Goal: Task Accomplishment & Management: Manage account settings

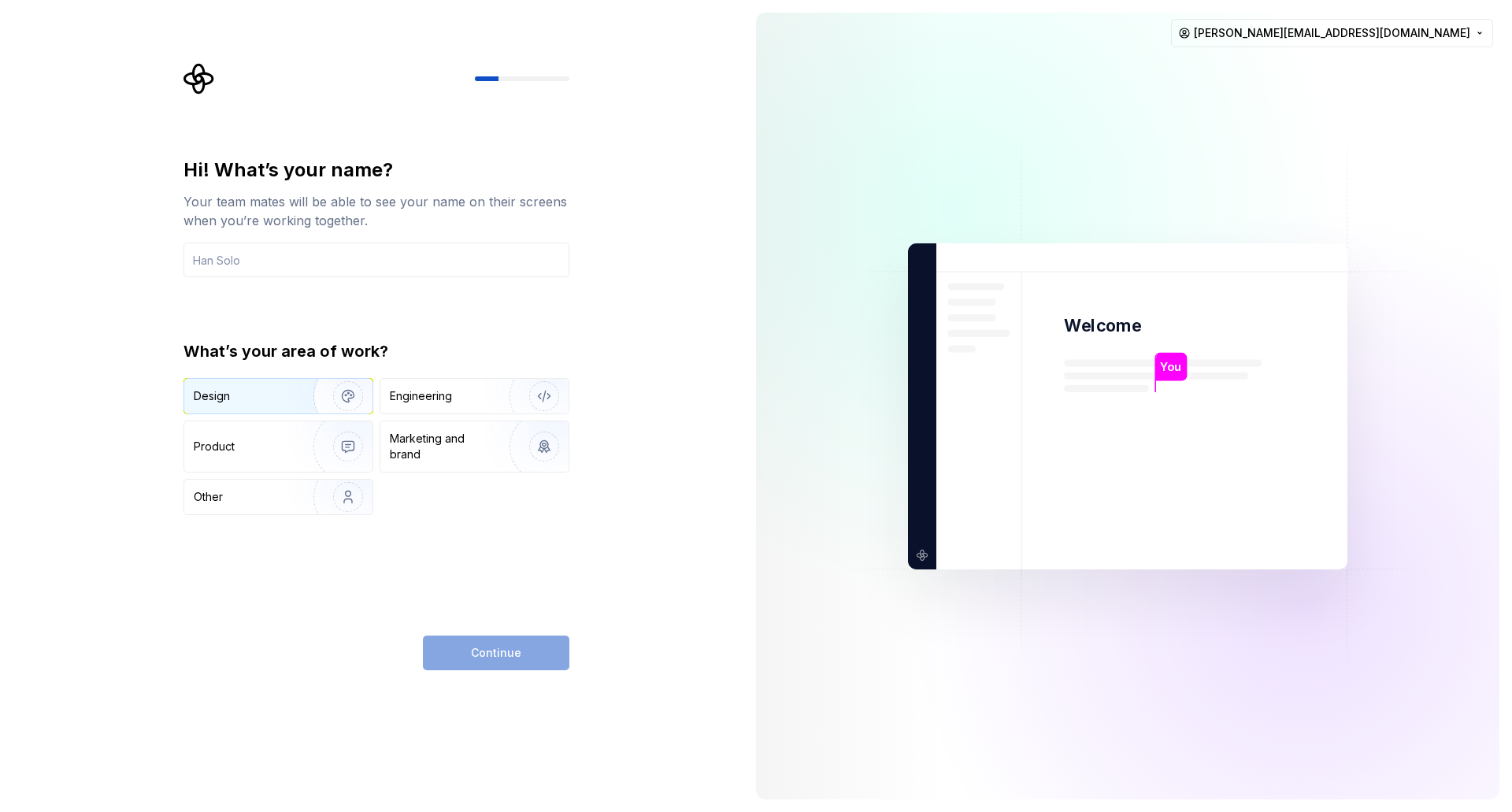
click at [300, 398] on img "button" at bounding box center [337, 395] width 100 height 105
click at [336, 249] on input "text" at bounding box center [376, 260] width 385 height 35
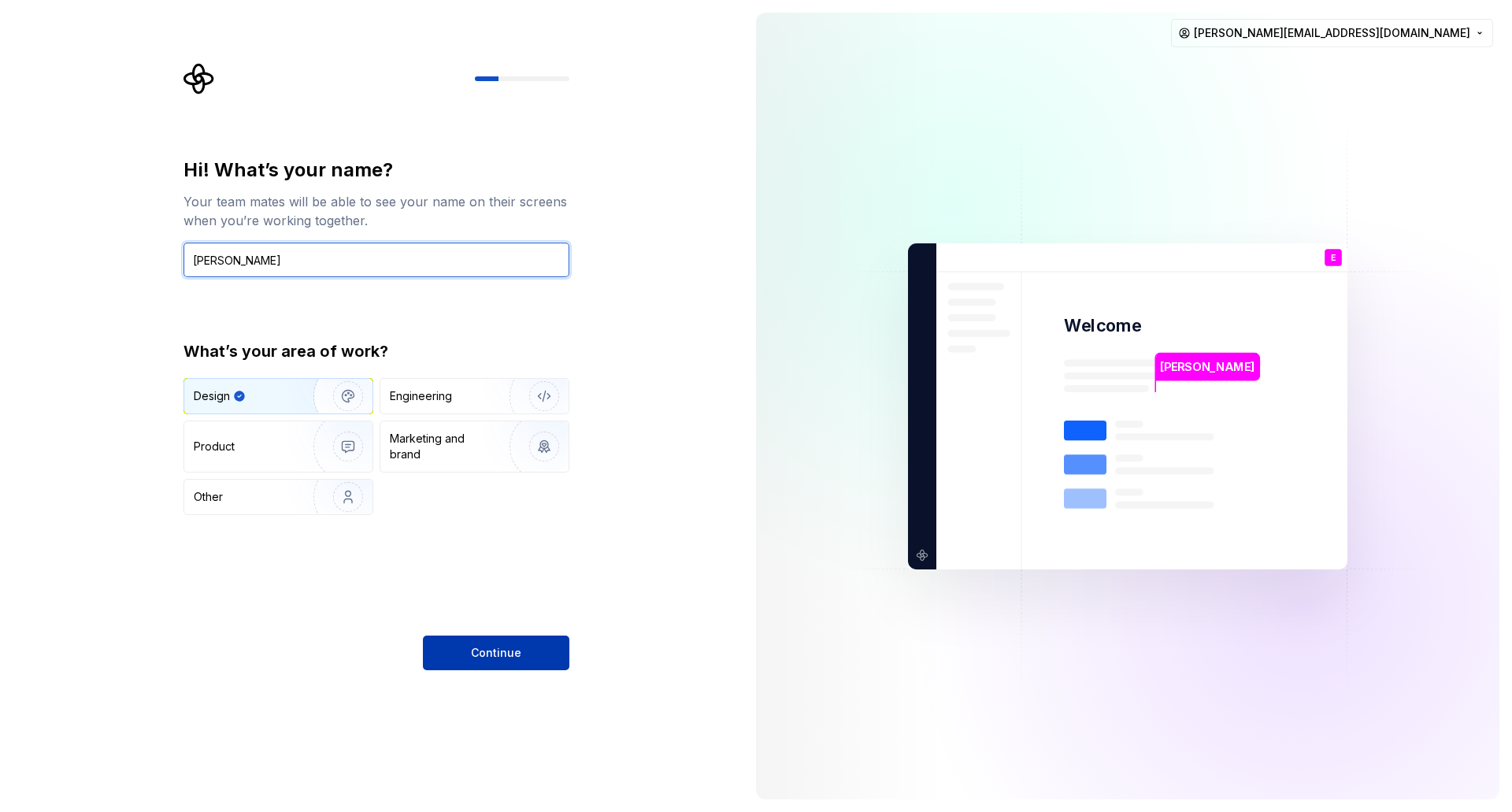
type input "[PERSON_NAME]"
click at [528, 647] on button "Continue" at bounding box center [497, 653] width 147 height 35
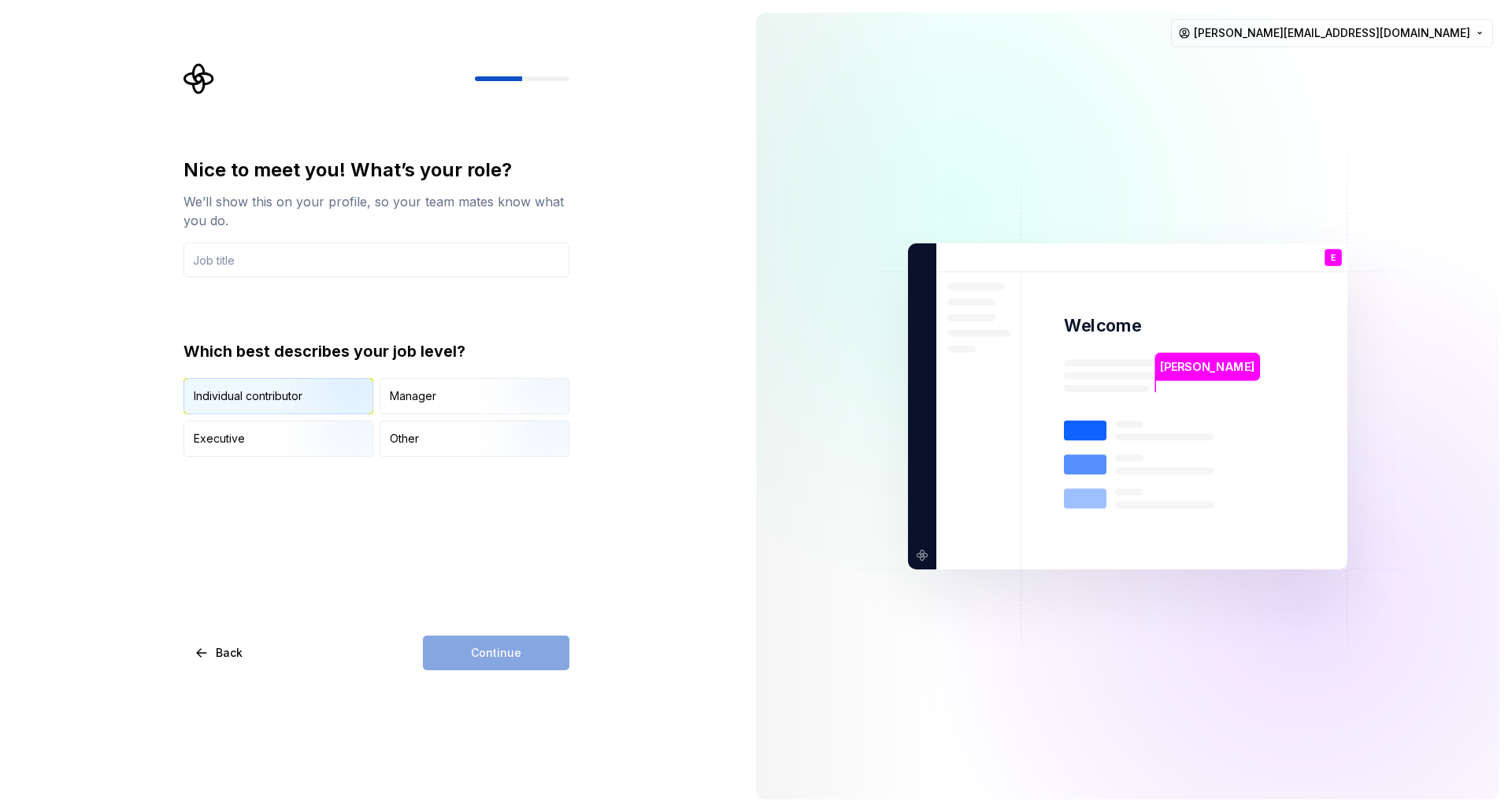
click at [302, 394] on img "button" at bounding box center [334, 416] width 100 height 105
click at [328, 269] on input "text" at bounding box center [376, 260] width 385 height 35
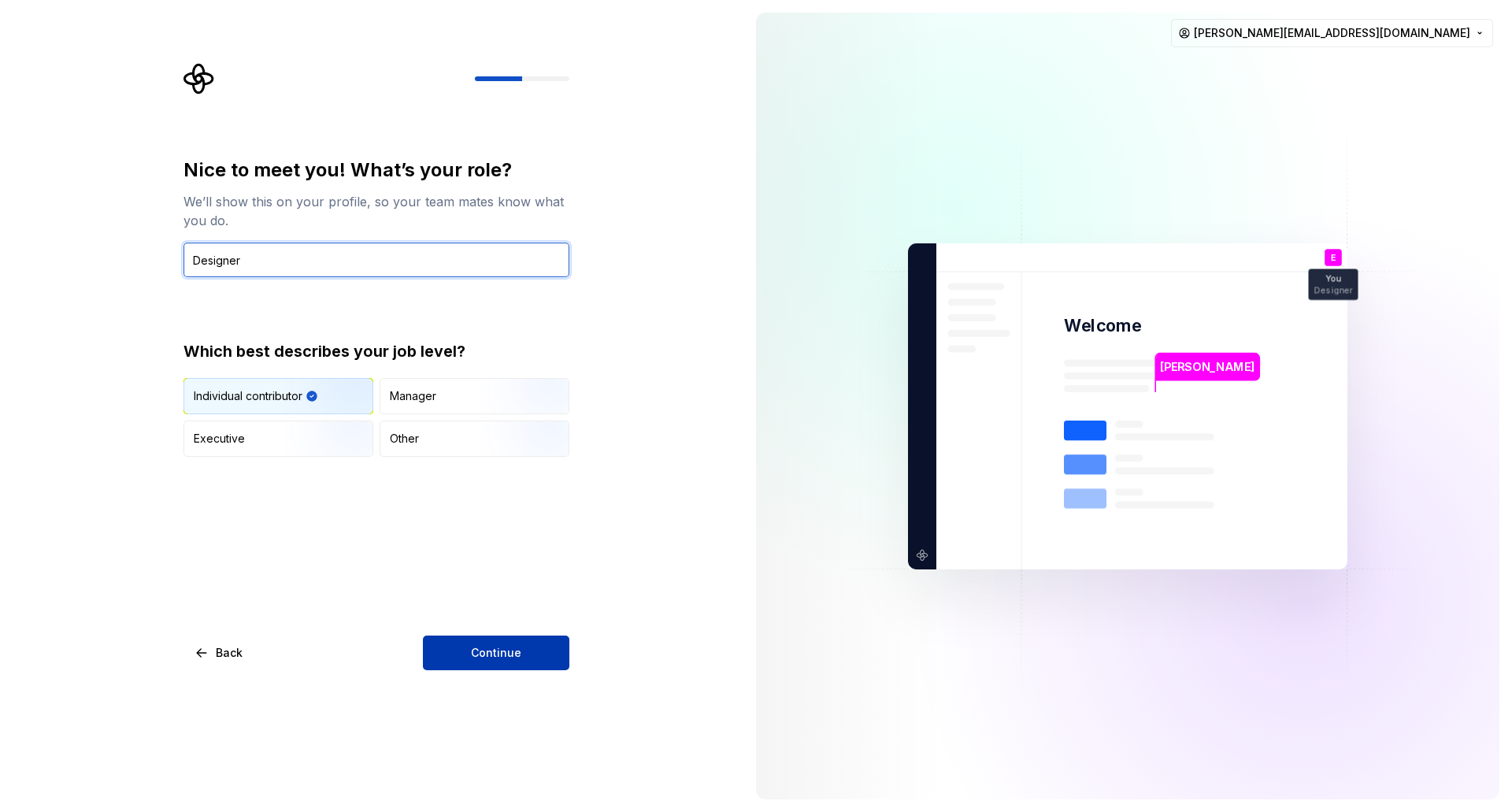
type input "Designer"
click at [484, 641] on button "Continue" at bounding box center [497, 653] width 147 height 35
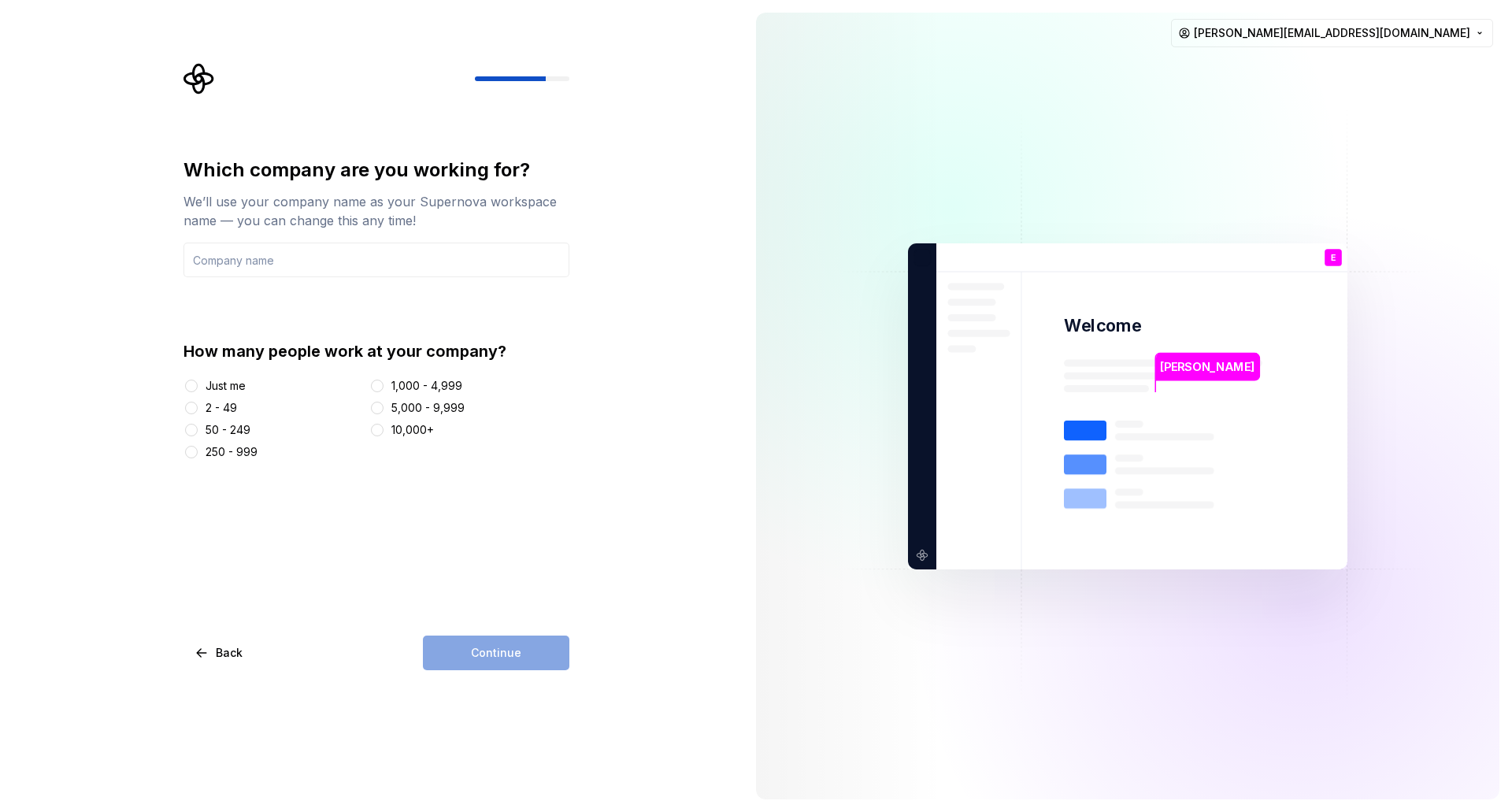
click at [234, 386] on div "Just me" at bounding box center [226, 386] width 41 height 15
click at [198, 386] on button "Just me" at bounding box center [191, 386] width 13 height 13
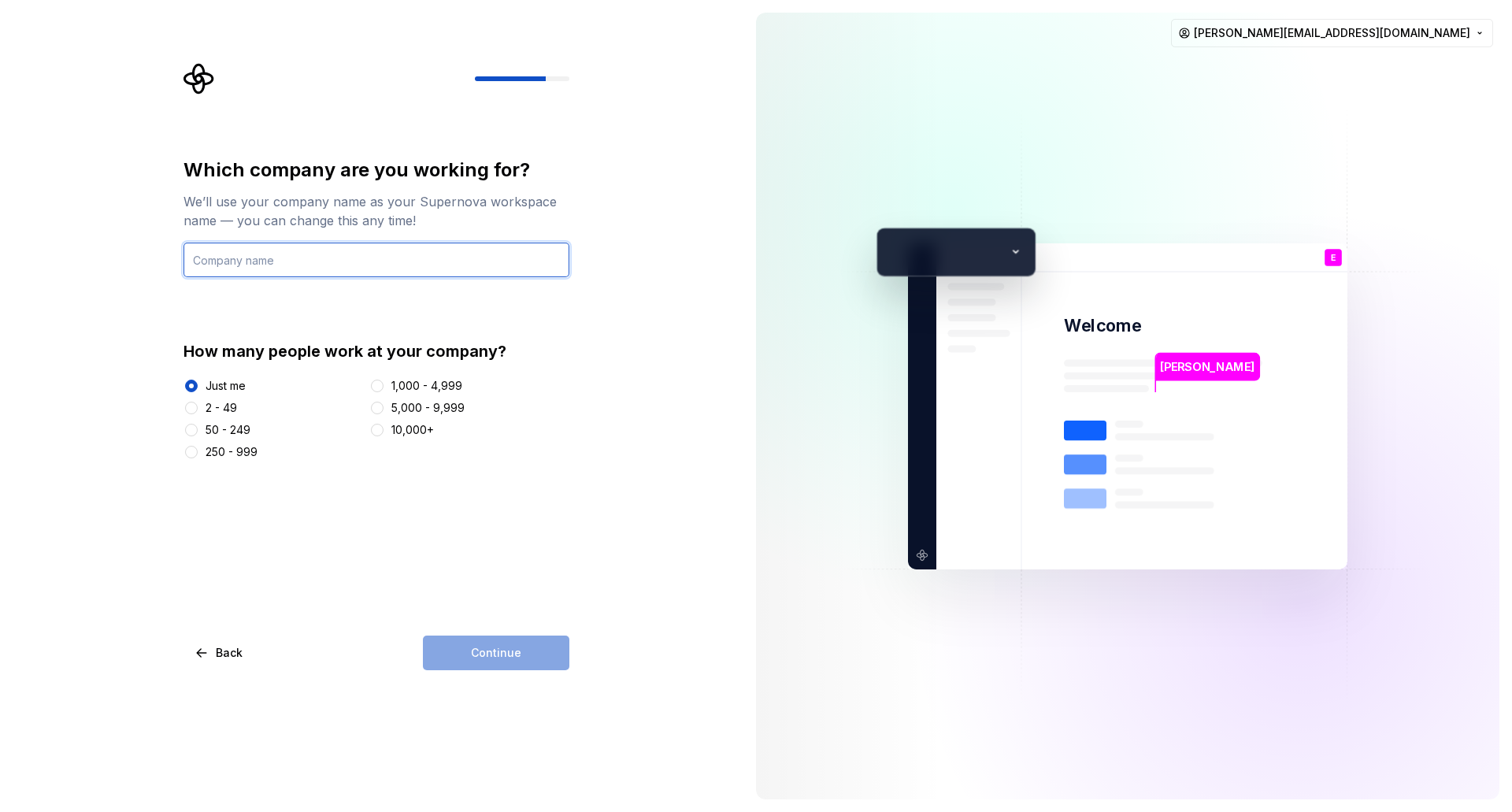
click at [304, 258] on input "text" at bounding box center [376, 260] width 385 height 35
type input "DesignFirst"
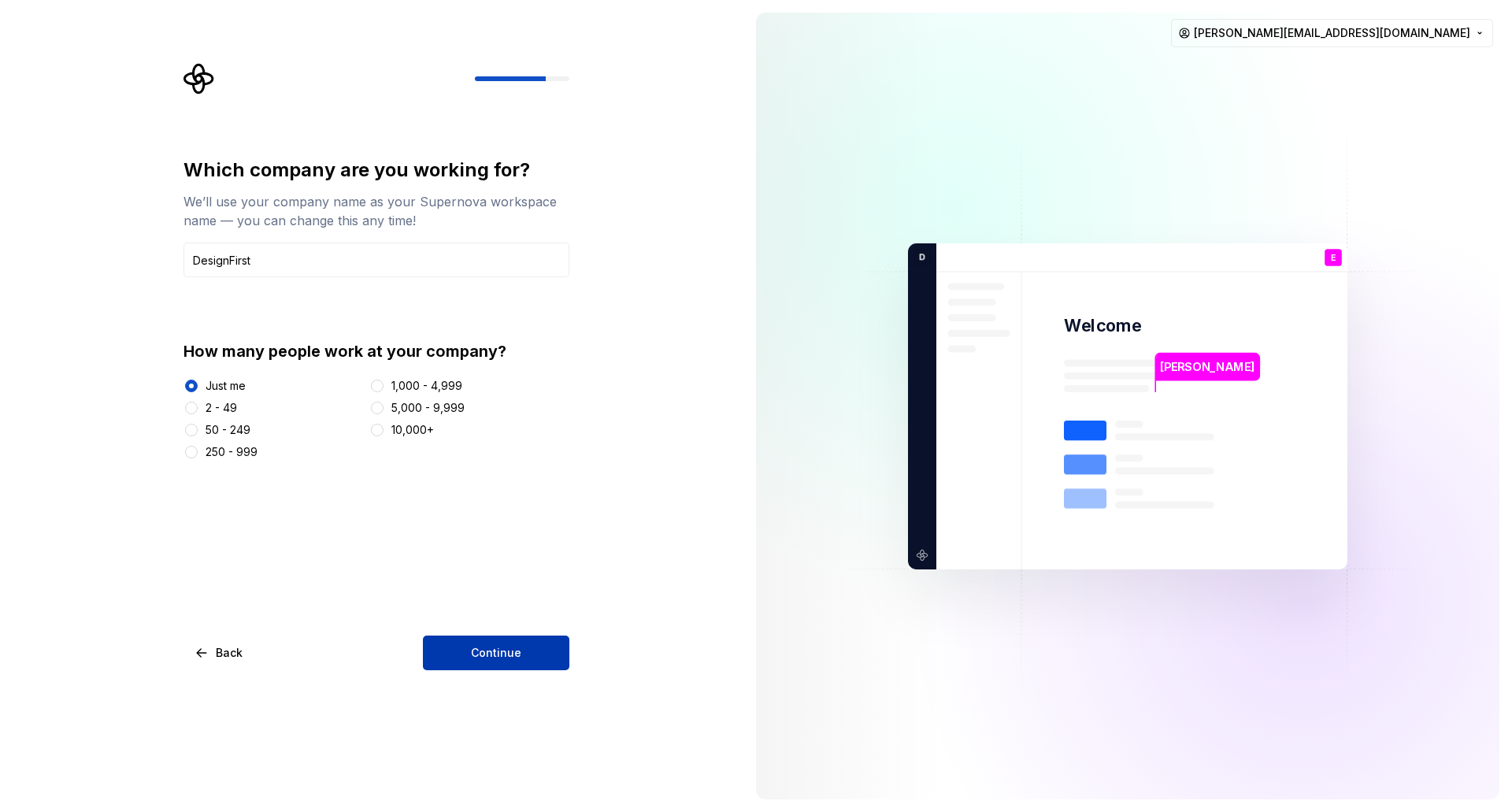
click at [511, 652] on span "Continue" at bounding box center [496, 652] width 50 height 15
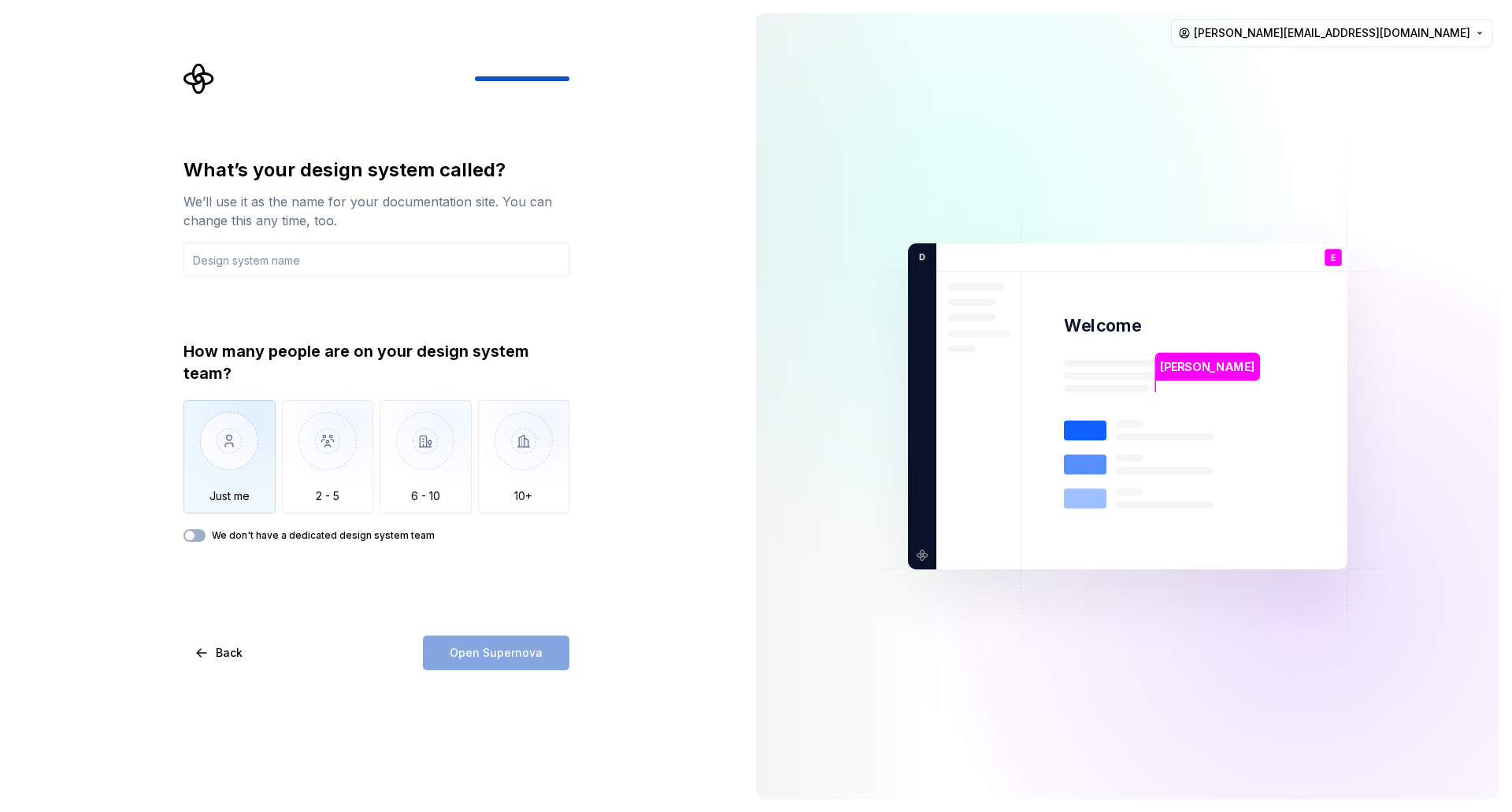
click at [248, 444] on img "button" at bounding box center [229, 452] width 92 height 105
click at [266, 276] on input "text" at bounding box center [376, 260] width 385 height 35
click at [195, 535] on icon "button" at bounding box center [189, 536] width 13 height 10
click at [193, 535] on icon "button" at bounding box center [189, 536] width 13 height 10
click at [279, 261] on input "text" at bounding box center [376, 260] width 385 height 35
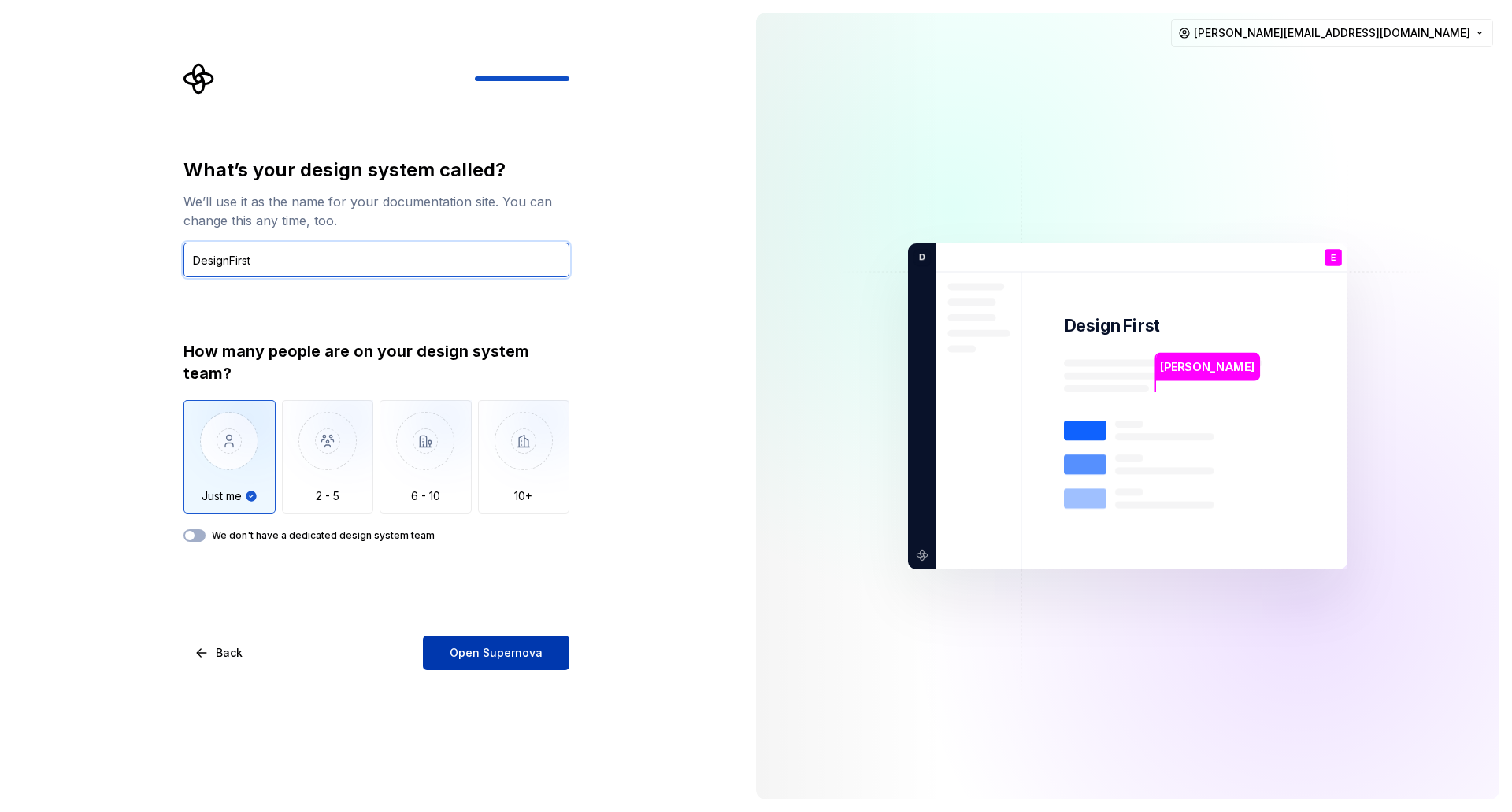
type input "DesignFirst"
click at [506, 641] on button "Open Supernova" at bounding box center [497, 653] width 147 height 35
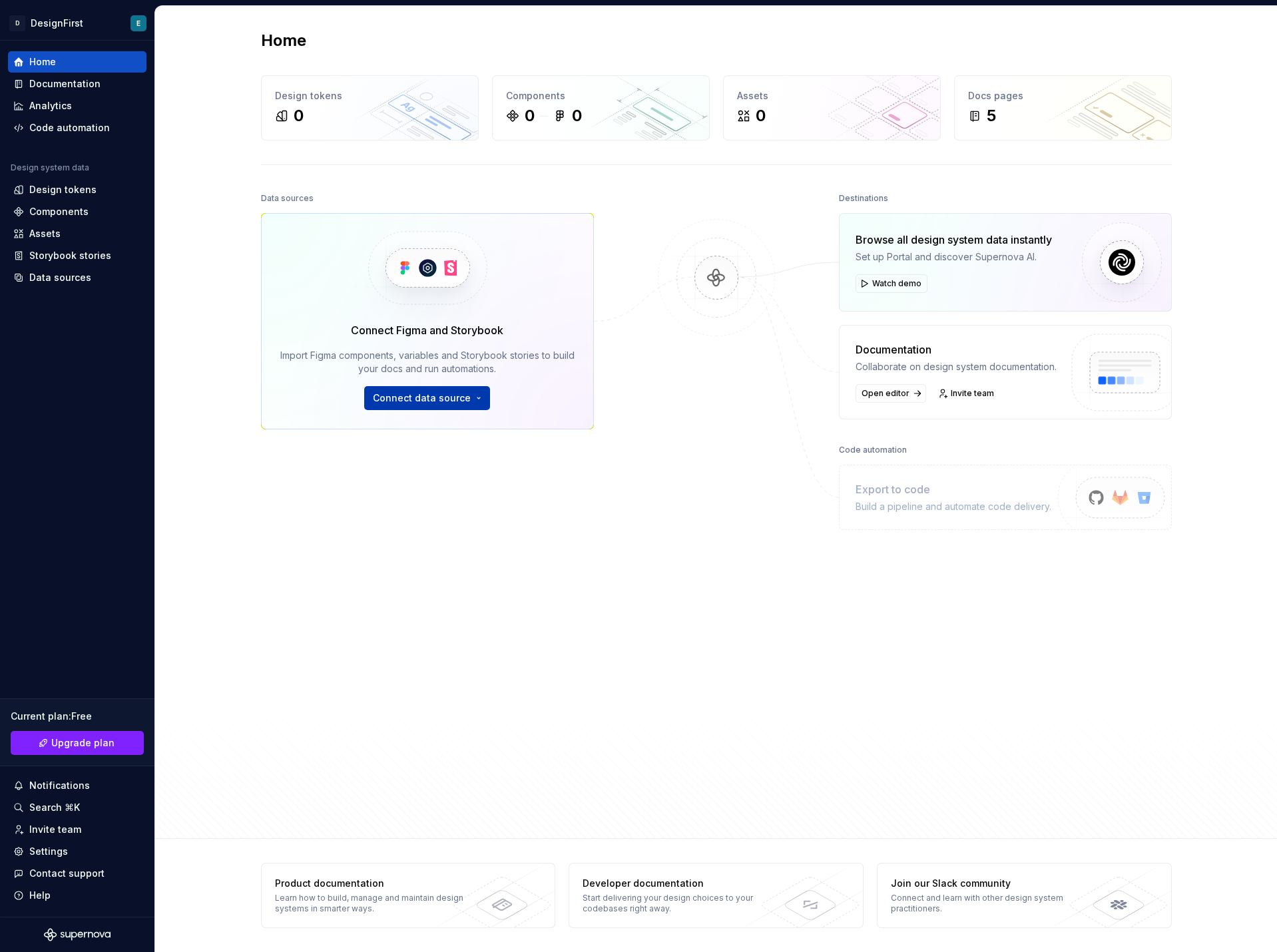
click at [441, 395] on span "Connect data source" at bounding box center [422, 398] width 98 height 13
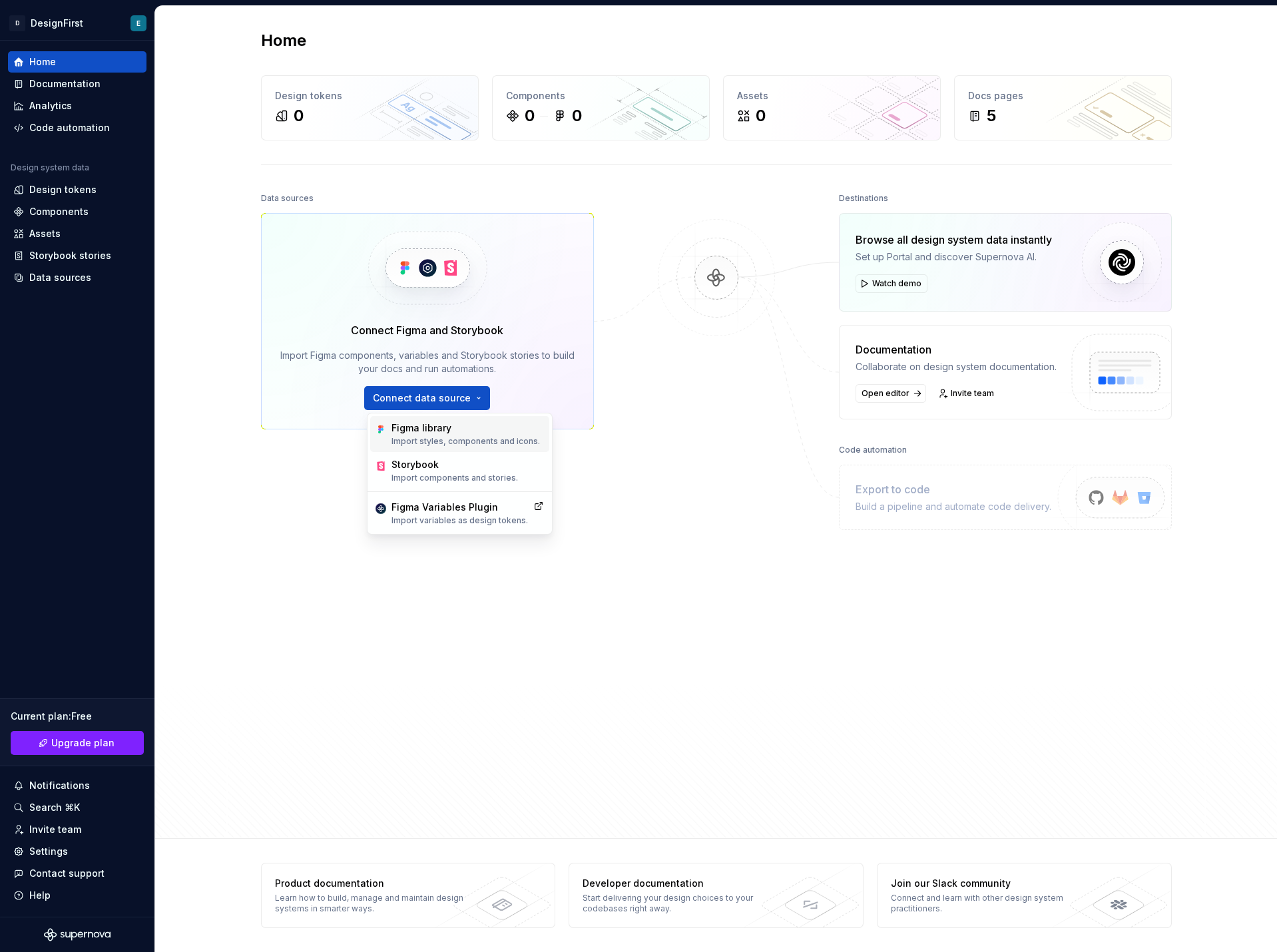
click at [427, 433] on div "Figma library" at bounding box center [466, 428] width 149 height 13
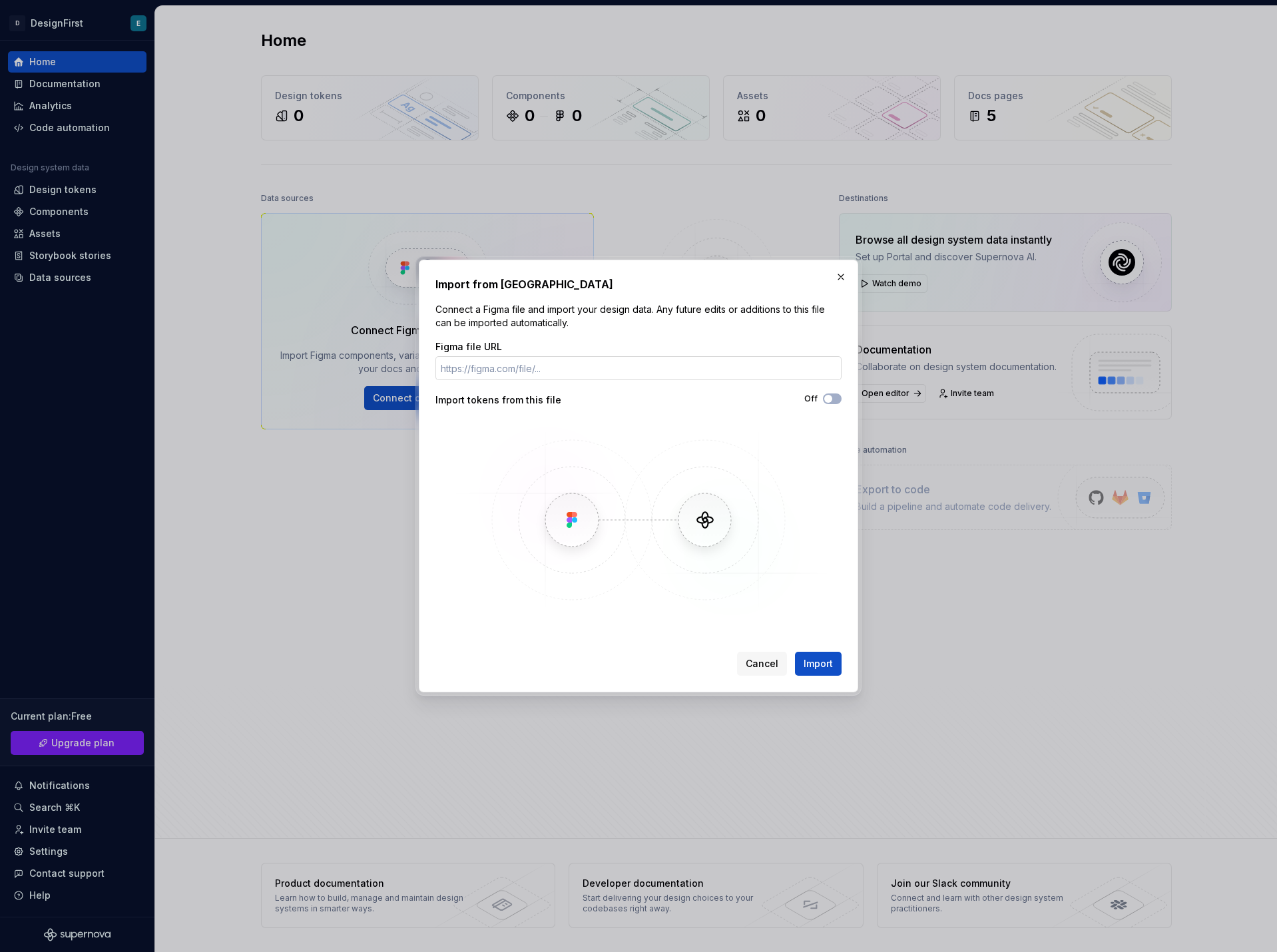
click at [502, 367] on input "Figma file URL" at bounding box center [638, 368] width 406 height 24
paste input "https://www.figma.com/design/Z8XqbHPsrxwoJv70Hta6hP/DS?node-id=11-2&p=f&t=qlYyl…"
type input "https://www.figma.com/design/Z8XqbHPsrxwoJv70Hta6hP/DS?node-id=11-2&p=f&t=qlYyl…"
click at [829, 651] on div "Cancel Import" at bounding box center [638, 661] width 406 height 29
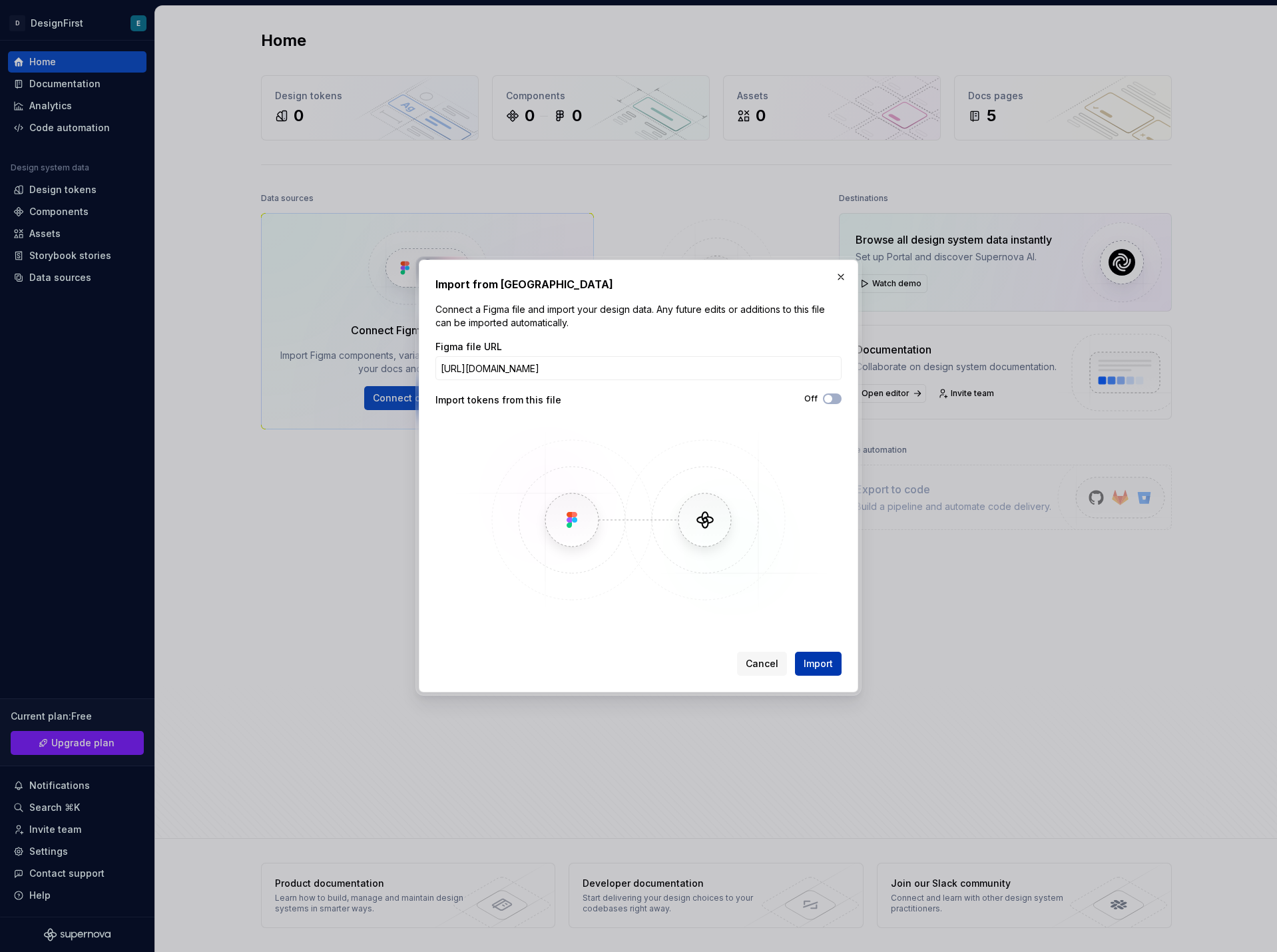
scroll to position [0, 0]
click at [832, 401] on span "button" at bounding box center [828, 399] width 8 height 8
click at [826, 658] on span "Import" at bounding box center [819, 664] width 29 height 13
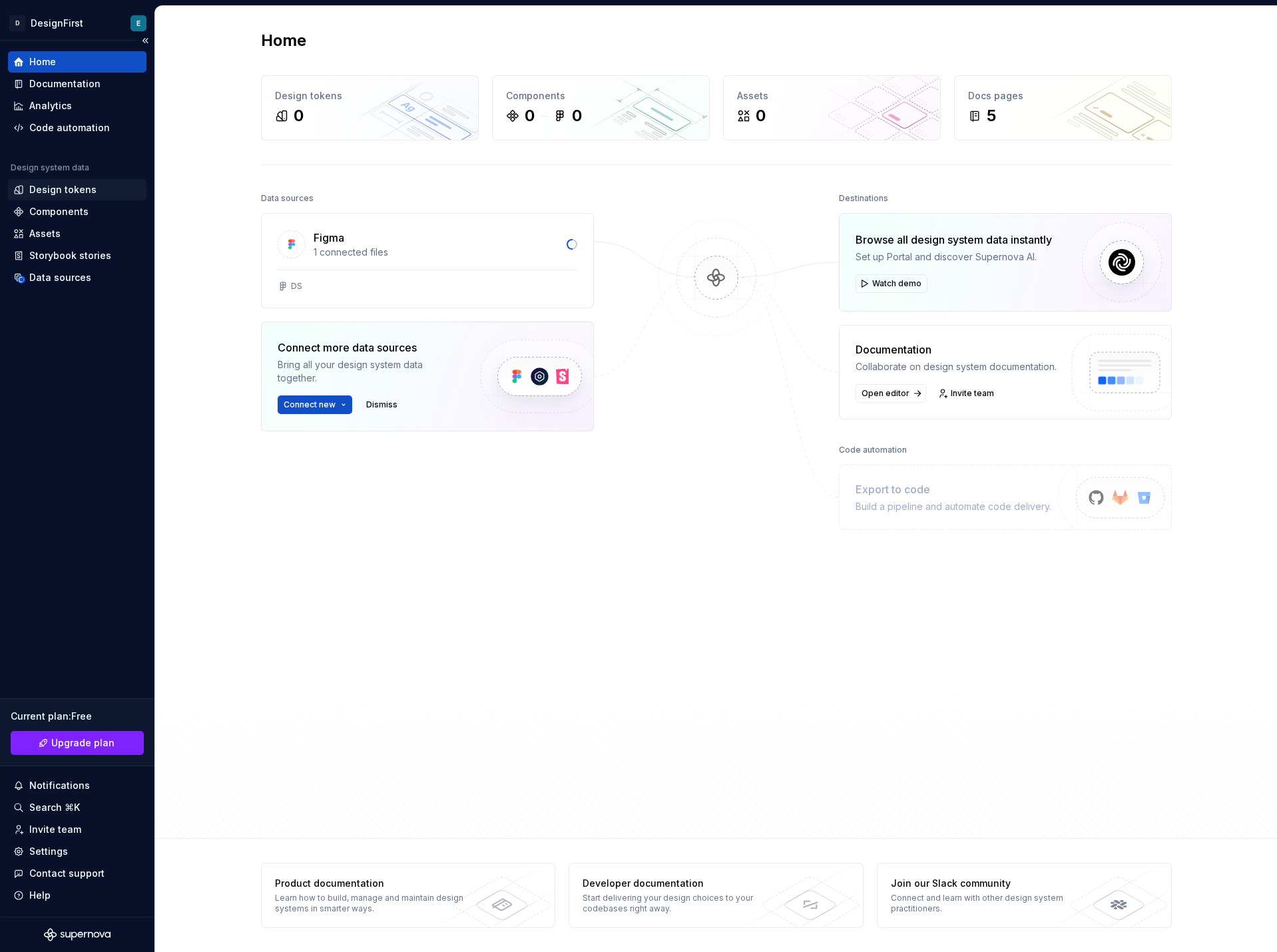
click at [67, 189] on div "Design tokens" at bounding box center [63, 190] width 67 height 13
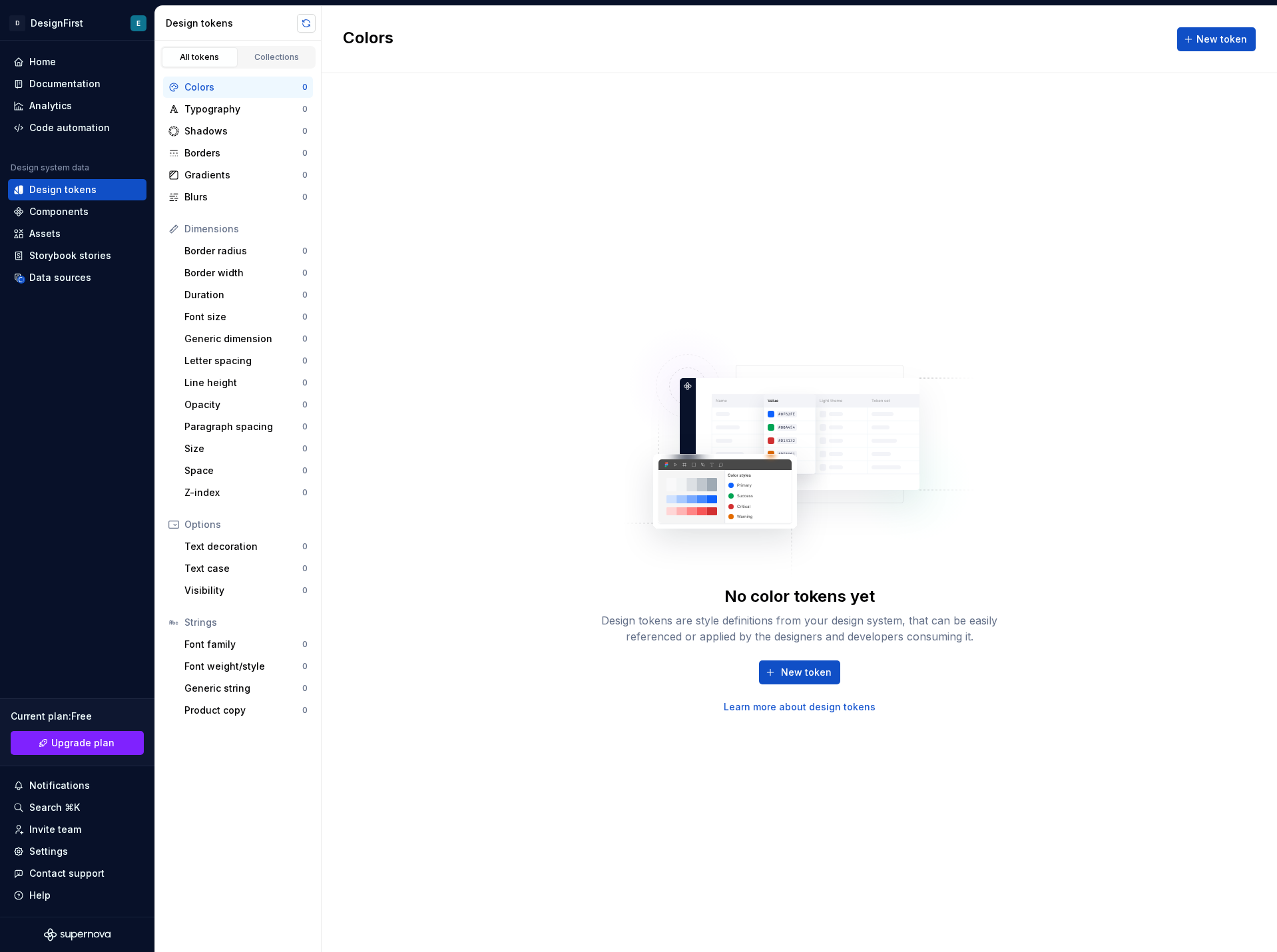
click at [303, 25] on button "button" at bounding box center [306, 23] width 19 height 19
click at [38, 279] on div "Data sources" at bounding box center [60, 278] width 62 height 13
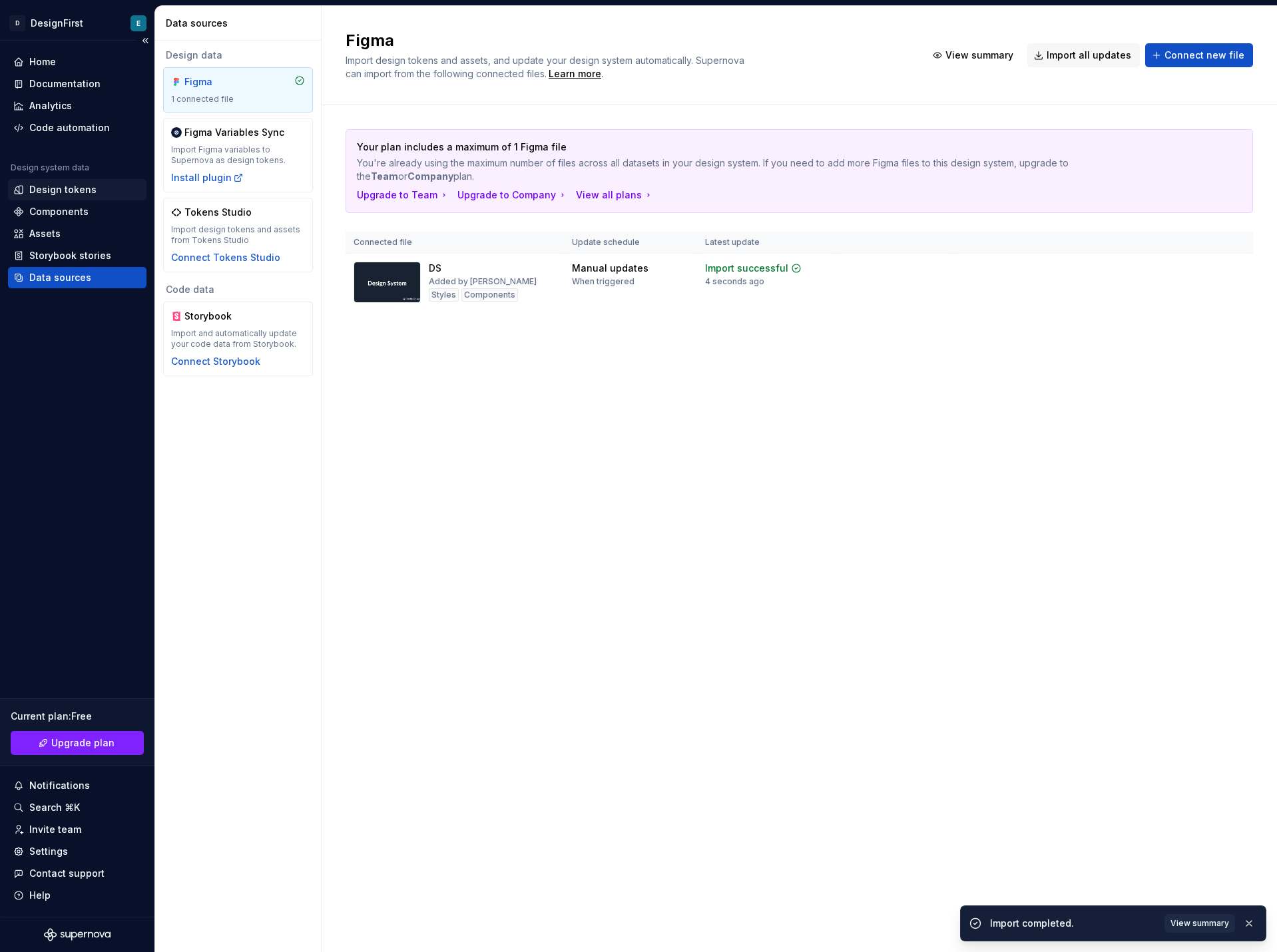
click at [74, 189] on div "Design tokens" at bounding box center [63, 190] width 67 height 13
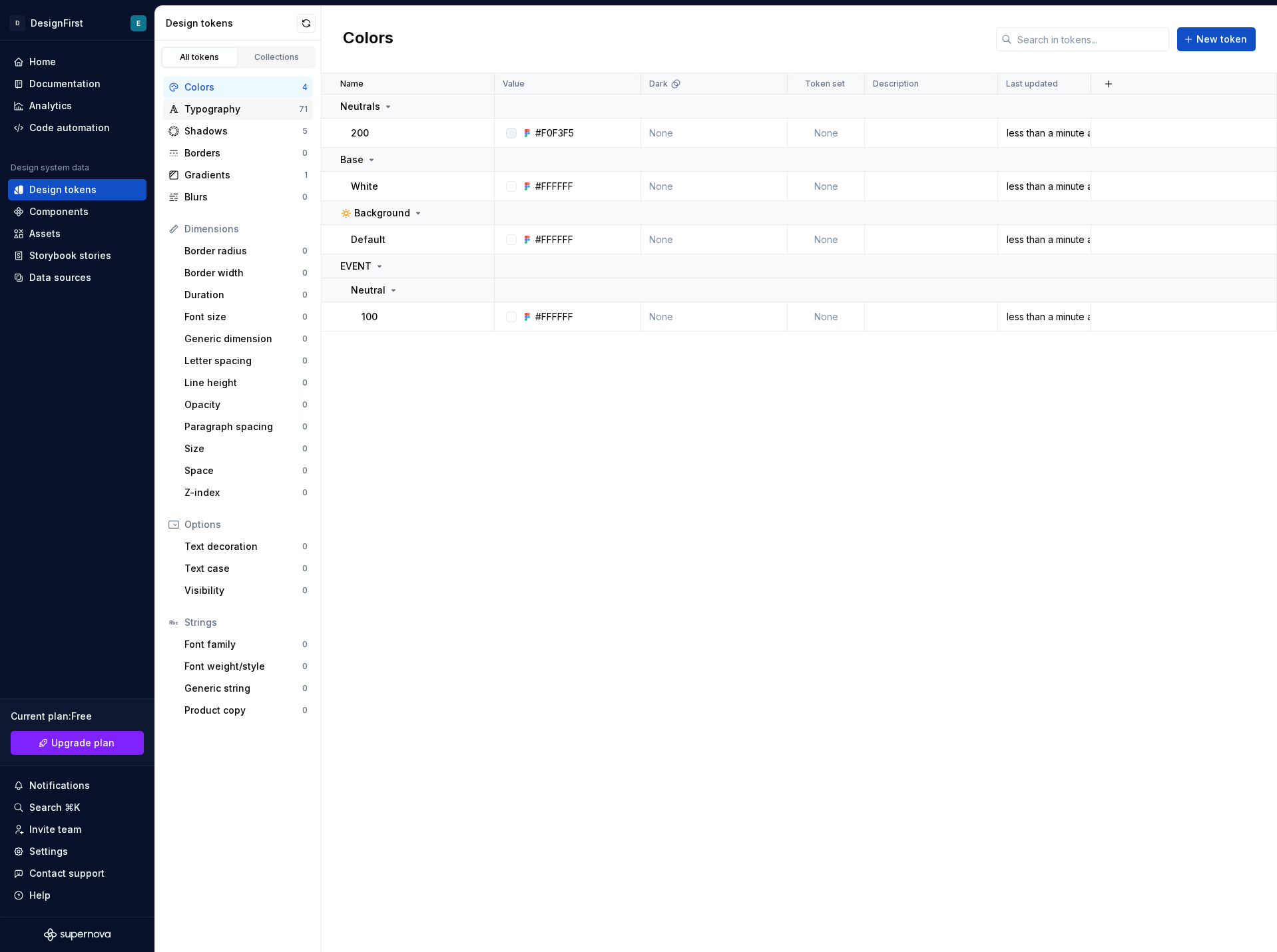
click at [240, 109] on div "Typography" at bounding box center [242, 110] width 114 height 13
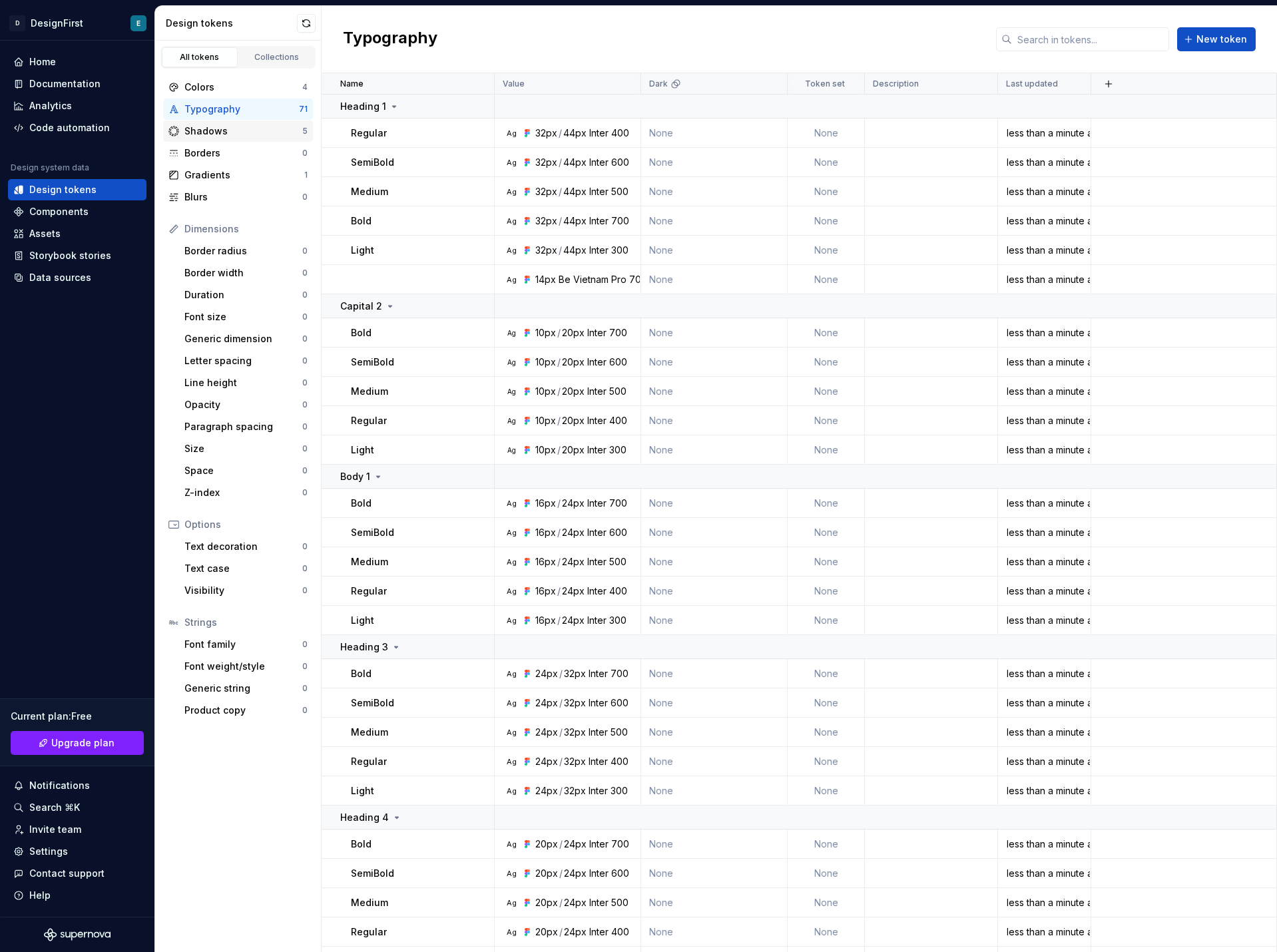
click at [239, 128] on div "Shadows" at bounding box center [243, 131] width 118 height 13
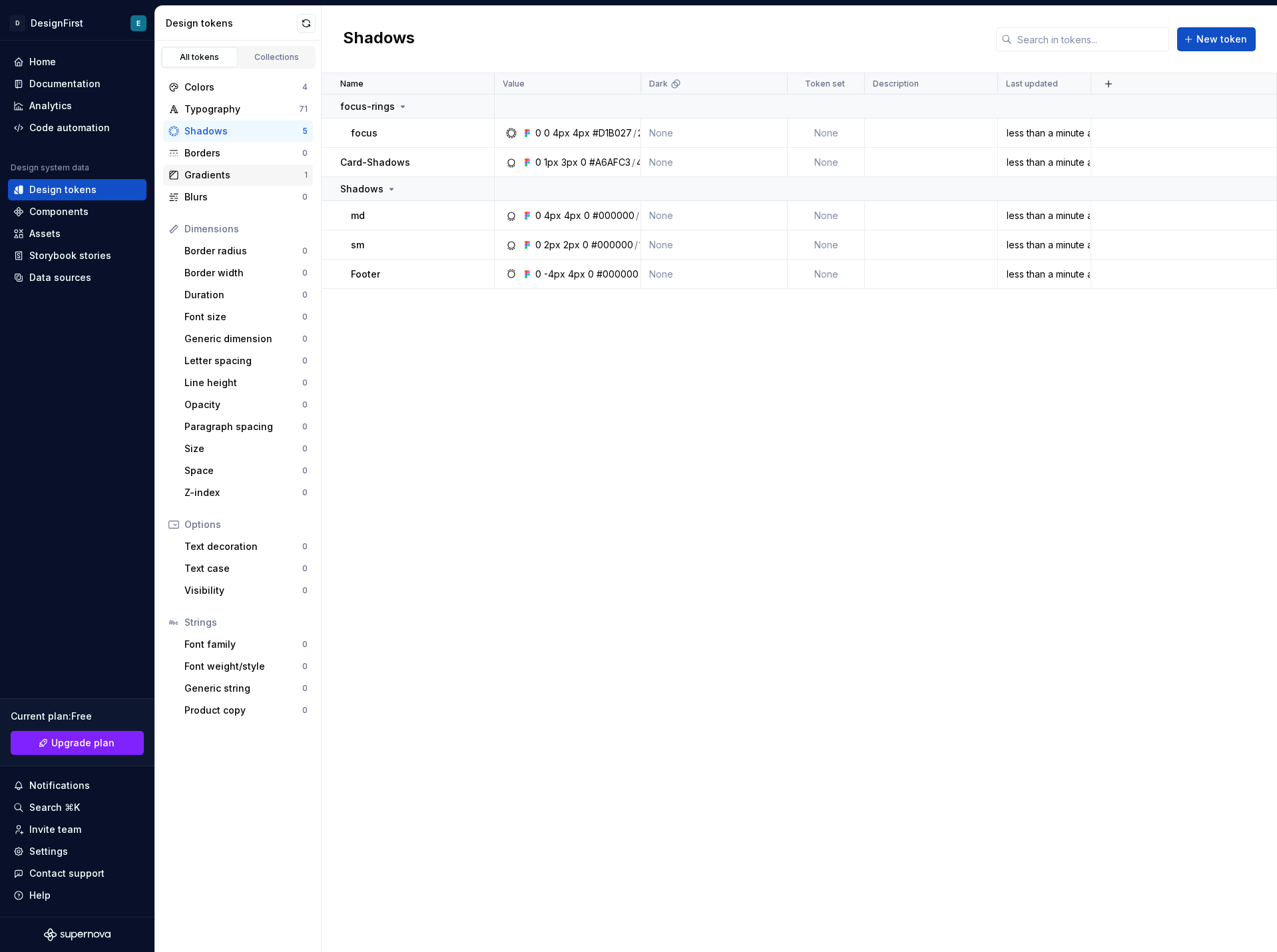
click at [217, 177] on div "Gradients" at bounding box center [244, 175] width 120 height 13
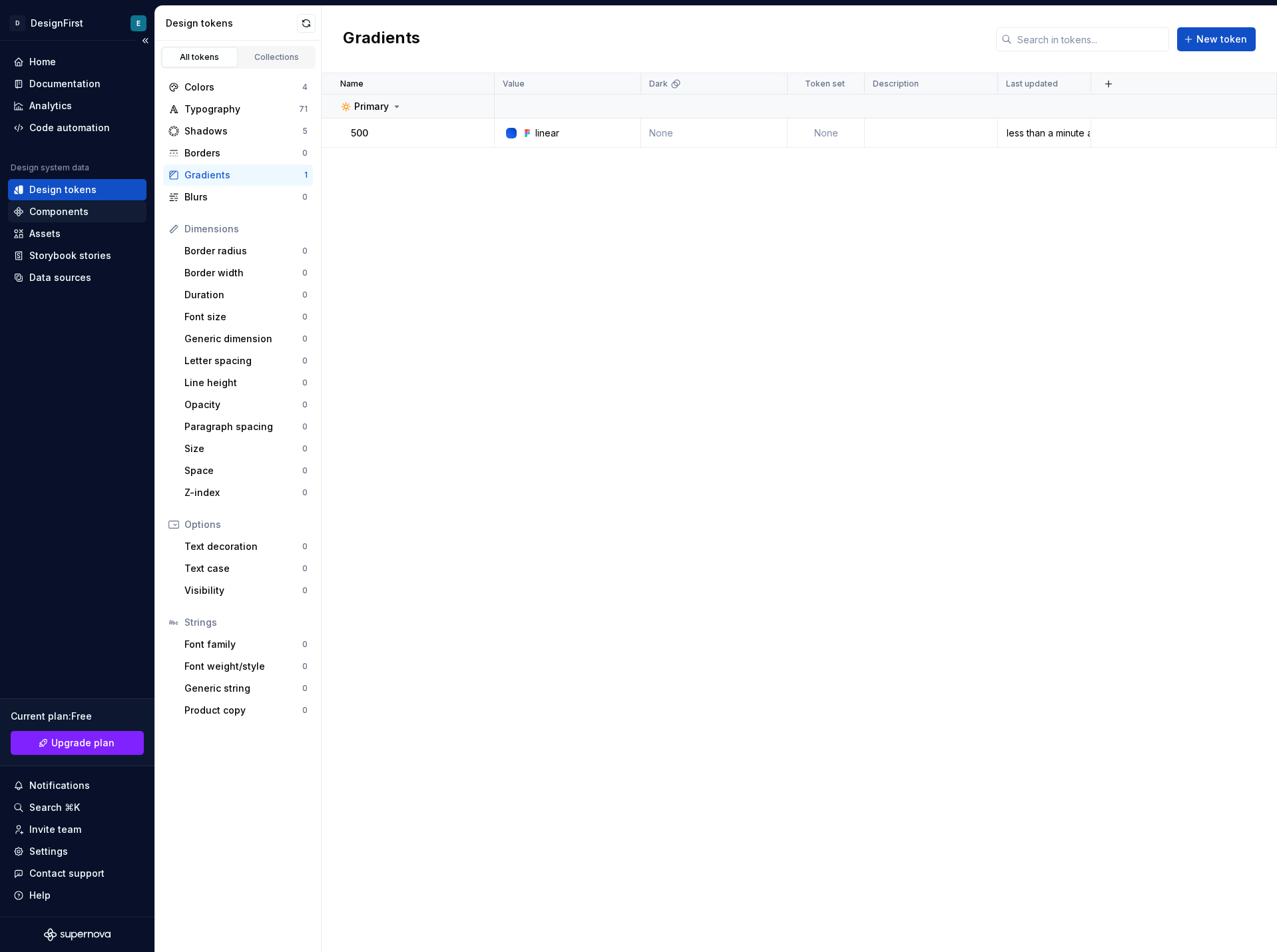
click at [62, 208] on div "Components" at bounding box center [59, 212] width 60 height 13
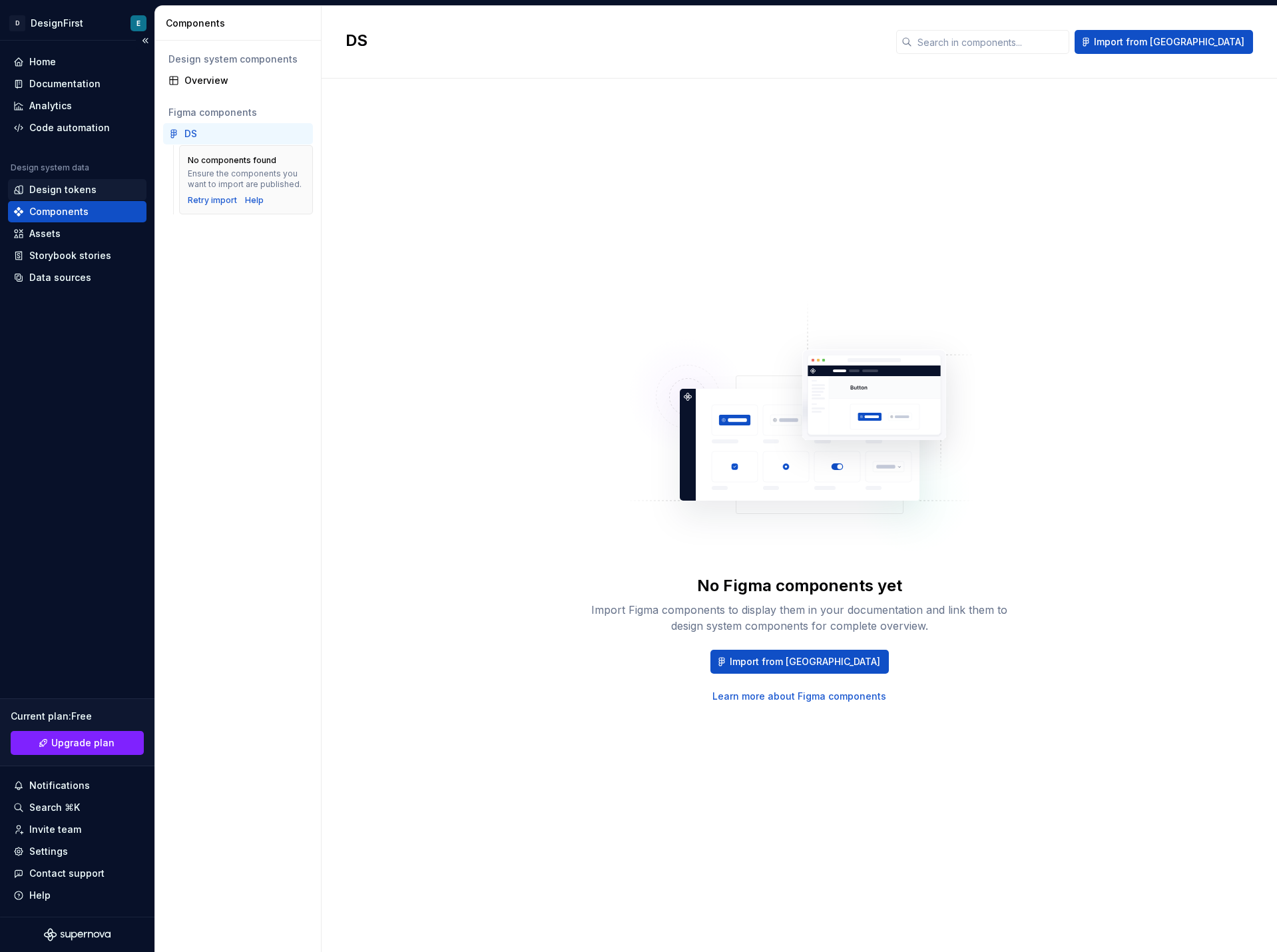
click at [69, 186] on div "Design tokens" at bounding box center [63, 190] width 67 height 13
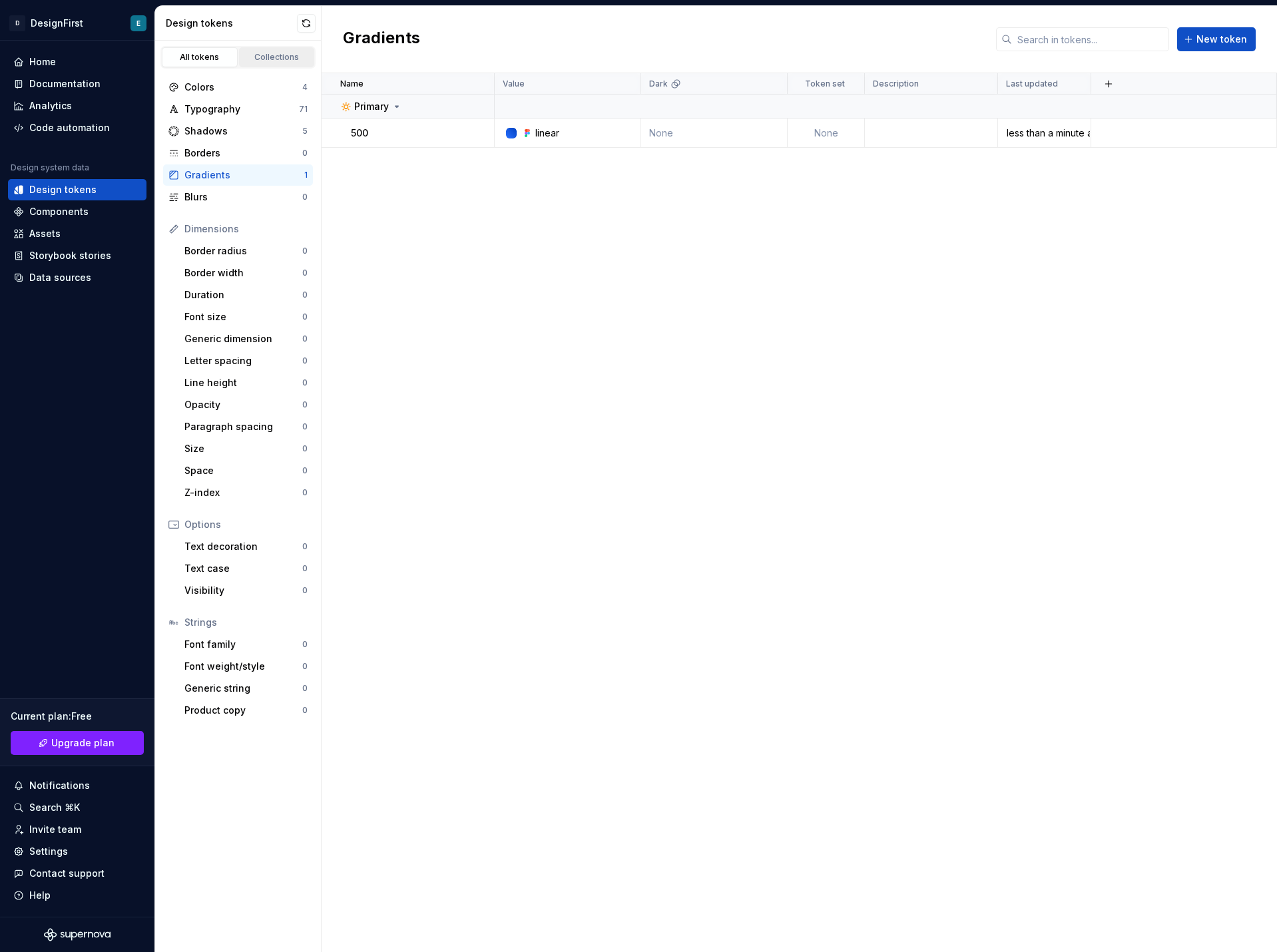
click at [275, 57] on div "Collections" at bounding box center [277, 57] width 67 height 11
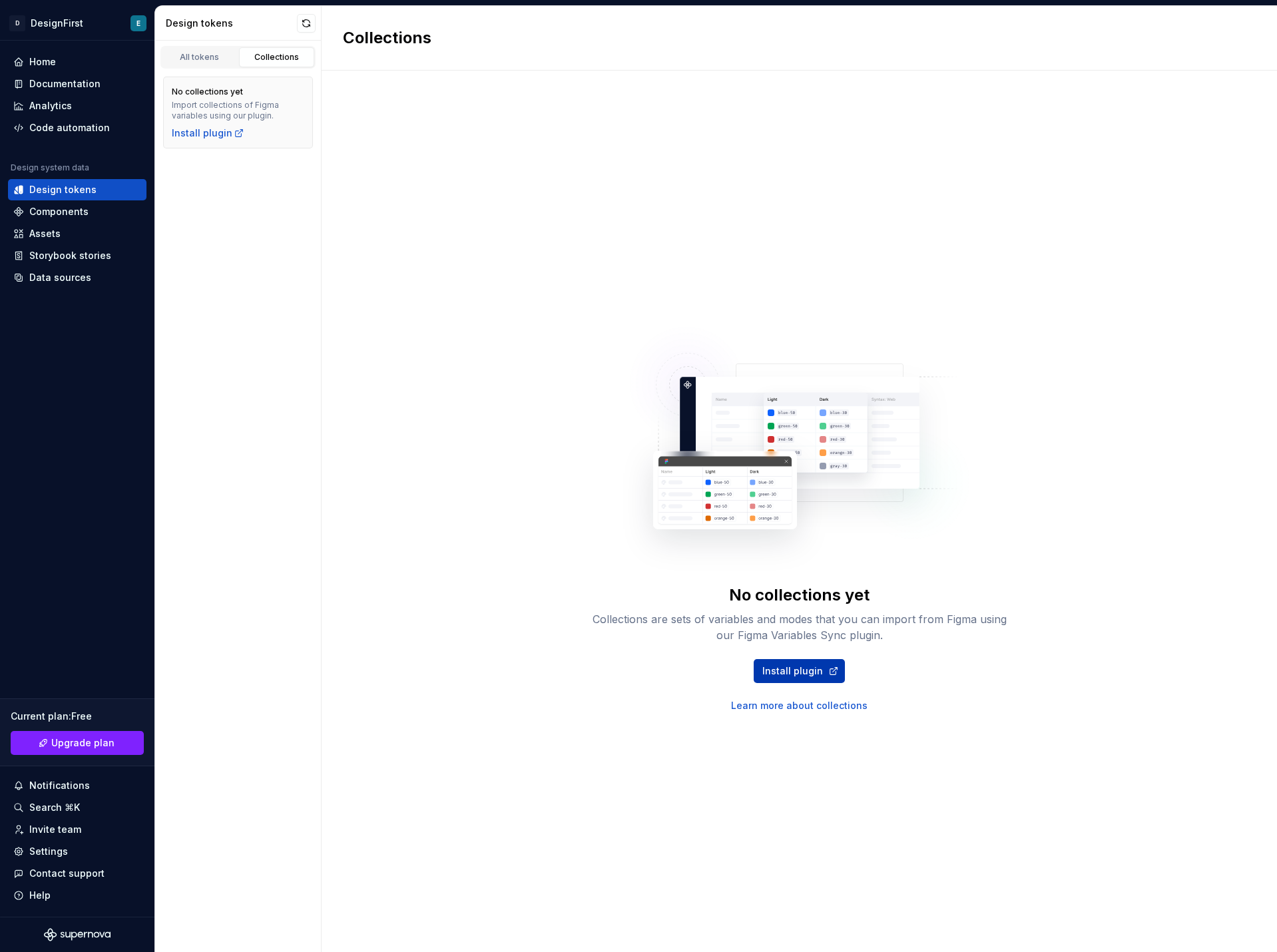
click at [774, 669] on span "Install plugin" at bounding box center [793, 671] width 60 height 13
click at [306, 20] on button "button" at bounding box center [306, 23] width 19 height 19
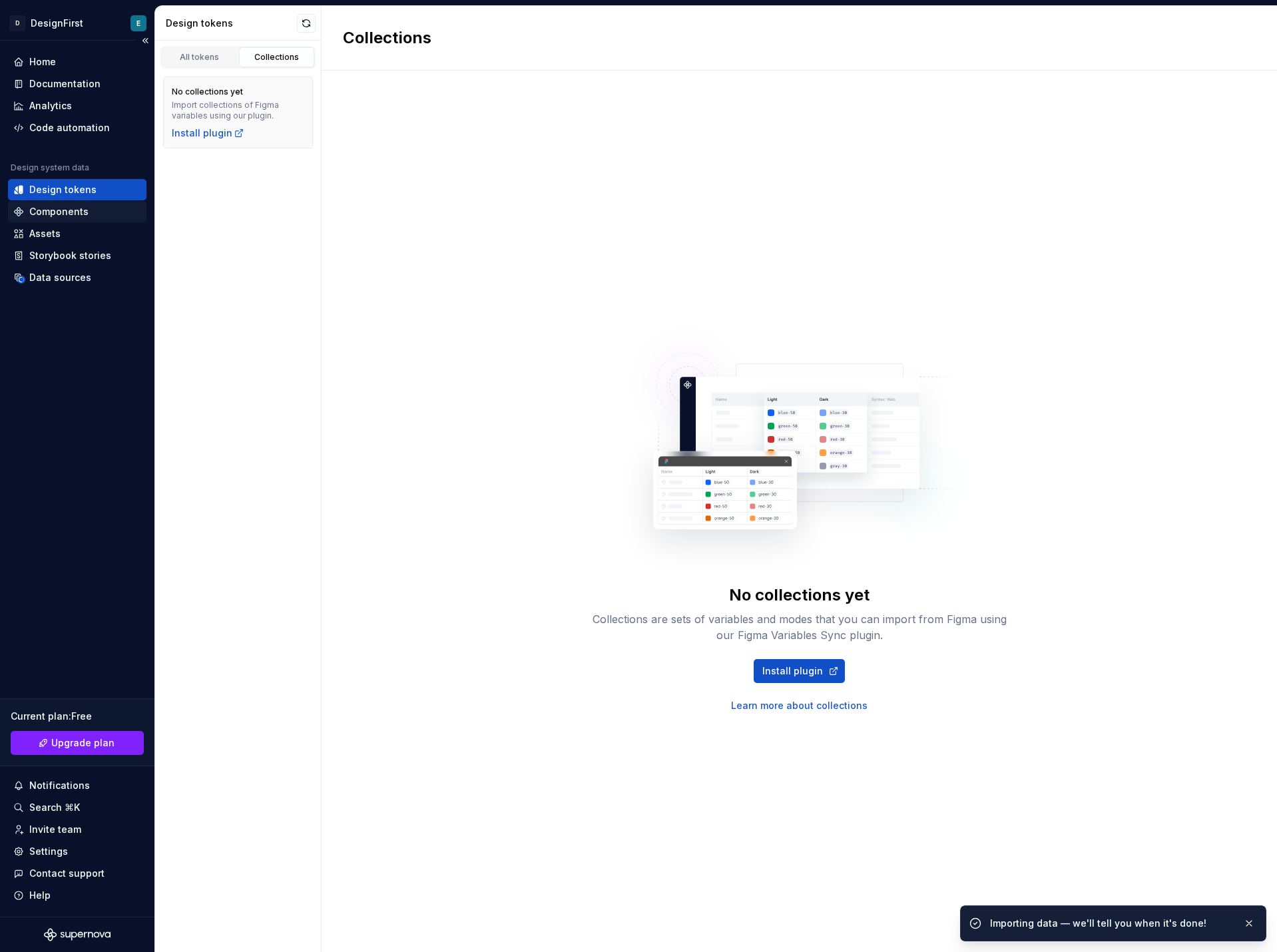
click at [88, 209] on div "Components" at bounding box center [77, 212] width 127 height 13
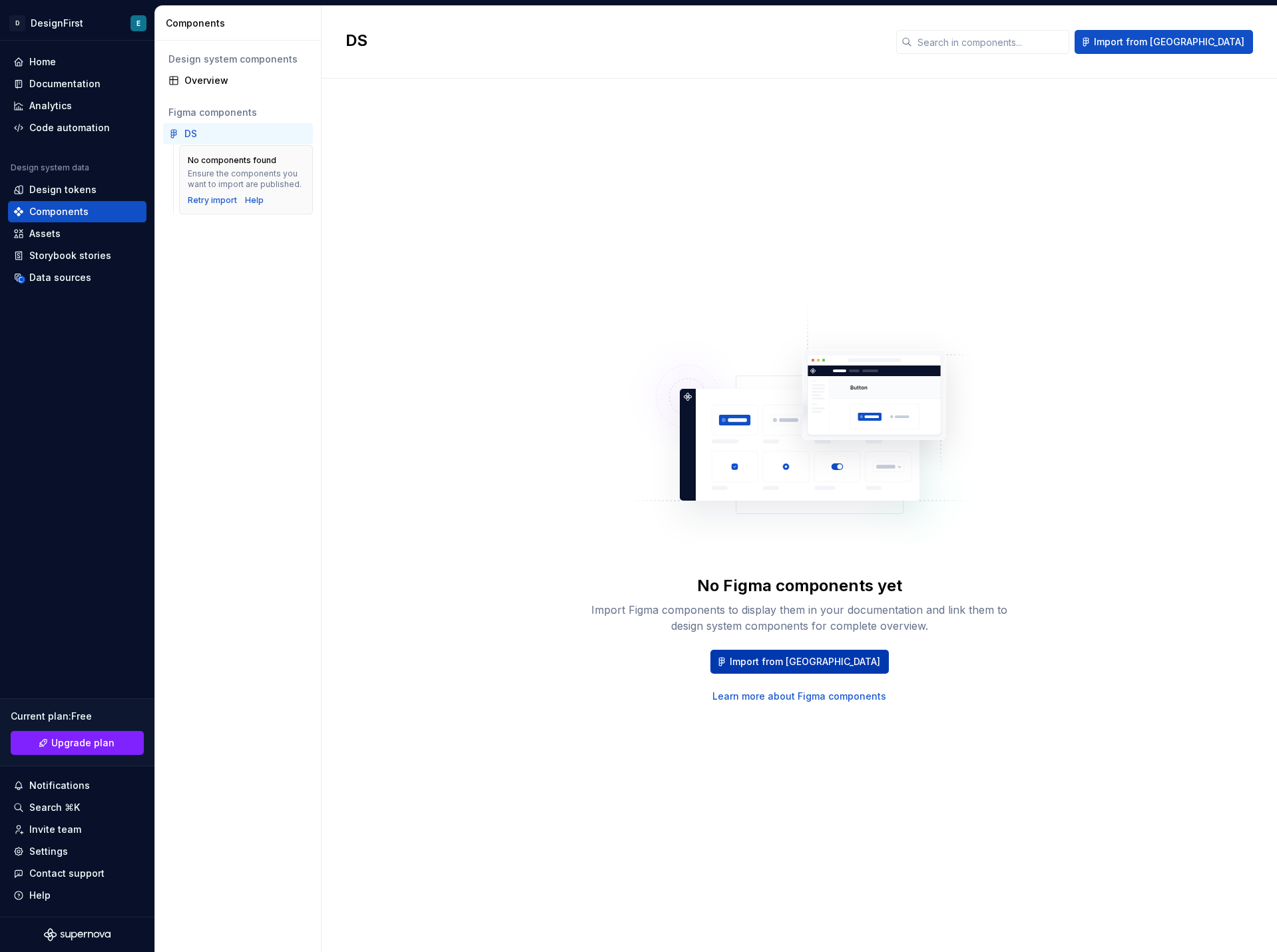
click at [793, 667] on span "Import from [GEOGRAPHIC_DATA]" at bounding box center [805, 662] width 150 height 13
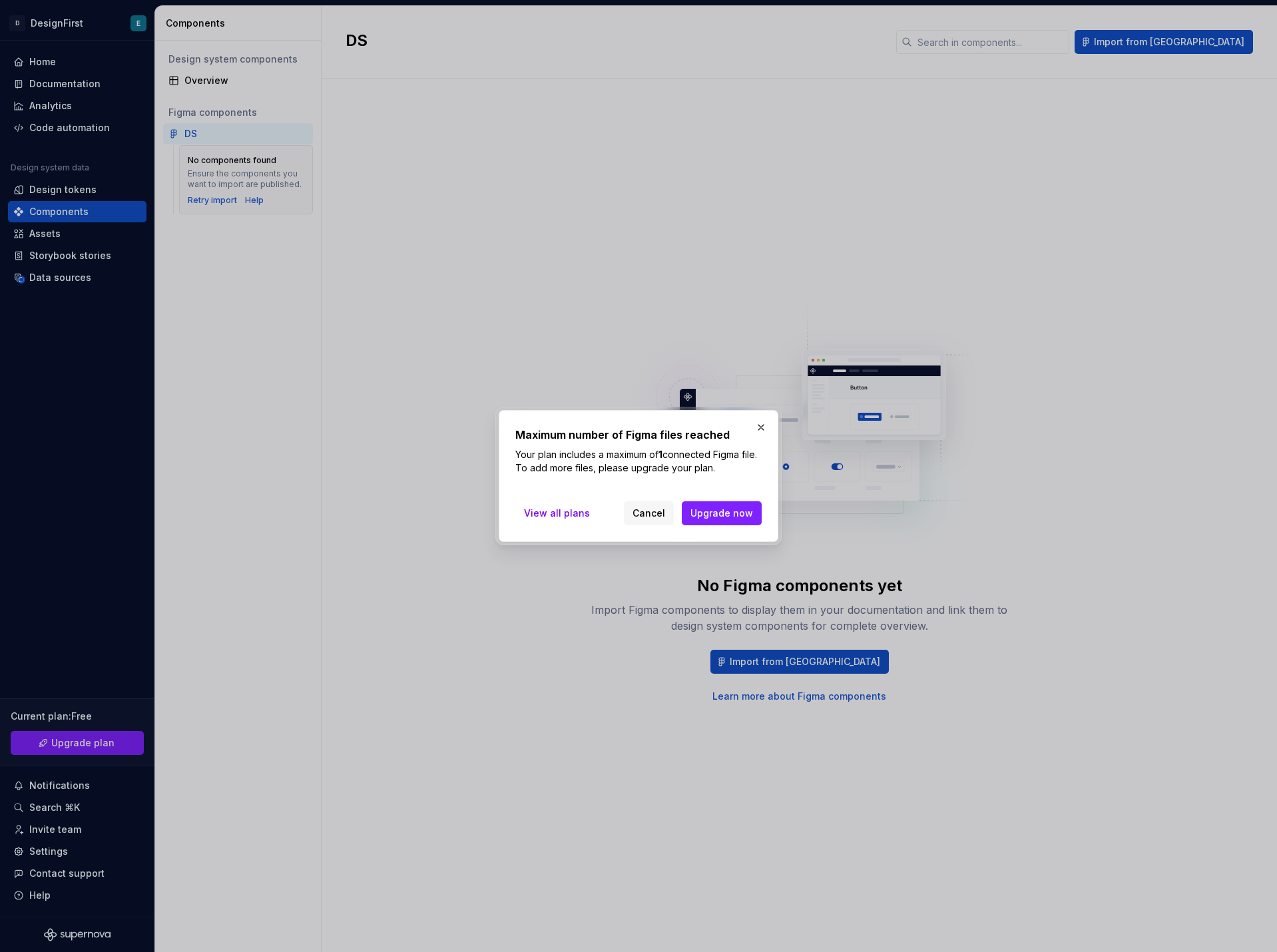
drag, startPoint x: 556, startPoint y: 455, endPoint x: 742, endPoint y: 470, distance: 186.6
click at [742, 470] on p "Your plan includes a maximum of 1 connected Figma file. To add more files, plea…" at bounding box center [639, 461] width 247 height 27
click at [635, 469] on p "Your plan includes a maximum of 1 connected Figma file. To add more files, plea…" at bounding box center [639, 461] width 247 height 27
click at [761, 426] on button "button" at bounding box center [761, 427] width 19 height 19
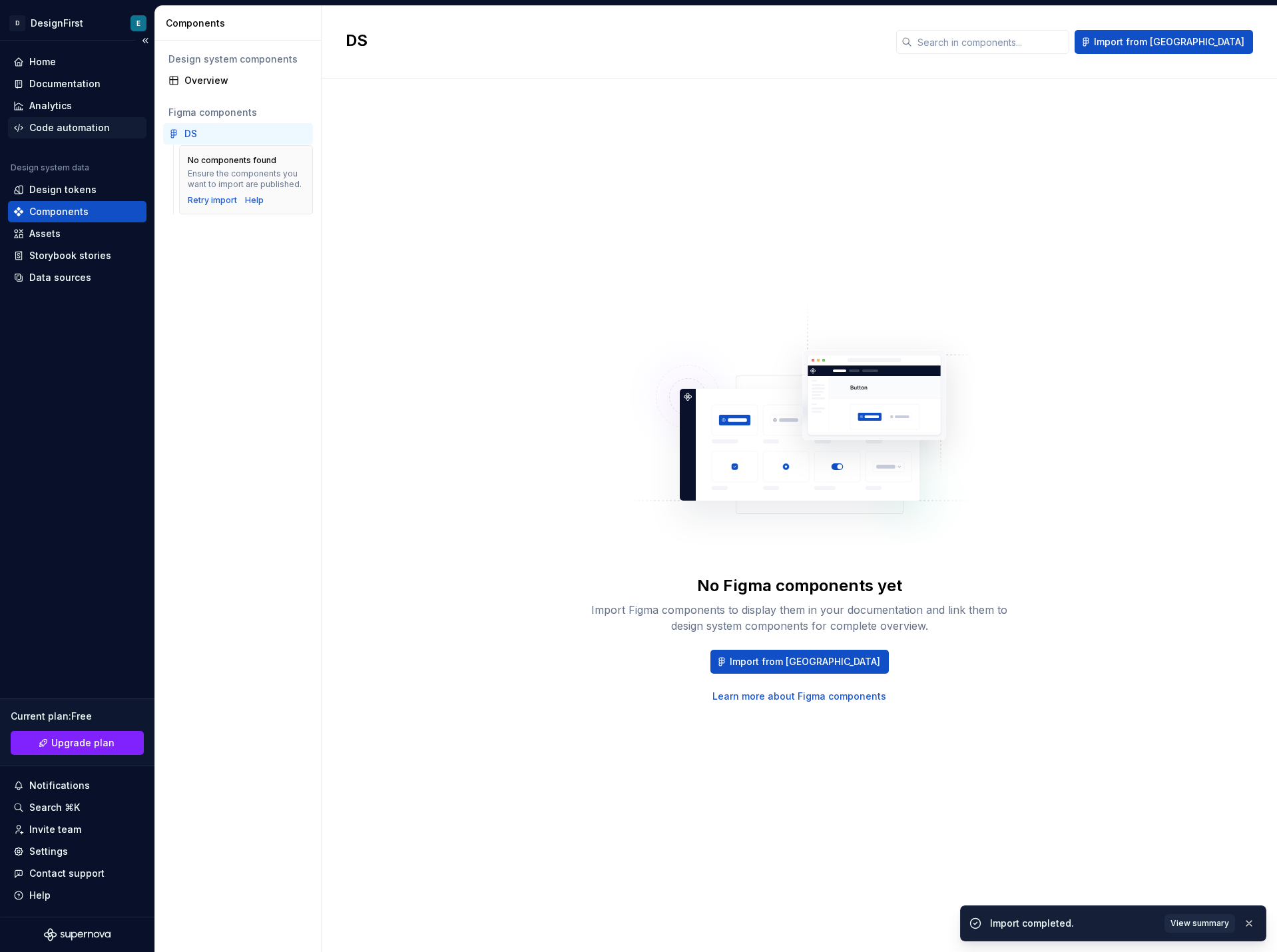
click at [63, 122] on div "Code automation" at bounding box center [69, 127] width 81 height 13
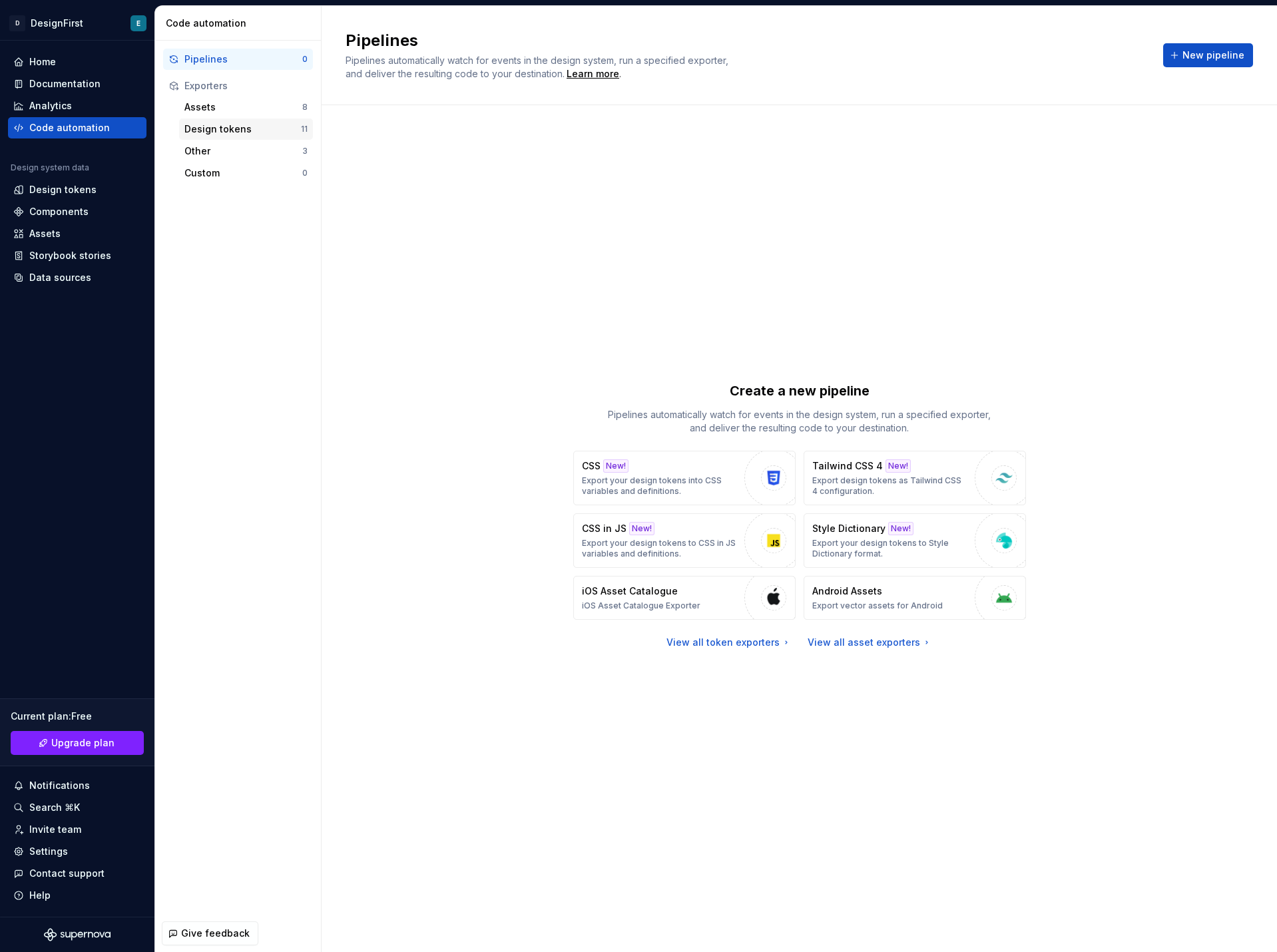
click at [228, 131] on div "Design tokens" at bounding box center [243, 129] width 117 height 13
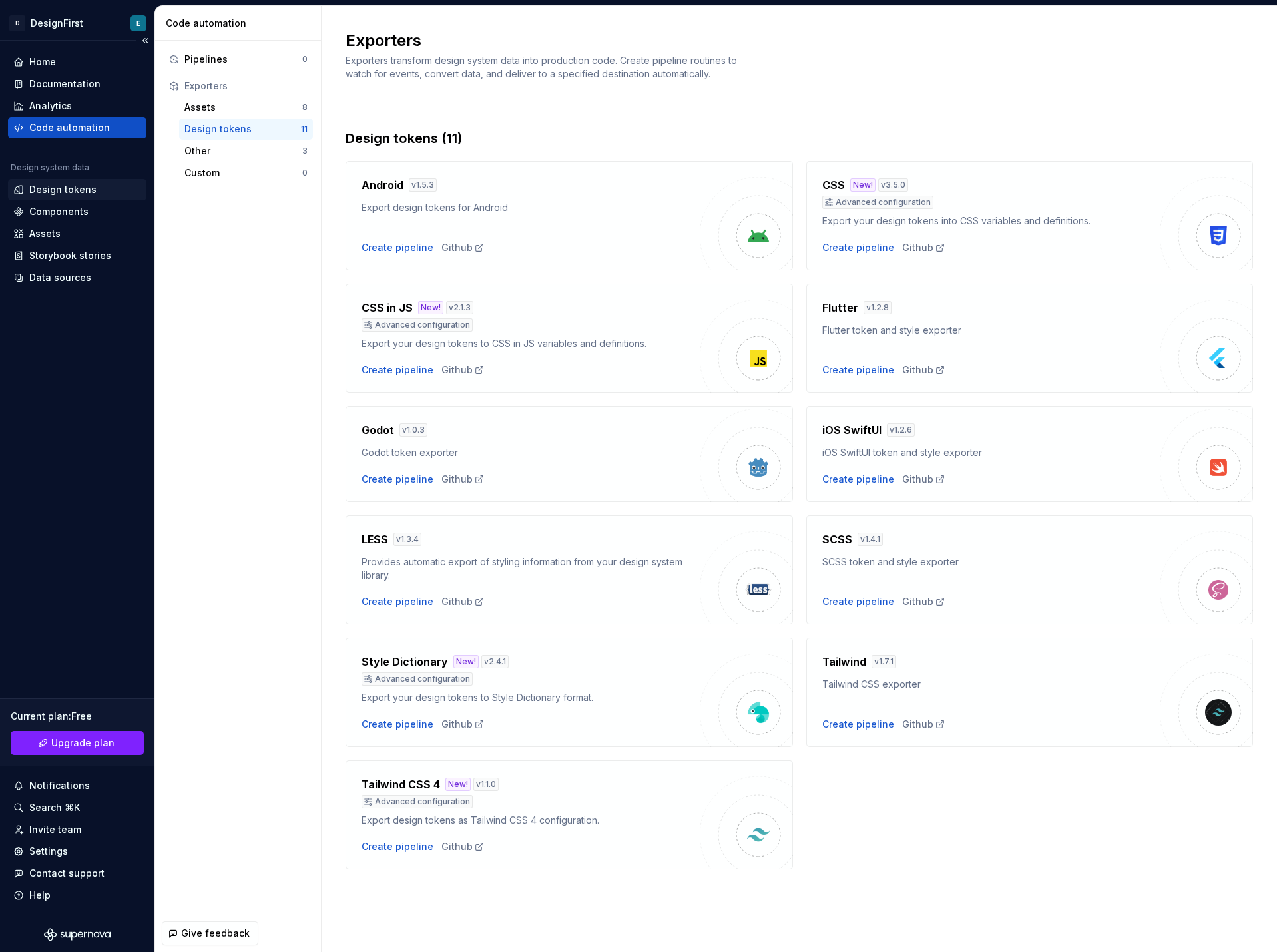
click at [83, 187] on div "Design tokens" at bounding box center [63, 190] width 67 height 13
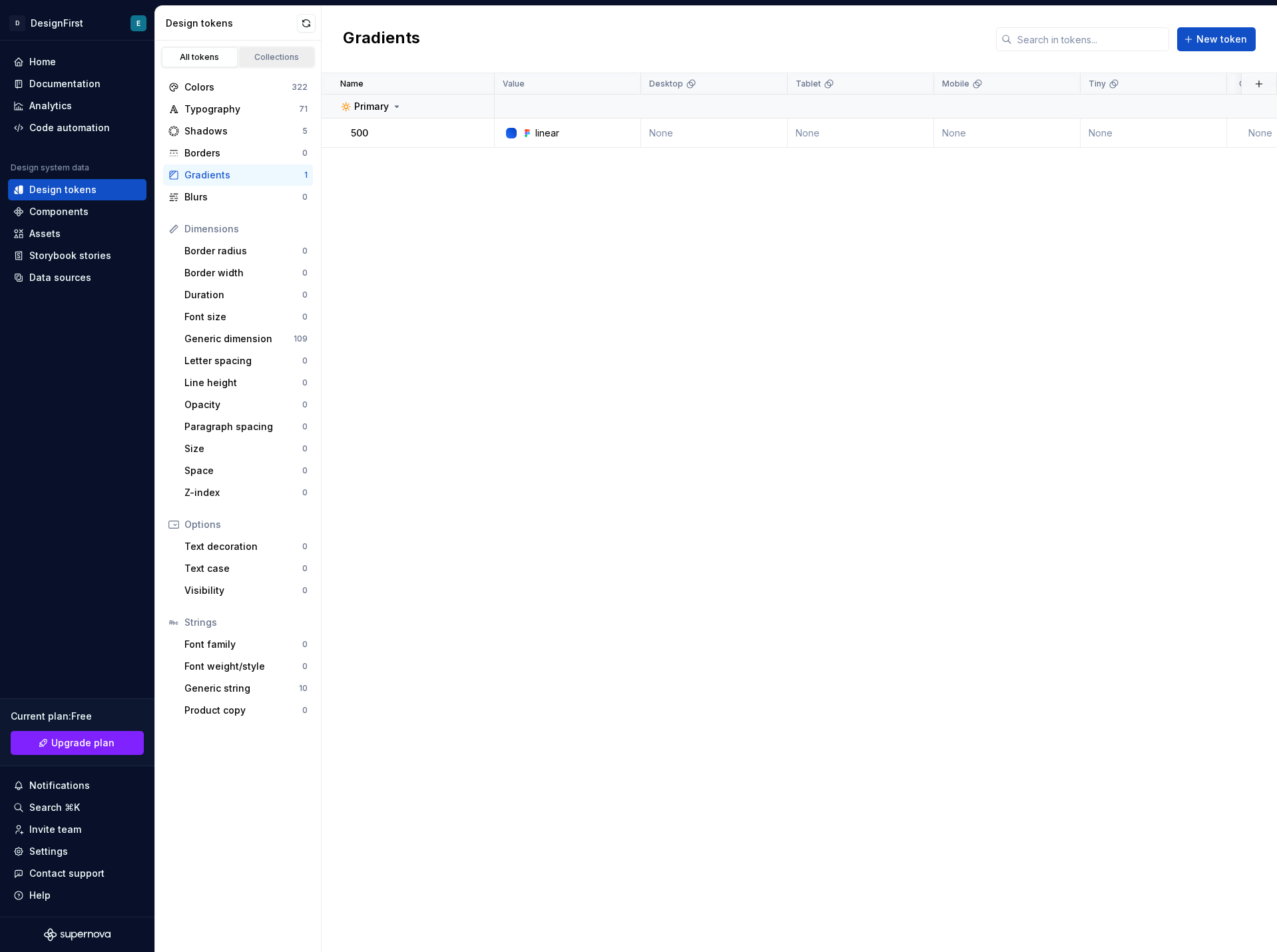
click at [279, 53] on div "Collections" at bounding box center [277, 57] width 67 height 11
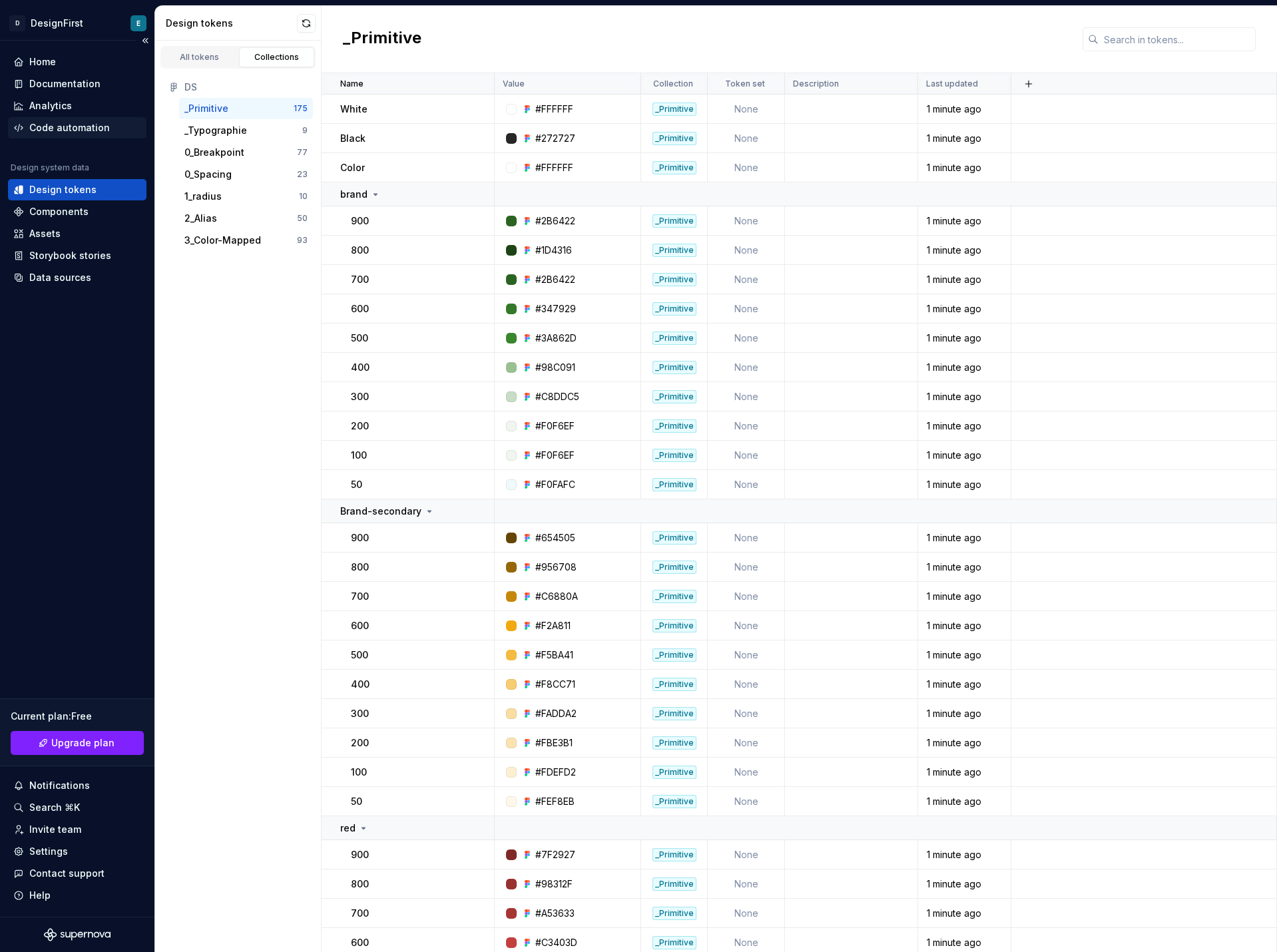
click at [58, 126] on div "Code automation" at bounding box center [69, 127] width 81 height 13
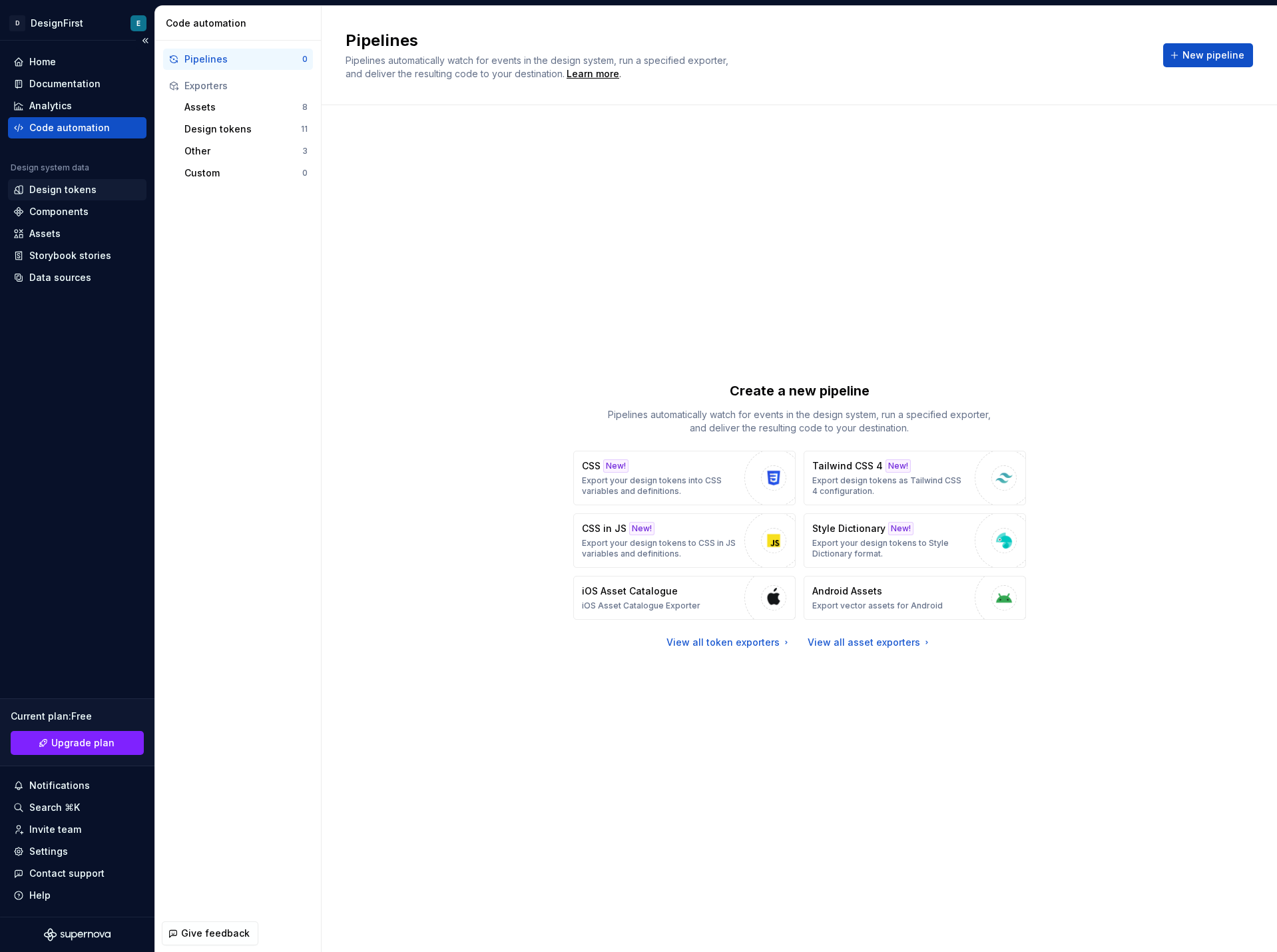
click at [51, 185] on div "Design tokens" at bounding box center [63, 190] width 67 height 13
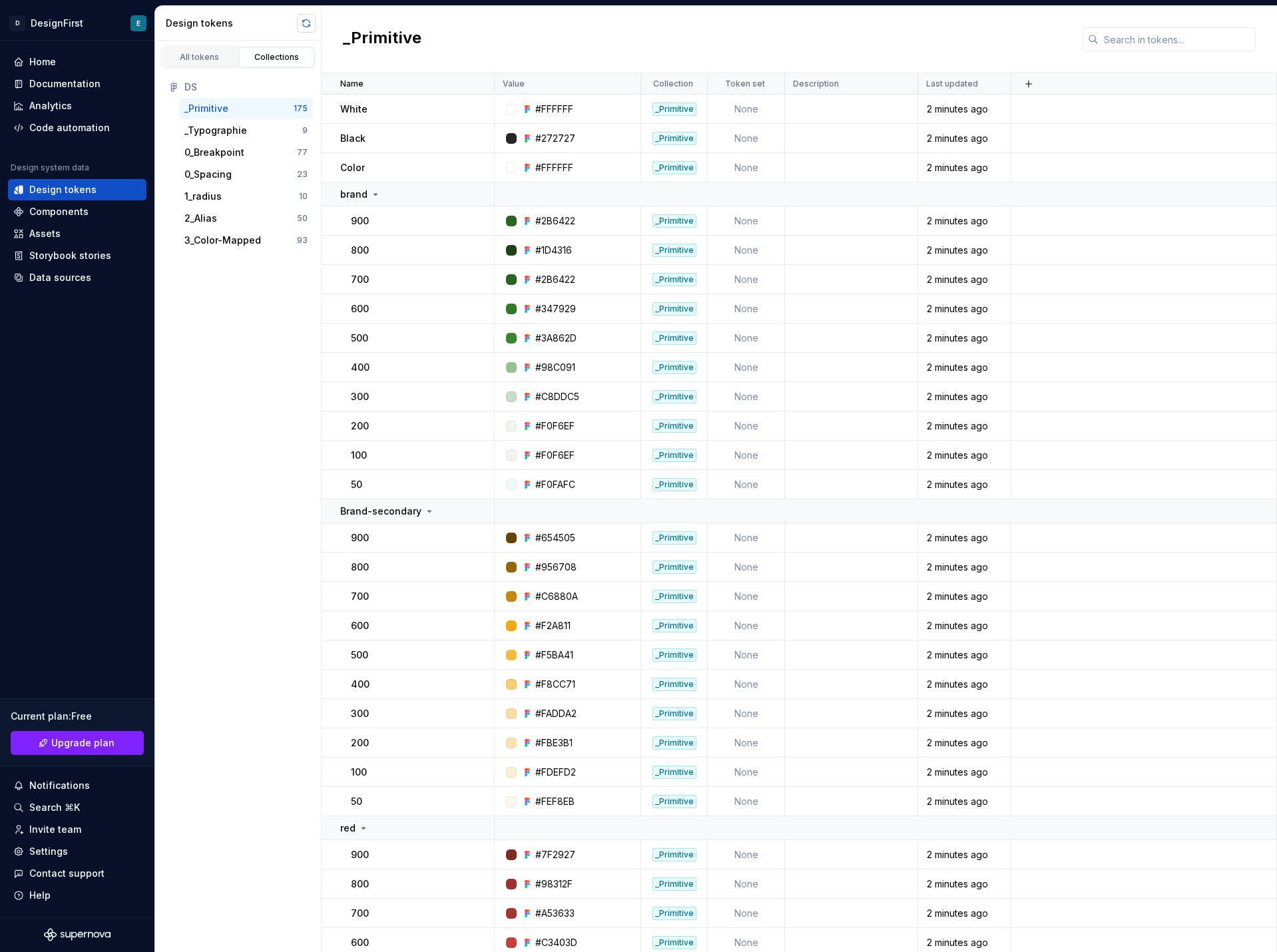
click at [310, 22] on button "button" at bounding box center [306, 23] width 19 height 19
click at [476, 168] on button "button" at bounding box center [476, 168] width 19 height 19
click at [250, 380] on div "All tokens Collections DS _Primitive 175 _Typographie 9 0_Breakpoint 77 0_Spaci…" at bounding box center [239, 497] width 167 height 912
click at [229, 124] on div "_Typographie" at bounding box center [216, 131] width 63 height 13
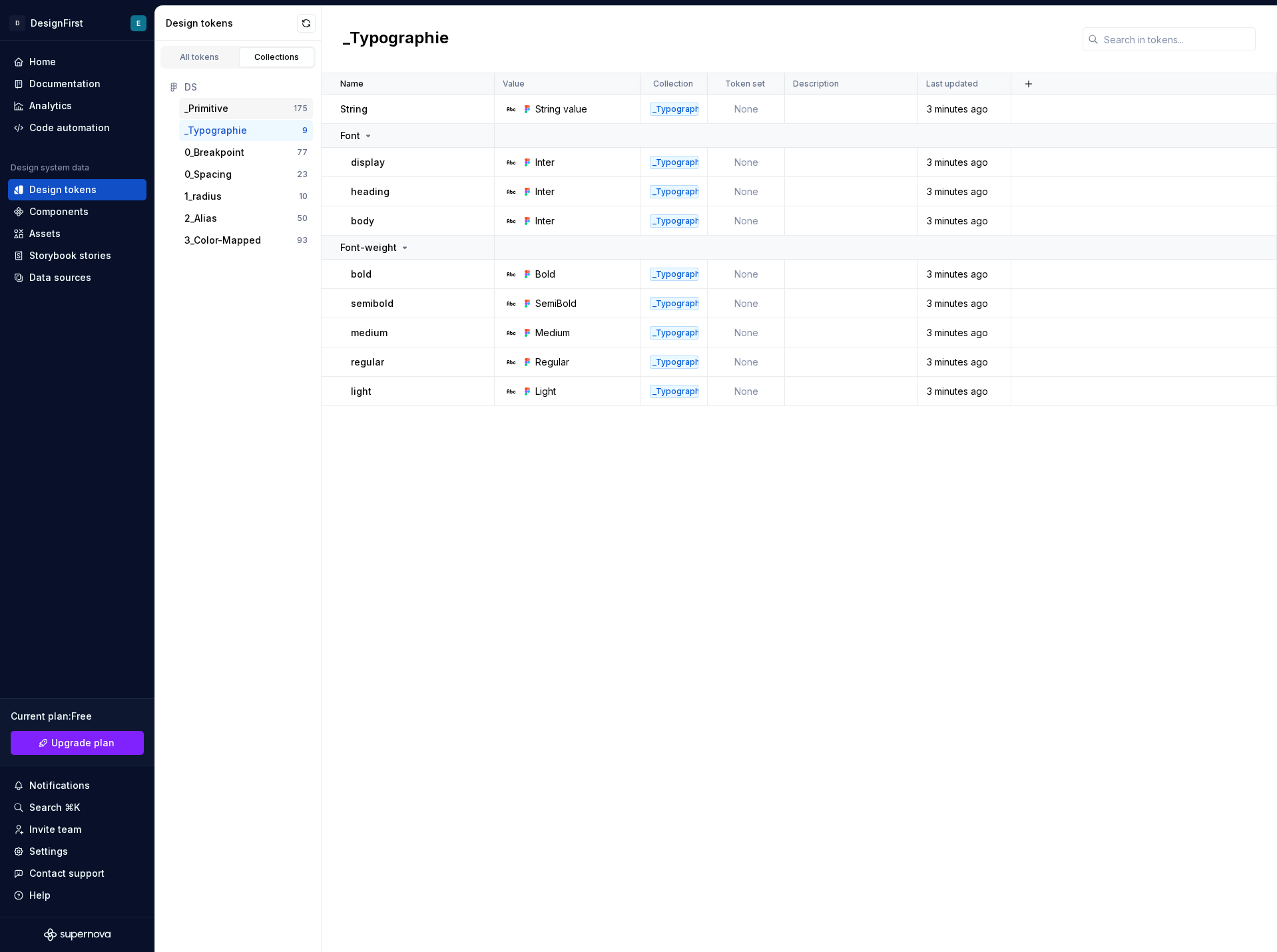
click at [231, 111] on div "_Primitive" at bounding box center [239, 109] width 109 height 13
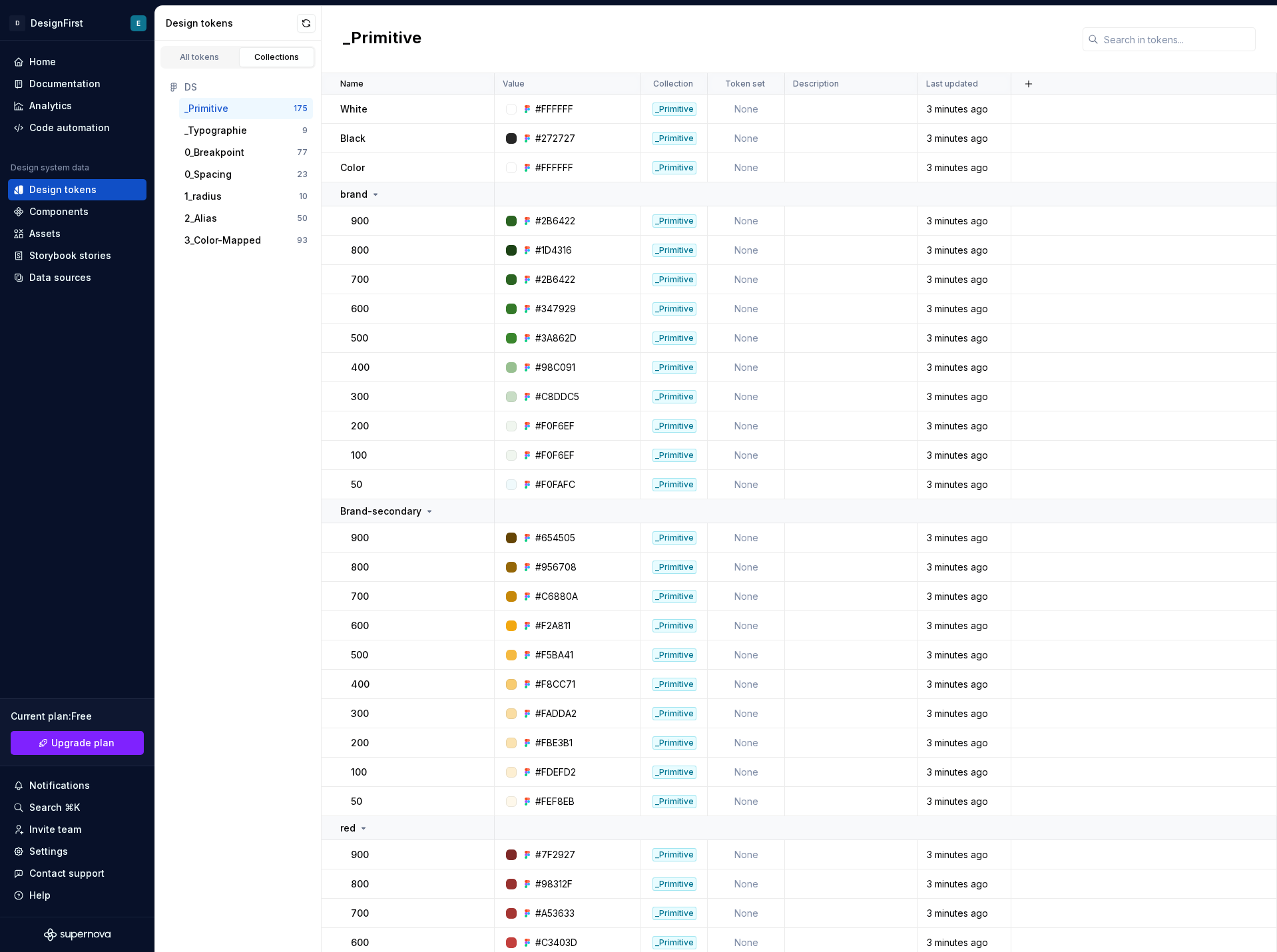
drag, startPoint x: 114, startPoint y: 185, endPoint x: 203, endPoint y: 465, distance: 293.8
click at [203, 465] on div "All tokens Collections DS _Primitive 175 _Typographie 9 0_Breakpoint 77 0_Spaci…" at bounding box center [239, 497] width 167 height 912
click at [208, 55] on div "All tokens" at bounding box center [200, 57] width 67 height 11
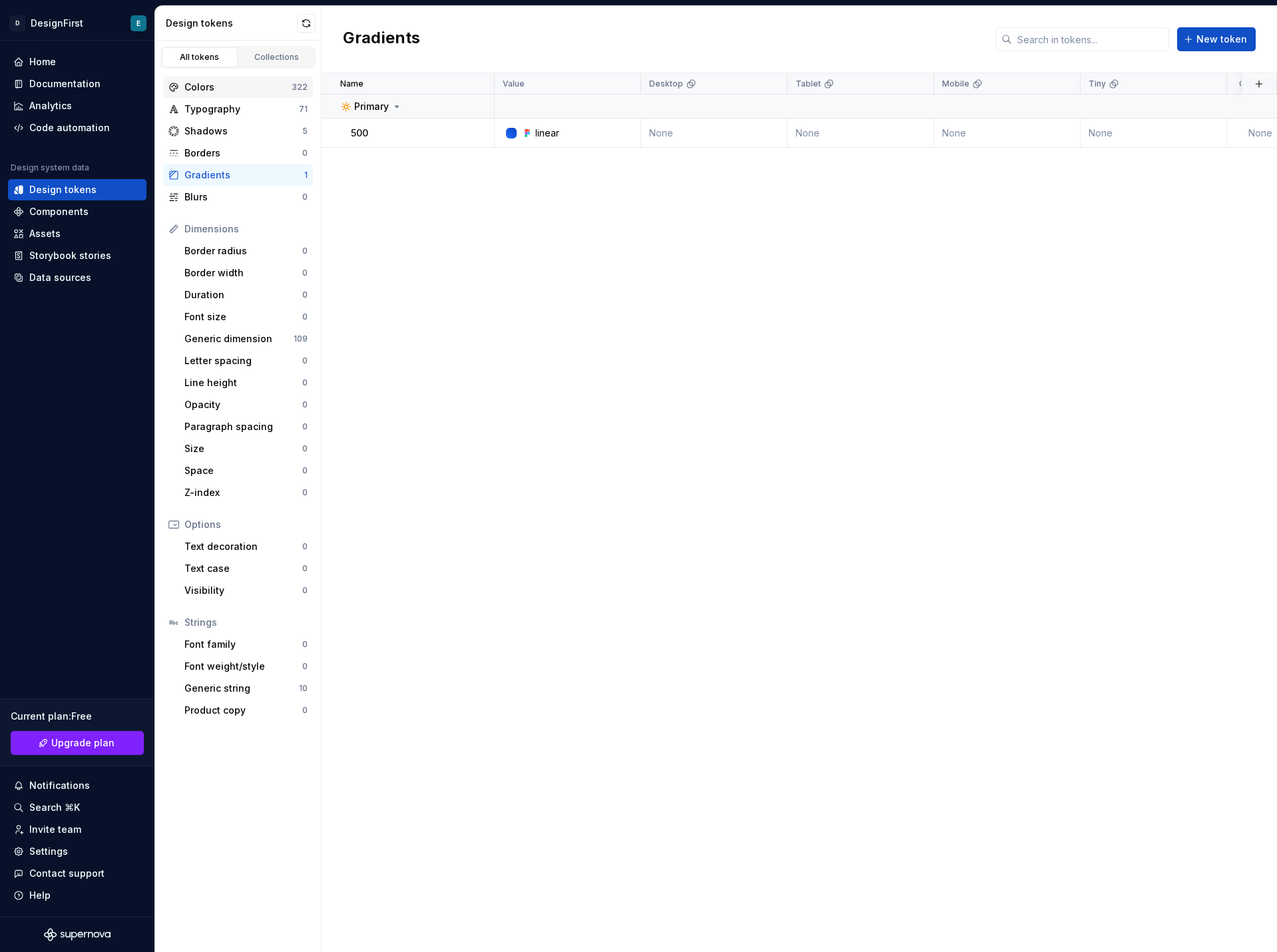
click at [239, 91] on div "Colors" at bounding box center [238, 87] width 107 height 13
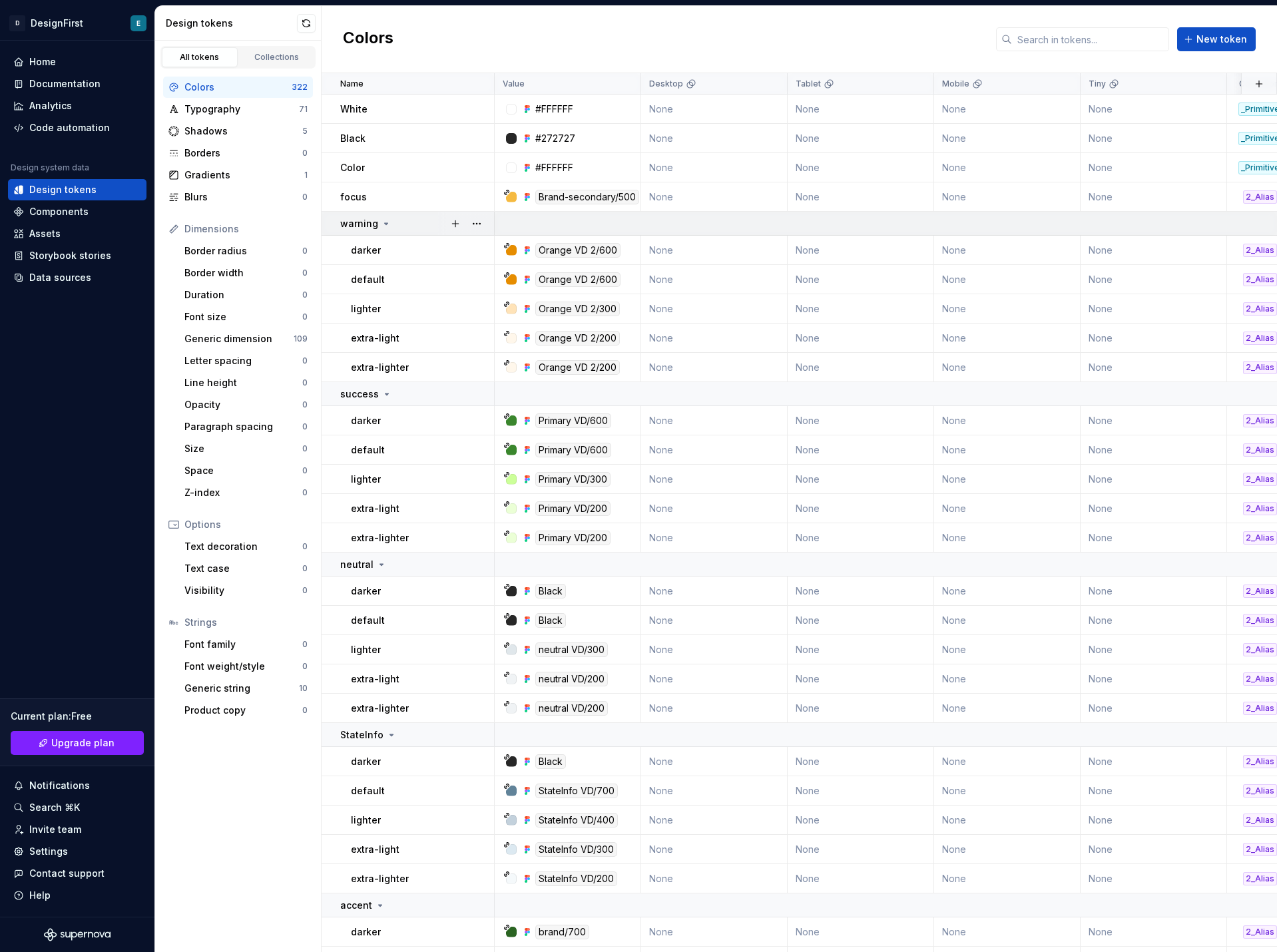
click at [387, 221] on icon at bounding box center [386, 223] width 11 height 11
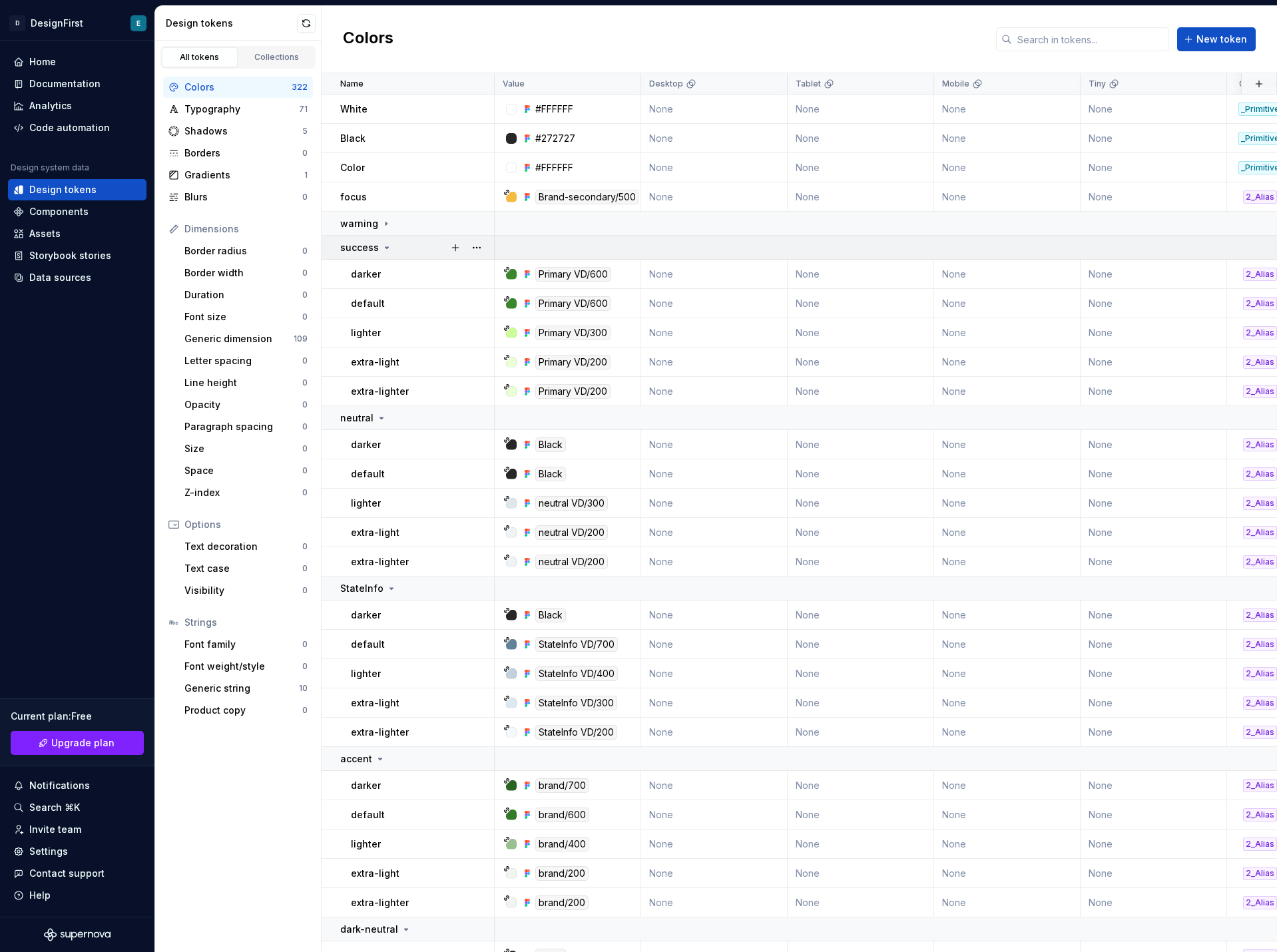
click at [386, 248] on icon at bounding box center [386, 248] width 11 height 11
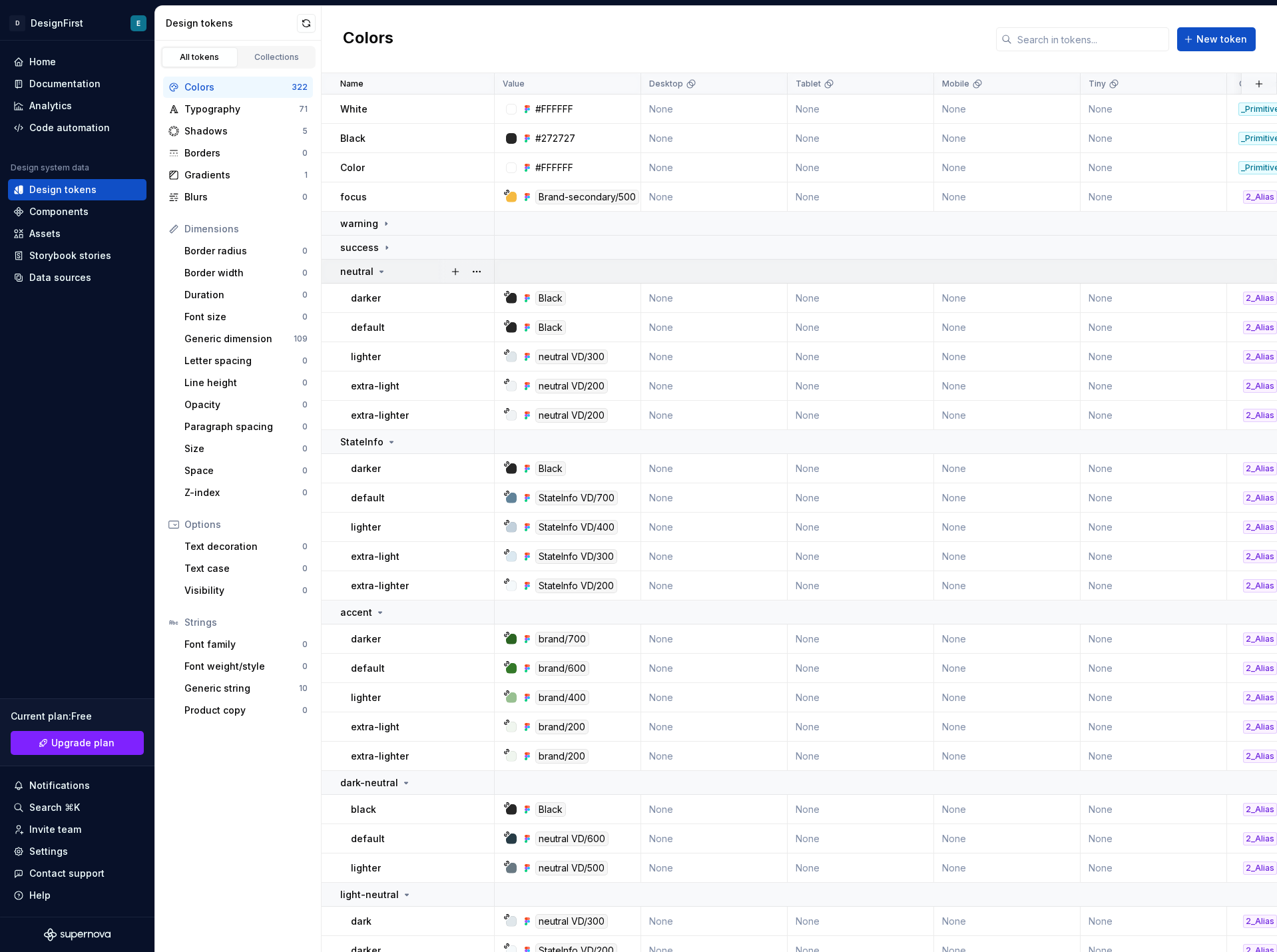
click at [380, 275] on icon at bounding box center [381, 271] width 11 height 11
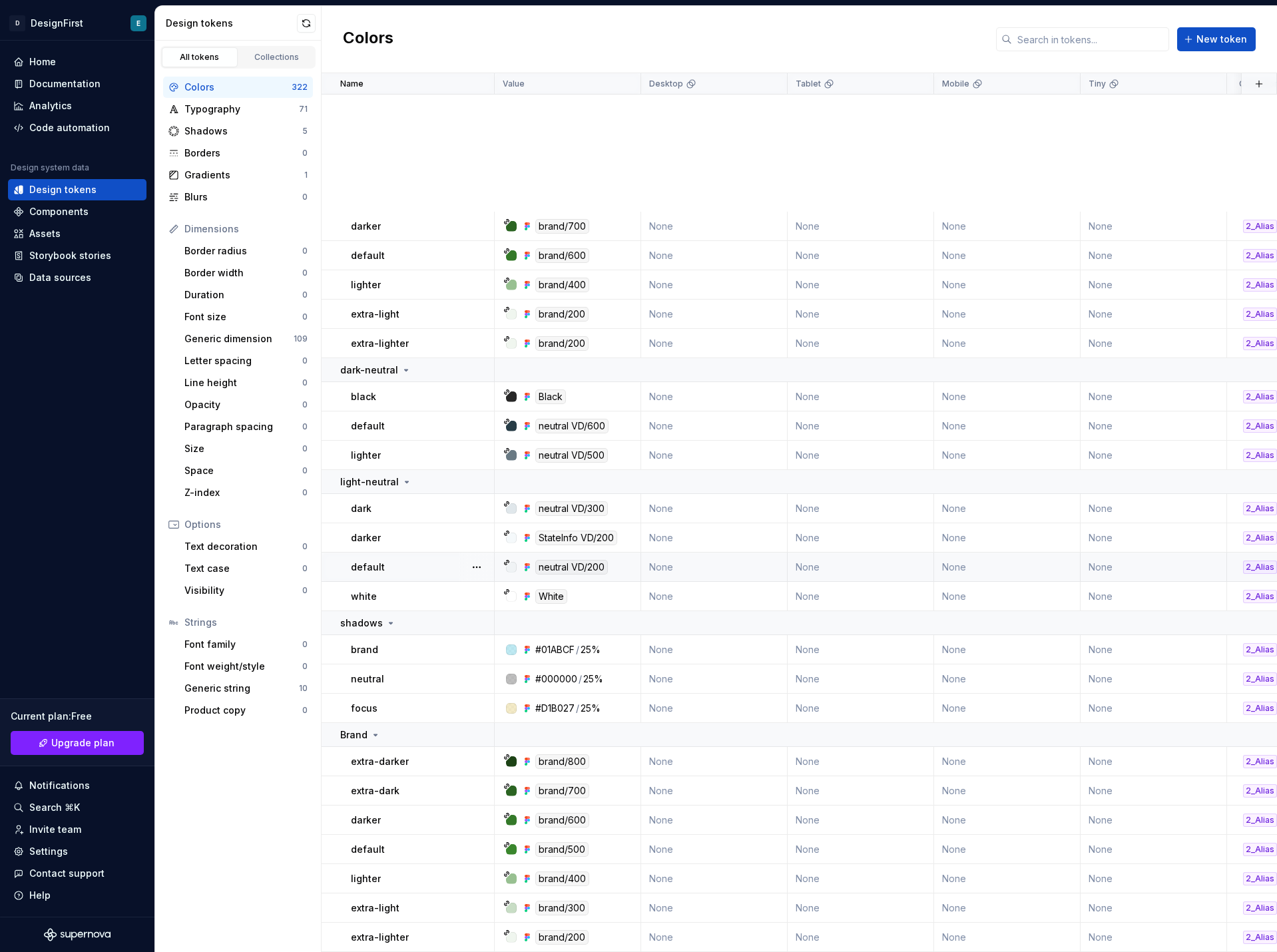
scroll to position [666, 0]
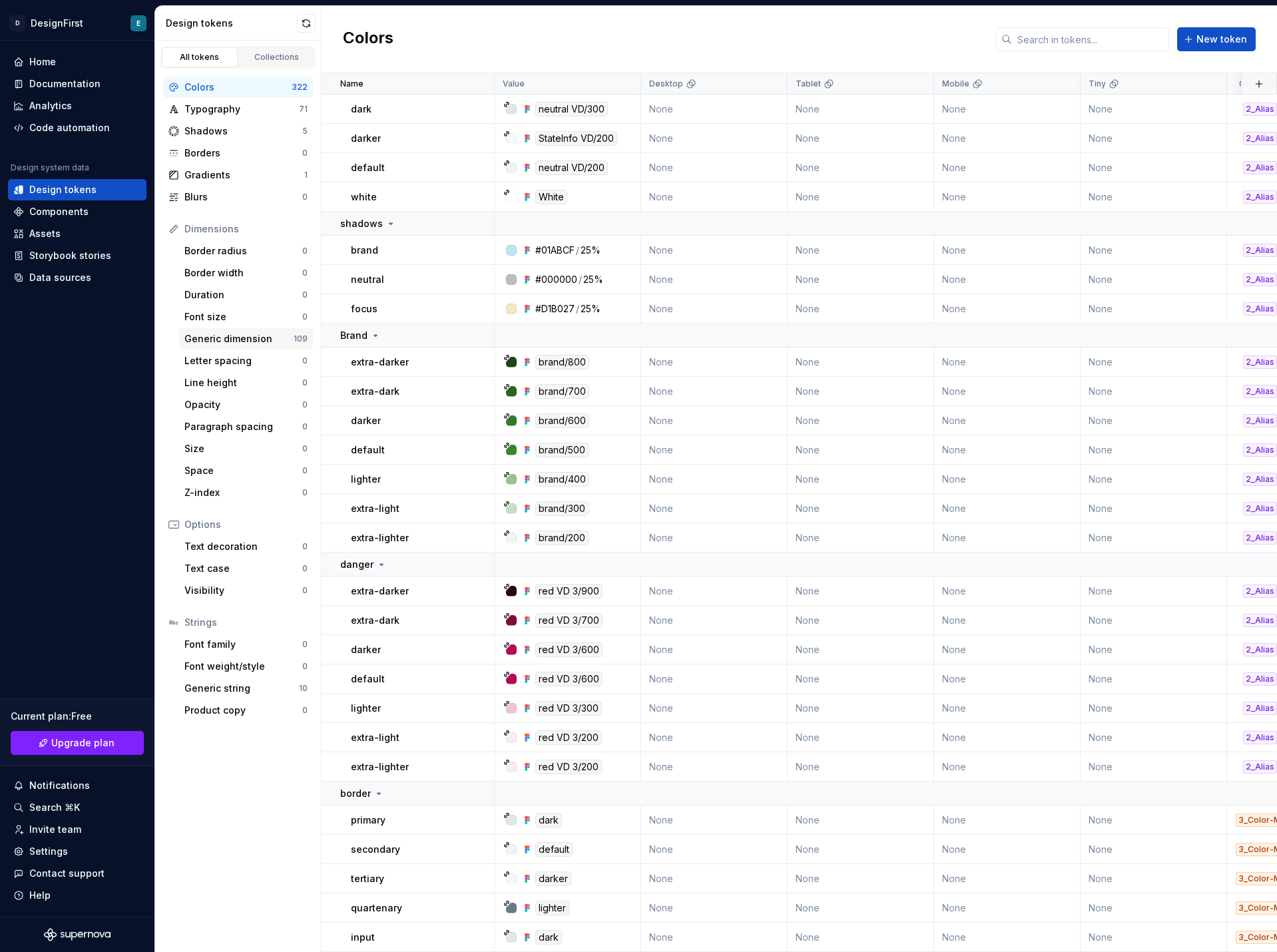
click at [238, 335] on div "Generic dimension" at bounding box center [239, 339] width 109 height 13
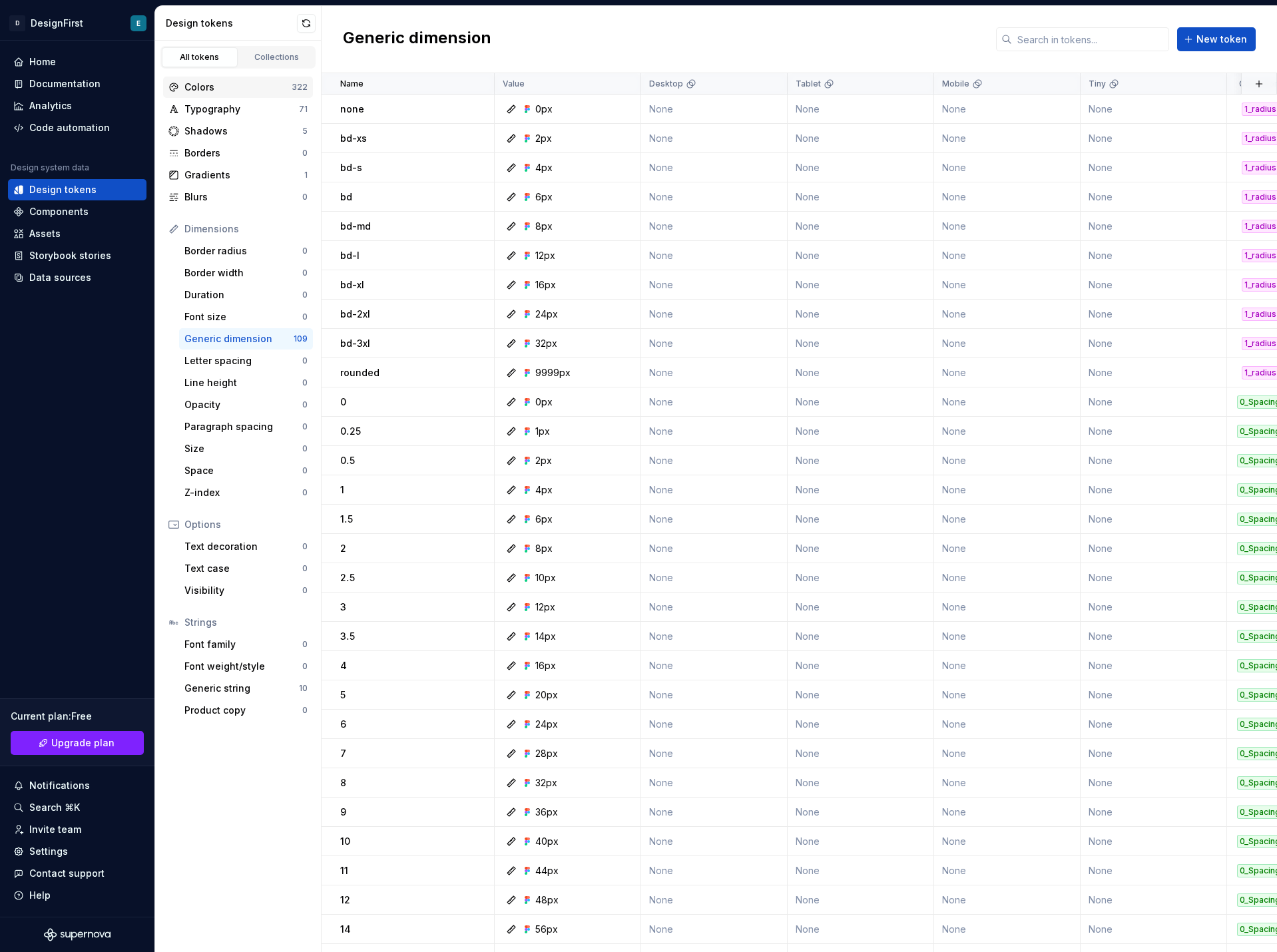
click at [232, 90] on div "Colors" at bounding box center [238, 87] width 107 height 13
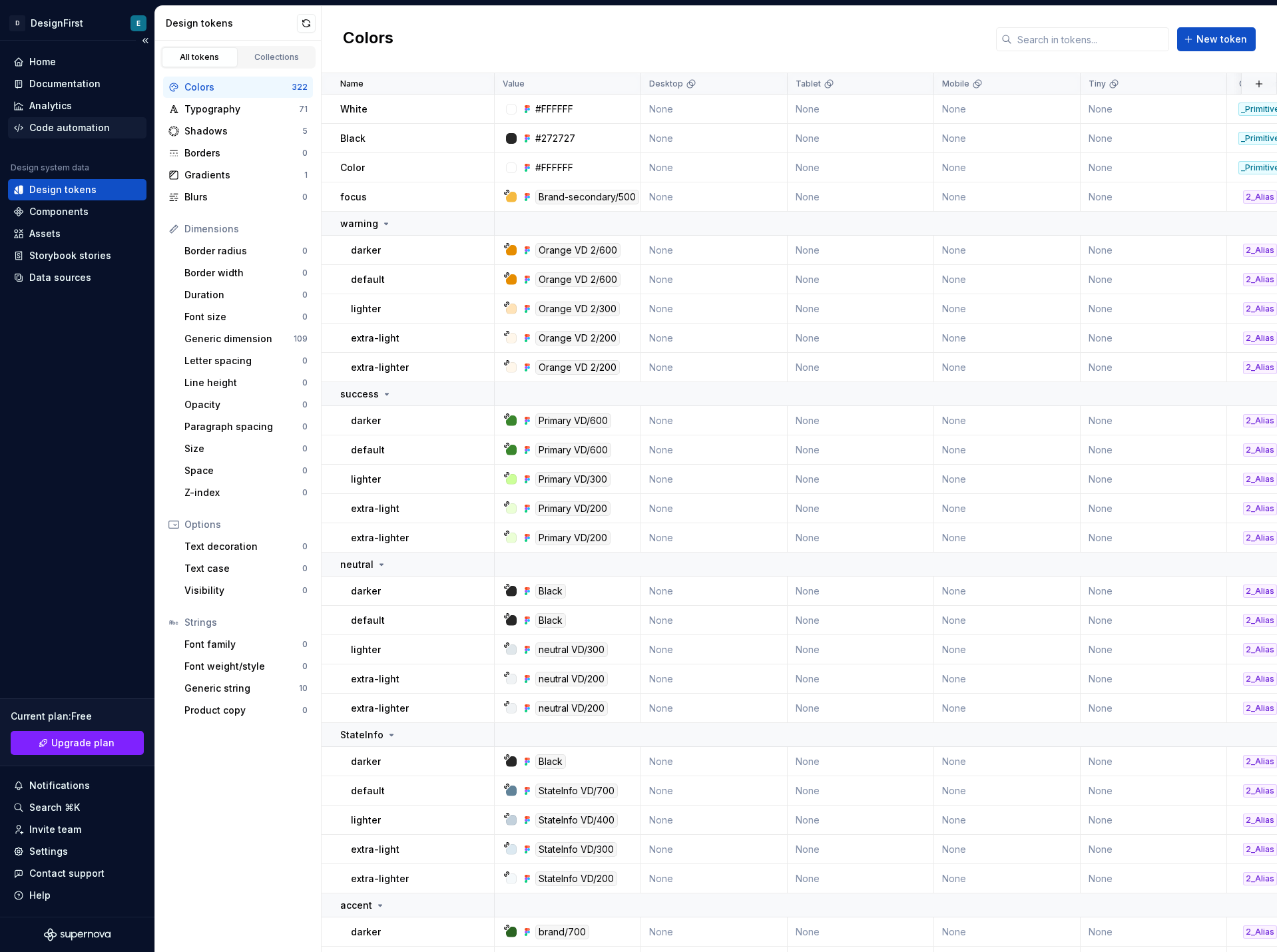
click at [75, 132] on div "Code automation" at bounding box center [69, 127] width 81 height 13
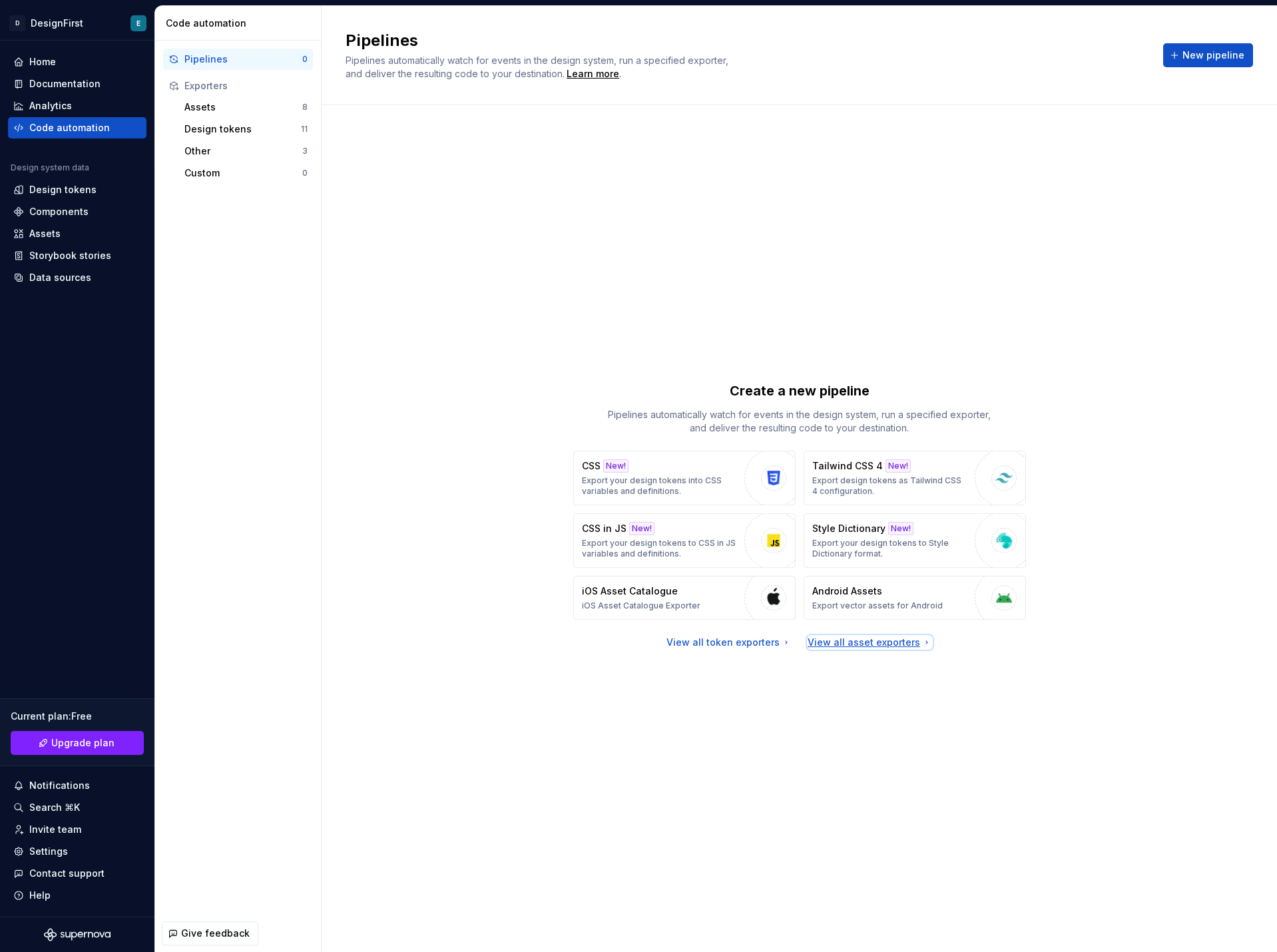
click at [869, 641] on div "View all asset exporters" at bounding box center [870, 642] width 124 height 13
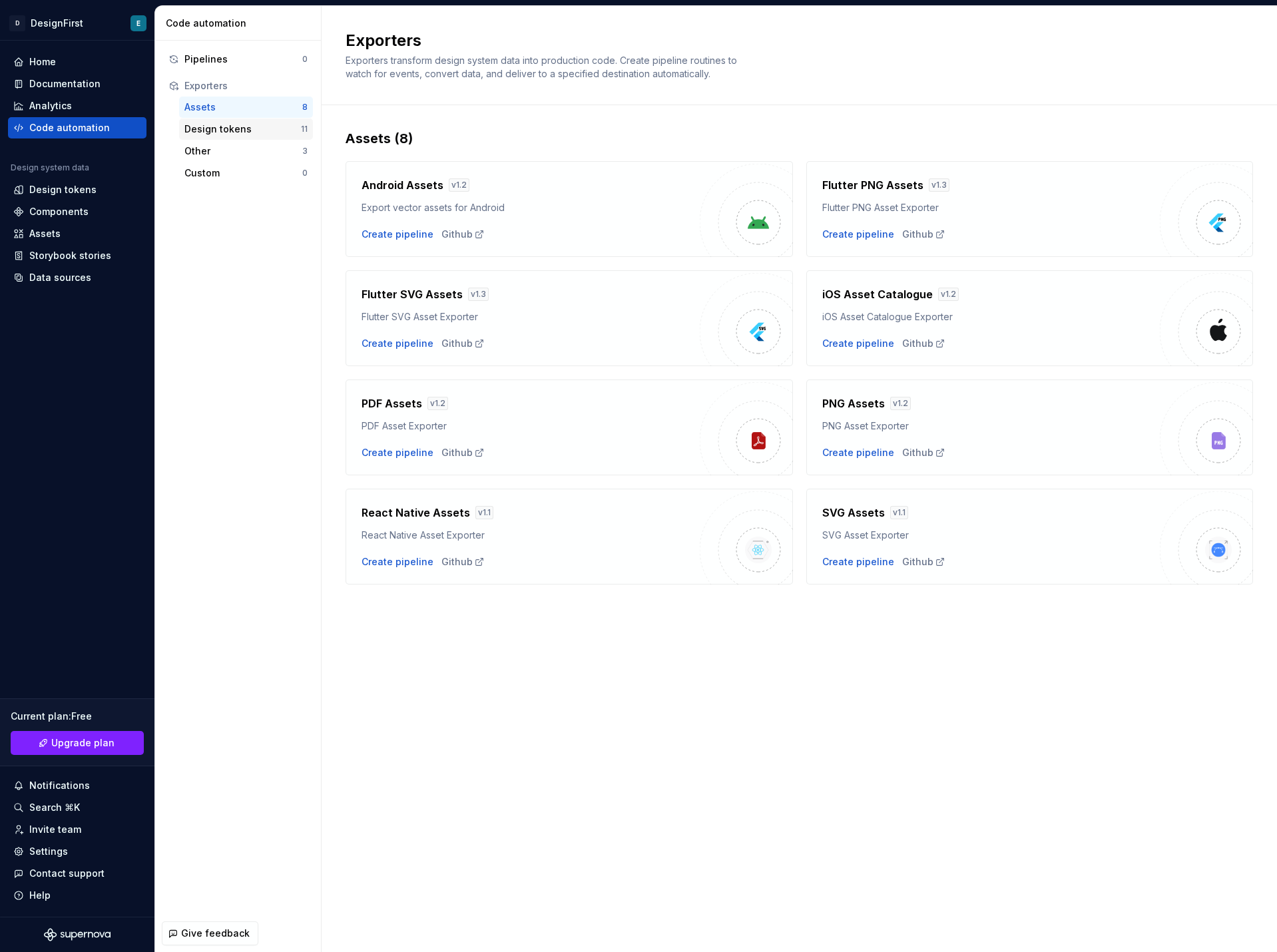
click at [229, 134] on div "Design tokens" at bounding box center [243, 129] width 117 height 13
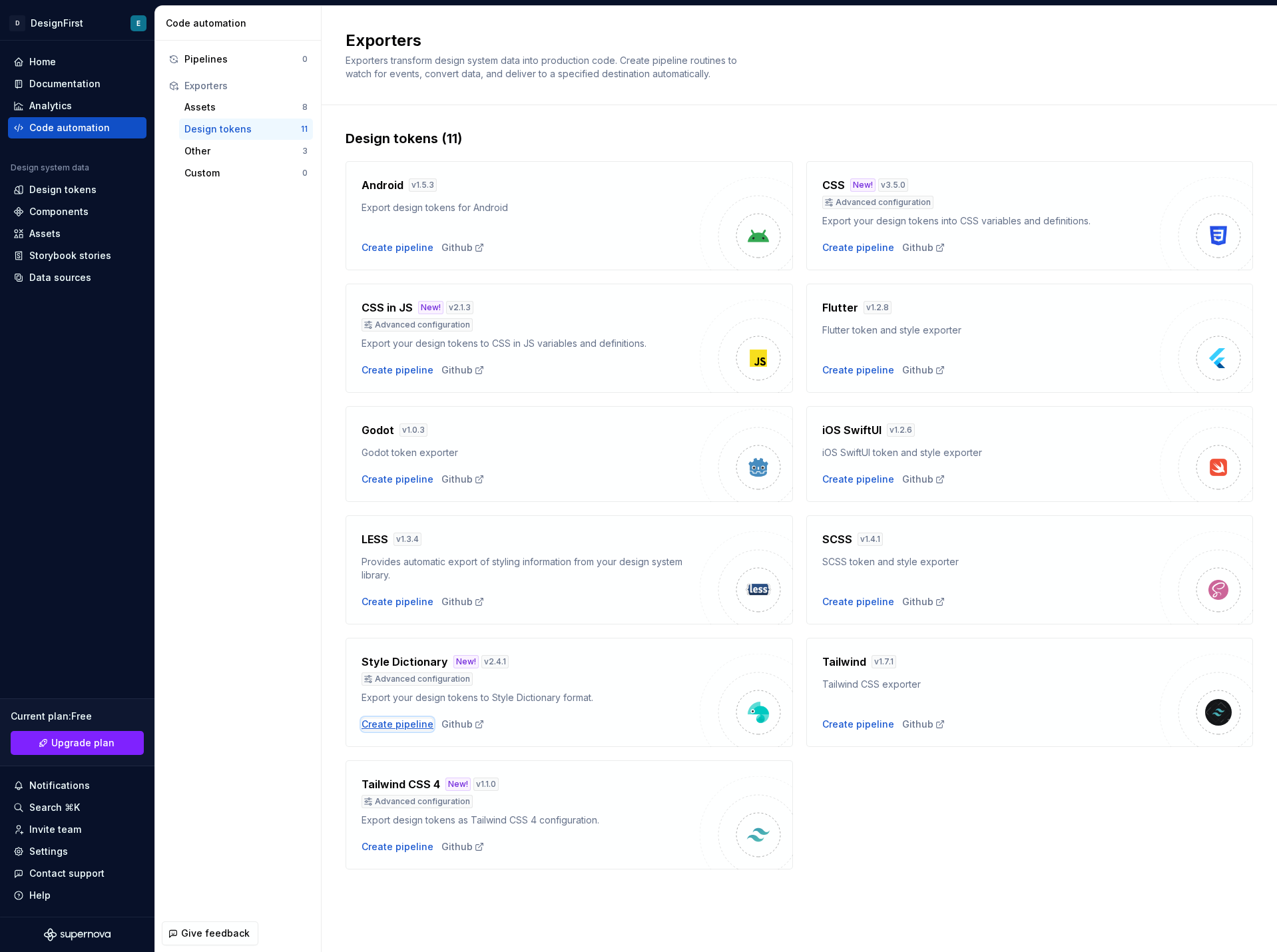
click at [408, 686] on div "Create pipeline" at bounding box center [398, 725] width 72 height 13
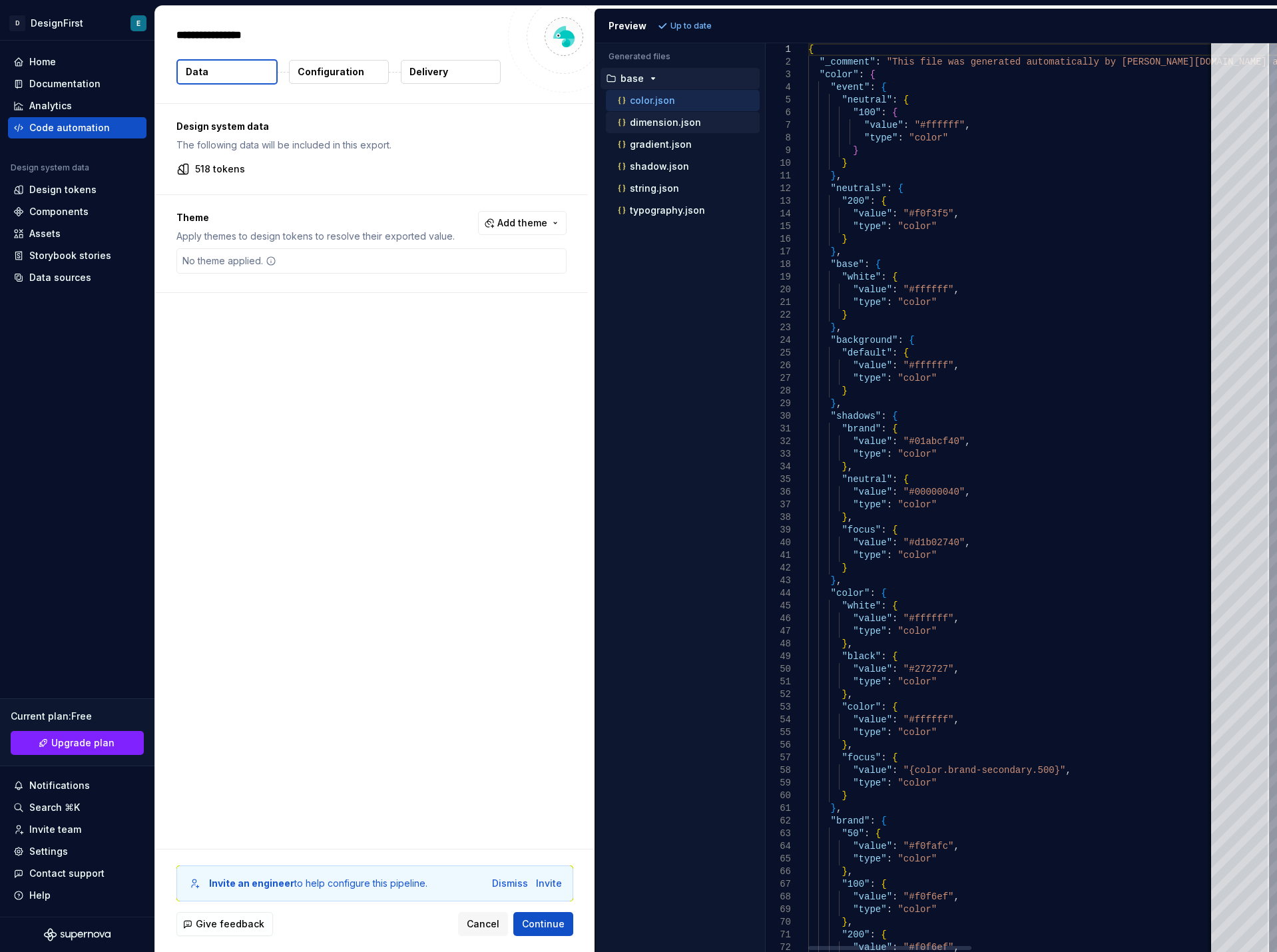
type textarea "*"
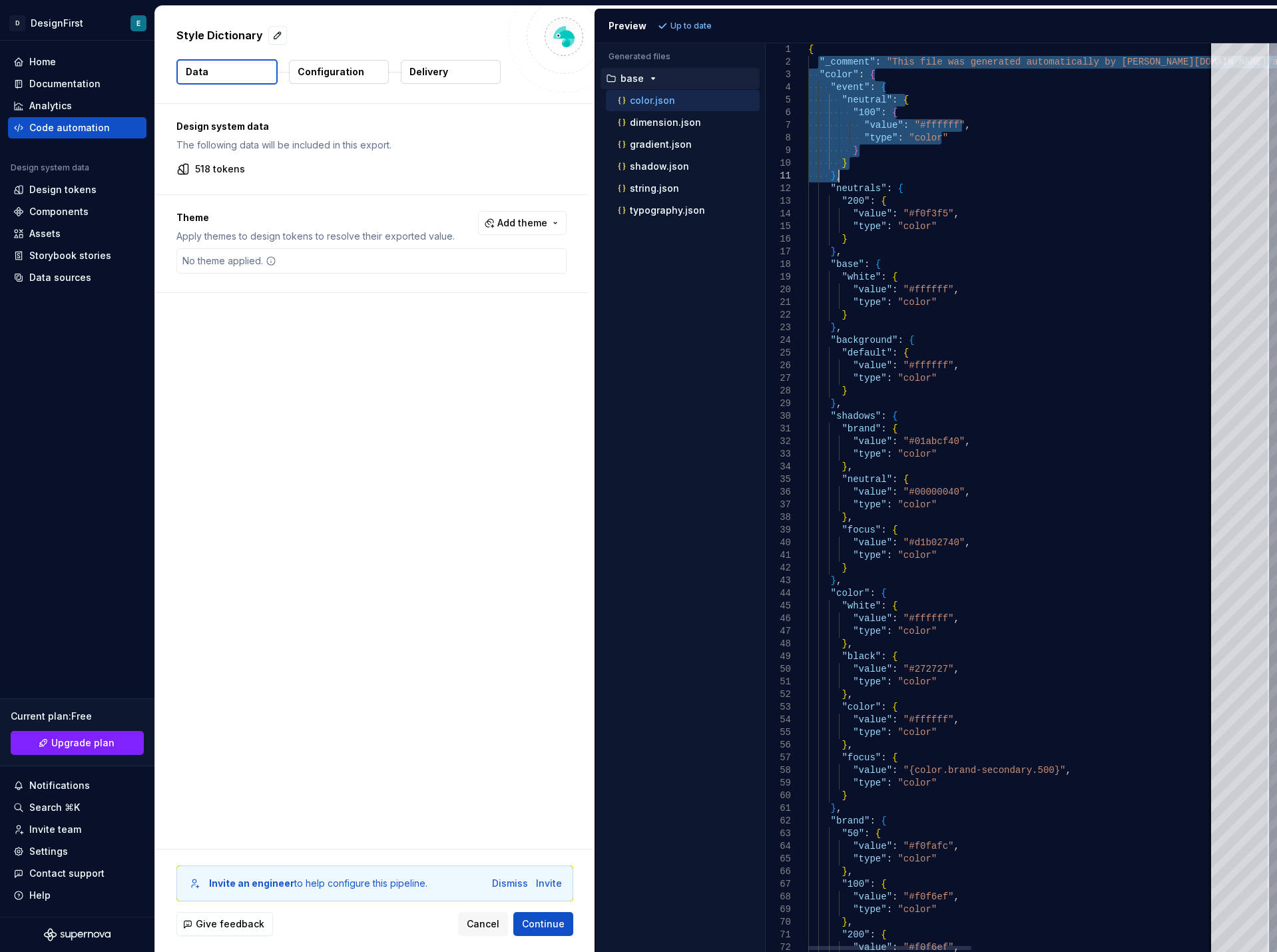
drag, startPoint x: 817, startPoint y: 59, endPoint x: 955, endPoint y: 174, distance: 179.6
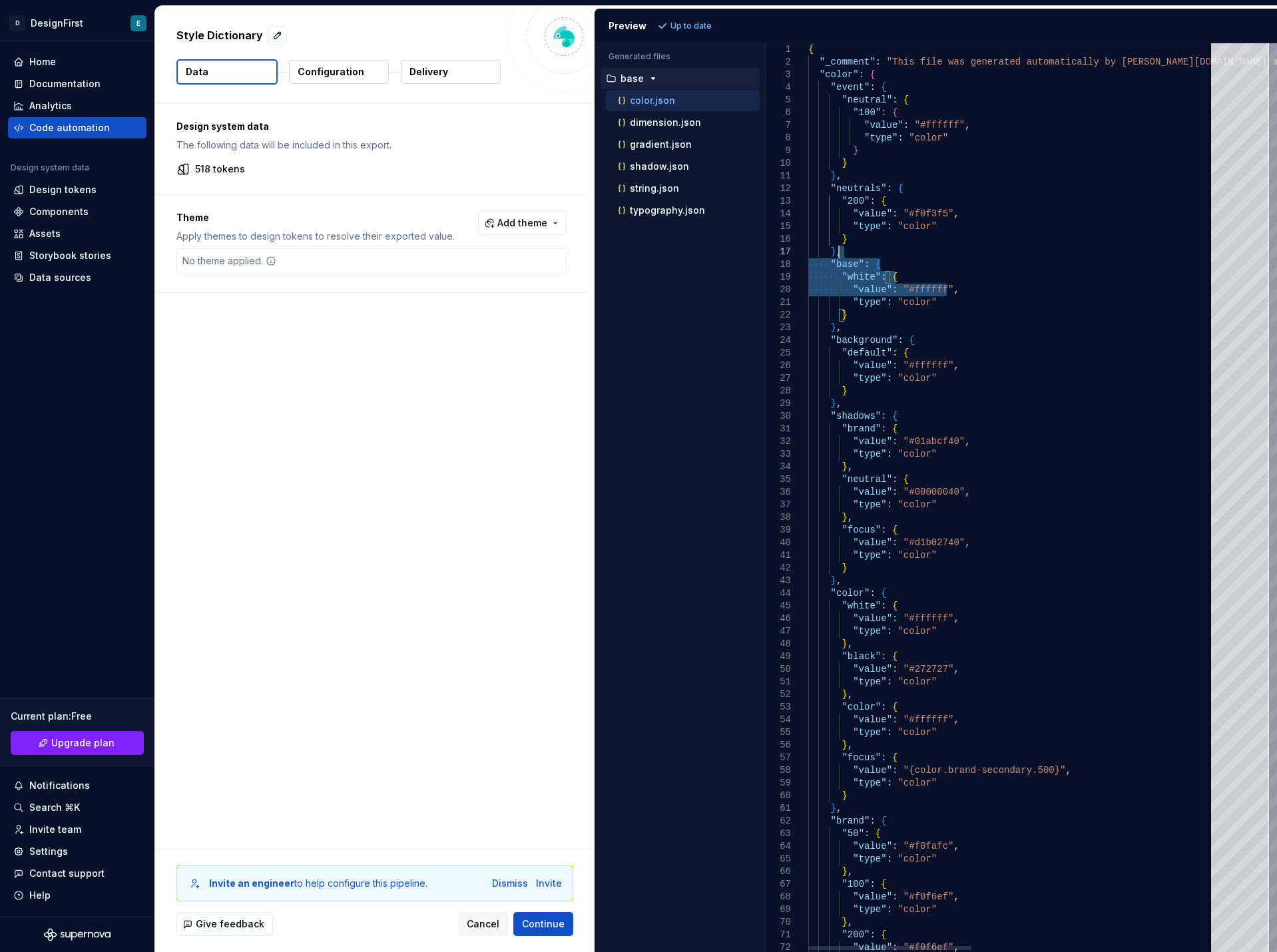
type textarea "**********"
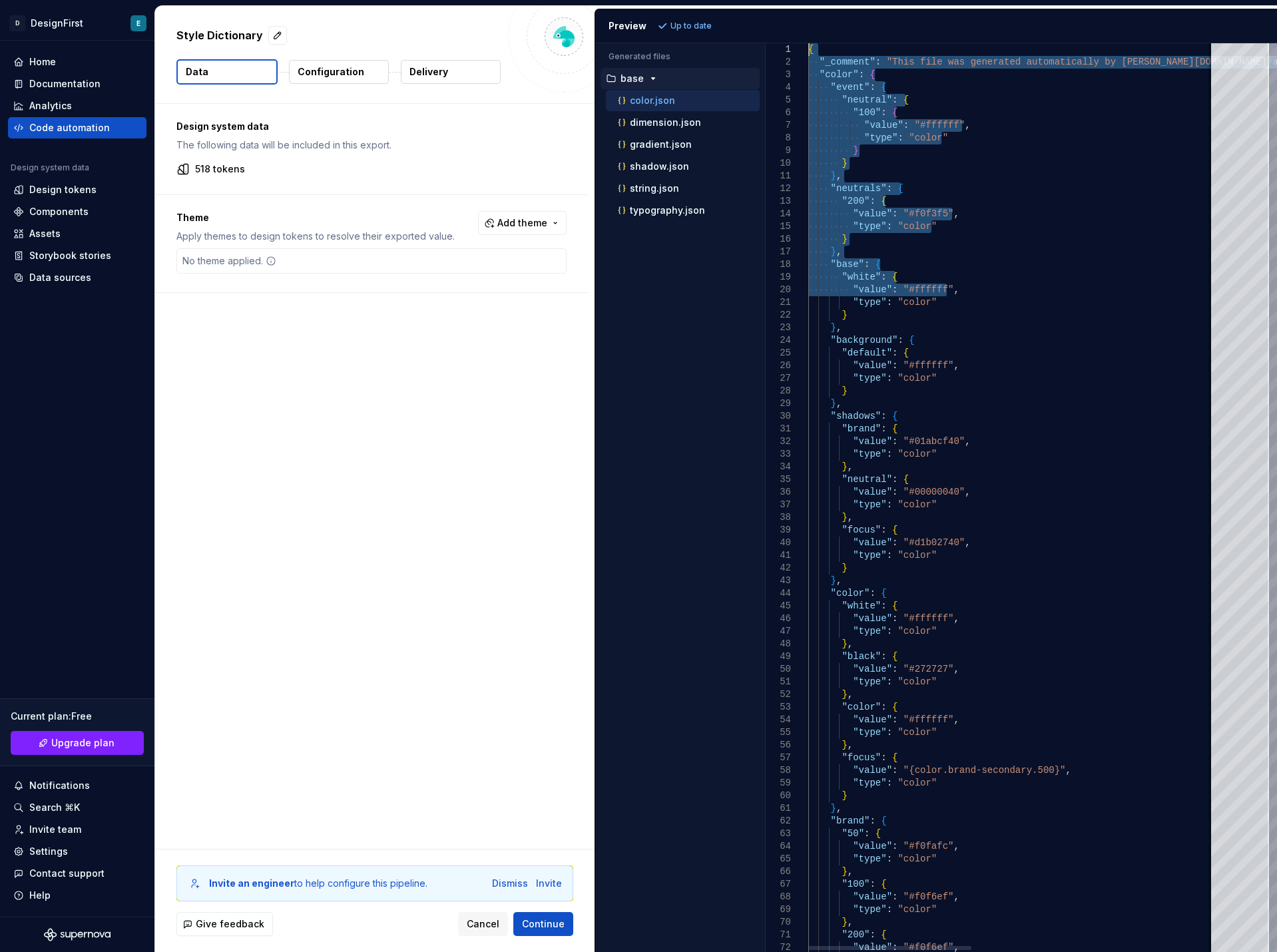
drag, startPoint x: 968, startPoint y: 284, endPoint x: 797, endPoint y: 21, distance: 313.7
click at [333, 74] on p "Configuration" at bounding box center [331, 72] width 67 height 13
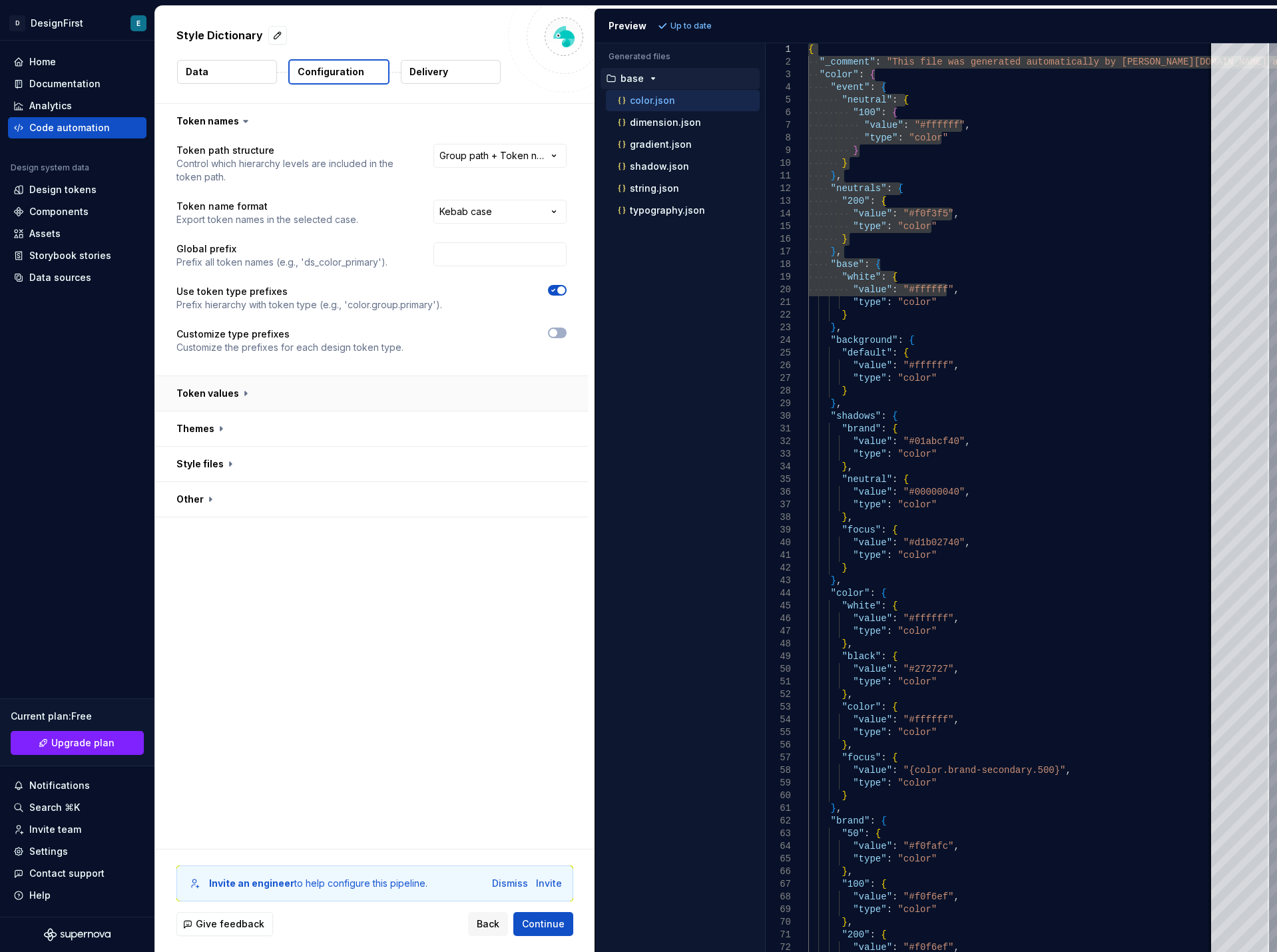
click at [236, 391] on button "button" at bounding box center [372, 393] width 433 height 34
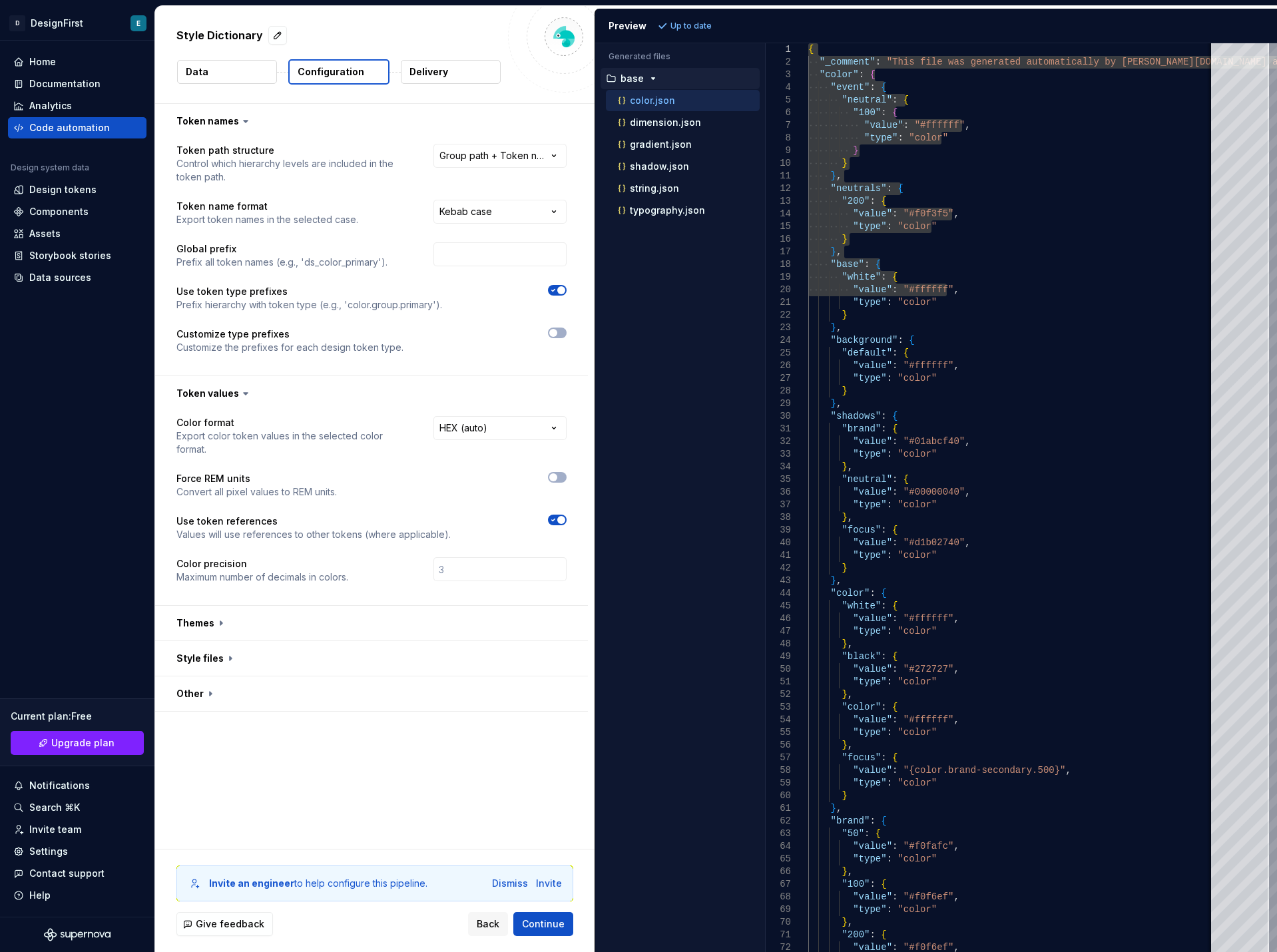
click at [556, 519] on icon "button" at bounding box center [553, 521] width 11 height 8
click at [556, 519] on span "button" at bounding box center [553, 521] width 8 height 8
click at [556, 519] on icon "button" at bounding box center [553, 521] width 11 height 8
click at [556, 519] on span "button" at bounding box center [553, 521] width 8 height 8
click at [224, 659] on button "button" at bounding box center [372, 659] width 433 height 34
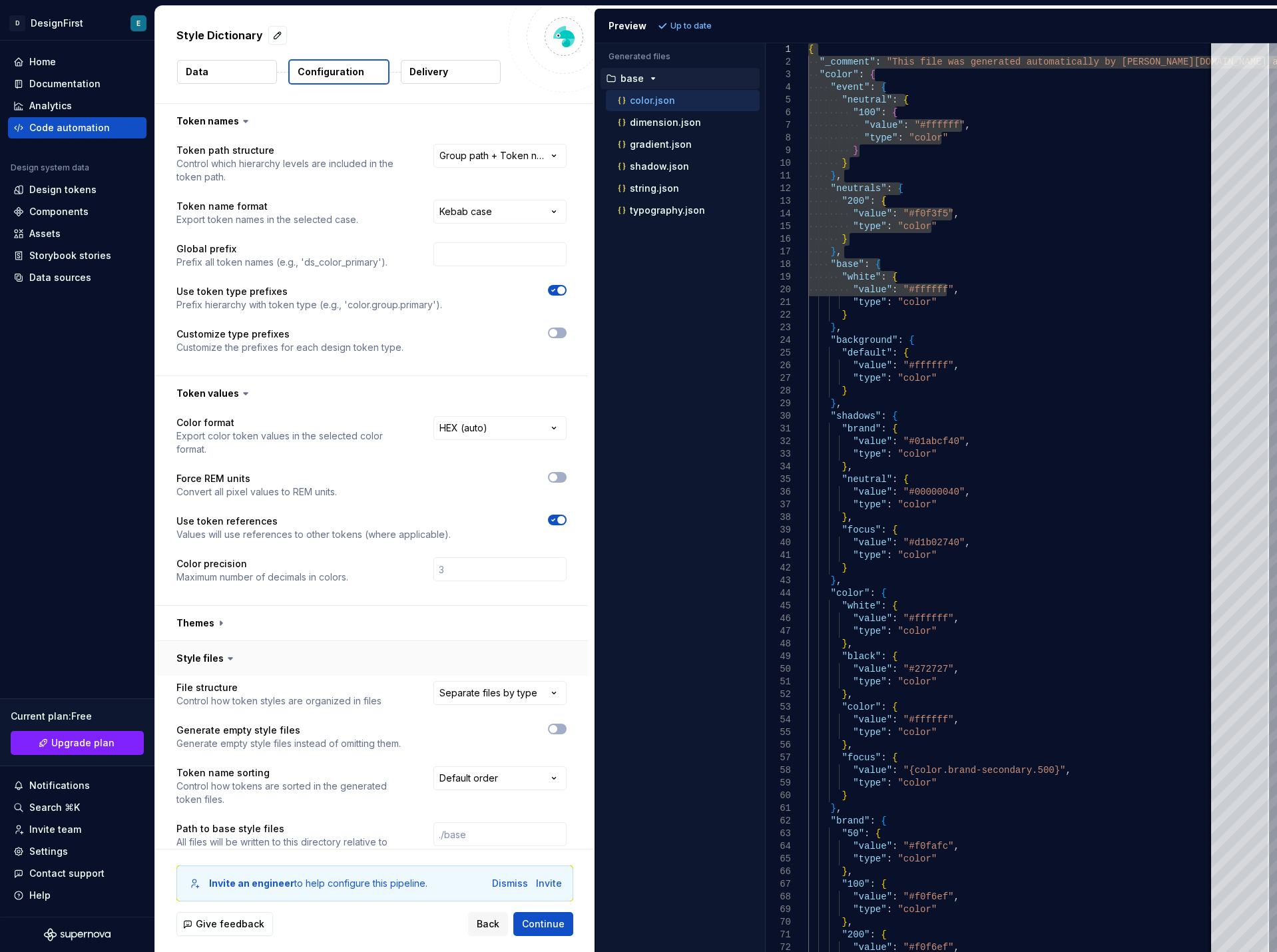
click at [224, 659] on icon at bounding box center [230, 659] width 13 height 13
click at [480, 158] on html "**********" at bounding box center [638, 476] width 1277 height 952
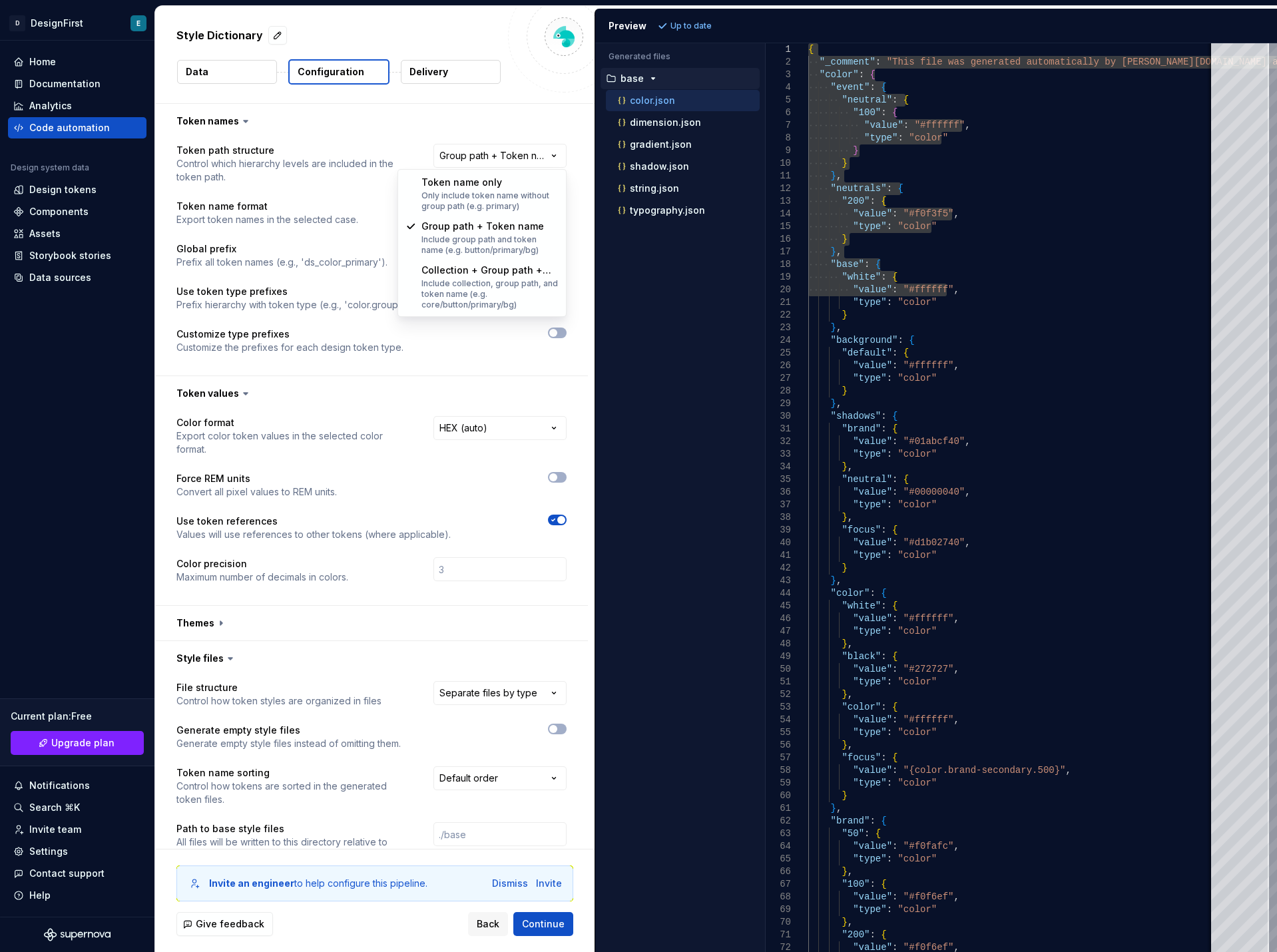
select select "**********"
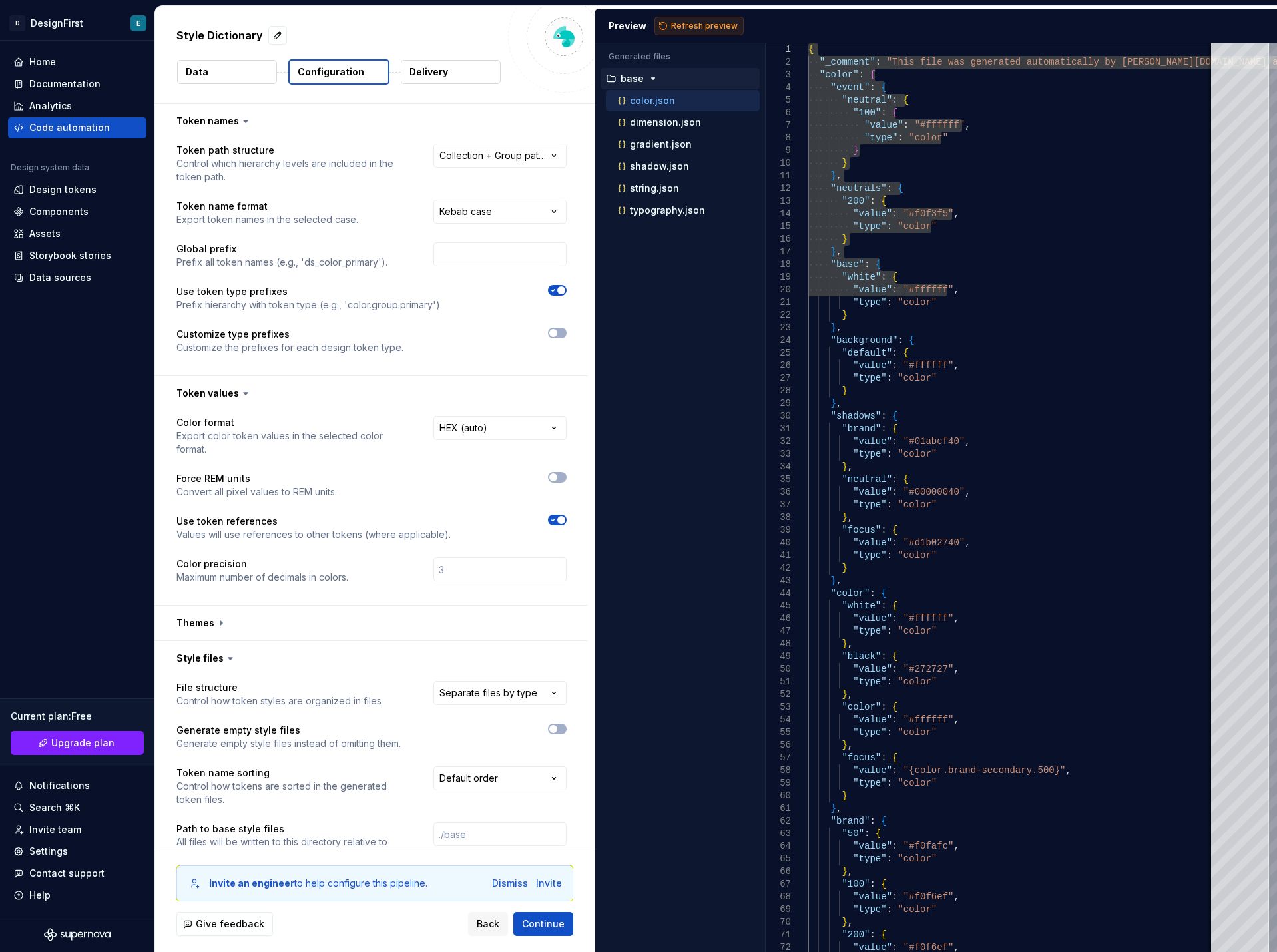
click at [715, 25] on span "Refresh preview" at bounding box center [705, 25] width 67 height 11
click at [530, 154] on html "**********" at bounding box center [638, 476] width 1277 height 952
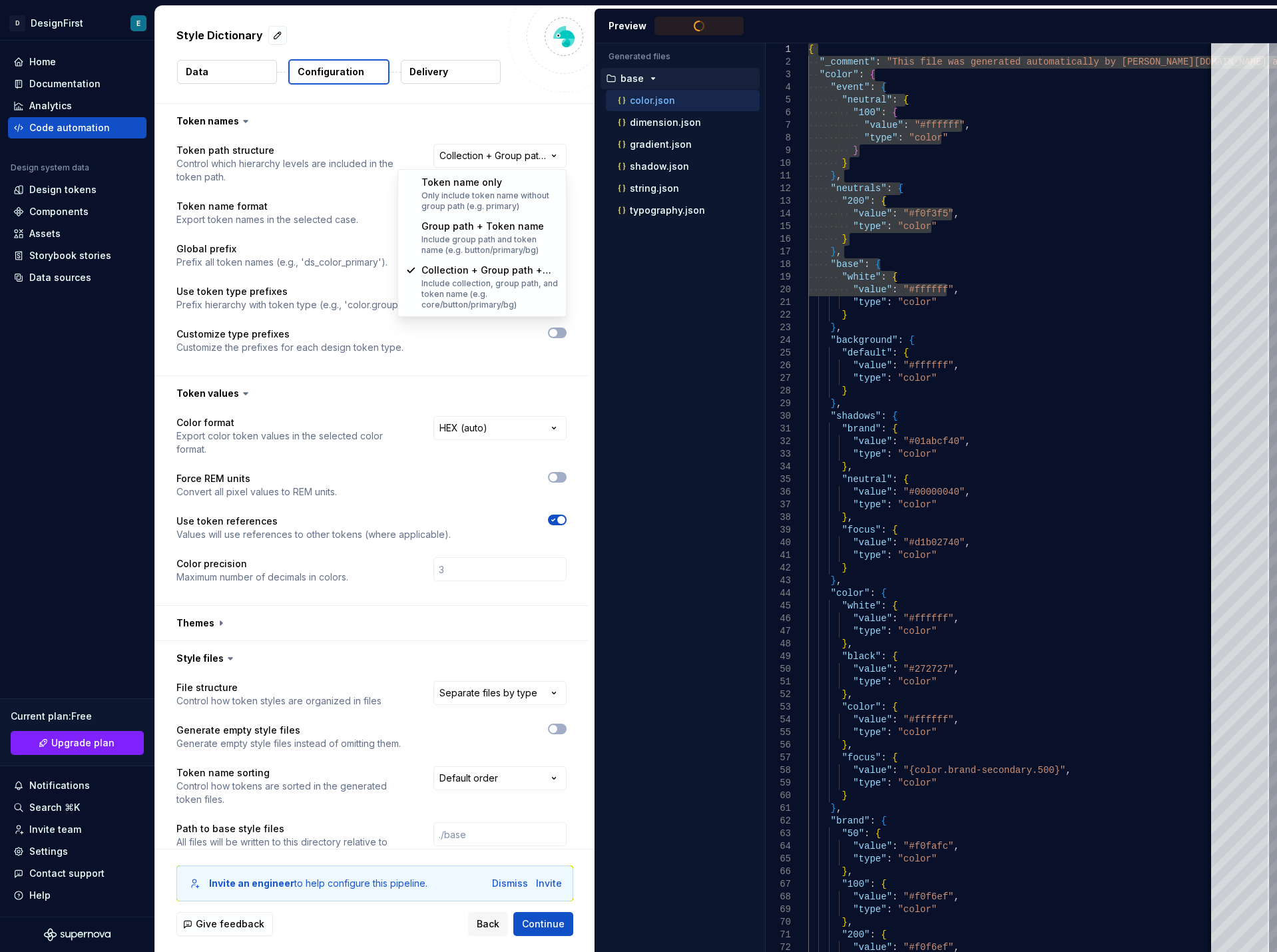
type textarea "**********"
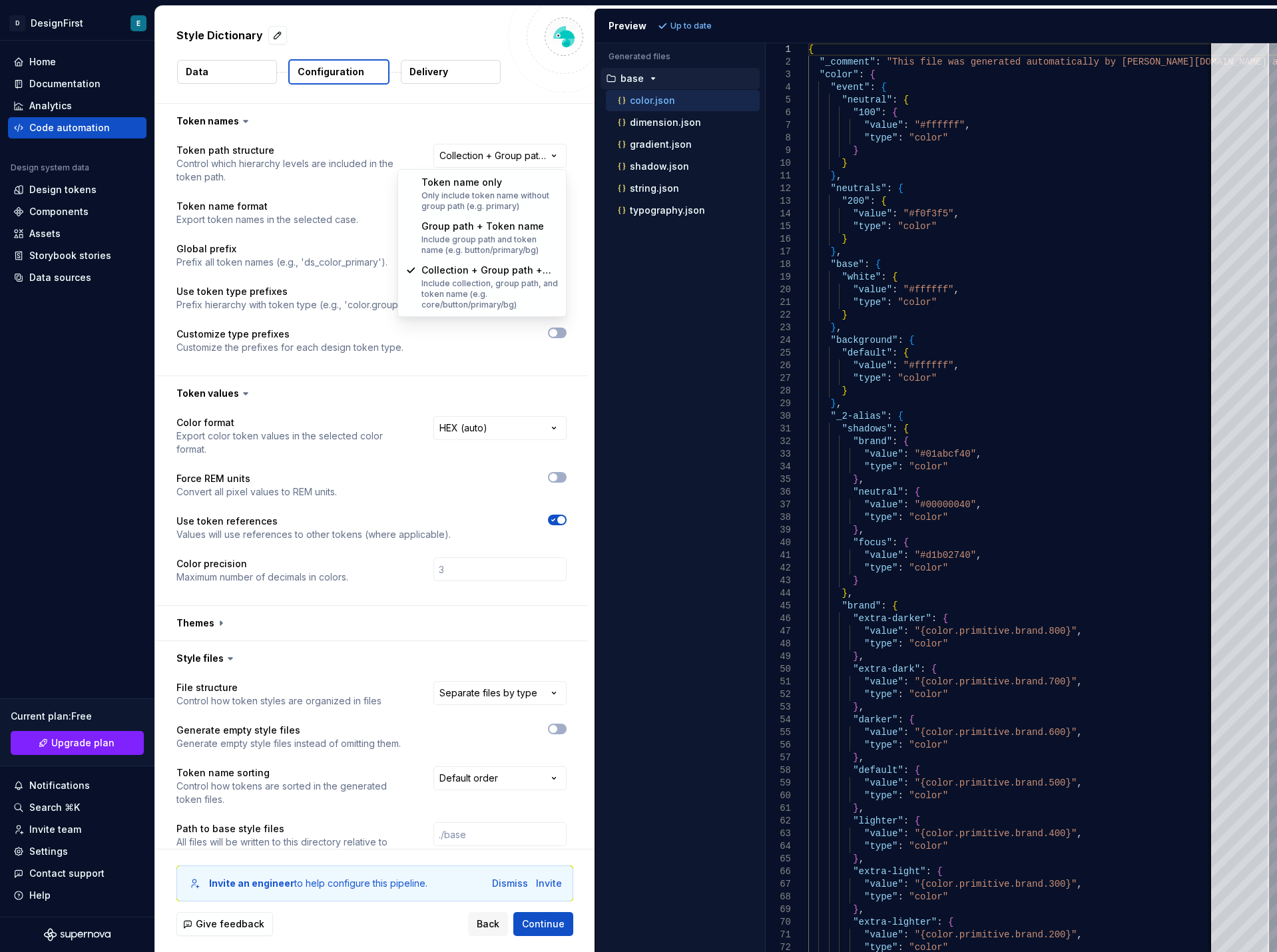
select select "********"
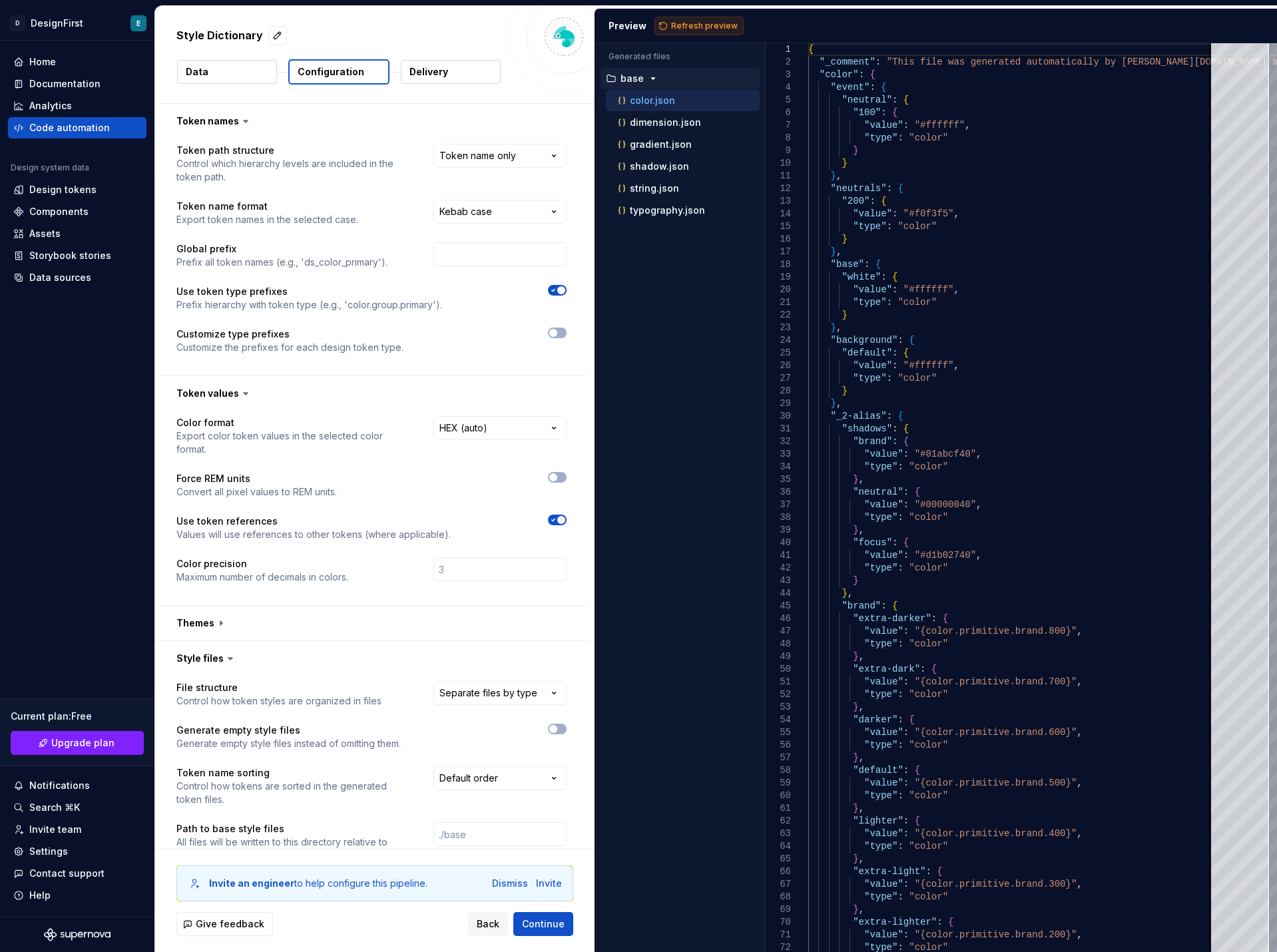
click at [699, 22] on span "Refresh preview" at bounding box center [705, 25] width 67 height 11
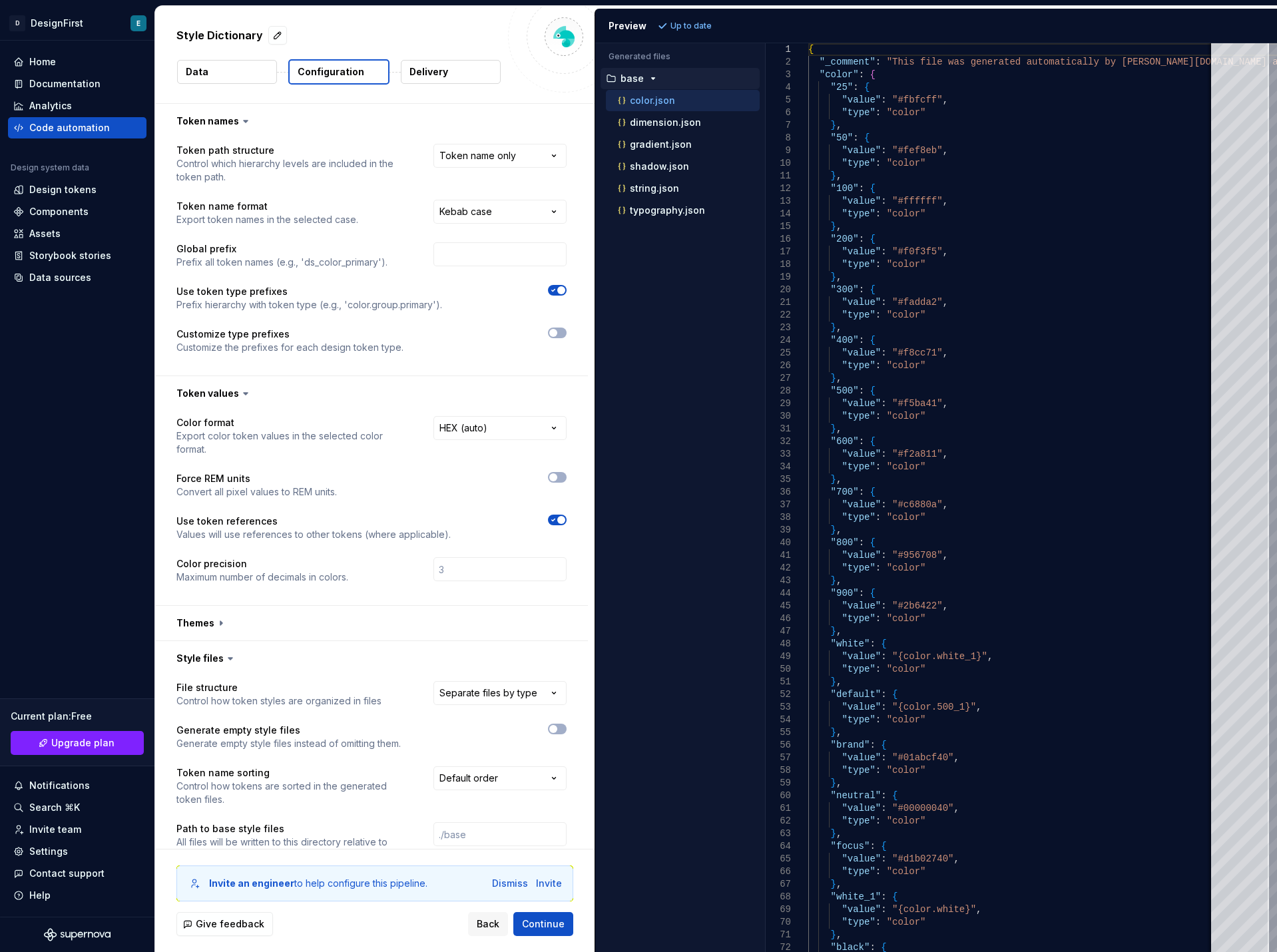
click at [648, 77] on icon "button" at bounding box center [653, 78] width 11 height 11
click at [458, 203] on html "**********" at bounding box center [638, 476] width 1277 height 952
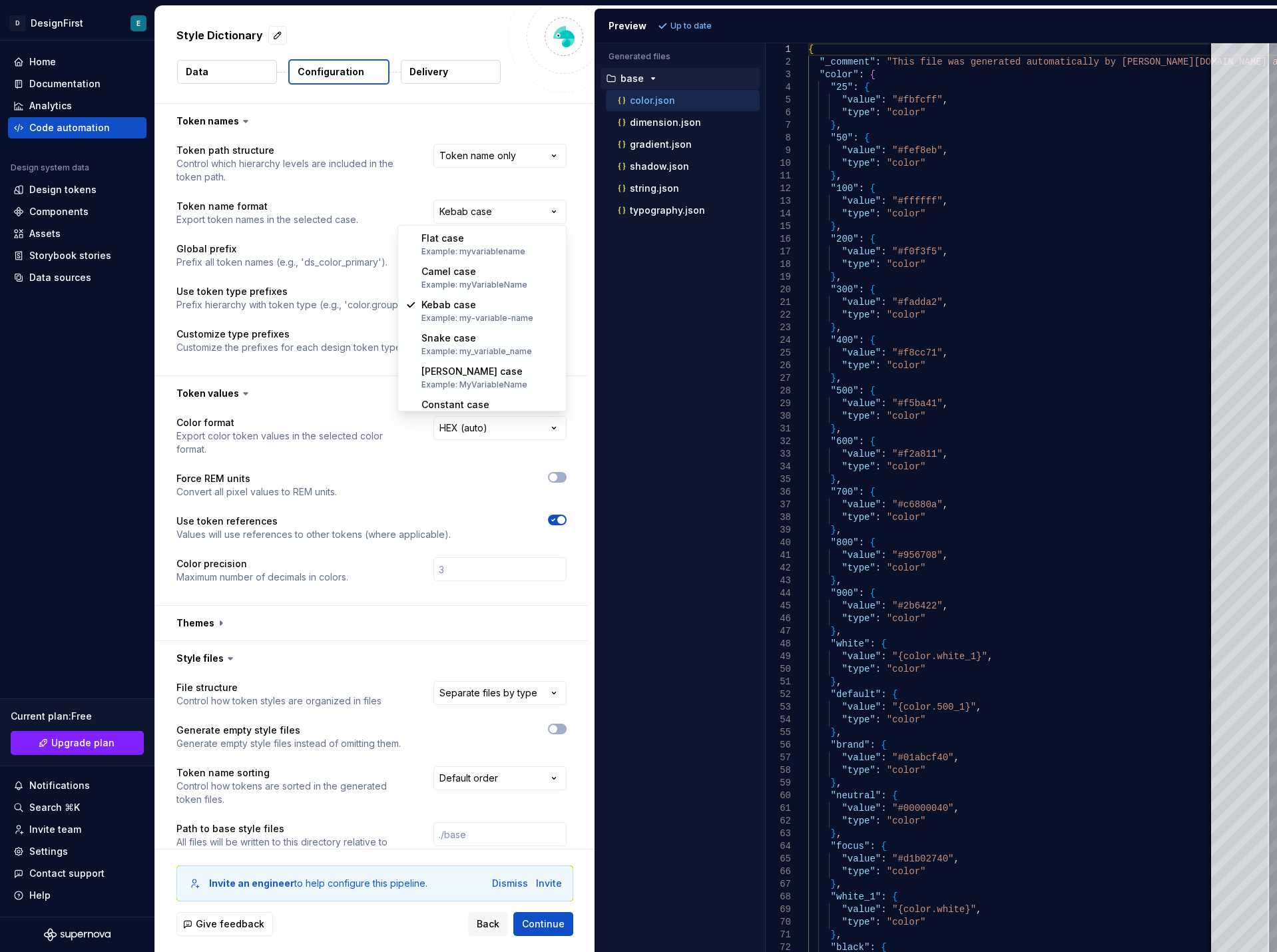
click at [388, 194] on html "**********" at bounding box center [638, 476] width 1277 height 952
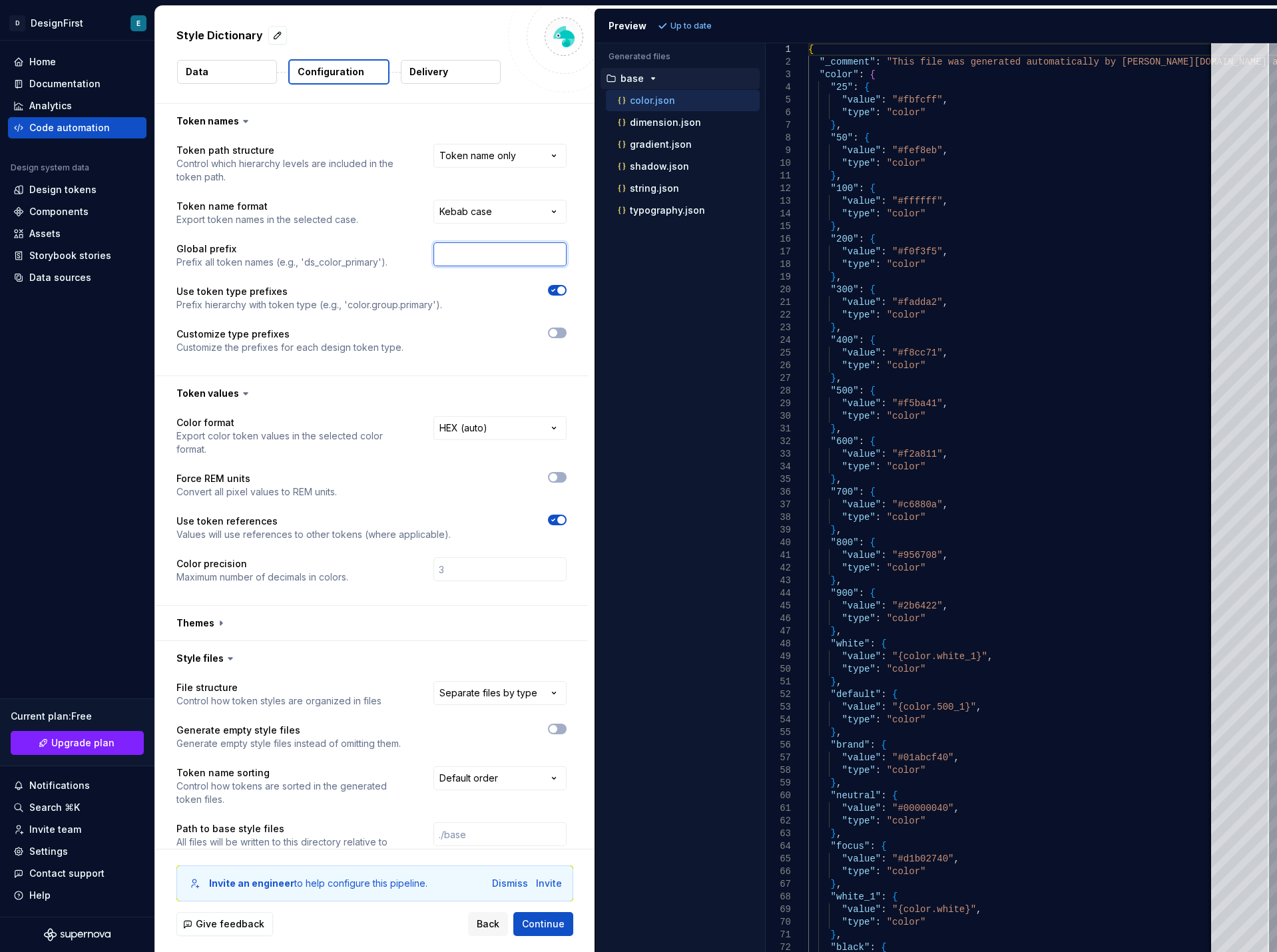
click at [455, 257] on input "text" at bounding box center [500, 254] width 133 height 24
drag, startPoint x: 234, startPoint y: 293, endPoint x: 325, endPoint y: 302, distance: 91.4
click at [325, 302] on div "Use token type prefixes Prefix hierarchy with token type (e.g., 'color.group.pr…" at bounding box center [309, 298] width 266 height 27
drag, startPoint x: 254, startPoint y: 335, endPoint x: 355, endPoint y: 351, distance: 102.3
click at [355, 351] on div "Customize type prefixes Customize the prefixes for each design token type." at bounding box center [290, 341] width 227 height 27
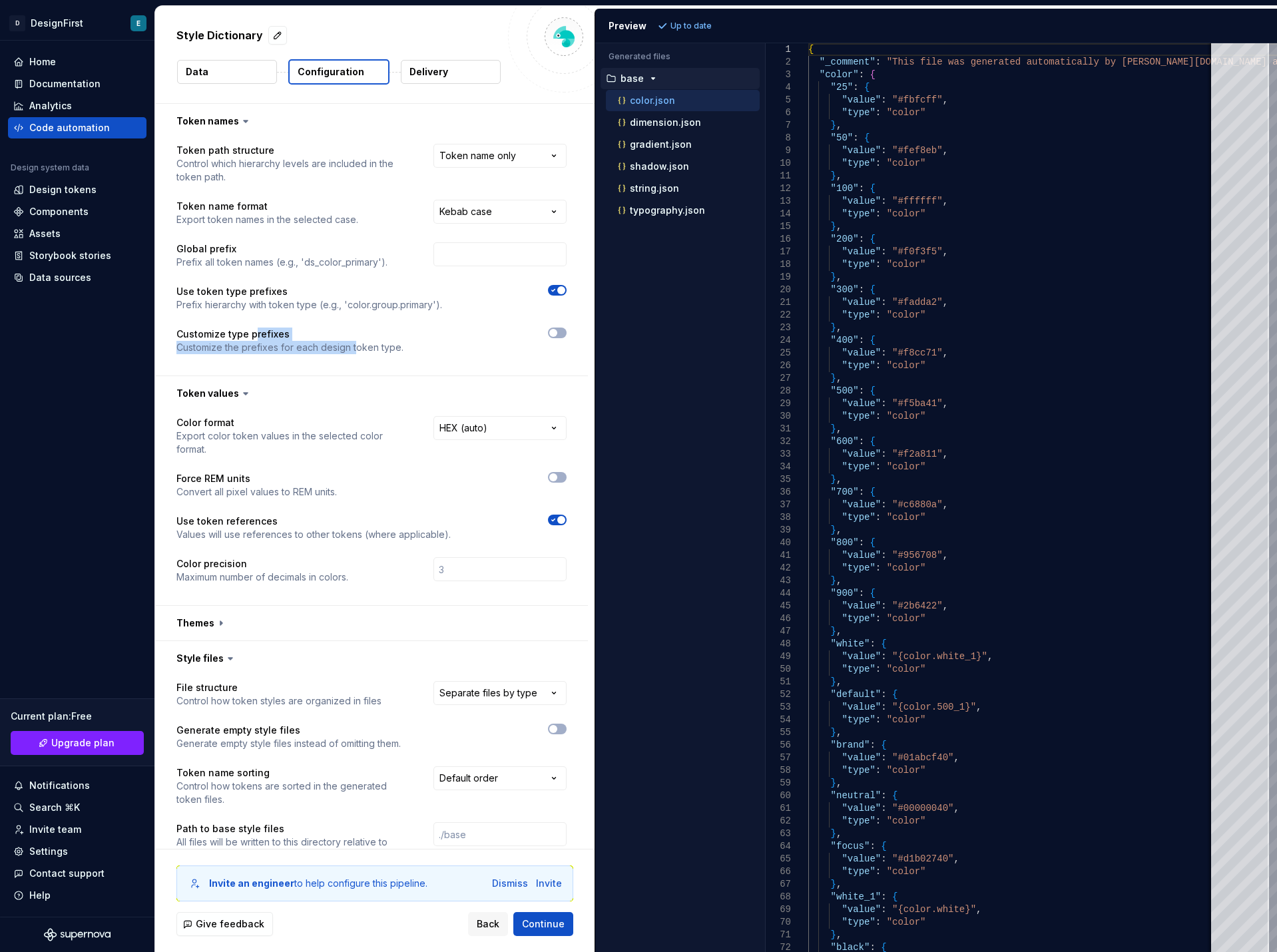
click at [560, 295] on button "button" at bounding box center [557, 290] width 19 height 11
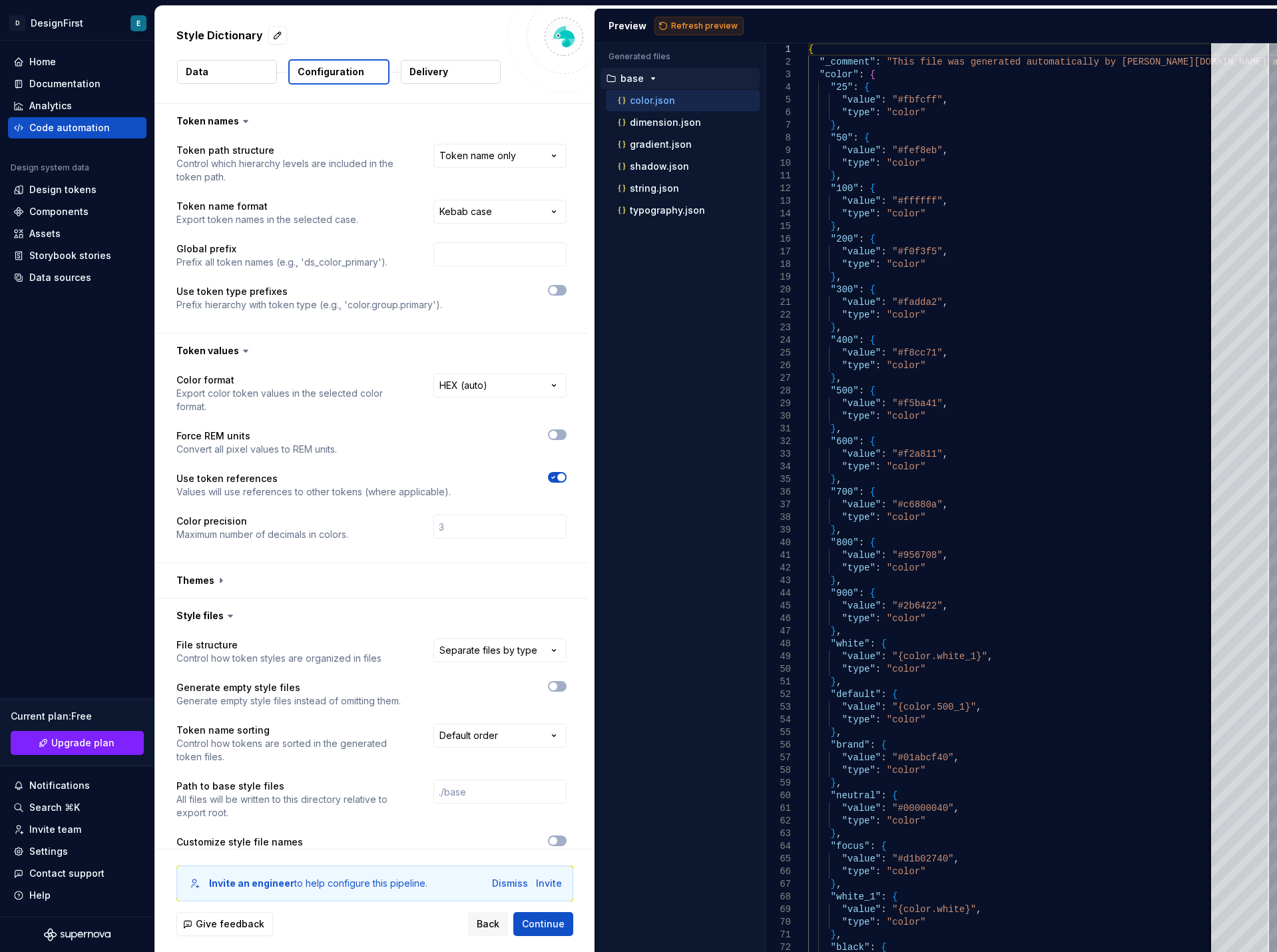
click at [711, 17] on button "Refresh preview" at bounding box center [699, 25] width 89 height 19
type textarea "**********"
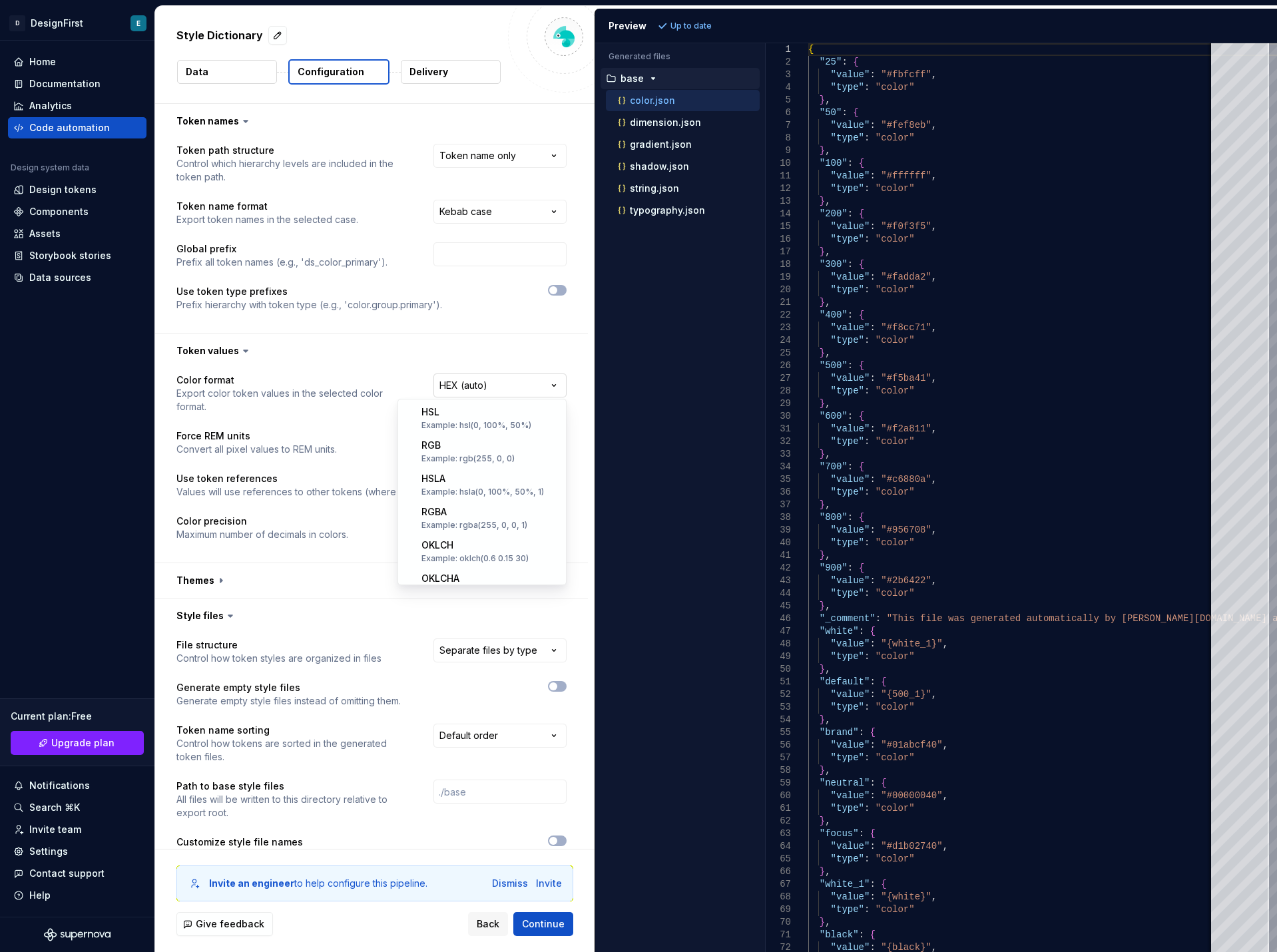
click at [495, 377] on html "**********" at bounding box center [638, 476] width 1277 height 952
click at [489, 348] on html "**********" at bounding box center [638, 476] width 1277 height 952
click at [556, 298] on div at bounding box center [516, 298] width 100 height 27
click at [337, 570] on button "button" at bounding box center [372, 580] width 433 height 34
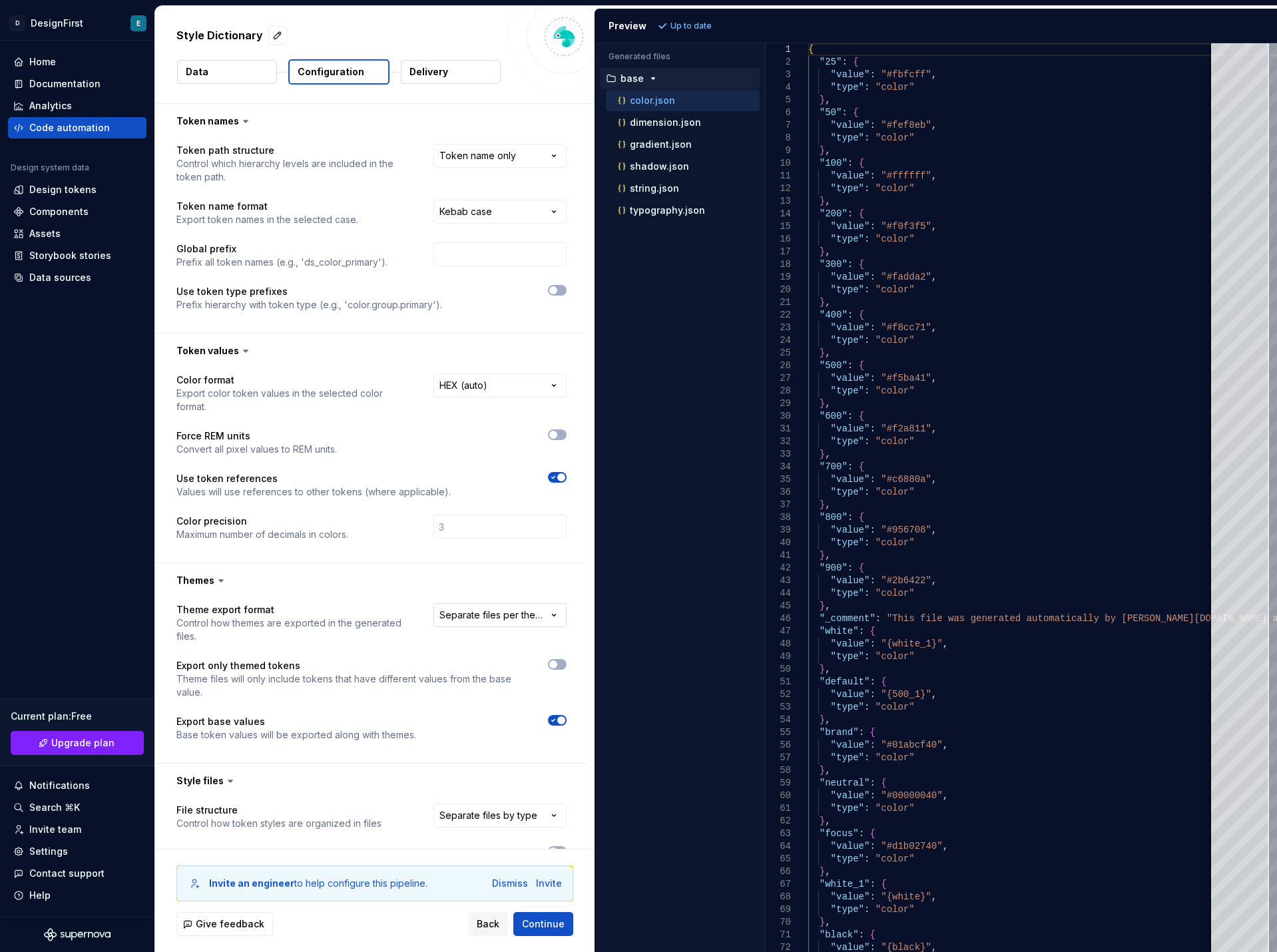
click at [473, 610] on html "**********" at bounding box center [638, 476] width 1277 height 952
click at [370, 555] on html "**********" at bounding box center [638, 476] width 1277 height 952
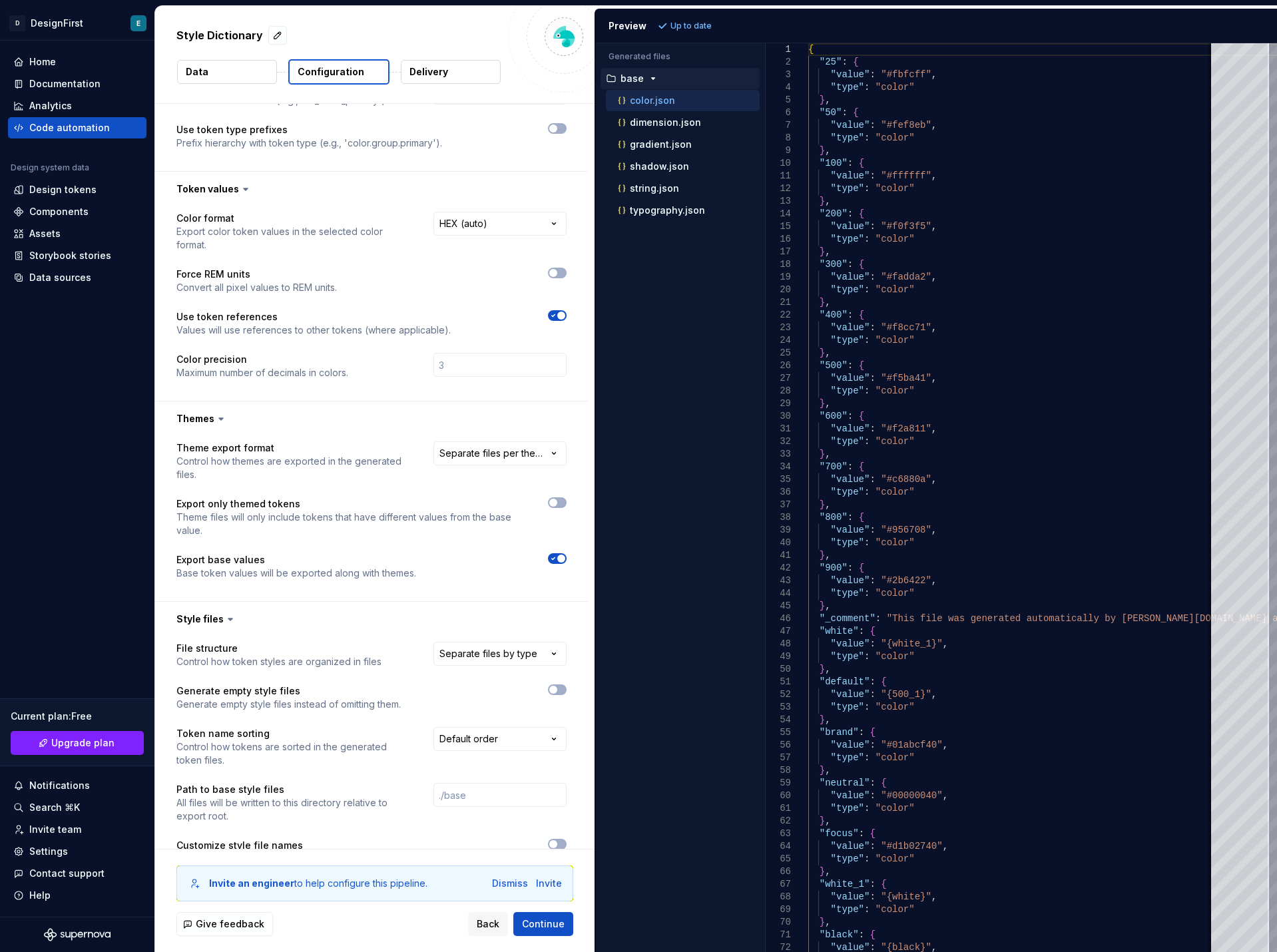
scroll to position [236, 0]
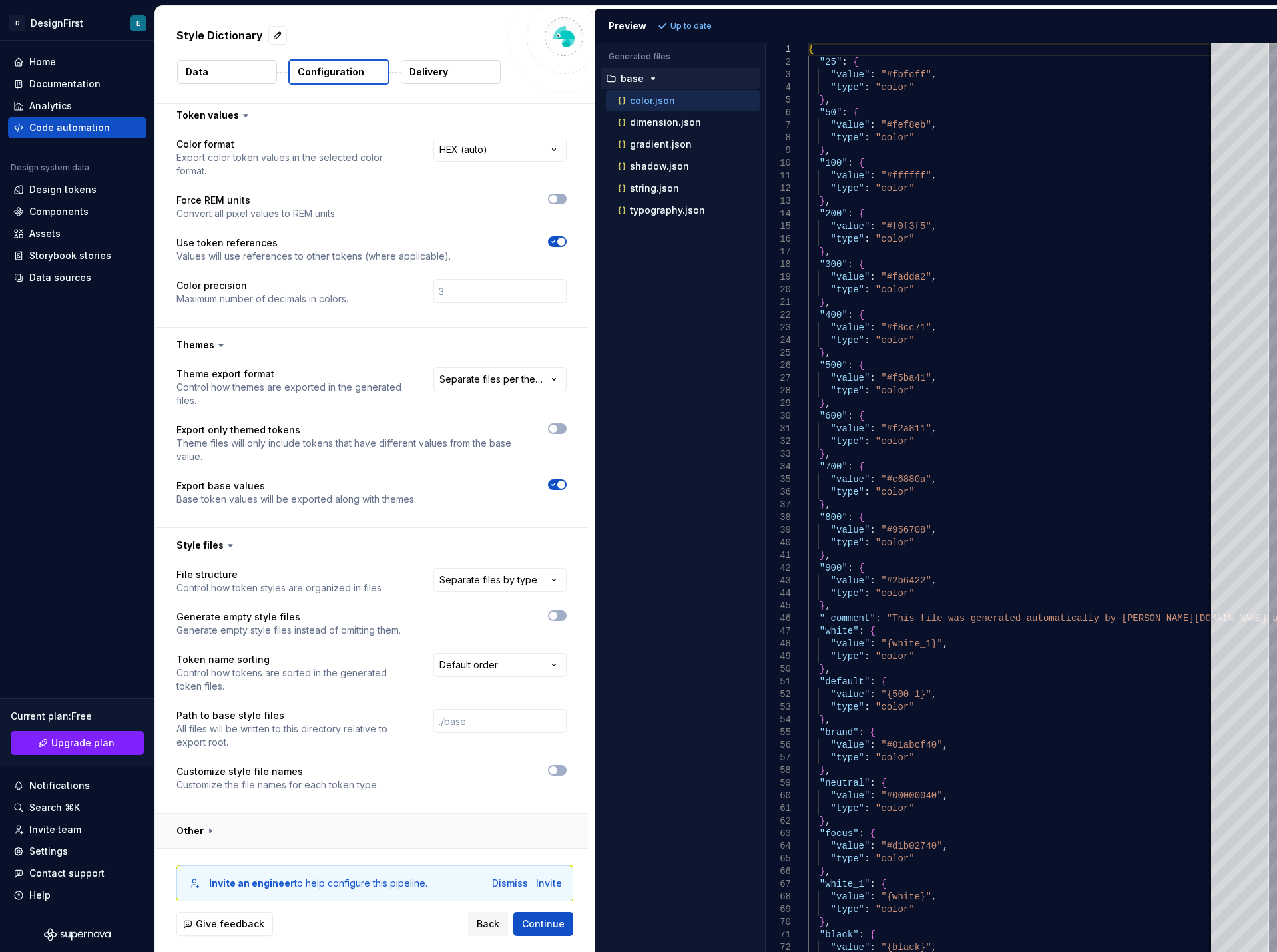
click at [205, 686] on button "button" at bounding box center [372, 831] width 433 height 34
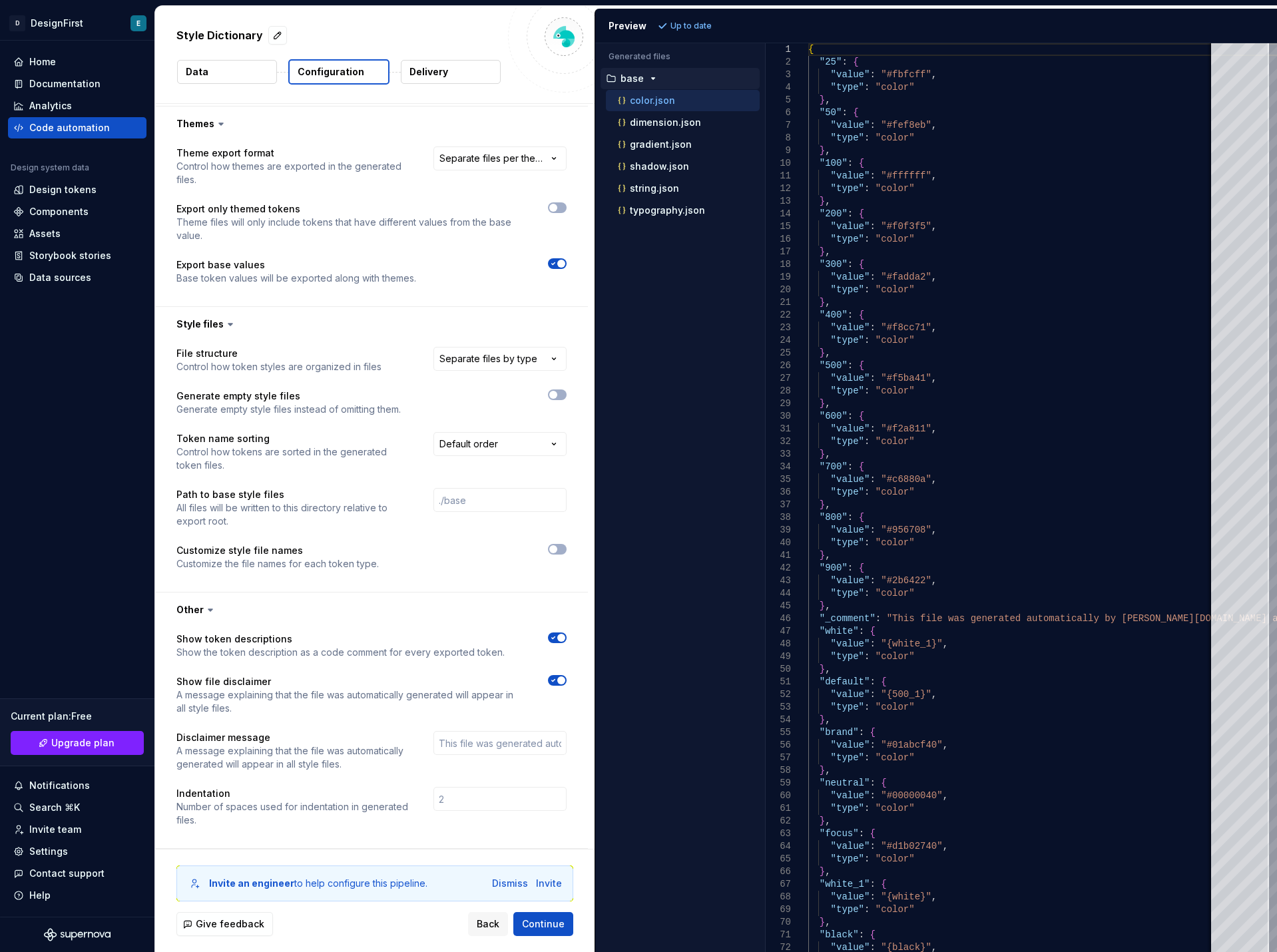
click at [553, 639] on icon "button" at bounding box center [554, 638] width 3 height 2
click at [551, 682] on icon "button" at bounding box center [553, 681] width 11 height 8
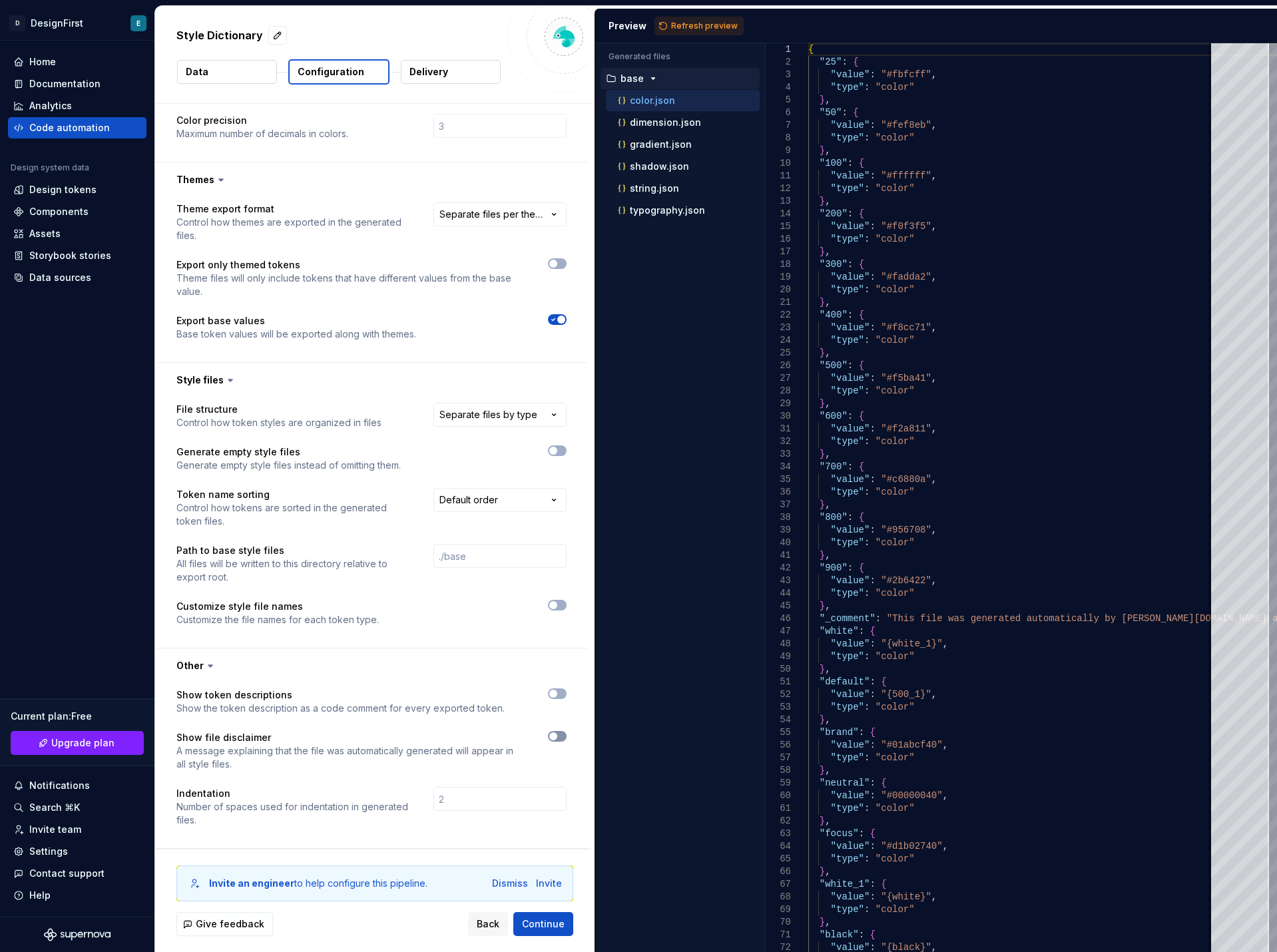
scroll to position [401, 0]
click at [665, 25] on button "Refresh preview" at bounding box center [699, 25] width 89 height 19
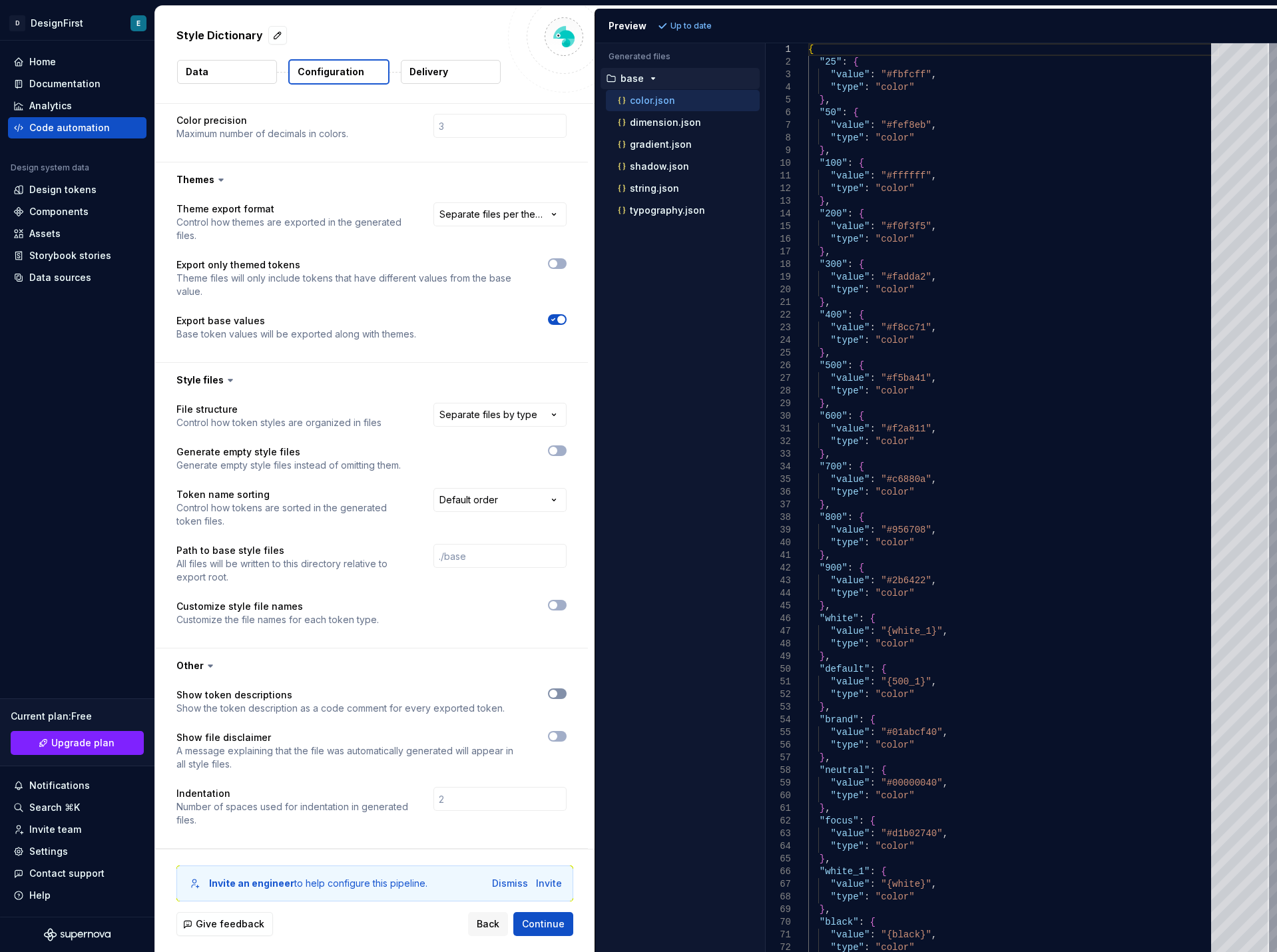
click at [552, 686] on span "button" at bounding box center [553, 694] width 8 height 8
click at [711, 20] on button "Refresh preview" at bounding box center [699, 25] width 89 height 19
click at [560, 686] on span "button" at bounding box center [561, 694] width 8 height 8
click at [552, 606] on span "button" at bounding box center [553, 606] width 8 height 8
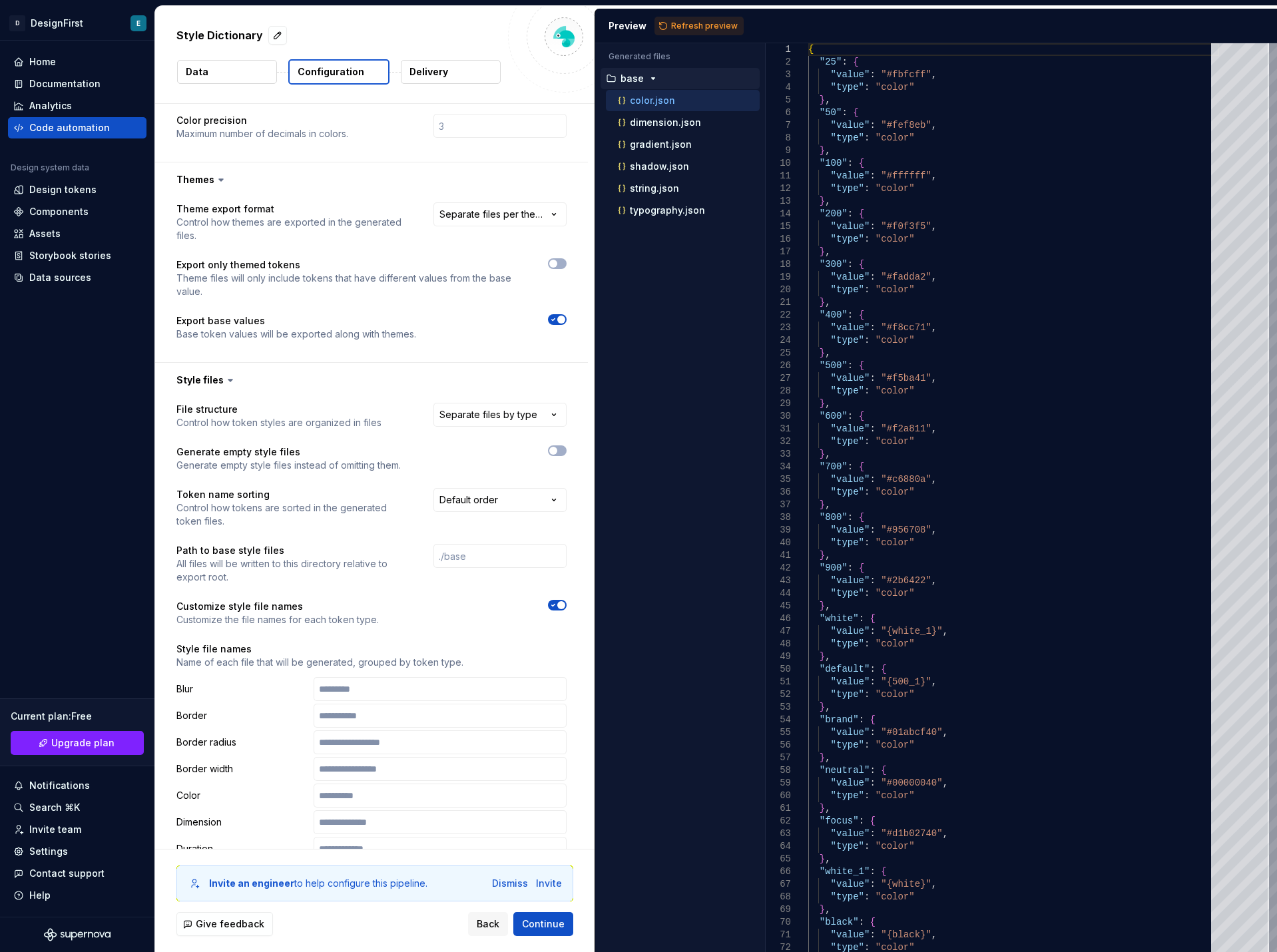
click at [552, 606] on icon "button" at bounding box center [554, 606] width 3 height 2
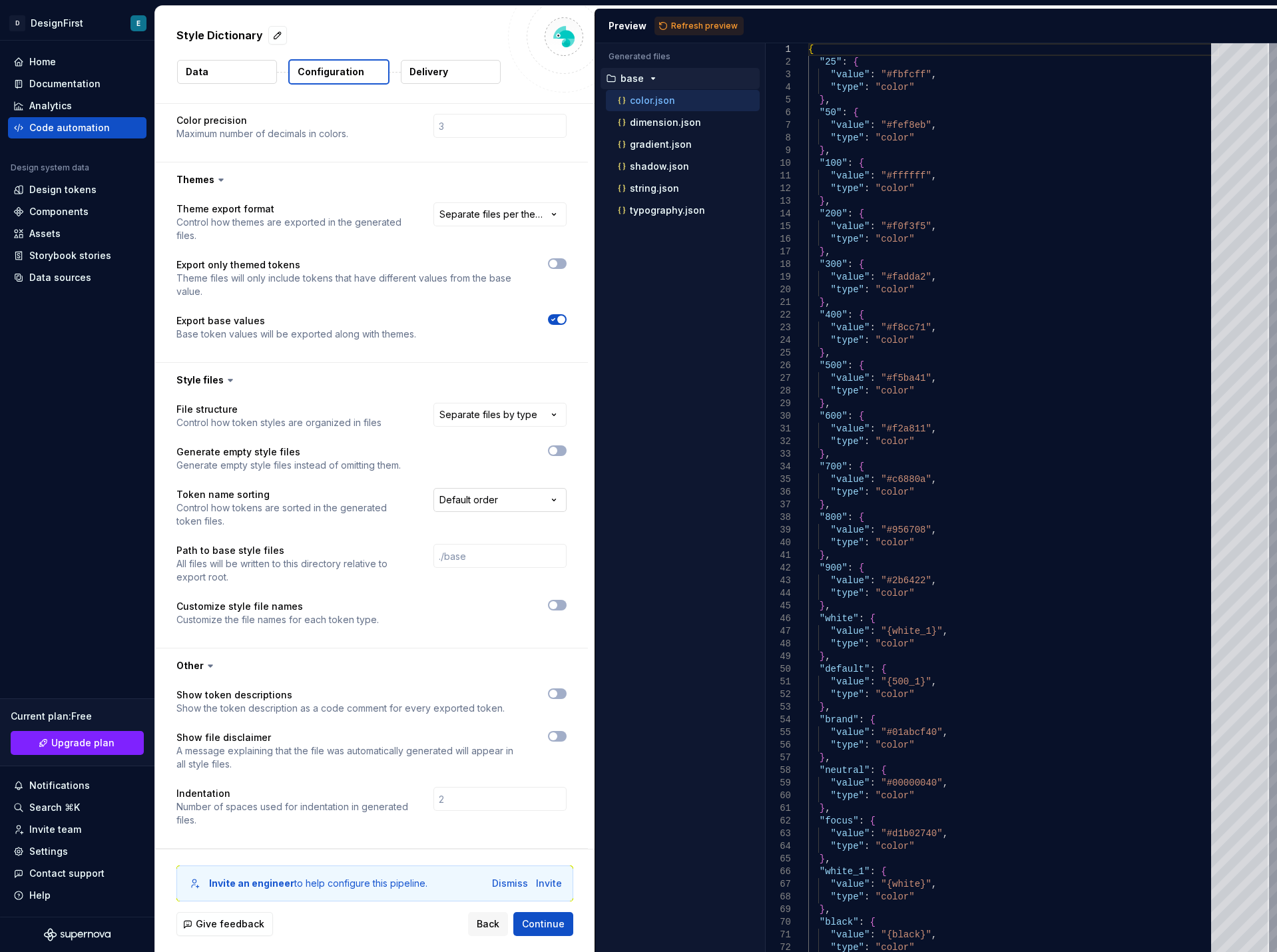
click at [493, 505] on html "**********" at bounding box center [638, 476] width 1277 height 952
click at [392, 495] on html "**********" at bounding box center [638, 476] width 1277 height 952
click at [234, 67] on button "Data" at bounding box center [227, 71] width 100 height 24
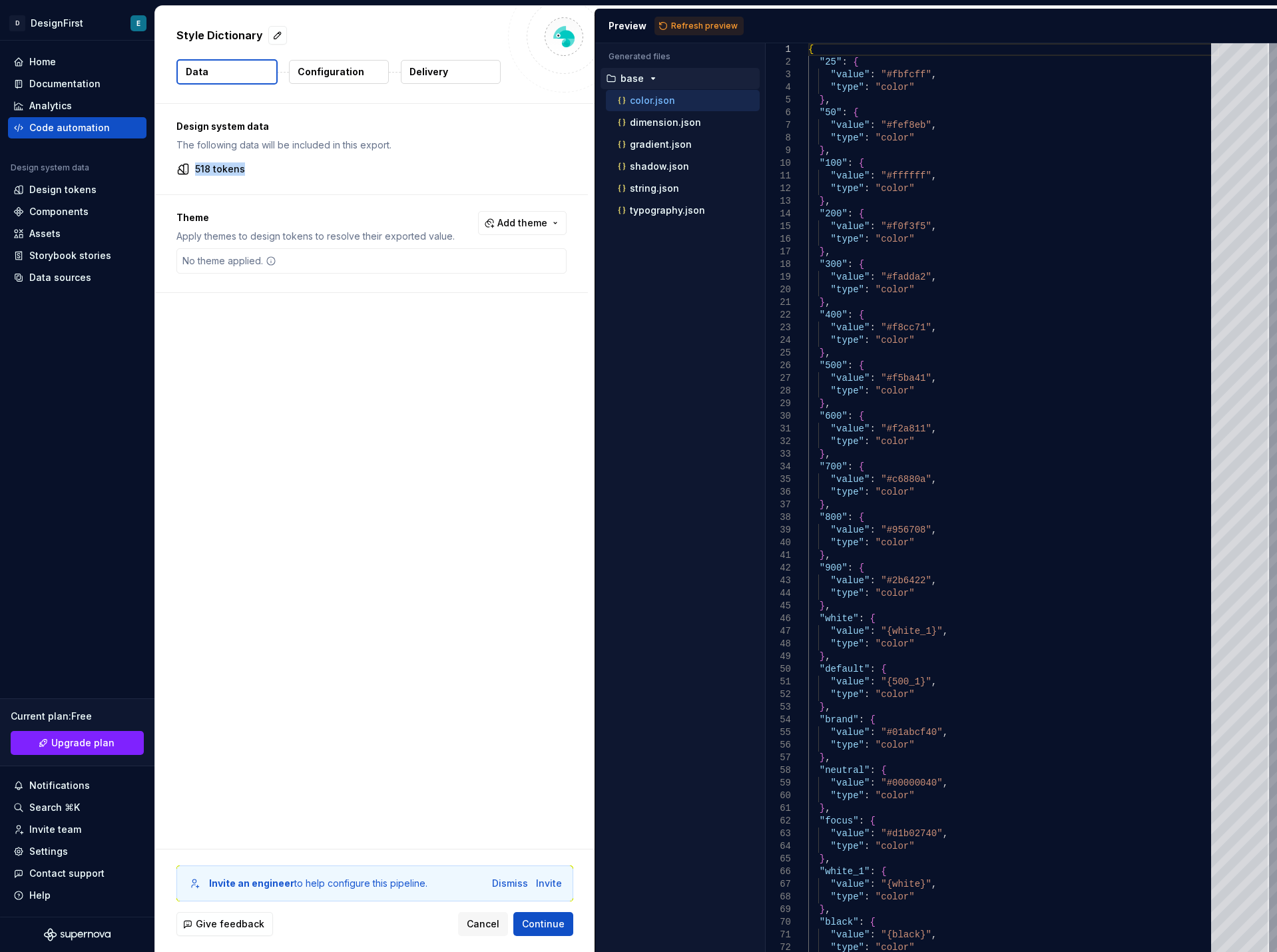
drag, startPoint x: 204, startPoint y: 173, endPoint x: 292, endPoint y: 182, distance: 88.5
click at [292, 182] on div "Design system data The following data will be included in this export. 518 toke…" at bounding box center [372, 149] width 433 height 91
click at [221, 170] on p "518 tokens" at bounding box center [220, 169] width 50 height 13
drag, startPoint x: 190, startPoint y: 130, endPoint x: 254, endPoint y: 170, distance: 75.5
click at [254, 170] on div "Design system data The following data will be included in this export. 518 toke…" at bounding box center [372, 149] width 433 height 91
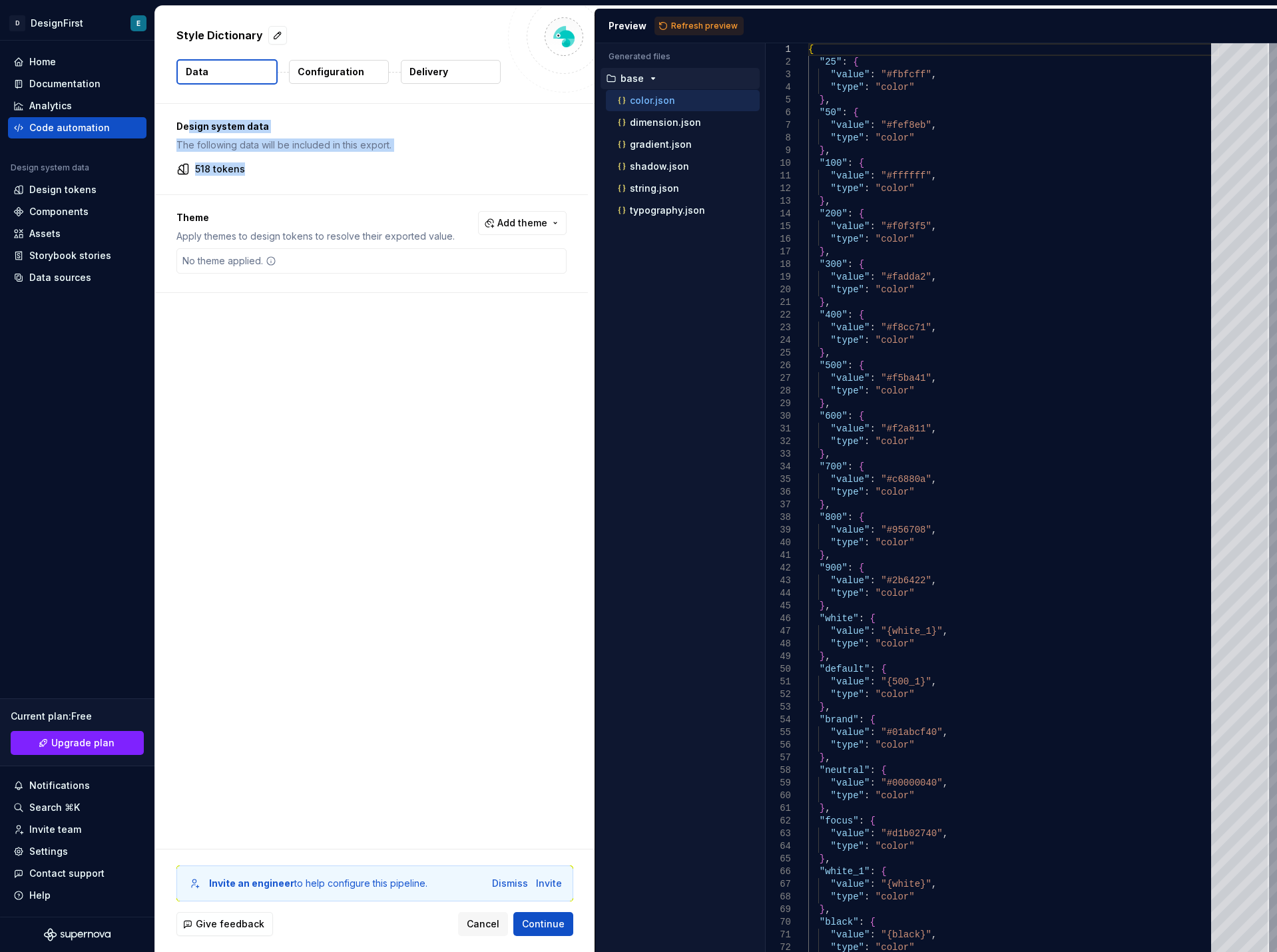
click at [635, 78] on p "base" at bounding box center [632, 78] width 24 height 11
click at [58, 193] on div "Design tokens" at bounding box center [63, 190] width 67 height 13
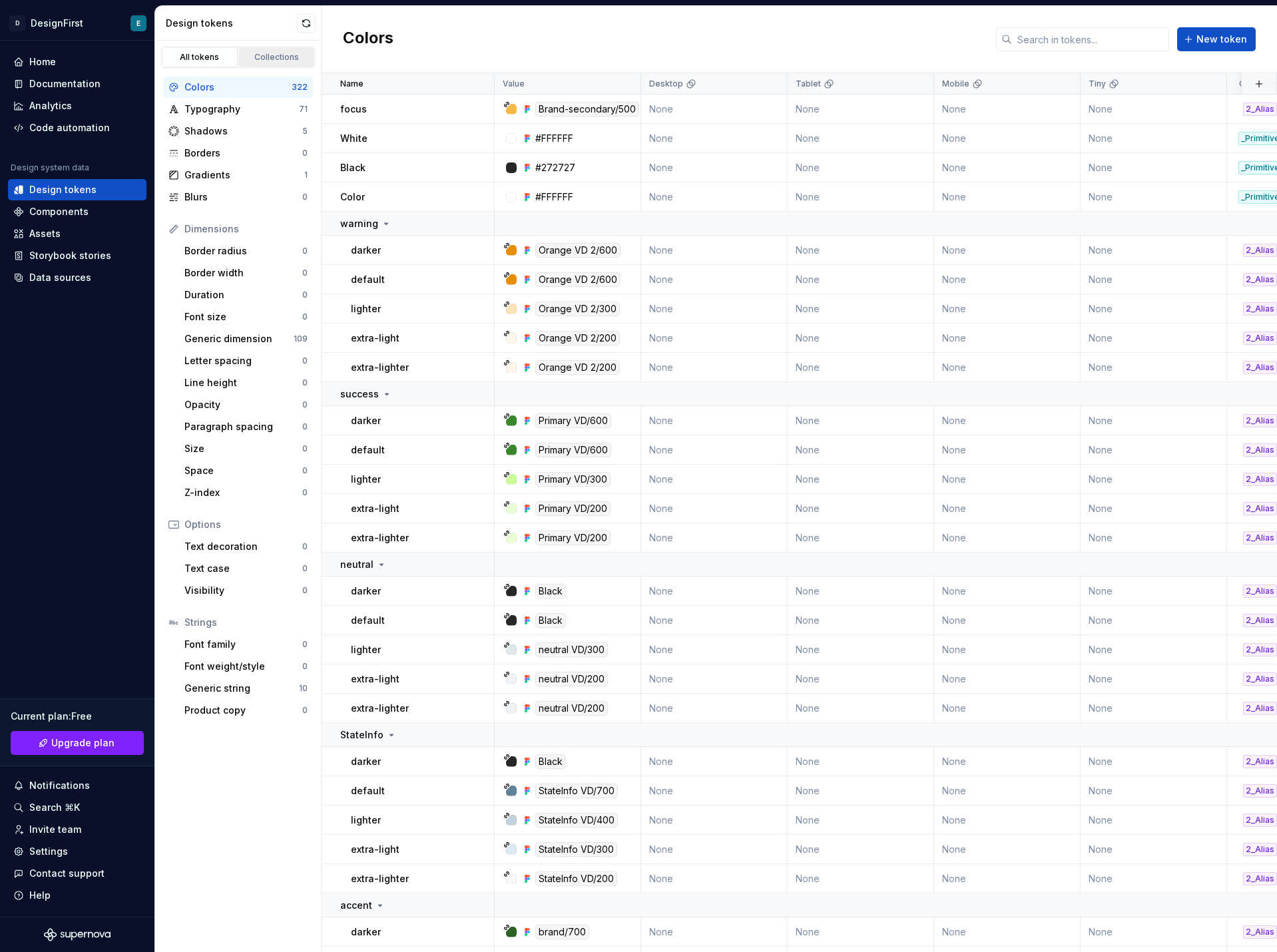
click at [261, 57] on div "Collections" at bounding box center [277, 57] width 67 height 11
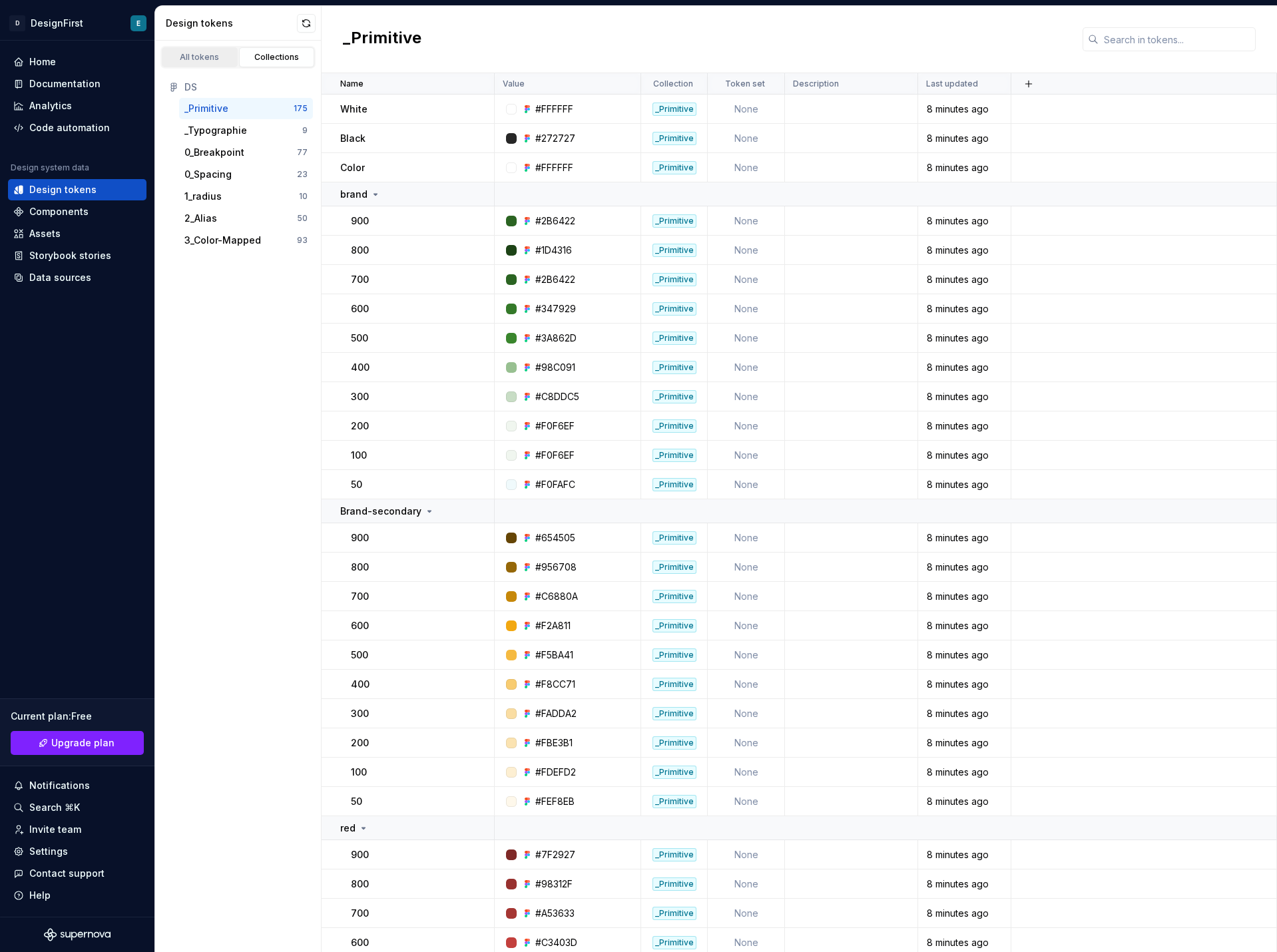
click at [200, 61] on div "All tokens" at bounding box center [200, 57] width 67 height 11
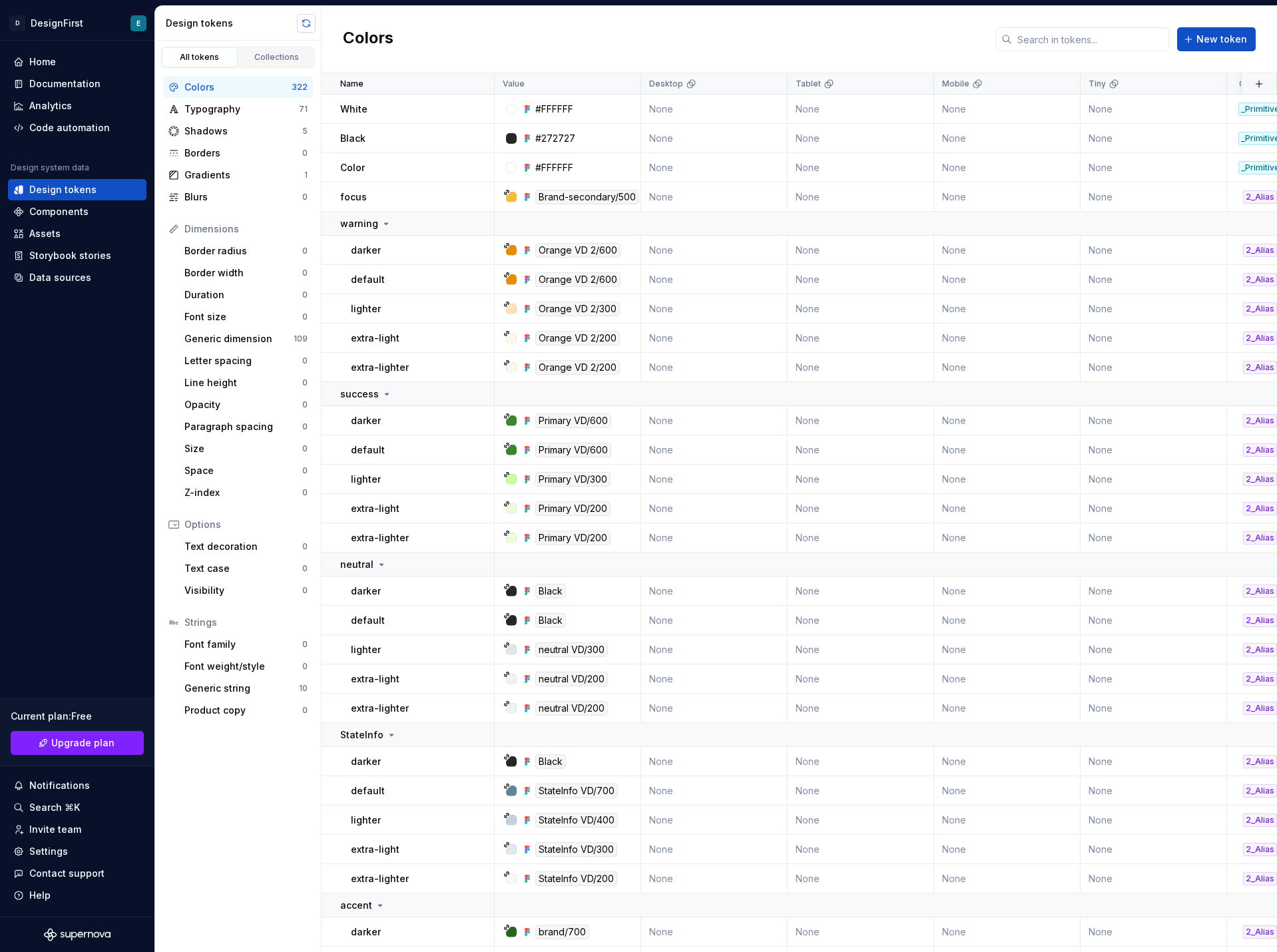
click at [308, 20] on button "button" at bounding box center [306, 23] width 19 height 19
click at [236, 105] on div "Typography" at bounding box center [242, 110] width 114 height 13
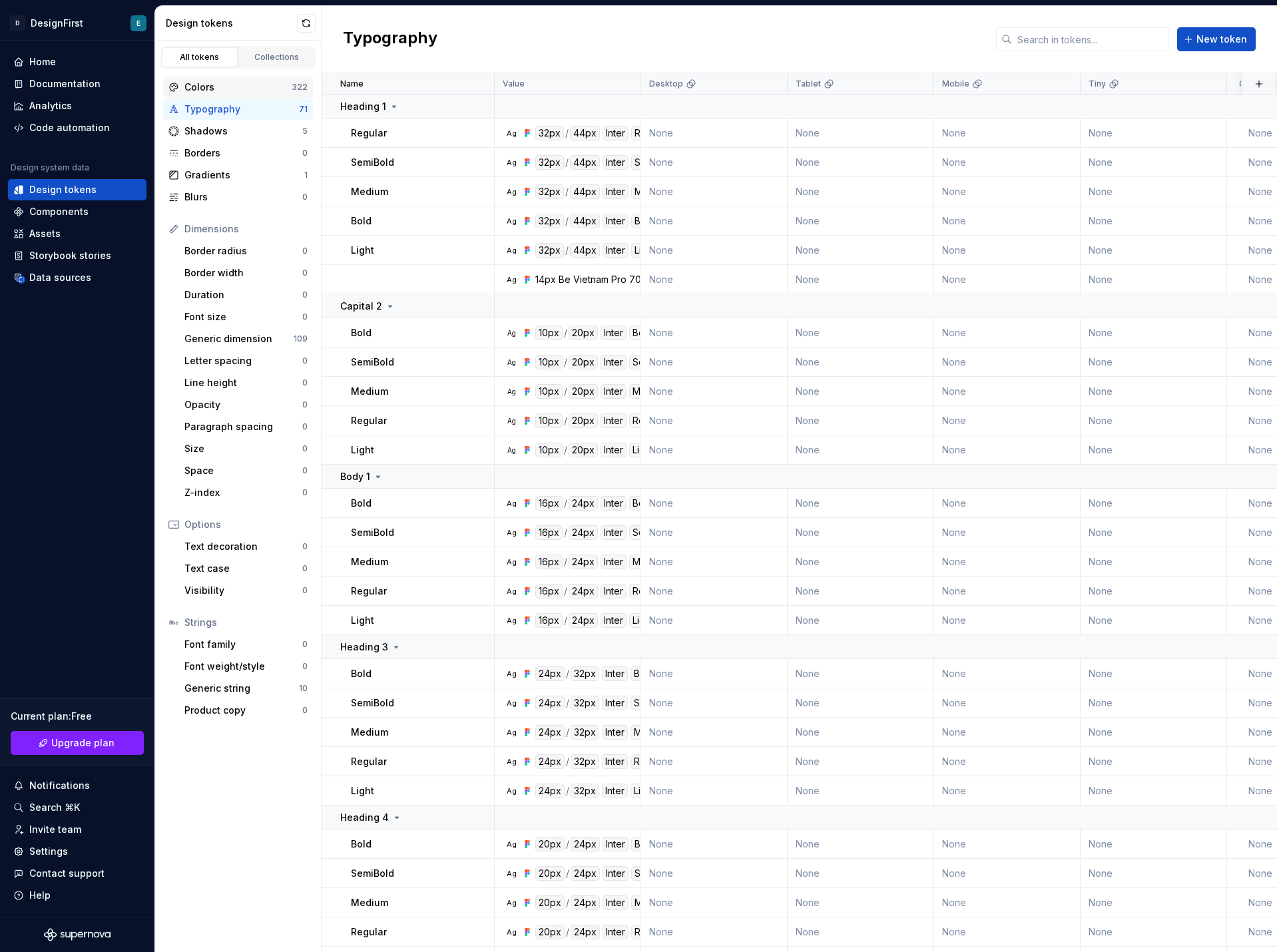
click at [239, 84] on div "Colors" at bounding box center [238, 87] width 107 height 13
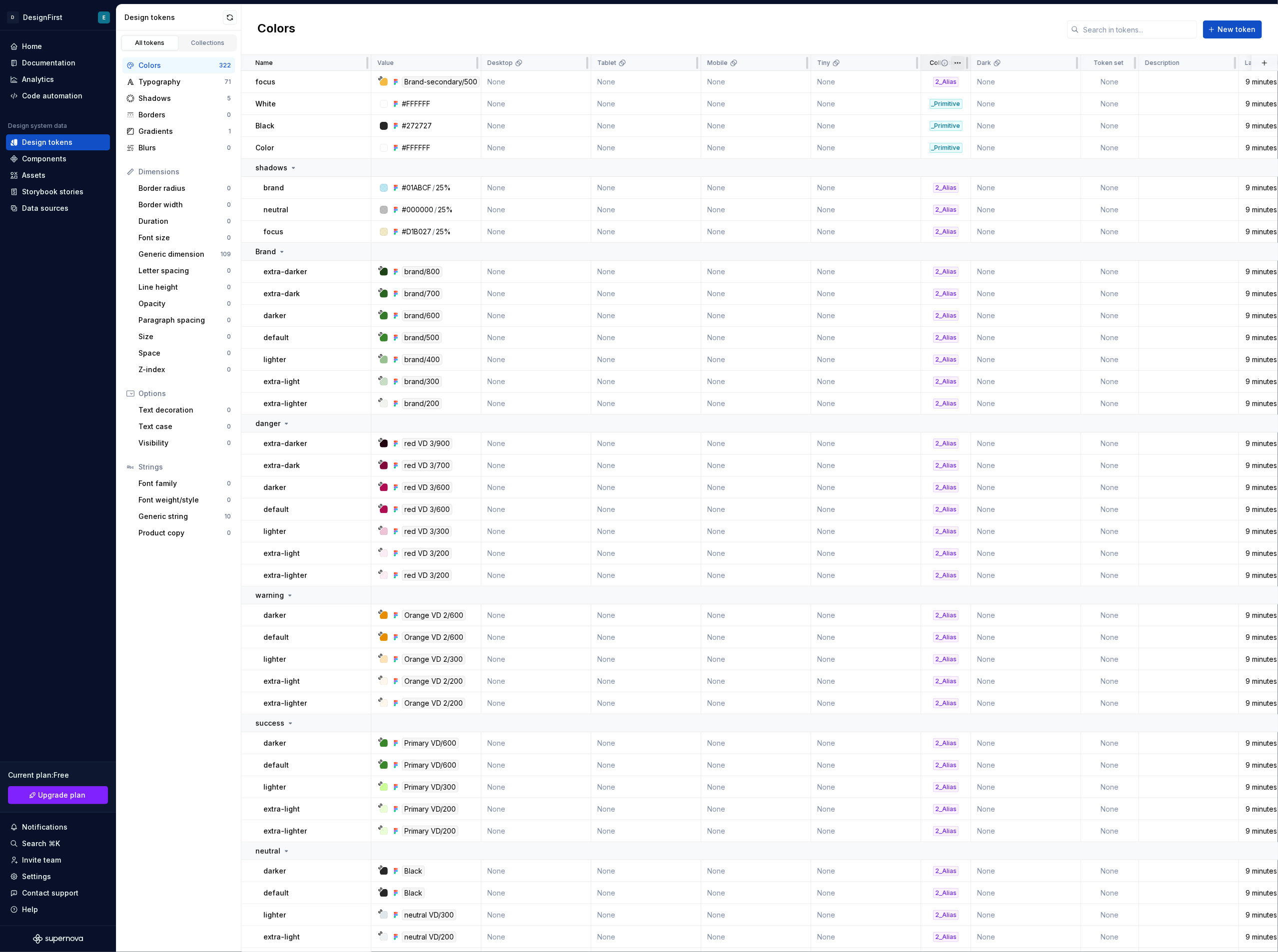
click at [957, 65] on html "D DesignFirst E Home Documentation Analytics Code automation Design system data…" at bounding box center [639, 476] width 1278 height 952
click at [946, 33] on html "D DesignFirst E Home Documentation Analytics Code automation Design system data…" at bounding box center [639, 476] width 1278 height 952
click at [212, 44] on div "Collections" at bounding box center [208, 43] width 50 height 8
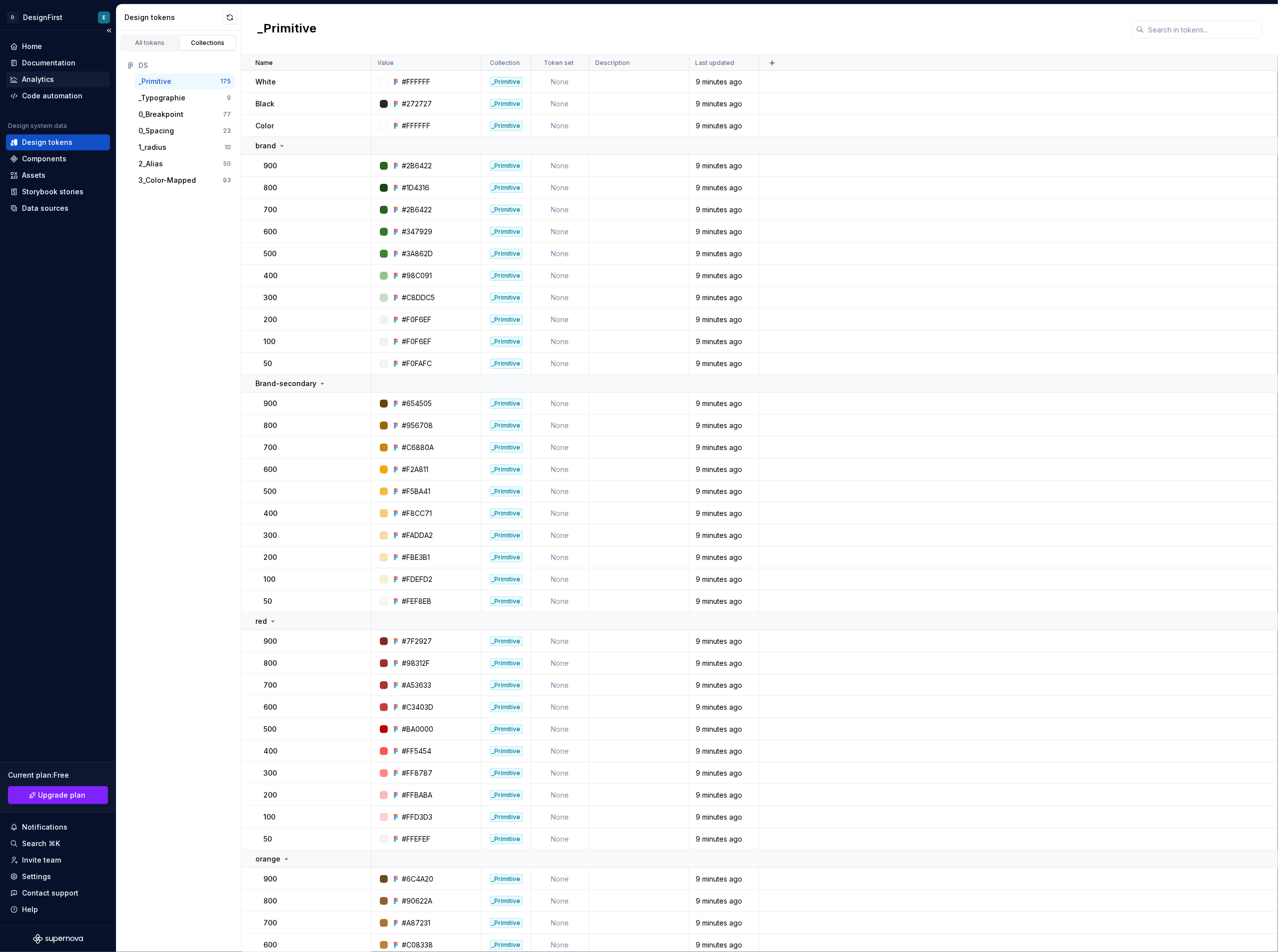
click at [47, 78] on div "Analytics" at bounding box center [38, 79] width 32 height 10
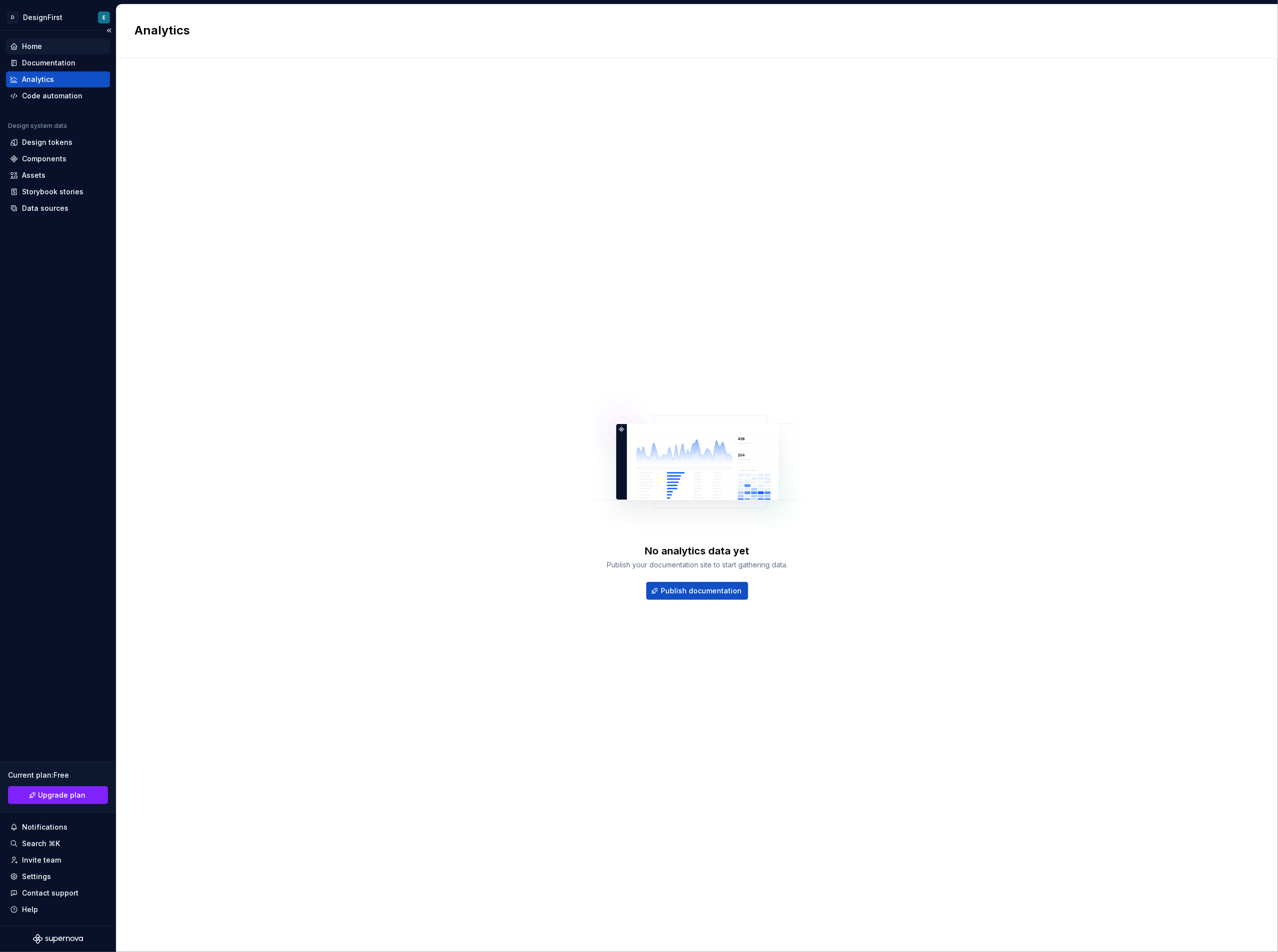
click at [47, 50] on div "Home" at bounding box center [58, 47] width 96 height 10
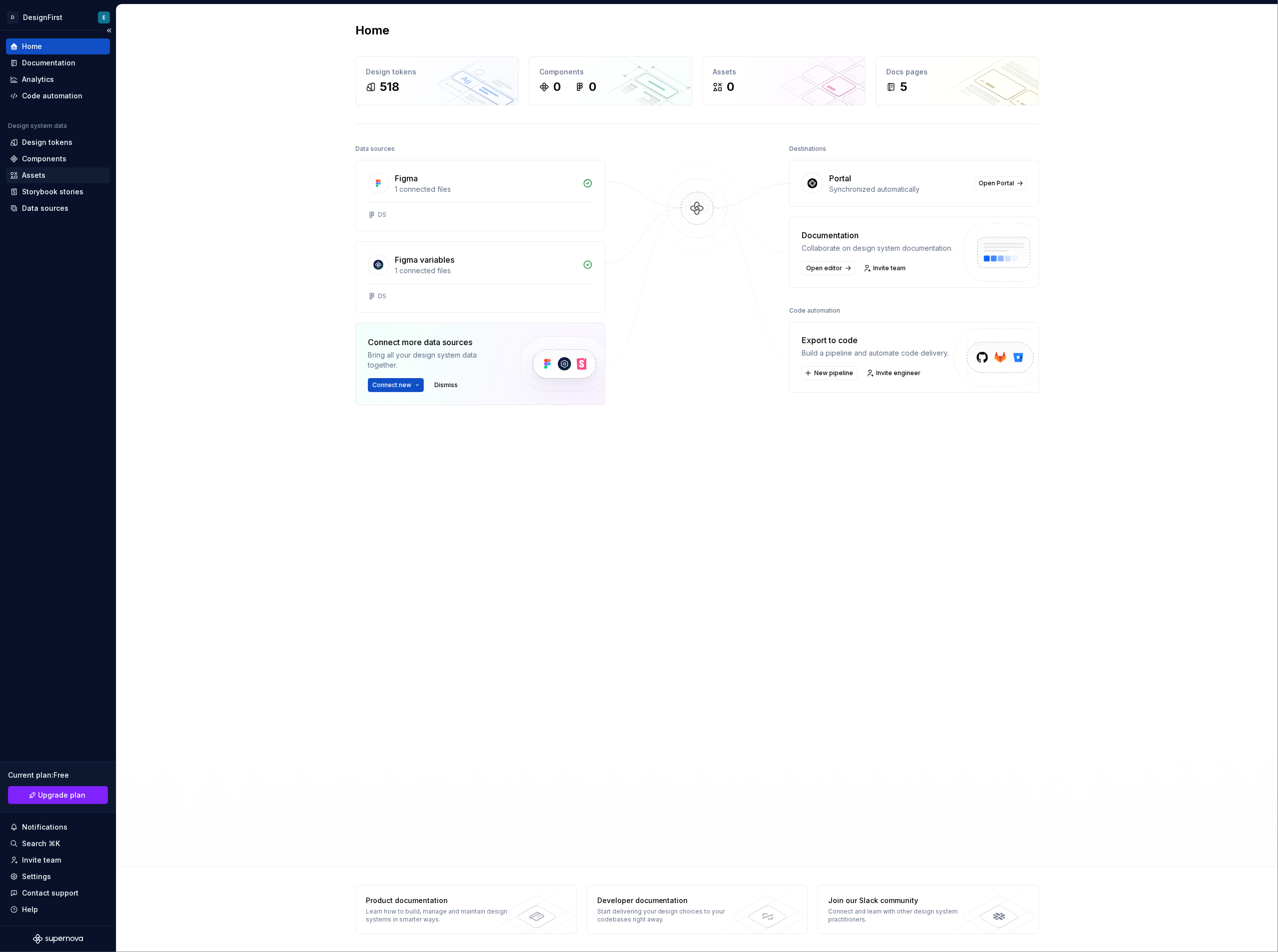
click at [40, 174] on div "Assets" at bounding box center [34, 175] width 23 height 10
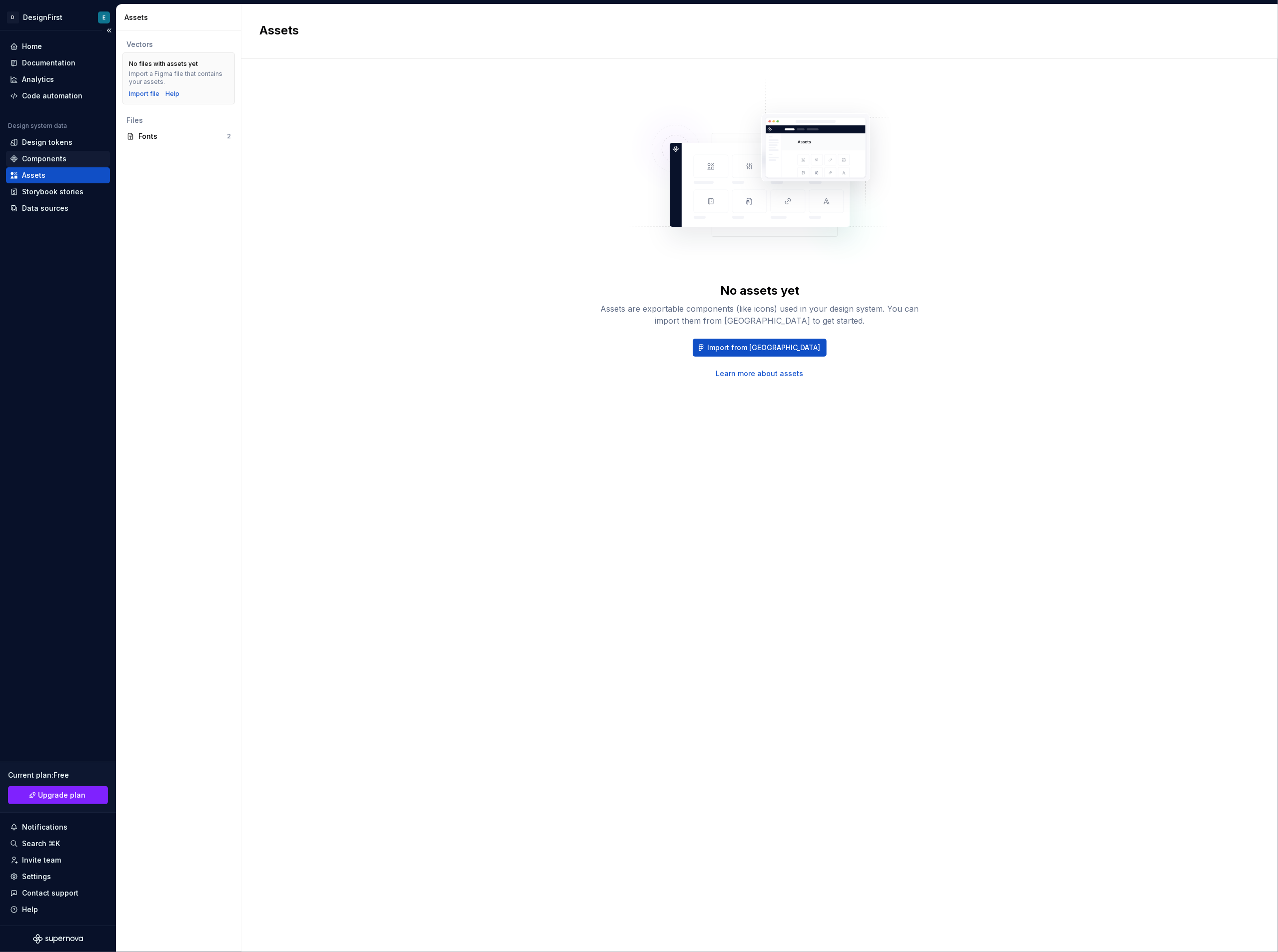
click at [41, 158] on div "Components" at bounding box center [44, 159] width 45 height 10
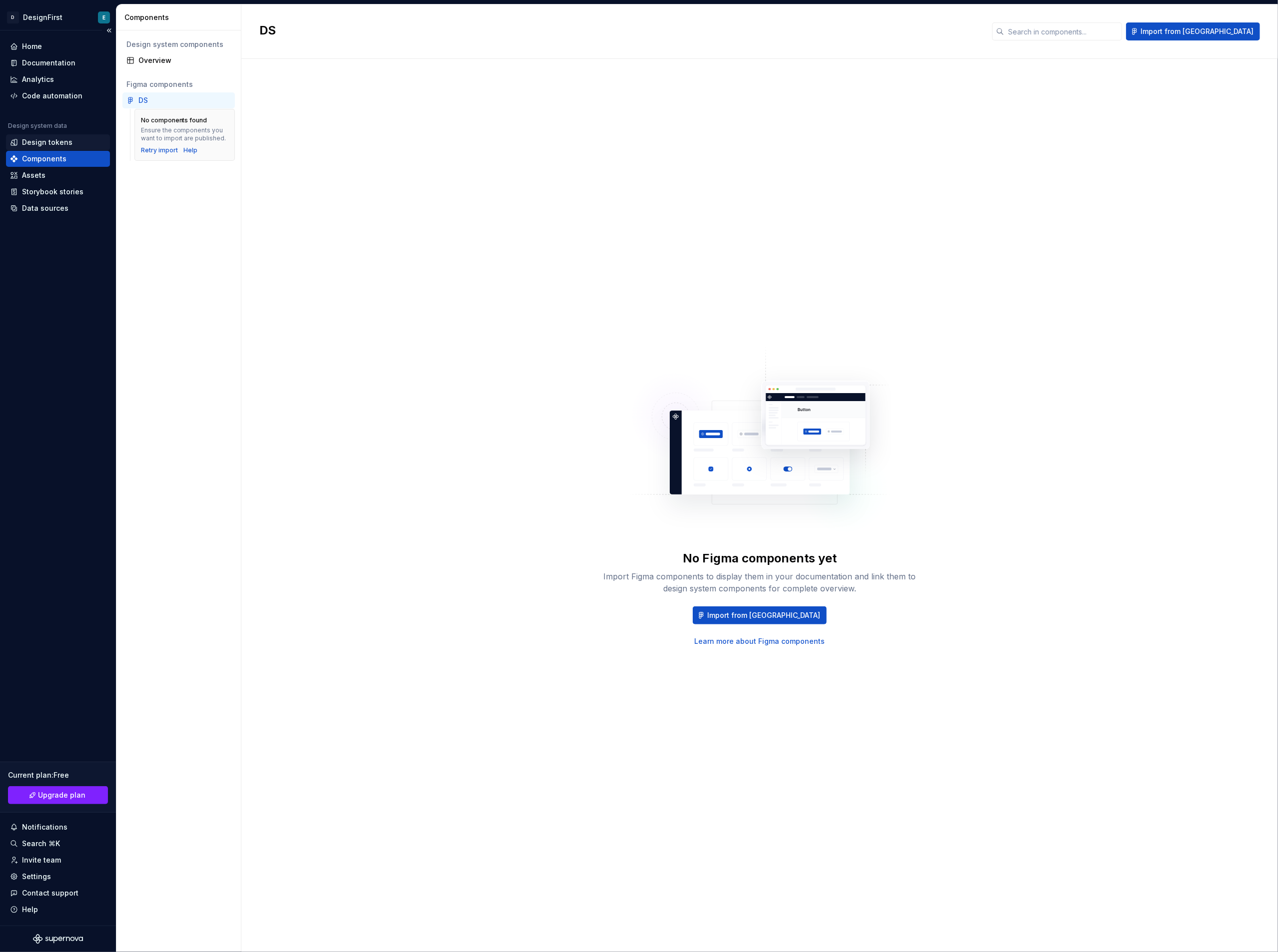
click at [56, 142] on div "Design tokens" at bounding box center [47, 142] width 50 height 10
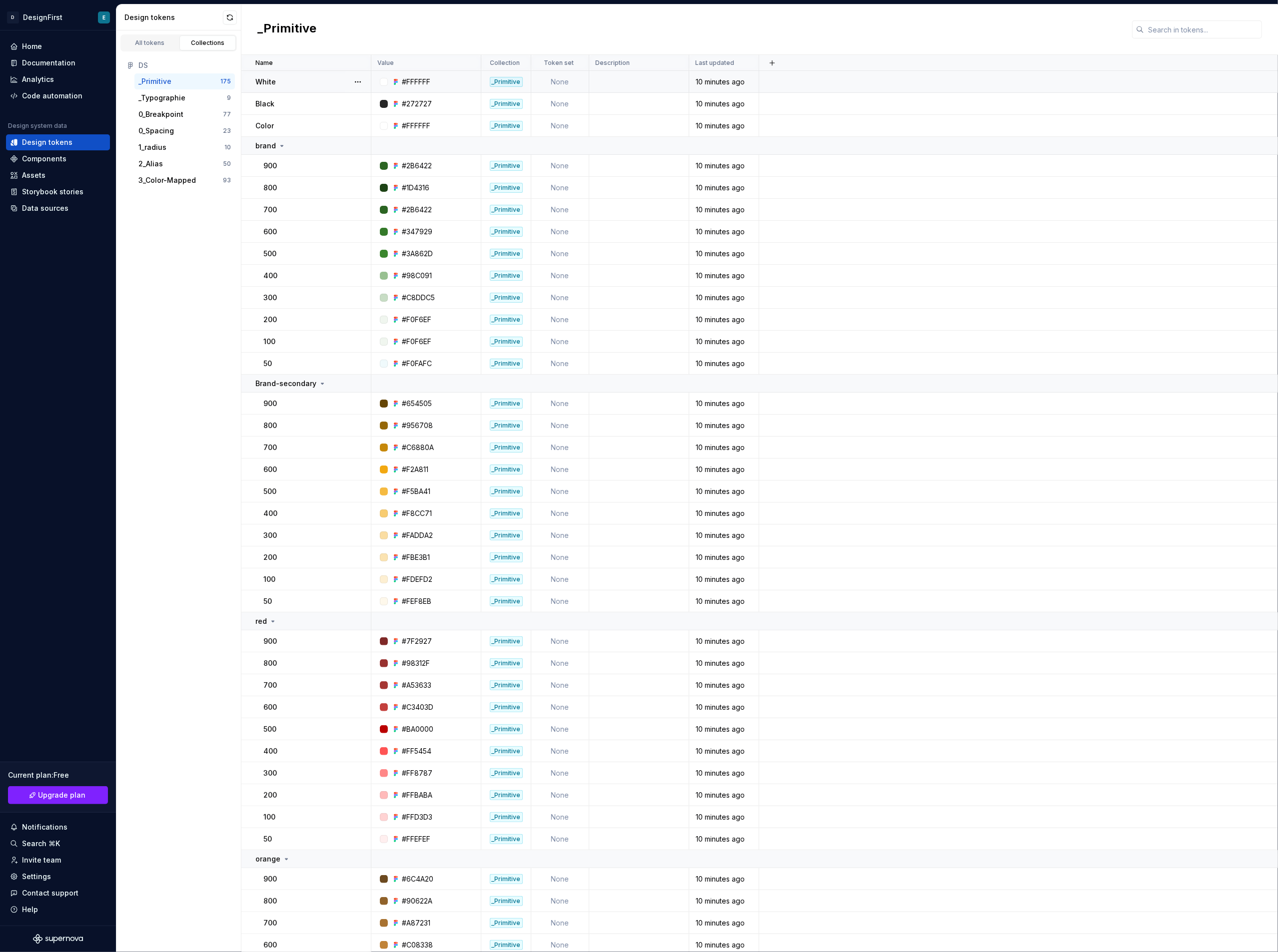
click at [568, 83] on td "None" at bounding box center [560, 82] width 58 height 22
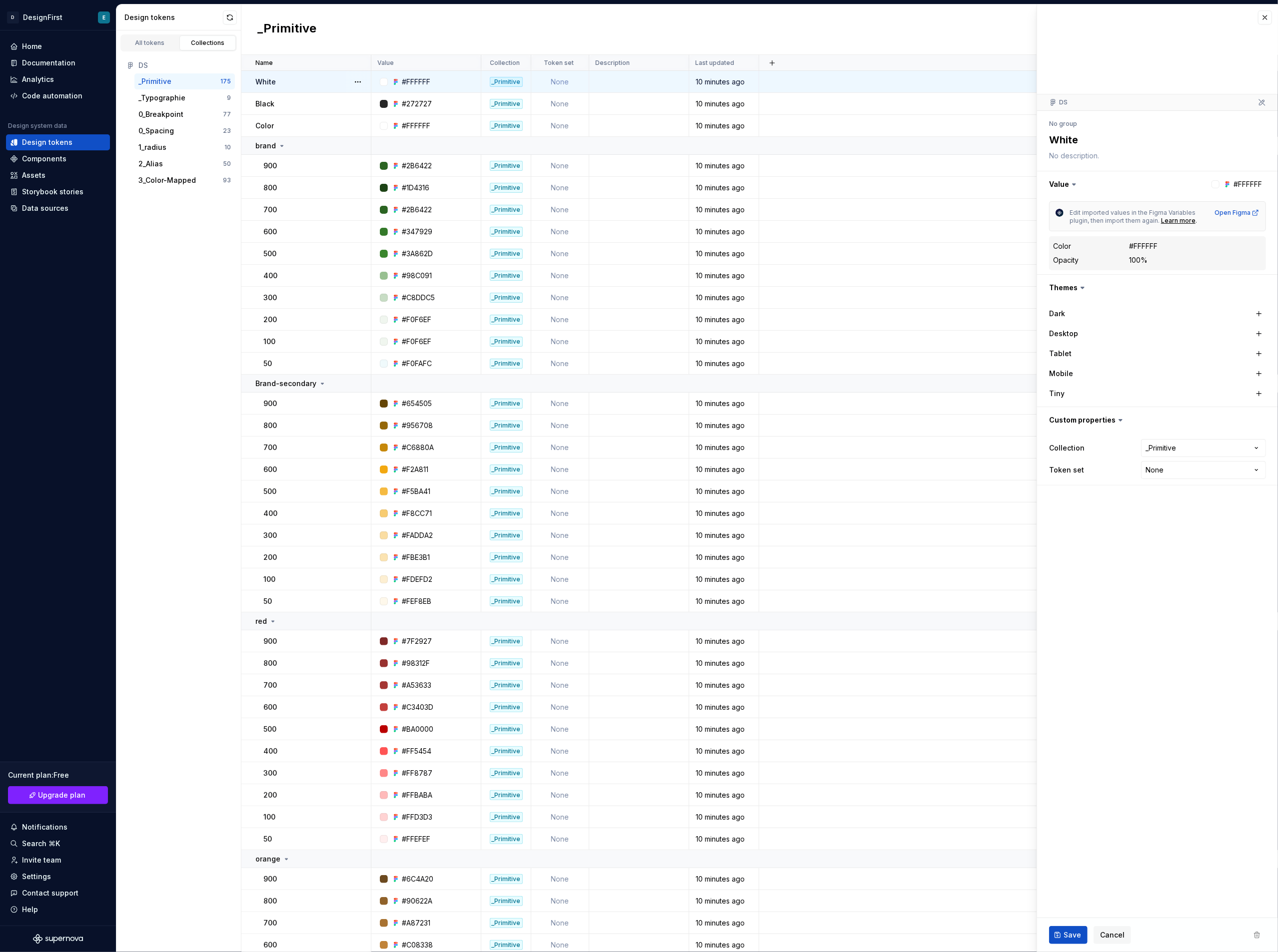
click at [571, 78] on td "None" at bounding box center [560, 82] width 58 height 22
click at [560, 80] on td "None" at bounding box center [560, 82] width 58 height 22
type textarea "*"
click at [959, 478] on html "D DesignFirst E Home Documentation Analytics Code automation Design system data…" at bounding box center [639, 476] width 1278 height 952
select select "**********"
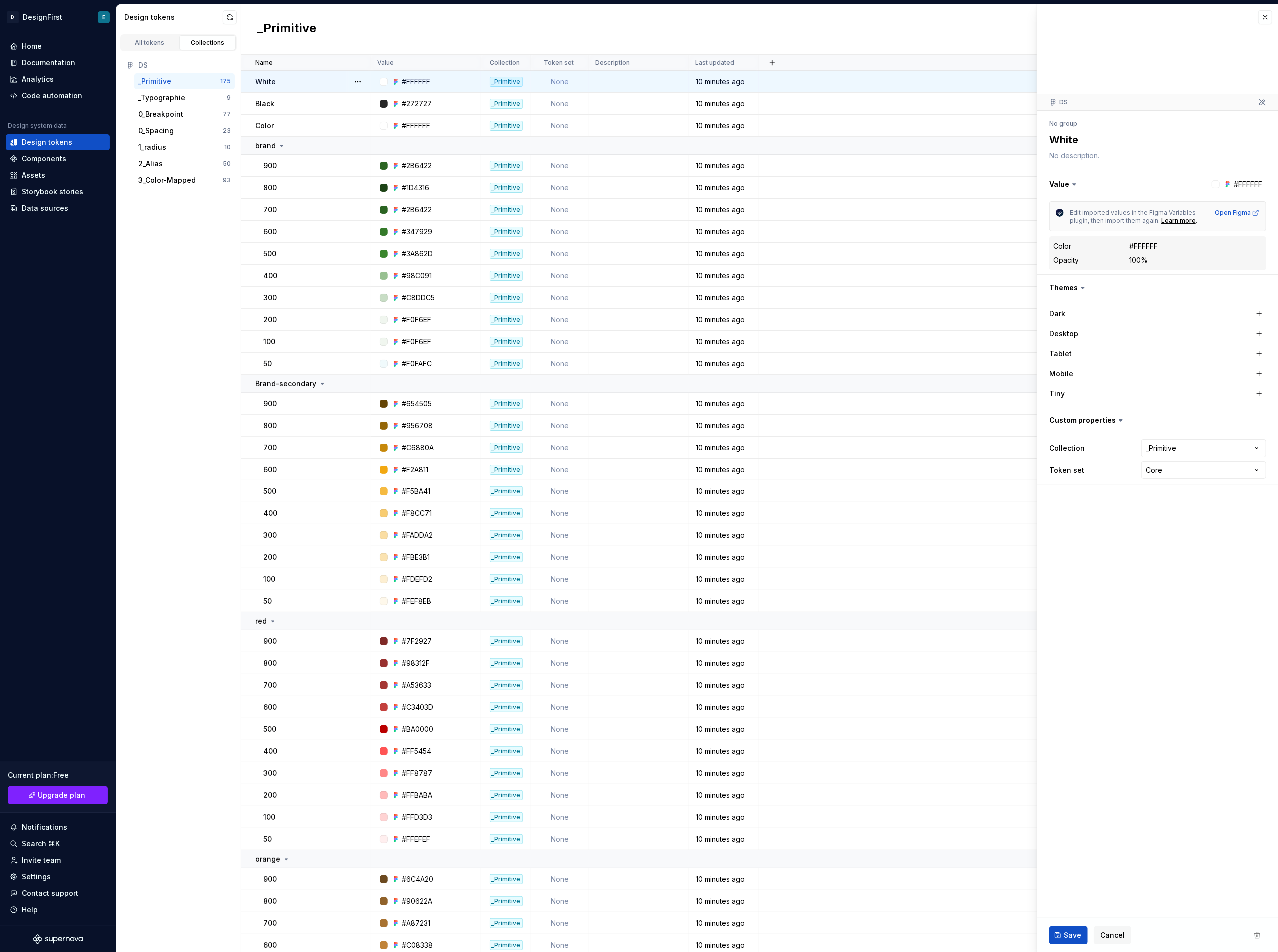
click at [959, 514] on fieldset "**********" at bounding box center [1157, 478] width 241 height 948
click at [559, 107] on td "None" at bounding box center [560, 104] width 58 height 22
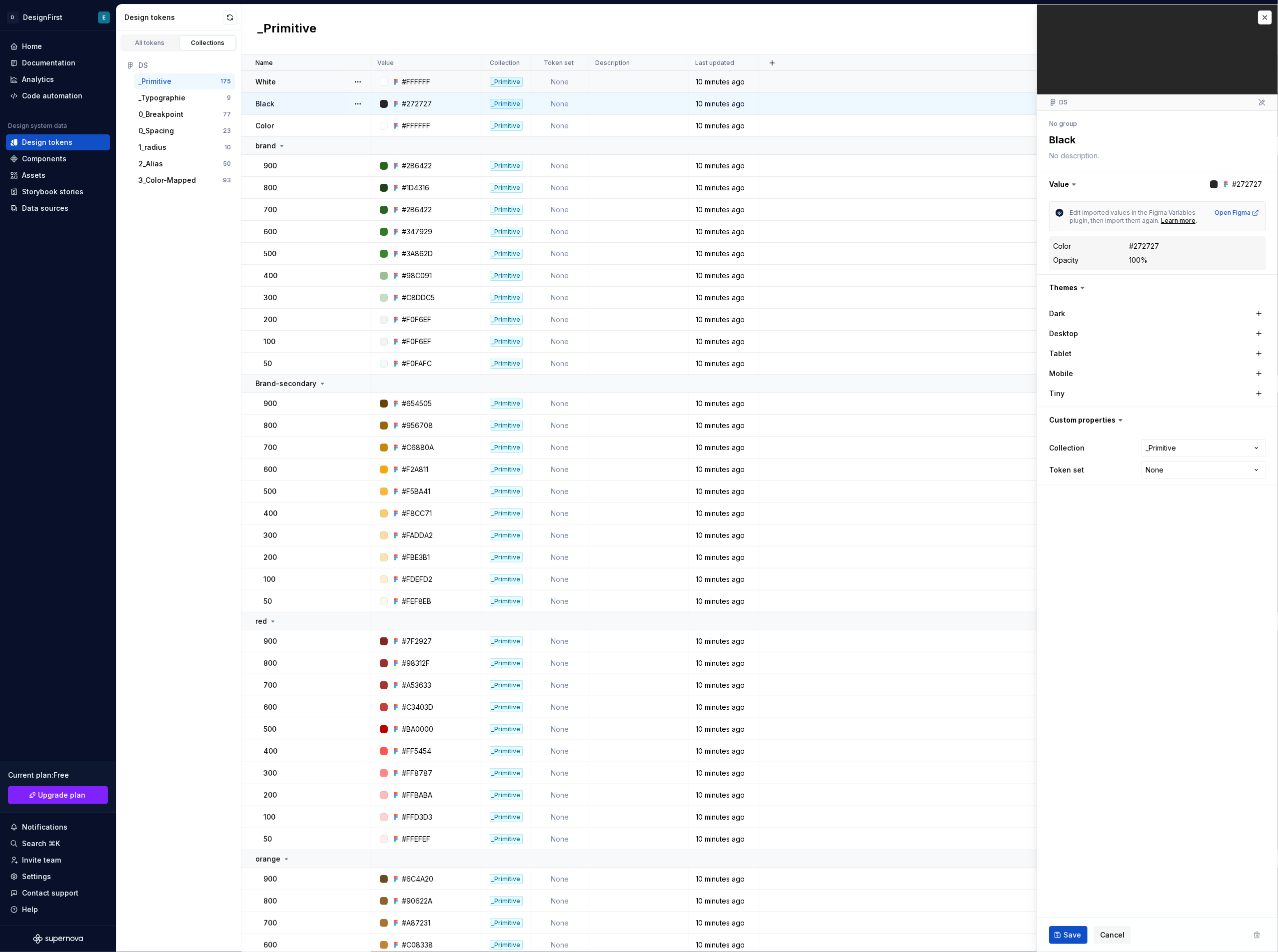
click at [570, 104] on td "None" at bounding box center [560, 104] width 58 height 22
click at [562, 123] on td "None" at bounding box center [560, 126] width 58 height 22
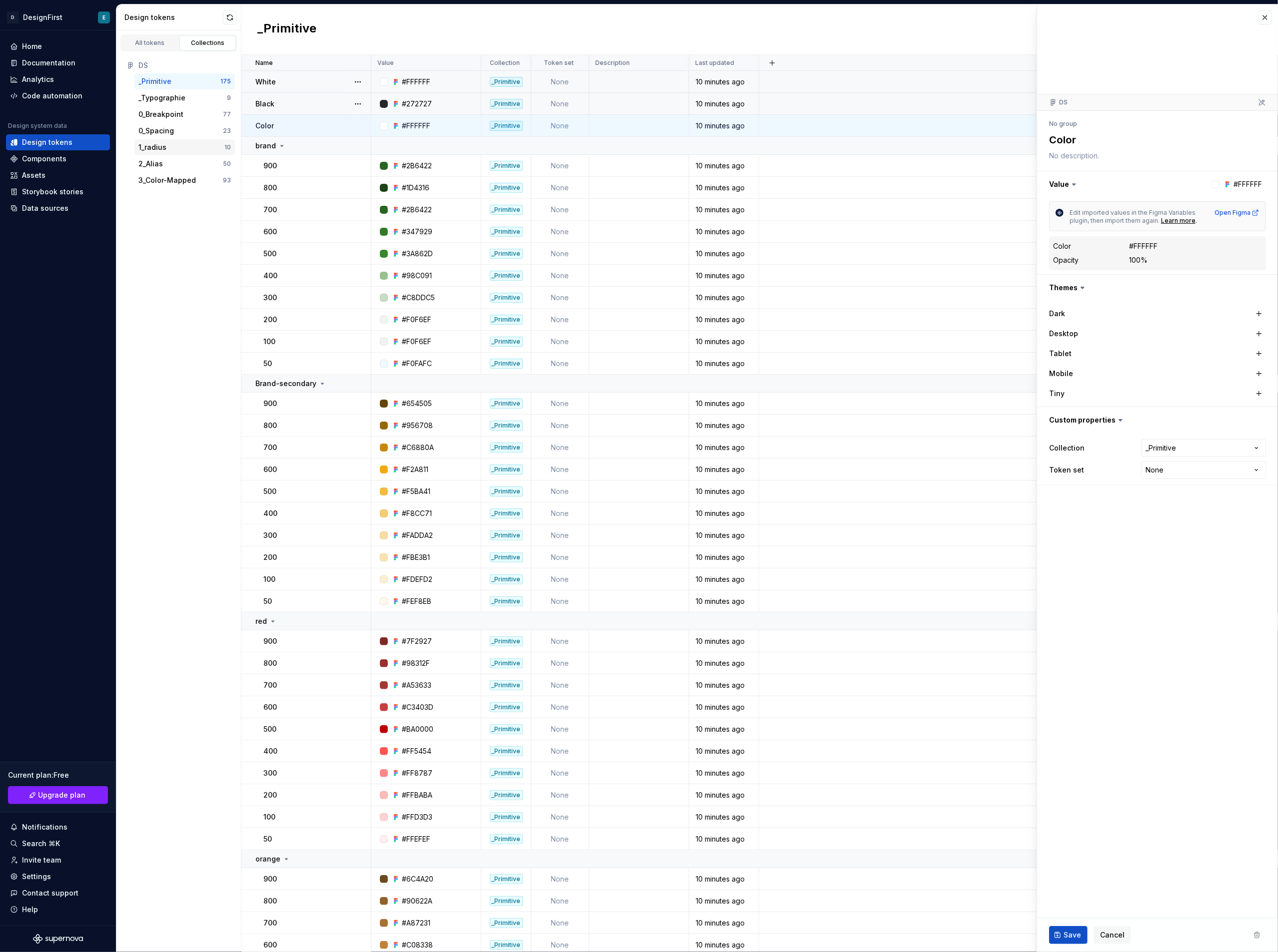
drag, startPoint x: 180, startPoint y: 157, endPoint x: 196, endPoint y: 154, distance: 16.3
click at [180, 157] on div "2_Alias 50" at bounding box center [185, 164] width 101 height 16
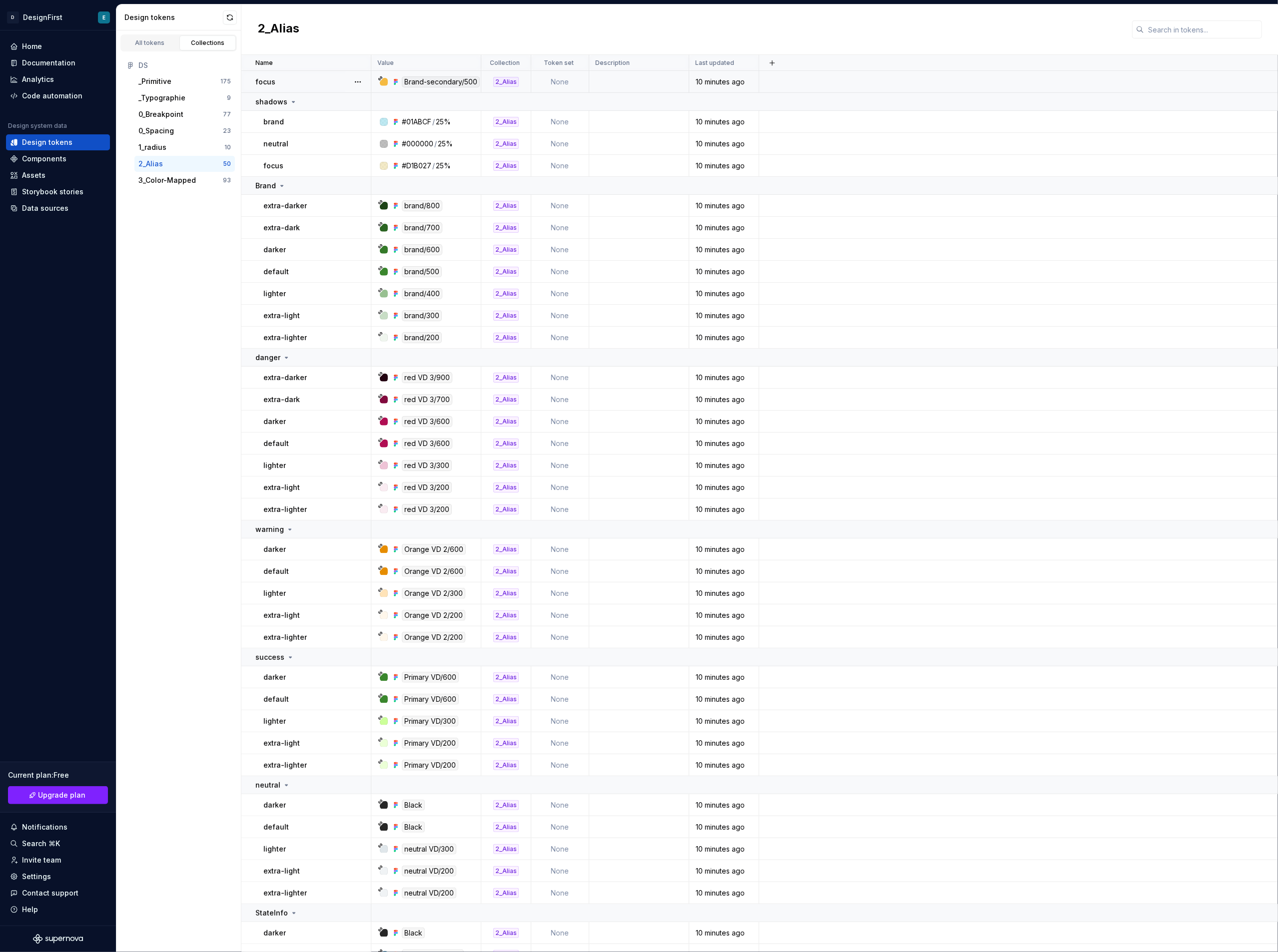
click at [561, 82] on td "None" at bounding box center [560, 82] width 58 height 22
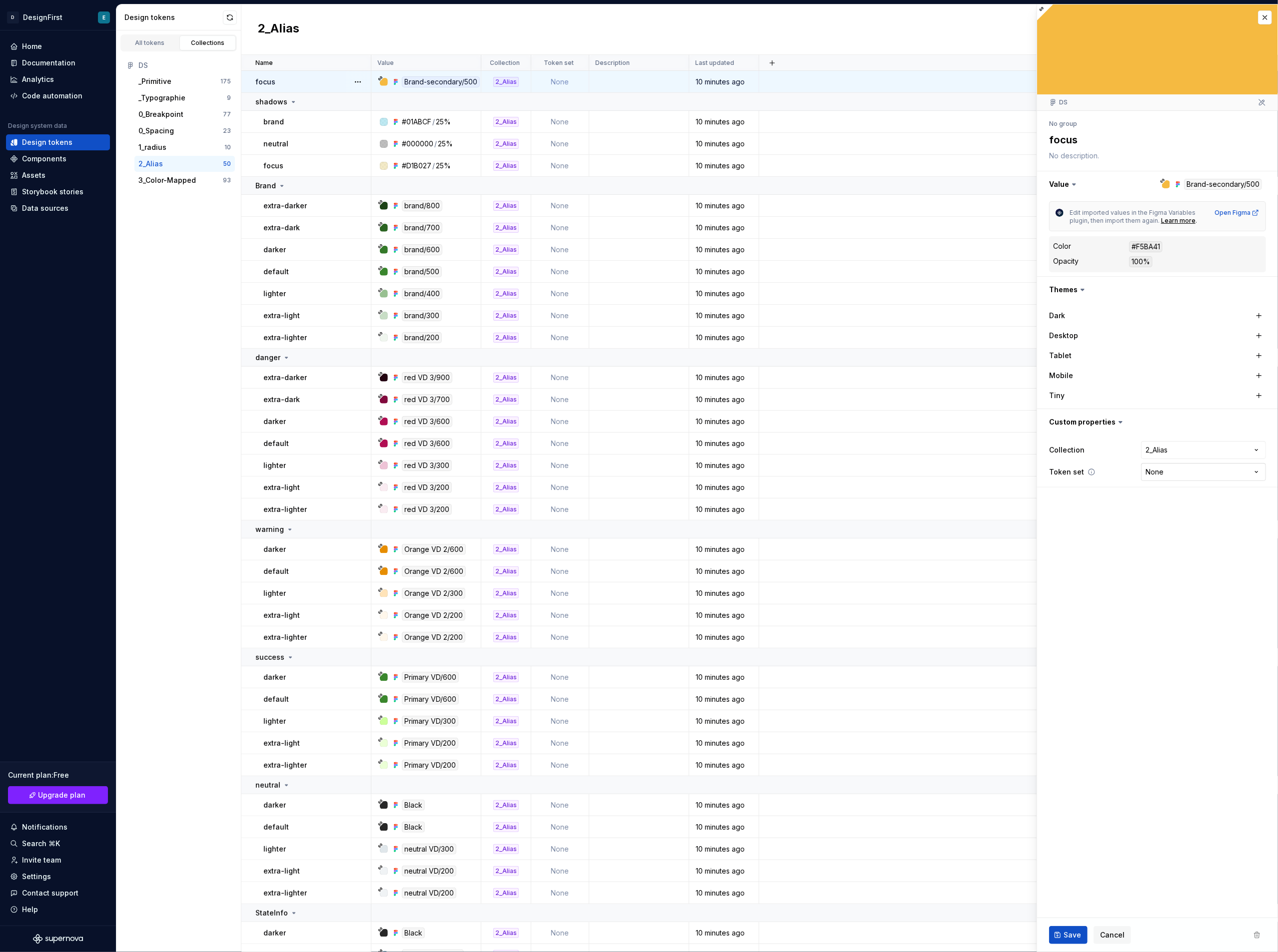
click at [959, 478] on html "D DesignFirst E Home Documentation Analytics Code automation Design system data…" at bounding box center [639, 476] width 1278 height 952
click at [959, 512] on html "D DesignFirst E Home Documentation Analytics Code automation Design system data…" at bounding box center [639, 476] width 1278 height 952
click at [156, 40] on div "All tokens" at bounding box center [150, 43] width 50 height 8
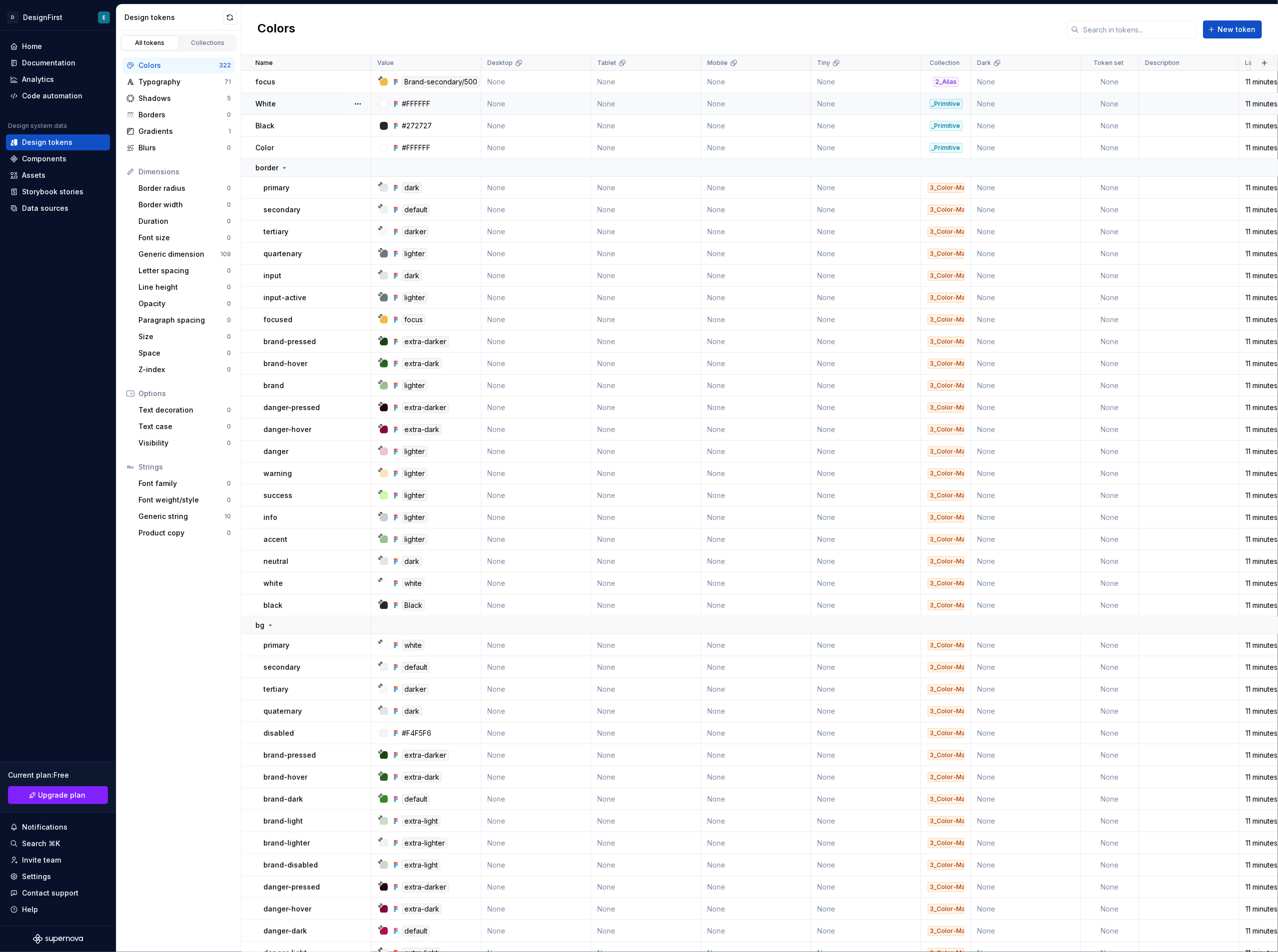
click at [959, 107] on td "None" at bounding box center [1110, 104] width 58 height 22
type textarea "*"
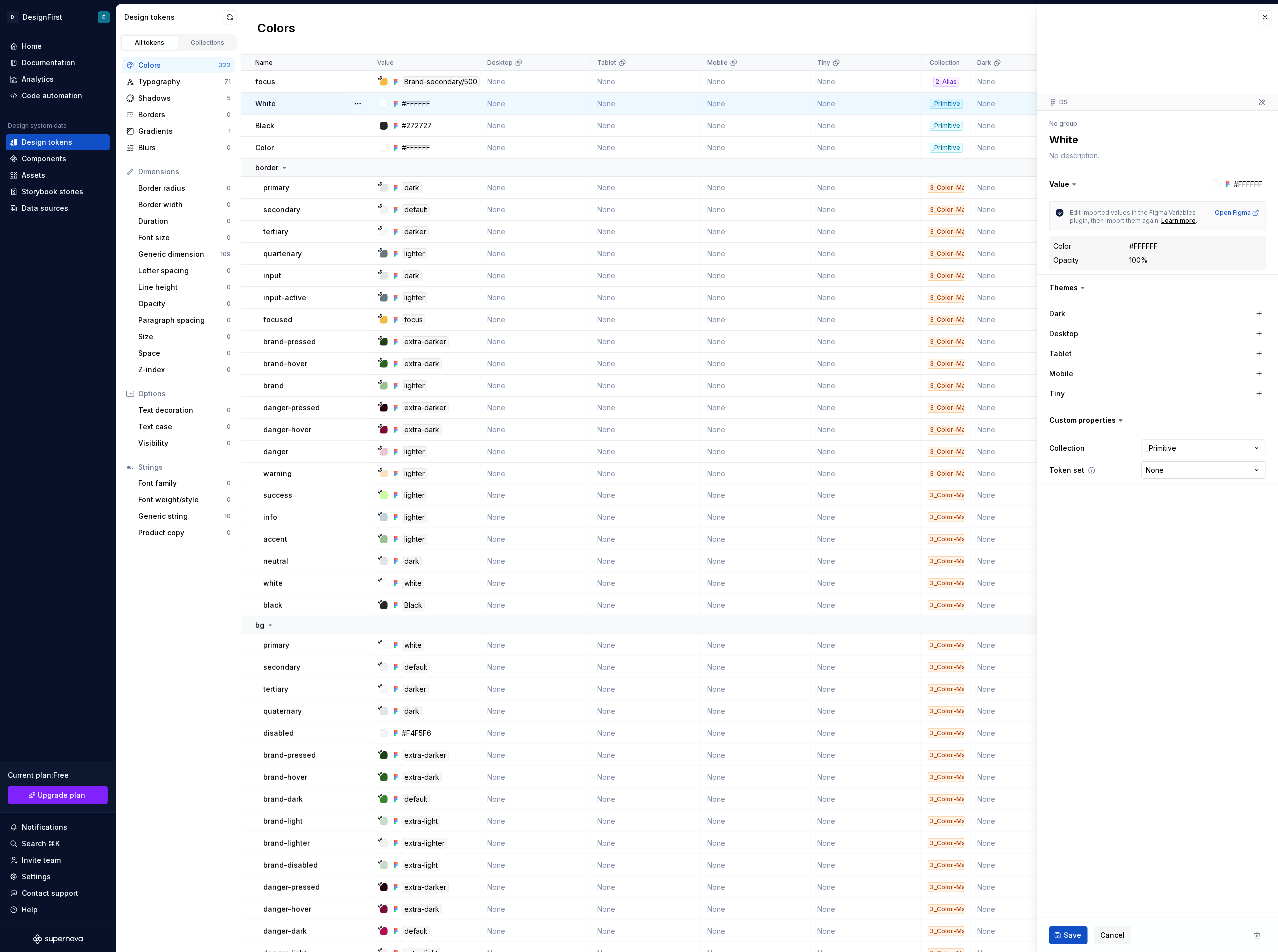
click at [959, 476] on html "D DesignFirst E Home Documentation Analytics Code automation Design system data…" at bounding box center [639, 476] width 1278 height 952
select select "**********"
click at [202, 46] on div "Collections" at bounding box center [208, 43] width 50 height 8
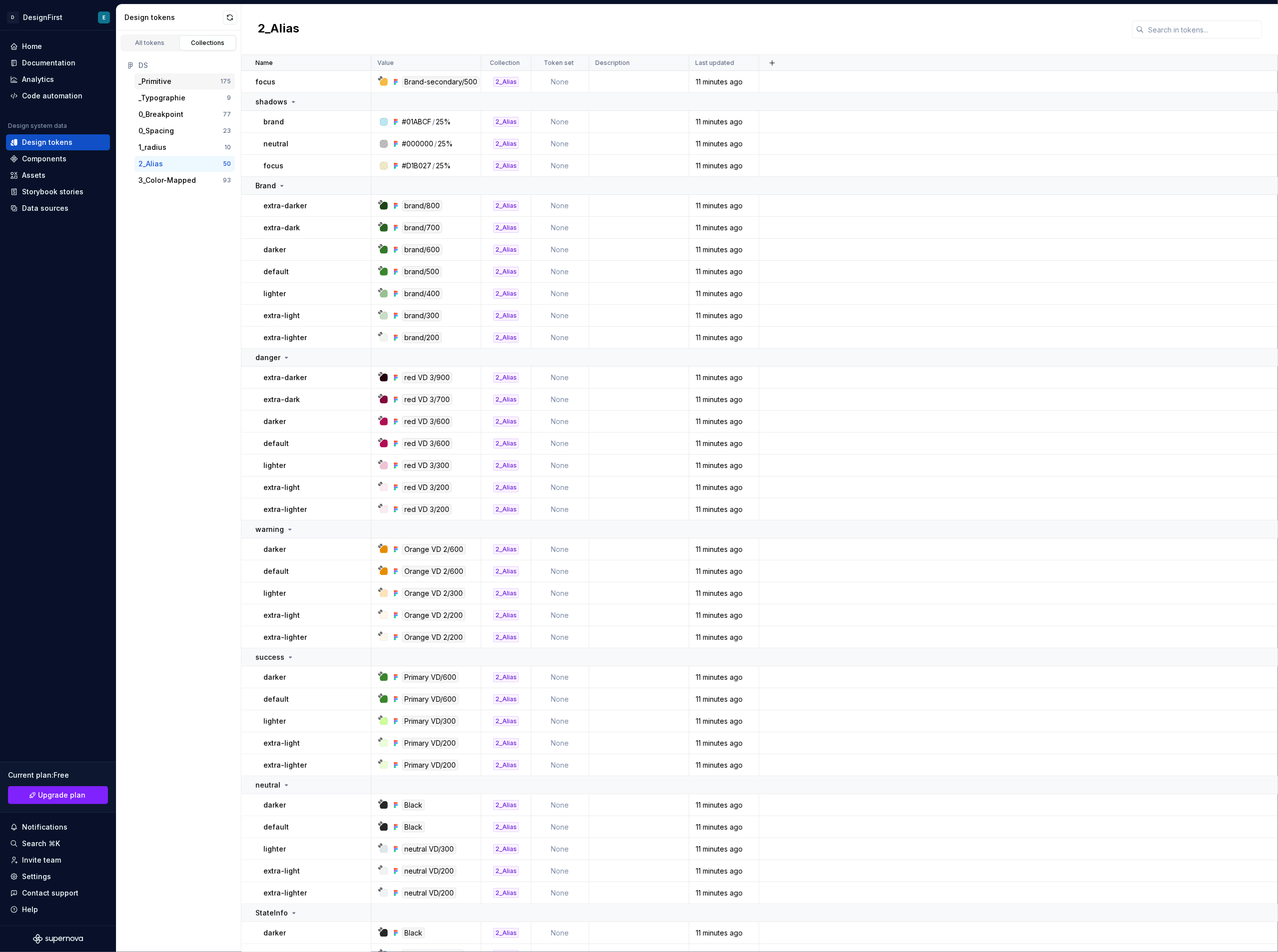
click at [163, 80] on div "_Primitive" at bounding box center [155, 82] width 33 height 10
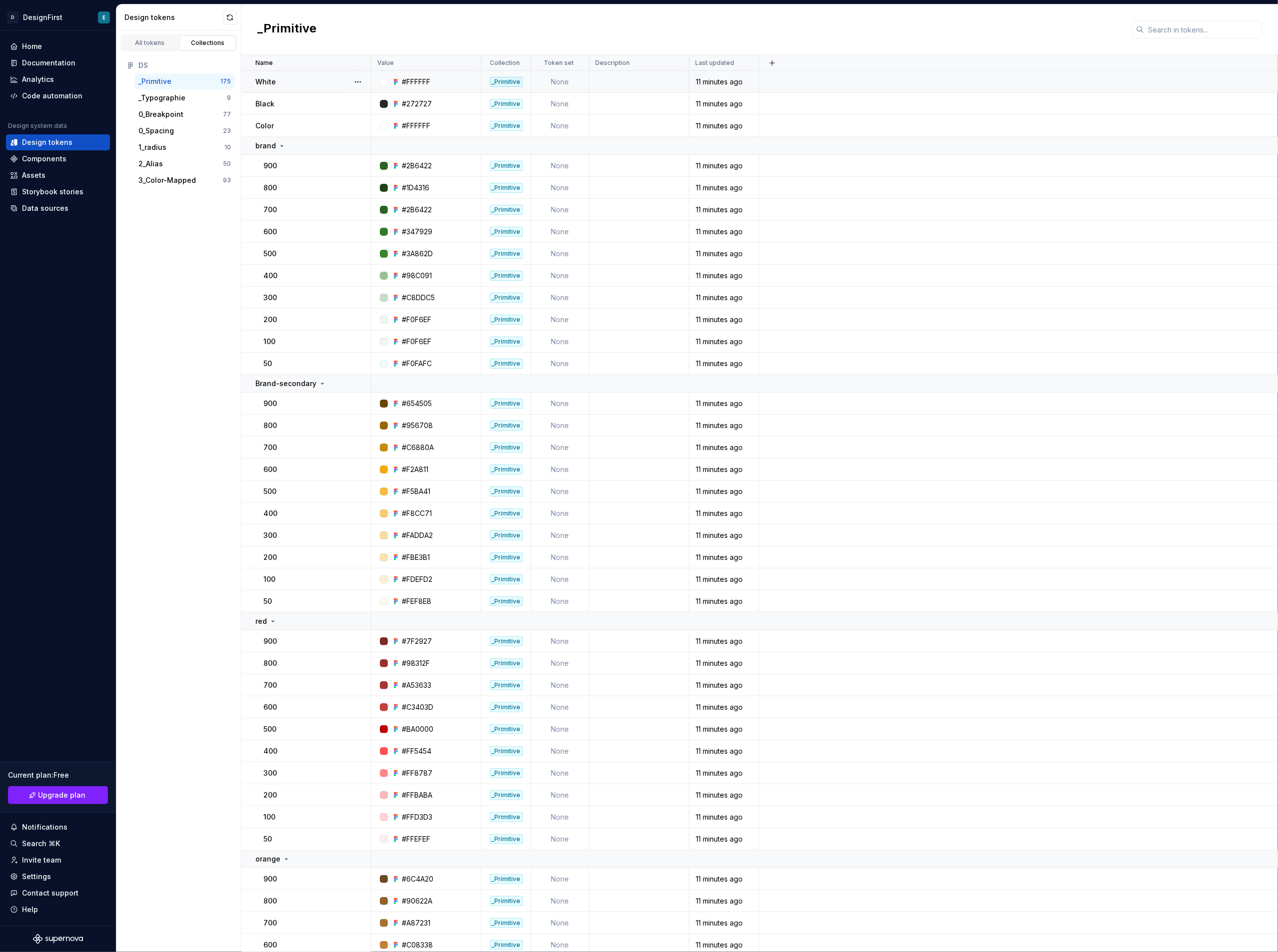
click at [635, 81] on td at bounding box center [639, 82] width 100 height 22
type textarea "*"
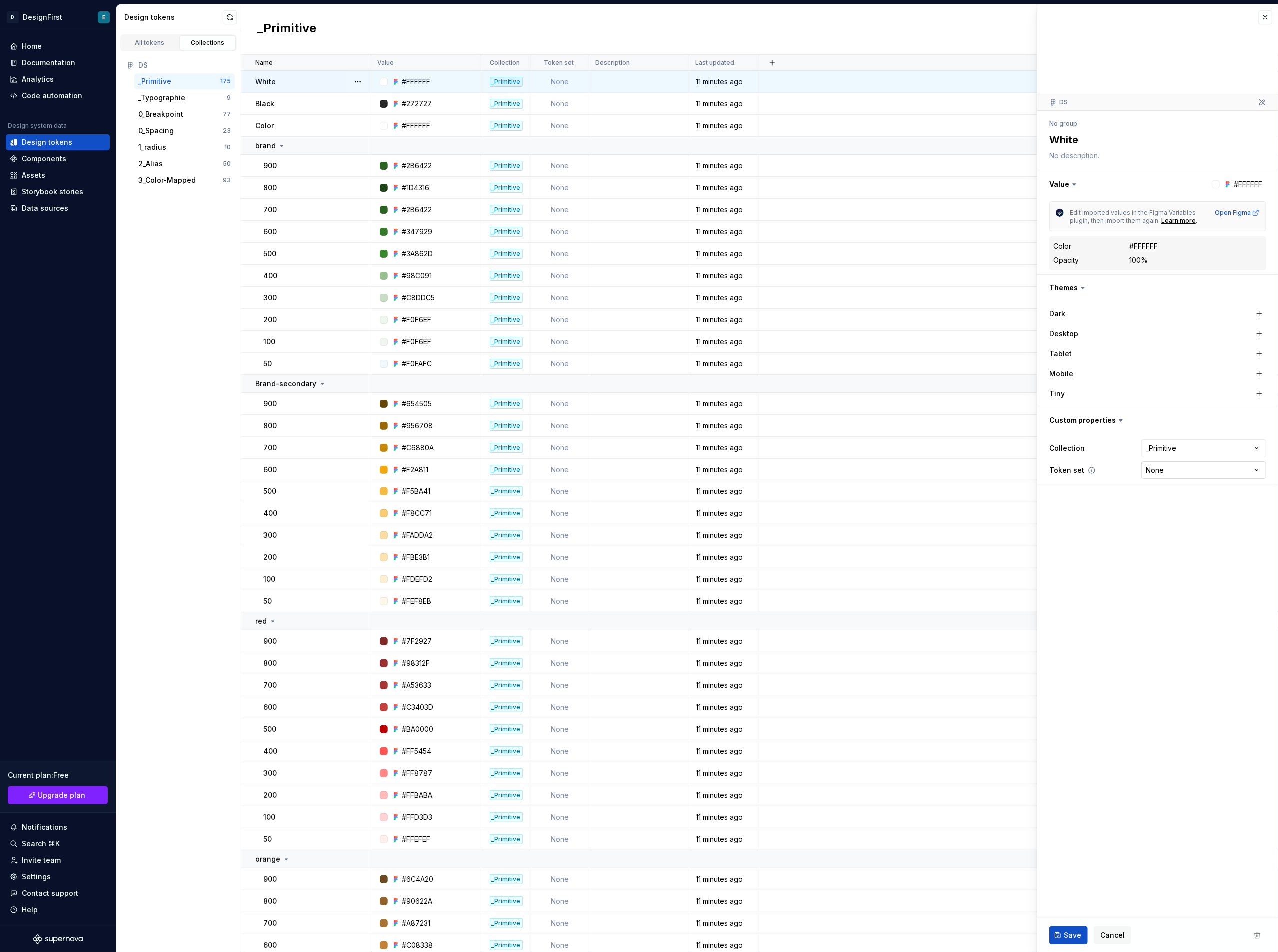
click at [959, 471] on html "D DesignFirst E Home Documentation Analytics Code automation Design system data…" at bounding box center [639, 476] width 1278 height 952
select select "**********"
click at [959, 470] on html "D DesignFirst E Home Documentation Analytics Code automation Design system data…" at bounding box center [639, 476] width 1278 height 952
drag, startPoint x: 1092, startPoint y: 214, endPoint x: 1154, endPoint y: 226, distance: 63.2
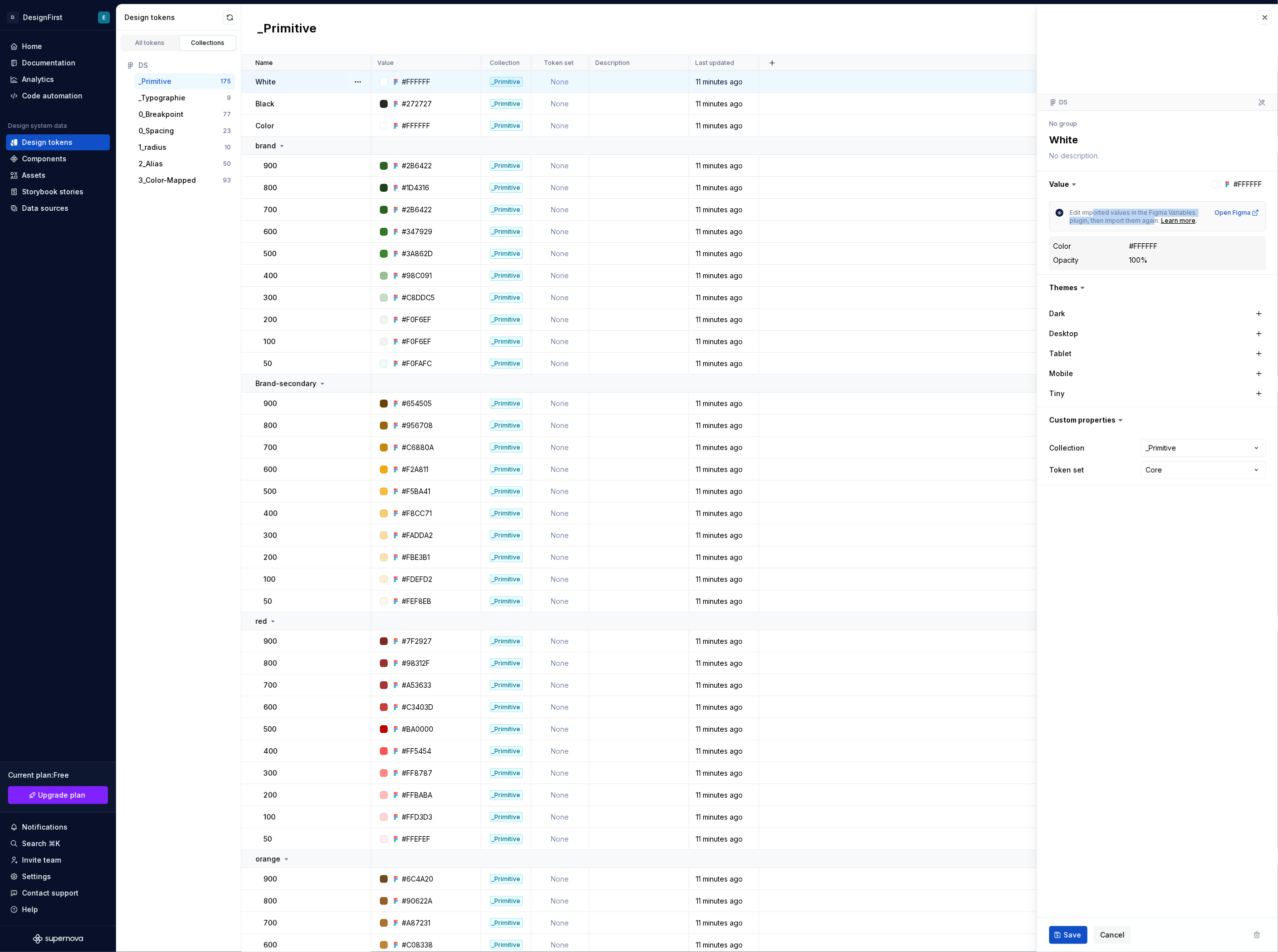
click at [959, 226] on div "Edit imported values in the Figma Variables plugin, then import them again. Lea…" at bounding box center [1158, 216] width 217 height 30
drag, startPoint x: 1081, startPoint y: 283, endPoint x: 1079, endPoint y: 288, distance: 5.4
click at [959, 286] on h3 "Themes" at bounding box center [1157, 288] width 241 height 26
click at [959, 286] on icon at bounding box center [1082, 288] width 10 height 10
click at [959, 314] on button "button" at bounding box center [1259, 313] width 14 height 14
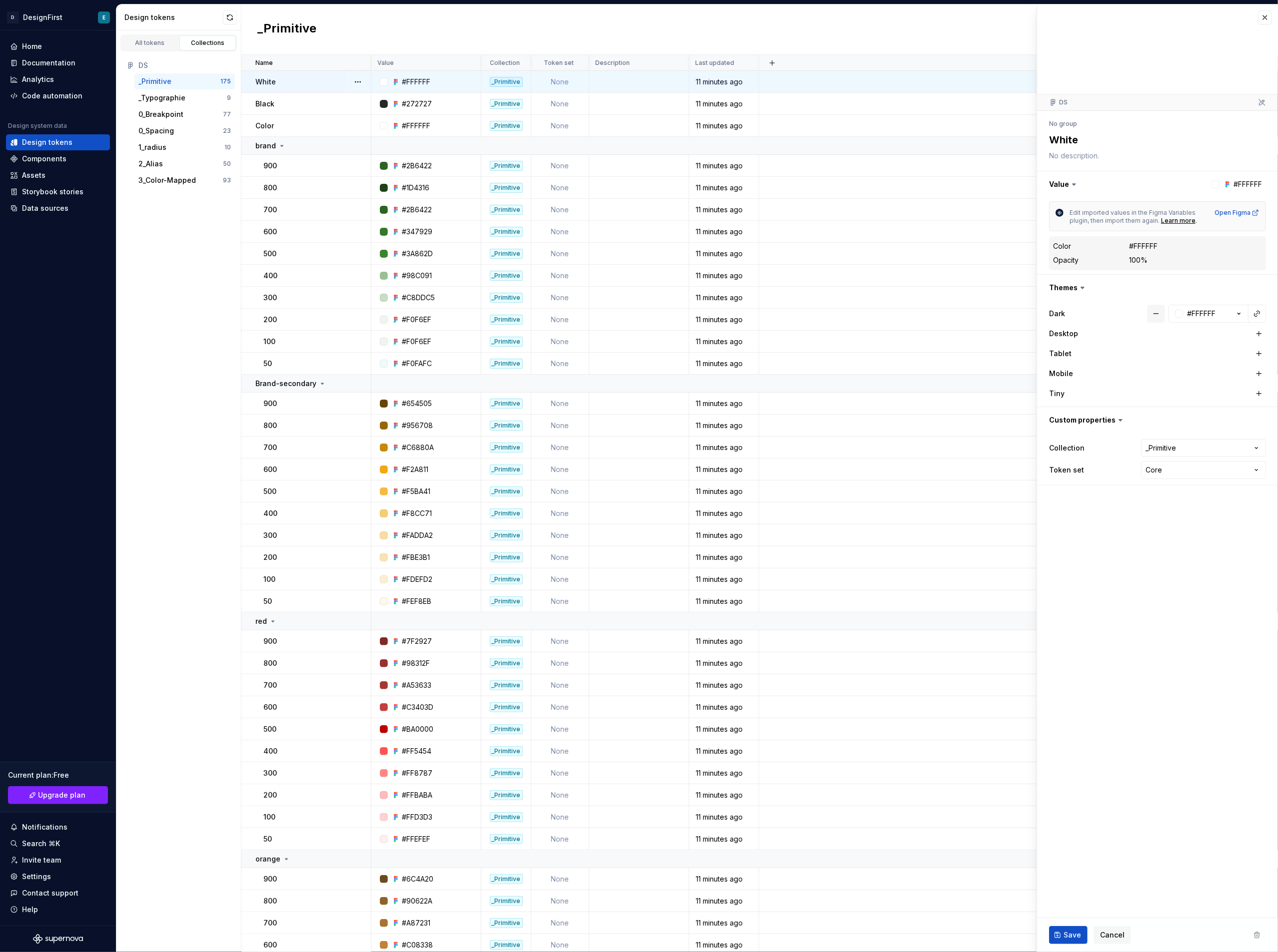
click at [959, 312] on button "button" at bounding box center [1155, 313] width 18 height 18
type textarea "*"
click at [959, 473] on html "D DesignFirst E Home Documentation Analytics Code automation Design system data…" at bounding box center [639, 476] width 1278 height 952
click at [959, 474] on html "D DesignFirst E Home Documentation Analytics Code automation Design system data…" at bounding box center [639, 476] width 1278 height 952
click at [959, 473] on html "D DesignFirst E Home Documentation Analytics Code automation Design system data…" at bounding box center [639, 476] width 1278 height 952
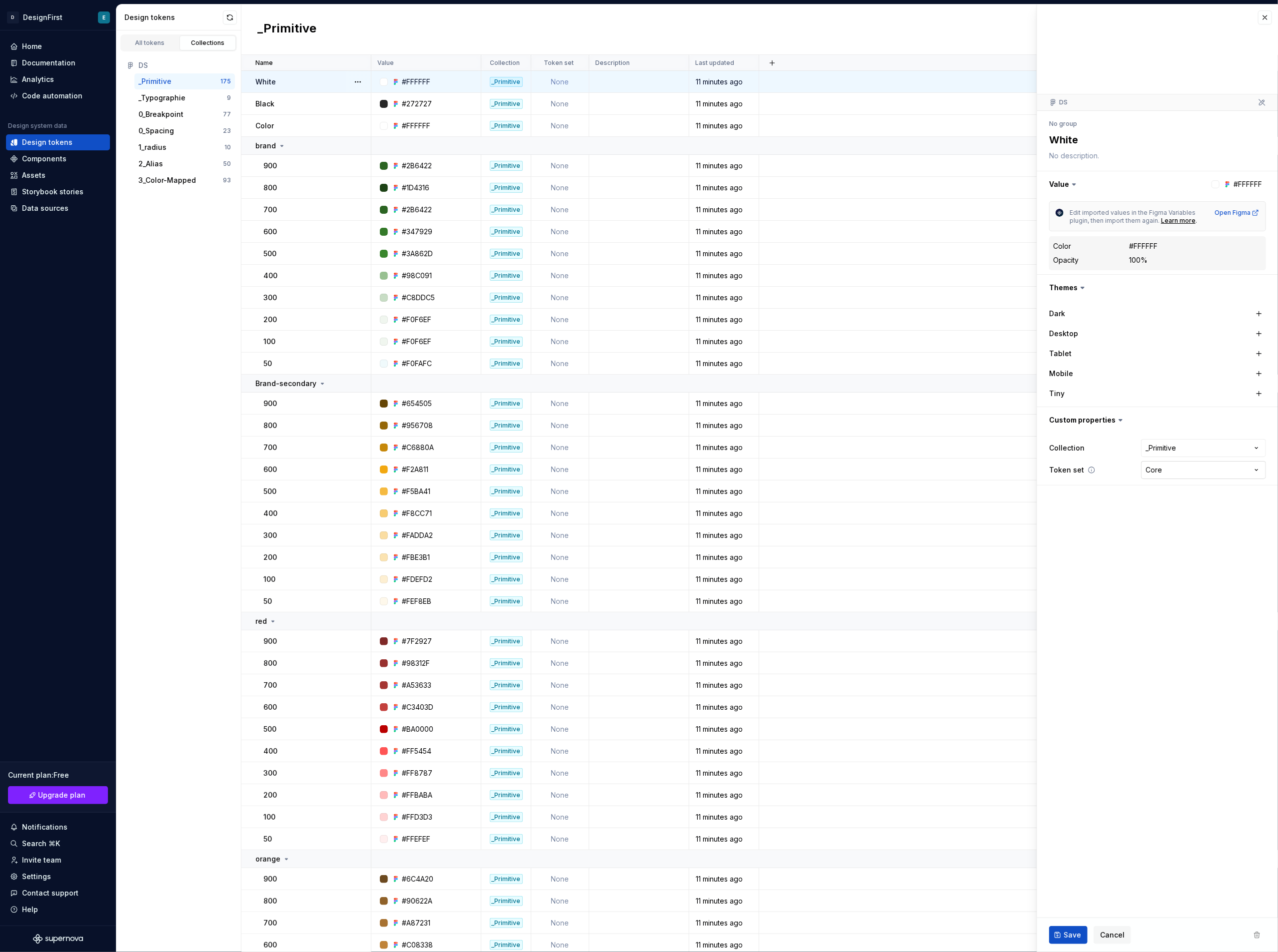
click at [959, 473] on html "D DesignFirst E Home Documentation Analytics Code automation Design system data…" at bounding box center [639, 476] width 1278 height 952
click at [576, 63] on html "D DesignFirst E Home Documentation Analytics Code automation Design system data…" at bounding box center [639, 476] width 1278 height 952
click at [604, 83] on span "Edit property" at bounding box center [620, 82] width 65 height 10
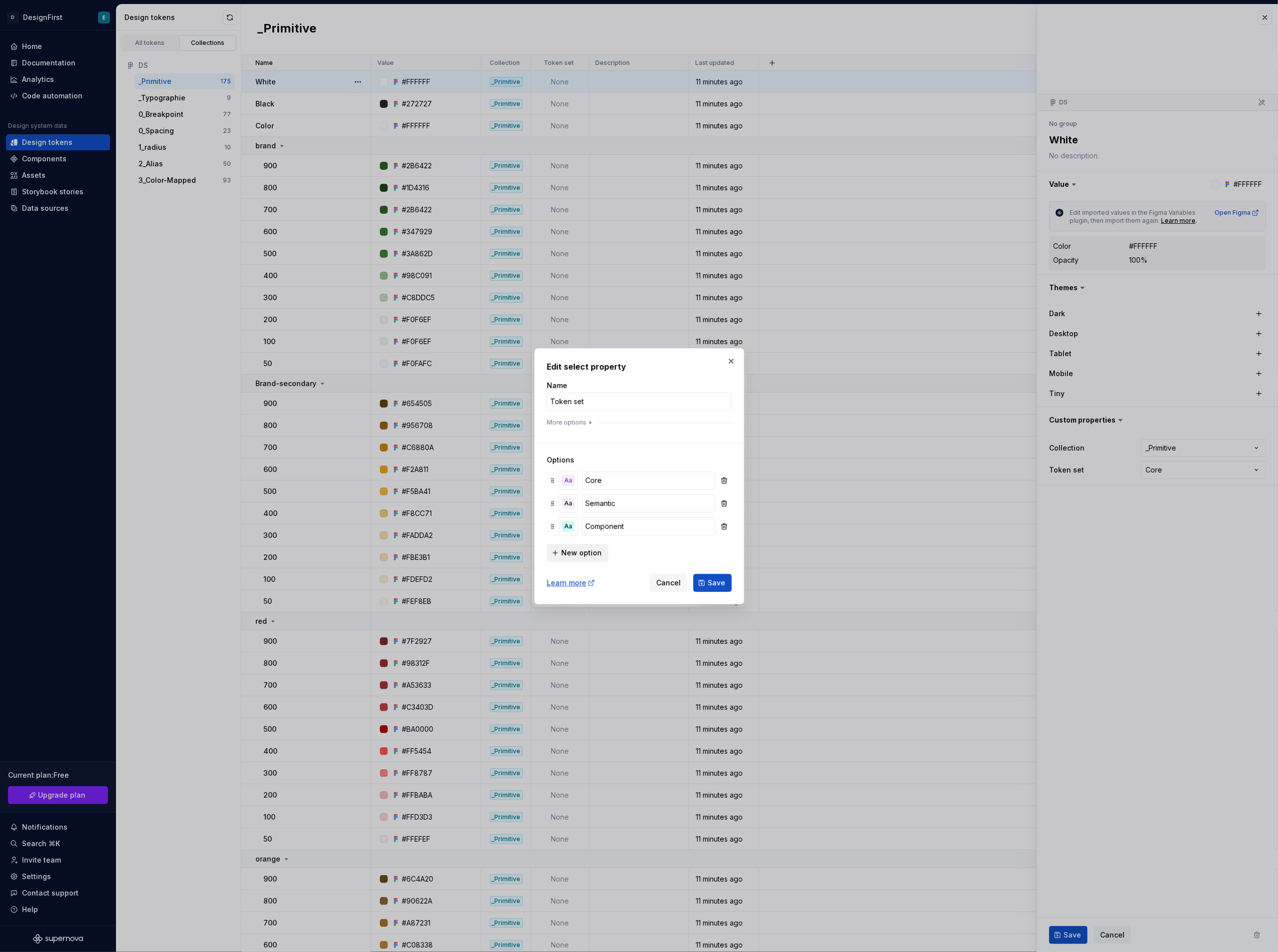
click at [576, 514] on span "New option" at bounding box center [581, 553] width 40 height 10
paste input "primitives"
type input "primitives"
click at [582, 514] on span "New option" at bounding box center [581, 565] width 40 height 10
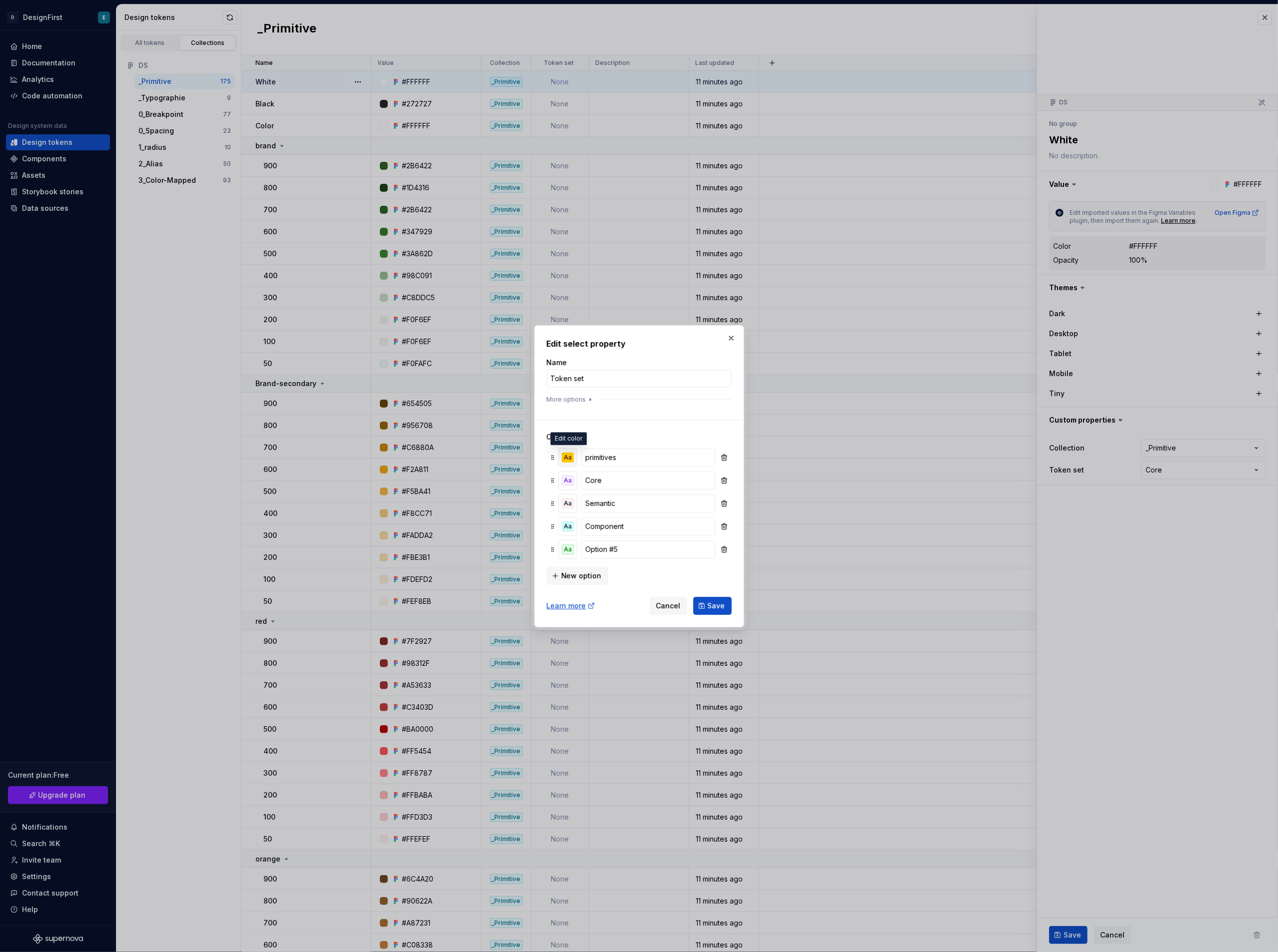
click at [572, 455] on div "Aa" at bounding box center [568, 457] width 12 height 10
click at [608, 514] on div "Aa" at bounding box center [607, 517] width 12 height 10
click at [619, 514] on div "Learn more Cancel Save" at bounding box center [640, 604] width 185 height 22
click at [628, 514] on input "Option #5" at bounding box center [648, 549] width 134 height 18
click at [585, 514] on input "Alias" at bounding box center [648, 549] width 134 height 18
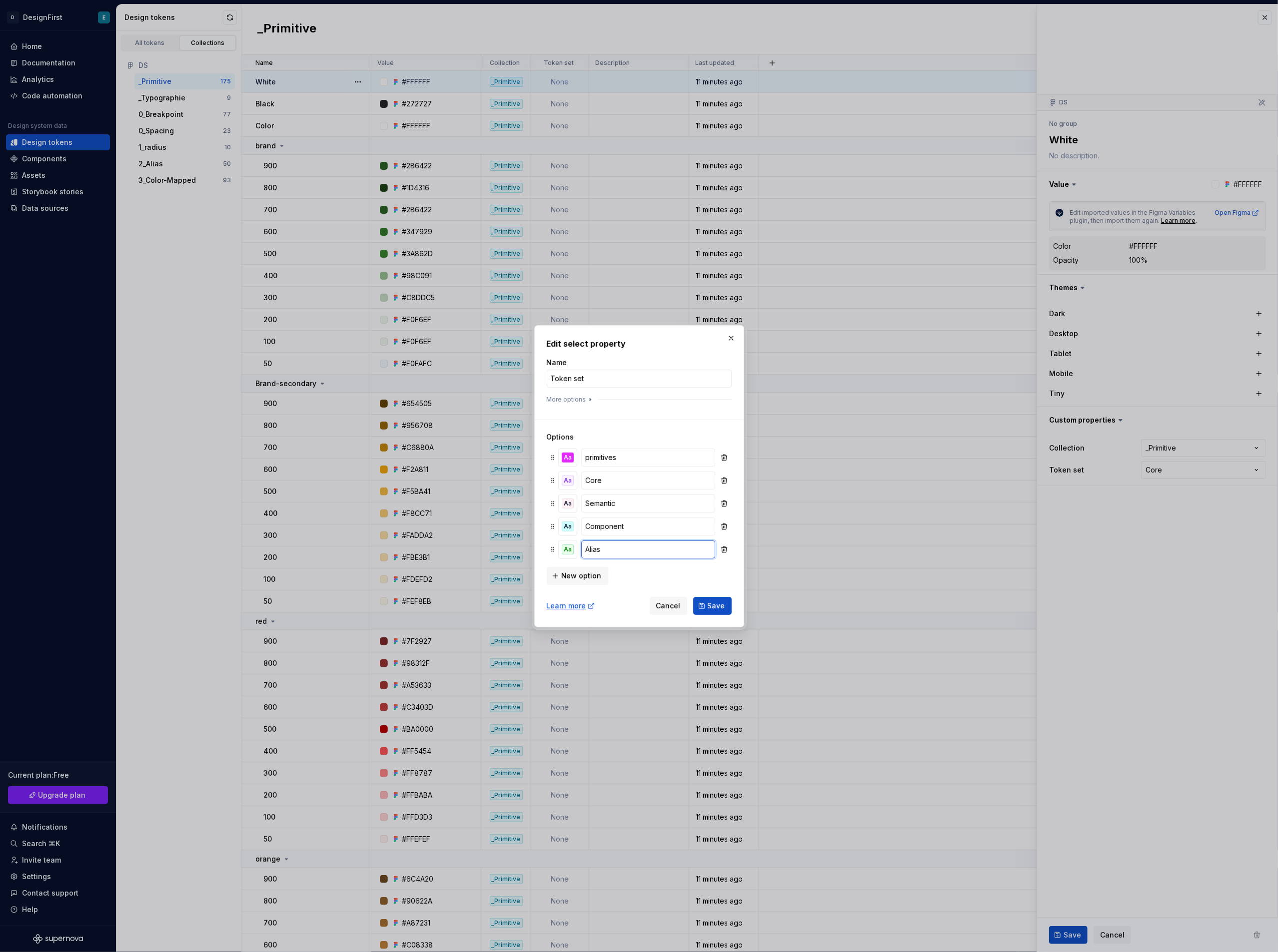
click at [585, 514] on input "Alias" at bounding box center [648, 549] width 134 height 18
type input "alias"
click at [570, 514] on div "Aa" at bounding box center [568, 549] width 12 height 10
click at [606, 514] on div "Aa" at bounding box center [607, 611] width 12 height 10
click at [587, 514] on div "Aa" at bounding box center [588, 630] width 12 height 10
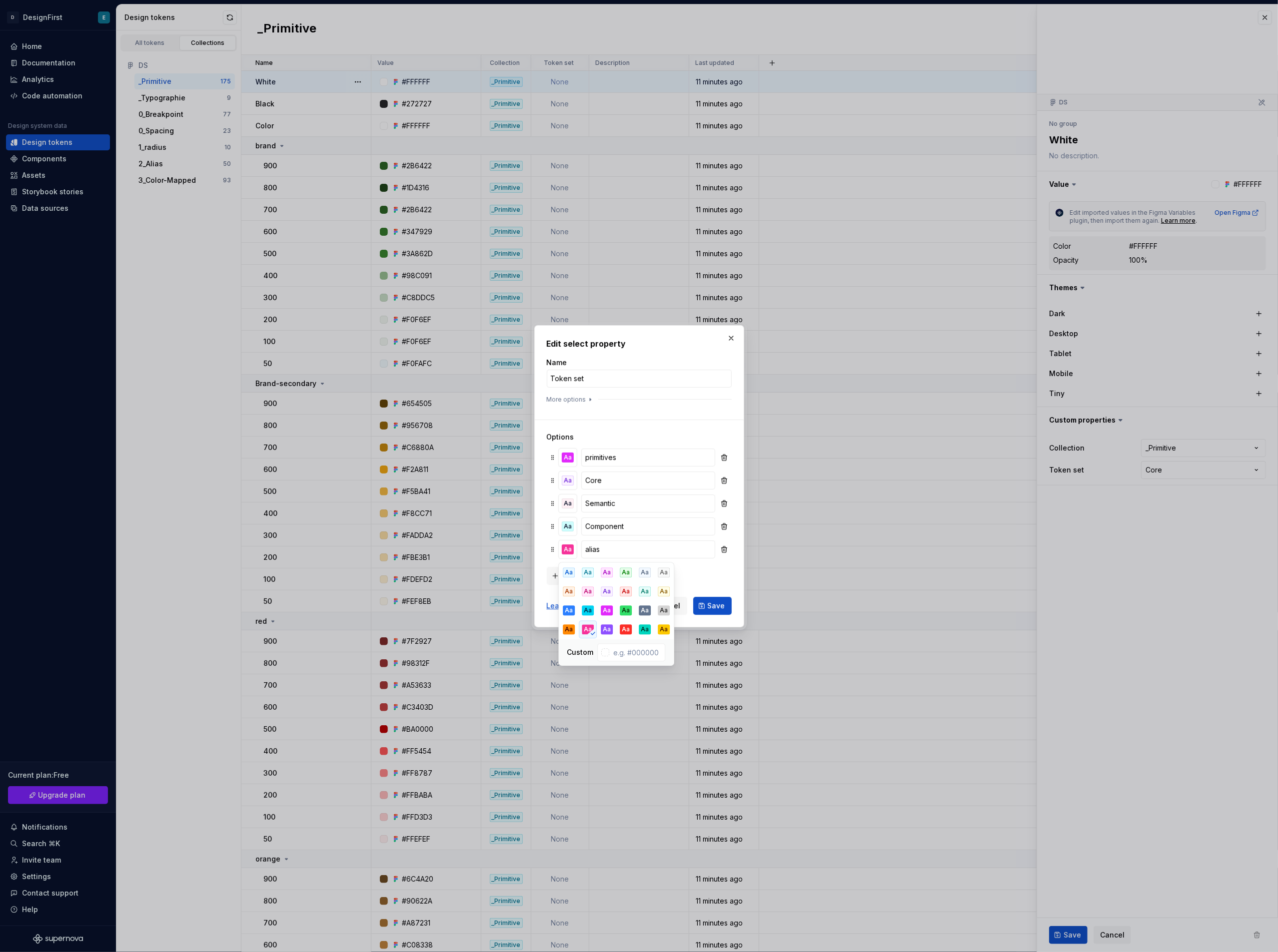
click at [664, 434] on h3 "Options" at bounding box center [640, 437] width 185 height 10
click at [587, 514] on span "New option" at bounding box center [581, 576] width 40 height 10
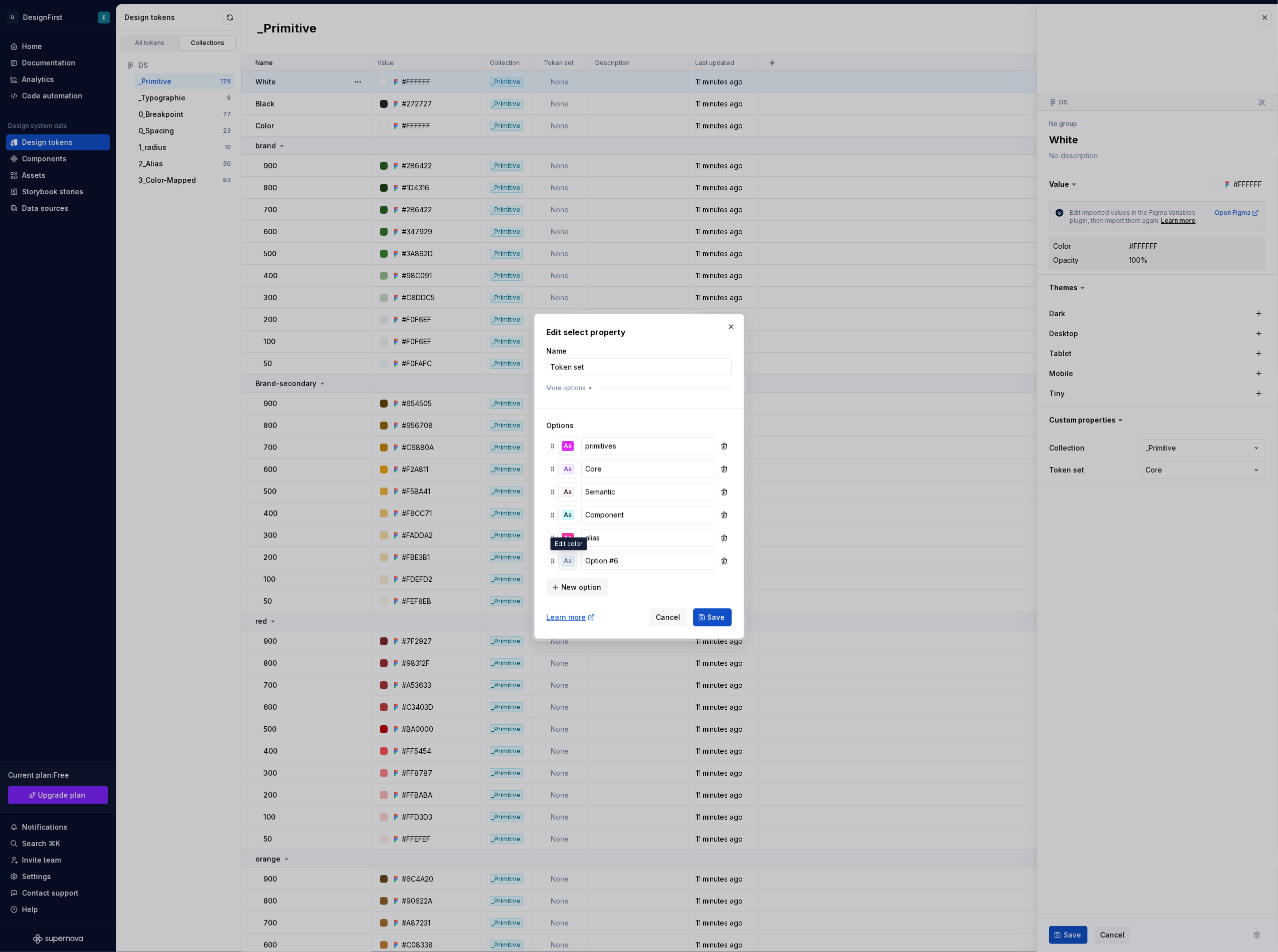
click at [570, 514] on div "Aa" at bounding box center [568, 561] width 12 height 10
click at [628, 514] on div "Aa" at bounding box center [626, 641] width 12 height 10
click at [617, 514] on input "Option #6" at bounding box center [648, 561] width 134 height 18
click at [613, 514] on input "Option #6" at bounding box center [648, 561] width 134 height 18
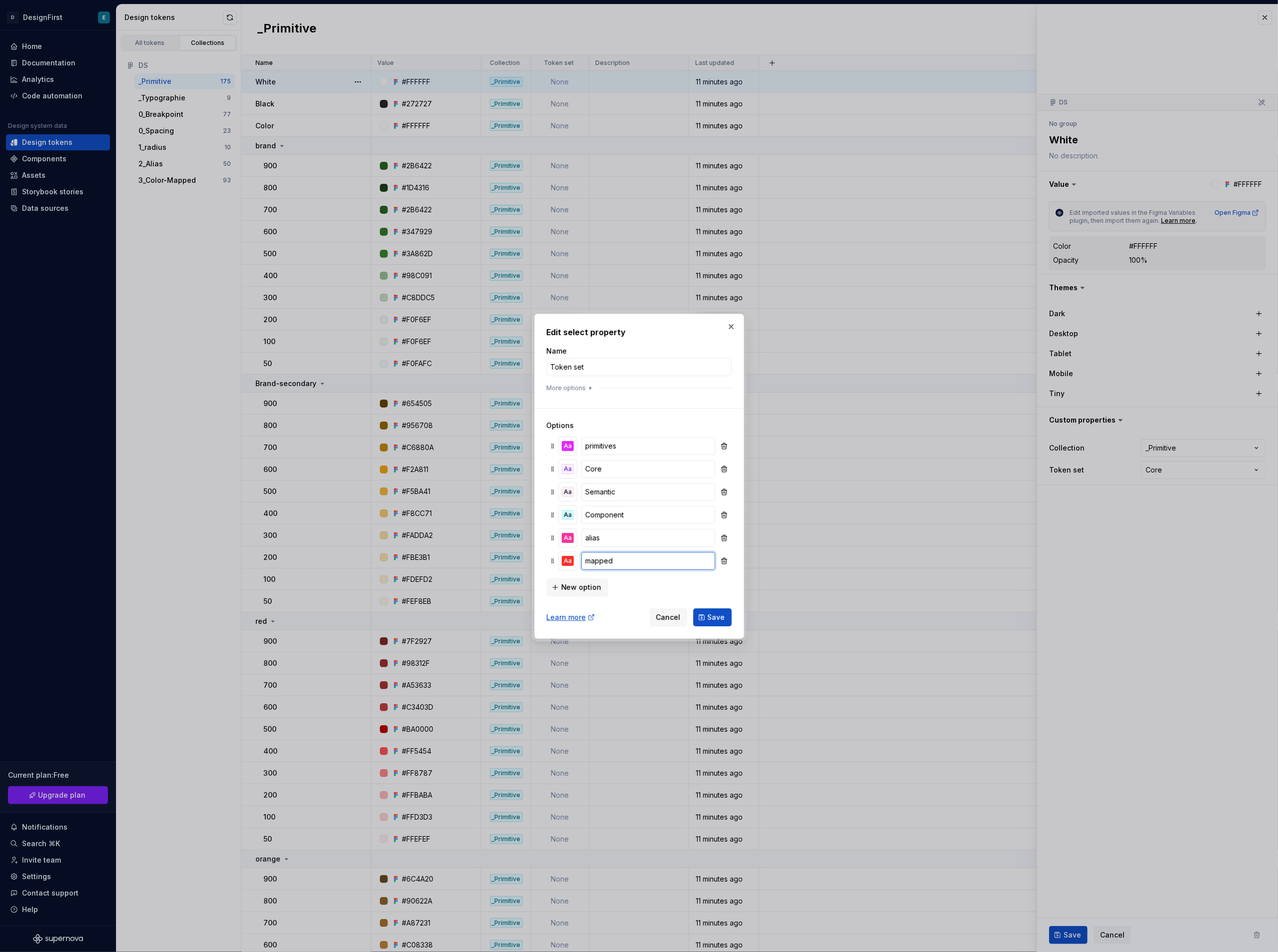
type input "mapped"
click at [693, 514] on button "Save" at bounding box center [712, 617] width 39 height 18
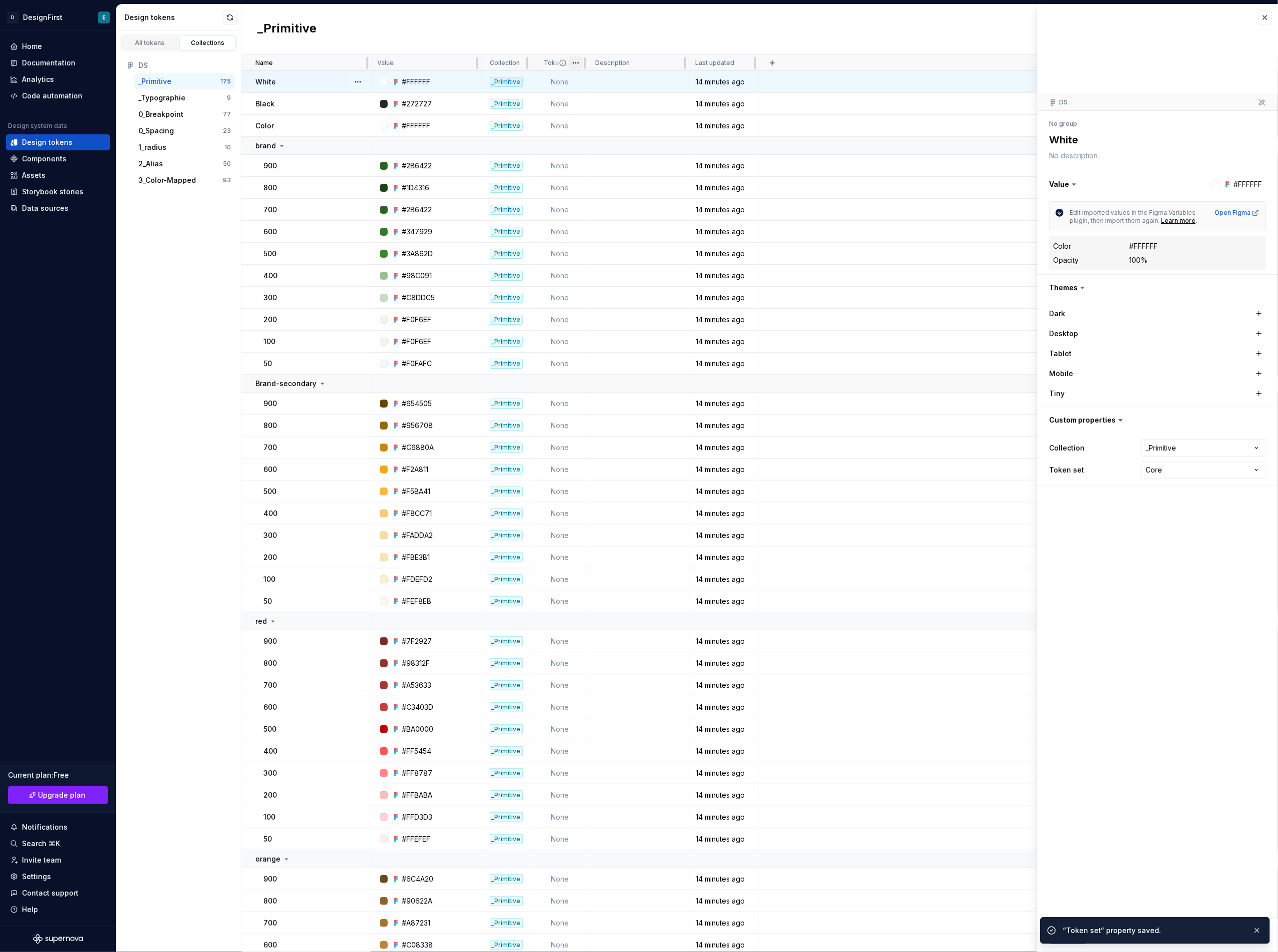
click at [575, 61] on html "D DesignFirst E Home Documentation Analytics Code automation Design system data…" at bounding box center [639, 476] width 1278 height 952
click at [598, 81] on span "Edit property" at bounding box center [620, 82] width 65 height 10
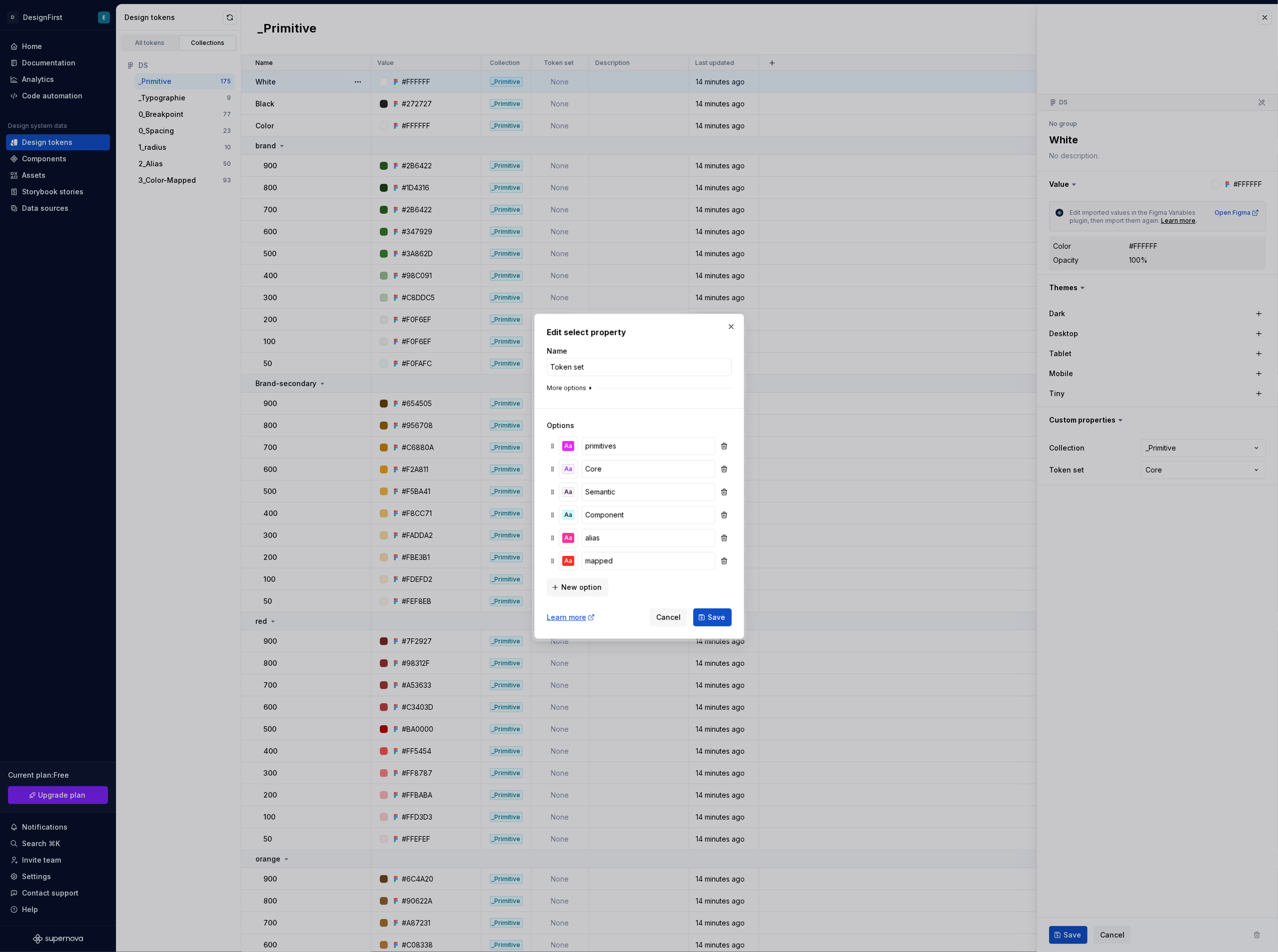
click at [586, 390] on icon "button" at bounding box center [590, 388] width 8 height 8
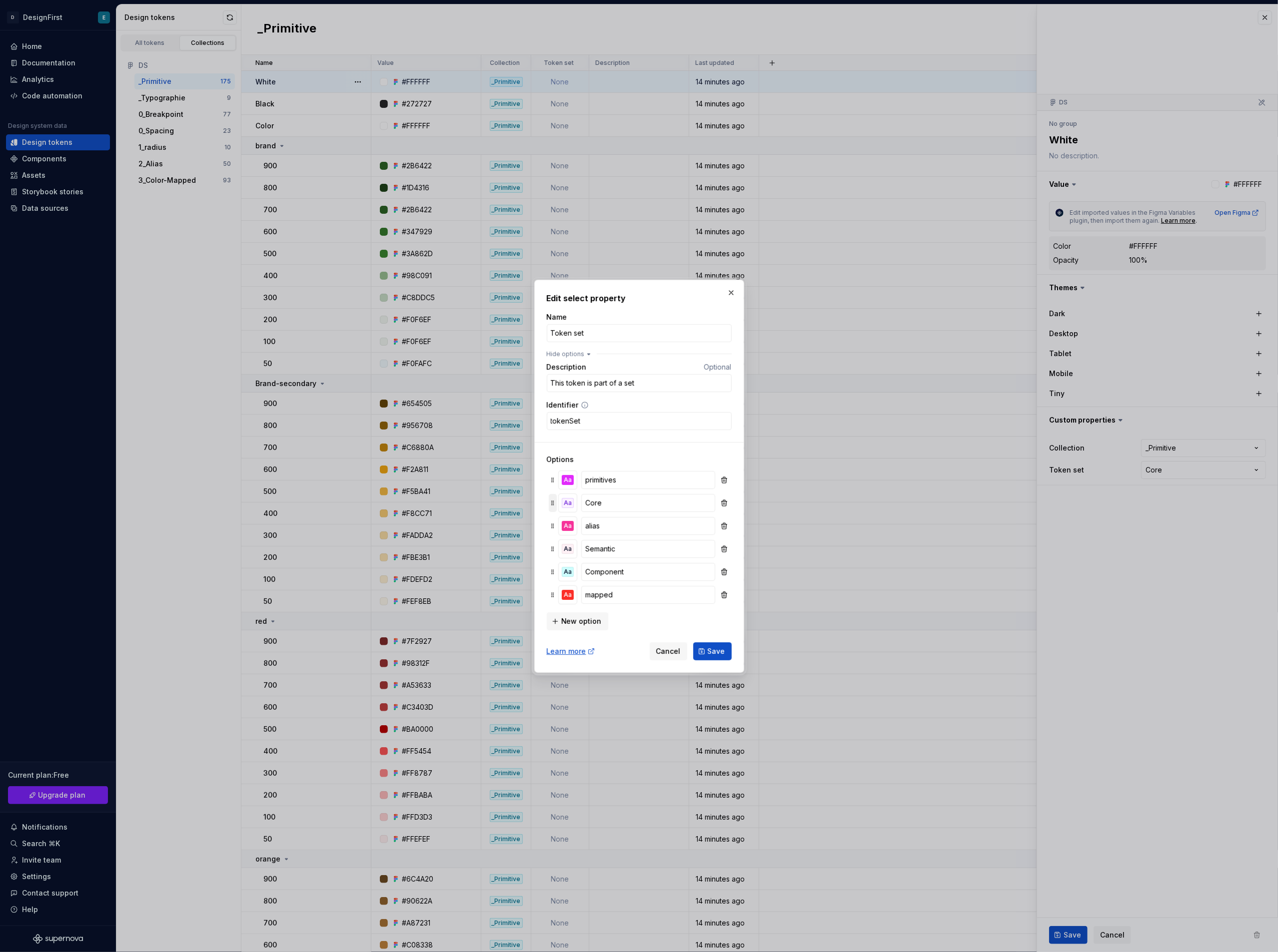
drag, startPoint x: 546, startPoint y: 525, endPoint x: 553, endPoint y: 495, distance: 30.8
click at [553, 493] on div "Aa primitives Aa Core Aa alias Aa Semantic Aa Component Aa mapped" at bounding box center [640, 539] width 185 height 142
click at [720, 514] on span "Save" at bounding box center [716, 652] width 18 height 10
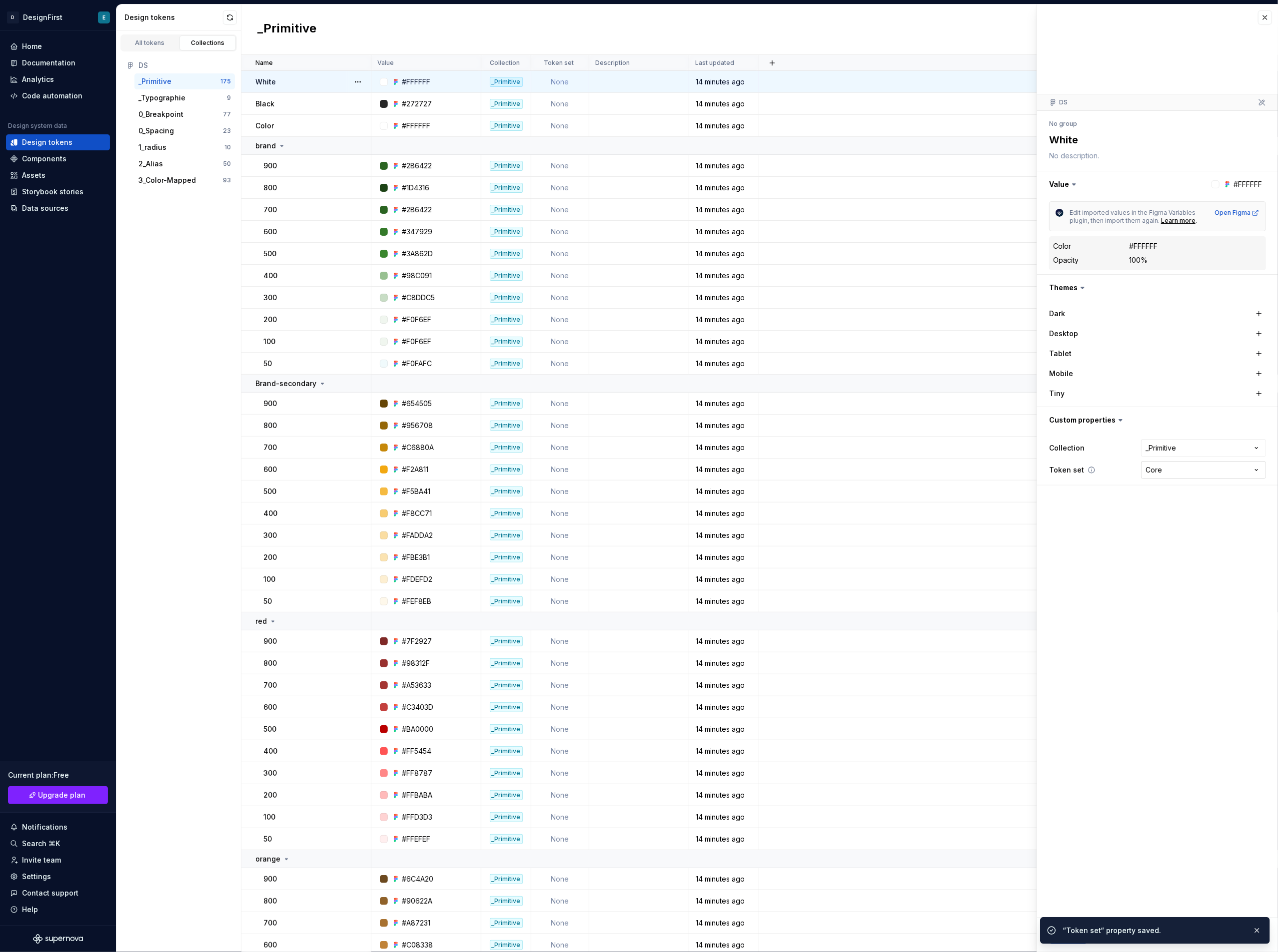
click at [959, 468] on html "D DesignFirst E Home Documentation Analytics Code automation Design system data…" at bounding box center [639, 476] width 1278 height 952
type textarea "*"
select select "**********"
click at [959, 514] on span "Save" at bounding box center [1072, 935] width 18 height 10
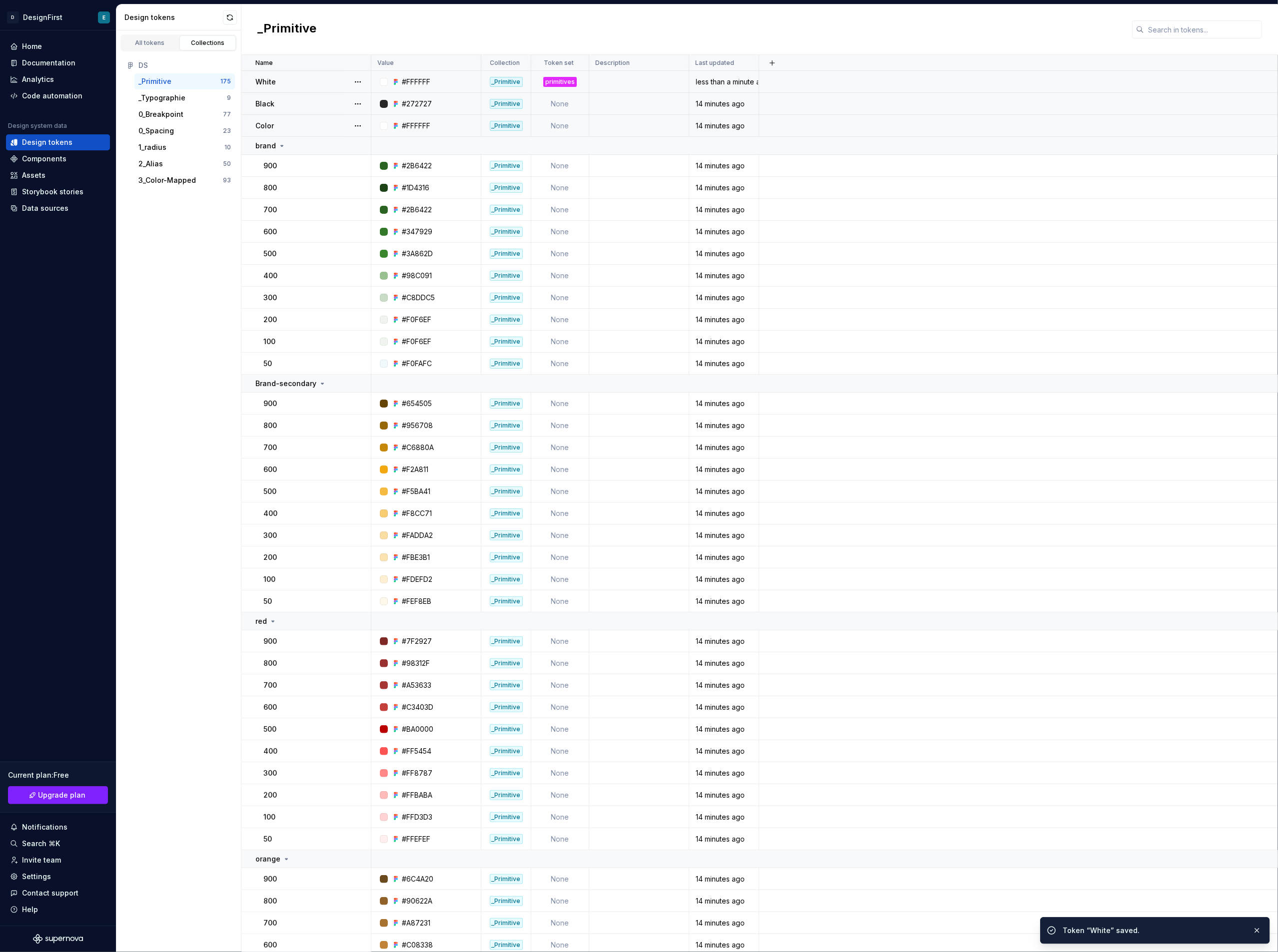
click at [572, 104] on td "None" at bounding box center [560, 104] width 58 height 22
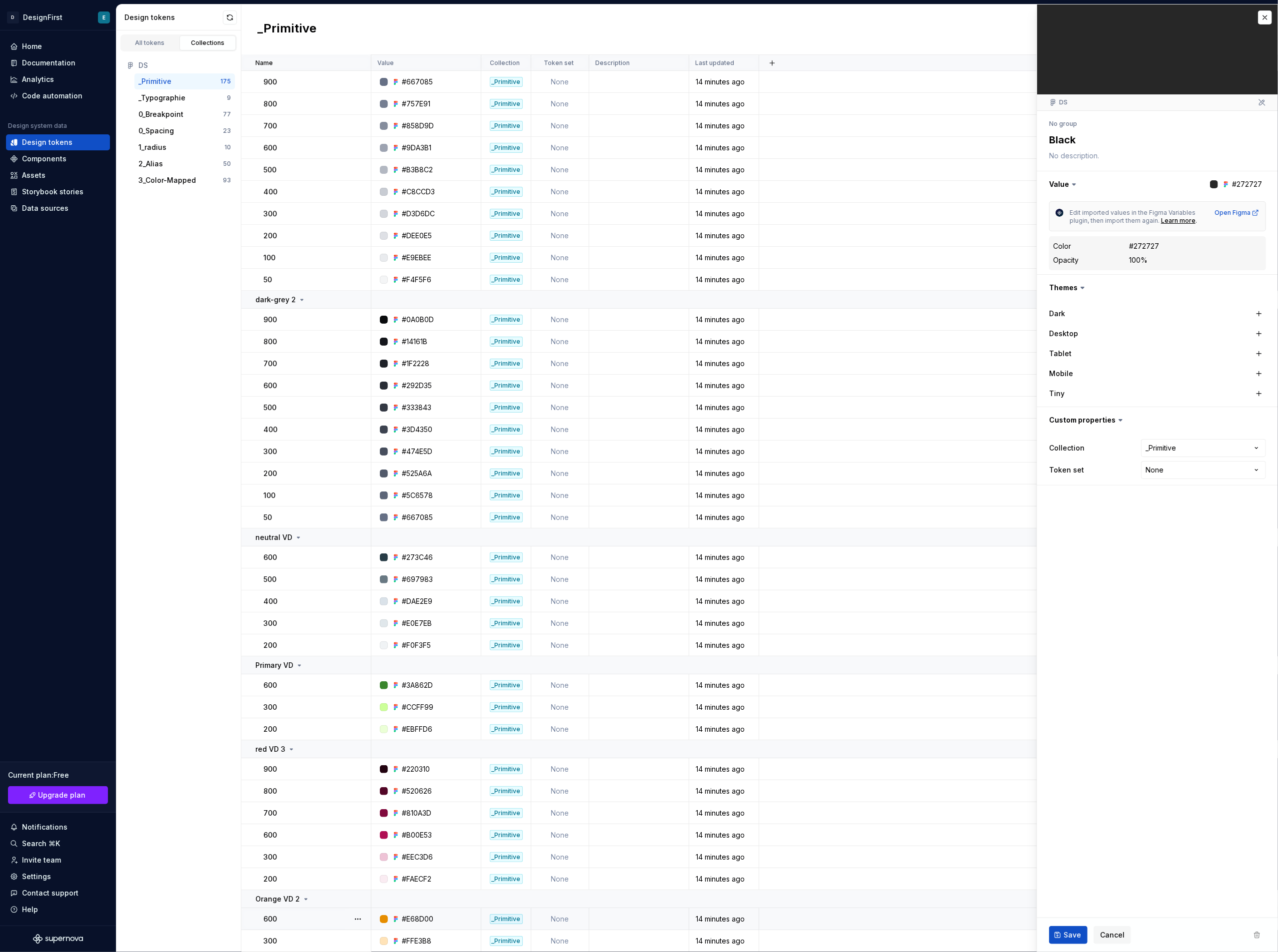
scroll to position [3326, 0]
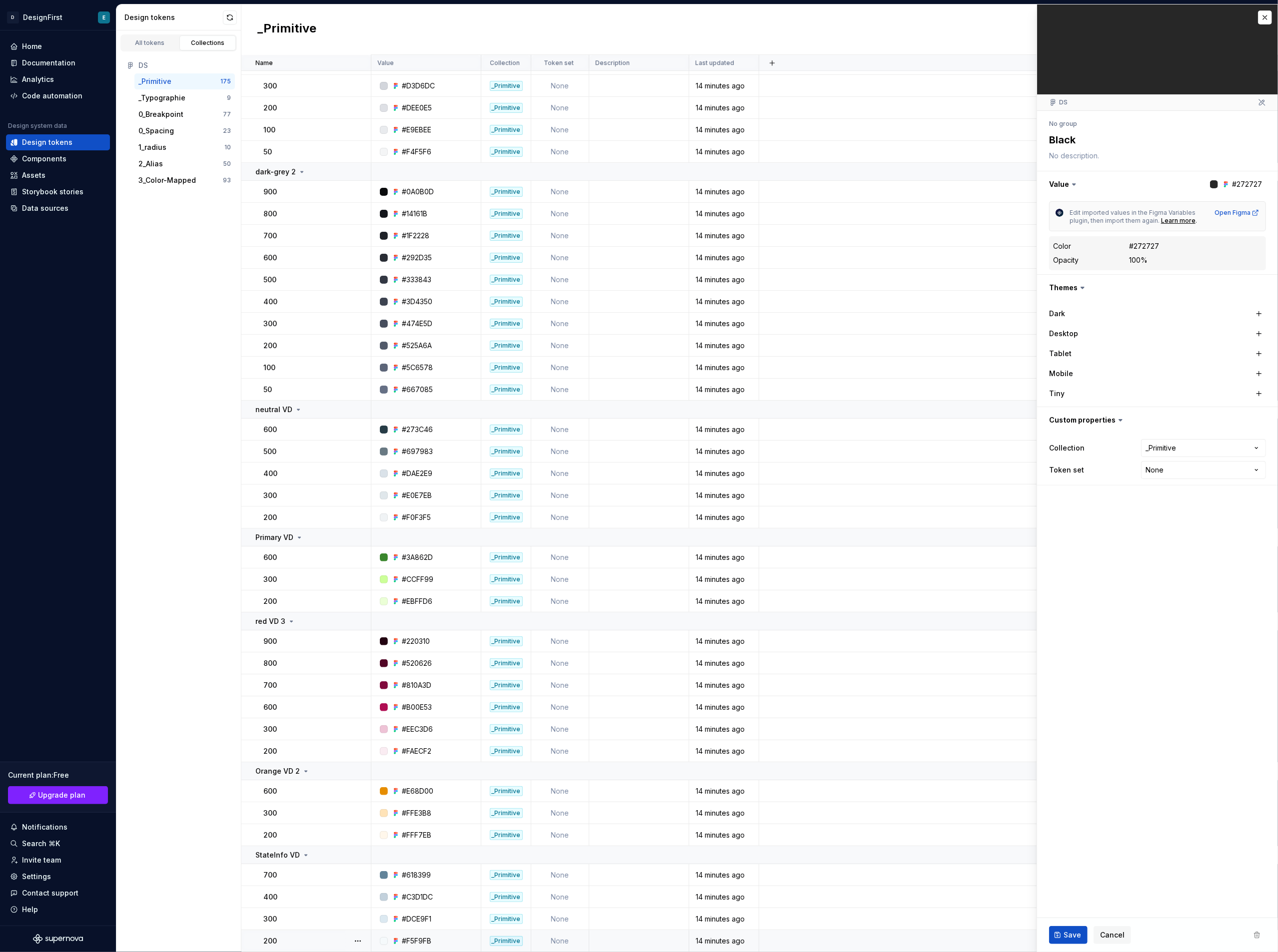
click at [574, 514] on td "None" at bounding box center [560, 942] width 58 height 22
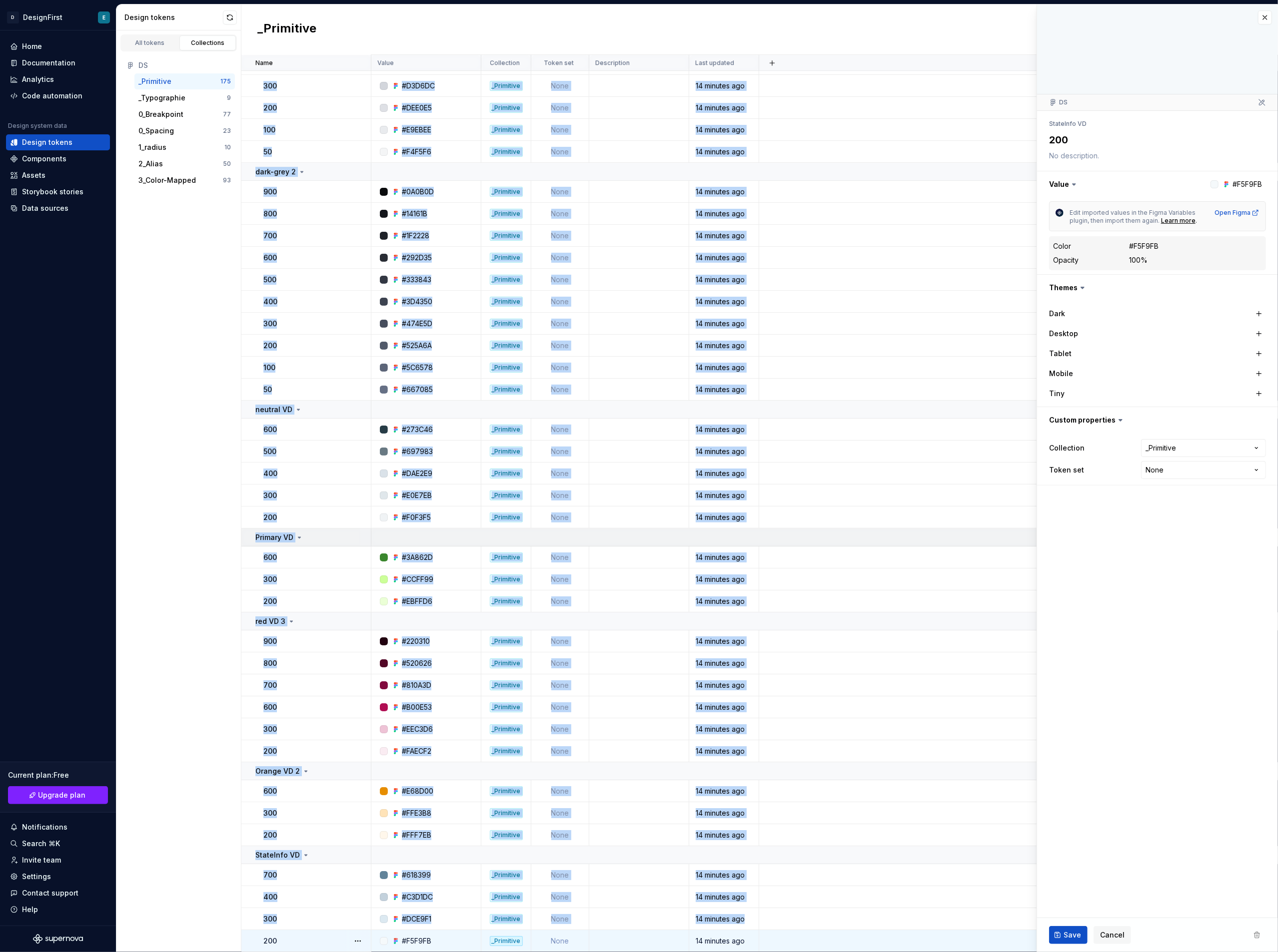
drag, startPoint x: 593, startPoint y: 682, endPoint x: 600, endPoint y: 542, distance: 140.2
click at [600, 514] on td at bounding box center [825, 537] width 906 height 18
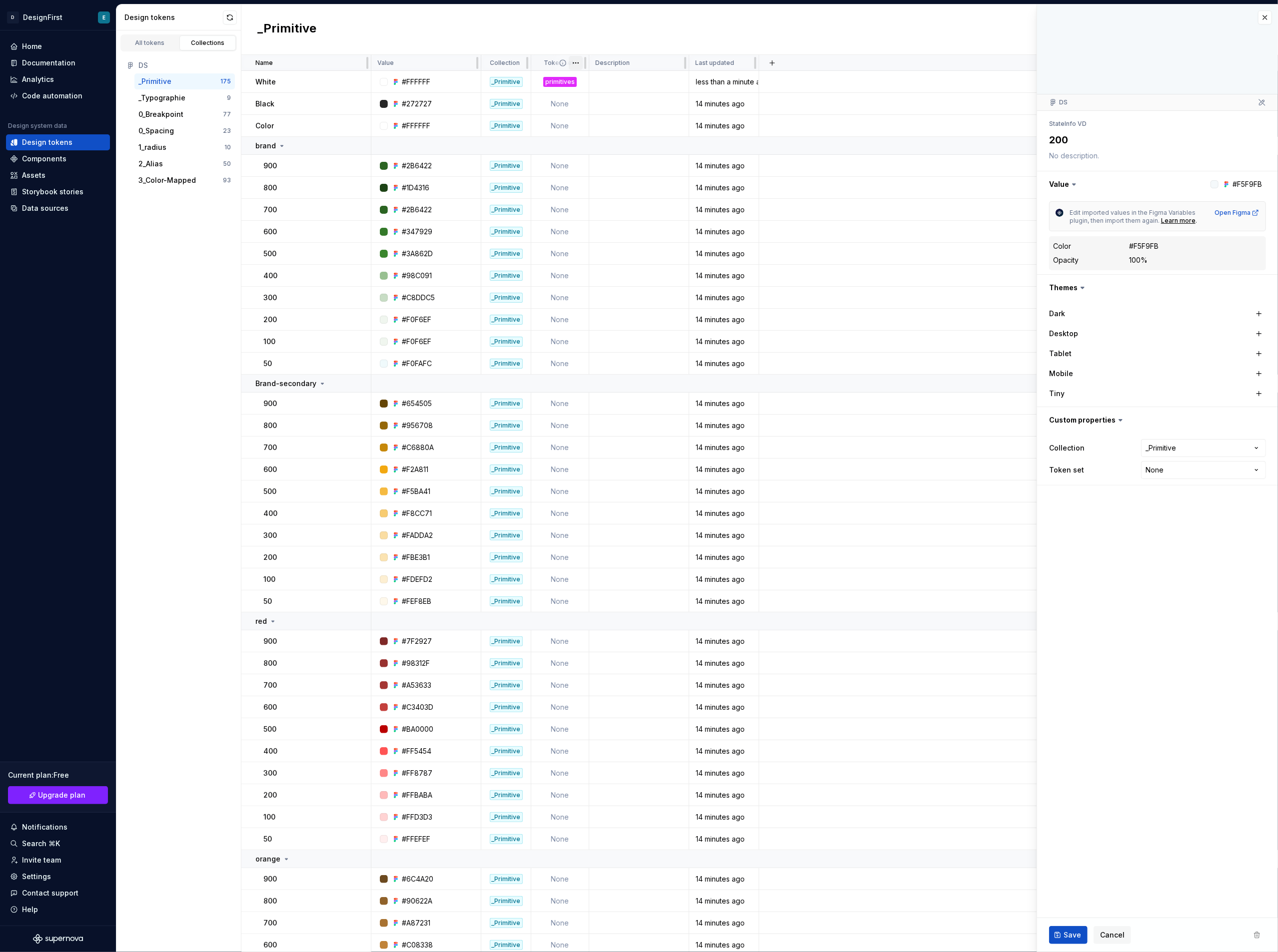
click at [576, 60] on html "D DesignFirst E Home Documentation Analytics Code automation Design system data…" at bounding box center [639, 476] width 1278 height 952
click at [595, 83] on span "Edit property" at bounding box center [620, 82] width 65 height 10
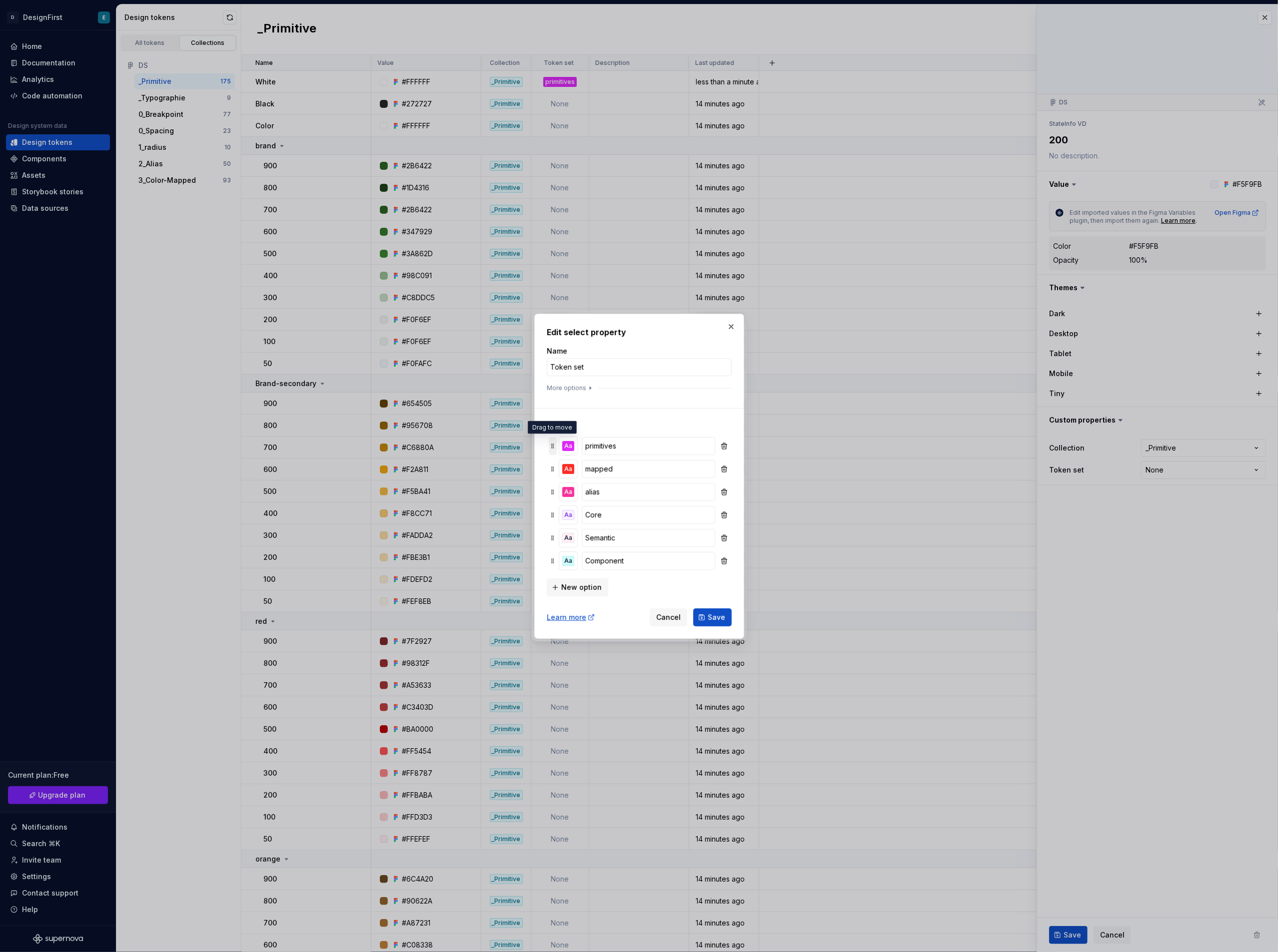
click at [553, 450] on div at bounding box center [553, 446] width 8 height 18
click at [671, 514] on span "Cancel" at bounding box center [668, 617] width 25 height 10
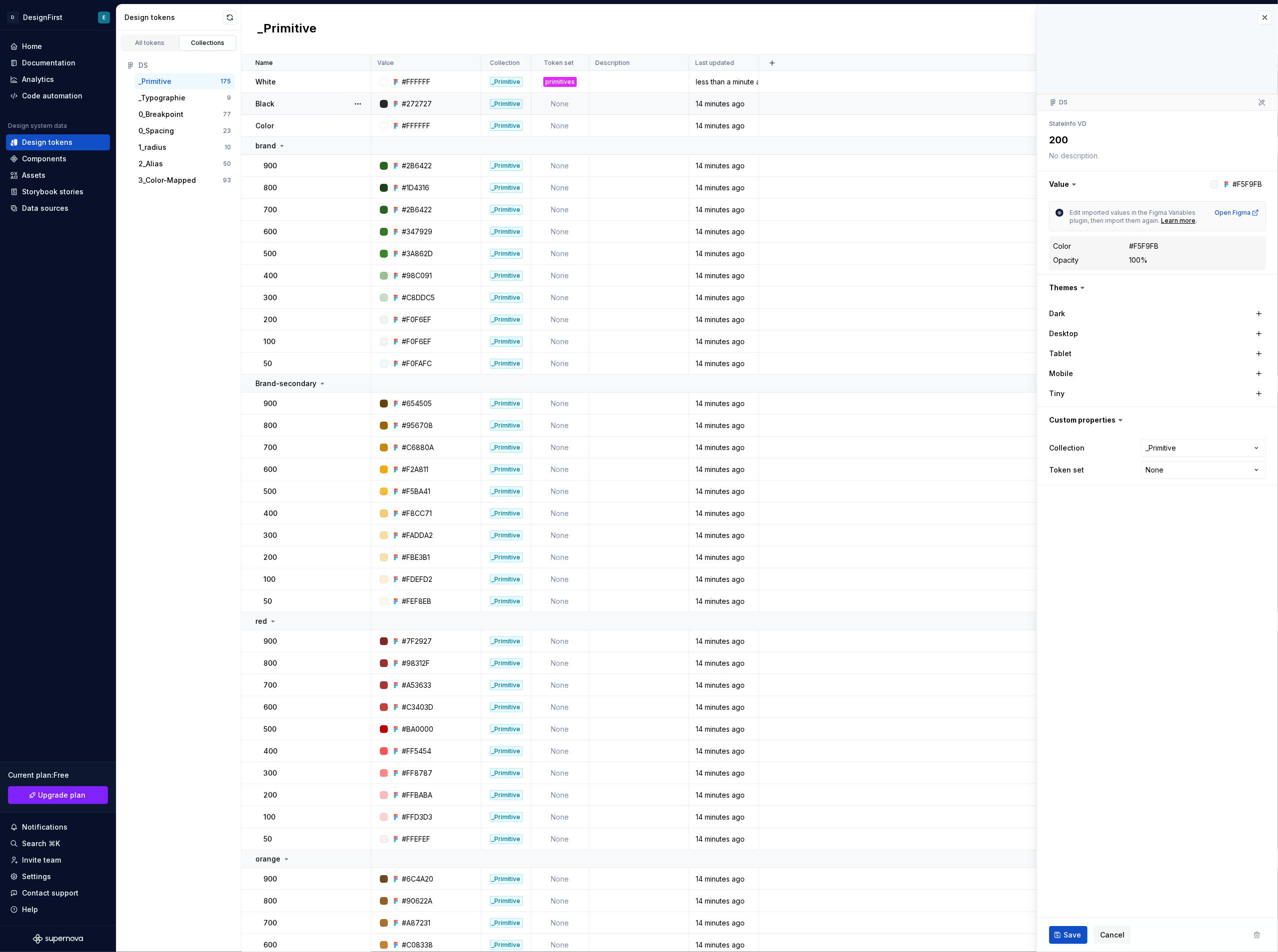
click at [556, 100] on td "None" at bounding box center [560, 104] width 58 height 22
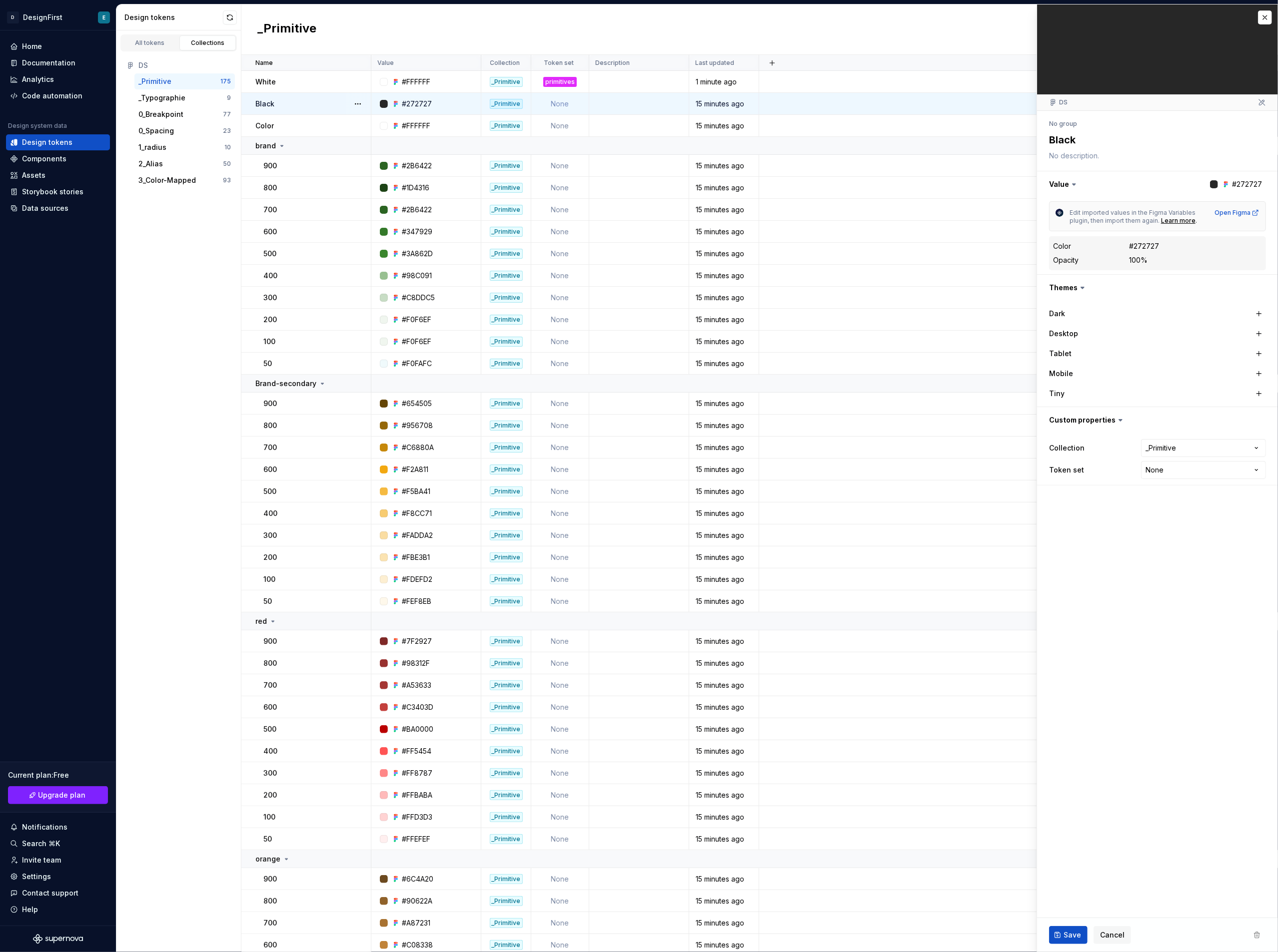
drag, startPoint x: 192, startPoint y: 79, endPoint x: 164, endPoint y: 84, distance: 28.4
click at [164, 84] on div "_Primitive" at bounding box center [155, 82] width 33 height 10
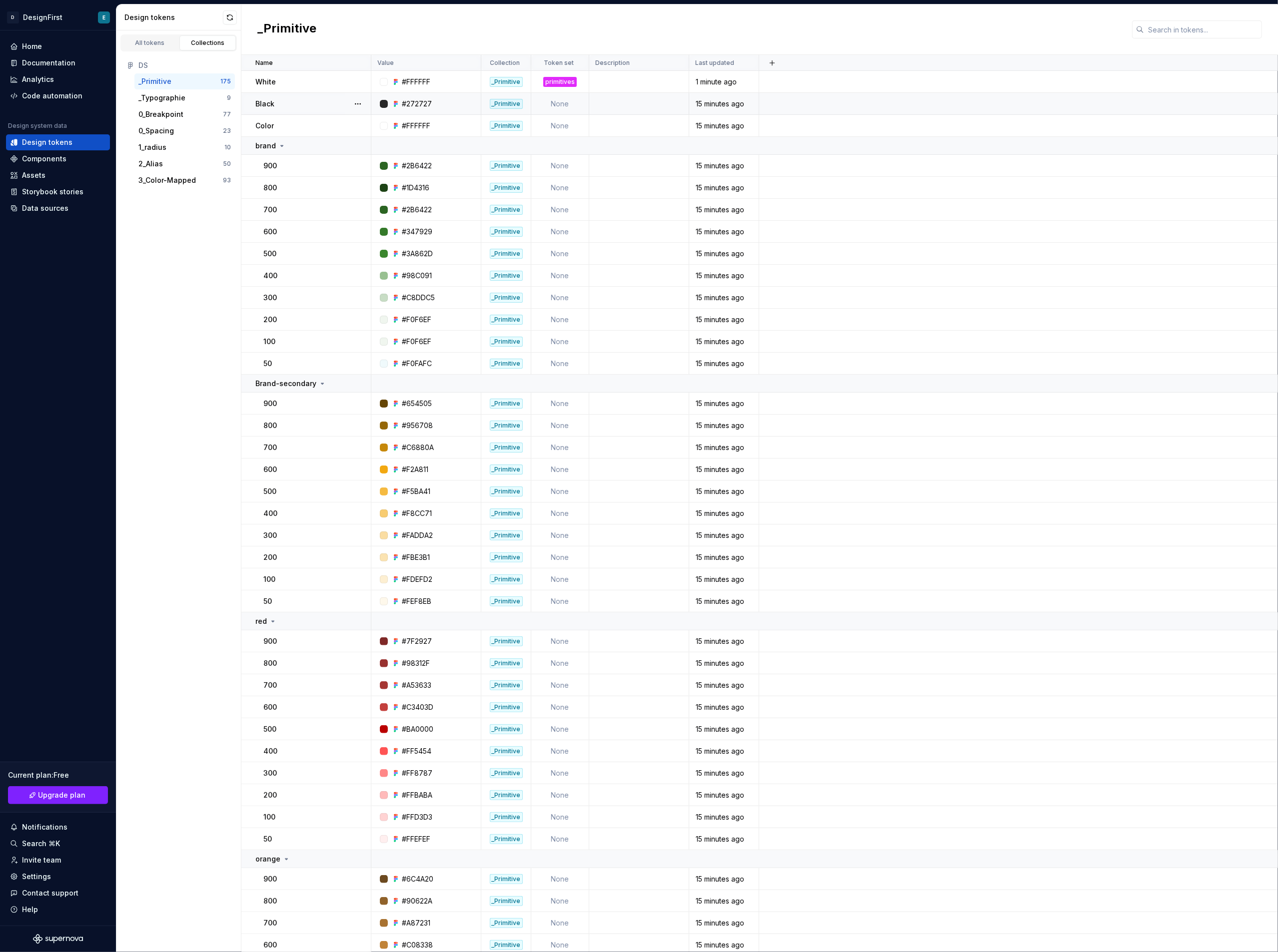
click at [164, 84] on div "_Primitive" at bounding box center [155, 82] width 33 height 10
click at [564, 103] on td "None" at bounding box center [560, 104] width 58 height 22
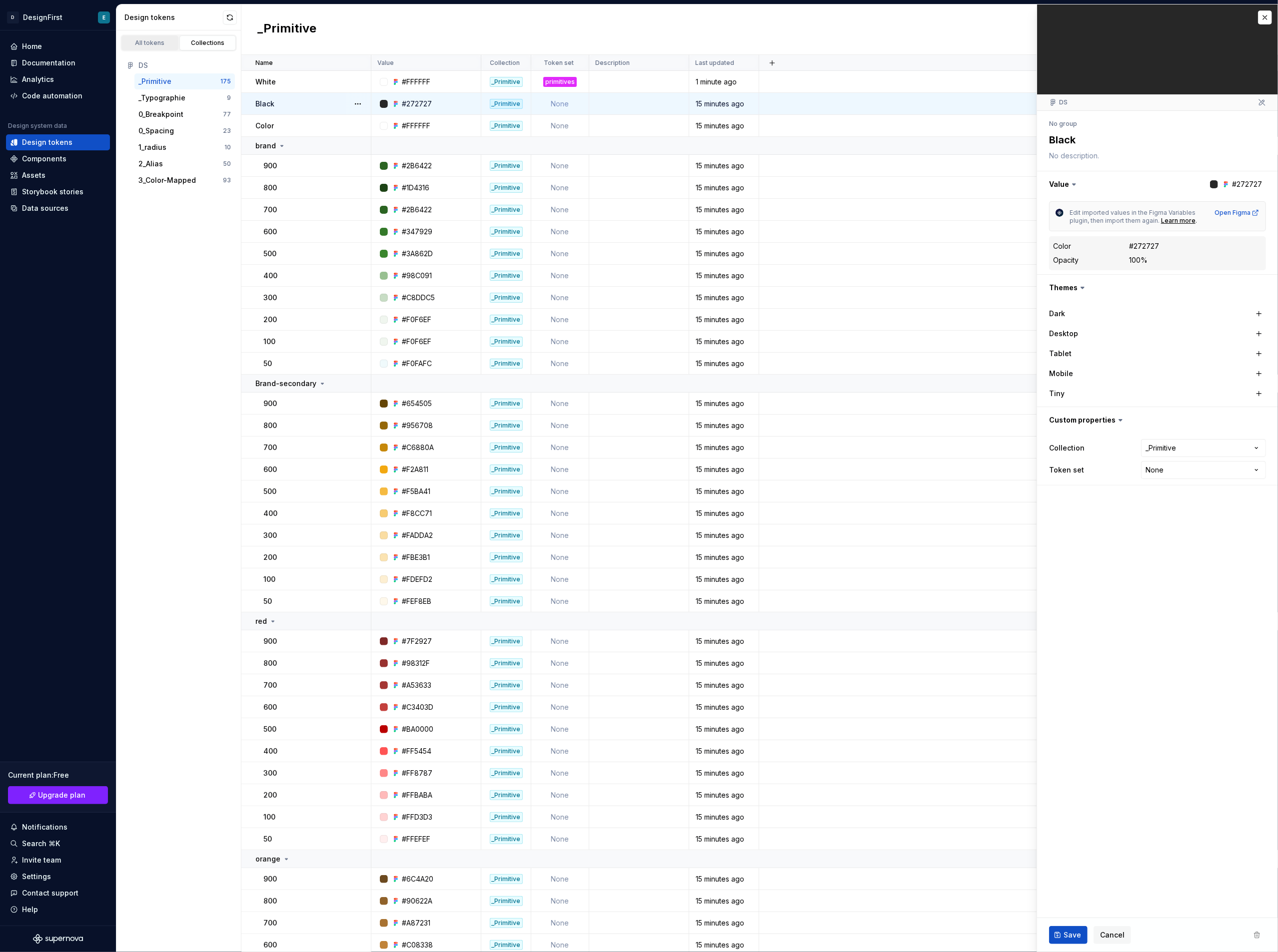
click at [152, 41] on div "All tokens" at bounding box center [150, 43] width 50 height 8
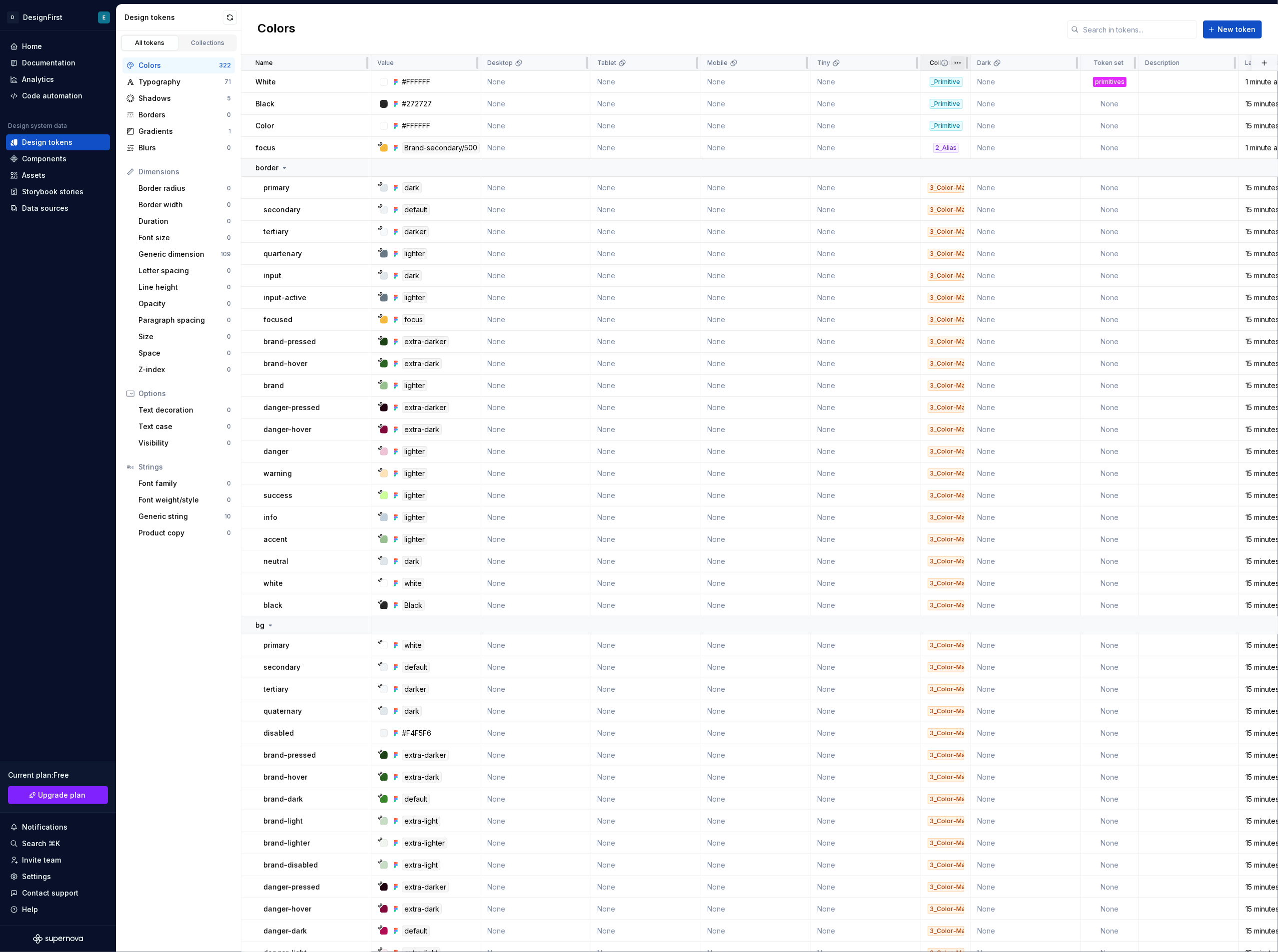
click at [955, 63] on html "D DesignFirst E Home Documentation Analytics Code automation Design system data…" at bounding box center [639, 476] width 1278 height 952
click at [958, 28] on html "D DesignFirst E Home Documentation Analytics Code automation Design system data…" at bounding box center [639, 476] width 1278 height 952
click at [208, 39] on div "Collections" at bounding box center [208, 43] width 50 height 8
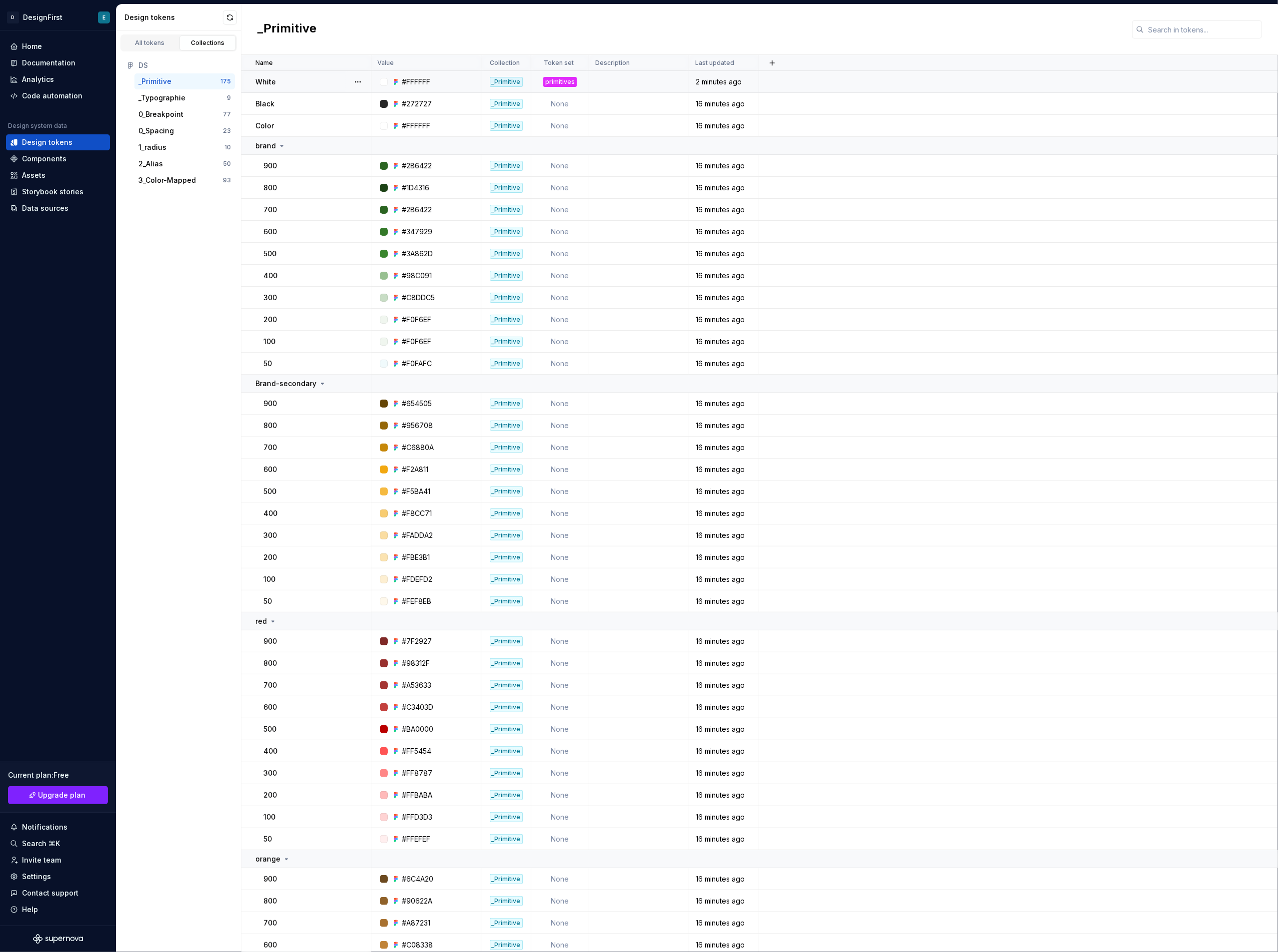
click at [262, 80] on p "White" at bounding box center [265, 82] width 20 height 10
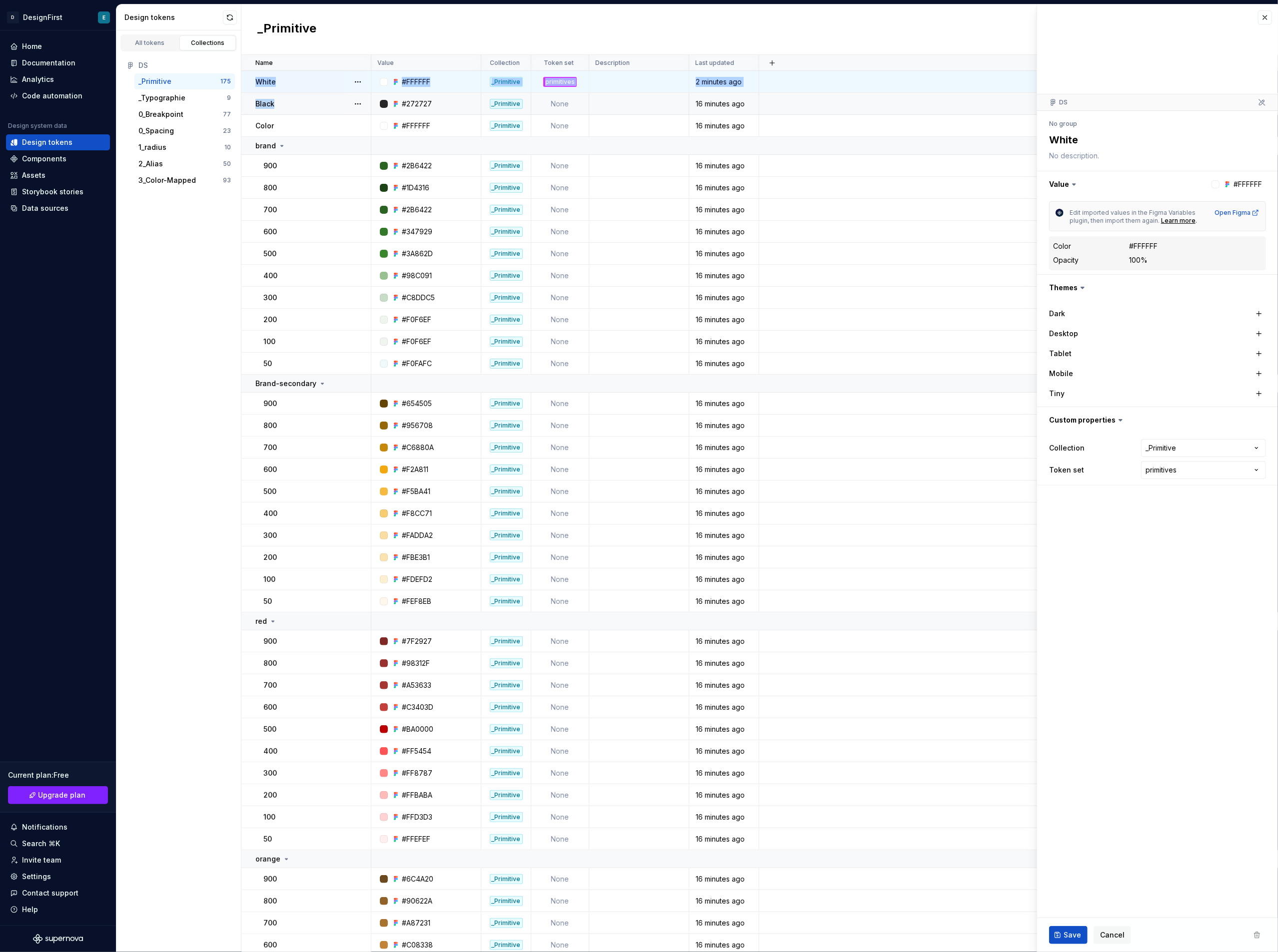
click at [272, 96] on td "Black" at bounding box center [307, 104] width 130 height 22
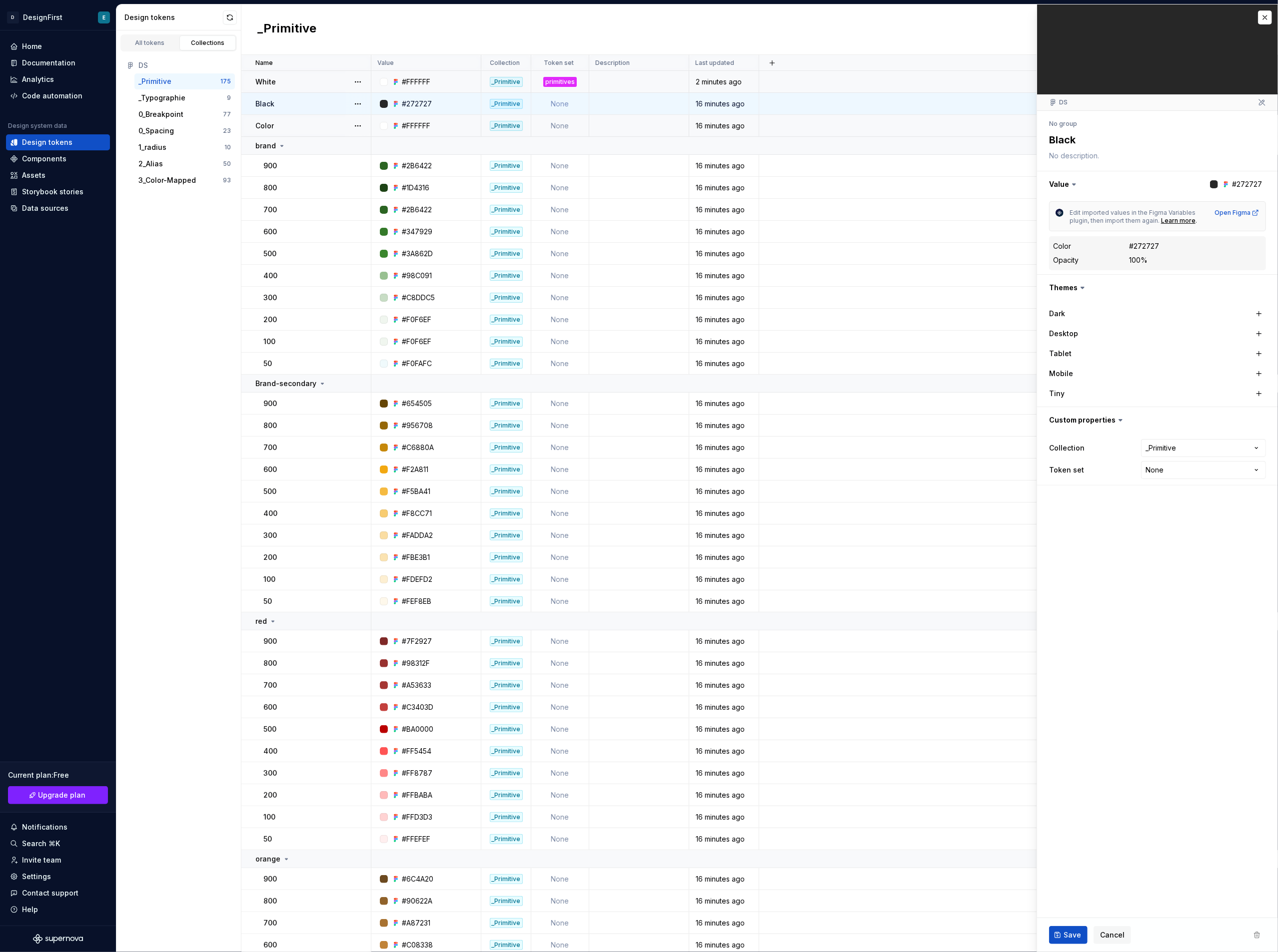
drag, startPoint x: 307, startPoint y: 118, endPoint x: 282, endPoint y: 119, distance: 25.0
click at [282, 119] on td "Color" at bounding box center [307, 126] width 130 height 22
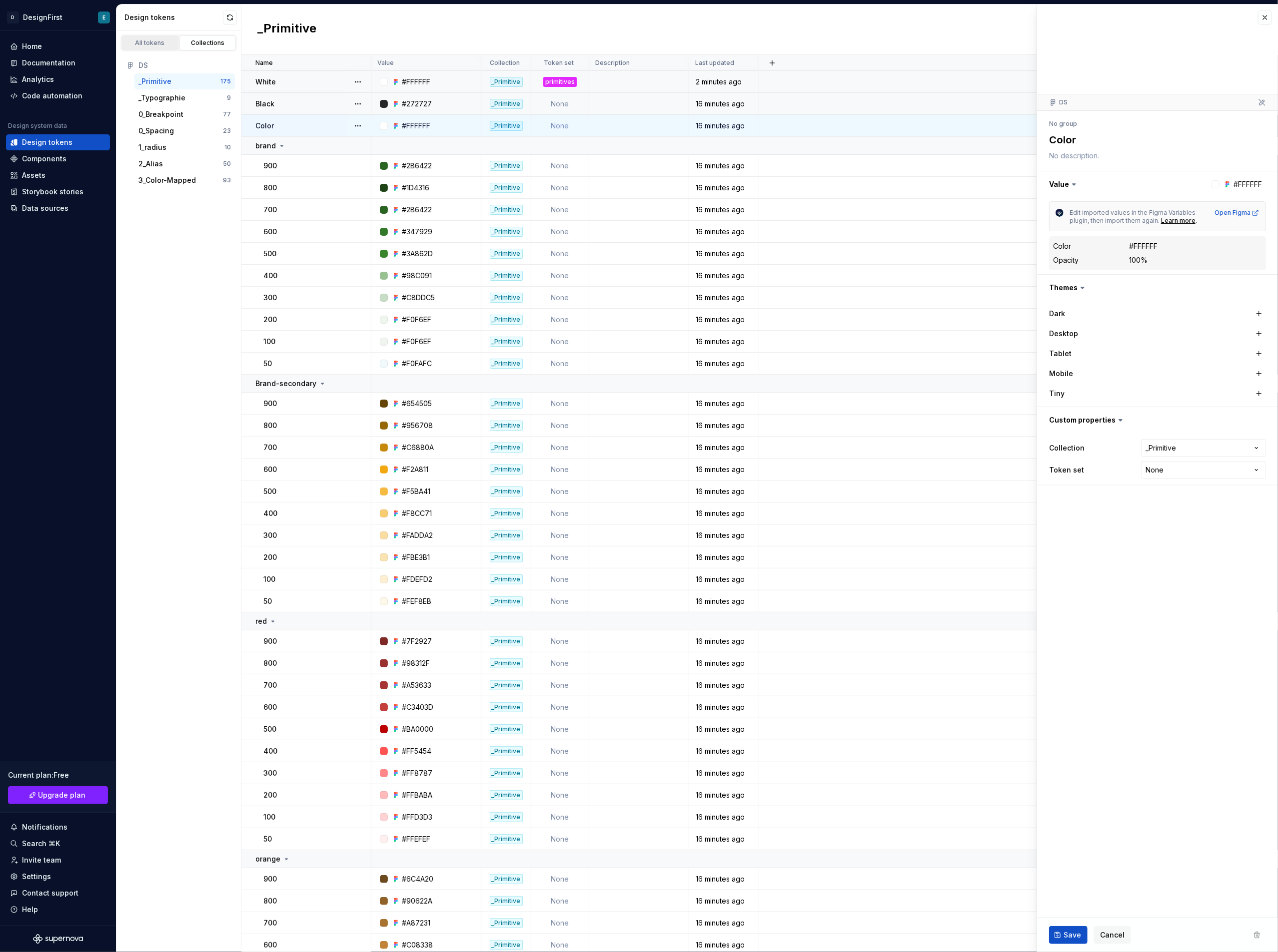
click at [142, 45] on div "All tokens" at bounding box center [150, 43] width 50 height 8
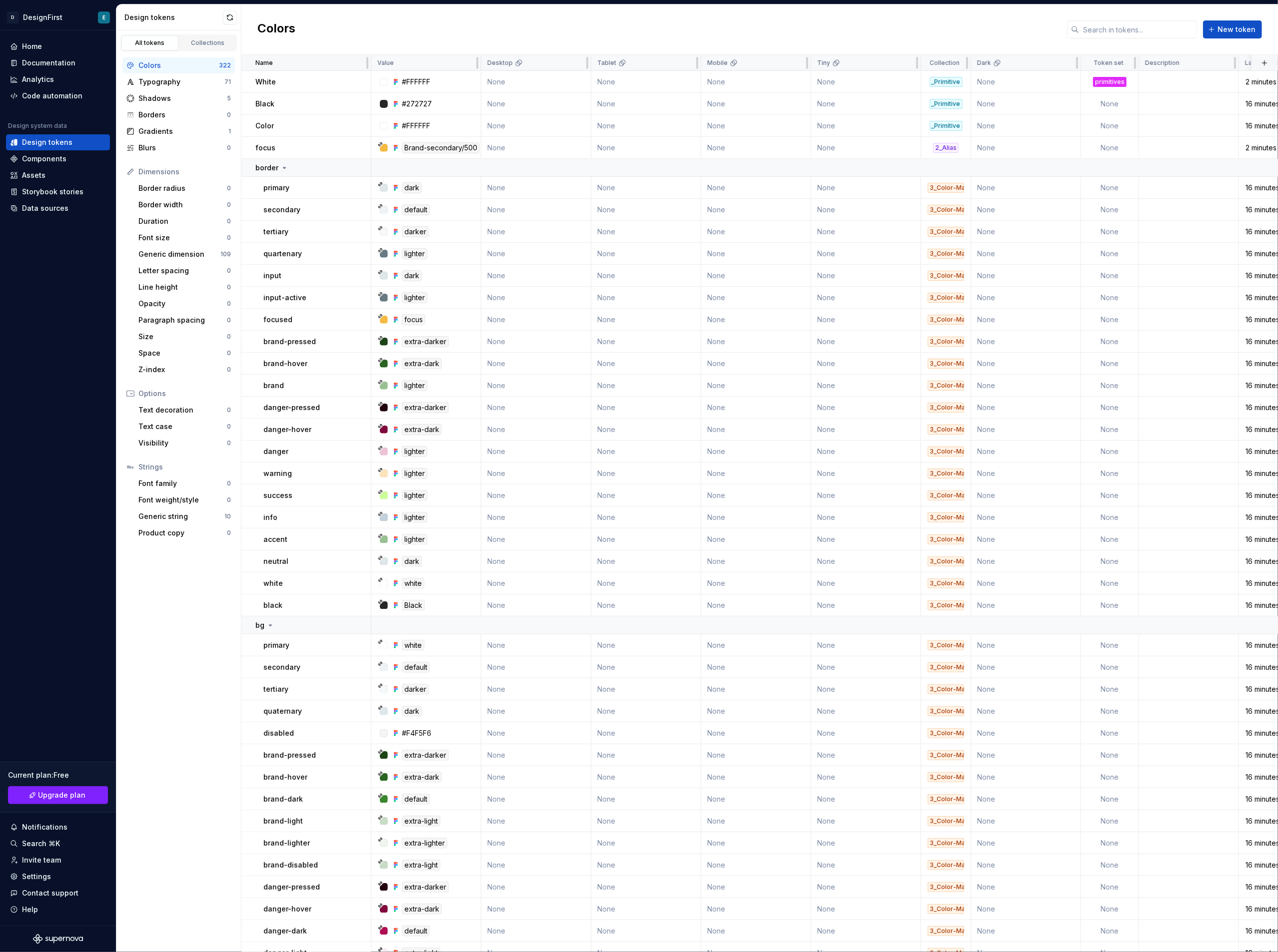
click at [287, 63] on div "Name" at bounding box center [310, 63] width 109 height 8
click at [151, 61] on div "Colors" at bounding box center [178, 66] width 80 height 10
click at [207, 41] on div "Collections" at bounding box center [208, 43] width 50 height 8
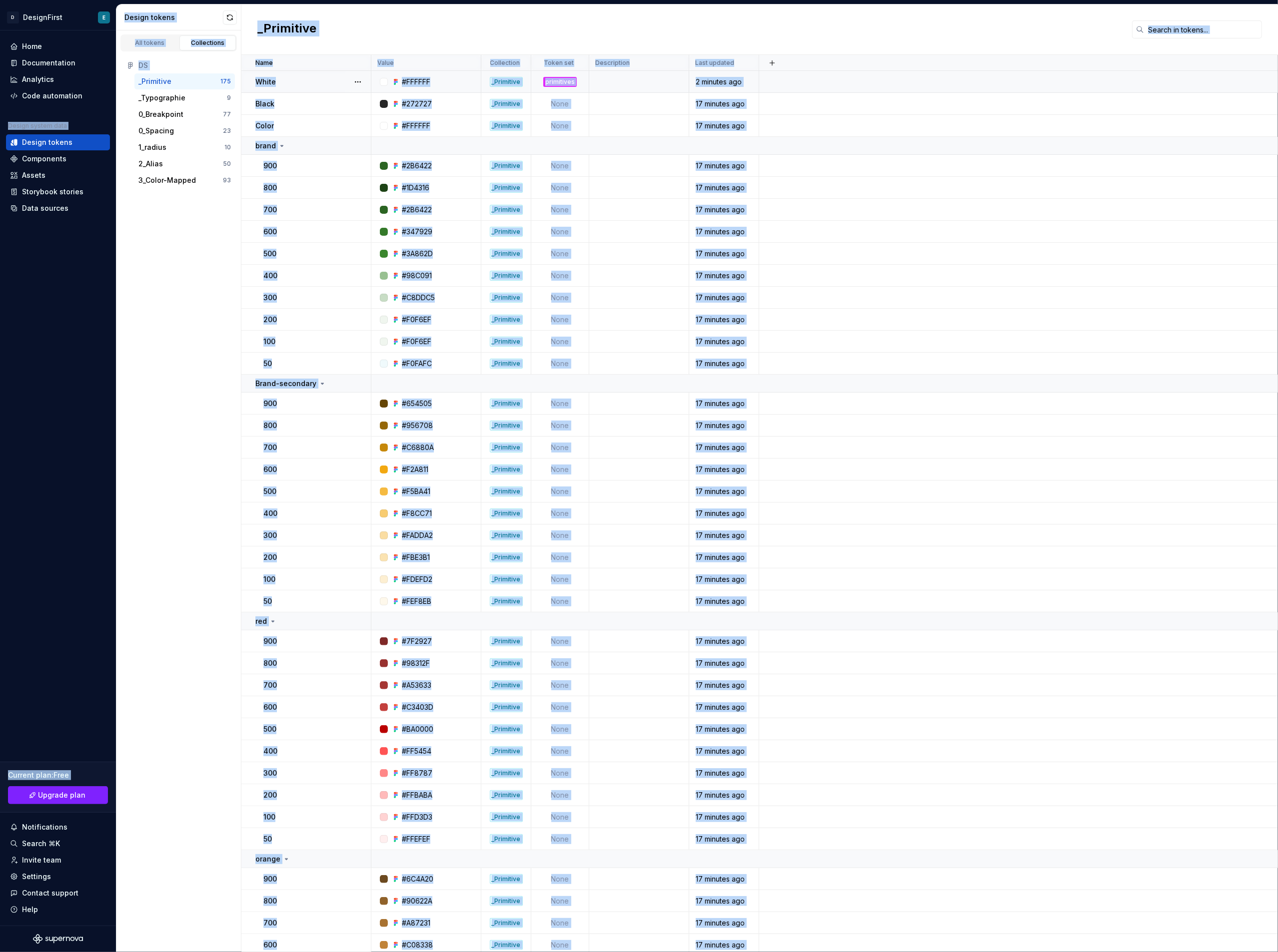
click at [317, 74] on td "White" at bounding box center [307, 82] width 130 height 22
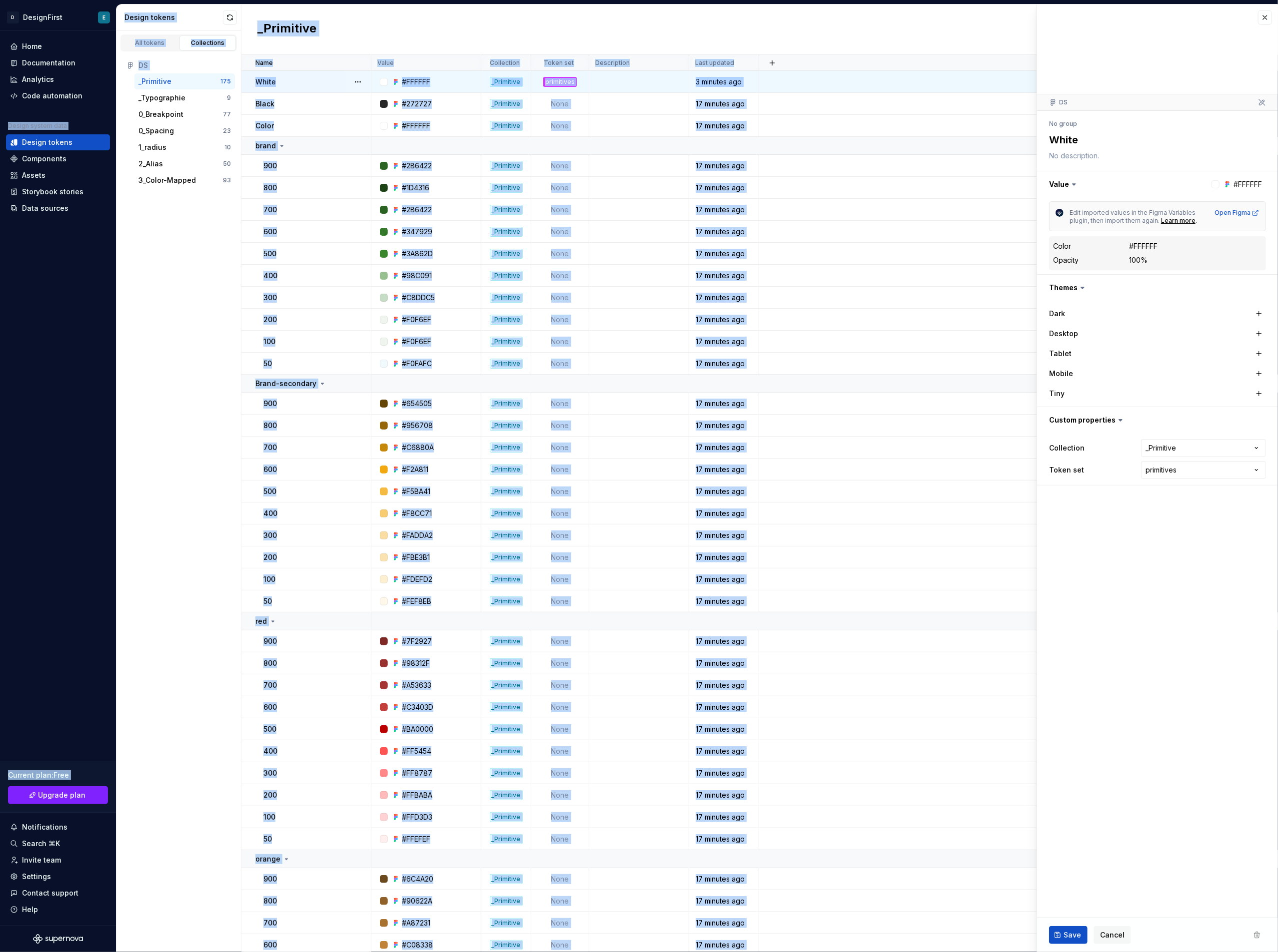
click at [209, 286] on div "All tokens Collections DS _Primitive 175 _Typographie 9 0_Breakpoint 77 0_Spaci…" at bounding box center [179, 492] width 125 height 922
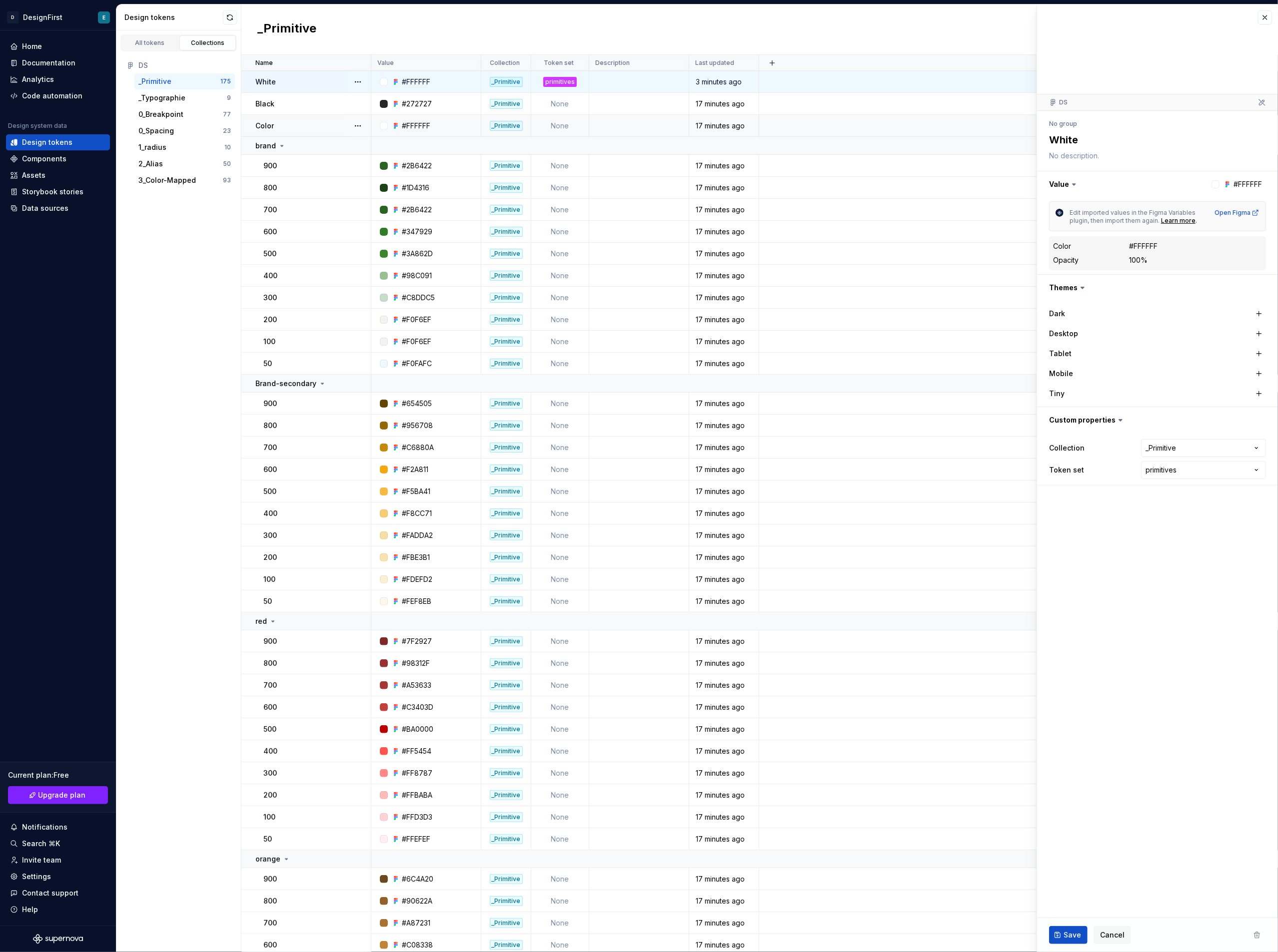
click at [302, 126] on div "Color" at bounding box center [312, 126] width 115 height 10
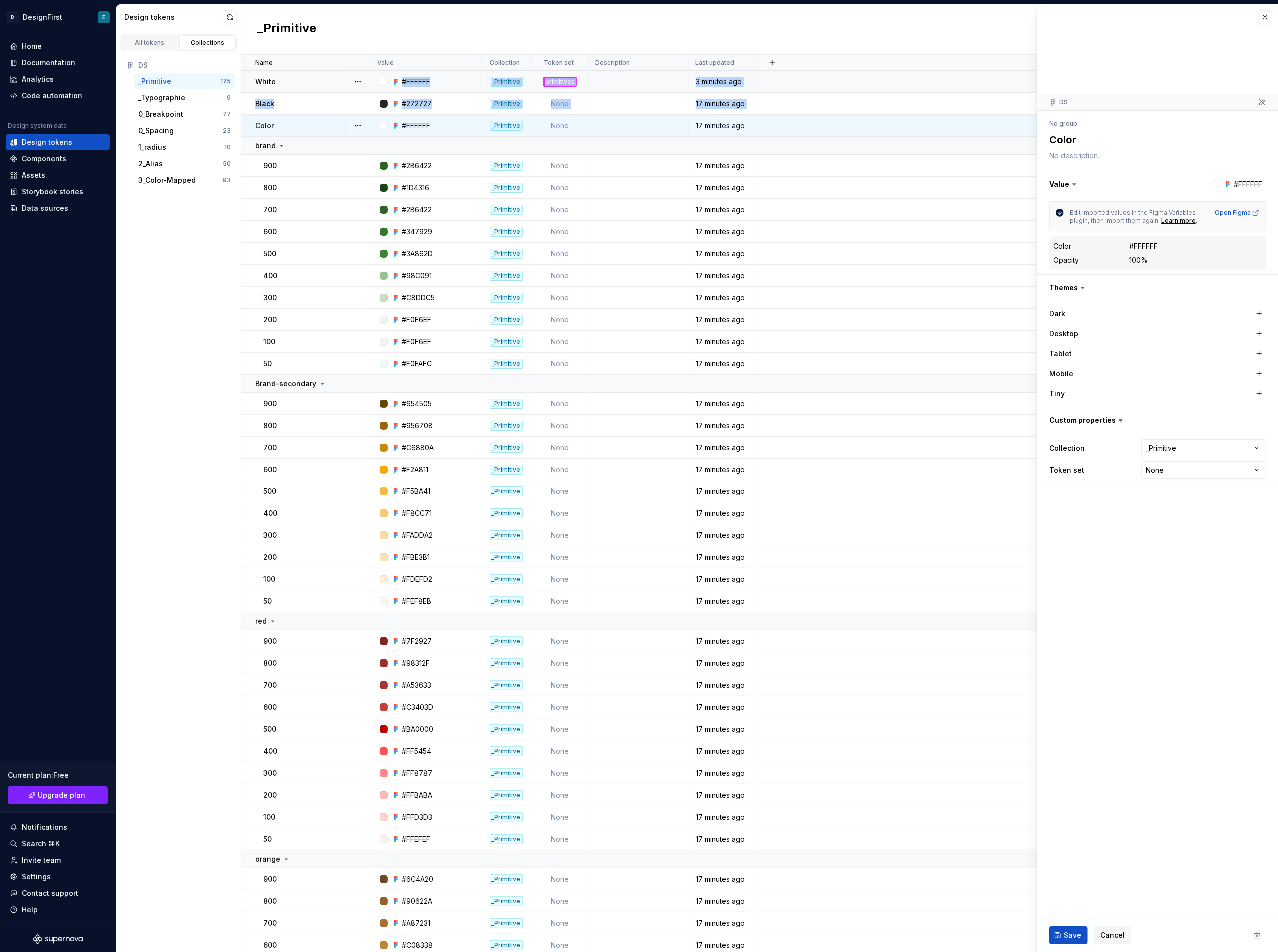
click at [311, 88] on td "White" at bounding box center [307, 82] width 130 height 22
click at [307, 102] on div "Black" at bounding box center [312, 104] width 115 height 10
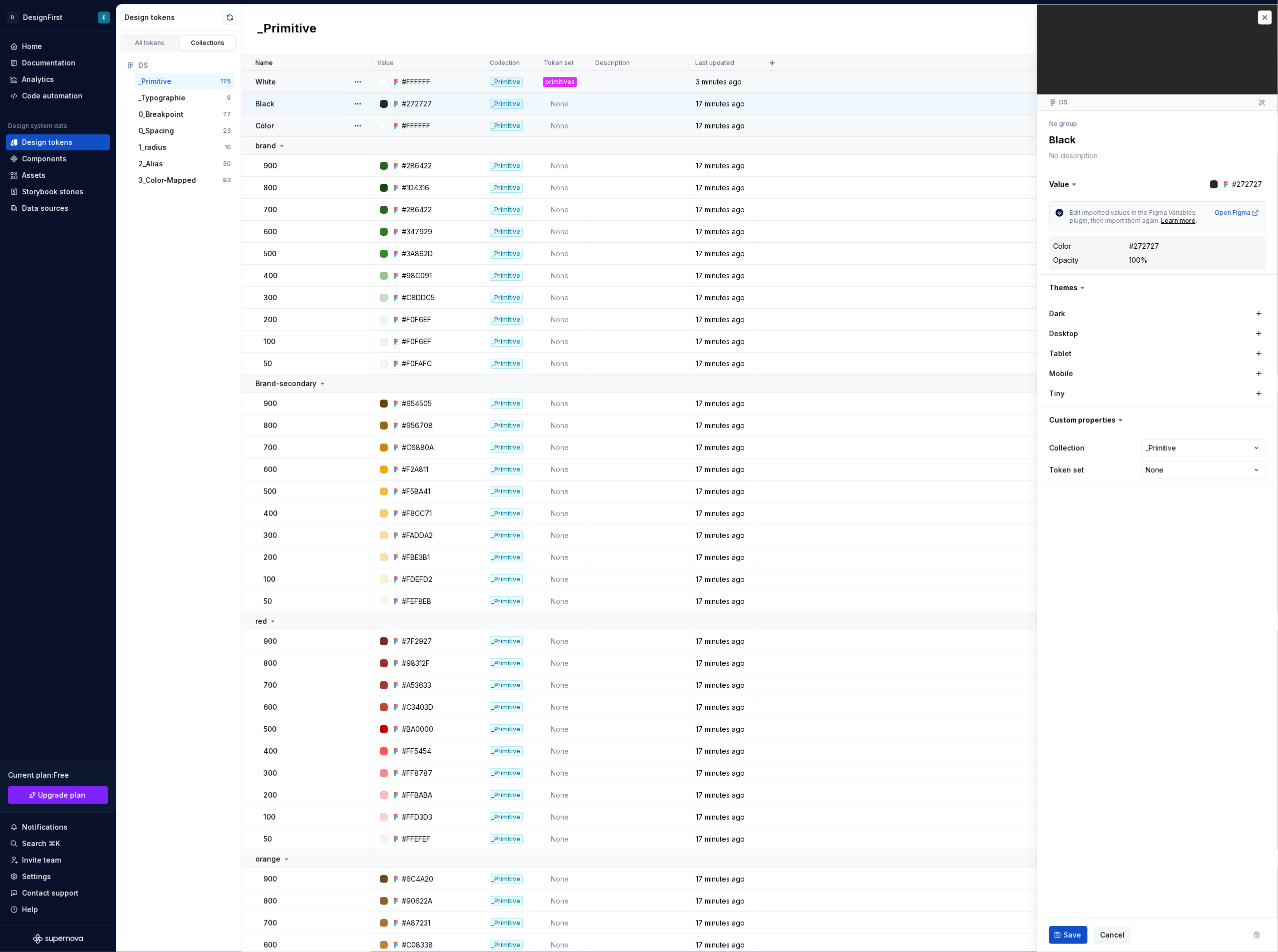
click at [304, 124] on div "Color" at bounding box center [312, 126] width 115 height 10
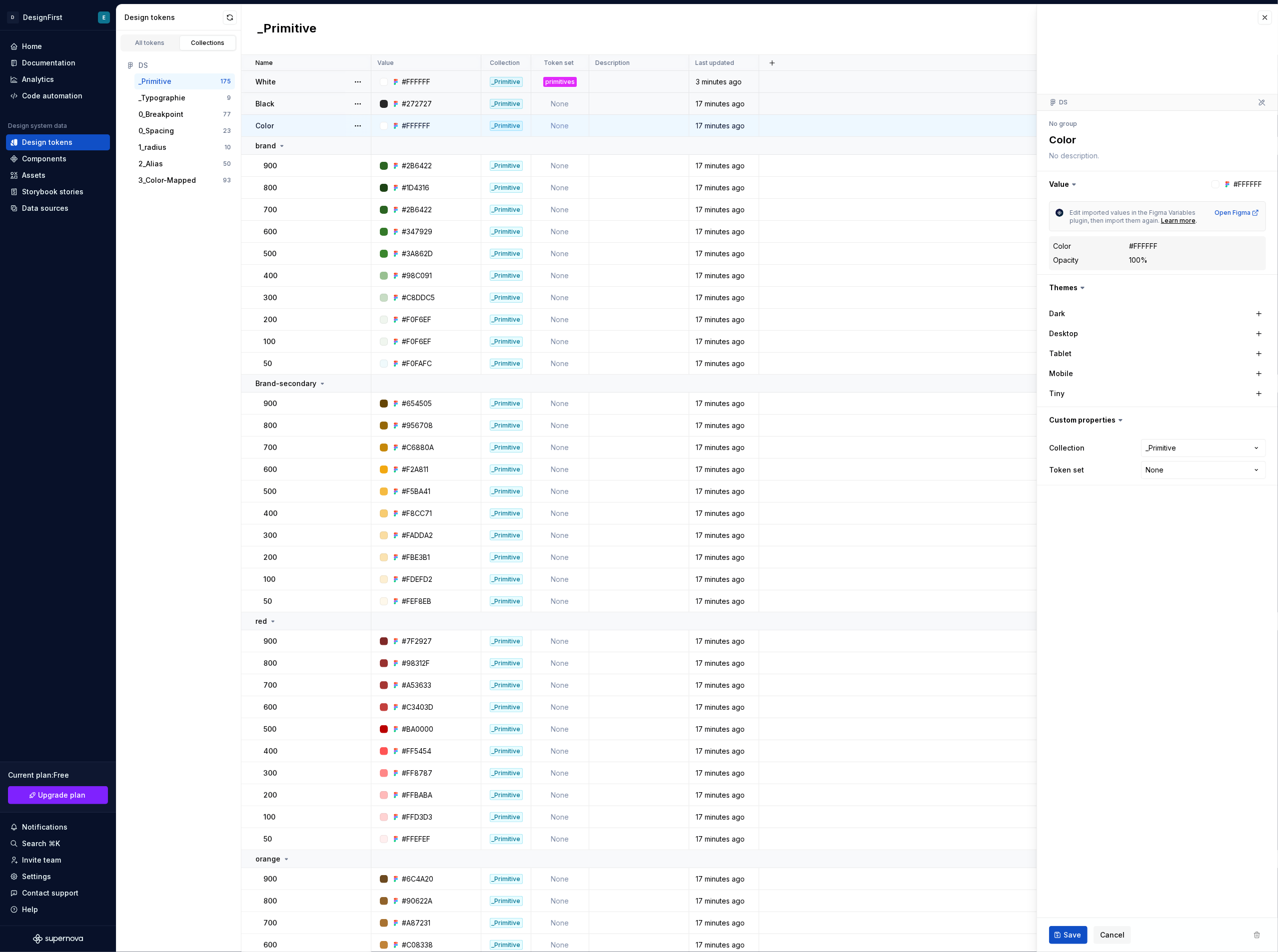
click at [304, 124] on div "Color" at bounding box center [312, 126] width 115 height 10
click at [305, 101] on div "Black" at bounding box center [312, 104] width 115 height 10
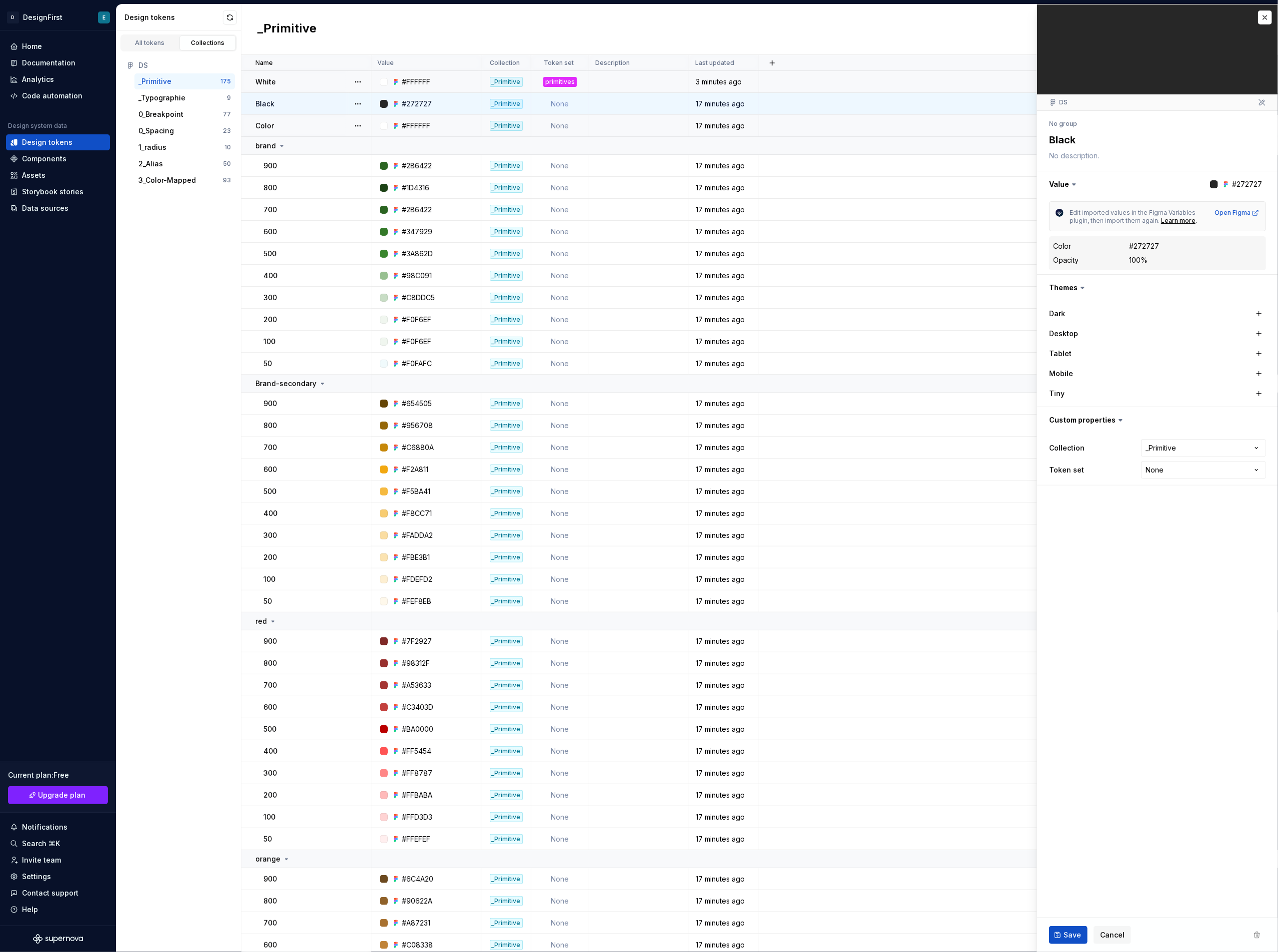
type textarea "*"
drag, startPoint x: 0, startPoint y: 0, endPoint x: 298, endPoint y: 119, distance: 320.9
drag, startPoint x: 298, startPoint y: 119, endPoint x: 626, endPoint y: 160, distance: 330.6
click at [292, 123] on div "Color" at bounding box center [312, 126] width 115 height 10
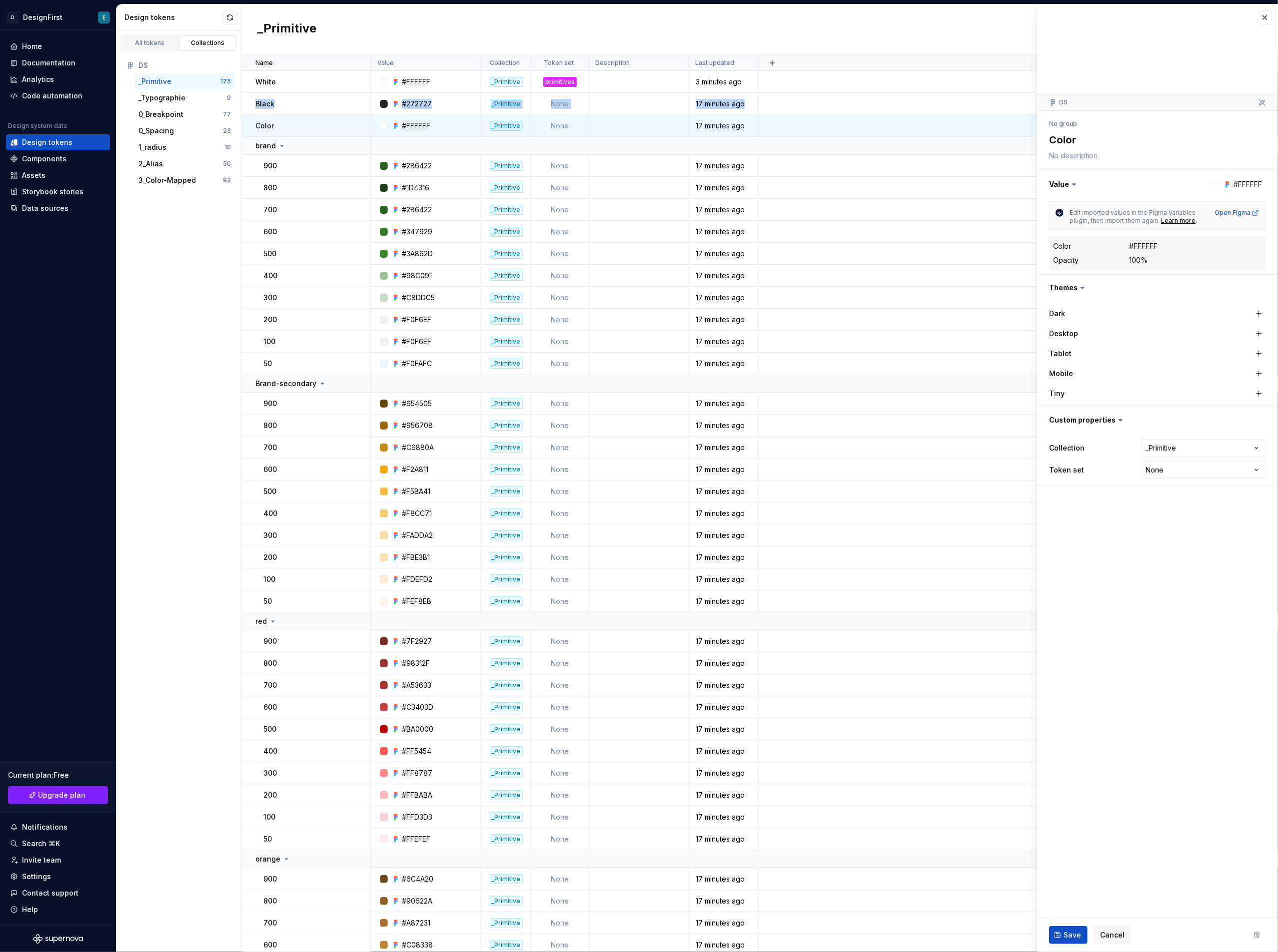
click at [141, 31] on div "All tokens Collections" at bounding box center [178, 41] width 124 height 21
click at [142, 40] on div "All tokens" at bounding box center [150, 43] width 50 height 8
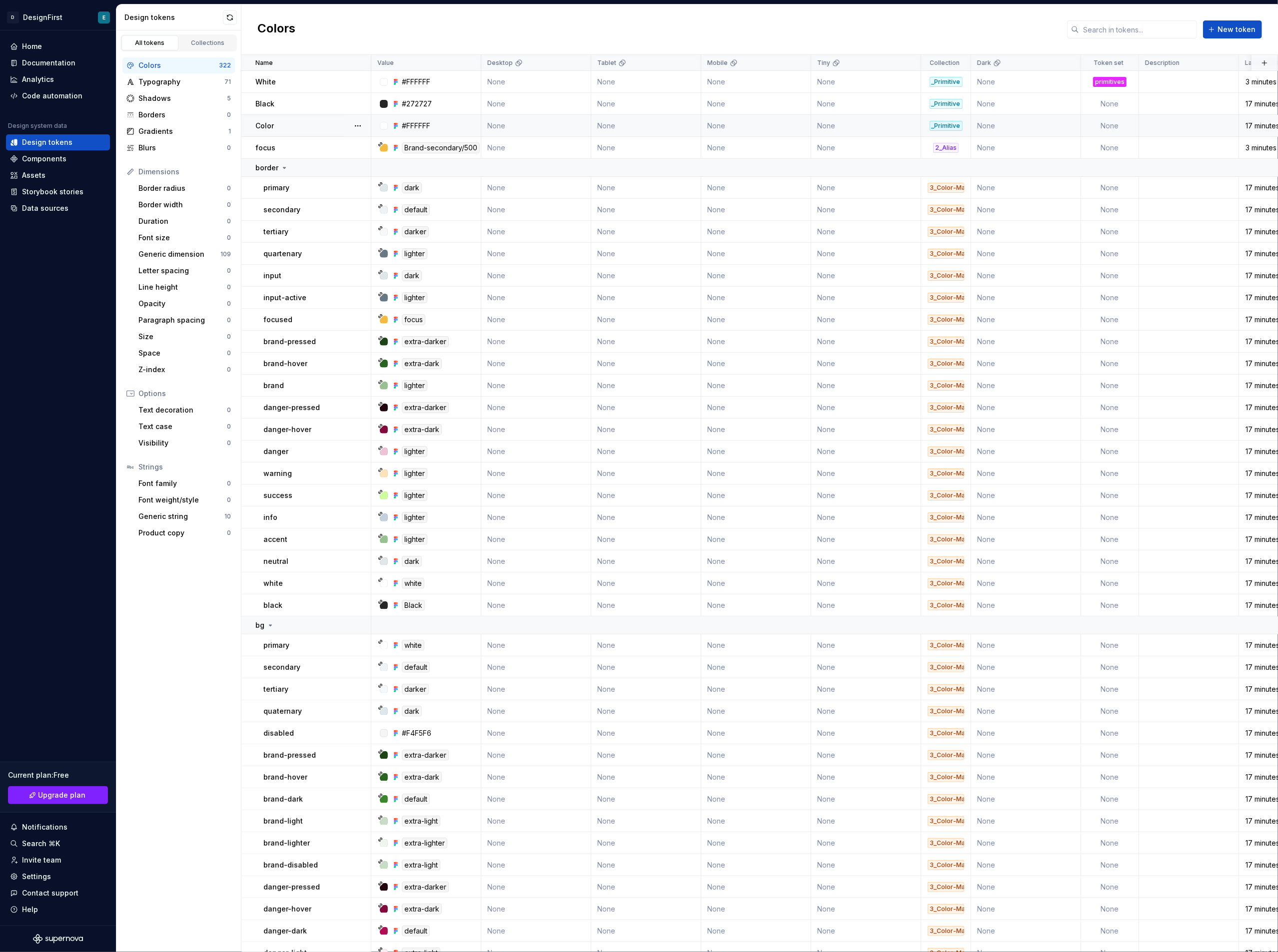
click at [293, 125] on div "Color" at bounding box center [312, 126] width 115 height 10
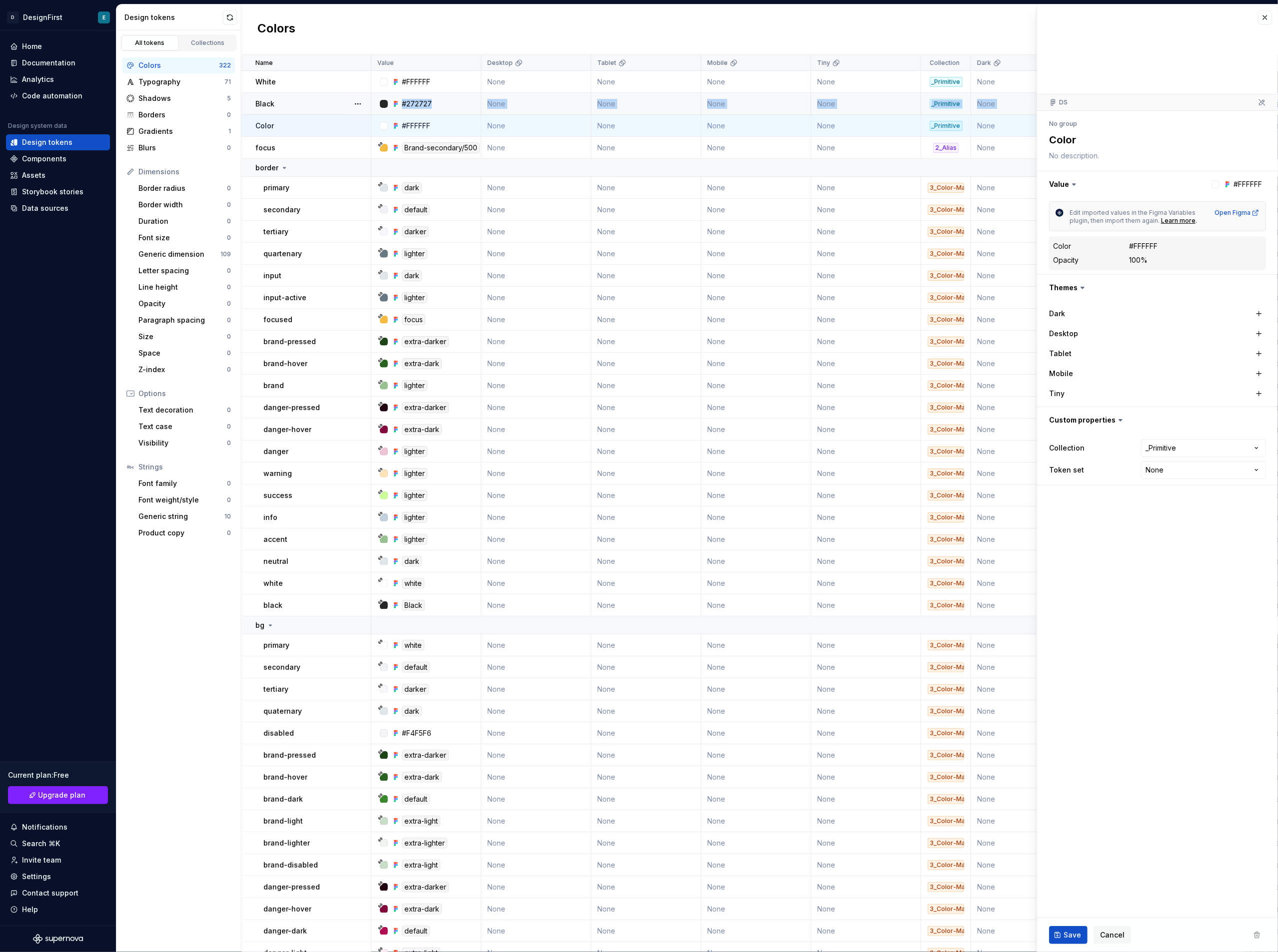
click at [276, 102] on div "Black" at bounding box center [312, 104] width 115 height 10
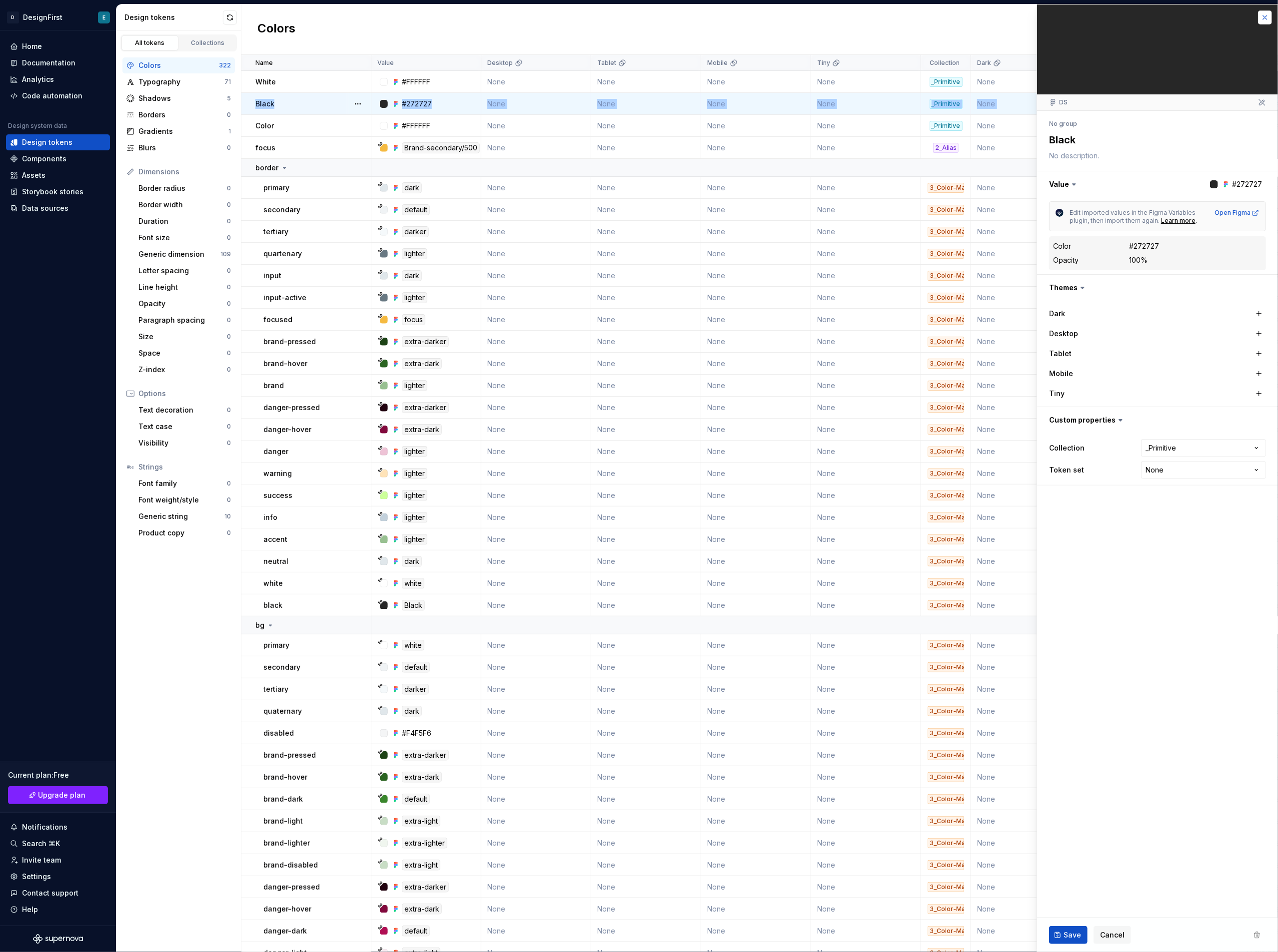
click at [1264, 17] on button "button" at bounding box center [1265, 17] width 14 height 14
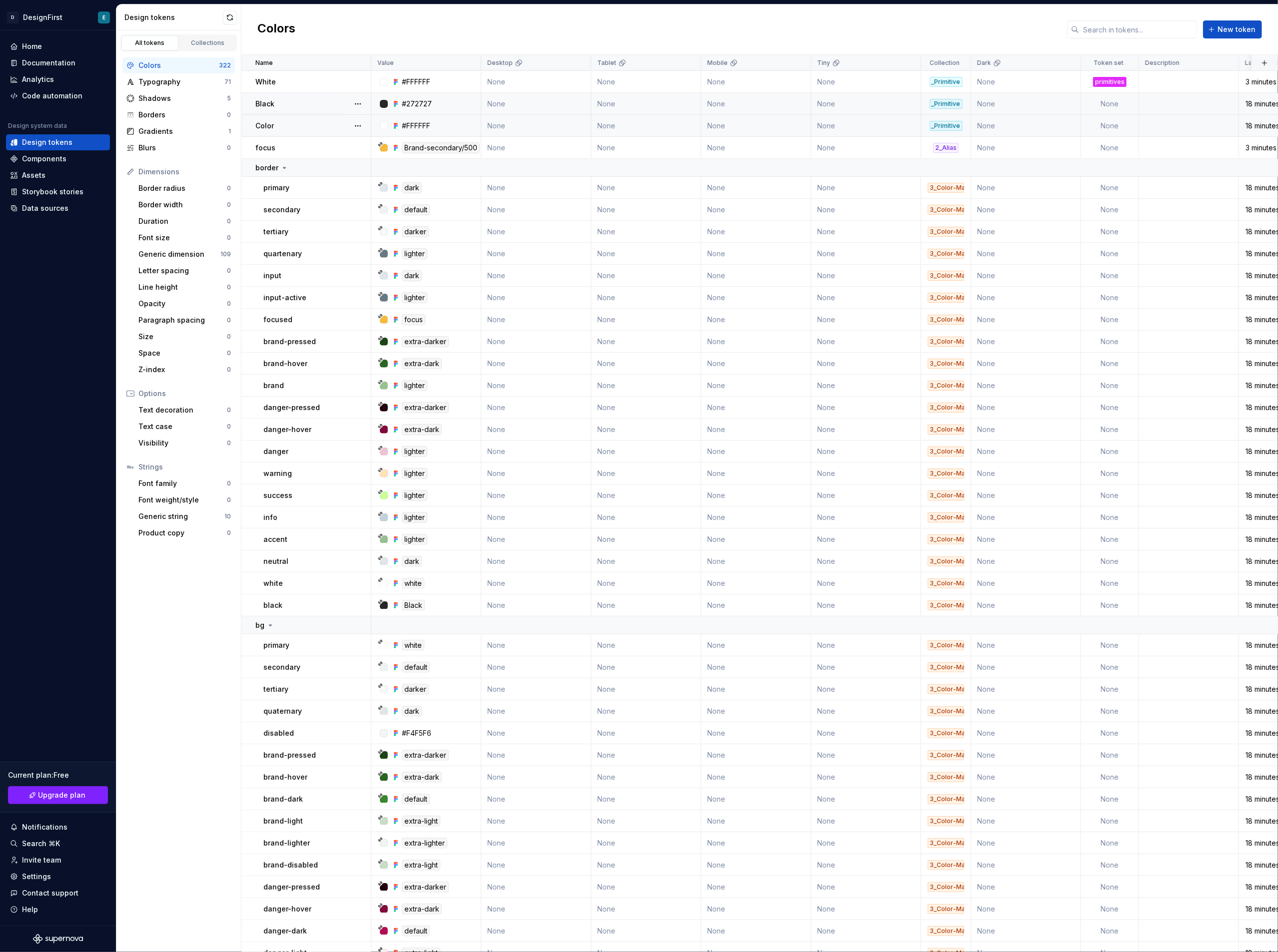
click at [298, 125] on div "Color" at bounding box center [312, 126] width 115 height 10
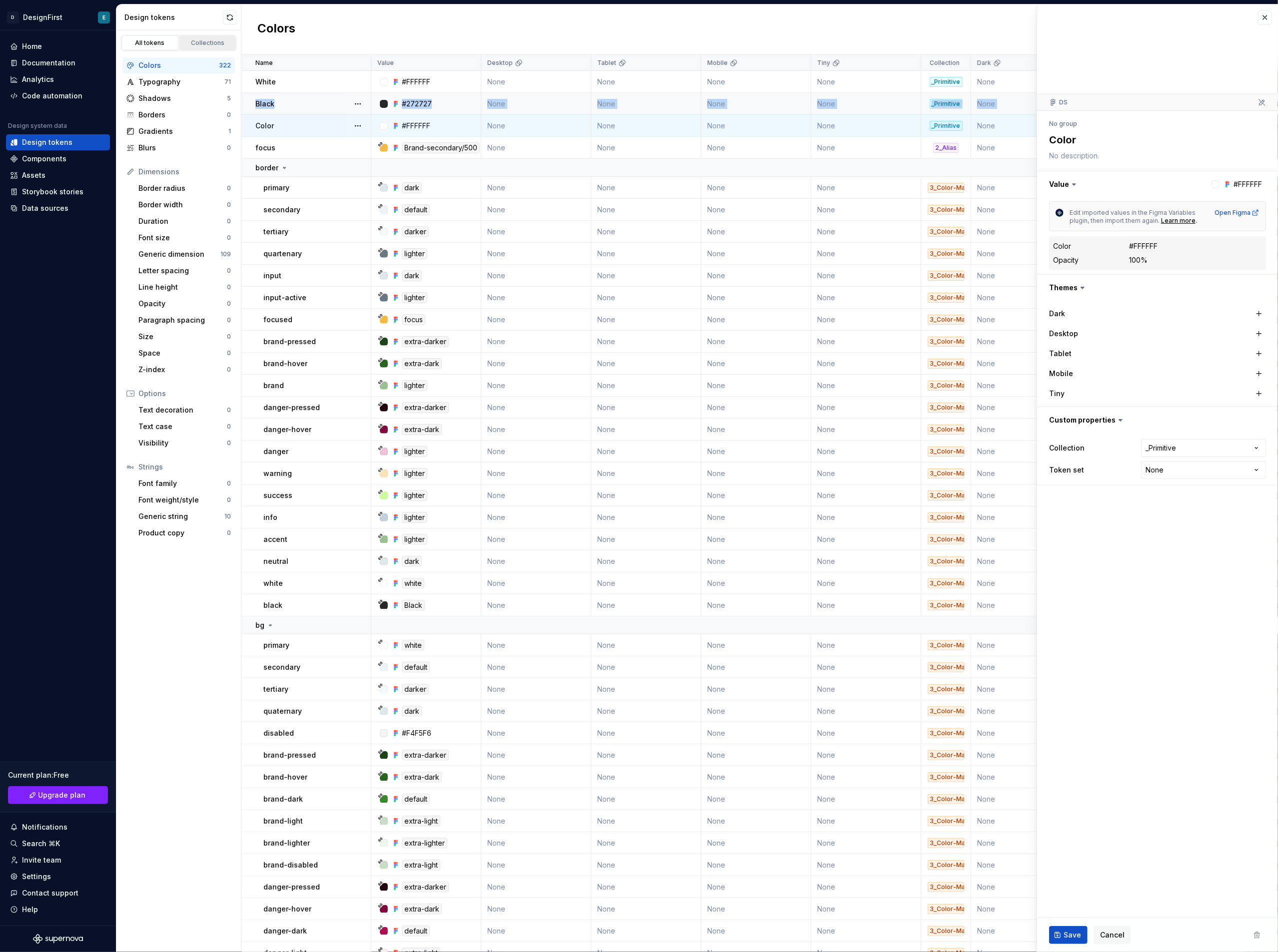
click at [195, 42] on div "Collections" at bounding box center [208, 43] width 50 height 8
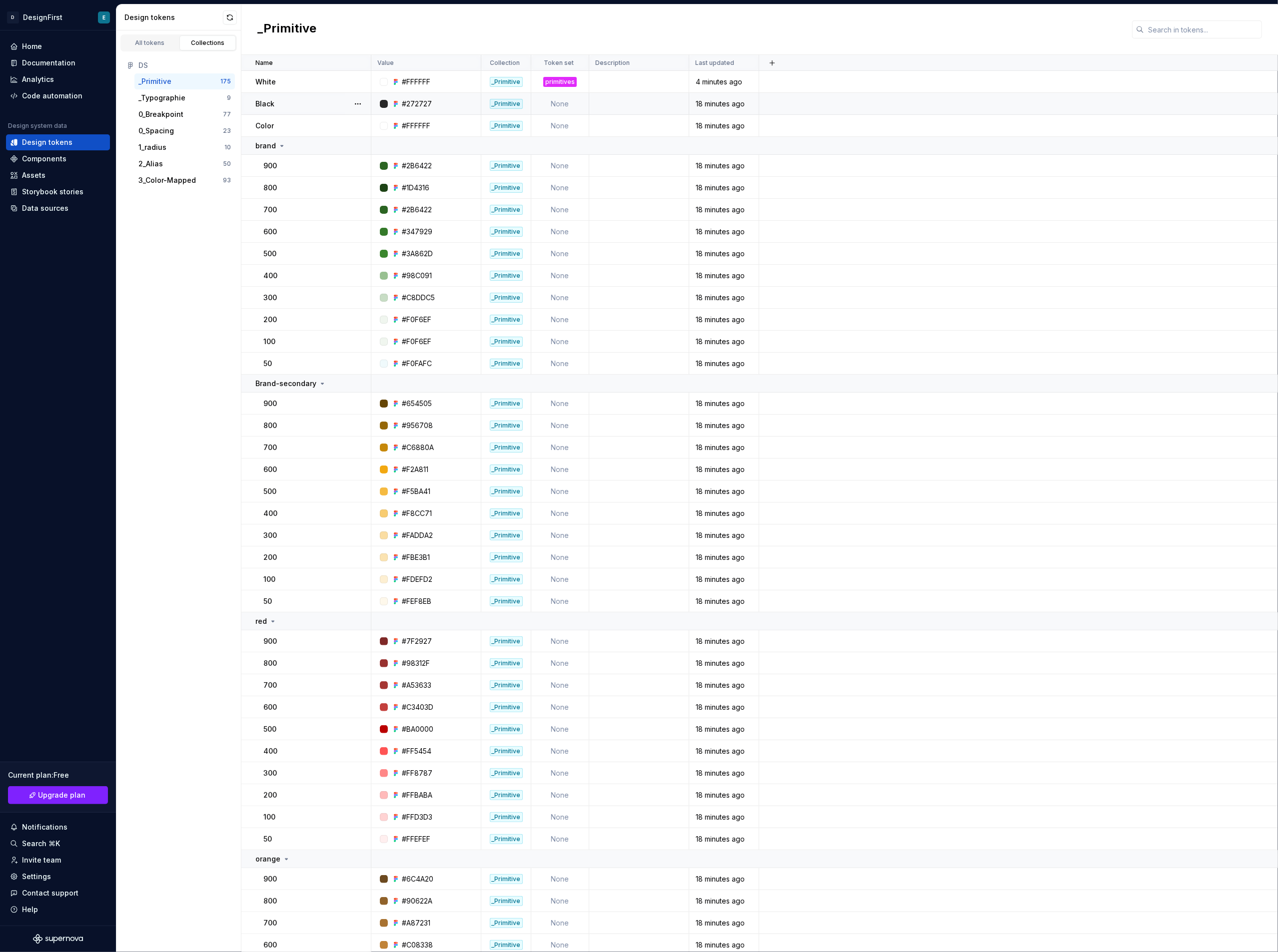
click at [287, 110] on td "Black" at bounding box center [307, 104] width 130 height 22
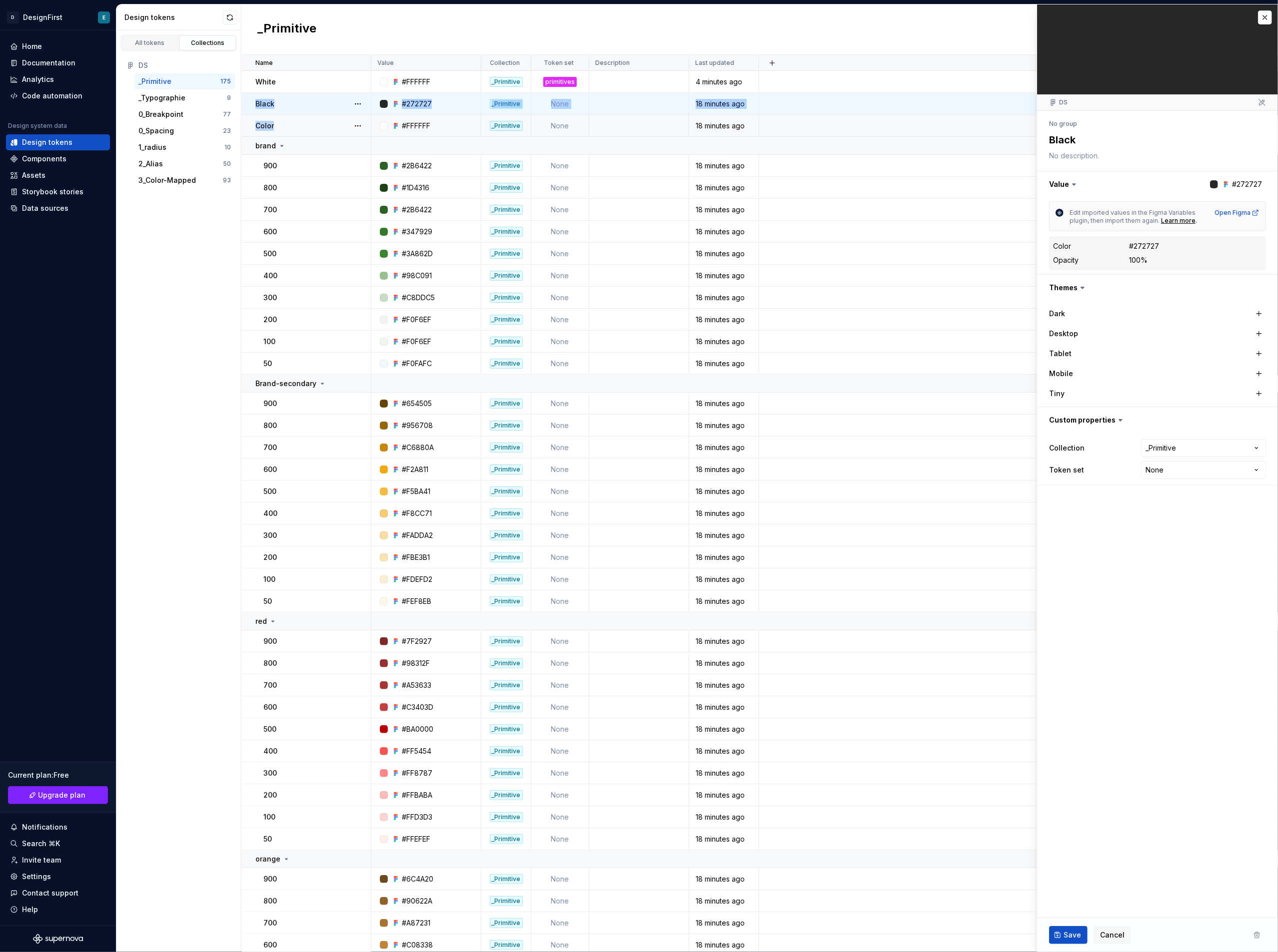
drag, startPoint x: 281, startPoint y: 123, endPoint x: 266, endPoint y: 123, distance: 15.0
click at [266, 123] on p "Color" at bounding box center [264, 126] width 18 height 10
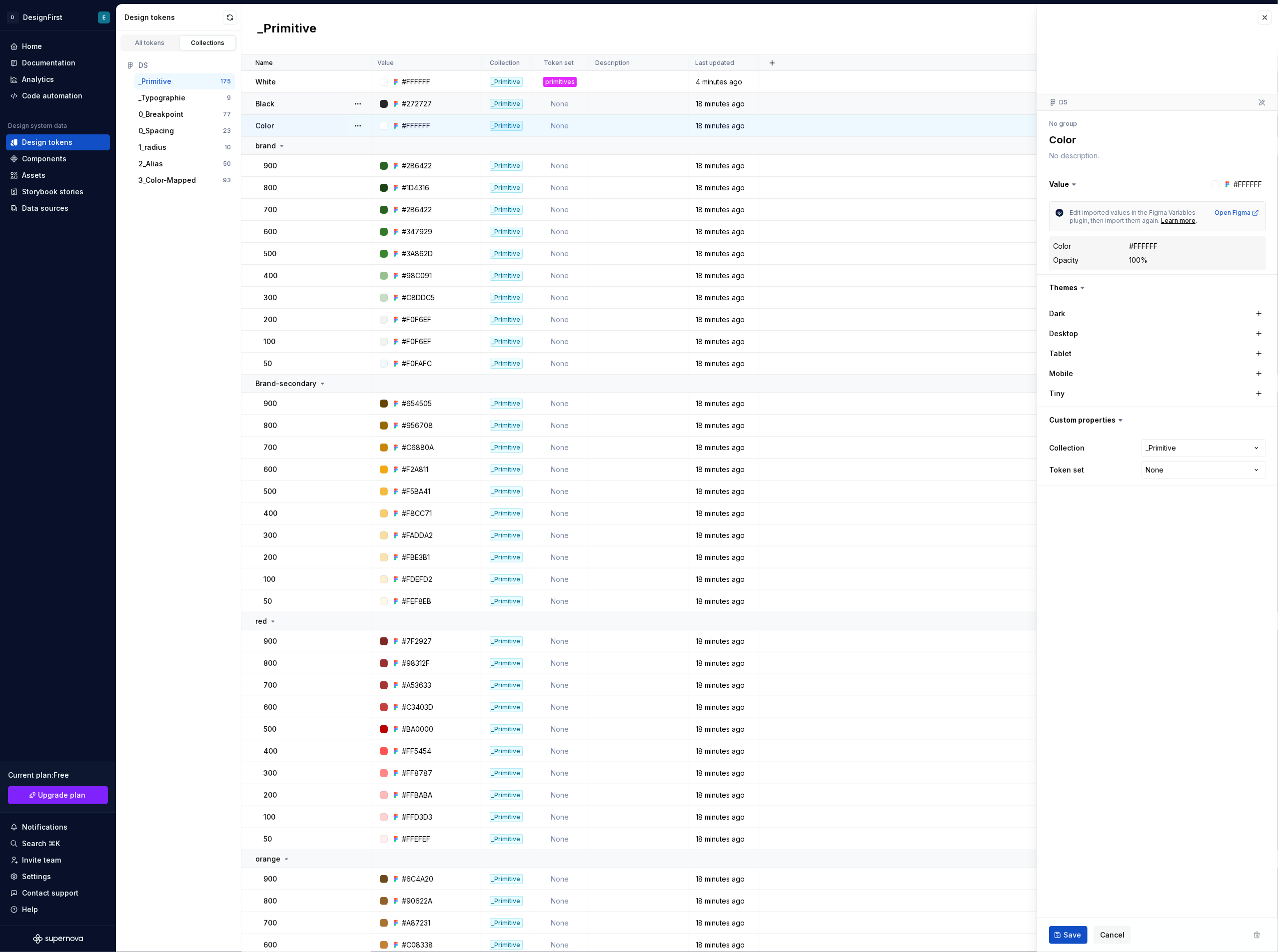
click at [284, 123] on div "Color" at bounding box center [312, 126] width 115 height 10
type textarea "*"
drag, startPoint x: 1100, startPoint y: 215, endPoint x: 1200, endPoint y: 222, distance: 100.2
click at [1200, 222] on span "Edit imported values in the Figma Variables plugin, then import them again. Lea…" at bounding box center [1139, 217] width 139 height 16
drag, startPoint x: 286, startPoint y: 109, endPoint x: 153, endPoint y: 85, distance: 135.1
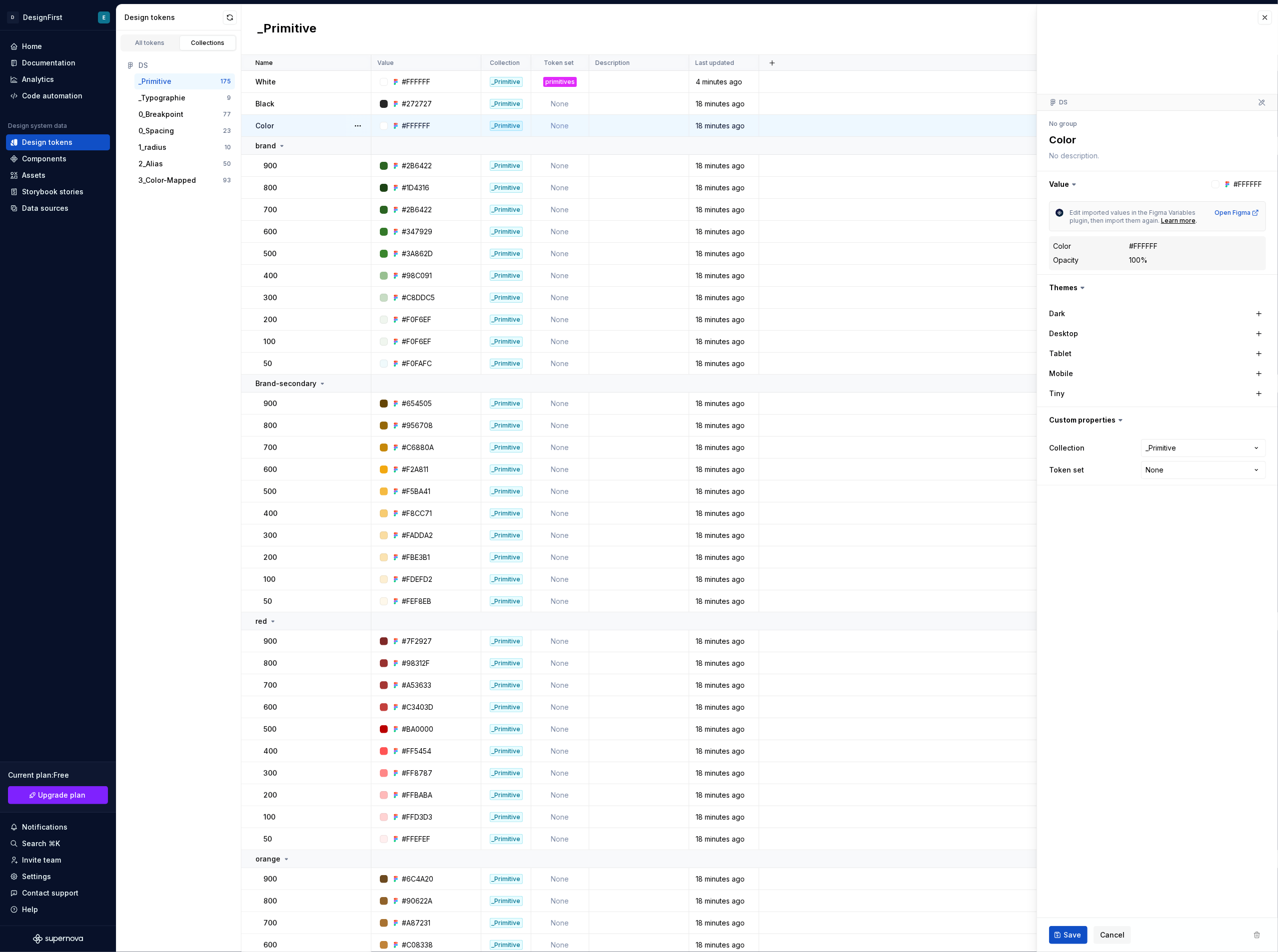
click at [153, 85] on div "_Primitive" at bounding box center [155, 82] width 33 height 10
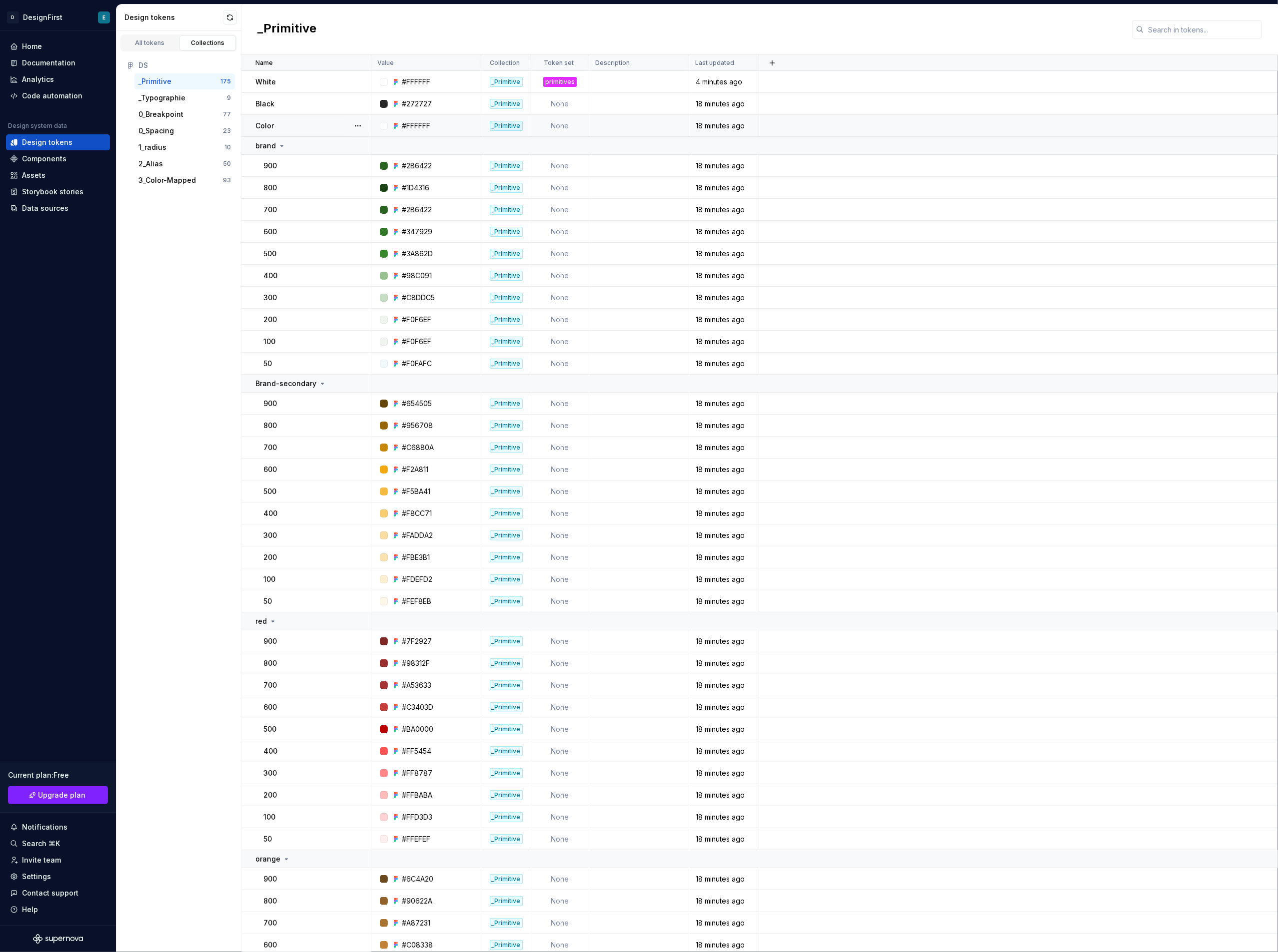
click at [152, 82] on div "_Primitive" at bounding box center [155, 82] width 33 height 10
click at [309, 95] on td "Black" at bounding box center [307, 104] width 130 height 22
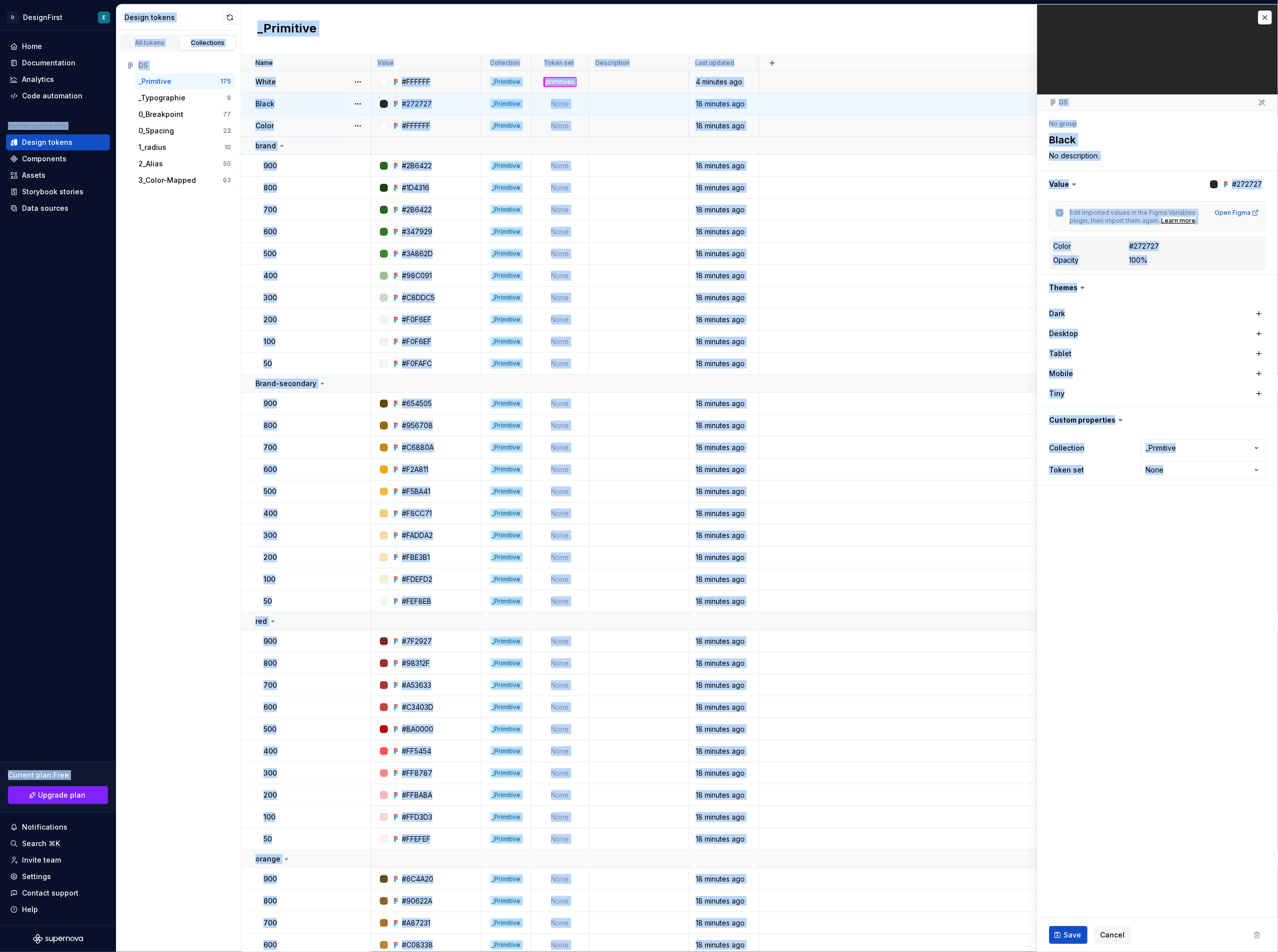
click at [315, 72] on td "White" at bounding box center [307, 82] width 130 height 22
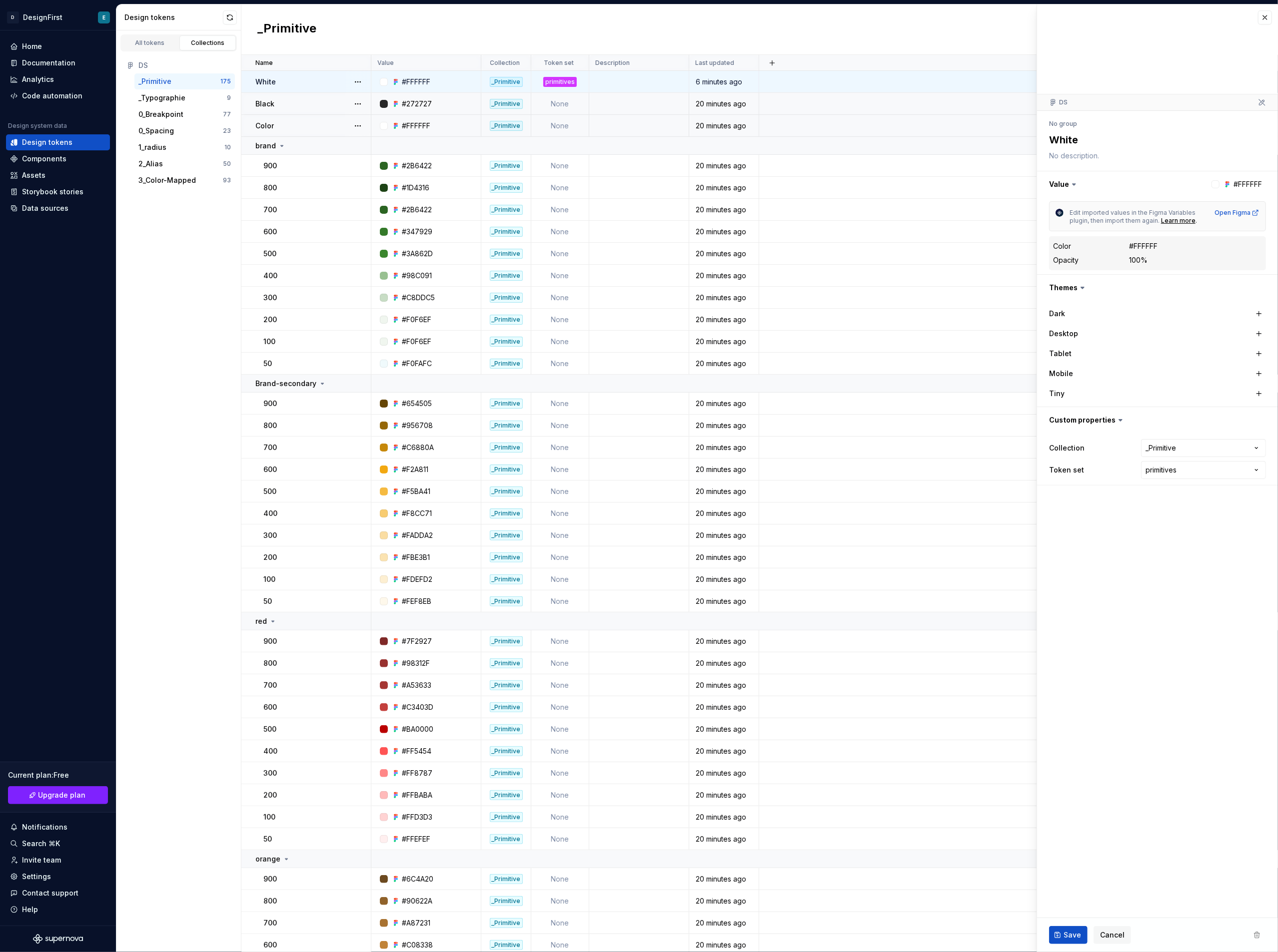
click at [292, 126] on div "Color" at bounding box center [312, 126] width 115 height 10
click at [298, 95] on td "Black" at bounding box center [307, 104] width 130 height 22
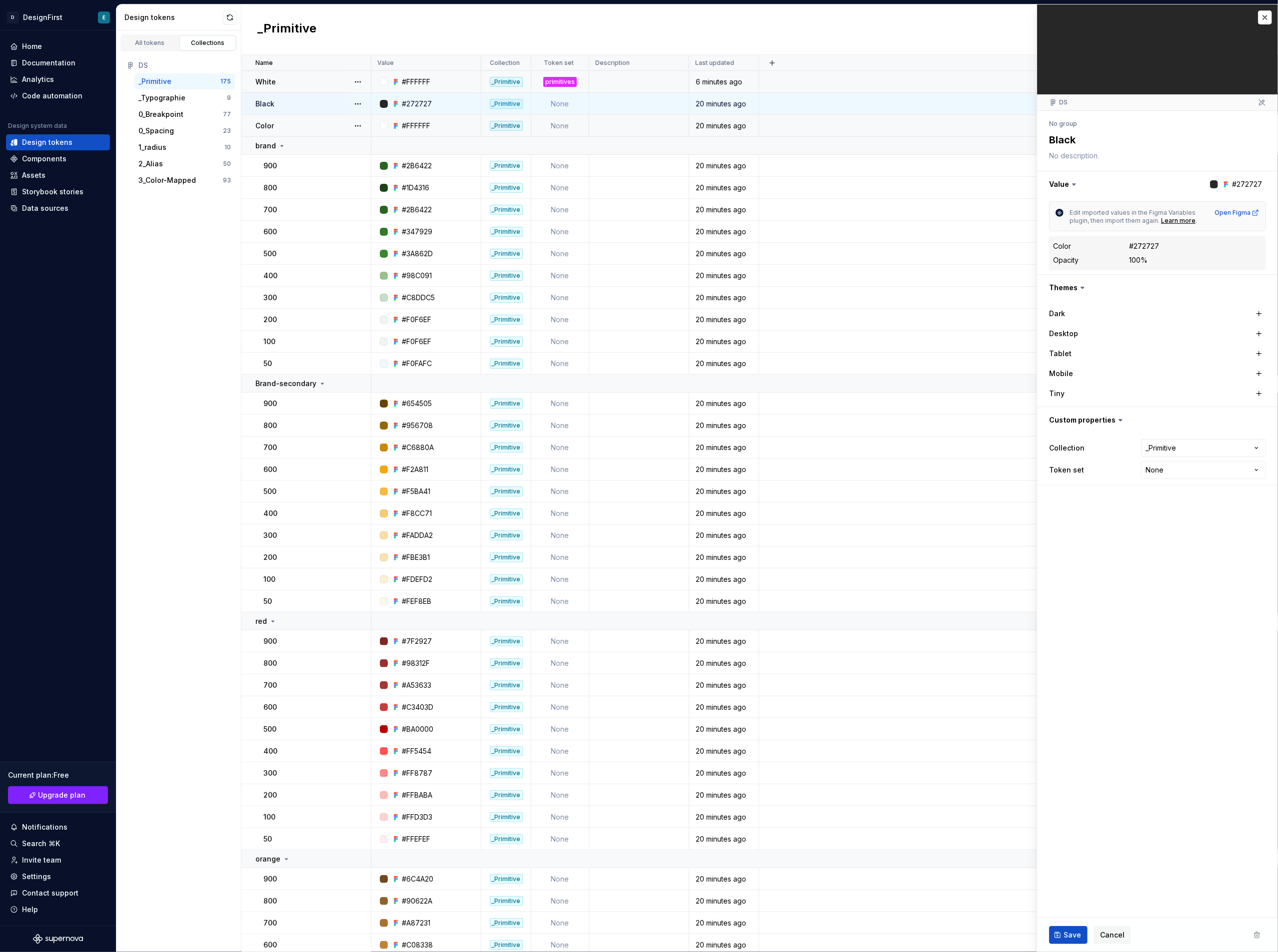
click at [295, 121] on div "Color" at bounding box center [312, 126] width 115 height 10
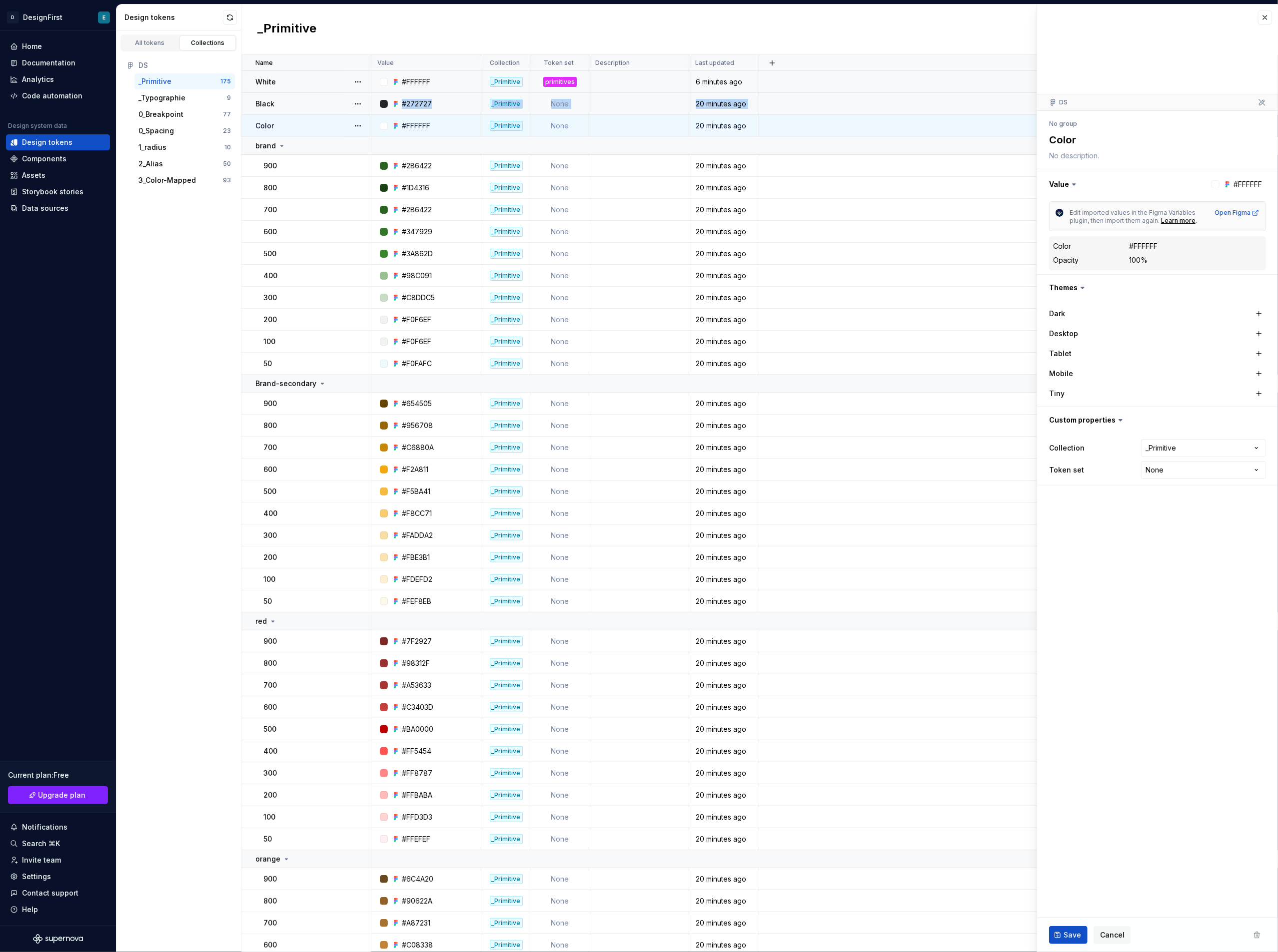
click at [298, 105] on div "Black" at bounding box center [312, 104] width 115 height 10
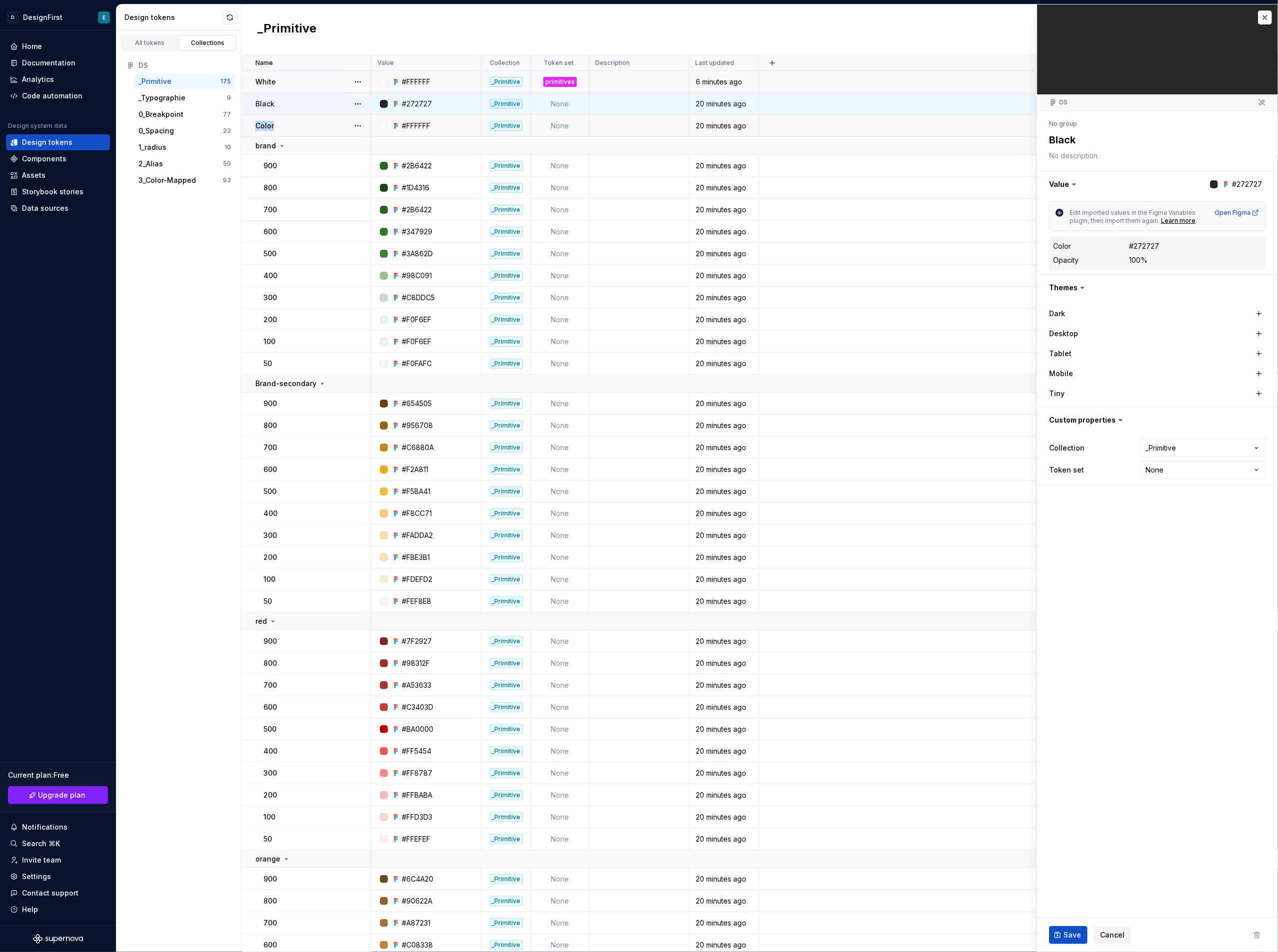
drag, startPoint x: 298, startPoint y: 123, endPoint x: 285, endPoint y: 123, distance: 13.0
click at [285, 123] on div "Color" at bounding box center [312, 126] width 115 height 10
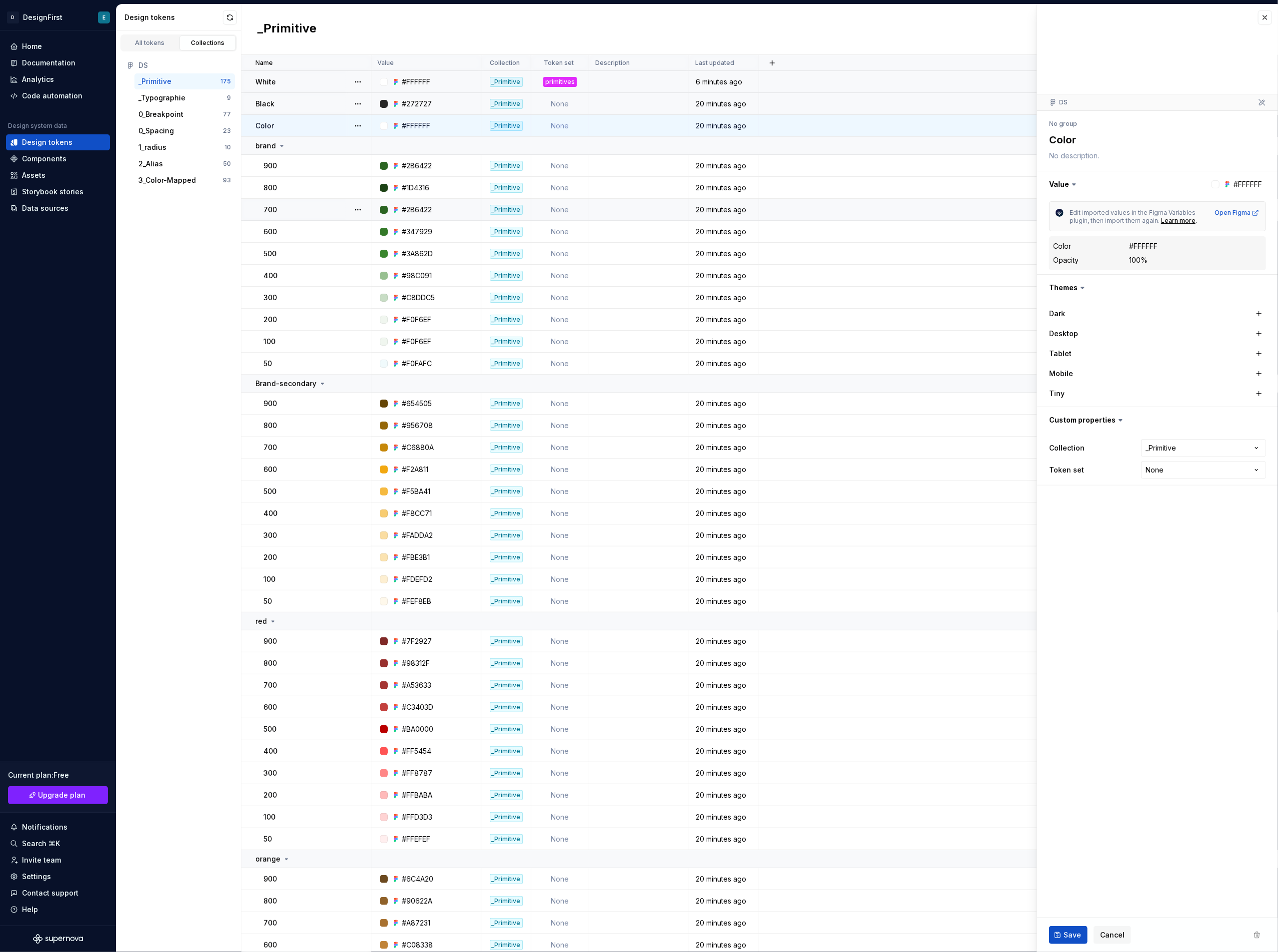
drag, startPoint x: 290, startPoint y: 206, endPoint x: 271, endPoint y: 220, distance: 23.6
click at [271, 220] on td "700" at bounding box center [307, 210] width 130 height 22
click at [261, 223] on td "600" at bounding box center [307, 232] width 130 height 22
click at [272, 202] on td "700" at bounding box center [307, 210] width 130 height 22
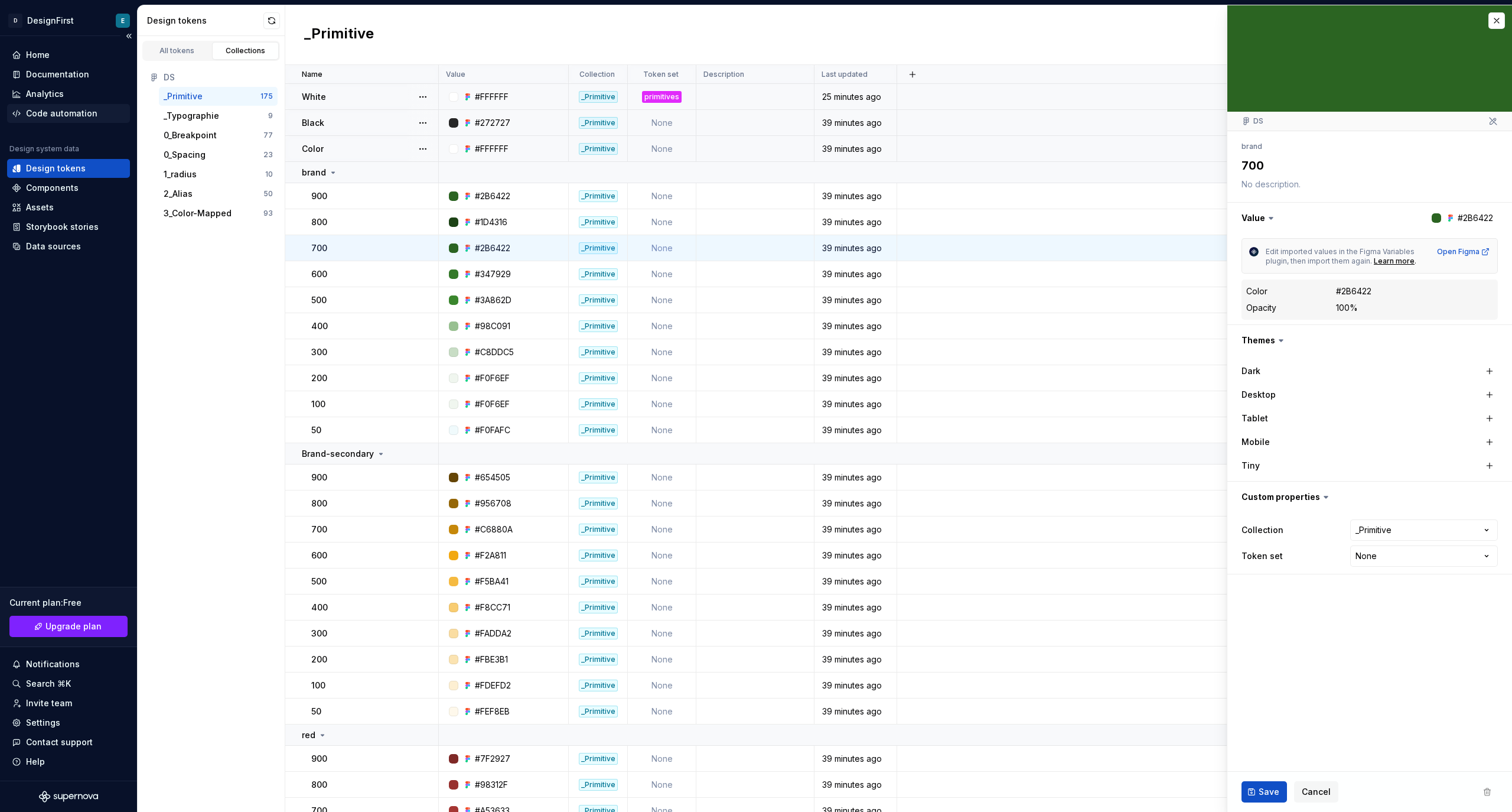
click at [78, 104] on div "Code automation" at bounding box center [69, 113] width 123 height 19
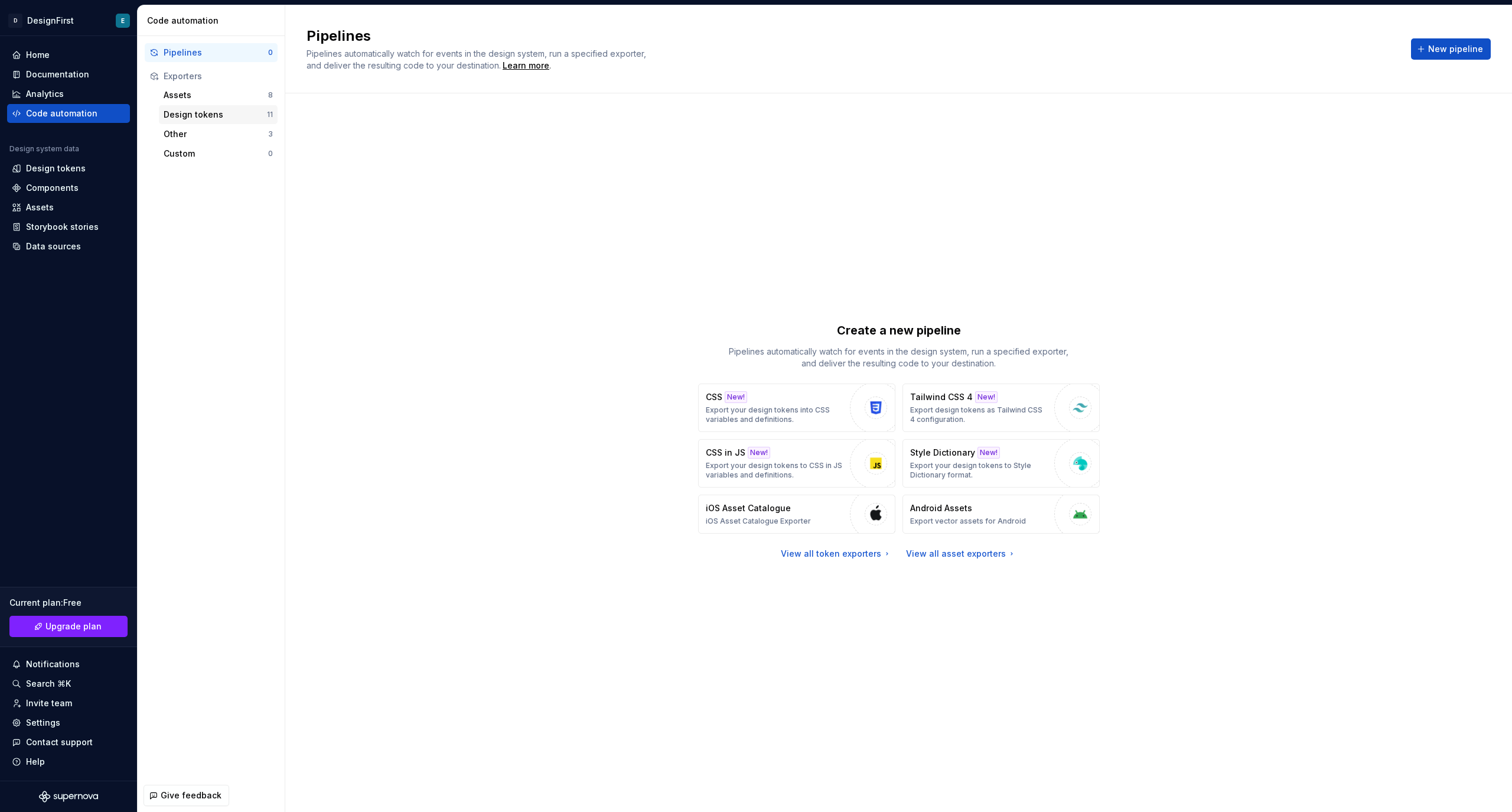
click at [223, 119] on div "Design tokens" at bounding box center [215, 115] width 104 height 12
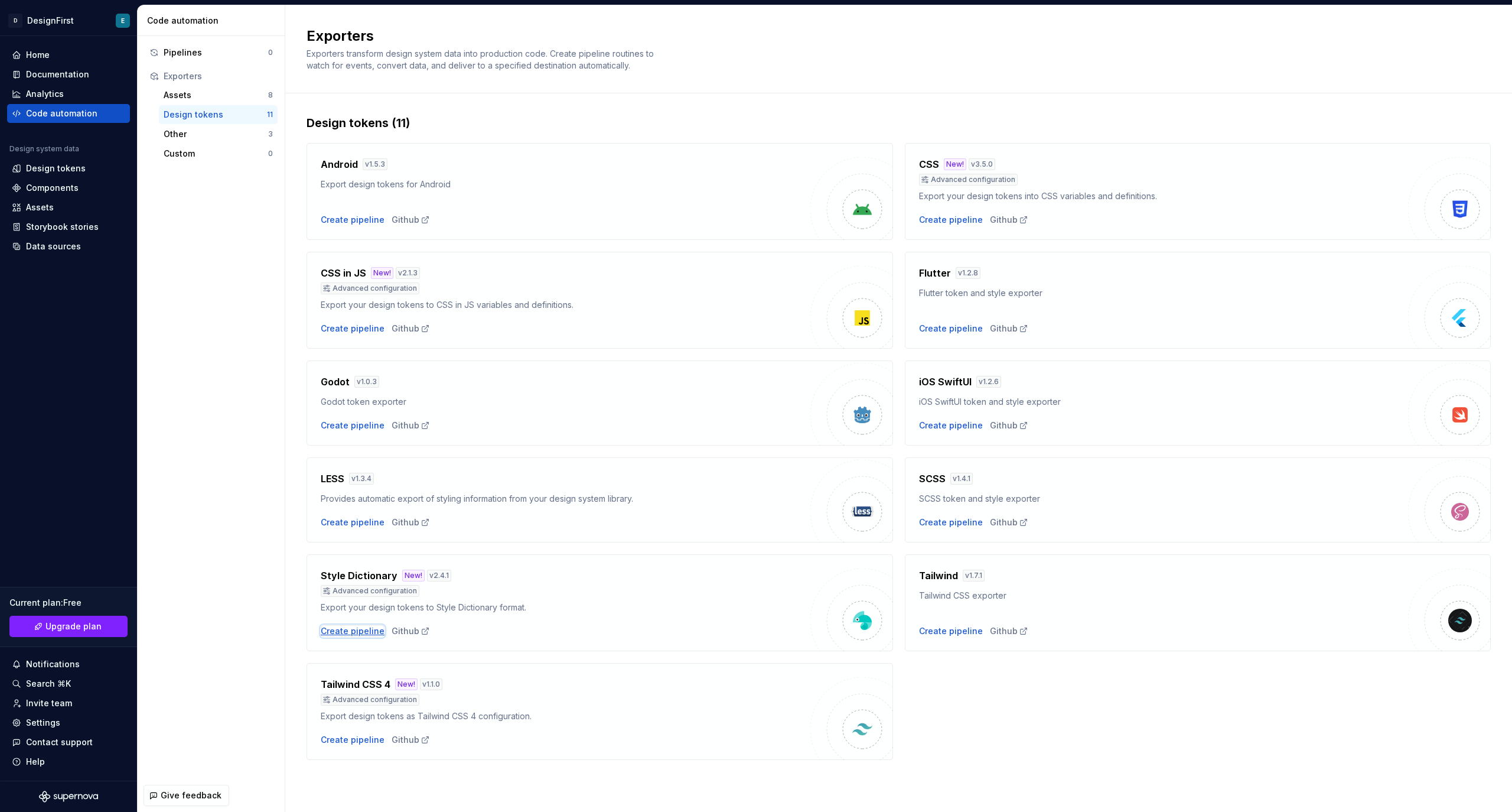
click at [349, 631] on div "Create pipeline" at bounding box center [353, 631] width 64 height 12
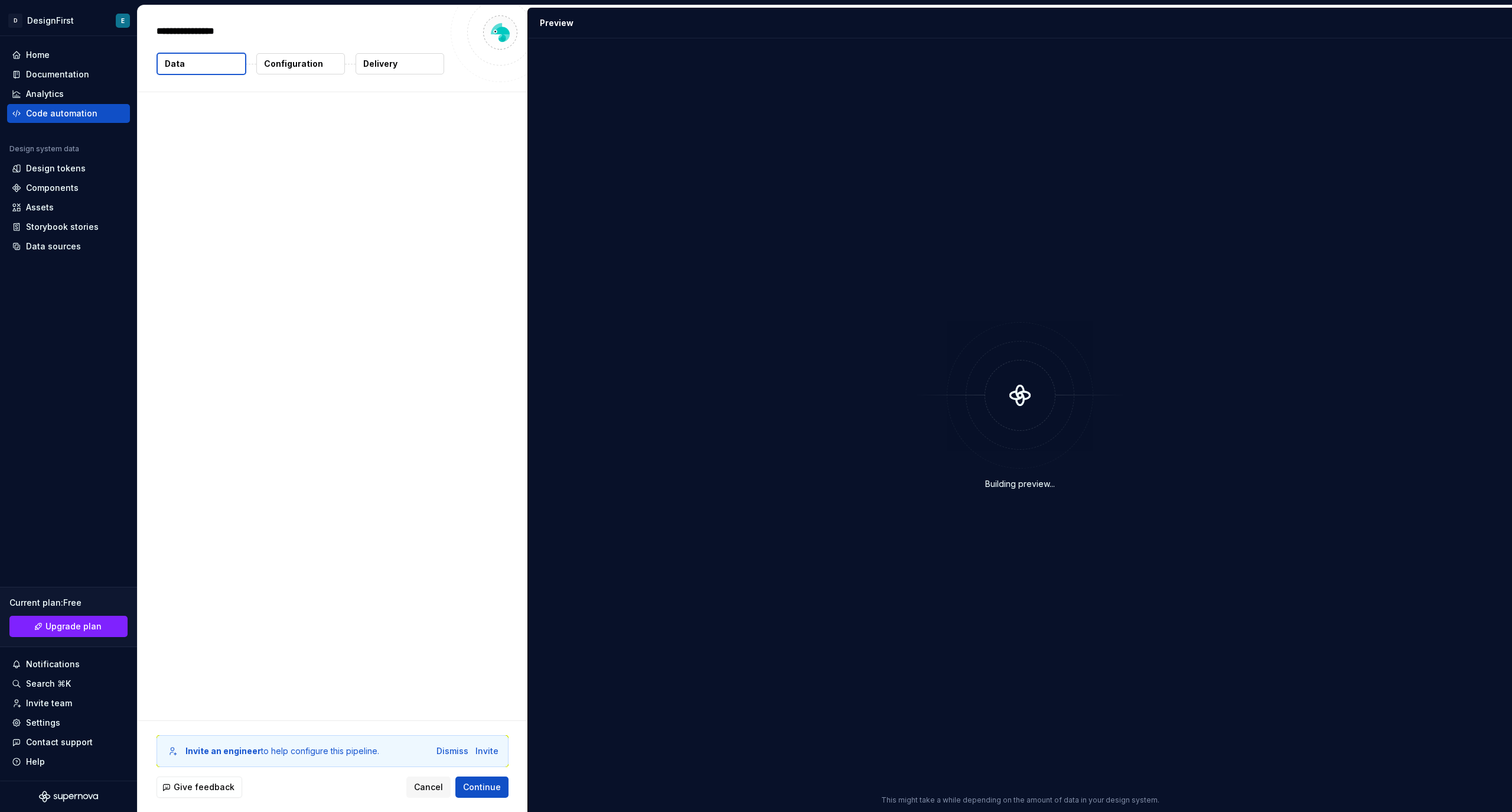
type textarea "*"
click at [192, 64] on button "Data" at bounding box center [202, 64] width 90 height 22
click at [274, 62] on p "Configuration" at bounding box center [294, 64] width 59 height 12
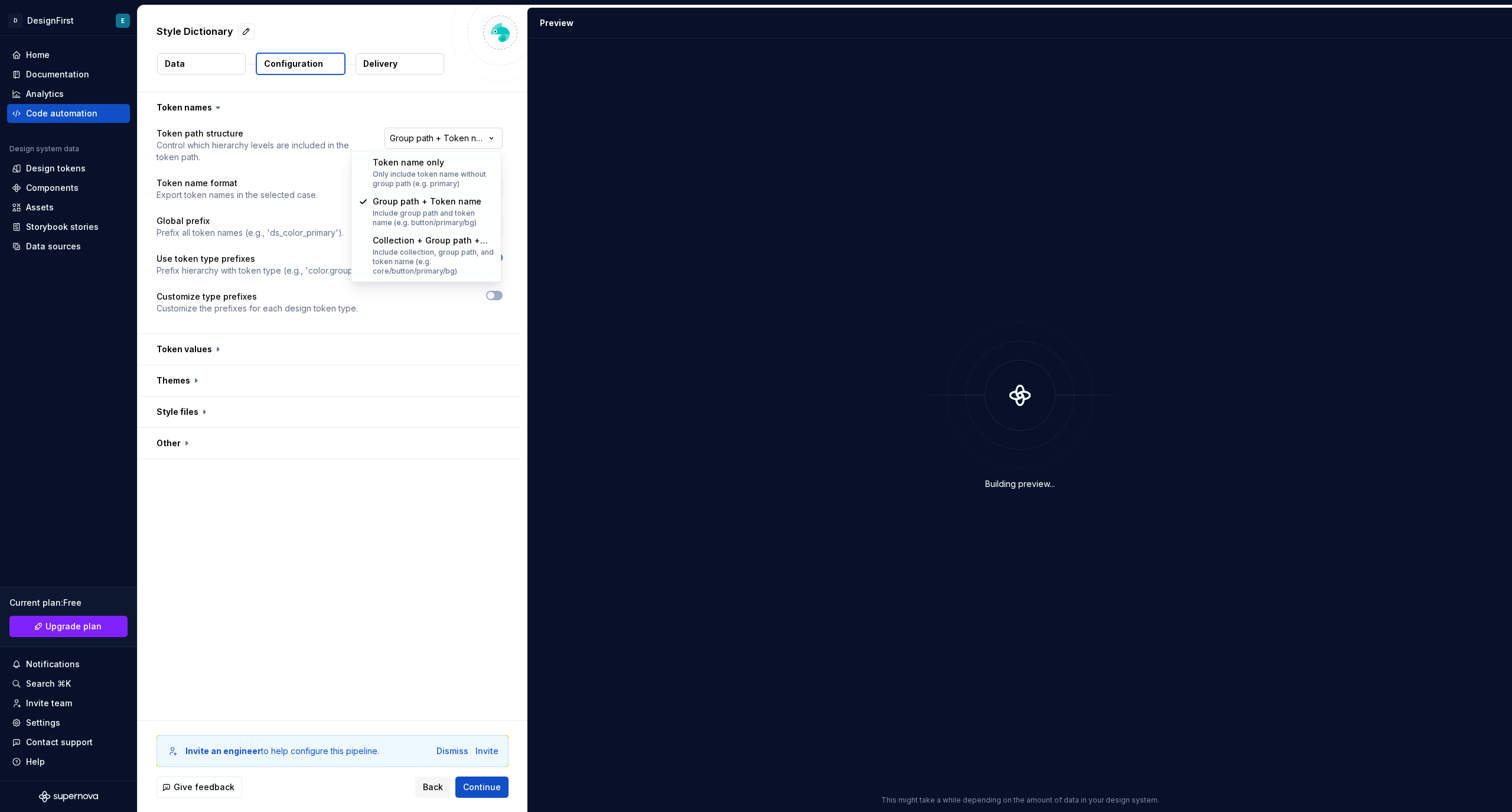
click at [416, 138] on html "**********" at bounding box center [756, 406] width 1512 height 812
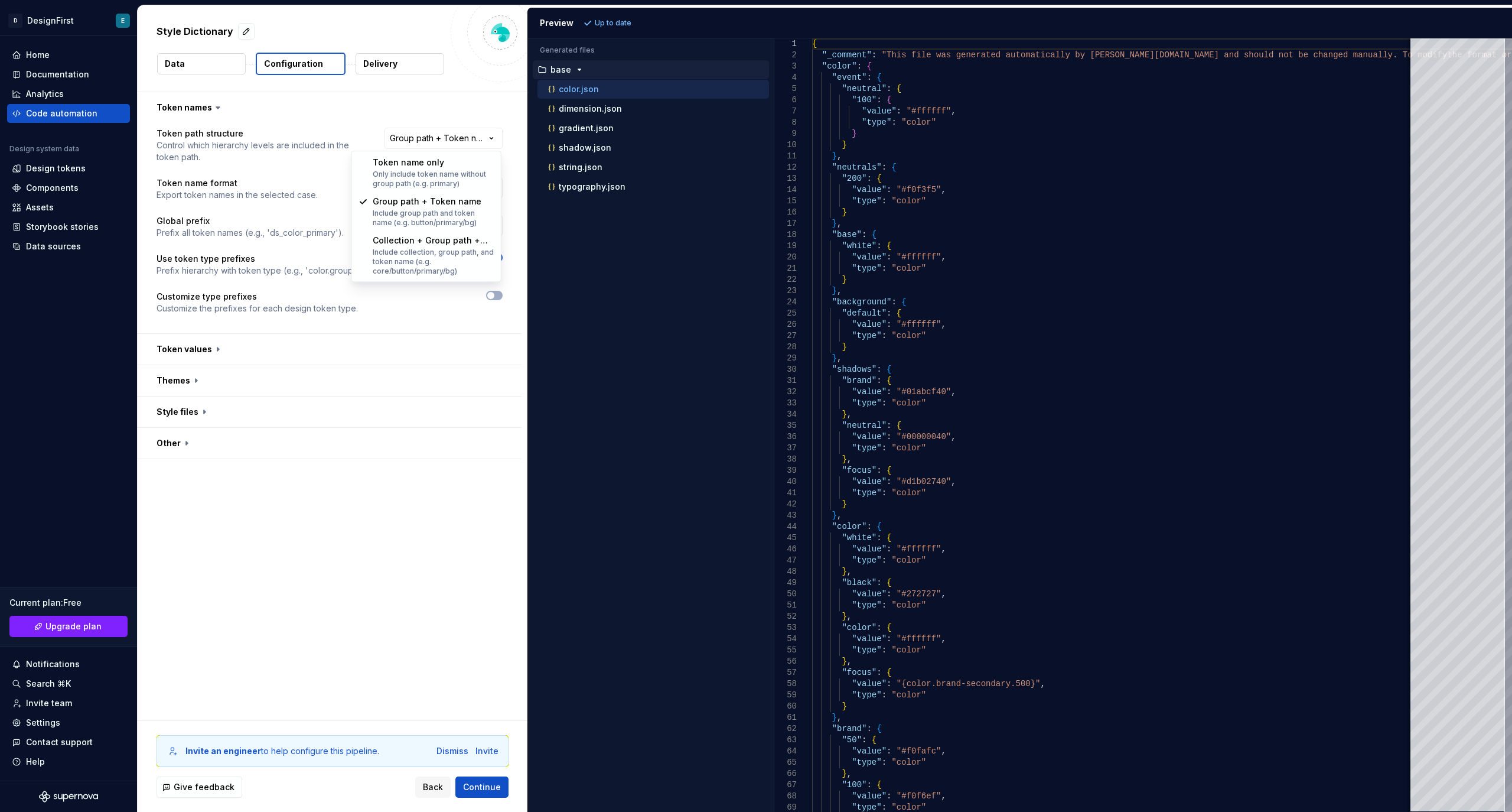
select select "**********"
click at [613, 21] on span "Refresh preview" at bounding box center [626, 22] width 59 height 9
type textarea "**********"
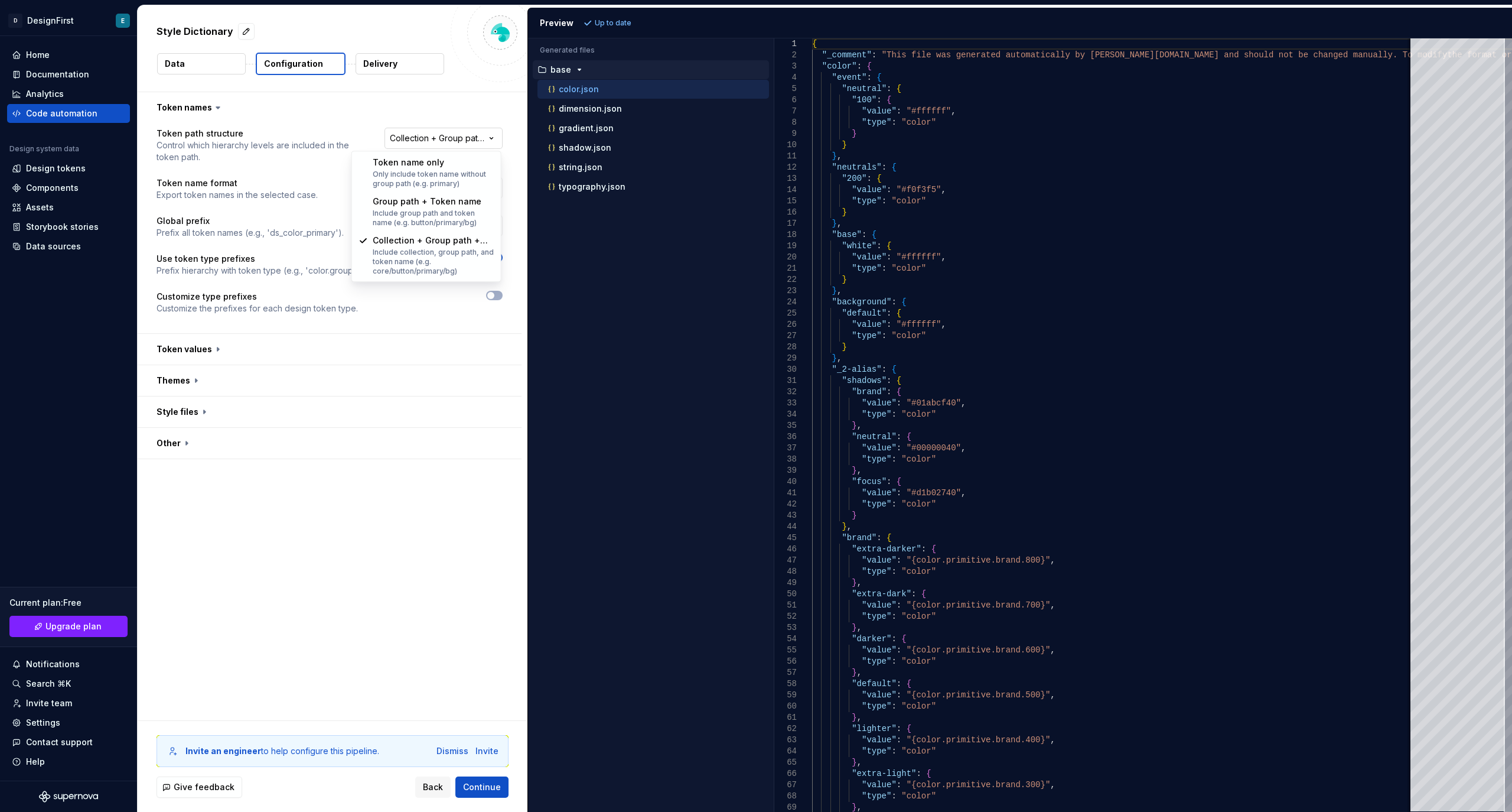
click at [448, 136] on html "**********" at bounding box center [756, 406] width 1512 height 812
select select "********"
click at [628, 17] on button "Refresh preview" at bounding box center [620, 22] width 79 height 17
type textarea "**********"
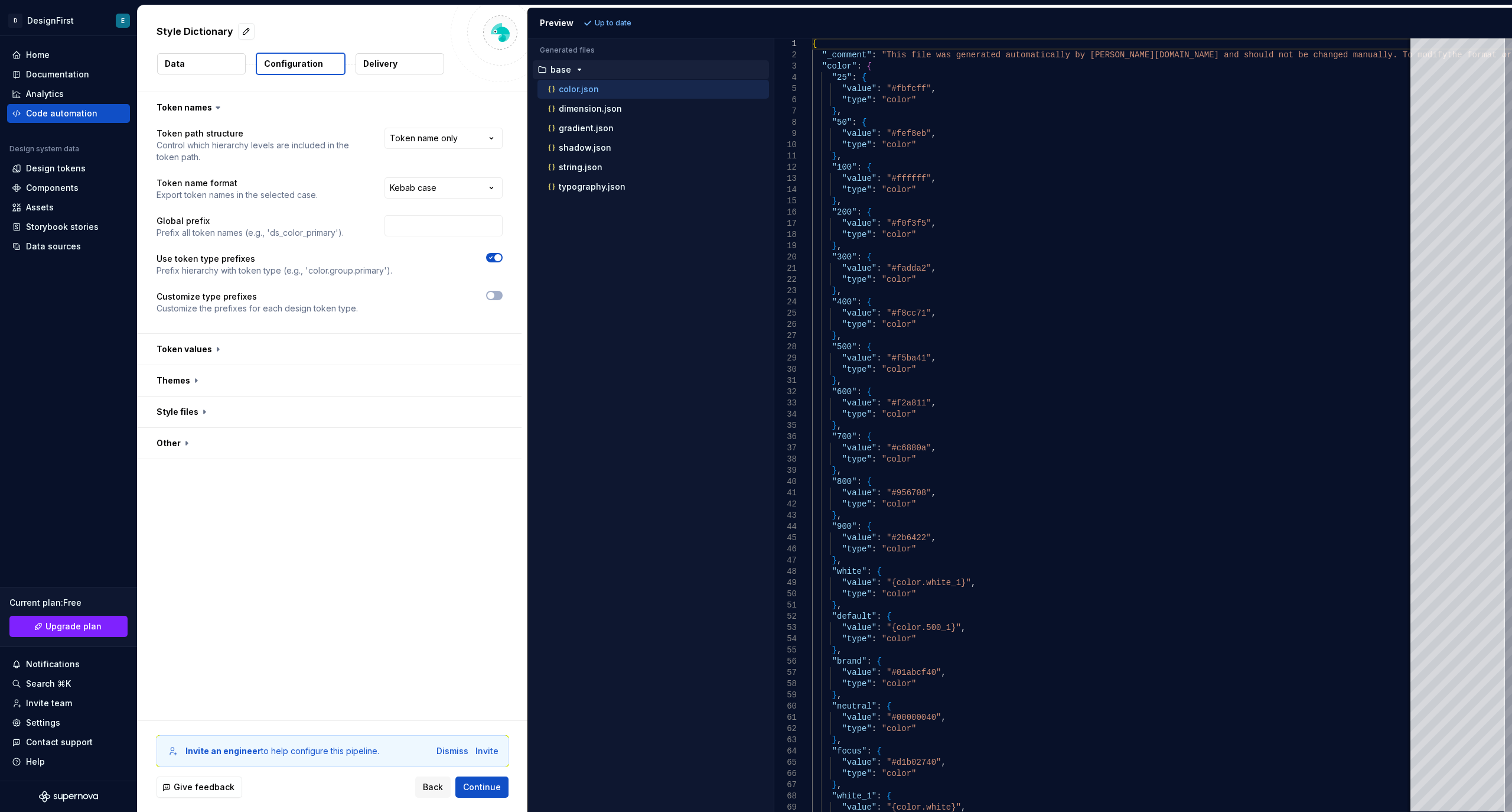
click at [195, 67] on button "Data" at bounding box center [202, 63] width 88 height 21
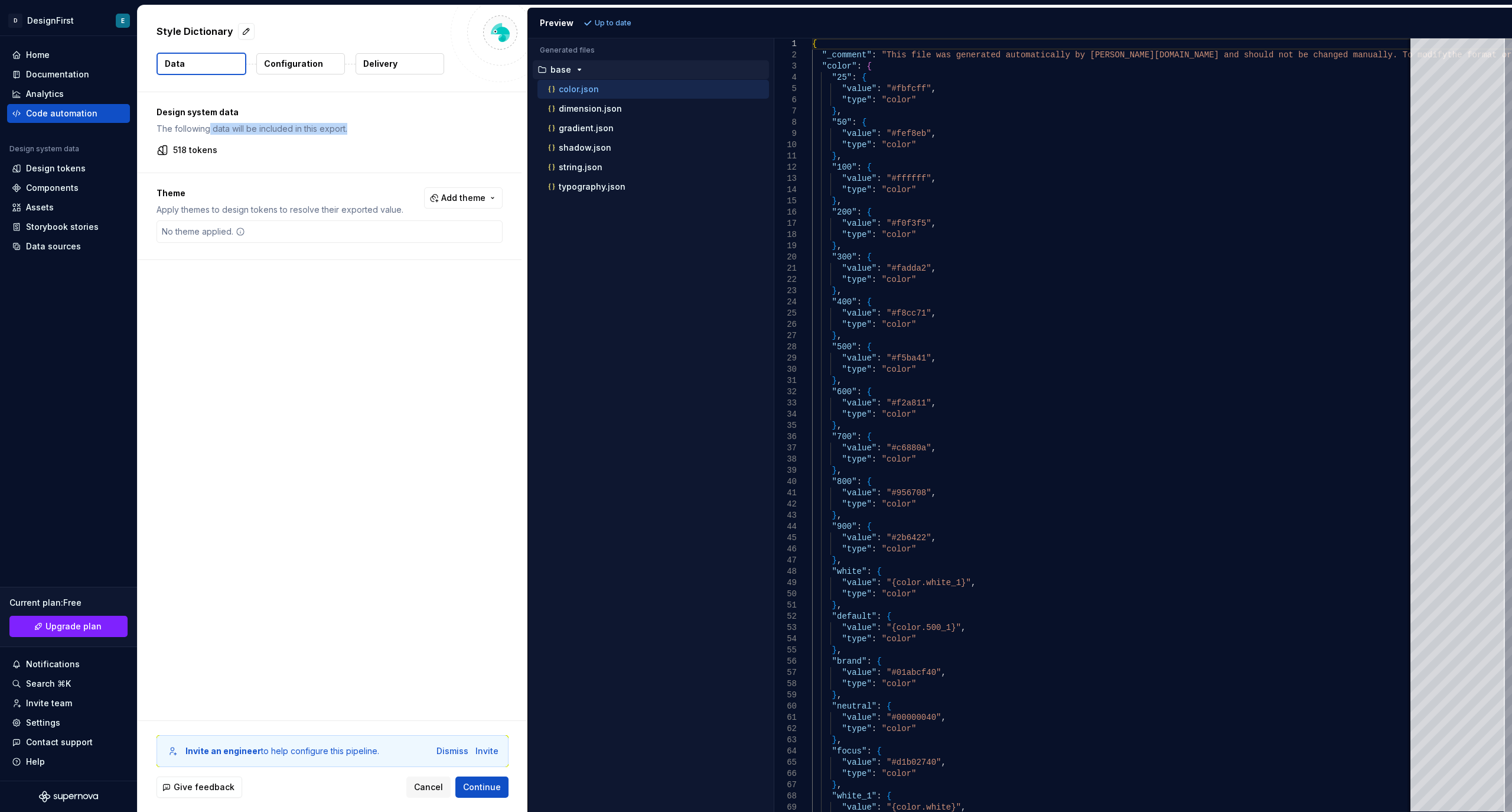
drag, startPoint x: 207, startPoint y: 131, endPoint x: 360, endPoint y: 130, distance: 153.0
click at [360, 130] on p "The following data will be included in this export." at bounding box center [330, 129] width 346 height 12
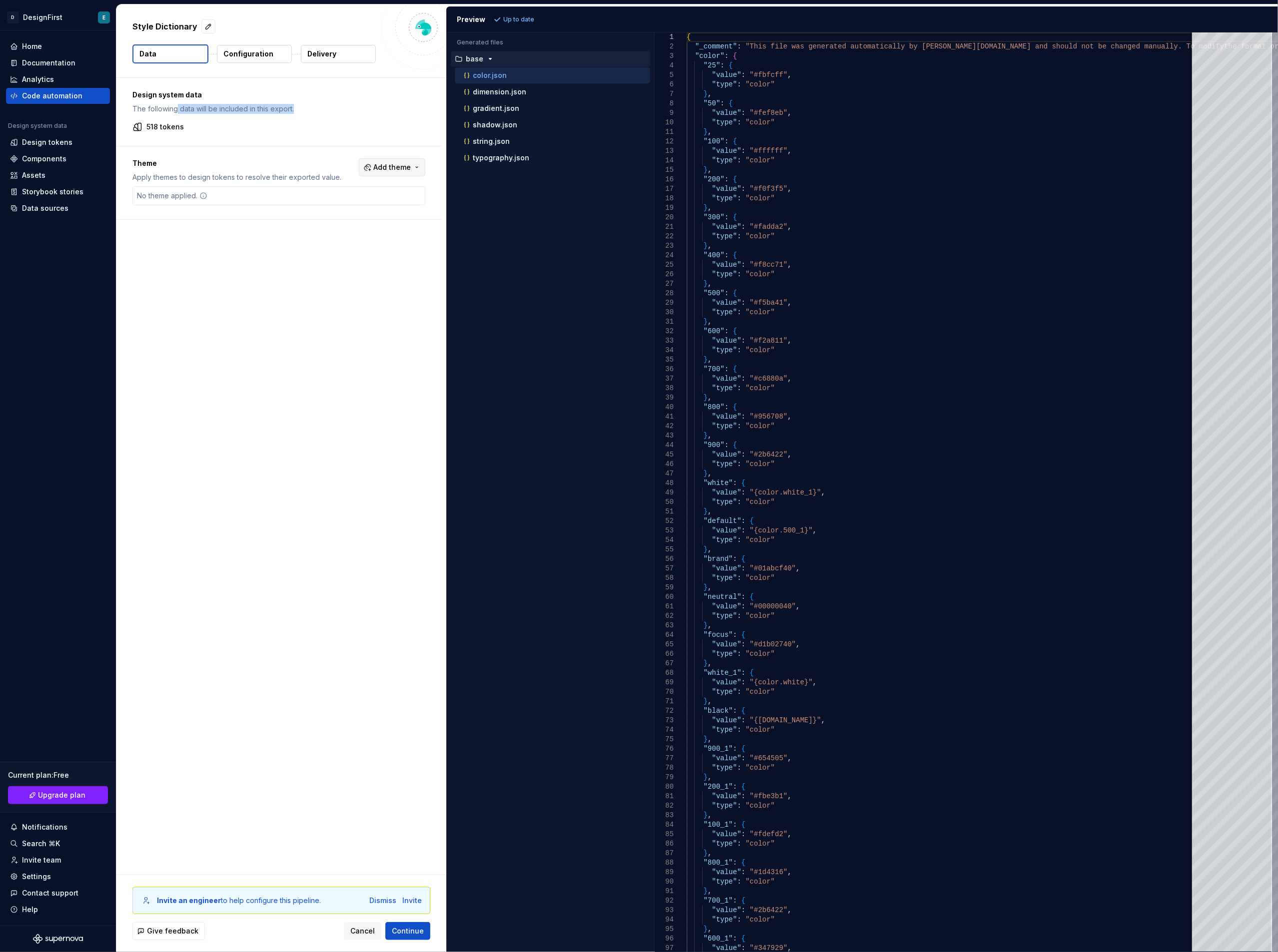
click at [386, 162] on button "Add theme" at bounding box center [392, 167] width 66 height 18
click at [245, 256] on html "D DesignFirst E Home Documentation Analytics Code automation Design system data…" at bounding box center [639, 476] width 1278 height 952
drag, startPoint x: 149, startPoint y: 123, endPoint x: 208, endPoint y: 122, distance: 59.0
click at [208, 122] on div "518 tokens" at bounding box center [279, 127] width 293 height 10
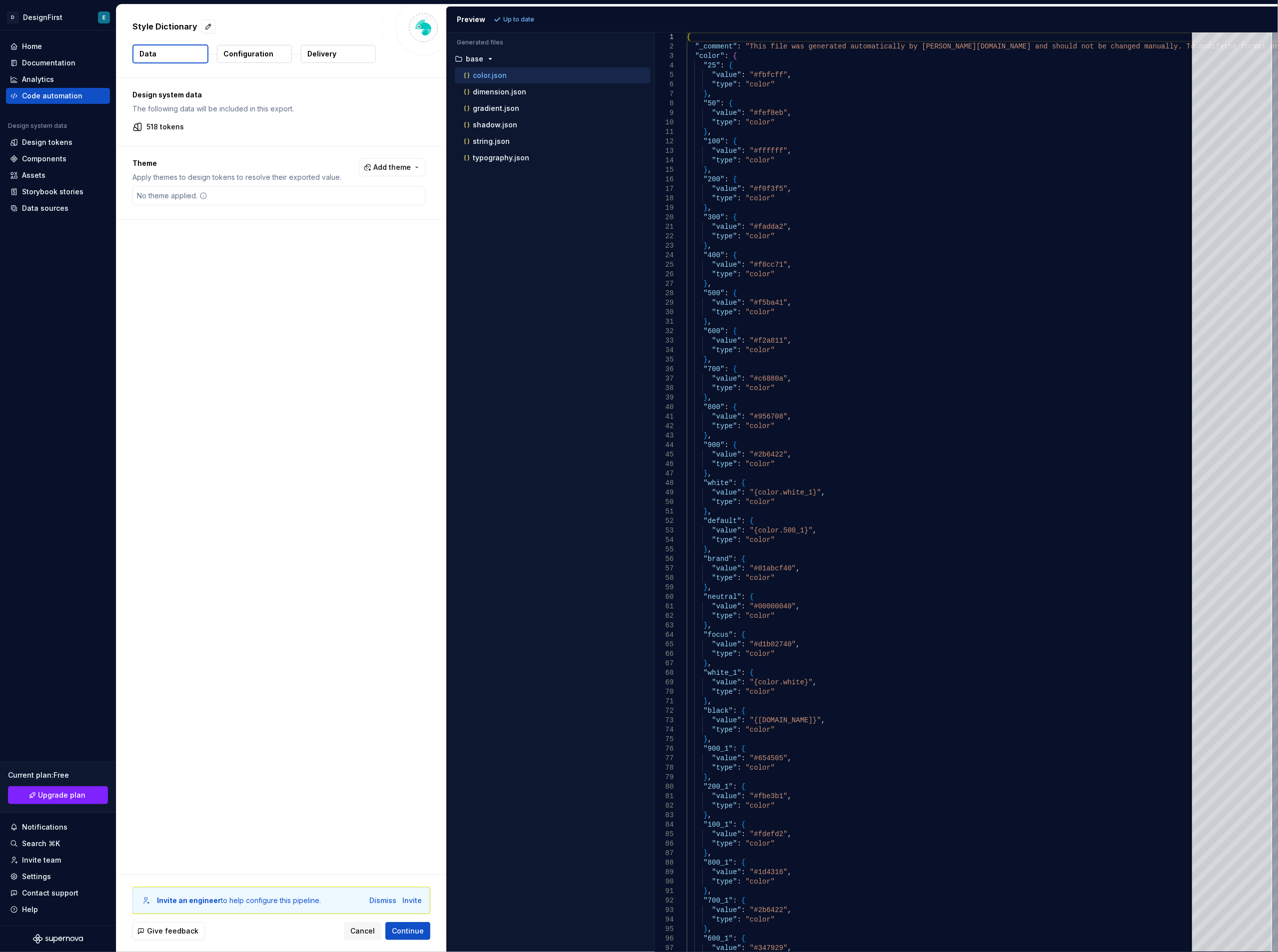
click at [503, 75] on p "color.json" at bounding box center [489, 75] width 34 height 8
click at [235, 49] on p "Configuration" at bounding box center [248, 54] width 50 height 10
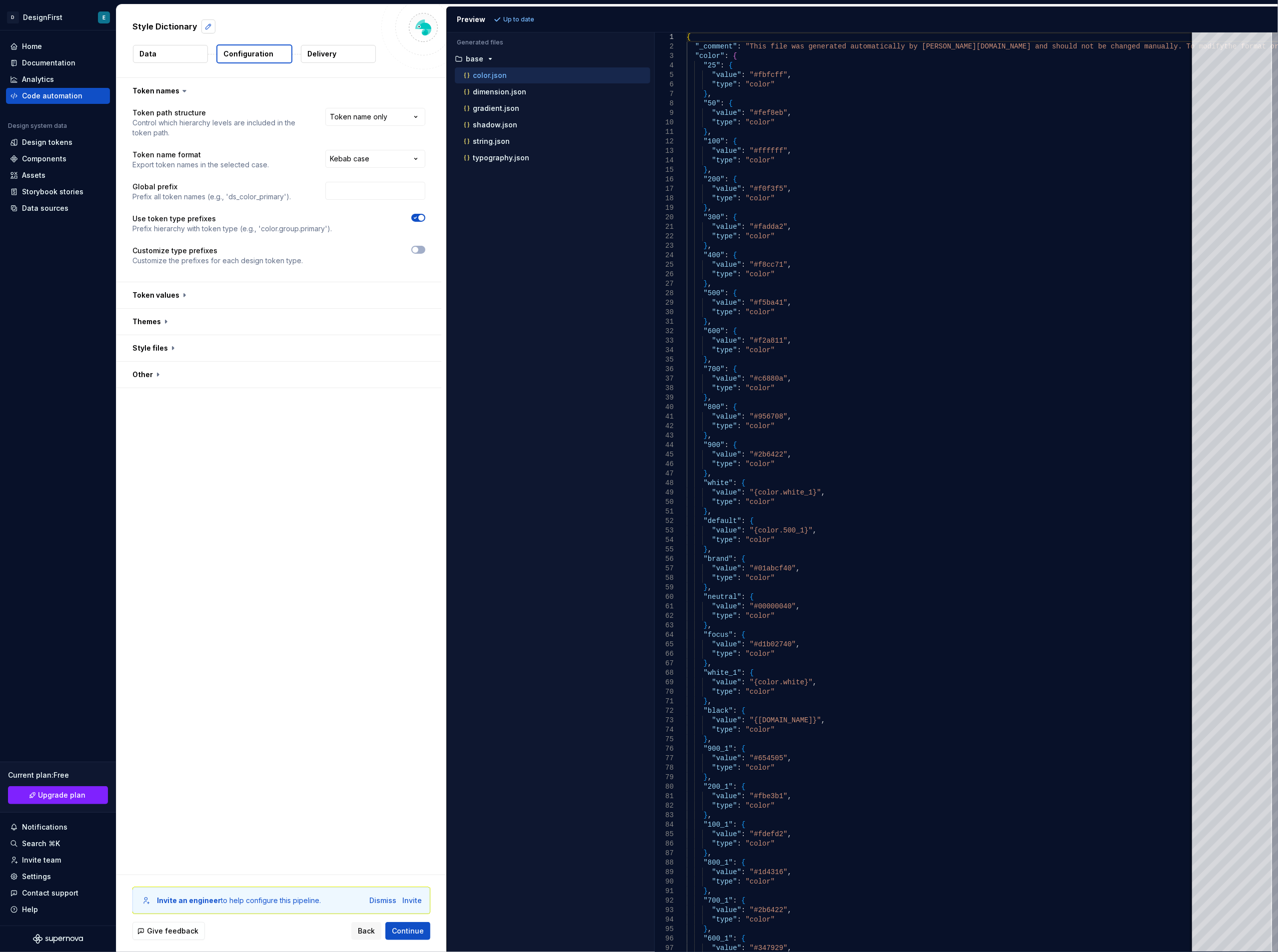
click at [201, 30] on button "button" at bounding box center [208, 26] width 14 height 14
type textarea "*"
click at [179, 53] on button "Data" at bounding box center [170, 53] width 75 height 18
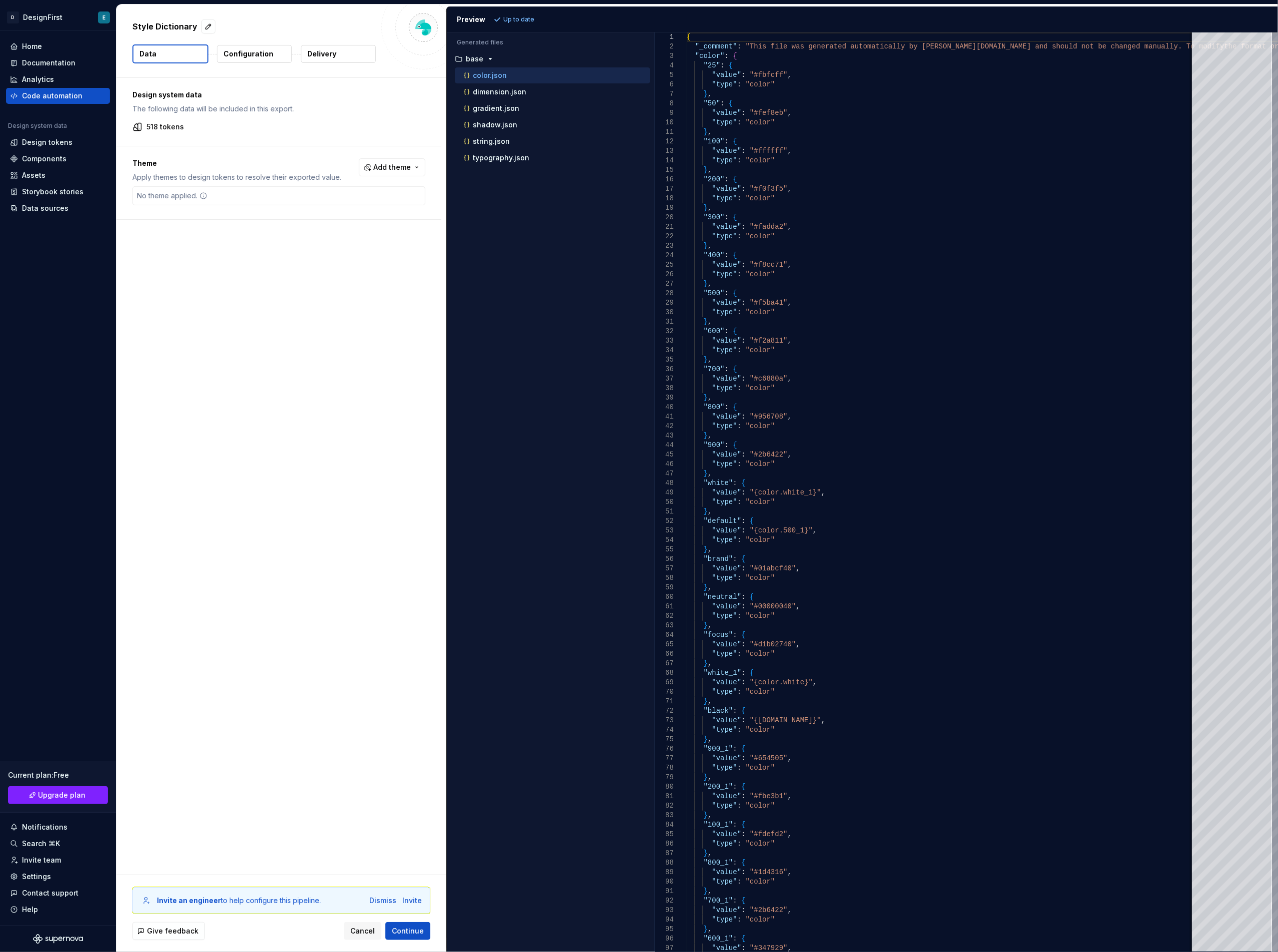
click at [169, 53] on button "Data" at bounding box center [170, 54] width 76 height 19
click at [263, 48] on button "Configuration" at bounding box center [254, 53] width 75 height 18
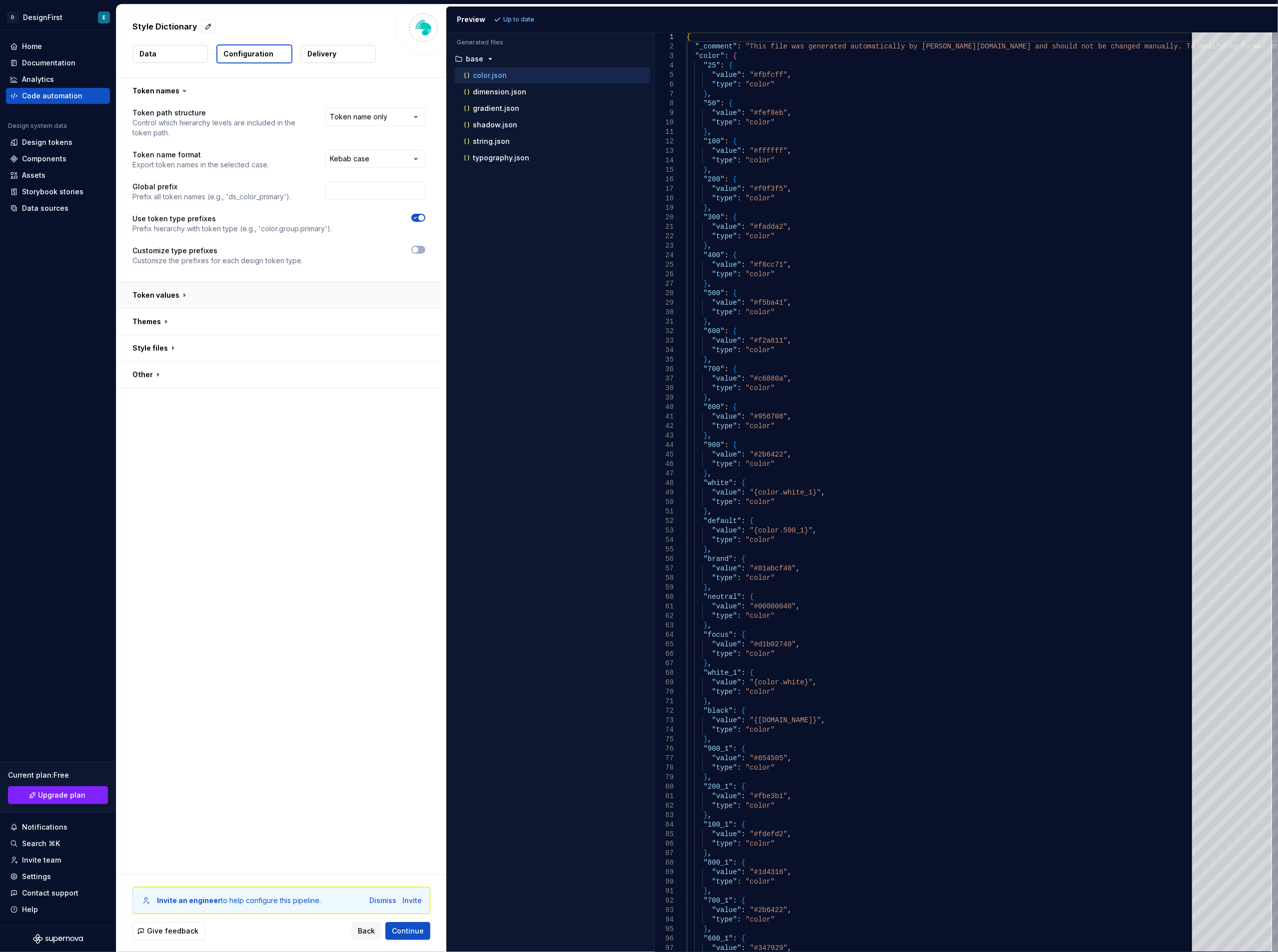
click at [184, 294] on button "button" at bounding box center [279, 295] width 325 height 26
click at [180, 295] on icon at bounding box center [185, 295] width 10 height 10
click at [170, 493] on button "button" at bounding box center [279, 494] width 325 height 26
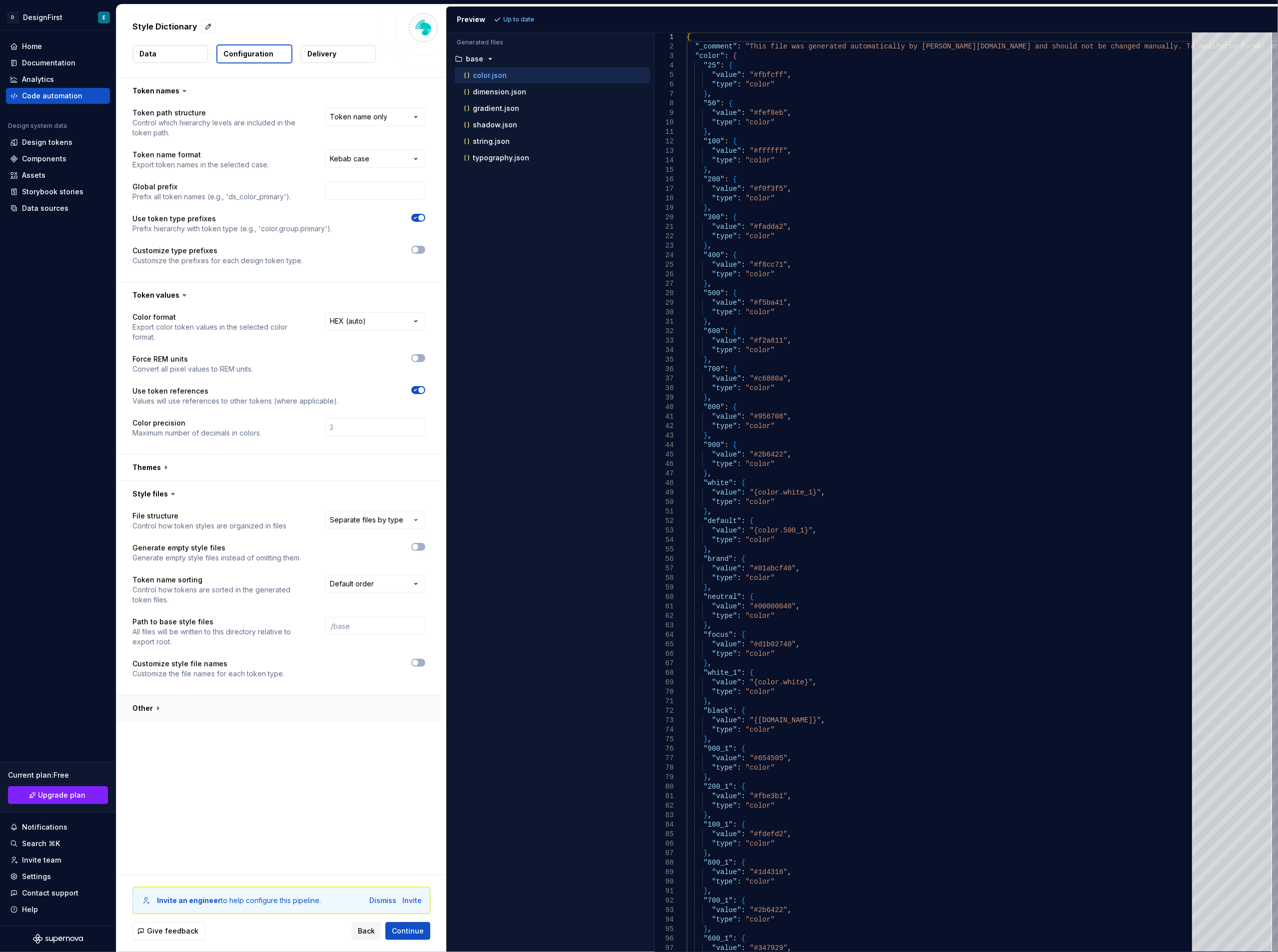
click at [156, 704] on button "button" at bounding box center [279, 708] width 325 height 26
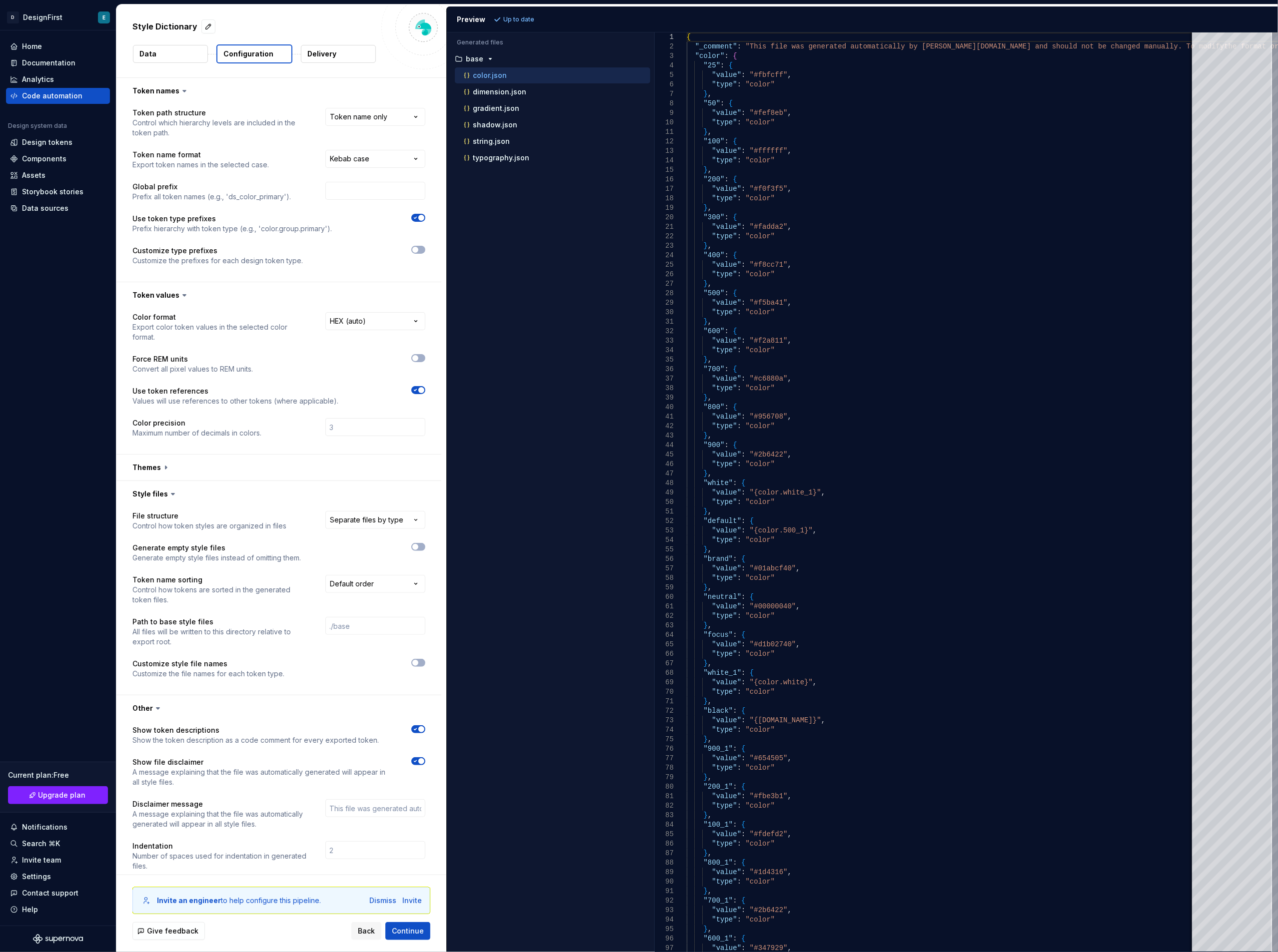
click at [193, 53] on button "Data" at bounding box center [170, 53] width 75 height 18
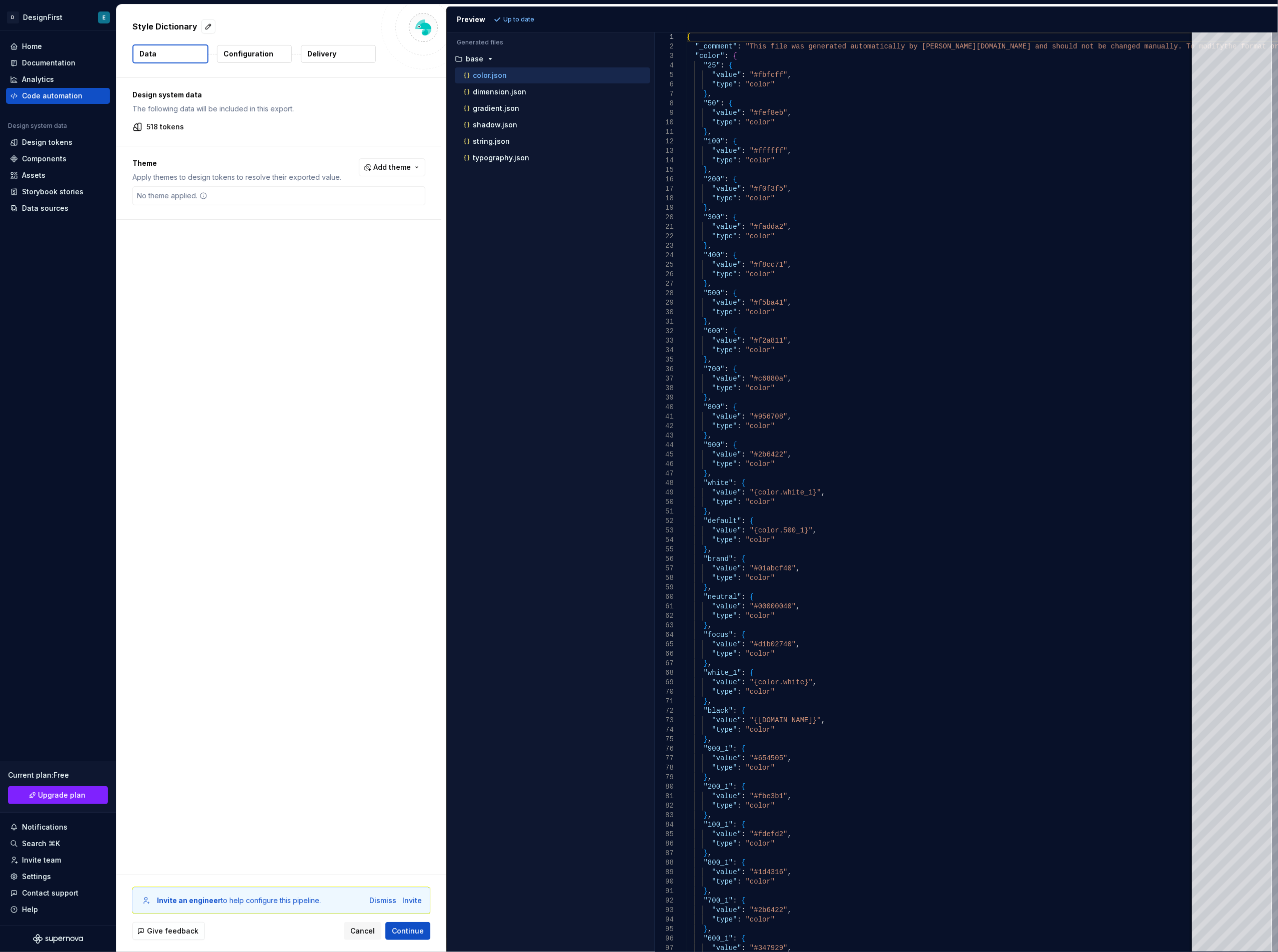
drag, startPoint x: 241, startPoint y: 47, endPoint x: 239, endPoint y: 53, distance: 6.3
click at [241, 47] on button "Configuration" at bounding box center [254, 53] width 75 height 18
click at [239, 53] on p "Configuration" at bounding box center [248, 54] width 50 height 10
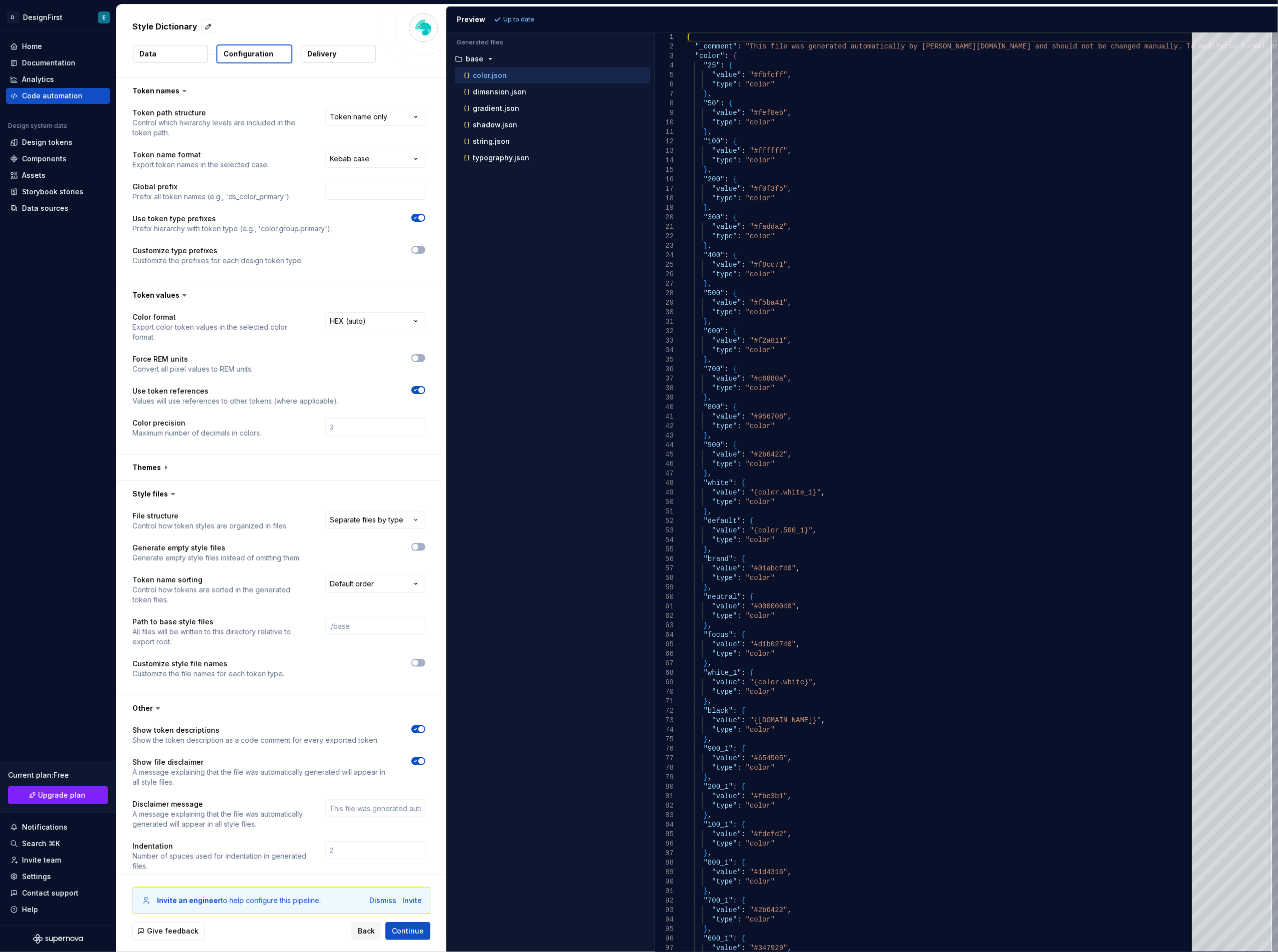
click at [164, 57] on button "Data" at bounding box center [170, 53] width 75 height 18
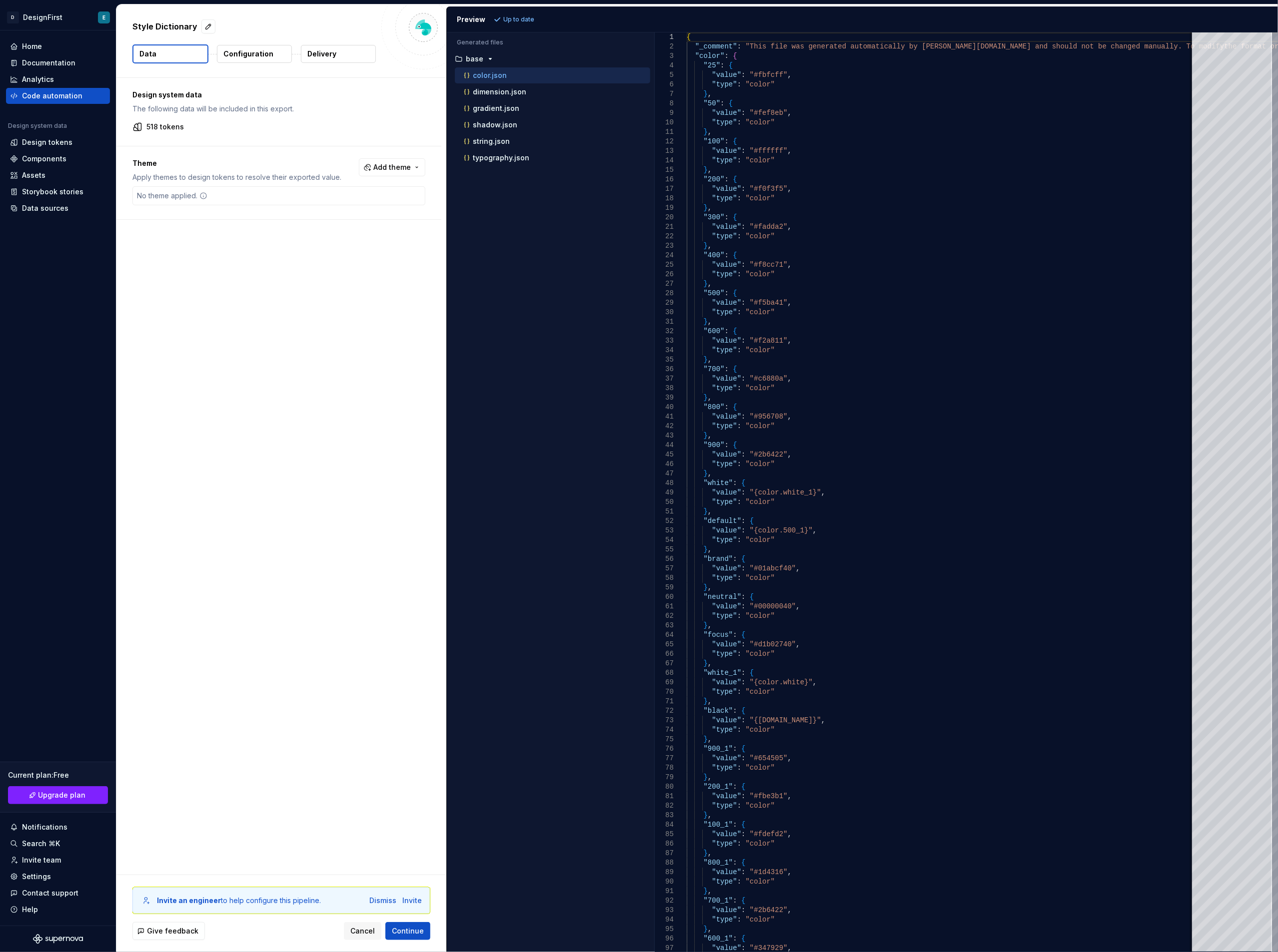
click at [157, 57] on button "Data" at bounding box center [170, 54] width 76 height 19
click at [484, 59] on div "button" at bounding box center [491, 59] width 12 height 8
drag, startPoint x: 484, startPoint y: 59, endPoint x: 424, endPoint y: 293, distance: 241.6
click at [424, 293] on div "Design system data The following data will be included in this export. 518 toke…" at bounding box center [281, 476] width 330 height 797
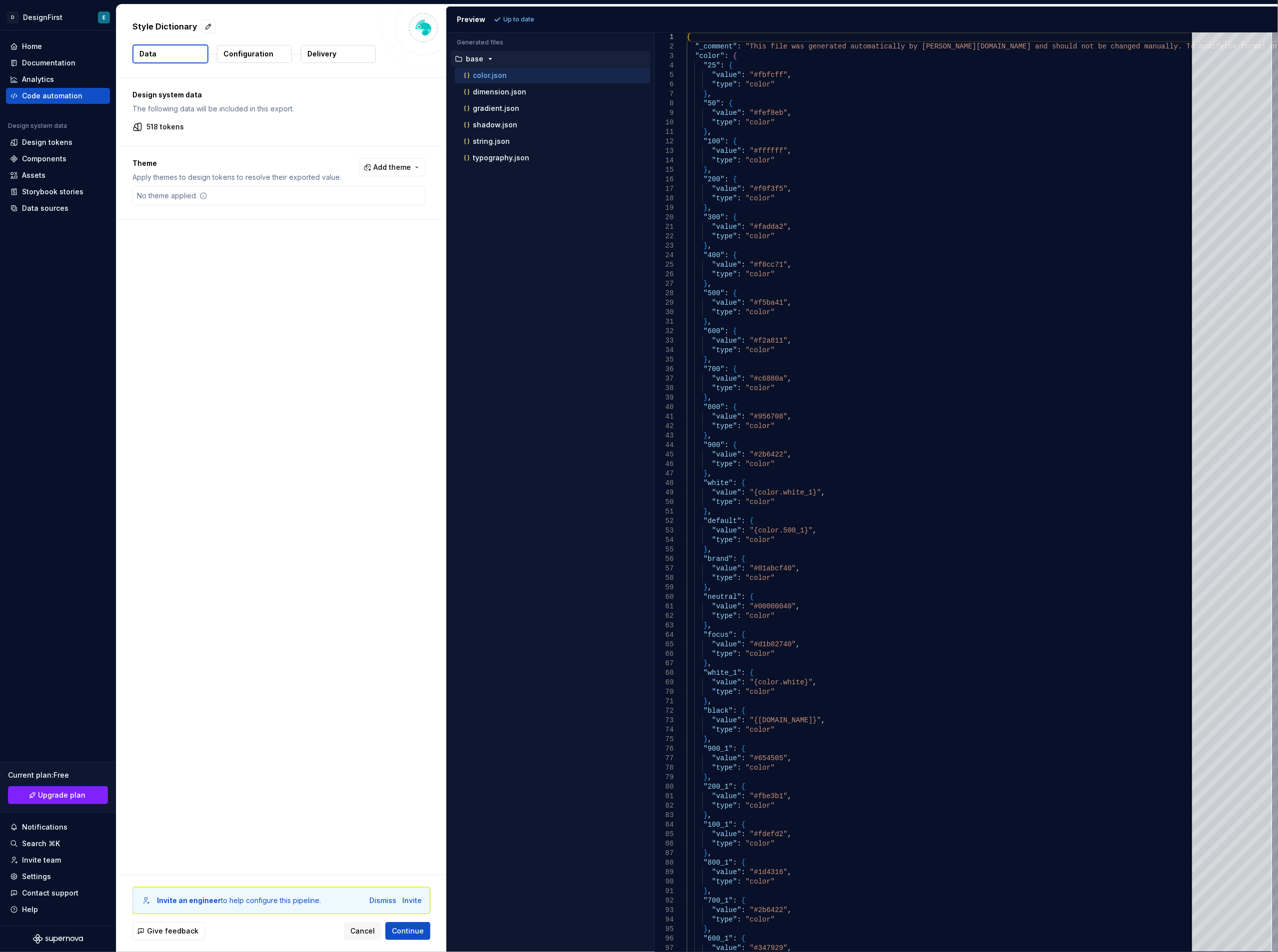
click at [382, 169] on span "Add theme" at bounding box center [392, 167] width 37 height 10
click at [315, 209] on div "Suggestions" at bounding box center [314, 208] width 8 height 8
click at [522, 16] on html "D DesignFirst E Home Documentation Analytics Code automation Design system data…" at bounding box center [639, 476] width 1278 height 952
click at [521, 17] on span "Refresh preview" at bounding box center [529, 19] width 50 height 8
click at [387, 169] on span "Add theme" at bounding box center [392, 167] width 37 height 10
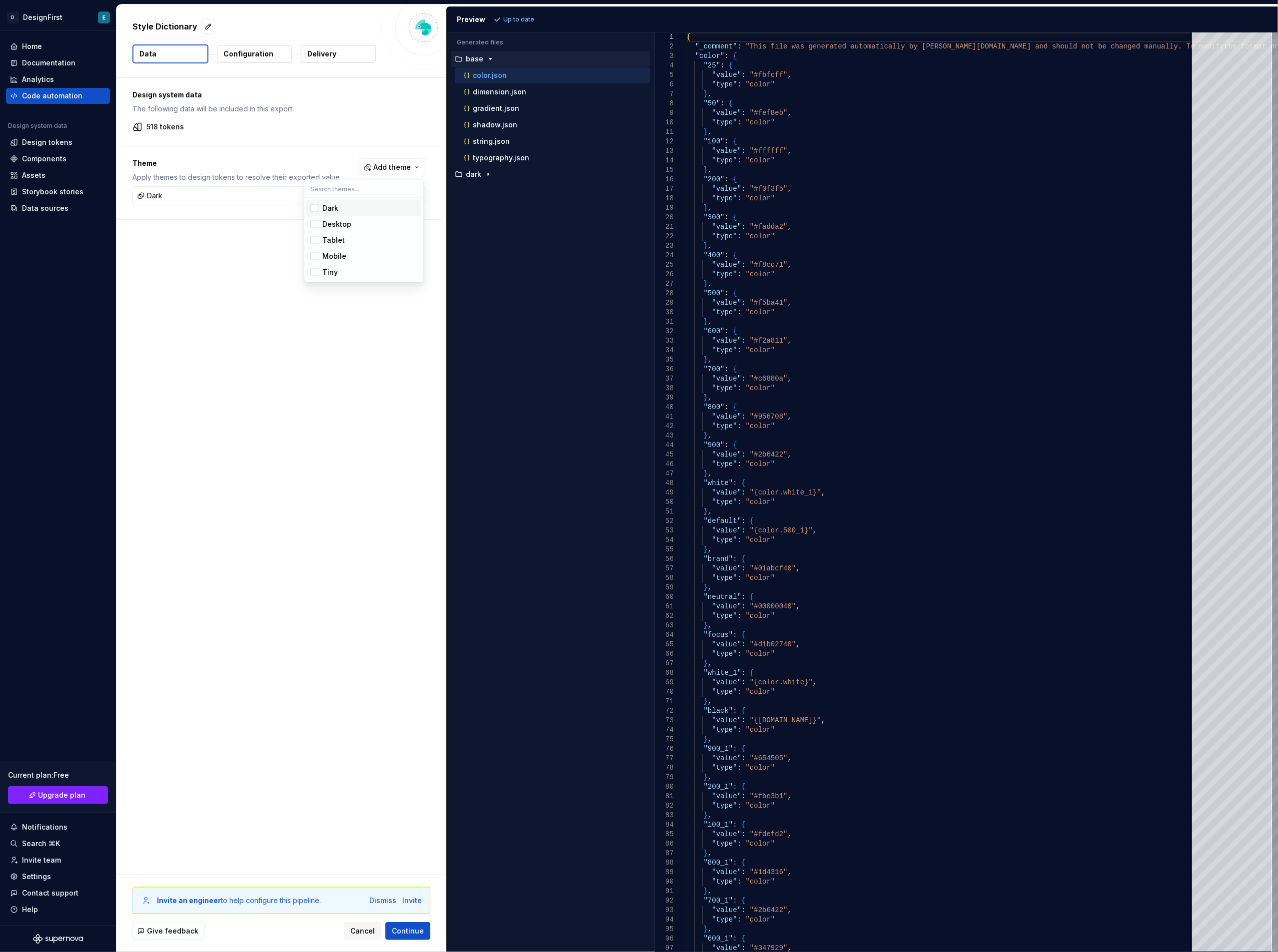
click at [313, 211] on div "Suggestions" at bounding box center [314, 208] width 8 height 8
click at [538, 15] on html "D DesignFirst E Home Documentation Analytics Code automation Design system data…" at bounding box center [639, 476] width 1278 height 952
click at [538, 20] on span "Refresh preview" at bounding box center [529, 19] width 50 height 8
click at [236, 55] on p "Configuration" at bounding box center [248, 54] width 50 height 10
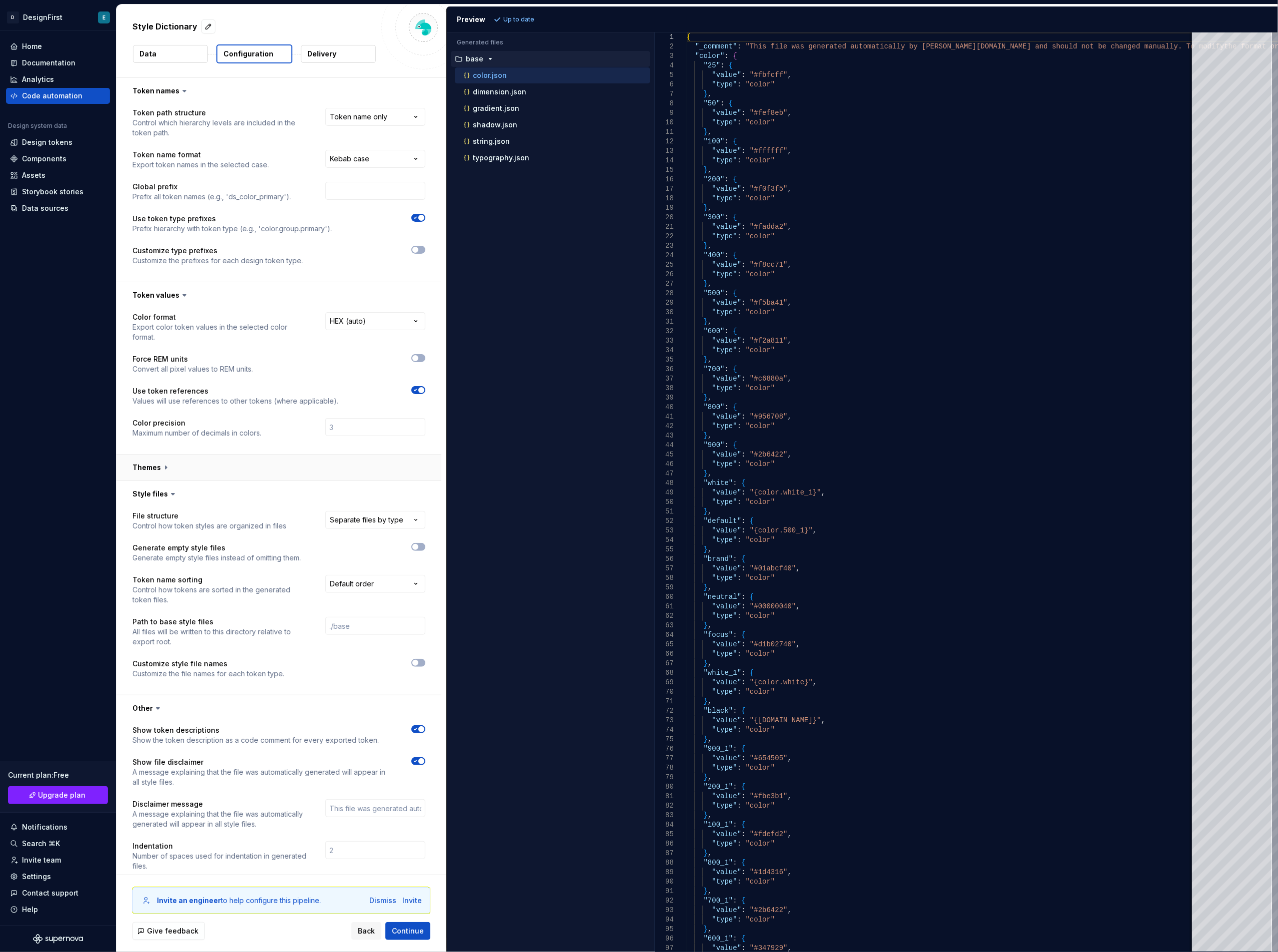
click at [164, 462] on button "button" at bounding box center [279, 468] width 325 height 26
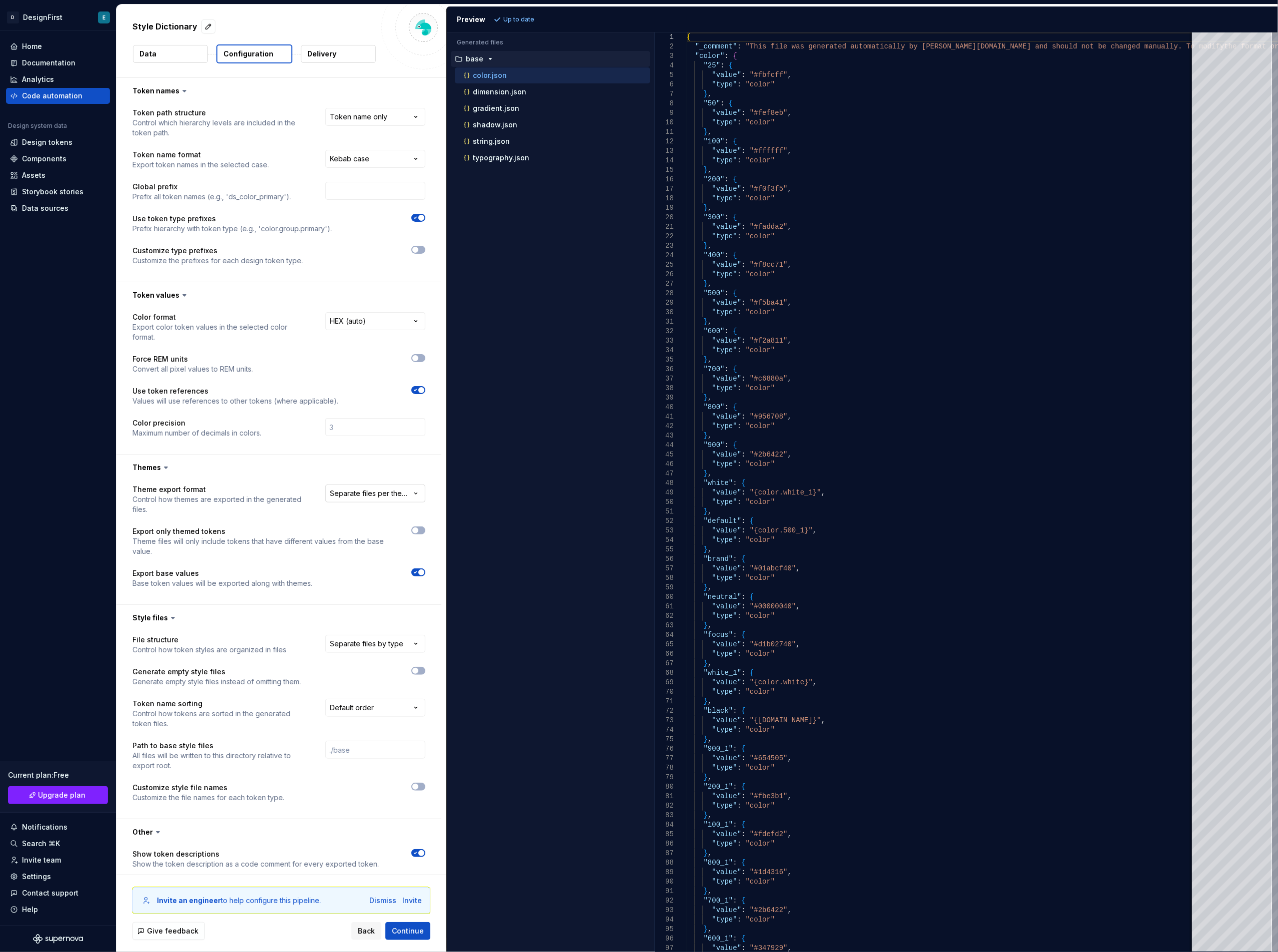
click at [354, 497] on html "**********" at bounding box center [639, 476] width 1278 height 952
click at [301, 454] on html "**********" at bounding box center [639, 476] width 1278 height 952
click at [161, 468] on icon at bounding box center [166, 468] width 10 height 10
click at [155, 50] on p "Data" at bounding box center [148, 54] width 17 height 10
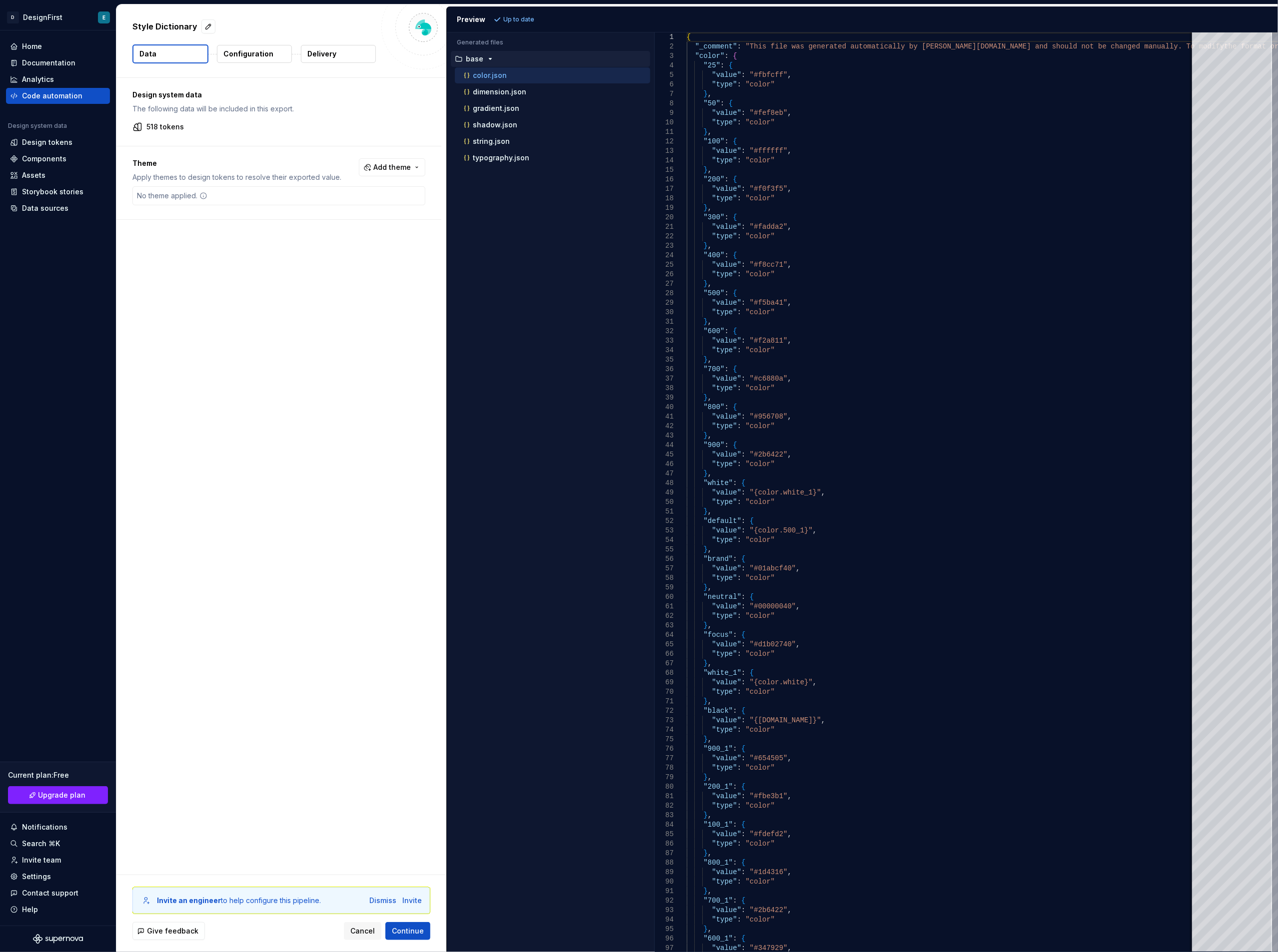
click at [134, 126] on icon at bounding box center [137, 127] width 7 height 7
click at [259, 54] on p "Configuration" at bounding box center [248, 54] width 50 height 10
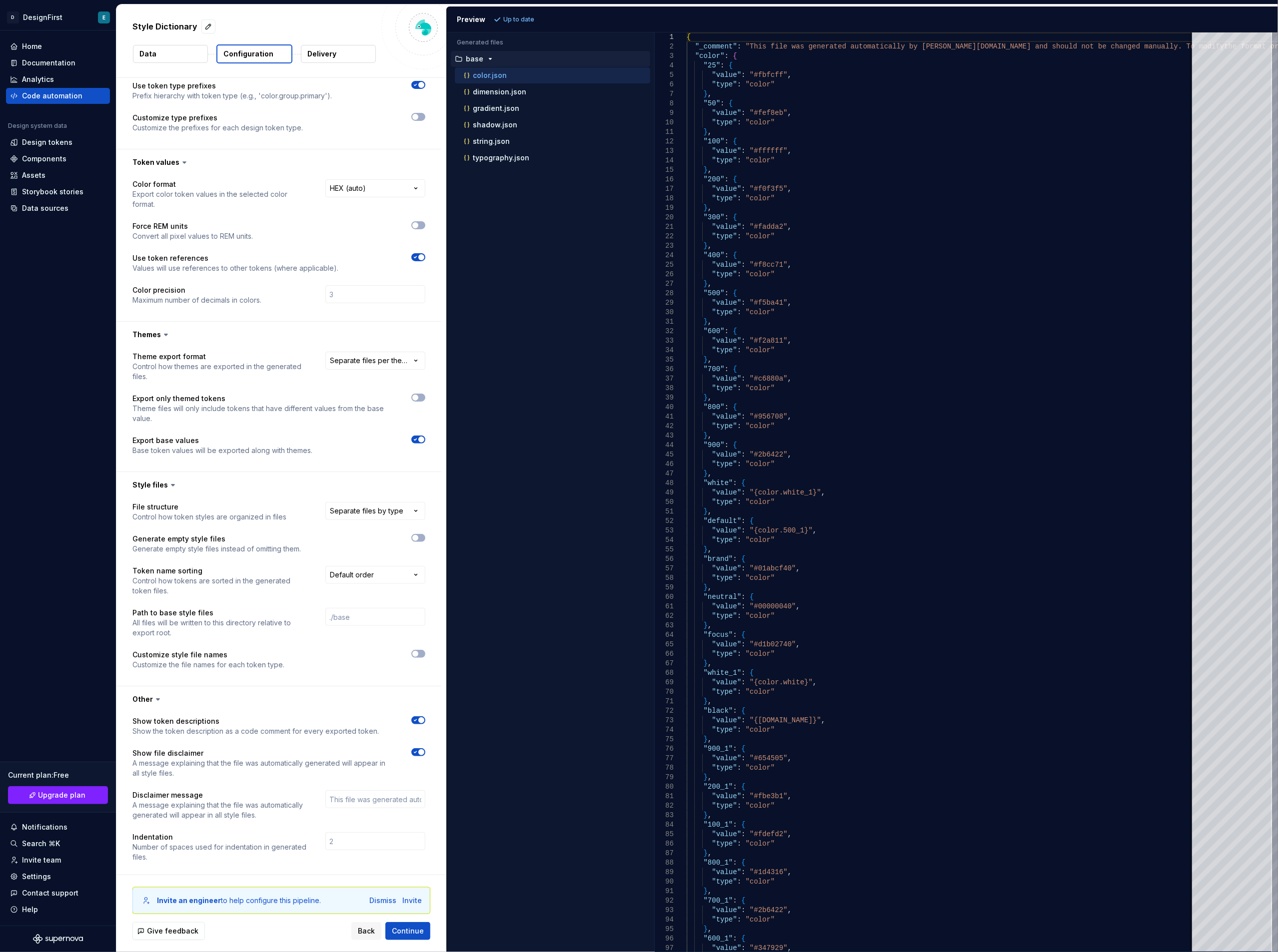
scroll to position [138, 0]
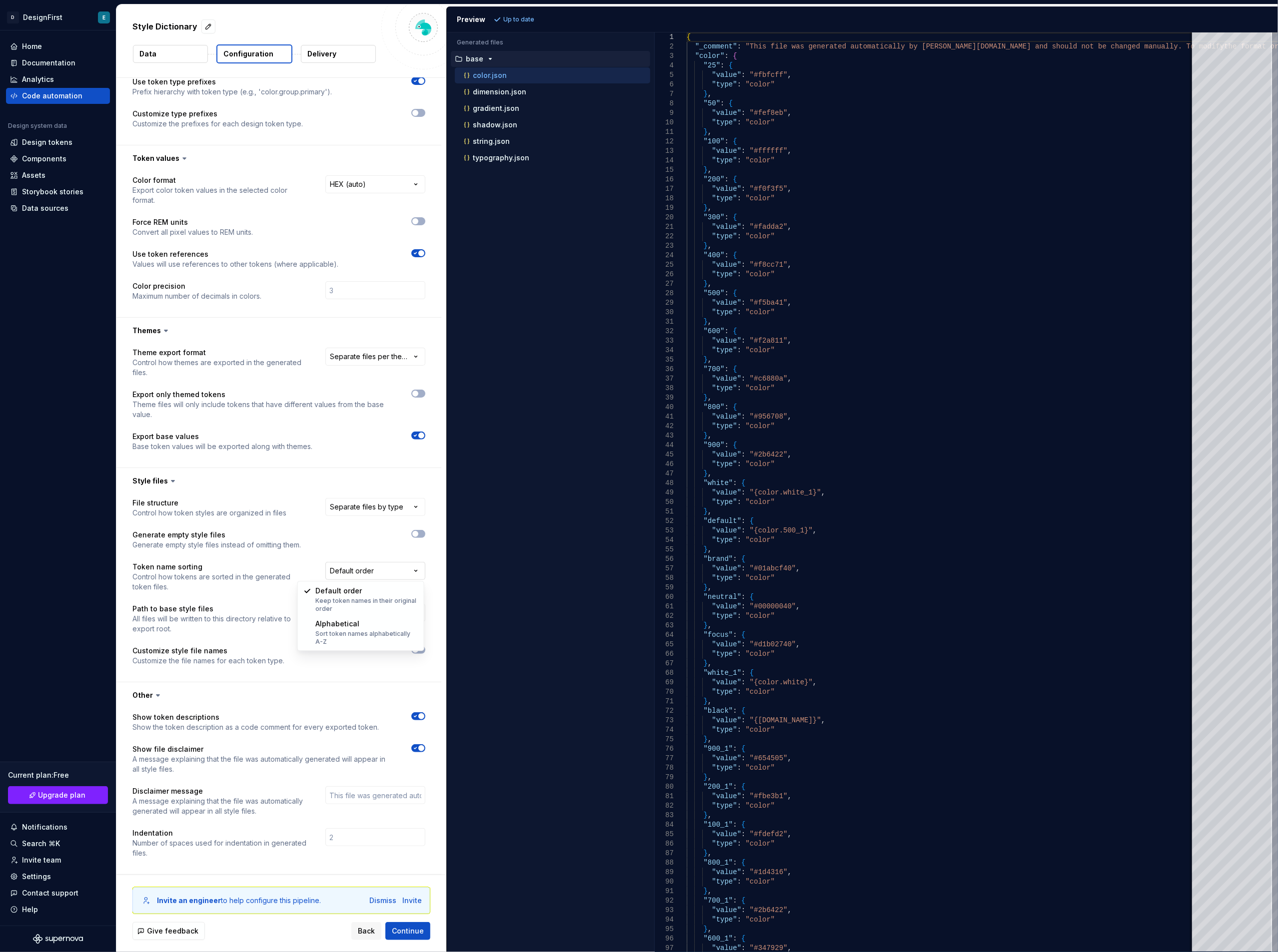
click at [345, 573] on html "**********" at bounding box center [639, 476] width 1278 height 952
click at [343, 571] on html "**********" at bounding box center [639, 476] width 1278 height 952
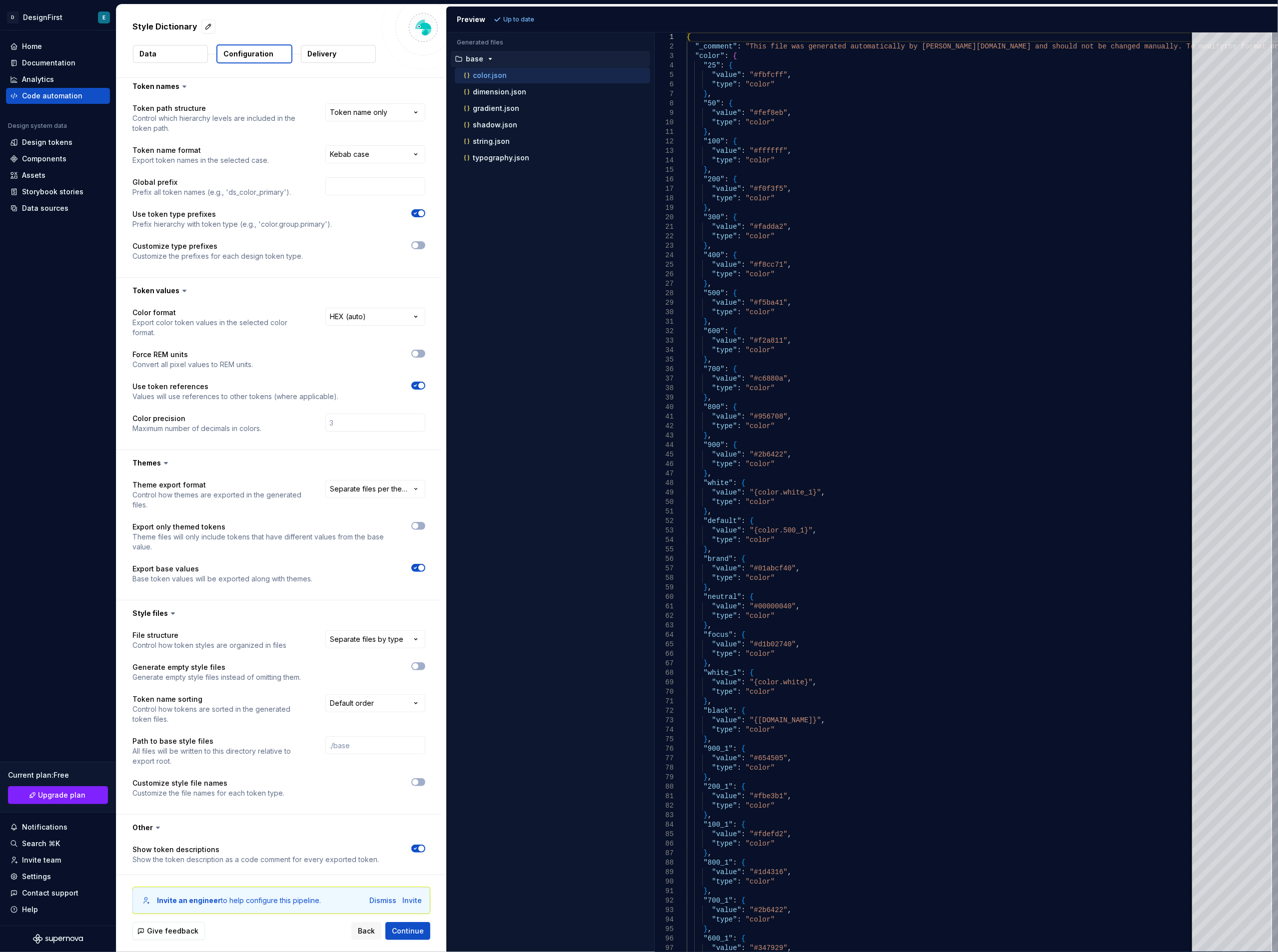
scroll to position [0, 0]
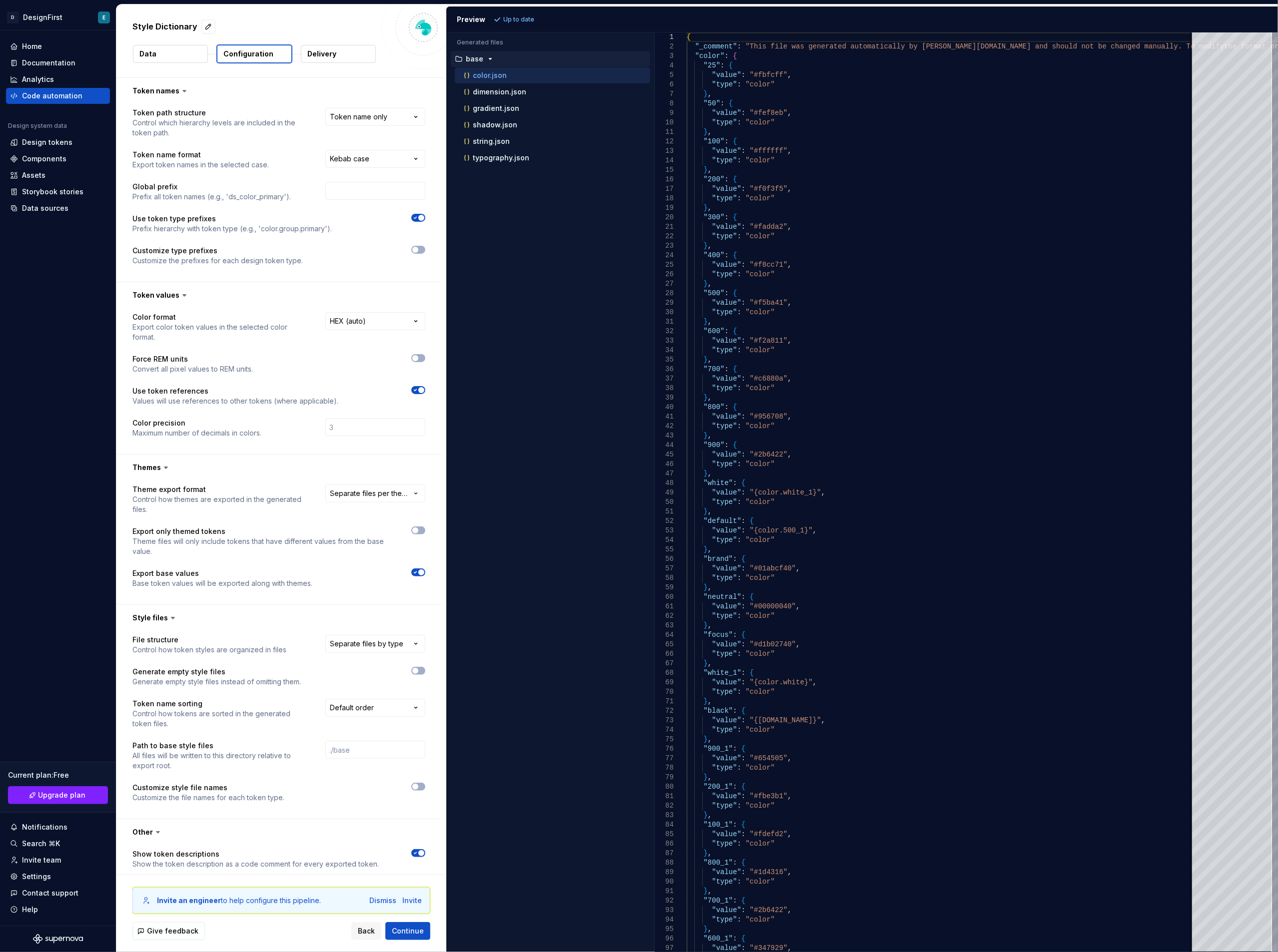
click at [158, 51] on button "Data" at bounding box center [170, 53] width 75 height 18
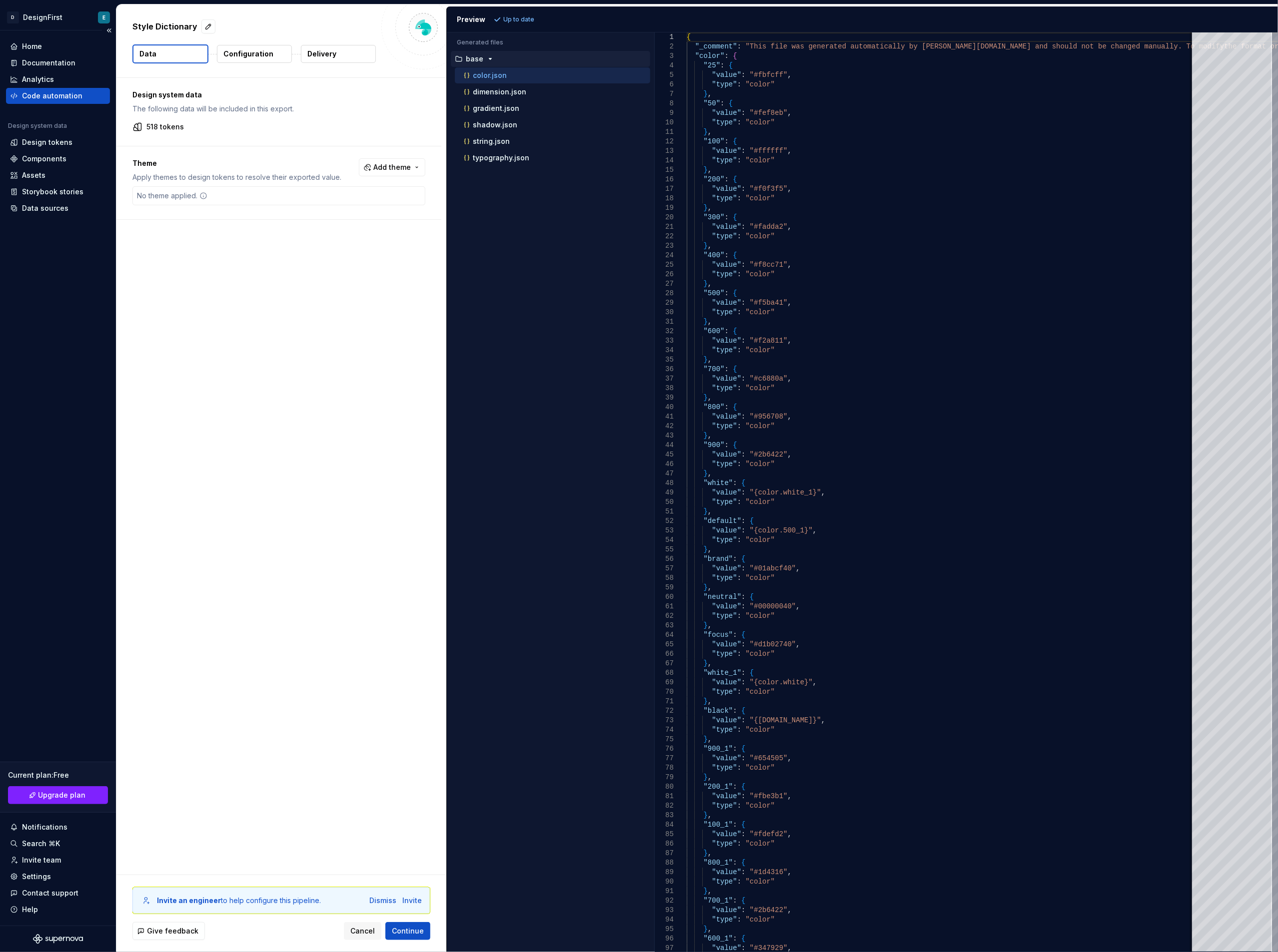
click at [55, 94] on div "Code automation" at bounding box center [52, 96] width 61 height 10
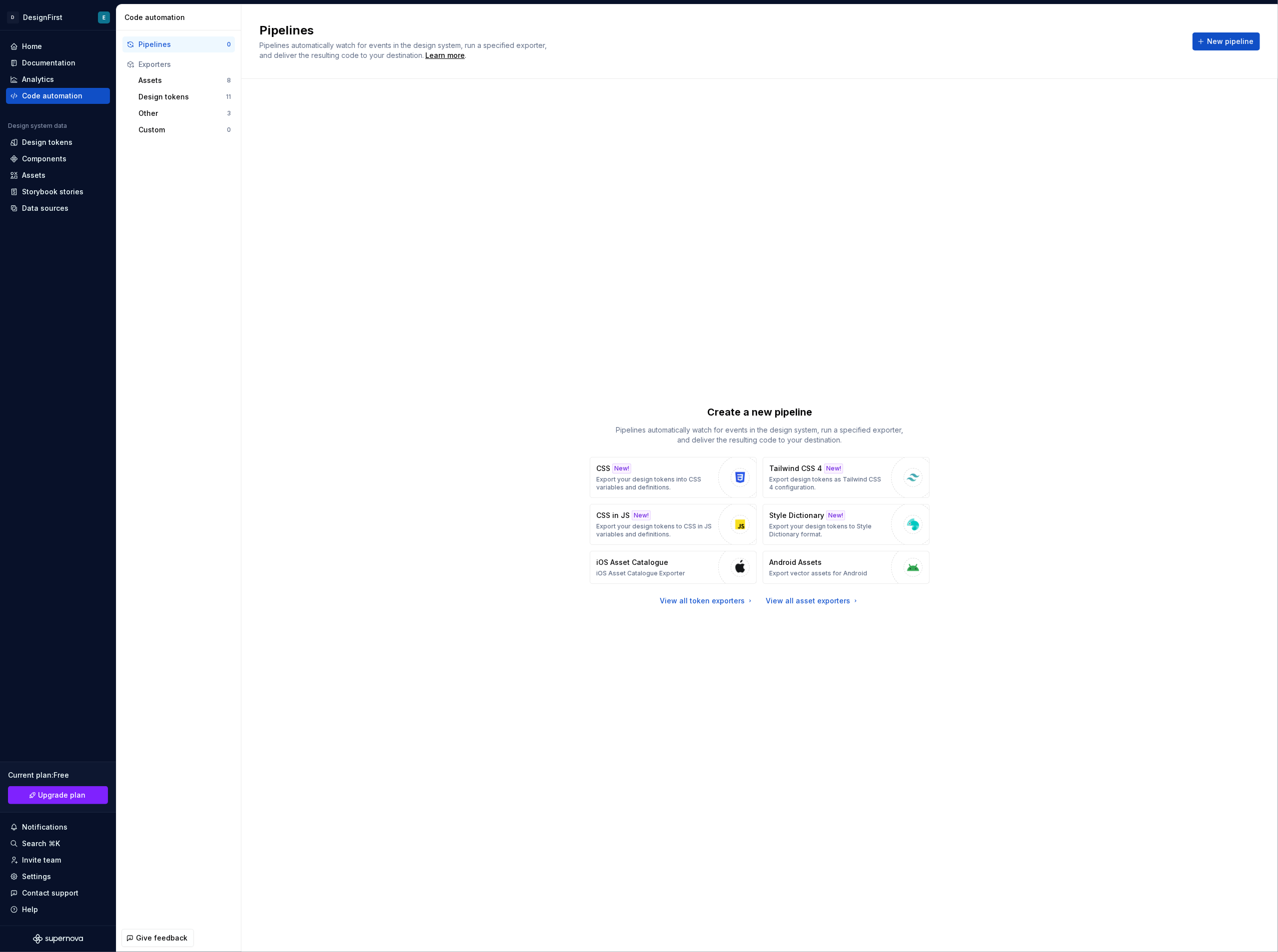
click at [1210, 32] on div "Pipelines Pipelines automatically watch for events in the design system, run a …" at bounding box center [760, 42] width 1001 height 38
click at [1214, 38] on span "New pipeline" at bounding box center [1230, 41] width 47 height 10
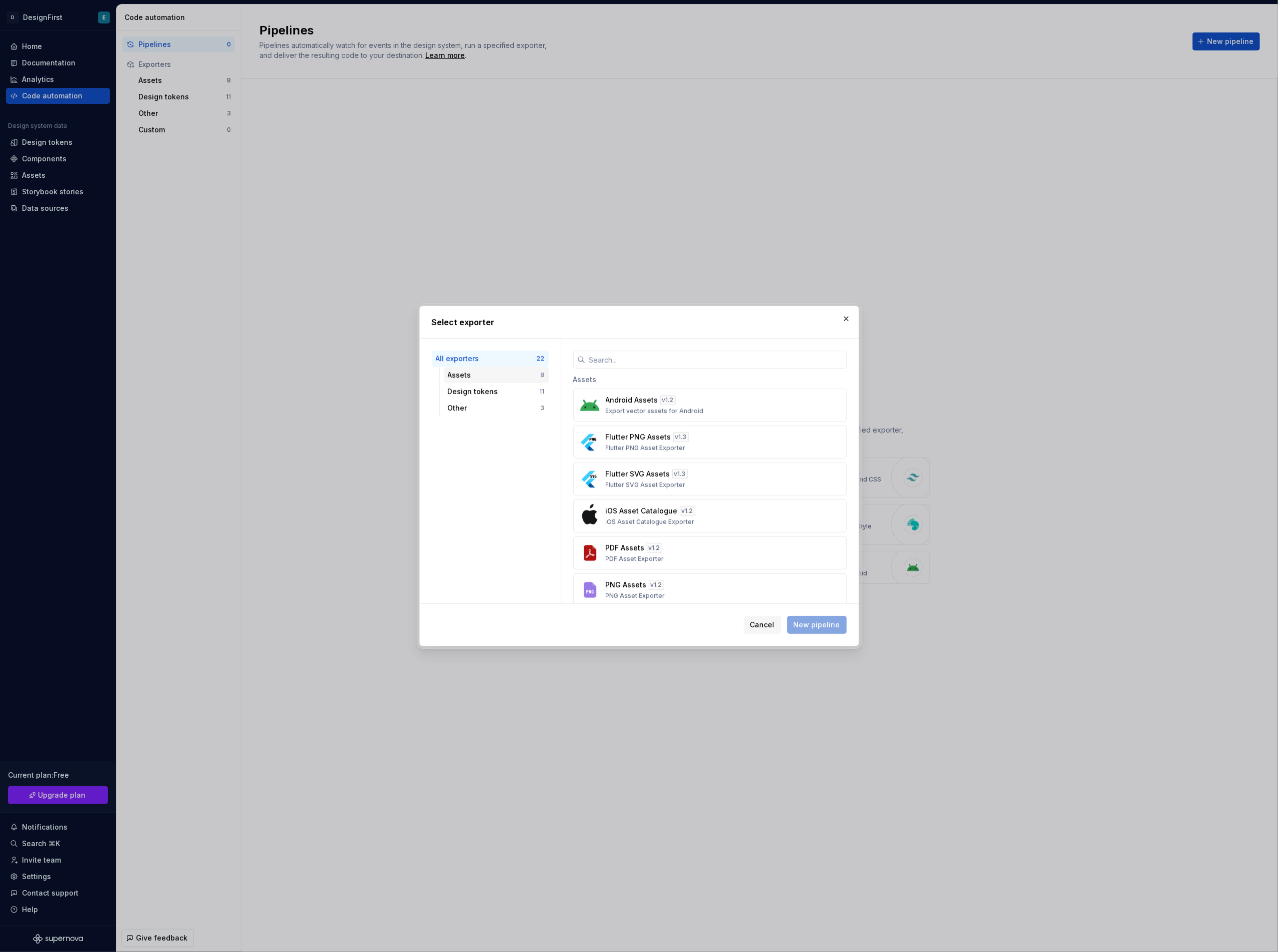
click at [492, 376] on div "Assets" at bounding box center [494, 375] width 93 height 10
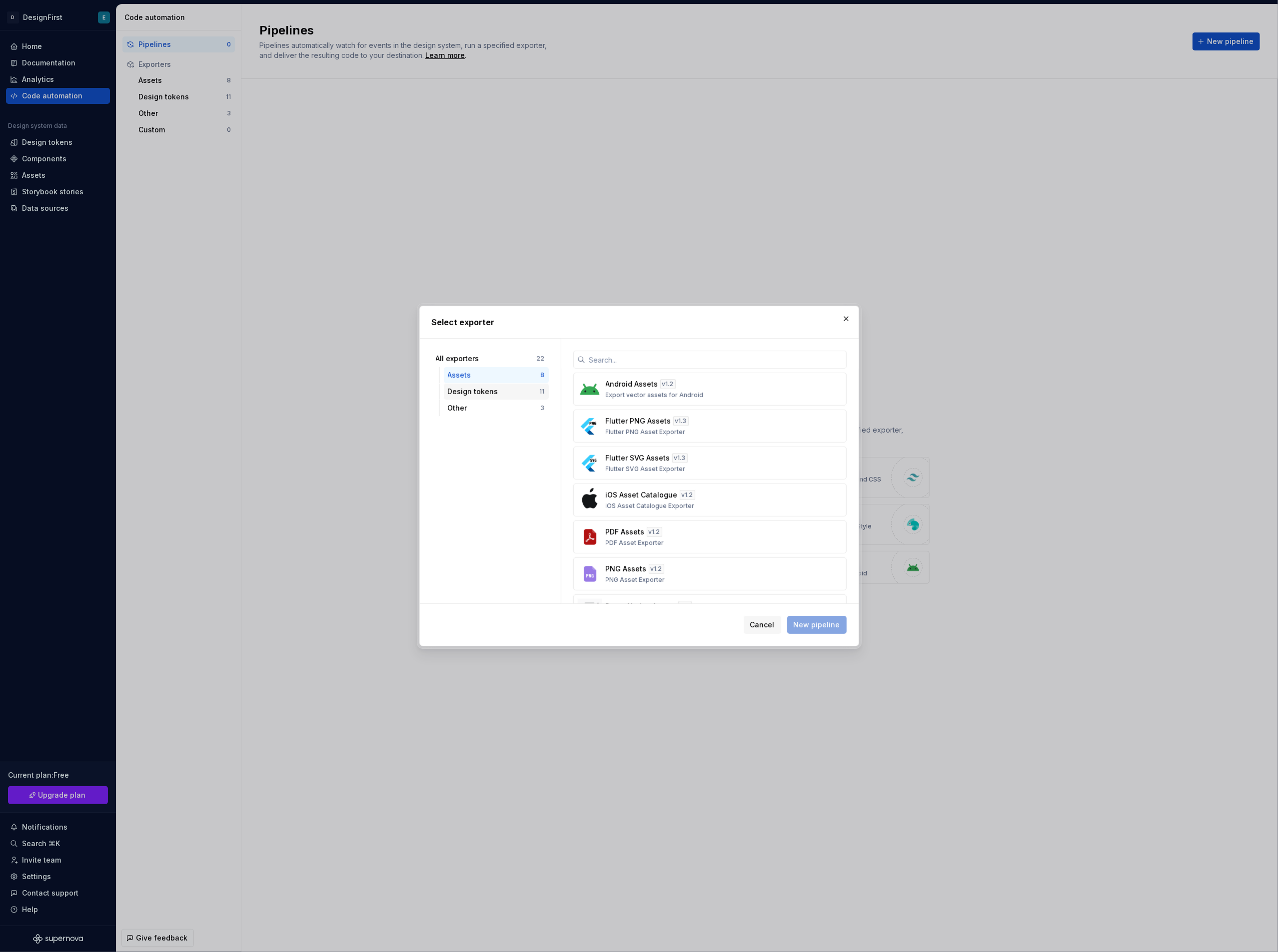
click at [484, 394] on div "Design tokens" at bounding box center [494, 392] width 92 height 10
click at [480, 406] on div "Other" at bounding box center [494, 408] width 93 height 10
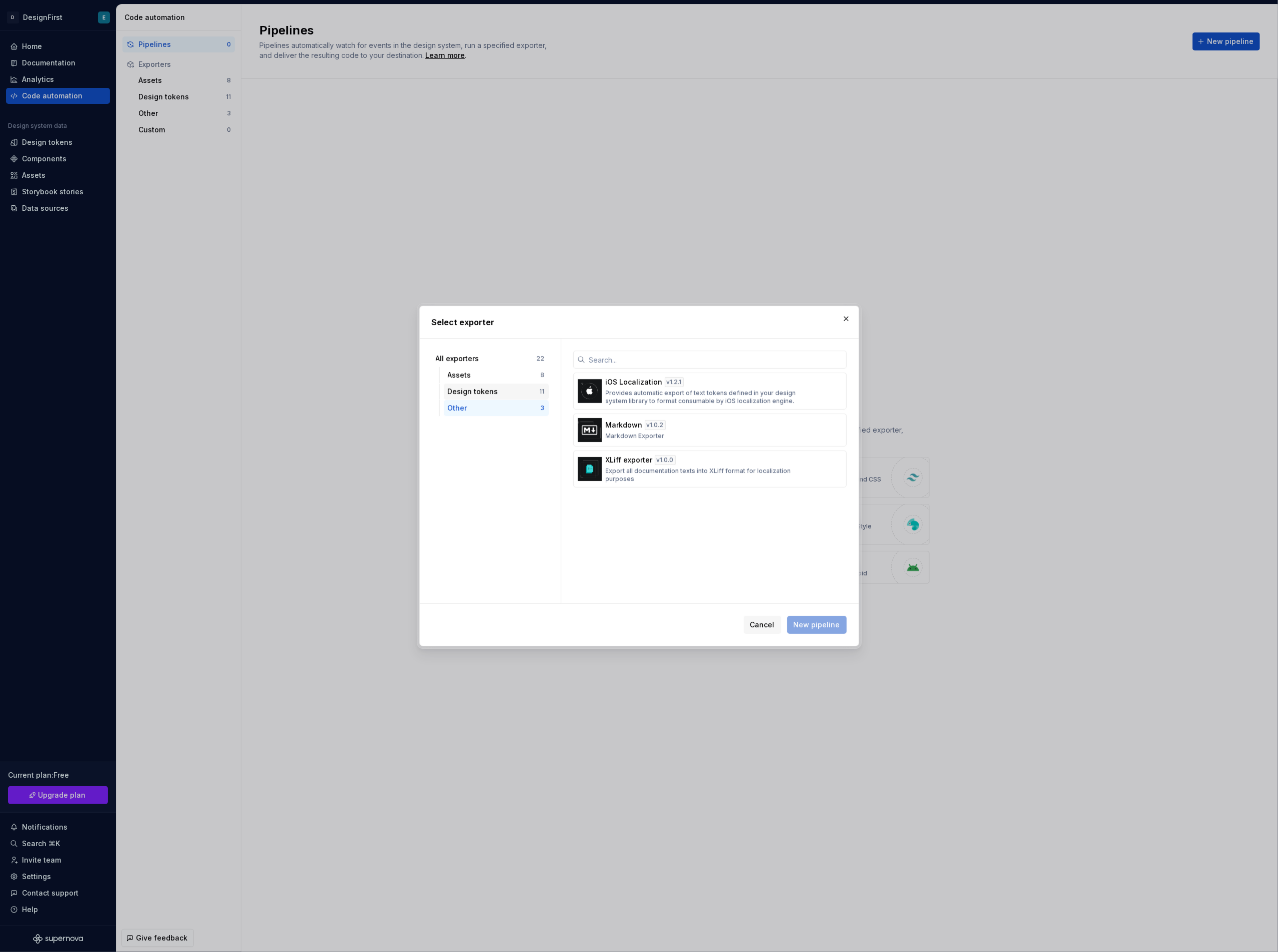
click at [484, 393] on div "Design tokens" at bounding box center [494, 392] width 92 height 10
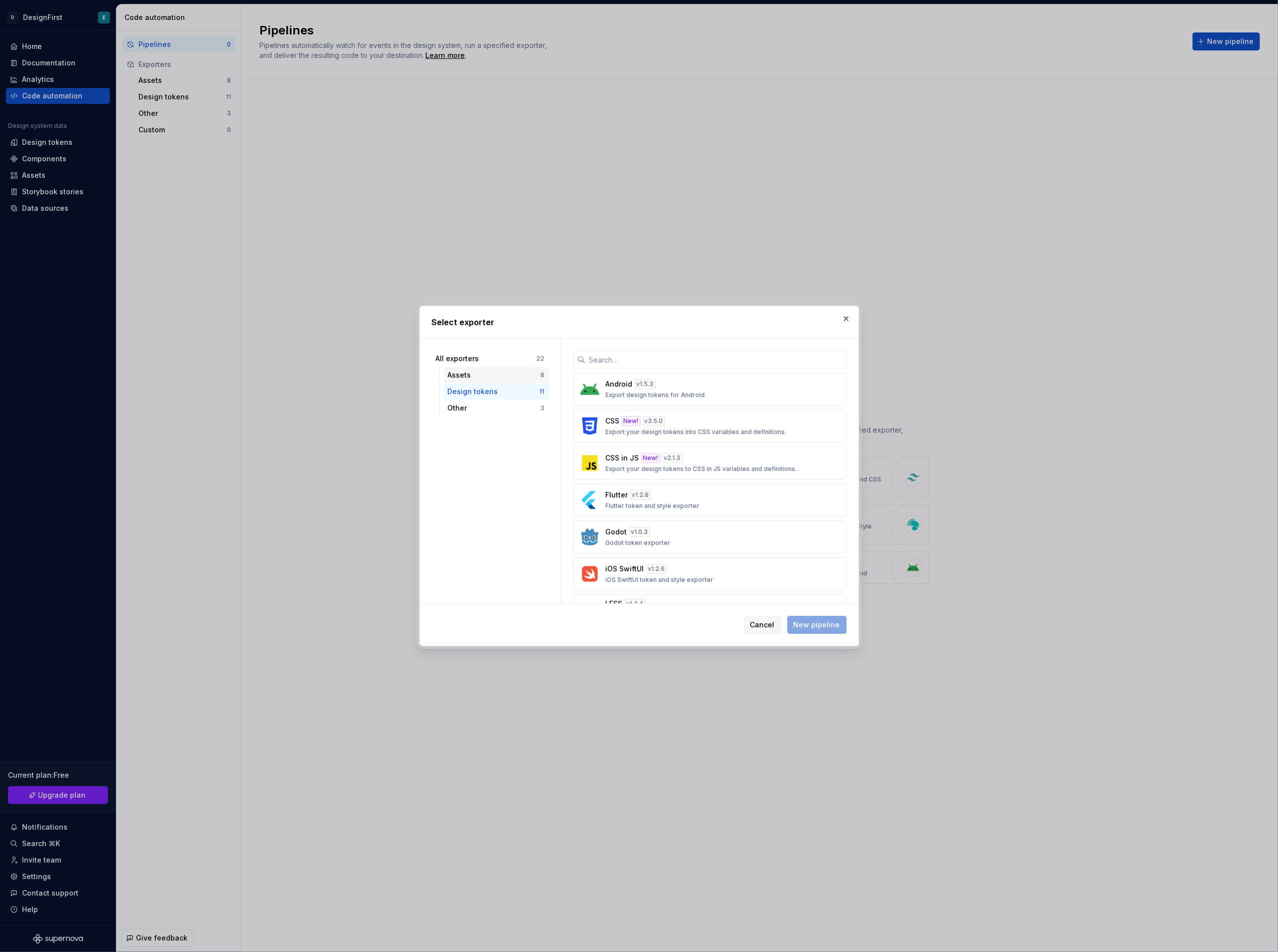
click at [484, 379] on div "Assets" at bounding box center [494, 375] width 93 height 10
click at [483, 394] on div "Design tokens" at bounding box center [494, 392] width 92 height 10
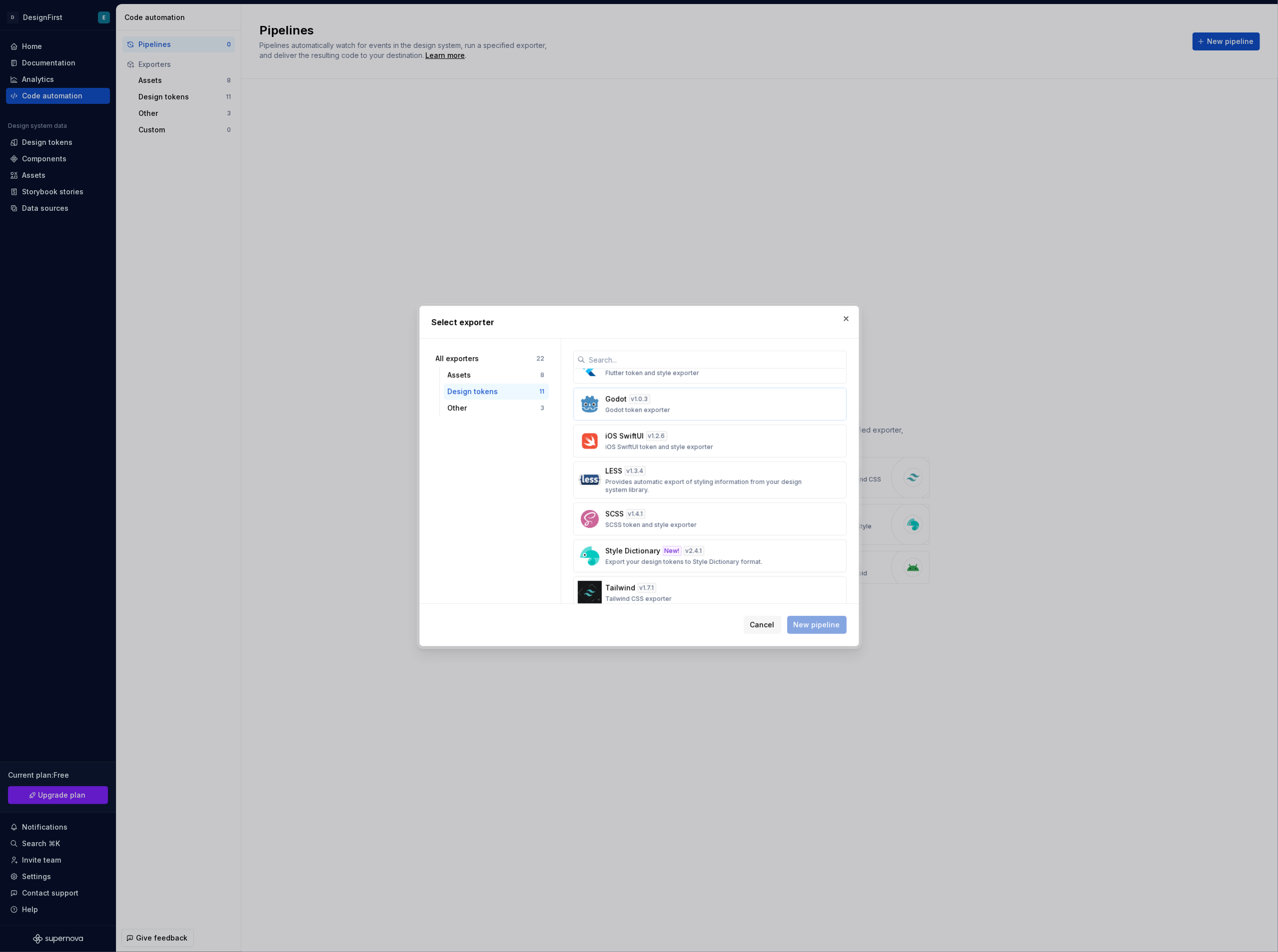
scroll to position [191, 0]
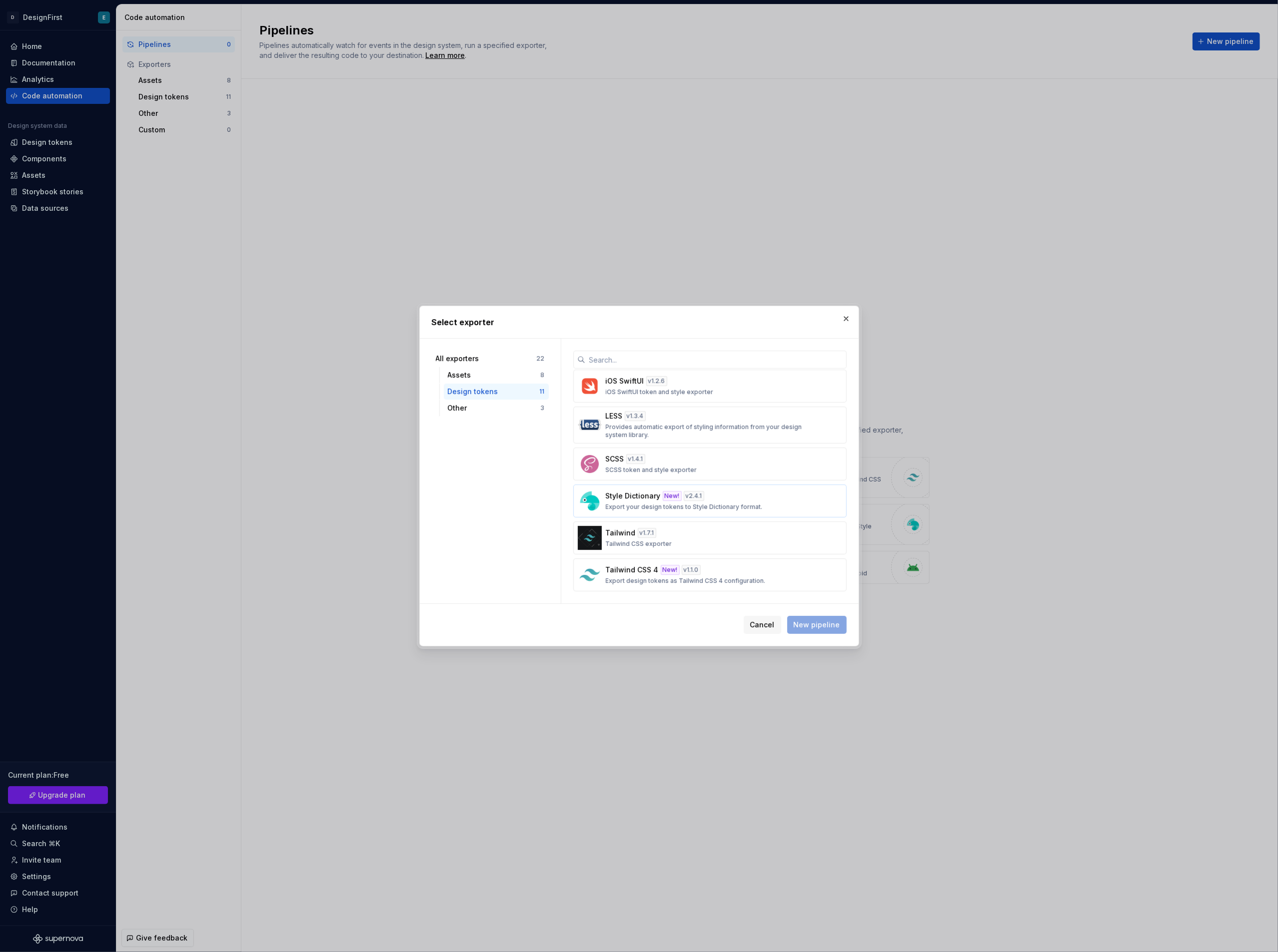
click at [717, 496] on div "Style Dictionary New! v 2.4.1 Export your design tokens to Style Dictionary for…" at bounding box center [707, 501] width 202 height 20
click at [819, 625] on span "New pipeline" at bounding box center [817, 625] width 47 height 10
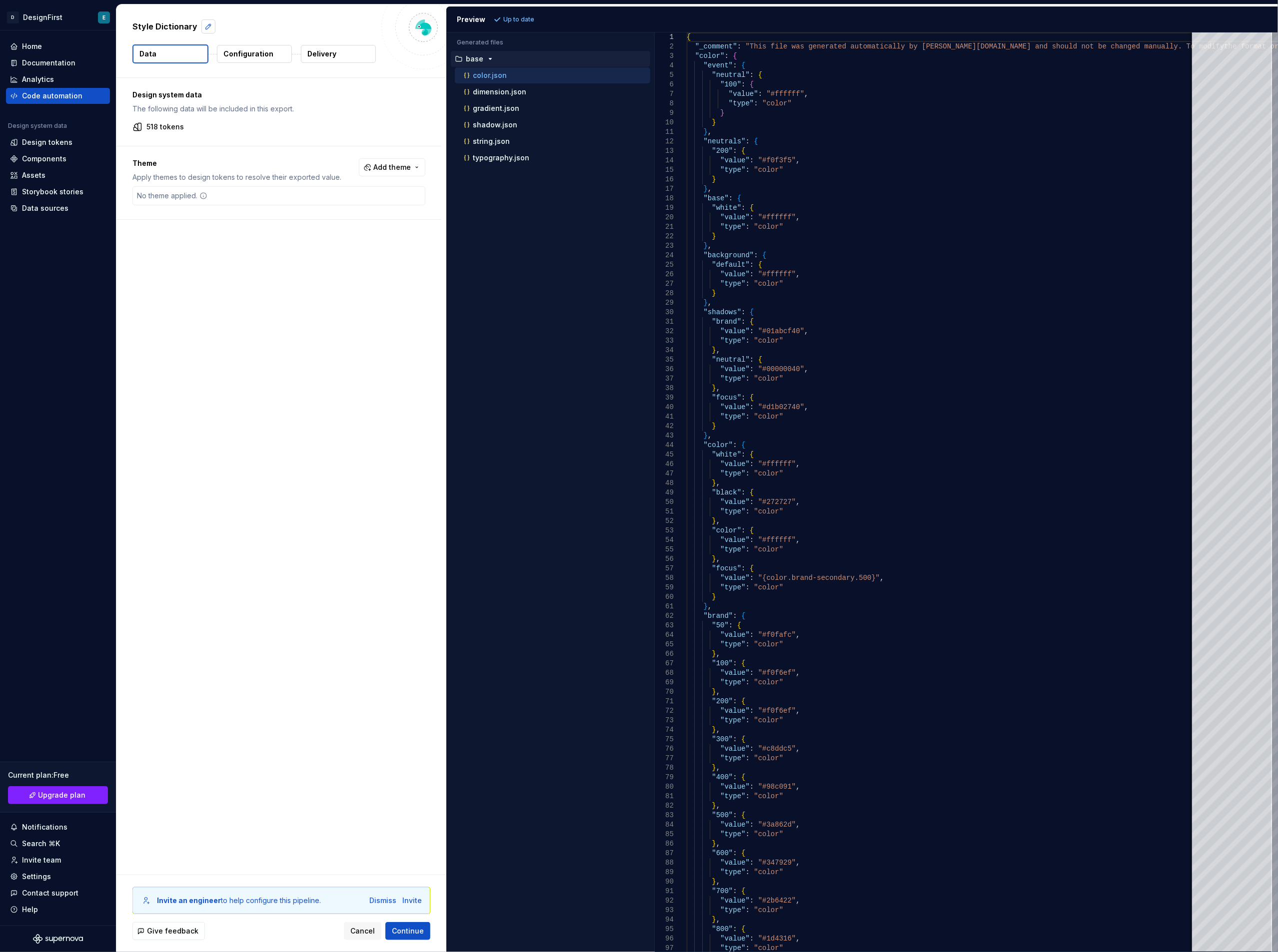
click at [202, 29] on button "button" at bounding box center [208, 26] width 14 height 14
click at [148, 128] on p "518 tokens" at bounding box center [165, 127] width 37 height 10
drag, startPoint x: 142, startPoint y: 128, endPoint x: 198, endPoint y: 121, distance: 56.4
click at [198, 121] on div "Design system data The following data will be included in this export. 518 toke…" at bounding box center [279, 112] width 325 height 68
drag, startPoint x: 142, startPoint y: 106, endPoint x: 313, endPoint y: 104, distance: 171.0
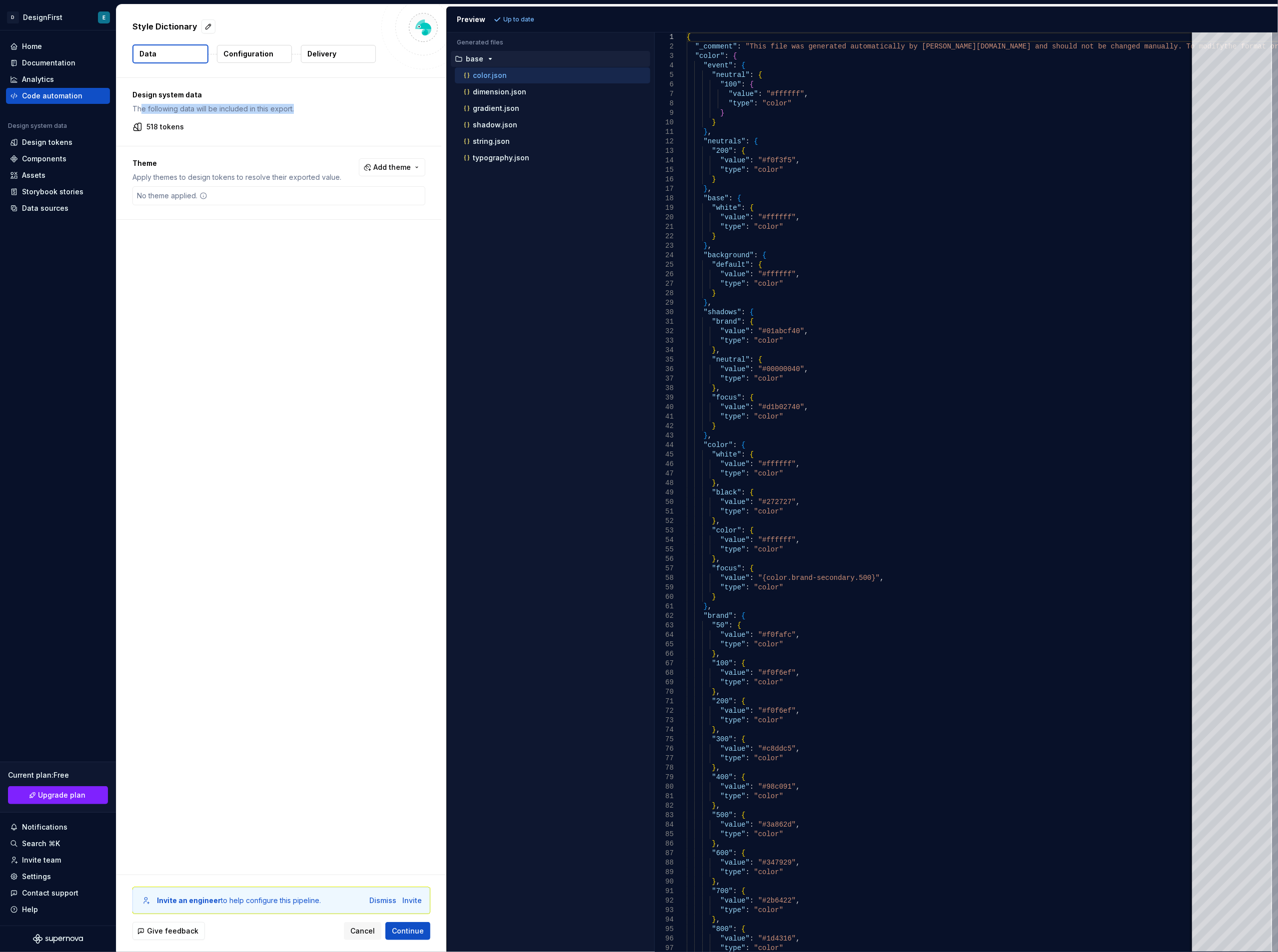
click at [313, 104] on p "The following data will be included in this export." at bounding box center [279, 109] width 293 height 10
drag, startPoint x: 292, startPoint y: 127, endPoint x: 133, endPoint y: 104, distance: 160.7
click at [291, 127] on div "518 tokens" at bounding box center [279, 127] width 293 height 10
click at [362, 931] on span "Cancel" at bounding box center [362, 931] width 25 height 10
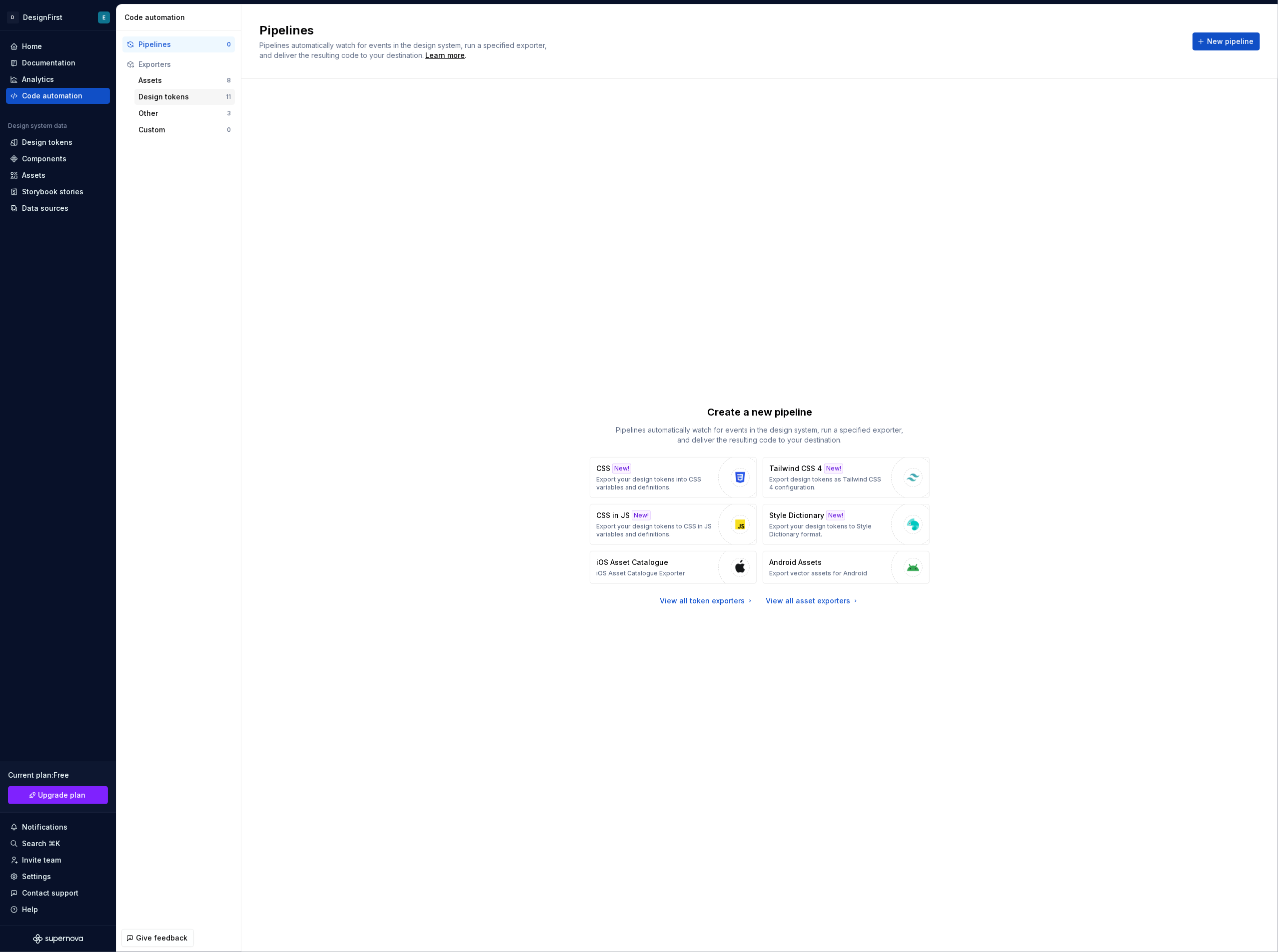
click at [183, 96] on div "Design tokens" at bounding box center [182, 97] width 88 height 10
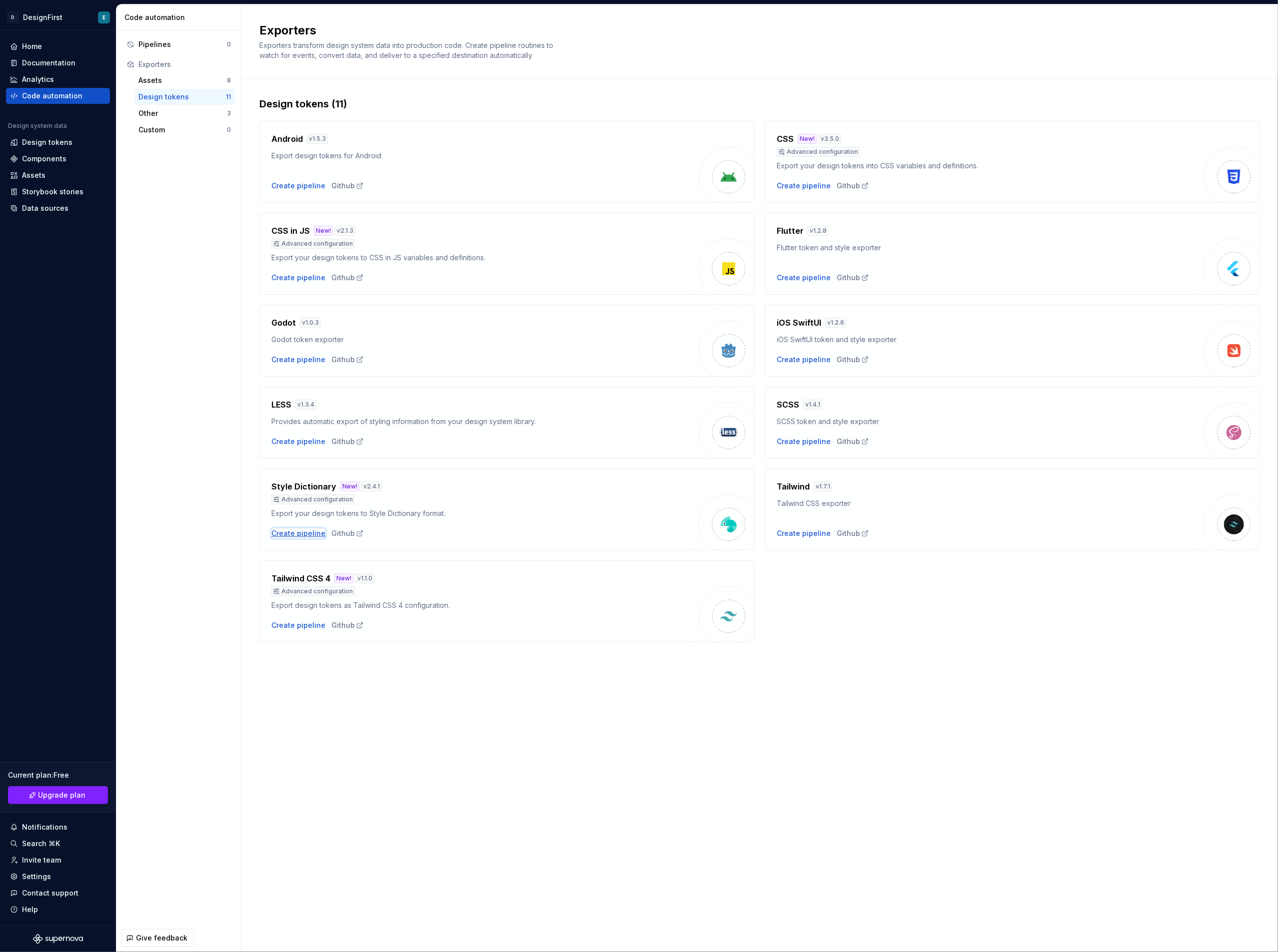
click at [294, 531] on div "Create pipeline" at bounding box center [299, 533] width 54 height 10
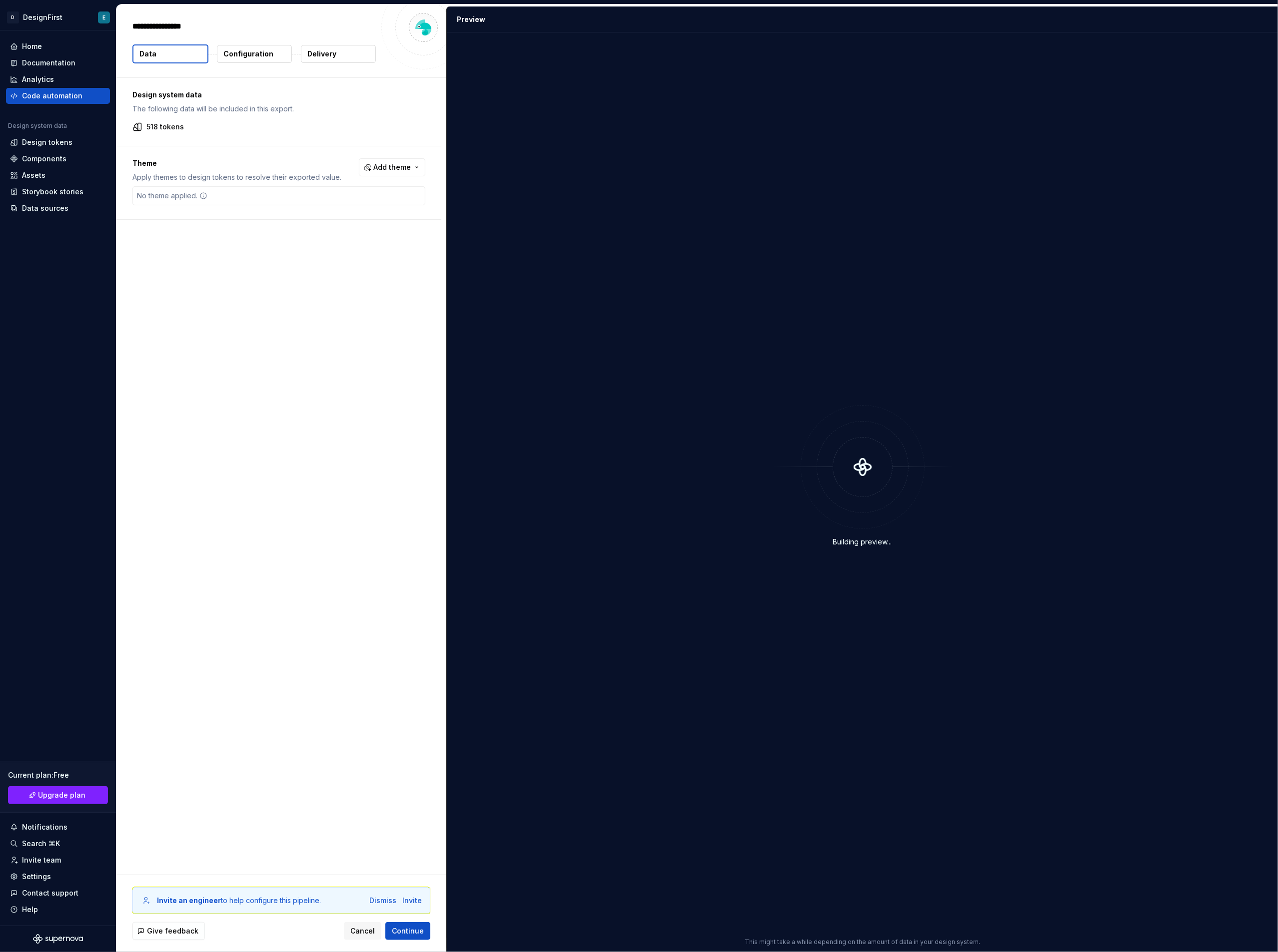
click at [147, 107] on p "The following data will be included in this export." at bounding box center [279, 109] width 293 height 10
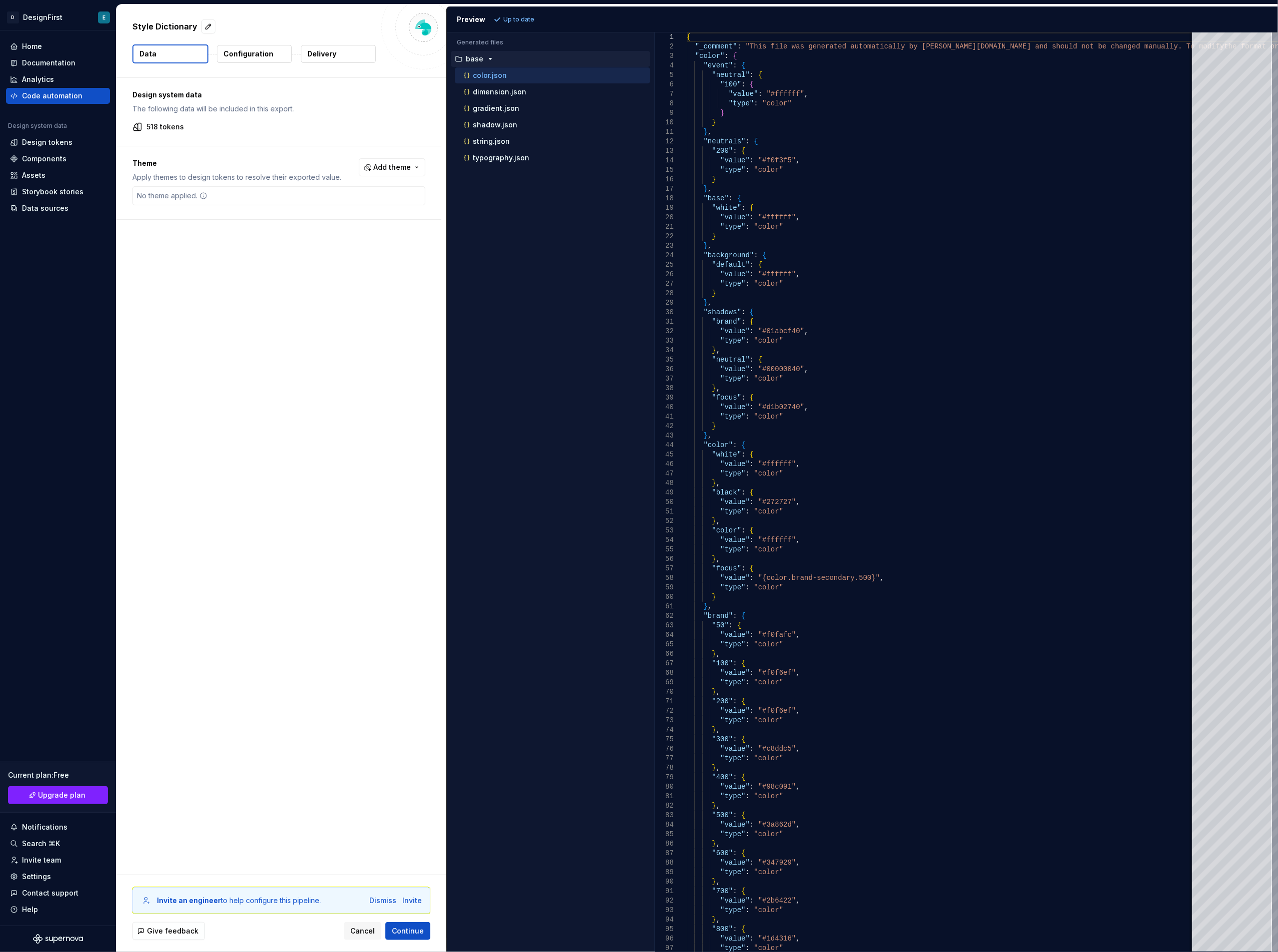
click at [136, 127] on icon at bounding box center [137, 127] width 10 height 10
click at [240, 49] on p "Configuration" at bounding box center [248, 54] width 50 height 10
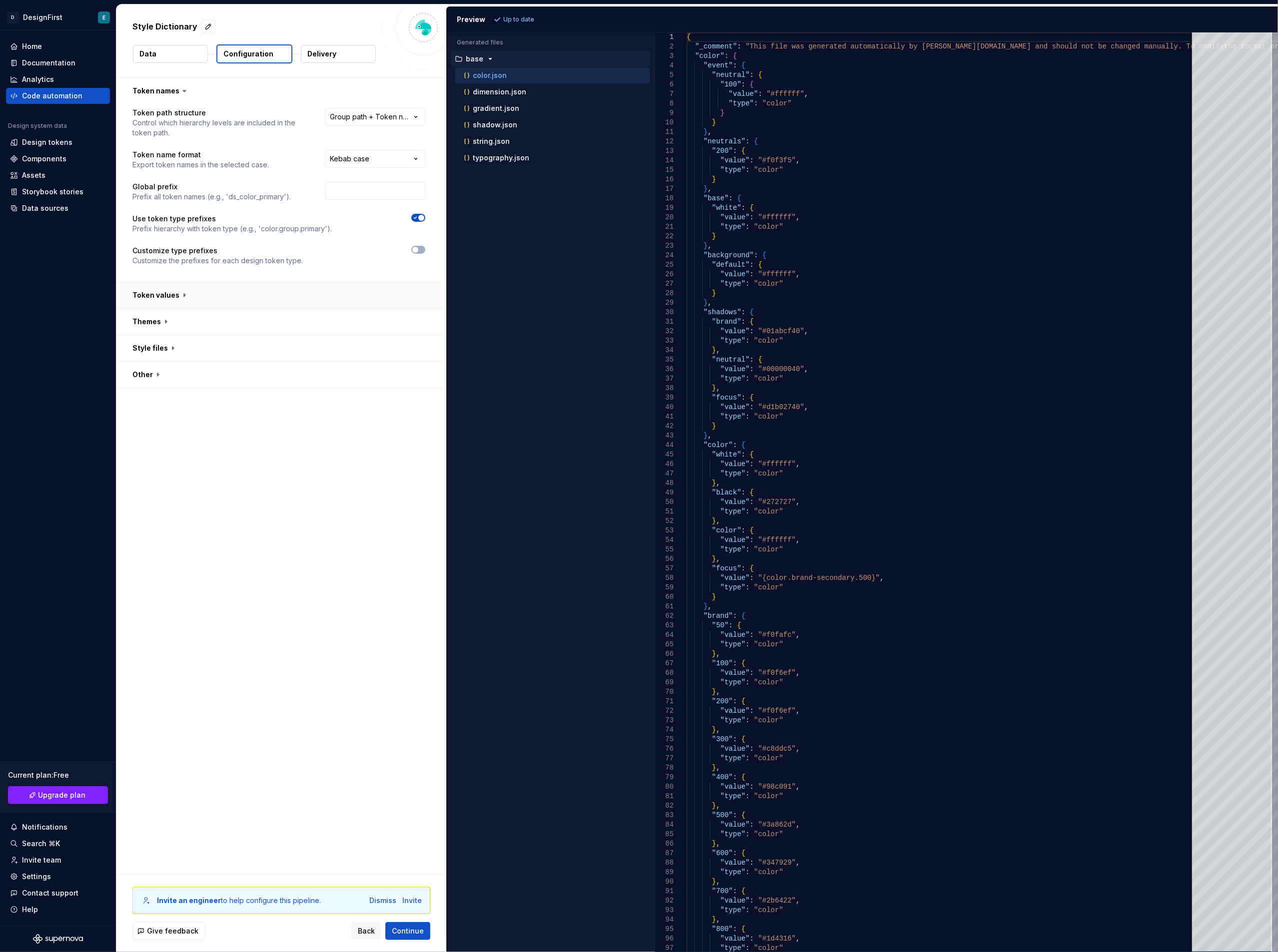
click at [148, 296] on button "button" at bounding box center [279, 295] width 325 height 26
click at [156, 468] on button "button" at bounding box center [279, 468] width 325 height 26
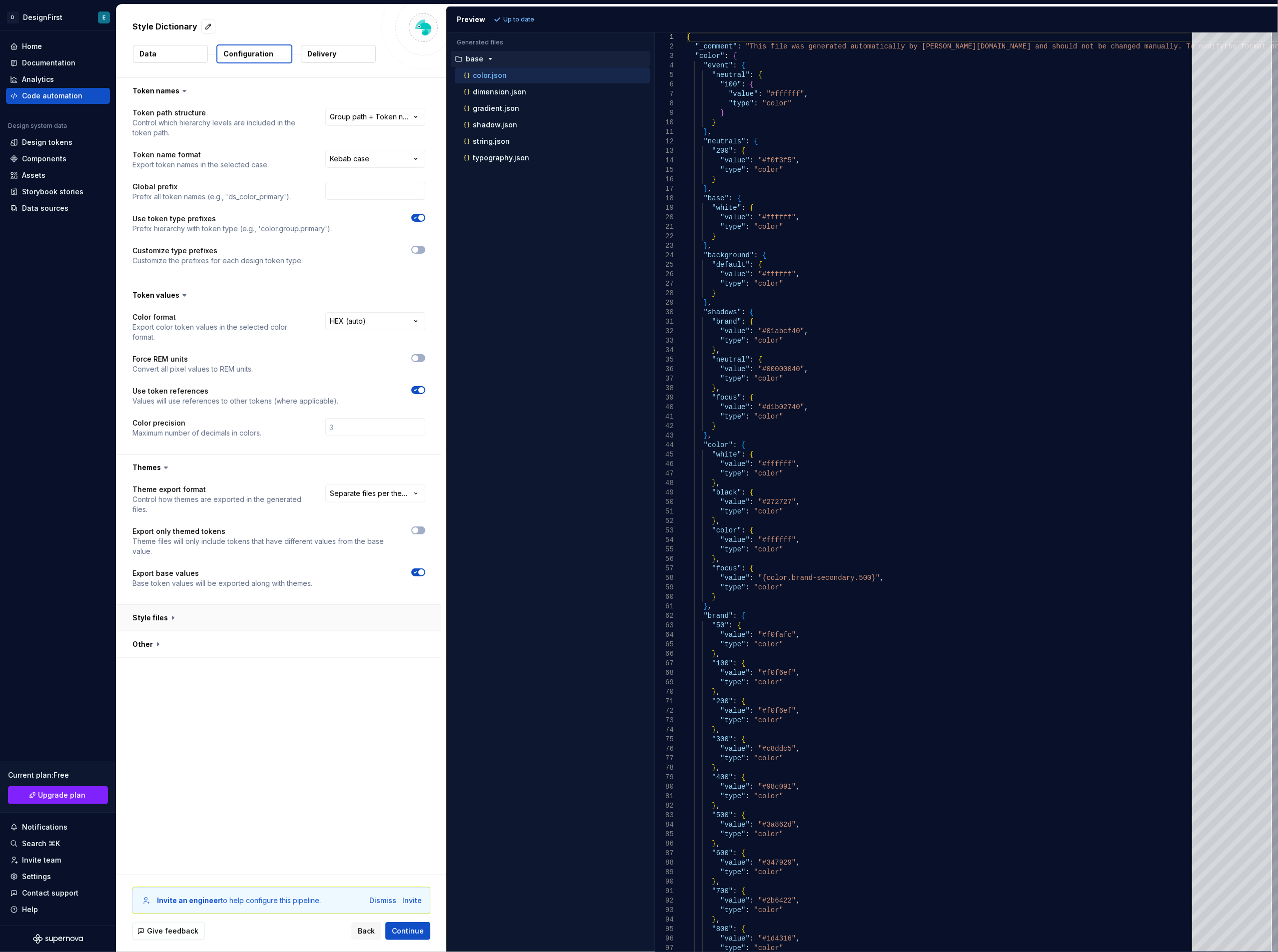
click at [155, 617] on button "button" at bounding box center [279, 618] width 325 height 26
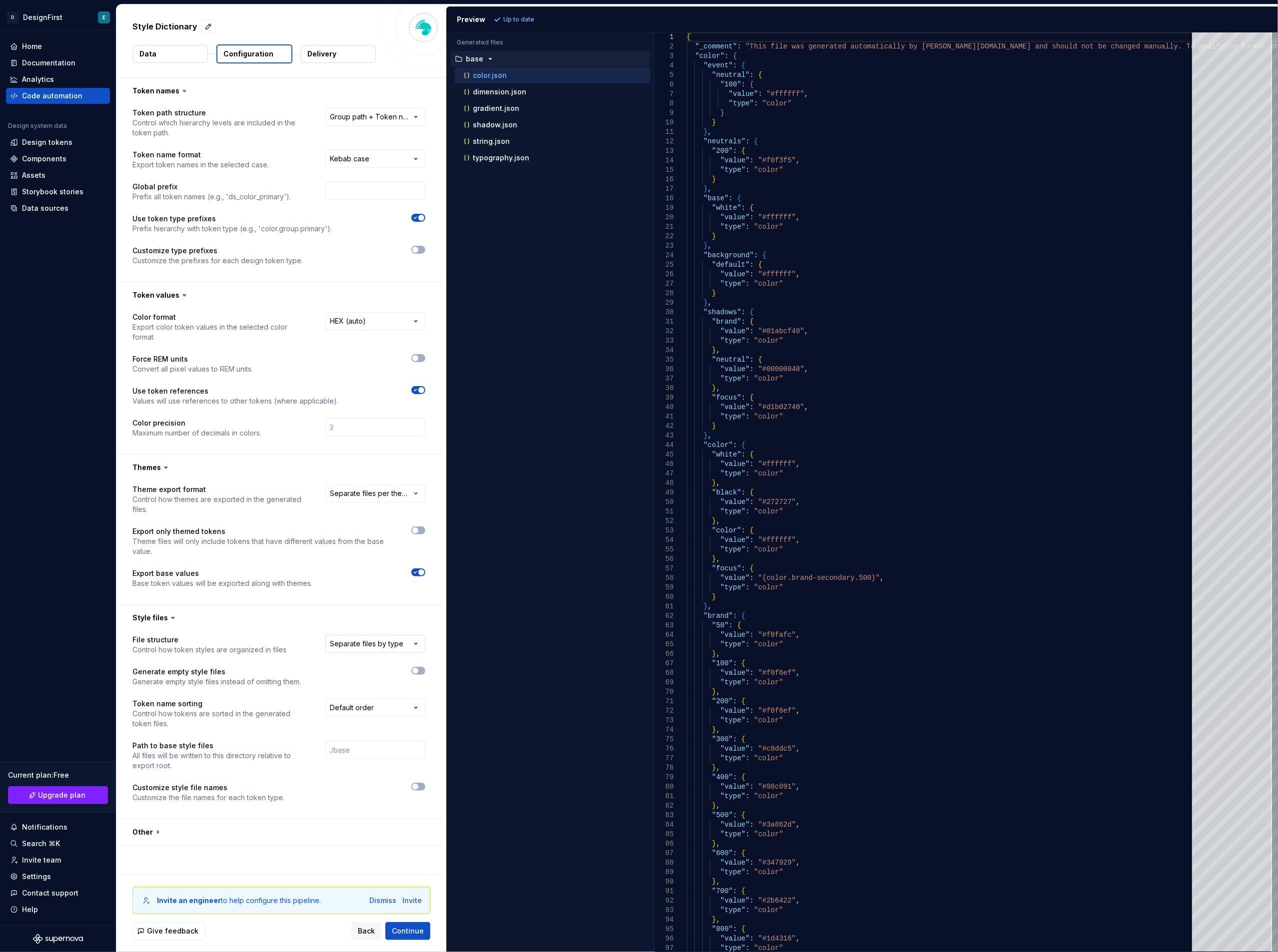
click at [386, 647] on html "**********" at bounding box center [639, 476] width 1278 height 952
click at [280, 622] on html "**********" at bounding box center [639, 476] width 1278 height 952
drag, startPoint x: 134, startPoint y: 788, endPoint x: 271, endPoint y: 802, distance: 137.7
click at [271, 802] on div "Customize style file names Customize the file names for each token type." at bounding box center [209, 793] width 152 height 20
click at [417, 788] on icon "button" at bounding box center [415, 787] width 8 height 6
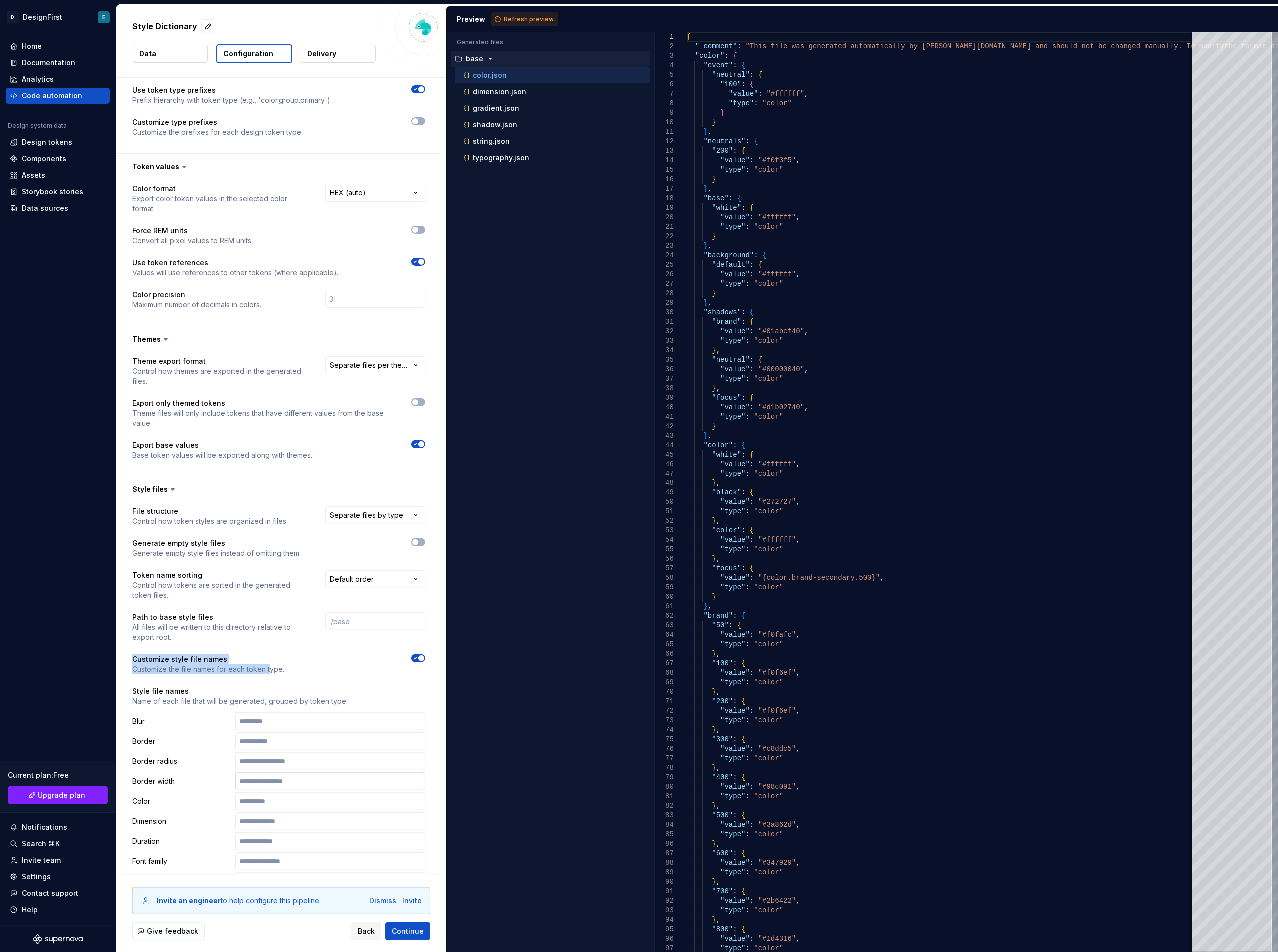
scroll to position [133, 0]
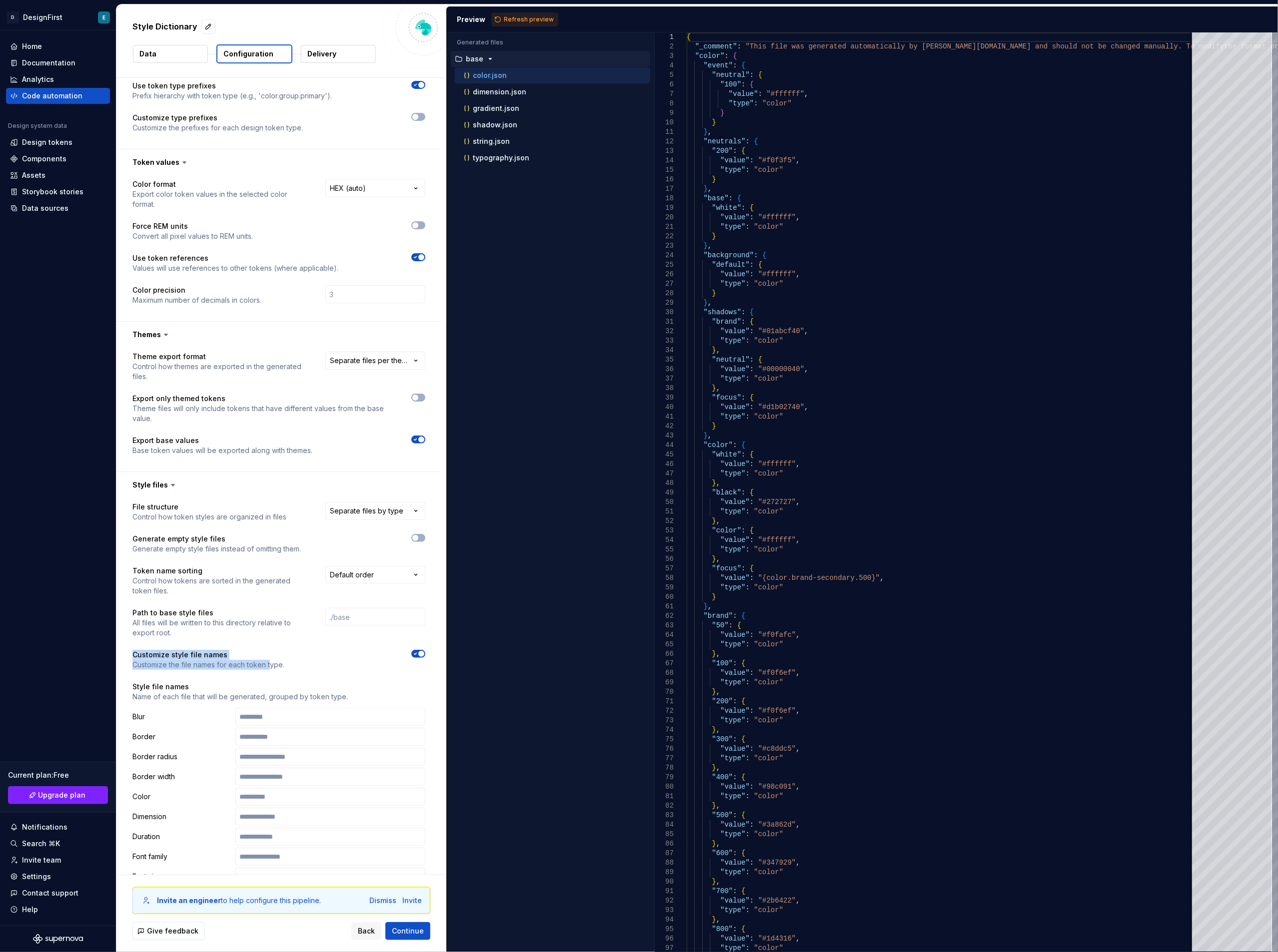
click at [415, 655] on icon "button" at bounding box center [416, 654] width 2 height 1
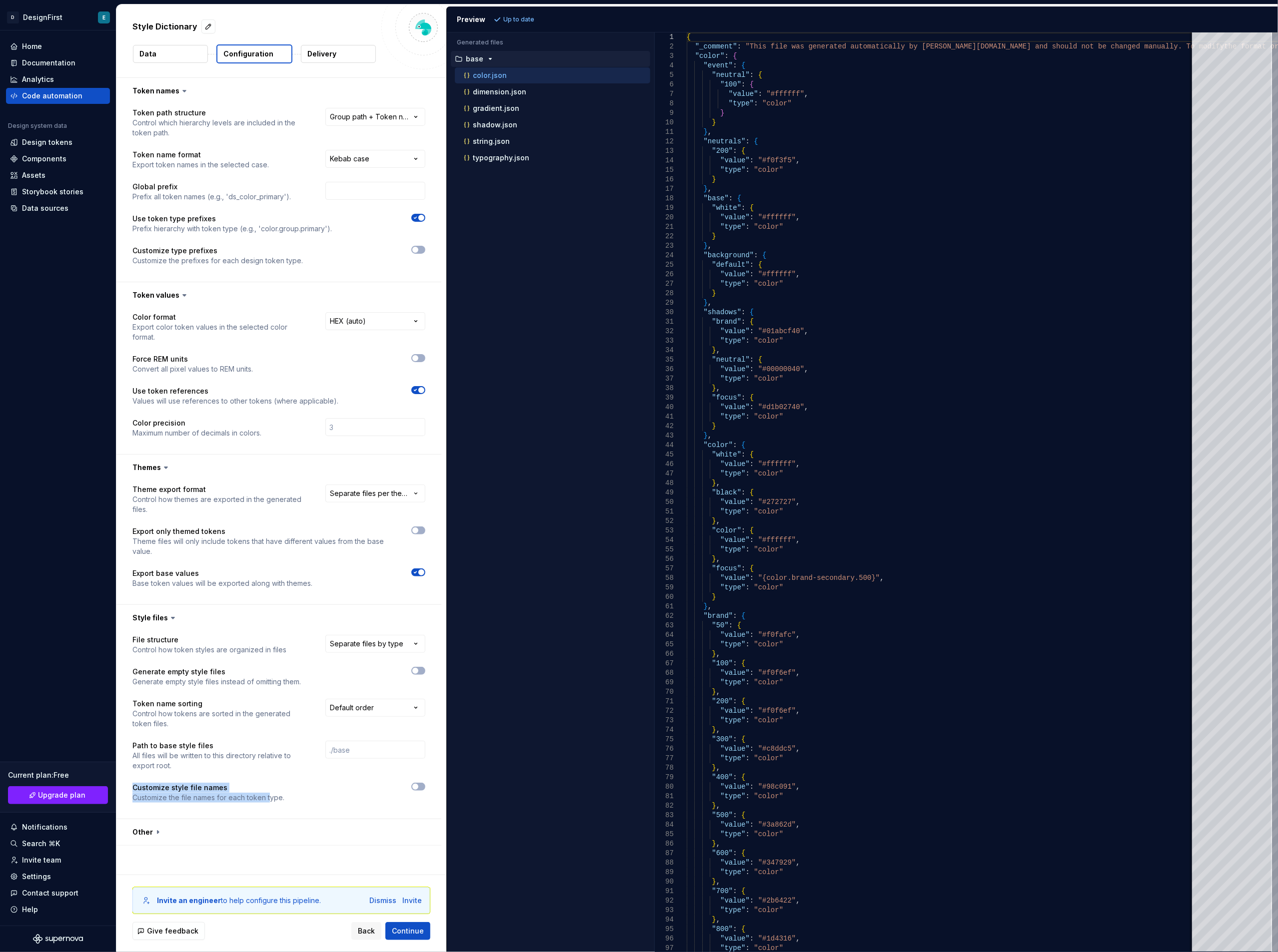
scroll to position [0, 0]
click at [182, 828] on button "button" at bounding box center [279, 832] width 325 height 26
click at [172, 50] on button "Data" at bounding box center [170, 53] width 75 height 18
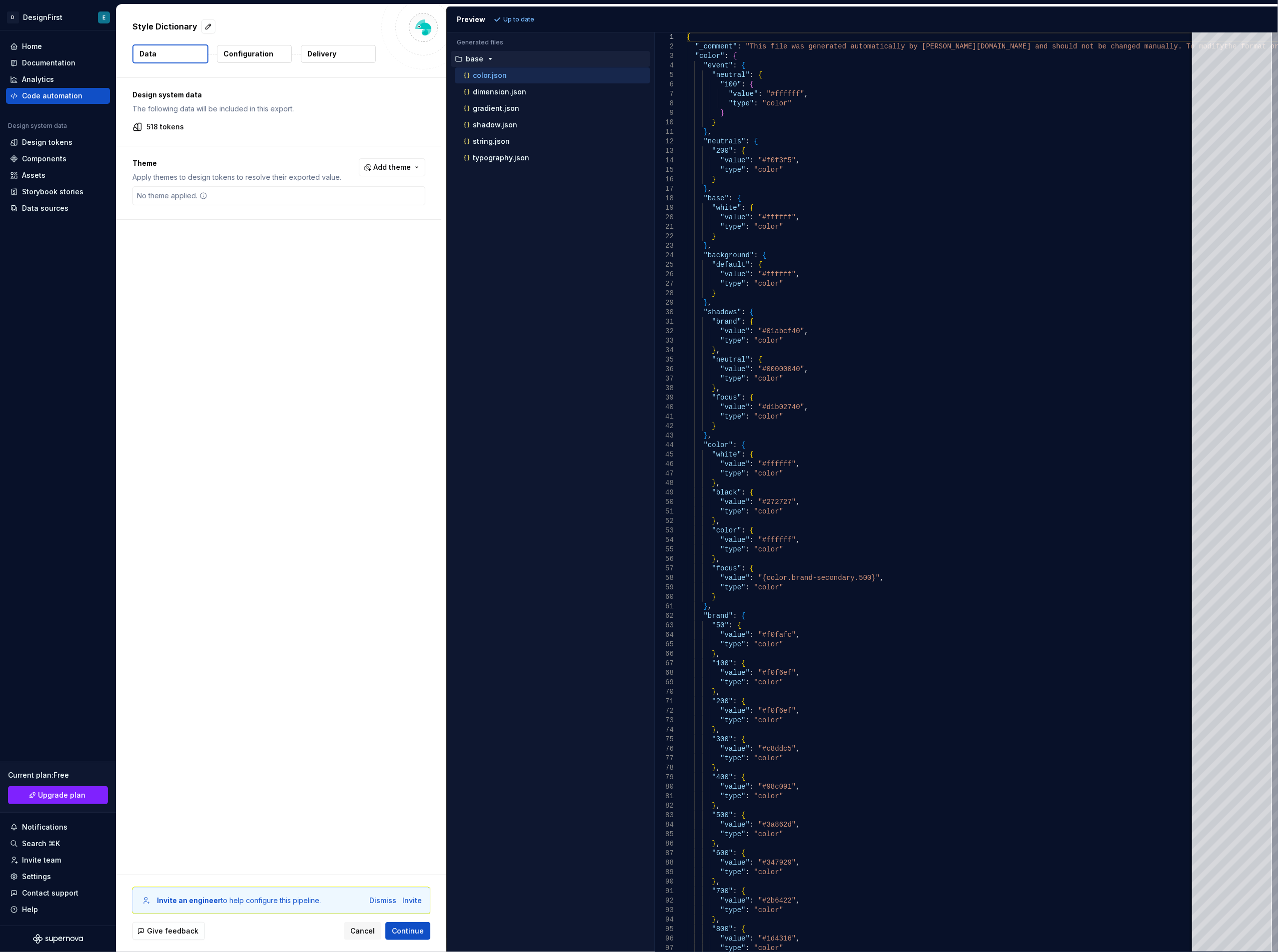
click at [160, 94] on p "Design system data" at bounding box center [279, 95] width 293 height 10
click at [172, 102] on div "Design system data The following data will be included in this export." at bounding box center [279, 102] width 293 height 24
click at [174, 112] on p "The following data will be included in this export." at bounding box center [279, 109] width 293 height 10
drag, startPoint x: 147, startPoint y: 120, endPoint x: 138, endPoint y: 115, distance: 10.3
click at [147, 120] on div "Design system data The following data will be included in this export. 518 toke…" at bounding box center [279, 112] width 325 height 68
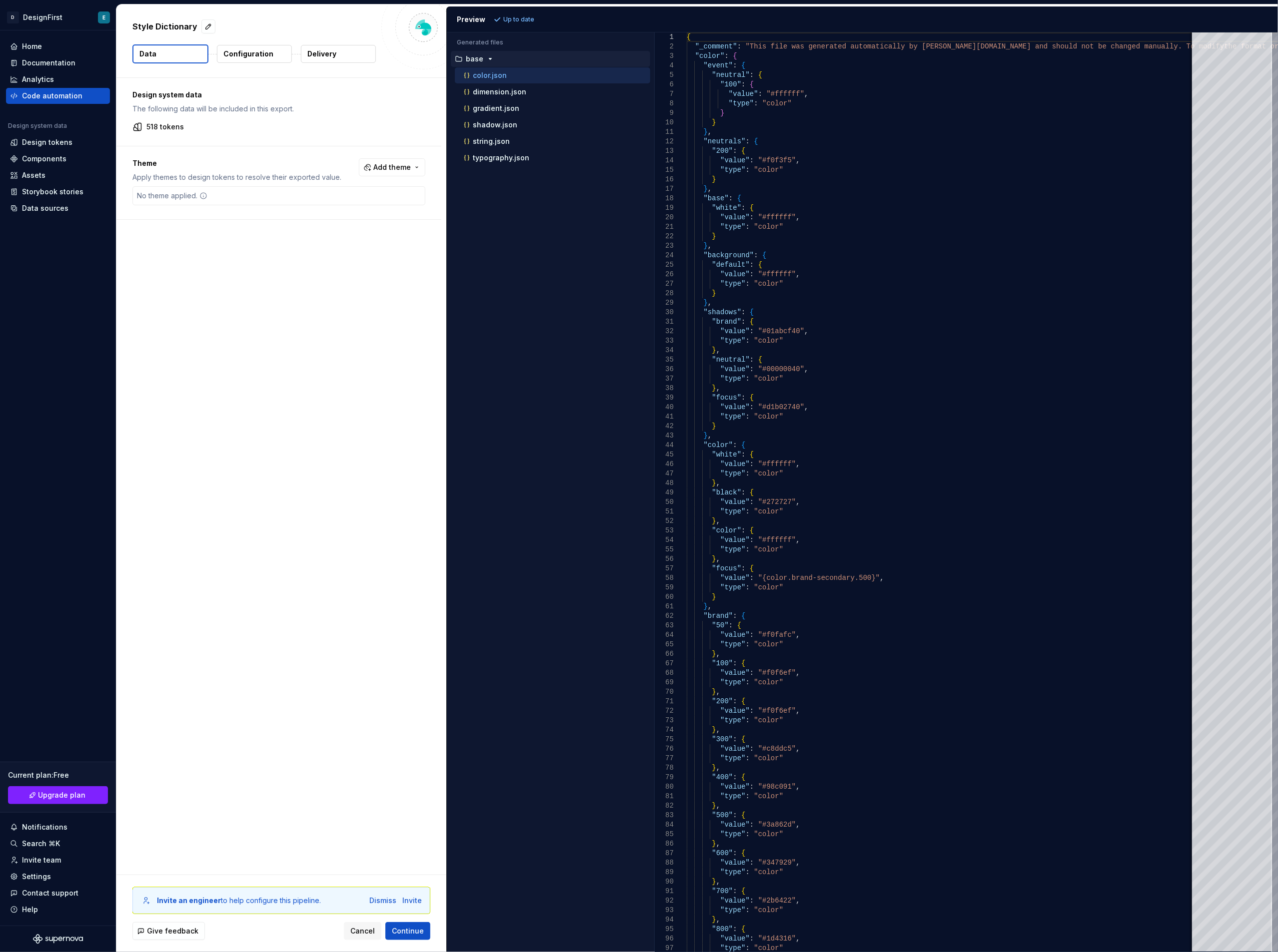
click at [139, 105] on p "The following data will be included in this export." at bounding box center [279, 109] width 293 height 10
click at [46, 145] on div "Design tokens" at bounding box center [47, 142] width 50 height 10
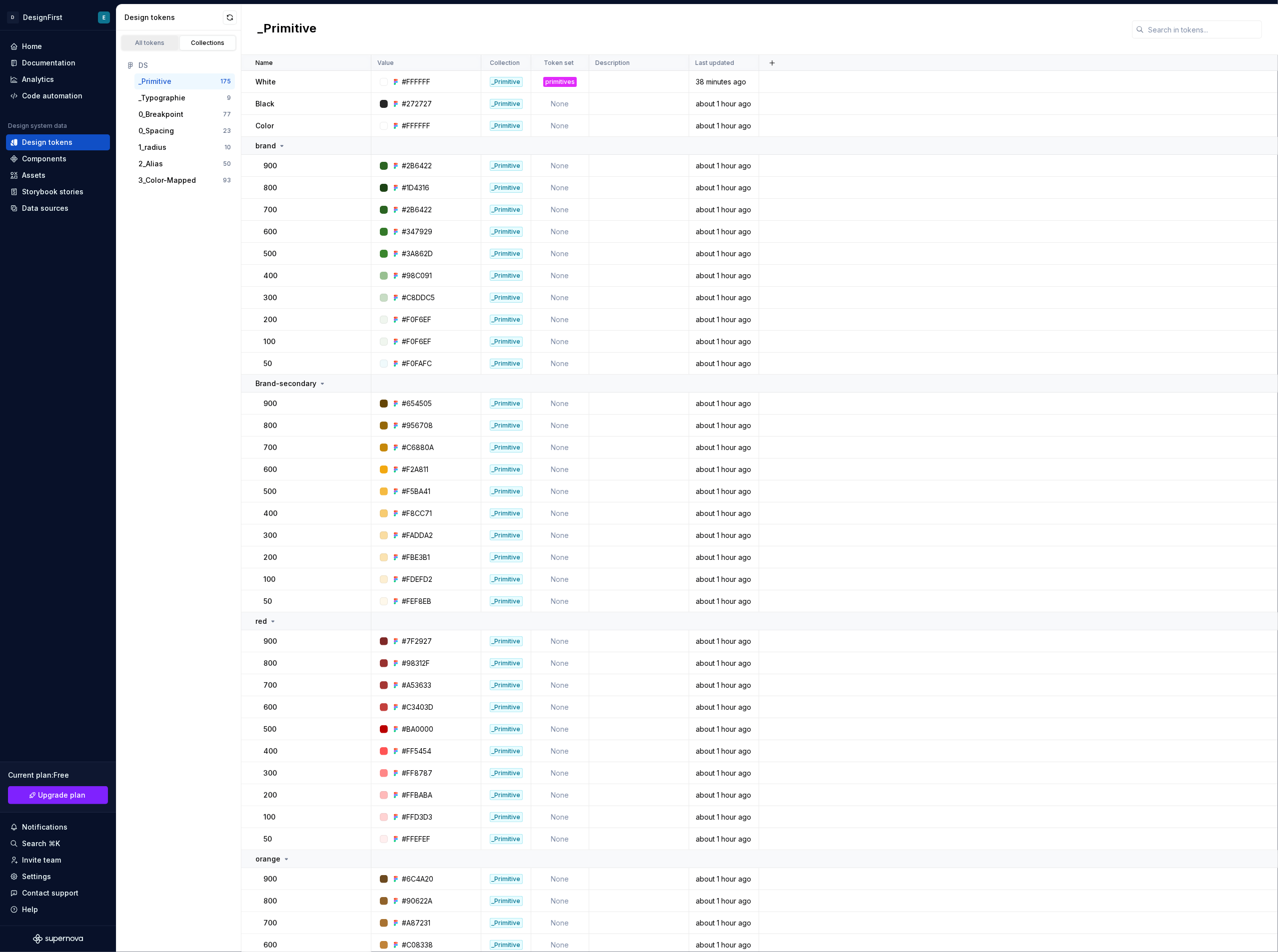
click at [151, 45] on div "All tokens" at bounding box center [150, 43] width 50 height 8
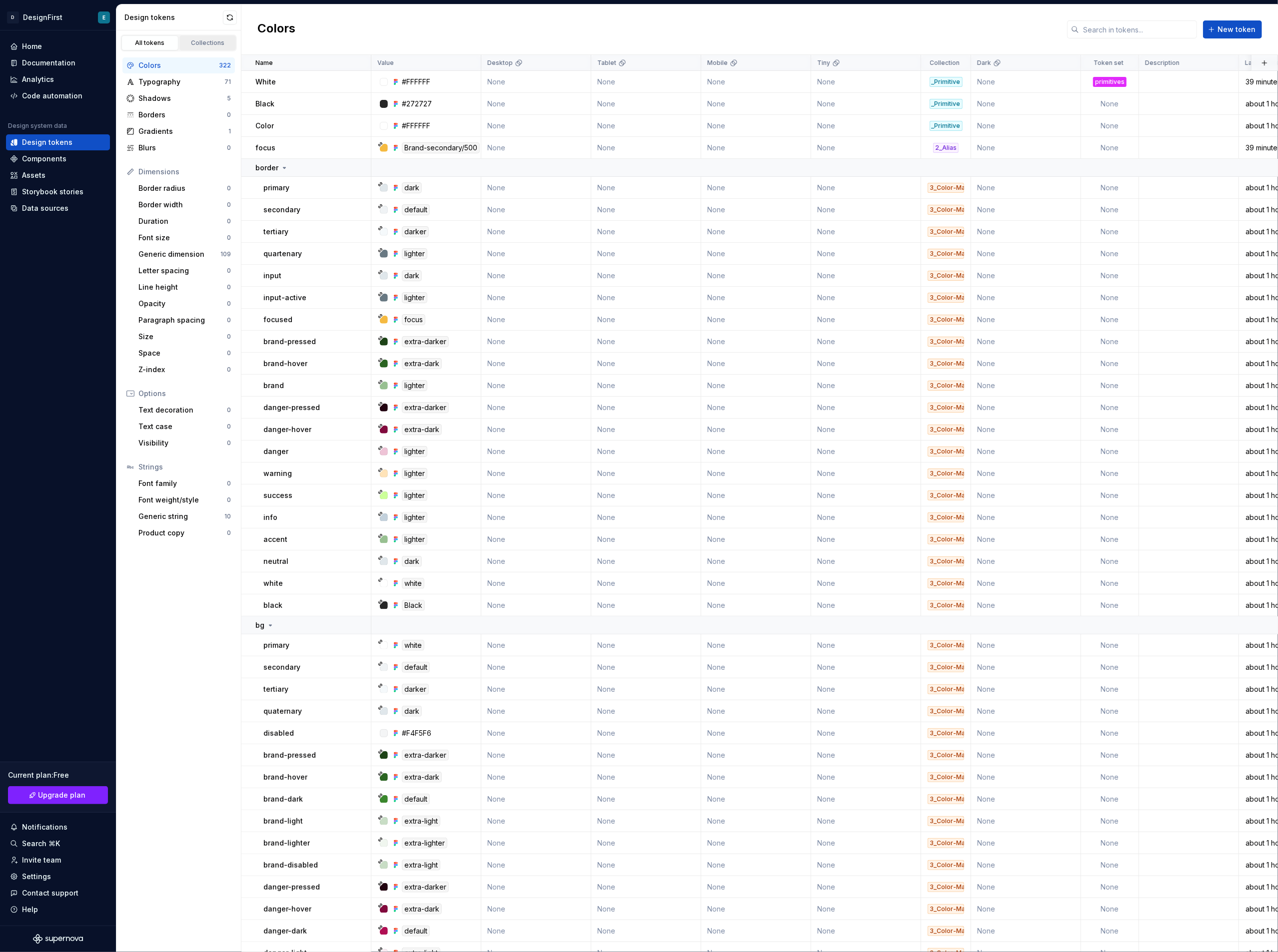
click at [194, 43] on div "Collections" at bounding box center [208, 43] width 50 height 8
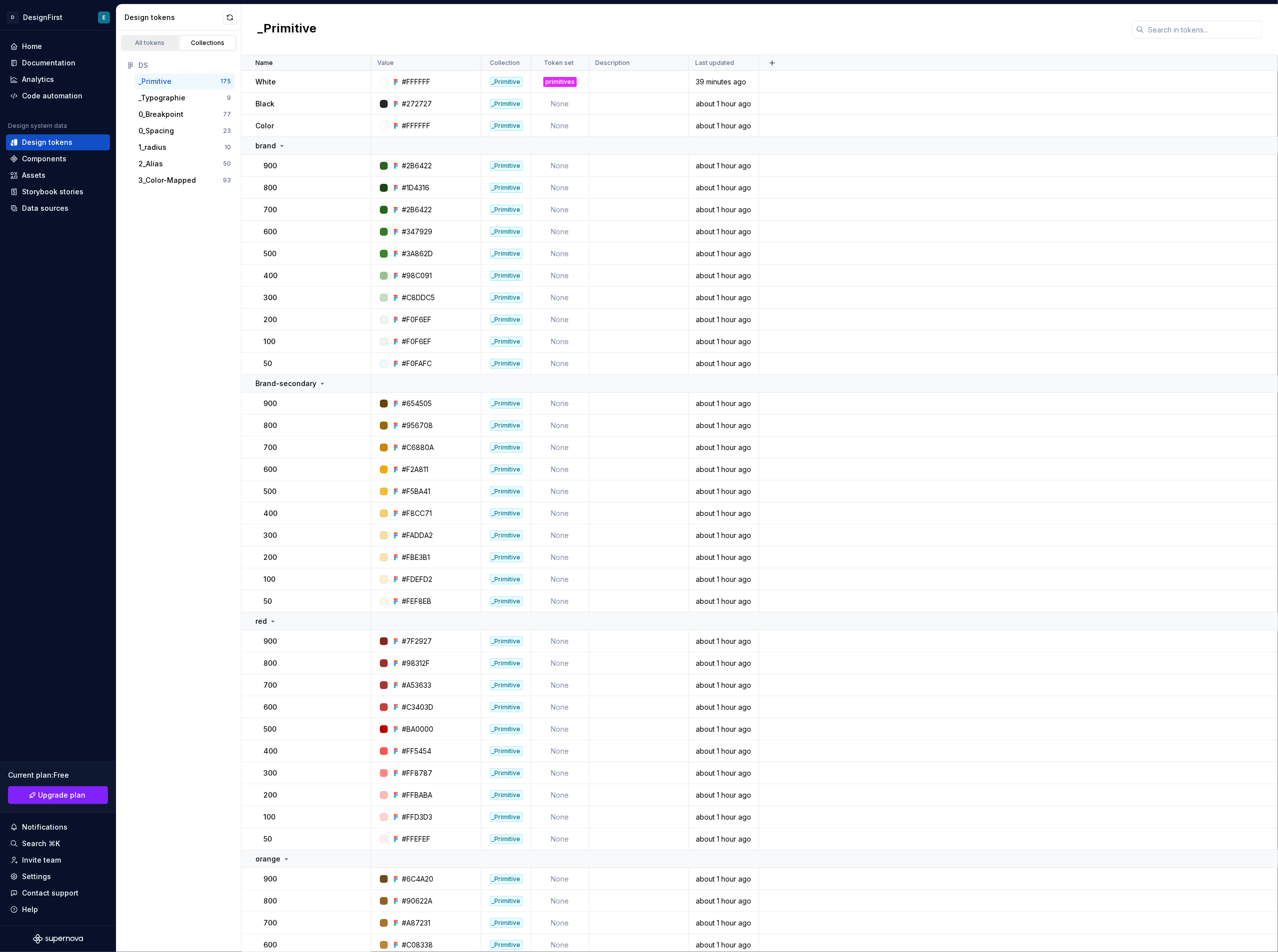
click at [155, 47] on div "All tokens" at bounding box center [150, 43] width 50 height 8
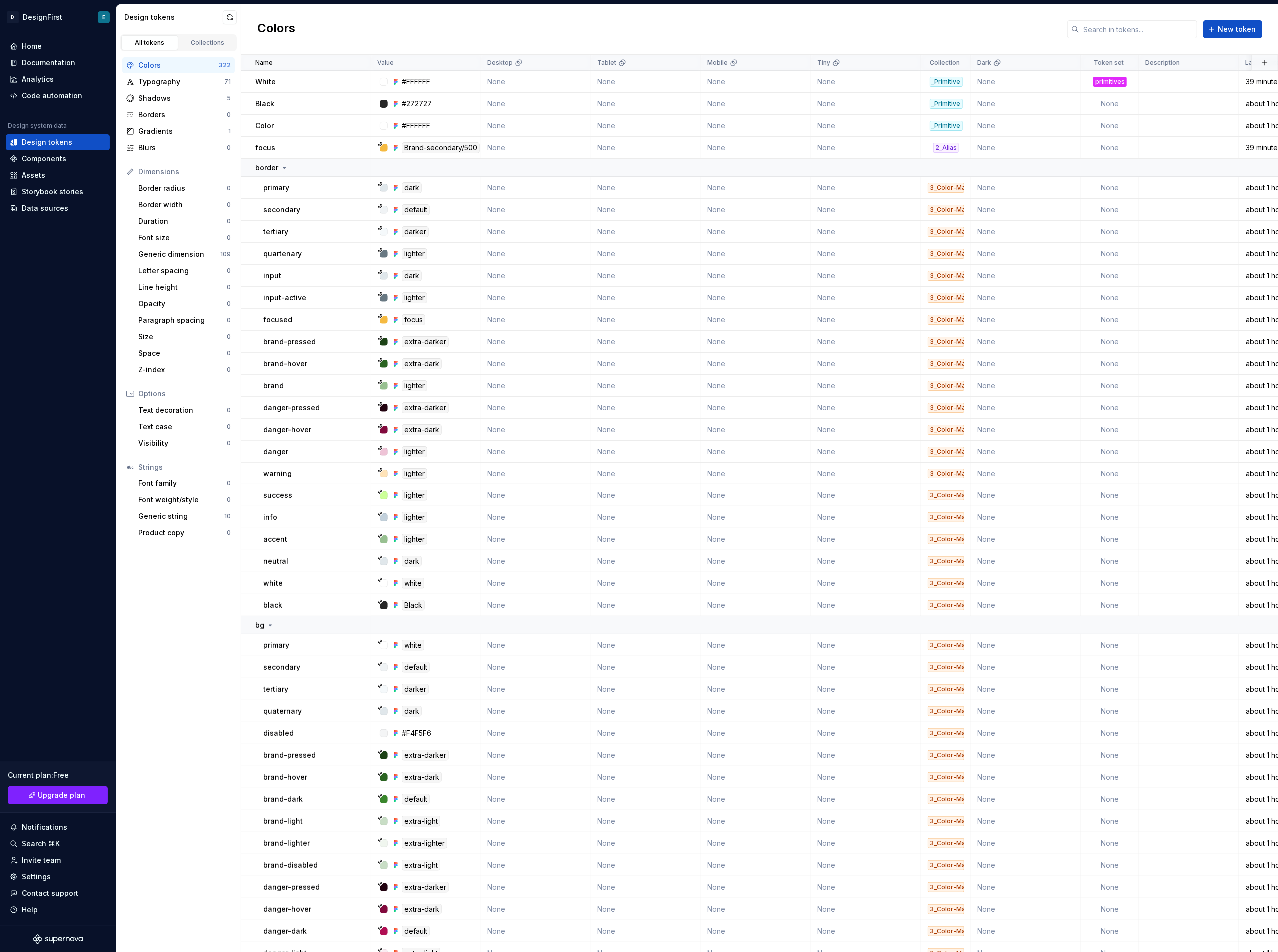
drag, startPoint x: 161, startPoint y: 65, endPoint x: 149, endPoint y: 68, distance: 12.4
click at [150, 67] on div "Colors" at bounding box center [178, 66] width 80 height 10
click at [149, 68] on div "Colors" at bounding box center [178, 66] width 80 height 10
click at [1222, 29] on span "New token" at bounding box center [1236, 29] width 38 height 10
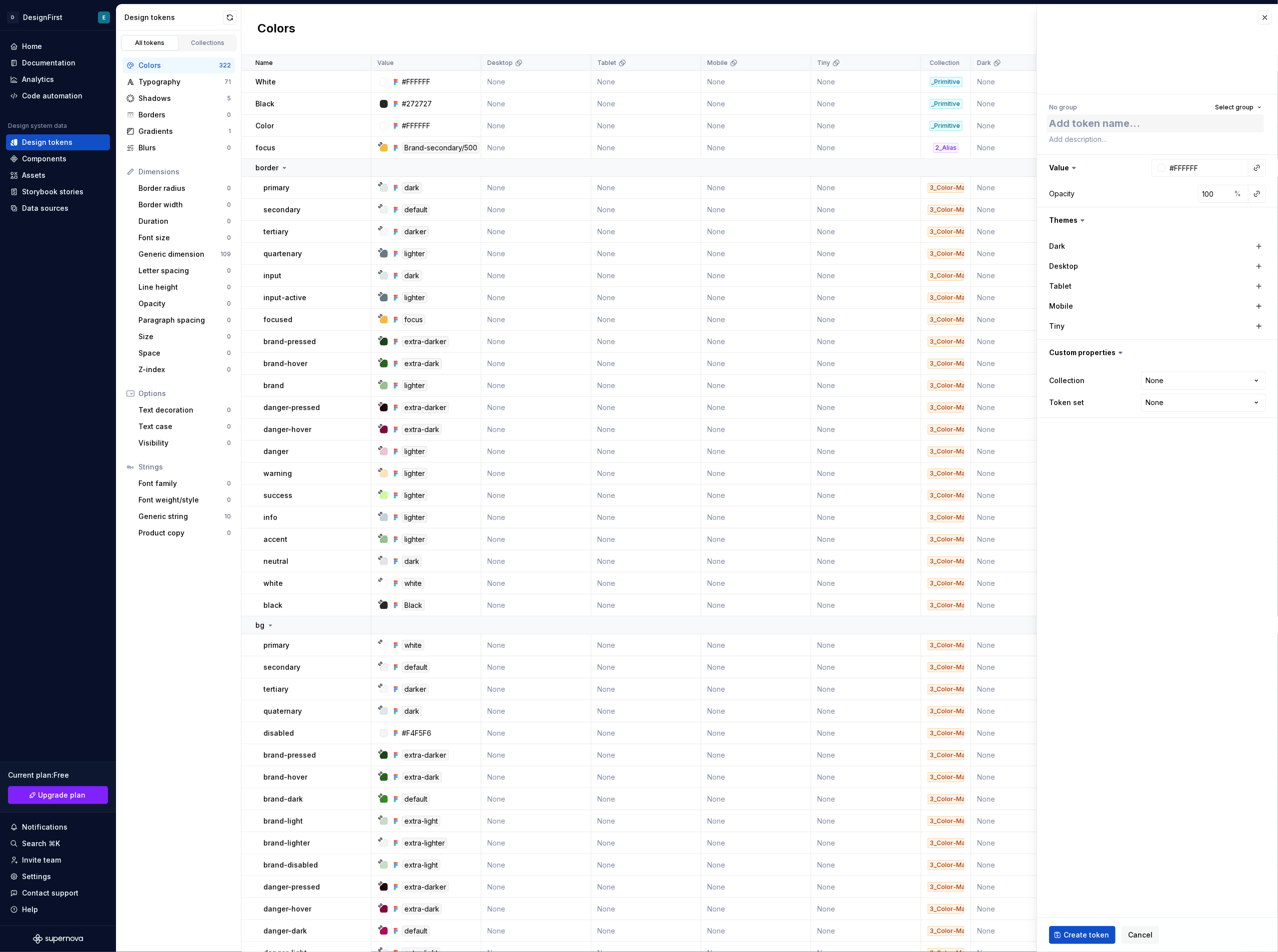
type textarea "*"
type textarea "P"
type textarea "*"
type textarea "Pr"
type textarea "*"
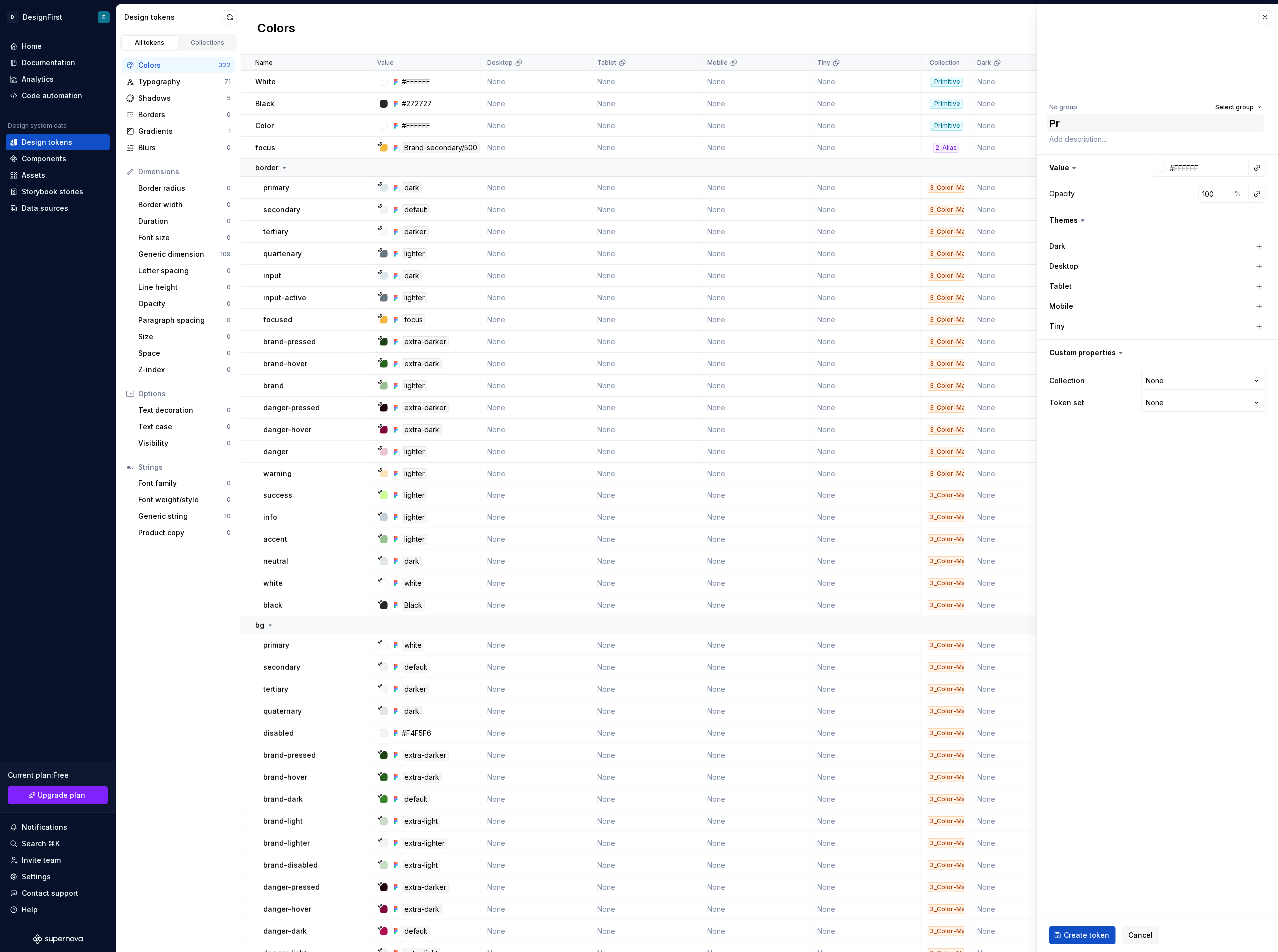
type textarea "Pri"
type textarea "*"
type textarea "Prim"
type textarea "*"
type textarea "Primi"
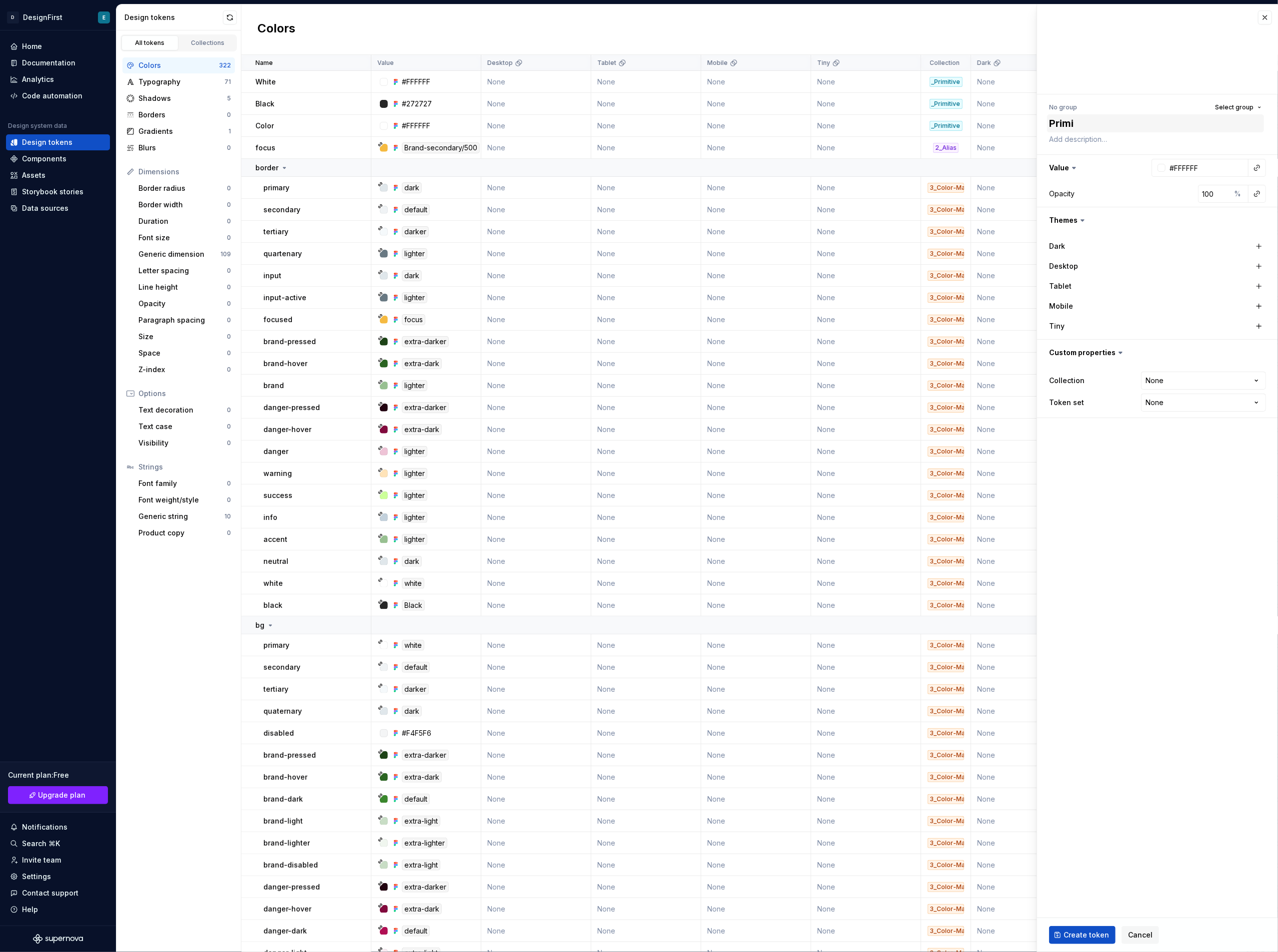
type textarea "*"
type textarea "Primit"
type textarea "*"
type textarea "Primiti"
type textarea "*"
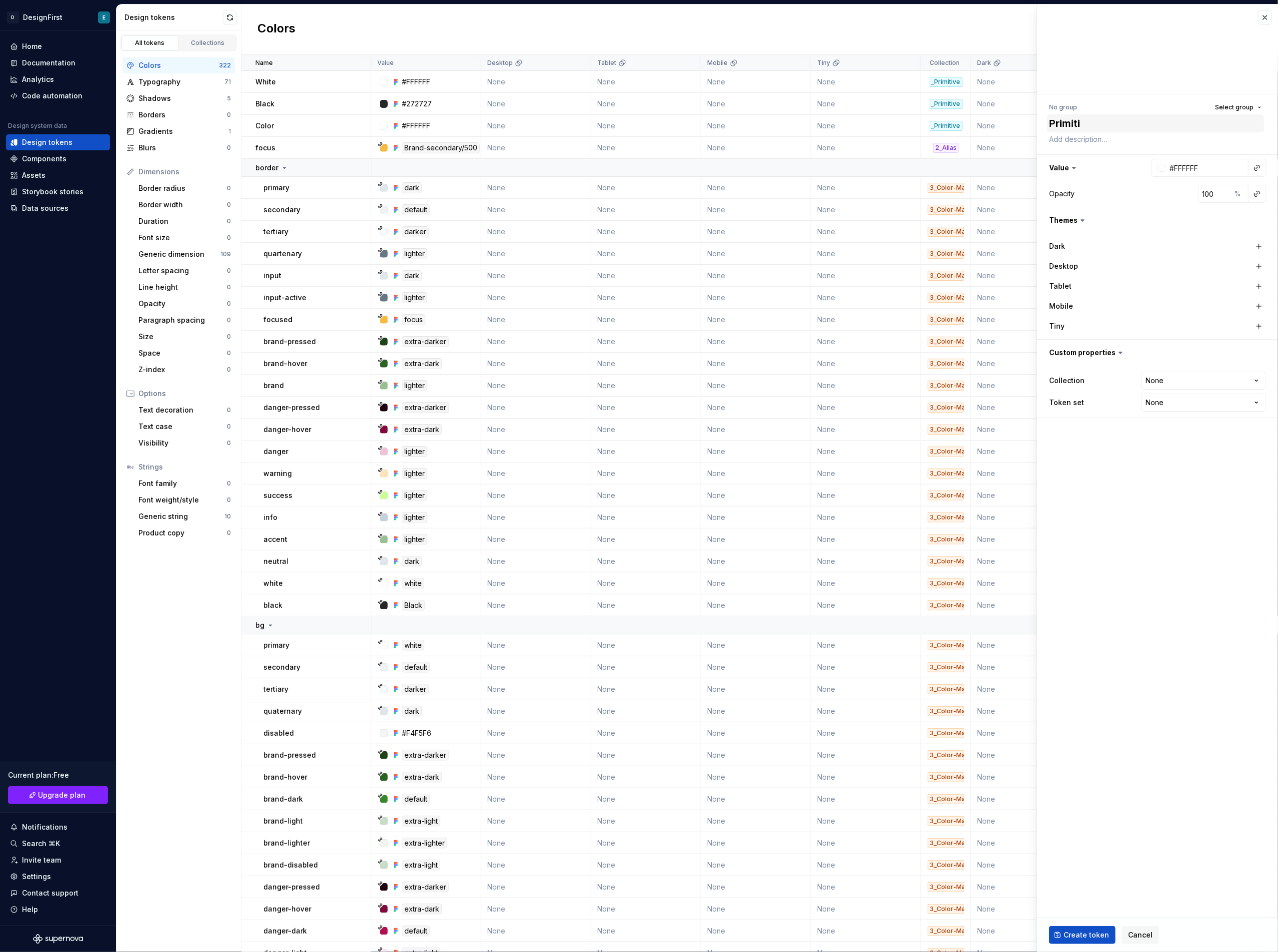
type textarea "Primitiv"
type textarea "*"
type textarea "Primitive"
type textarea "*"
type textarea "Primitives"
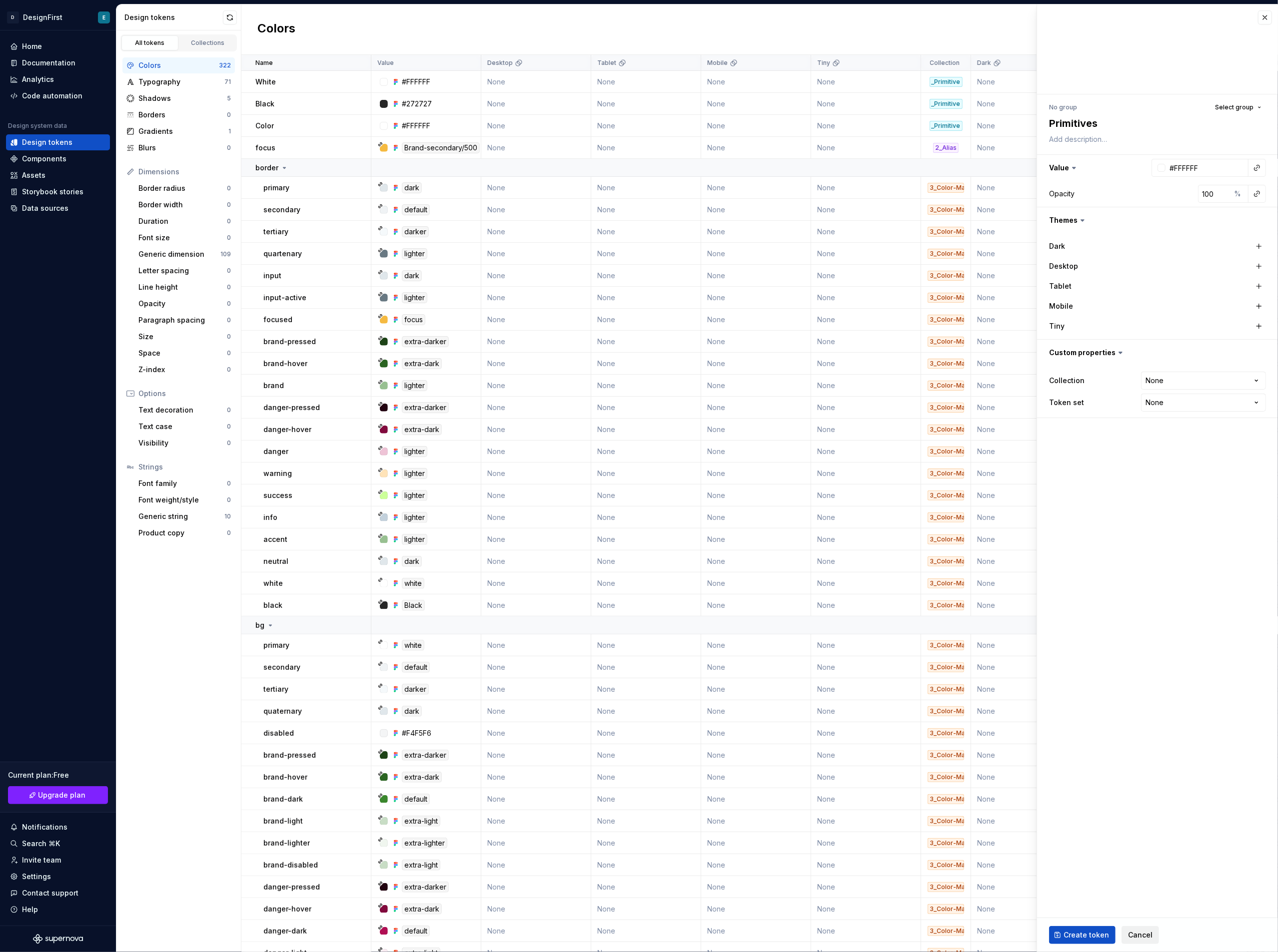
click at [1146, 929] on button "Cancel" at bounding box center [1140, 935] width 37 height 18
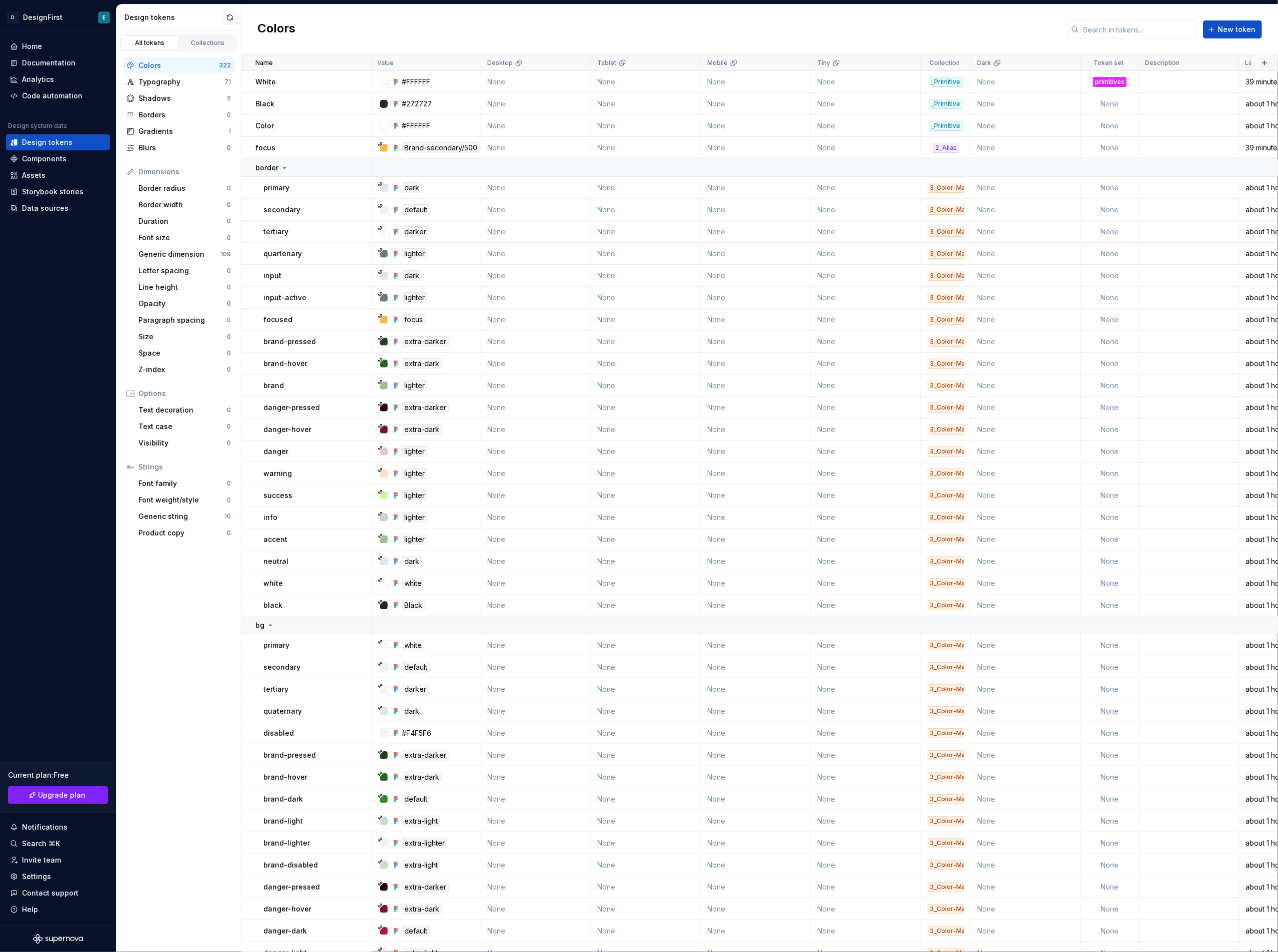
click at [153, 64] on div "Colors" at bounding box center [178, 66] width 80 height 10
drag, startPoint x: 153, startPoint y: 64, endPoint x: 135, endPoint y: 71, distance: 19.3
click at [135, 71] on div "Colors 322" at bounding box center [178, 66] width 112 height 16
click at [1126, 64] on html "D DesignFirst E Home Documentation Analytics Code automation Design system data…" at bounding box center [639, 476] width 1278 height 952
drag, startPoint x: 58, startPoint y: 92, endPoint x: 63, endPoint y: 102, distance: 11.2
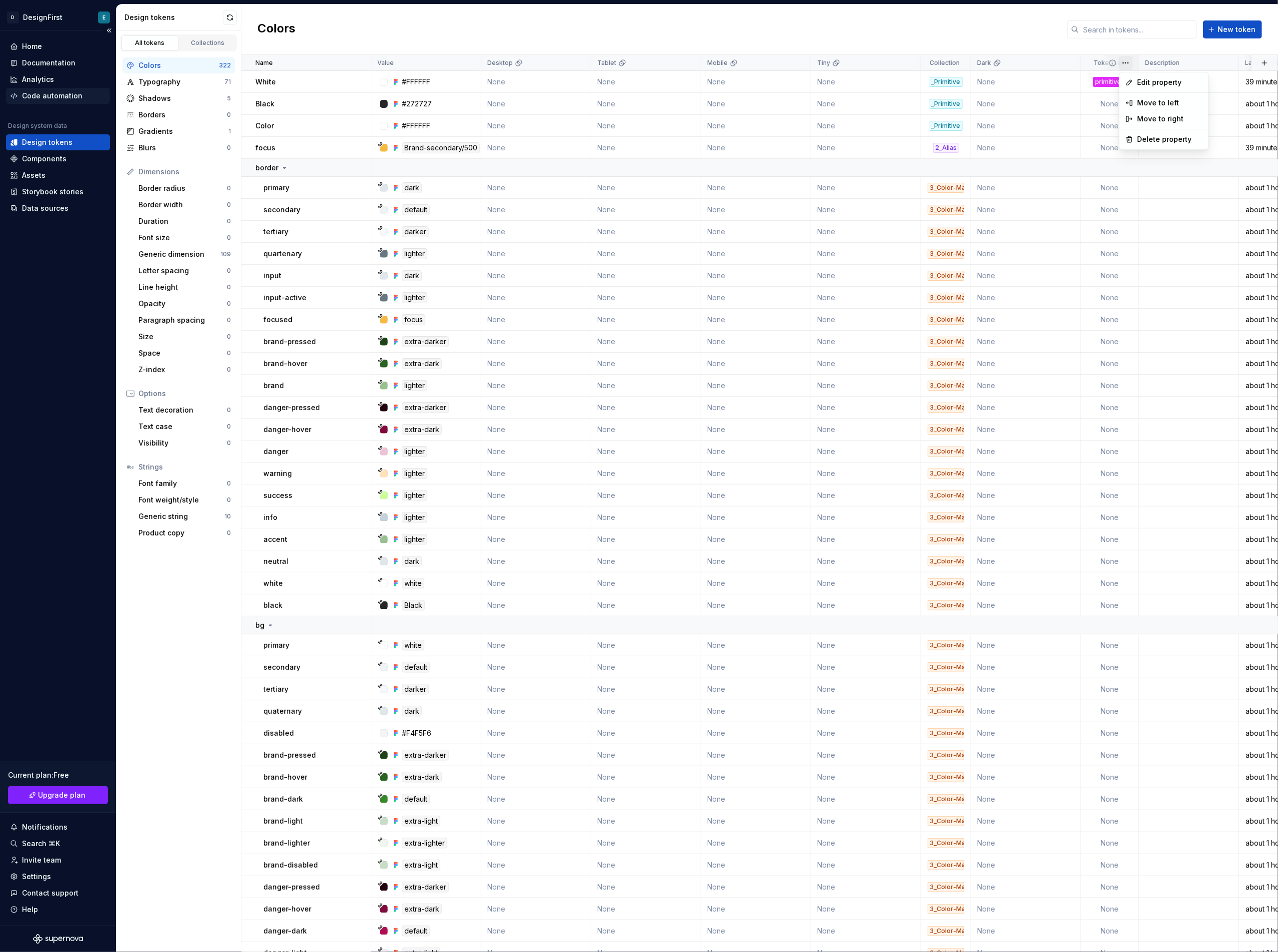
click at [58, 92] on html "D DesignFirst E Home Documentation Analytics Code automation Design system data…" at bounding box center [639, 476] width 1278 height 952
click at [61, 101] on div "Code automation" at bounding box center [52, 96] width 61 height 10
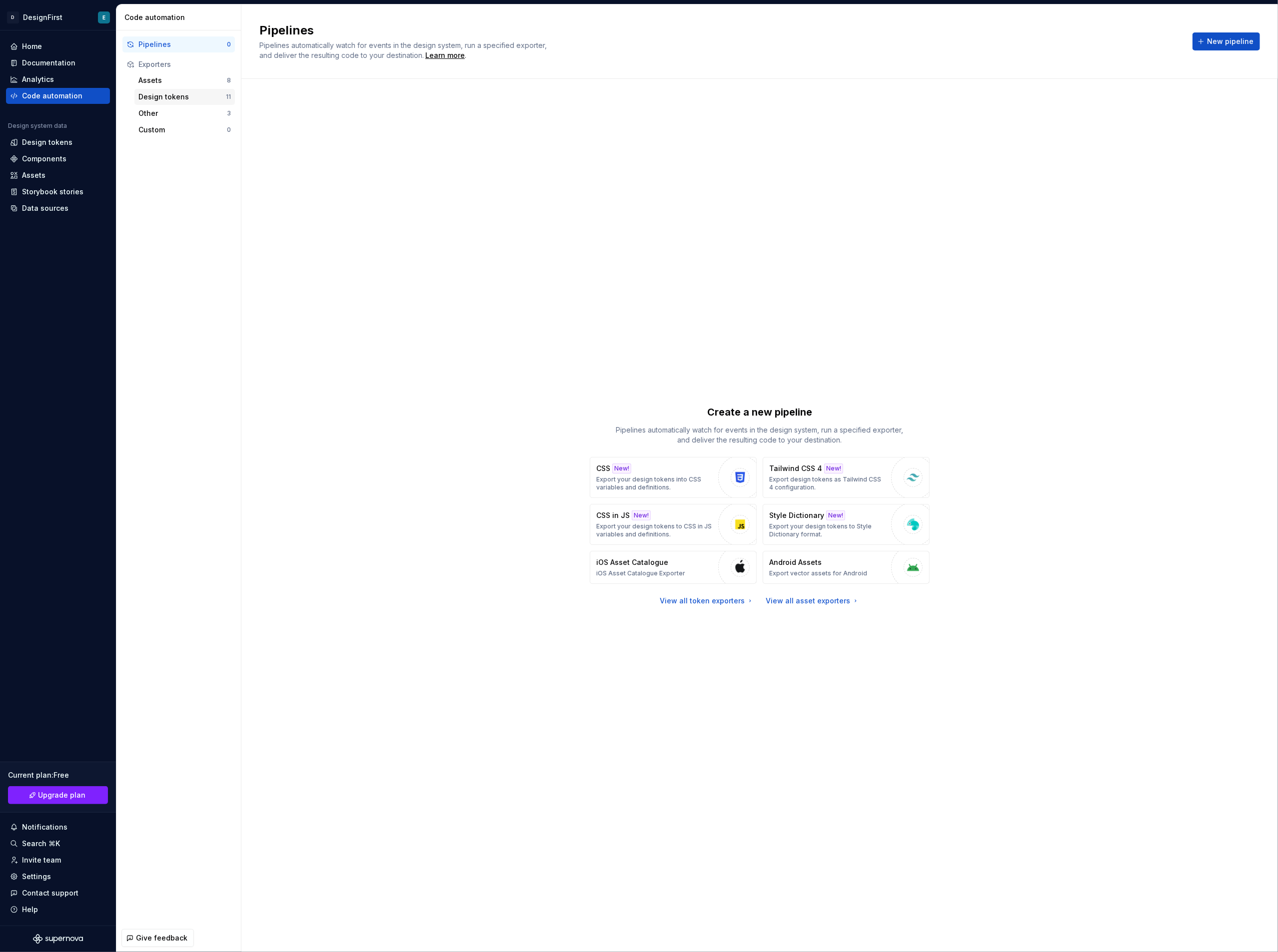
click at [185, 102] on div "Design tokens 11" at bounding box center [185, 97] width 101 height 16
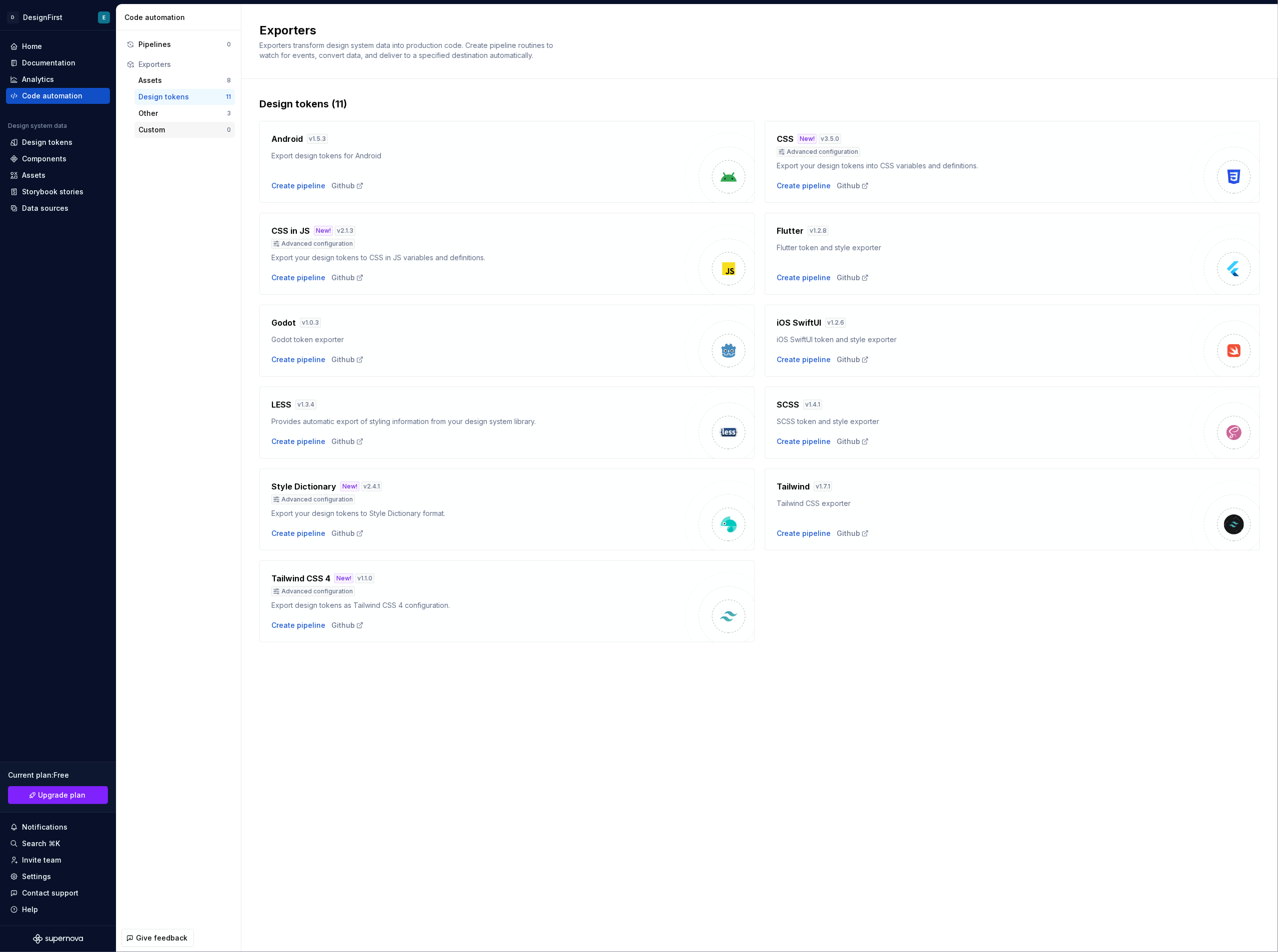
click at [166, 129] on div "Custom" at bounding box center [183, 130] width 88 height 10
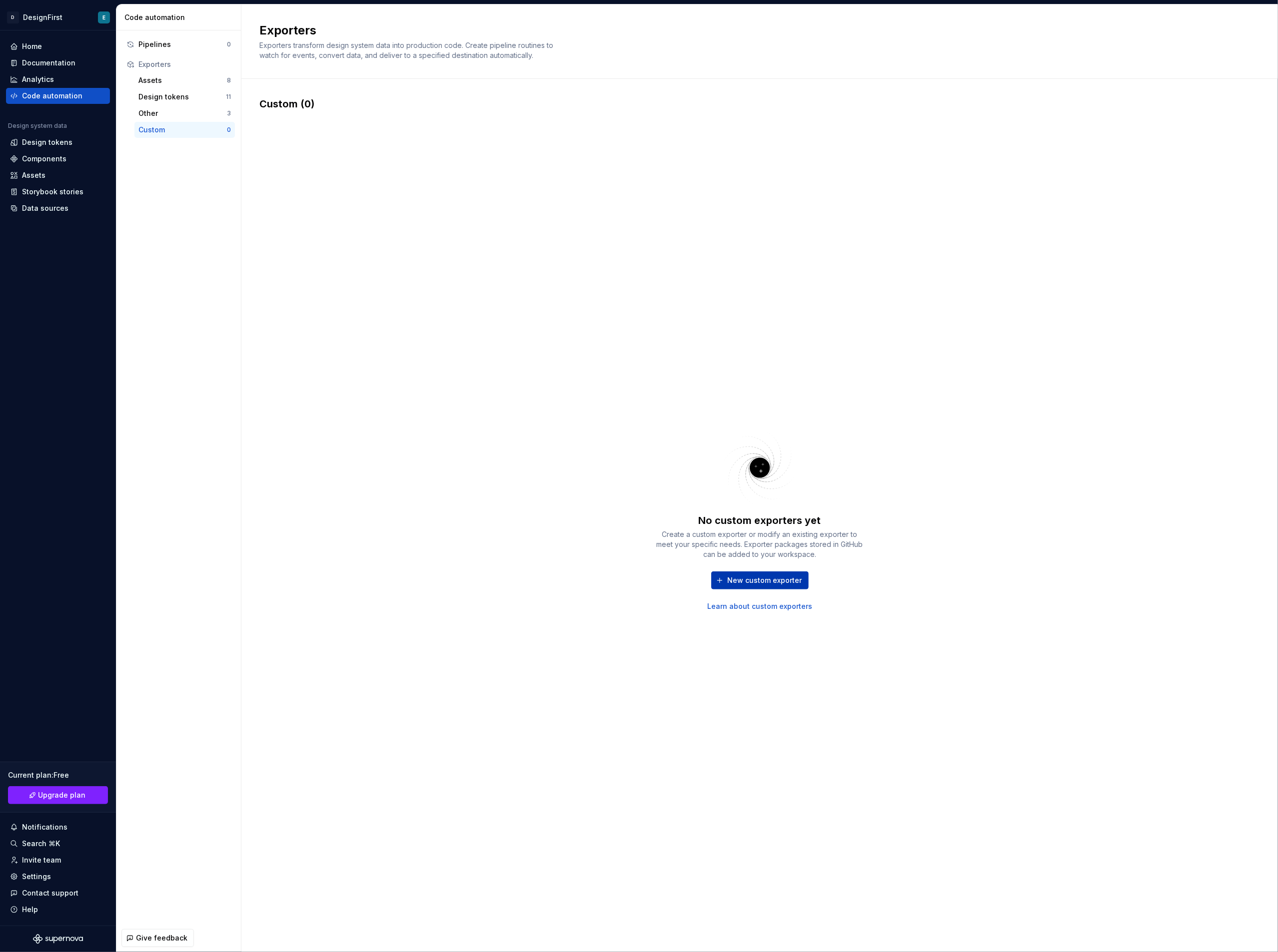
click at [765, 585] on span "New custom exporter" at bounding box center [765, 581] width 74 height 10
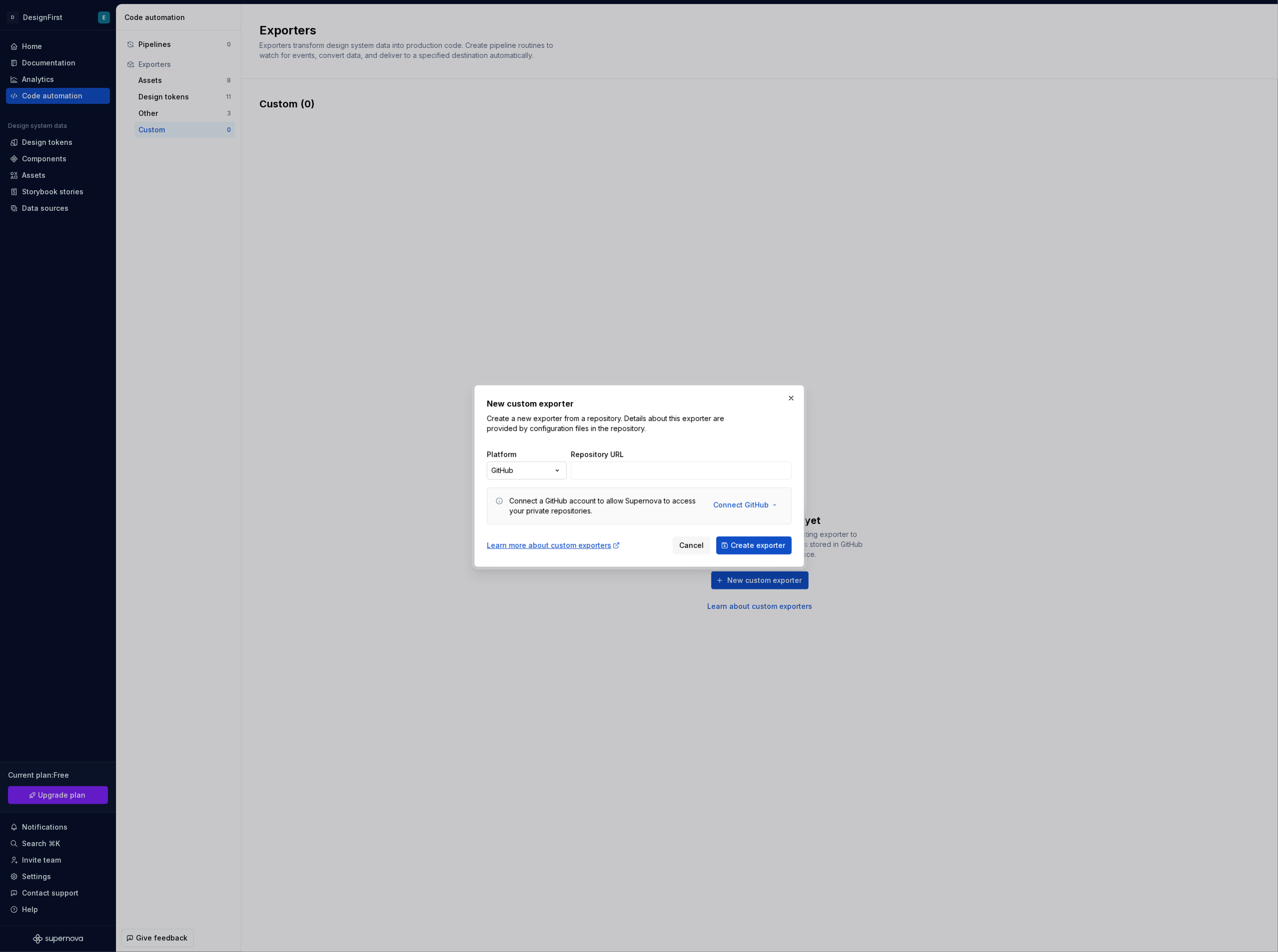
click at [548, 470] on div "New custom exporter Create a new exporter from a repository. Details about this…" at bounding box center [639, 476] width 1278 height 952
click at [550, 433] on div "New custom exporter Create a new exporter from a repository. Details about this…" at bounding box center [639, 476] width 1278 height 952
click at [763, 506] on span "Connect GitHub" at bounding box center [741, 505] width 55 height 10
click at [751, 539] on span "Add a personal access token" at bounding box center [778, 543] width 102 height 10
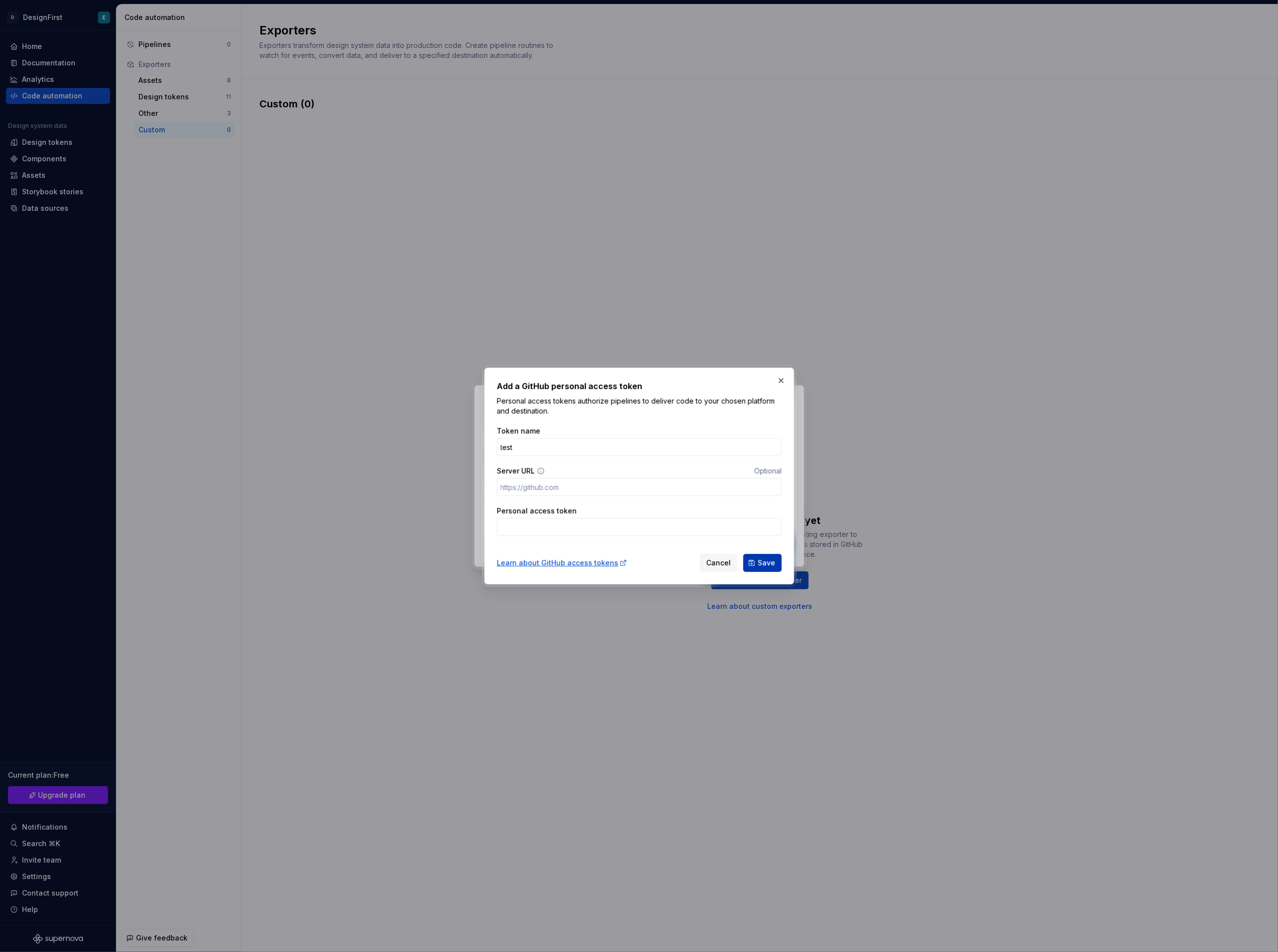
type input "test"
click at [778, 558] on button "Save" at bounding box center [762, 563] width 39 height 18
type input "test"
click at [762, 555] on button "Save" at bounding box center [762, 563] width 39 height 18
click at [784, 379] on button "button" at bounding box center [781, 381] width 14 height 14
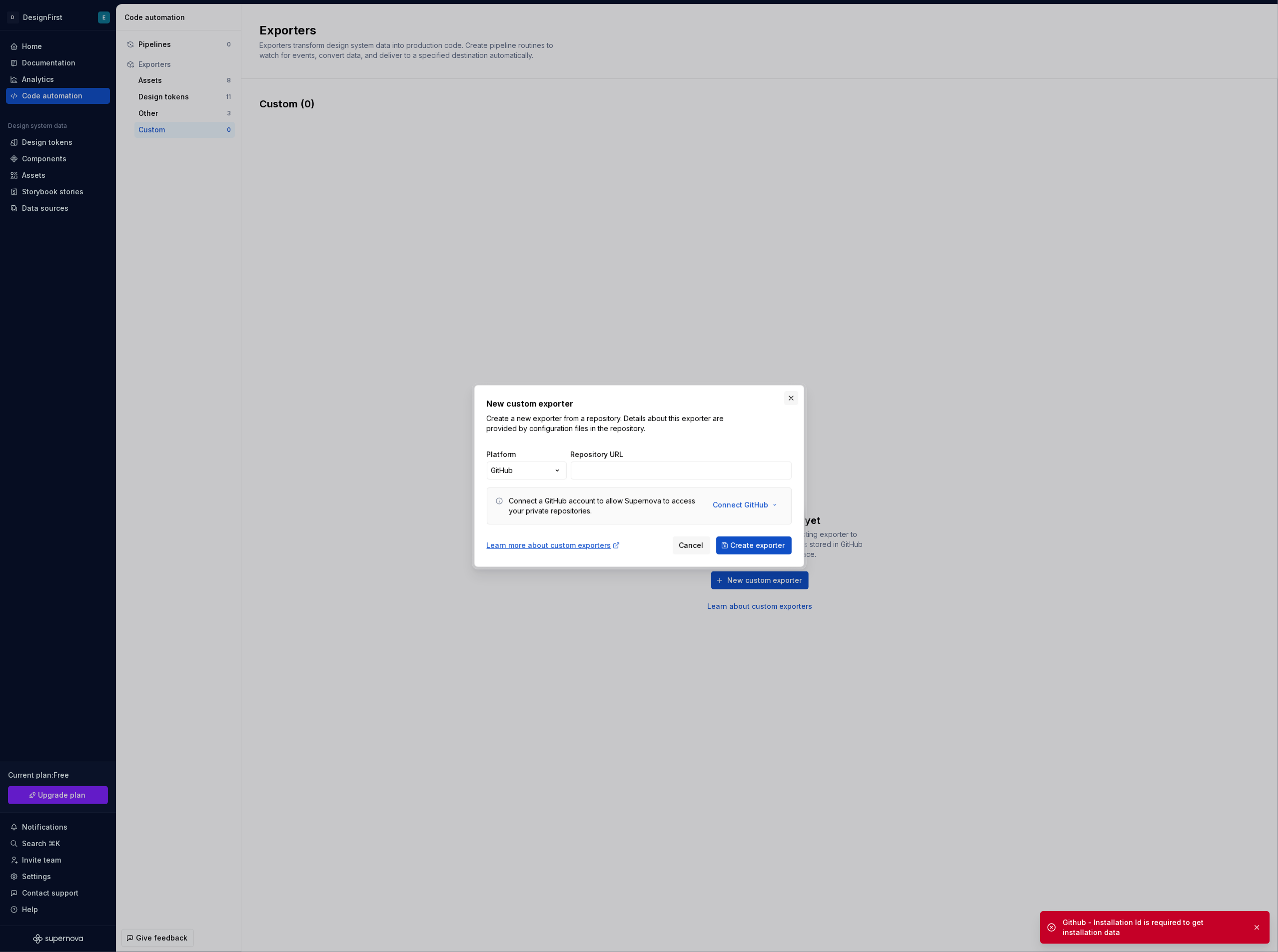
click at [792, 395] on button "button" at bounding box center [791, 398] width 14 height 14
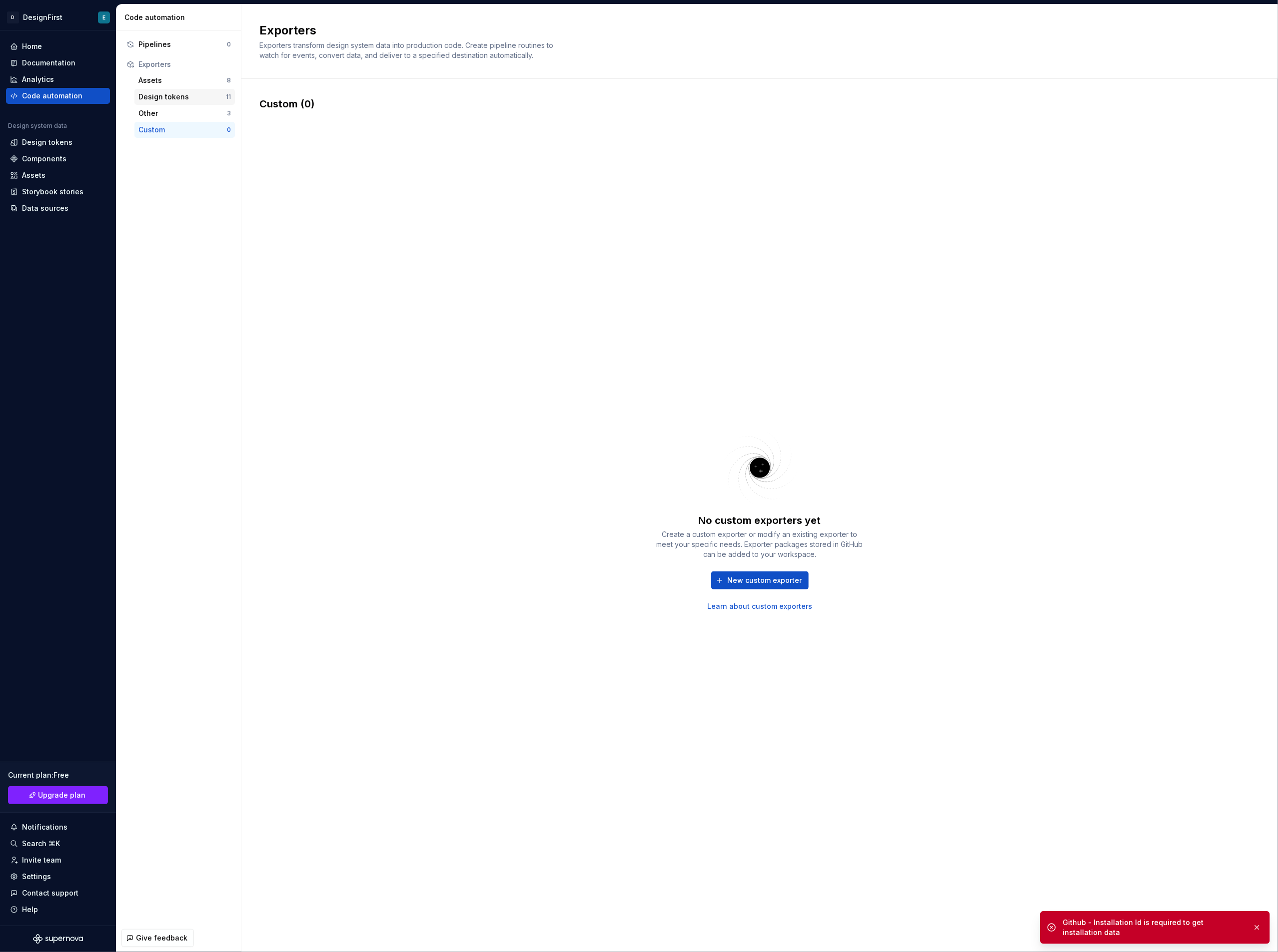
click at [169, 91] on div "Design tokens 11" at bounding box center [185, 97] width 101 height 16
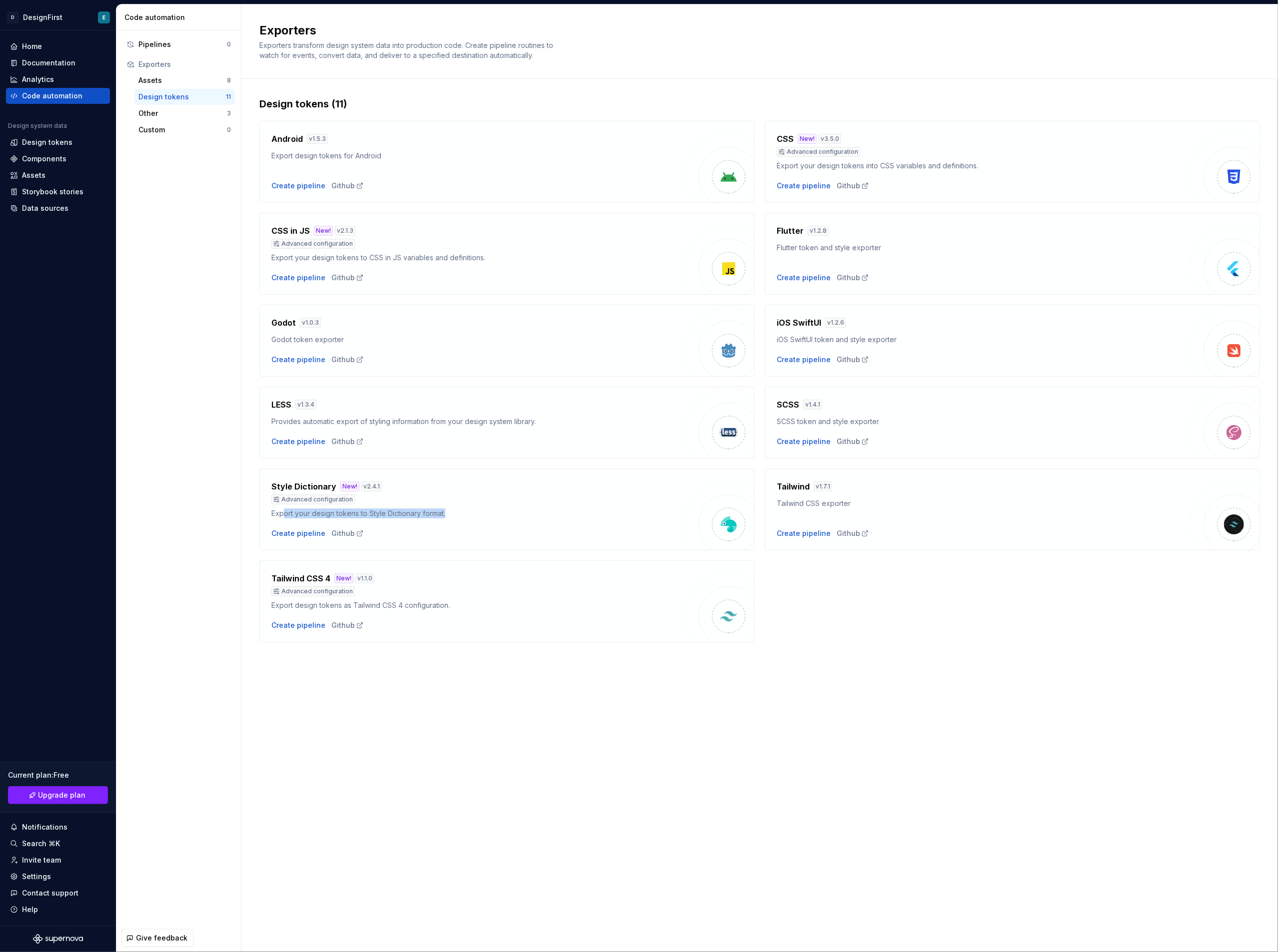
drag, startPoint x: 285, startPoint y: 514, endPoint x: 458, endPoint y: 516, distance: 173.0
click at [458, 516] on div "Export your design tokens to Style Dictionary format." at bounding box center [478, 514] width 413 height 10
click at [286, 533] on div "Create pipeline" at bounding box center [299, 533] width 54 height 10
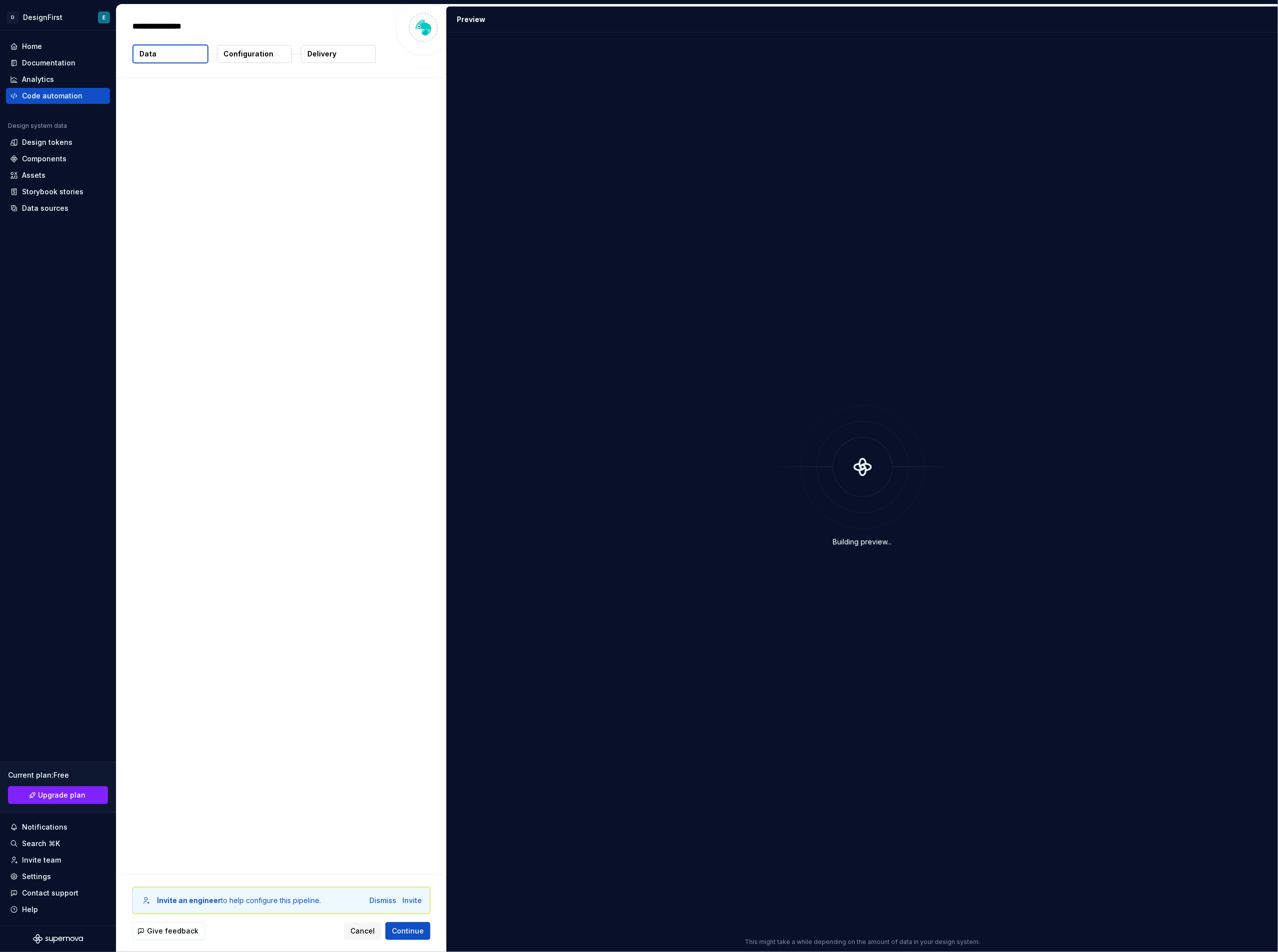
type textarea "*"
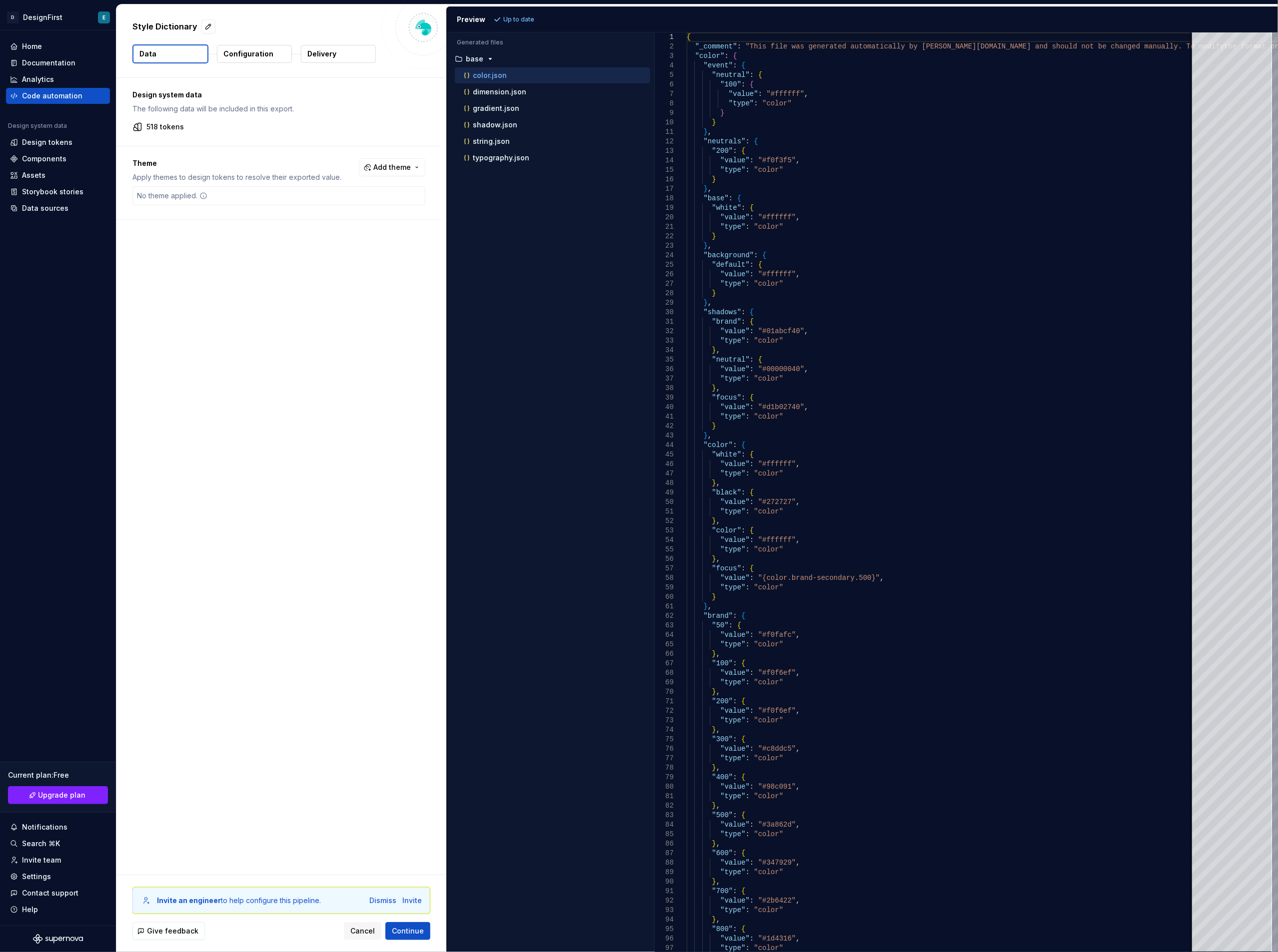
drag, startPoint x: 487, startPoint y: 72, endPoint x: 472, endPoint y: 78, distance: 16.2
click at [472, 78] on div "color.json" at bounding box center [556, 75] width 188 height 10
click at [478, 93] on p "dimension.json" at bounding box center [499, 91] width 53 height 8
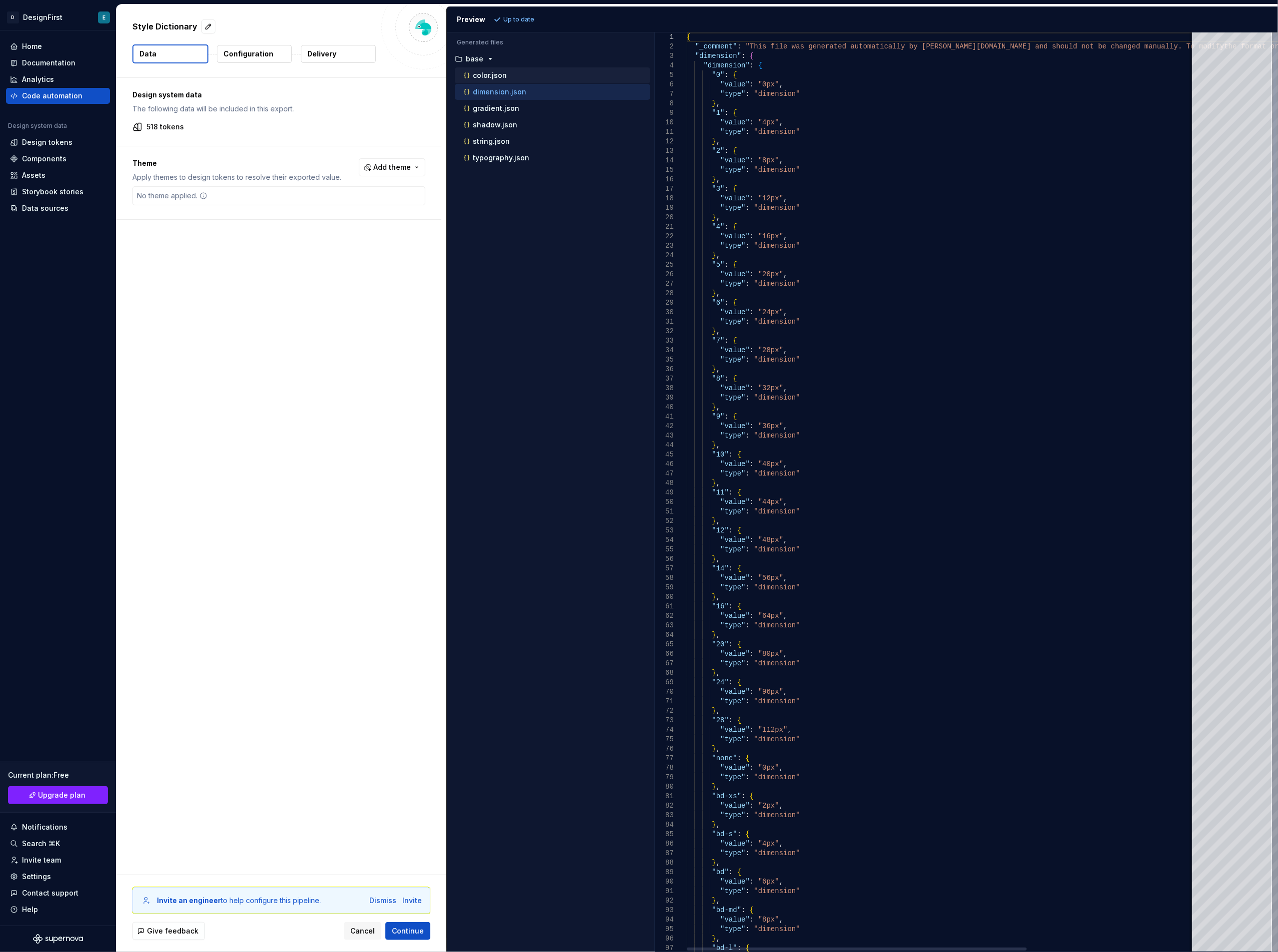
click at [477, 76] on p "color.json" at bounding box center [489, 75] width 34 height 8
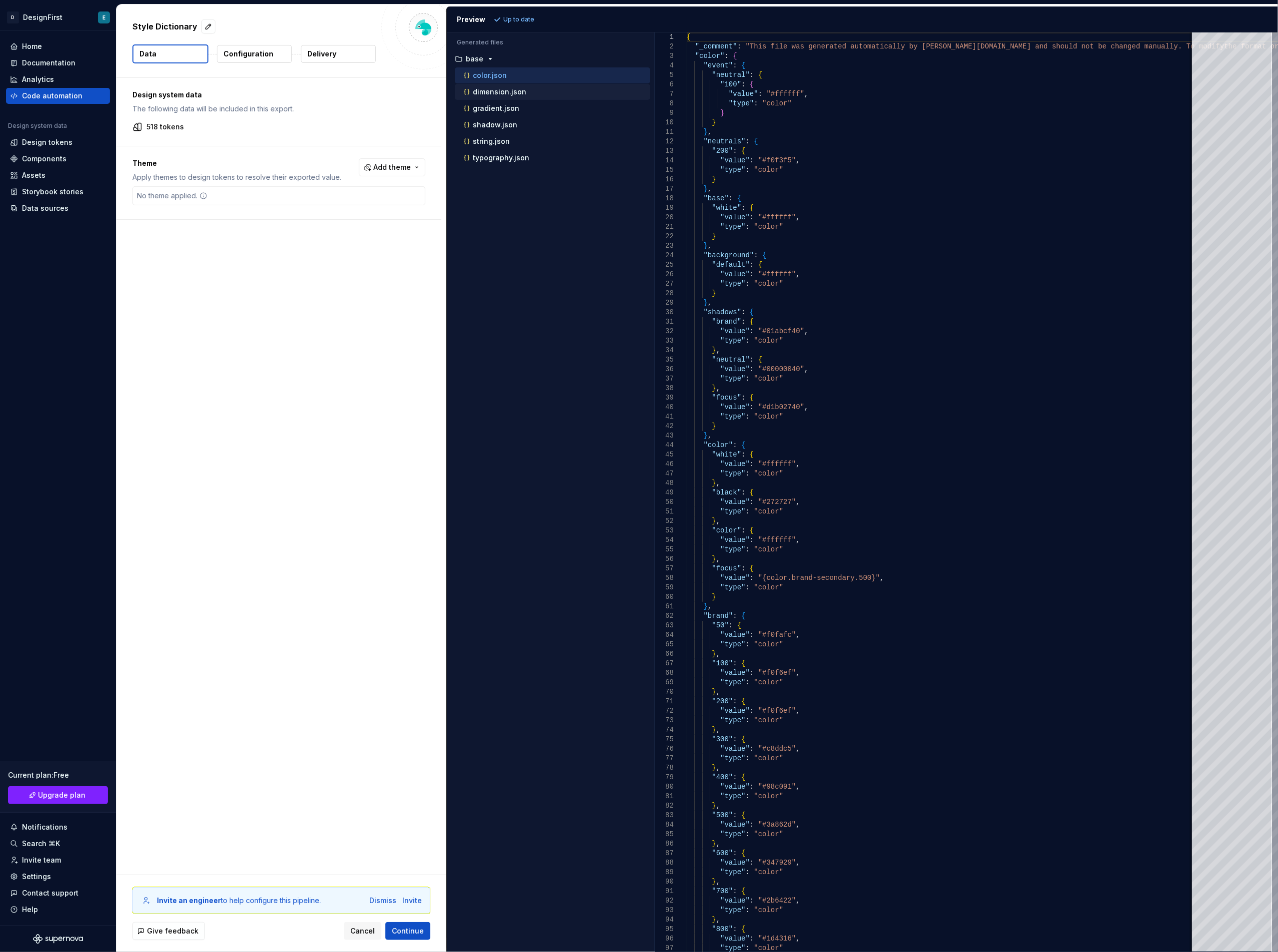
click at [472, 93] on icon "button" at bounding box center [467, 92] width 10 height 10
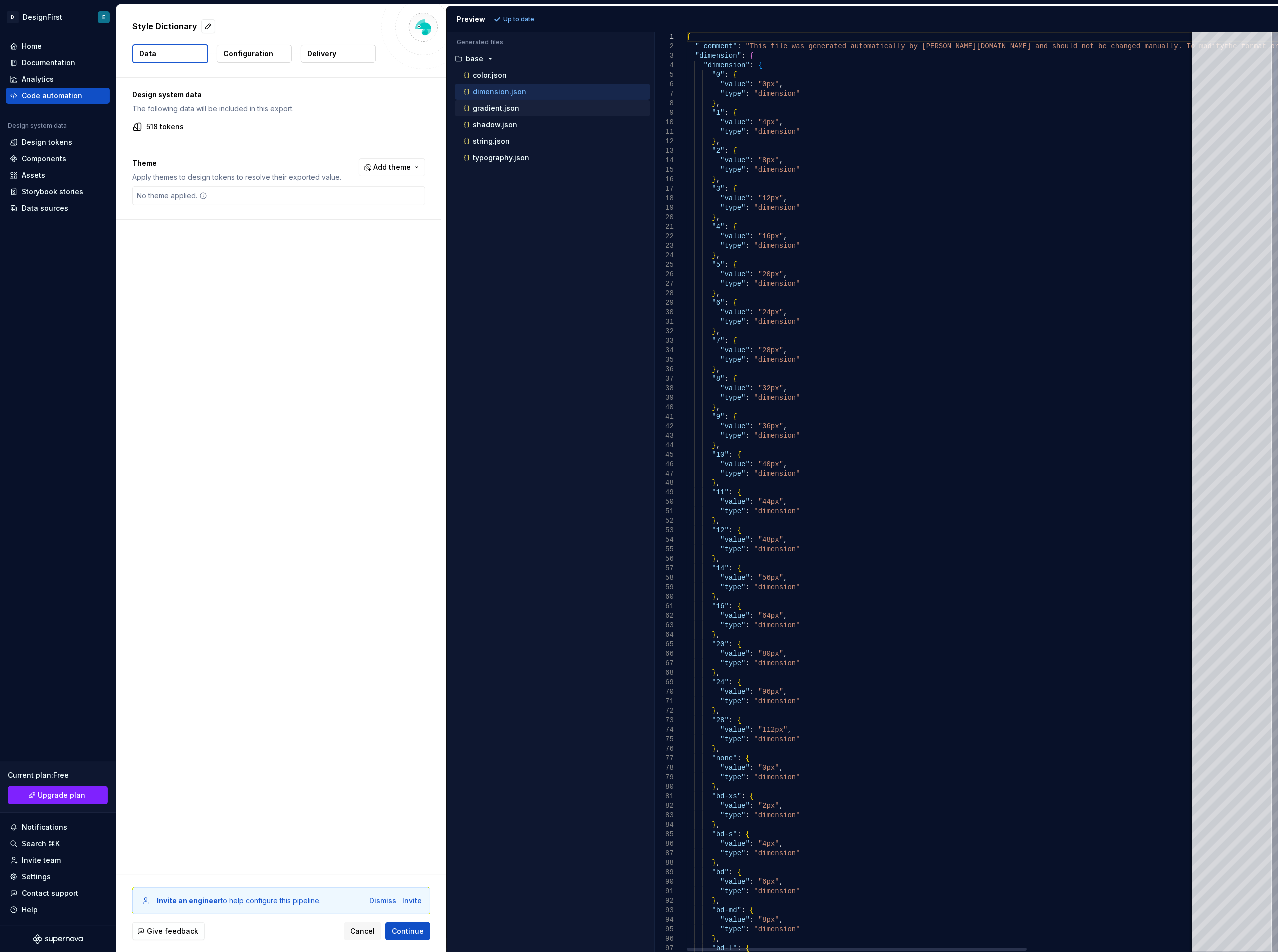
click at [476, 106] on p "gradient.json" at bounding box center [496, 108] width 47 height 8
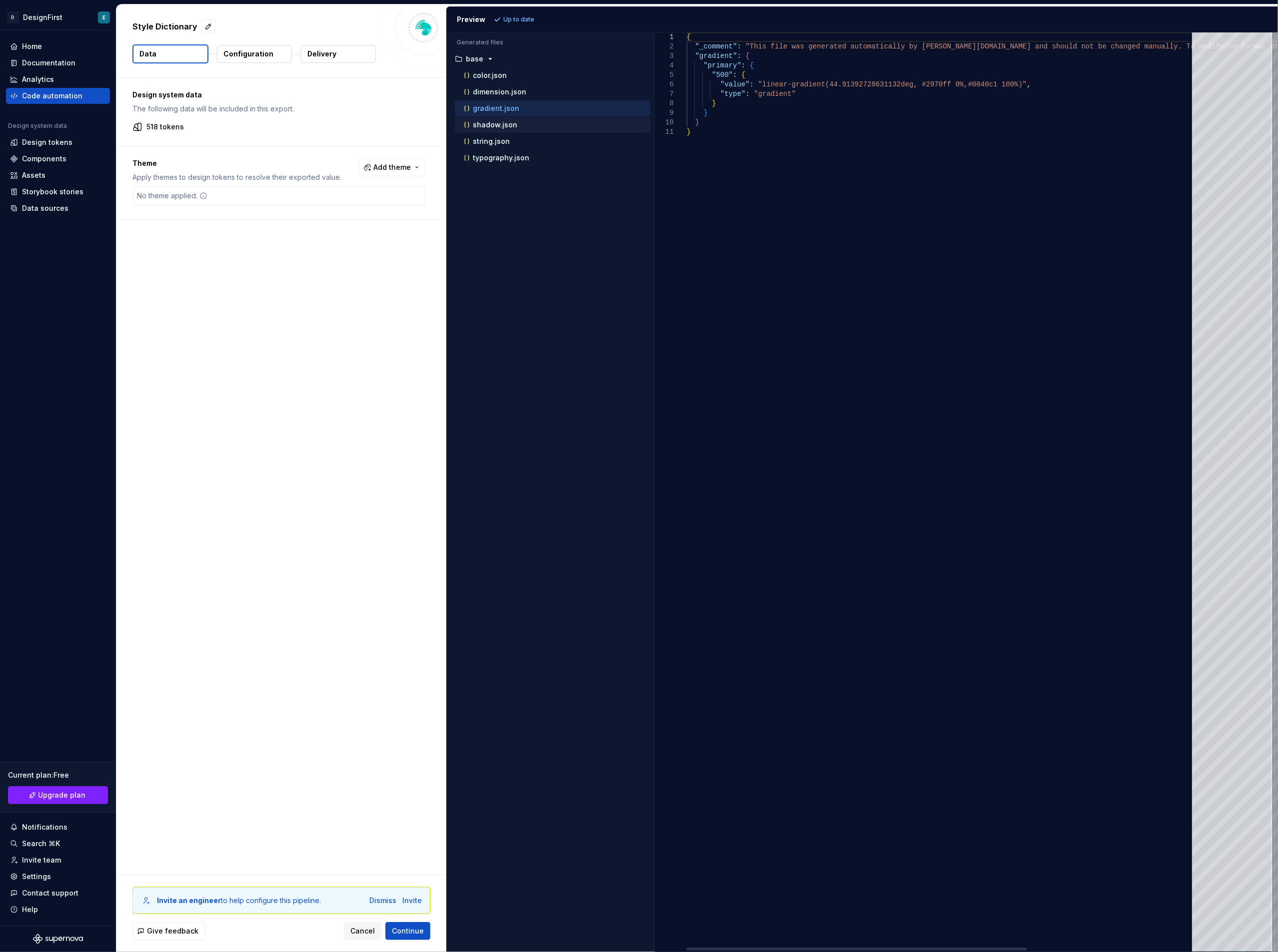
click at [477, 127] on p "shadow.json" at bounding box center [495, 124] width 45 height 8
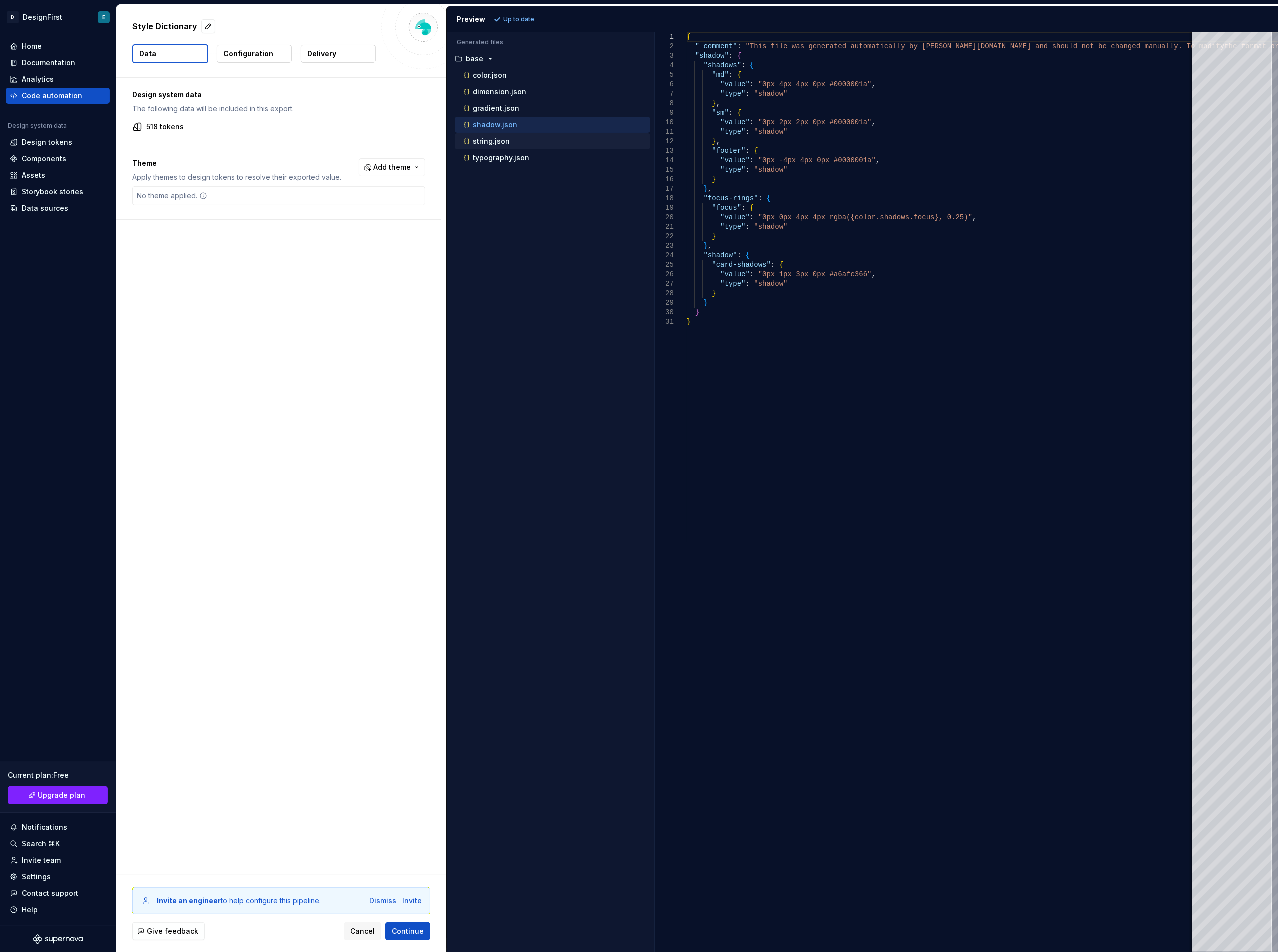
click at [487, 141] on p "string.json" at bounding box center [491, 141] width 37 height 8
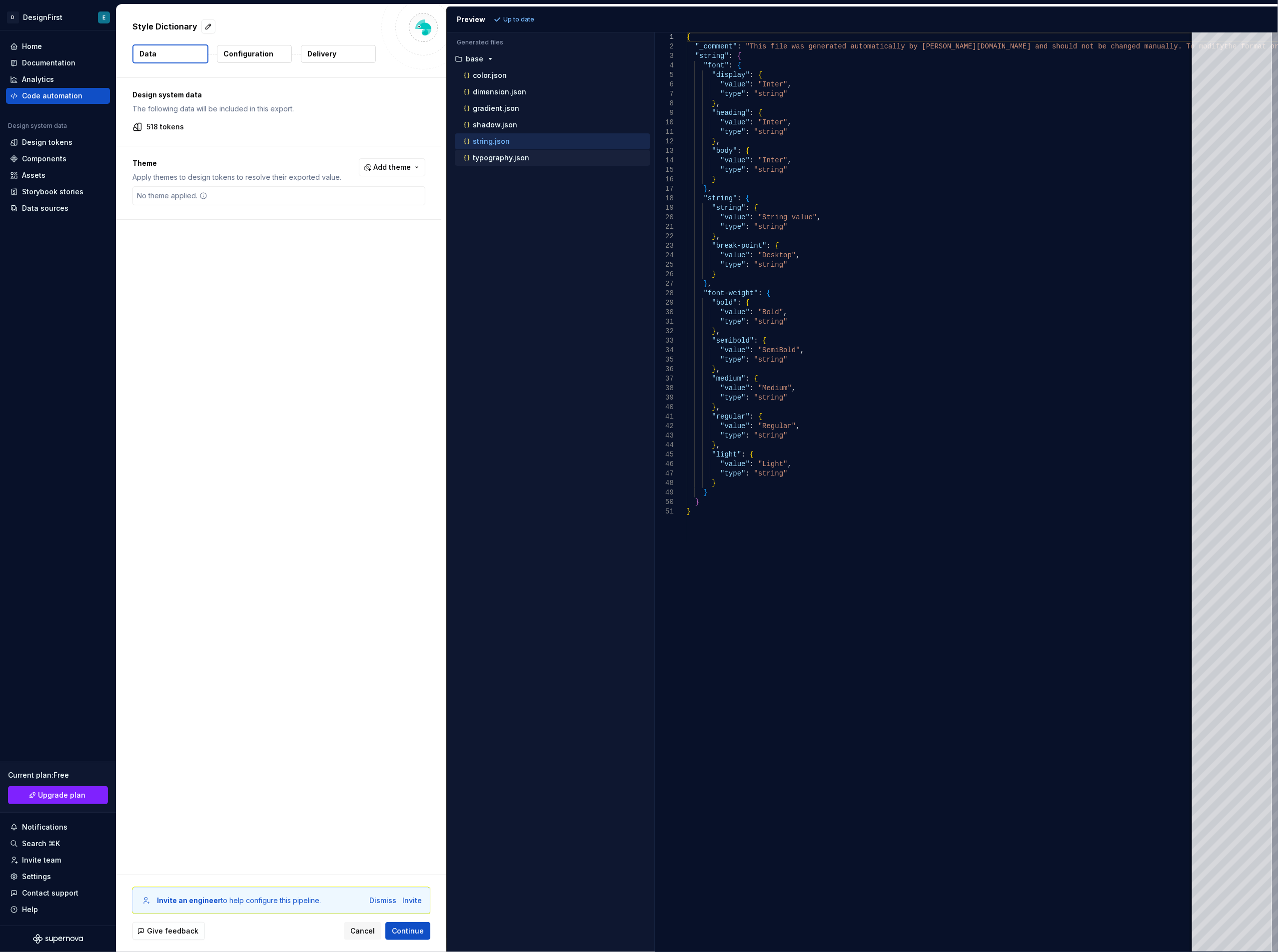
click at [486, 162] on p "typography.json" at bounding box center [501, 158] width 56 height 8
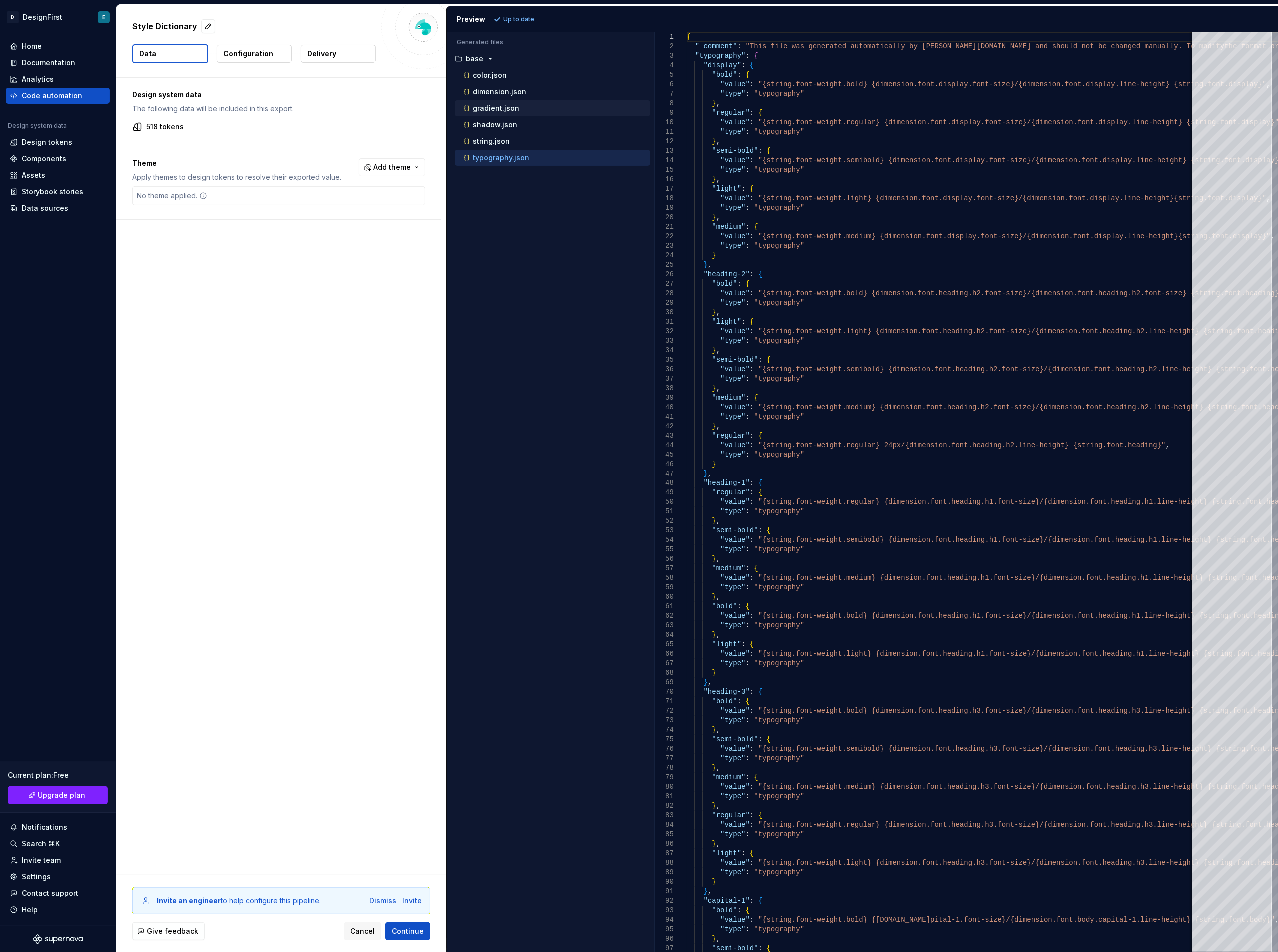
click at [492, 112] on p "gradient.json" at bounding box center [496, 108] width 47 height 8
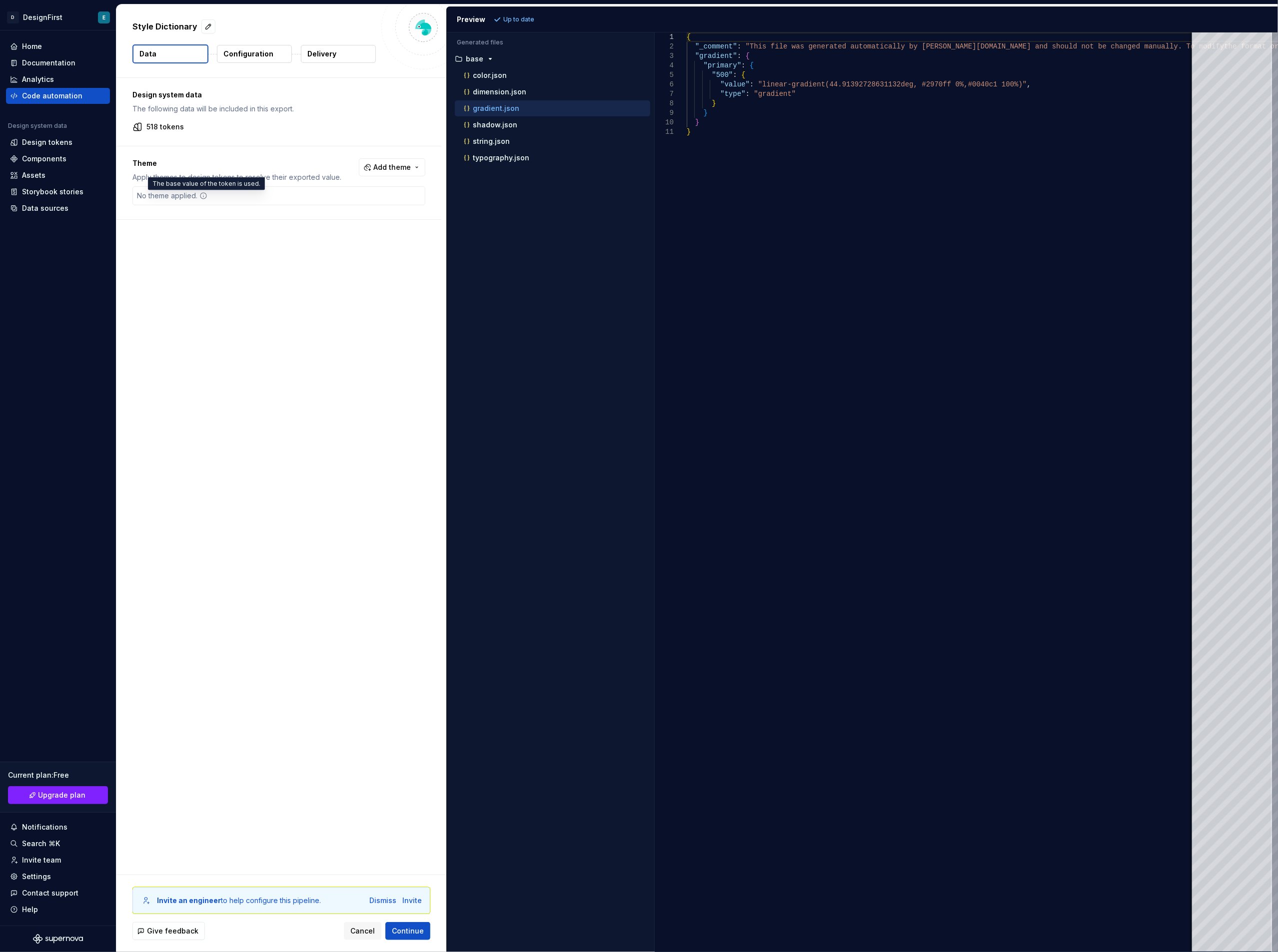
click at [207, 195] on icon at bounding box center [204, 196] width 6 height 6
click at [156, 174] on p "Apply themes to design tokens to resolve their exported value." at bounding box center [237, 177] width 209 height 10
click at [475, 56] on p "base" at bounding box center [475, 59] width 18 height 8
click at [266, 50] on p "Configuration" at bounding box center [248, 54] width 50 height 10
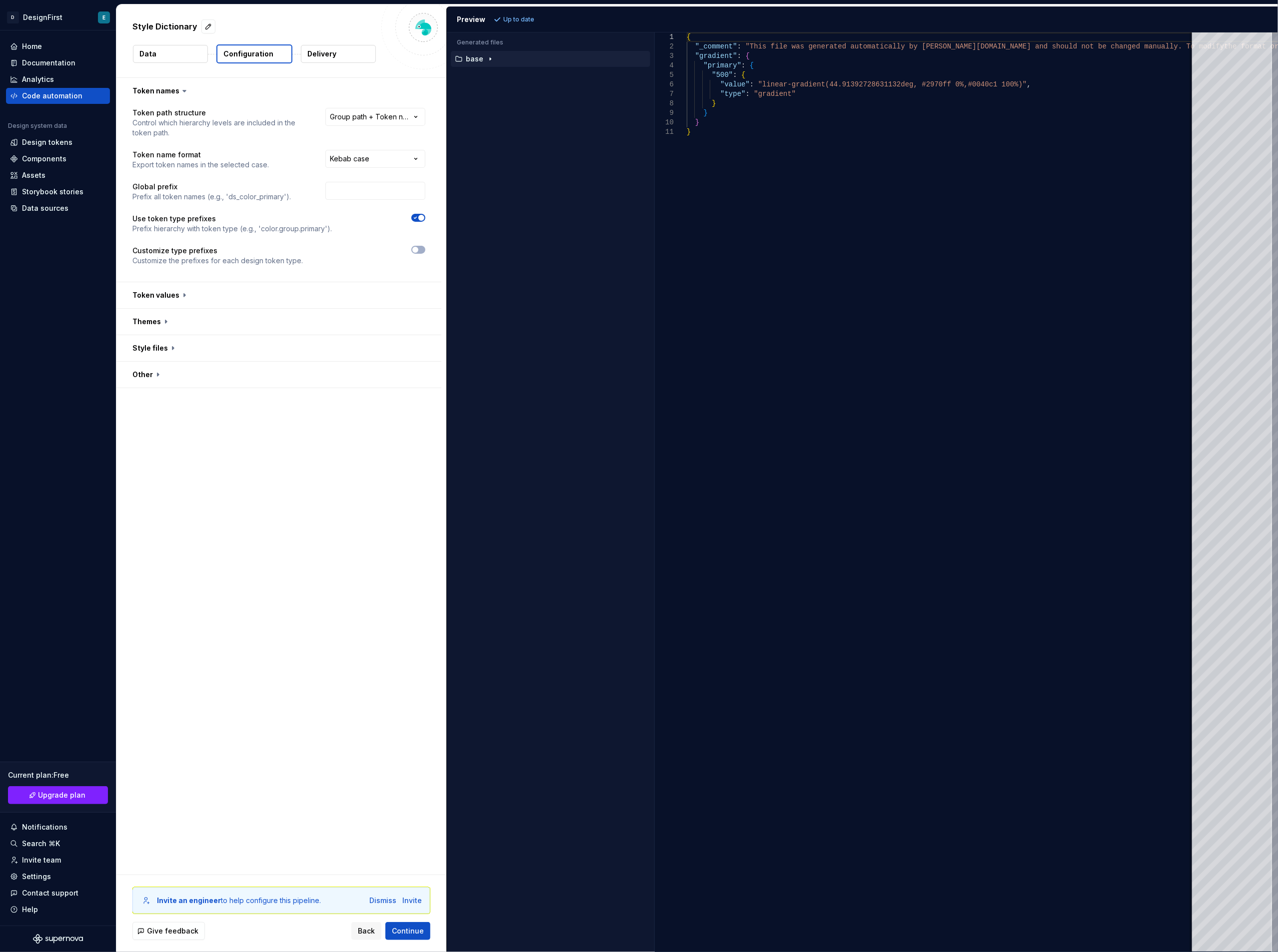
click at [488, 55] on icon "button" at bounding box center [490, 59] width 8 height 8
click at [499, 77] on p "color.json" at bounding box center [489, 75] width 34 height 8
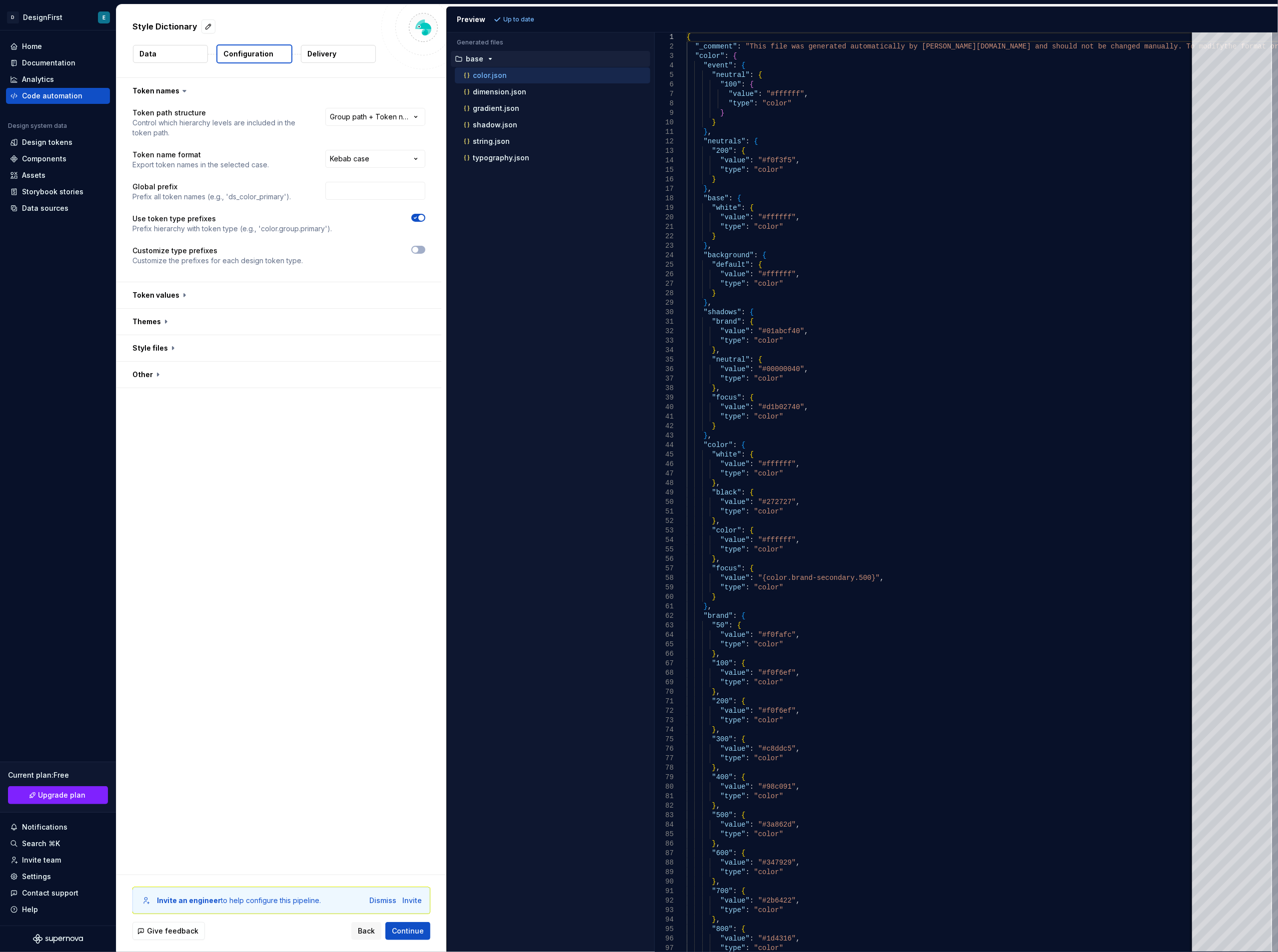
click at [419, 220] on span "button" at bounding box center [421, 218] width 6 height 6
click at [528, 21] on span "Refresh preview" at bounding box center [529, 19] width 50 height 8
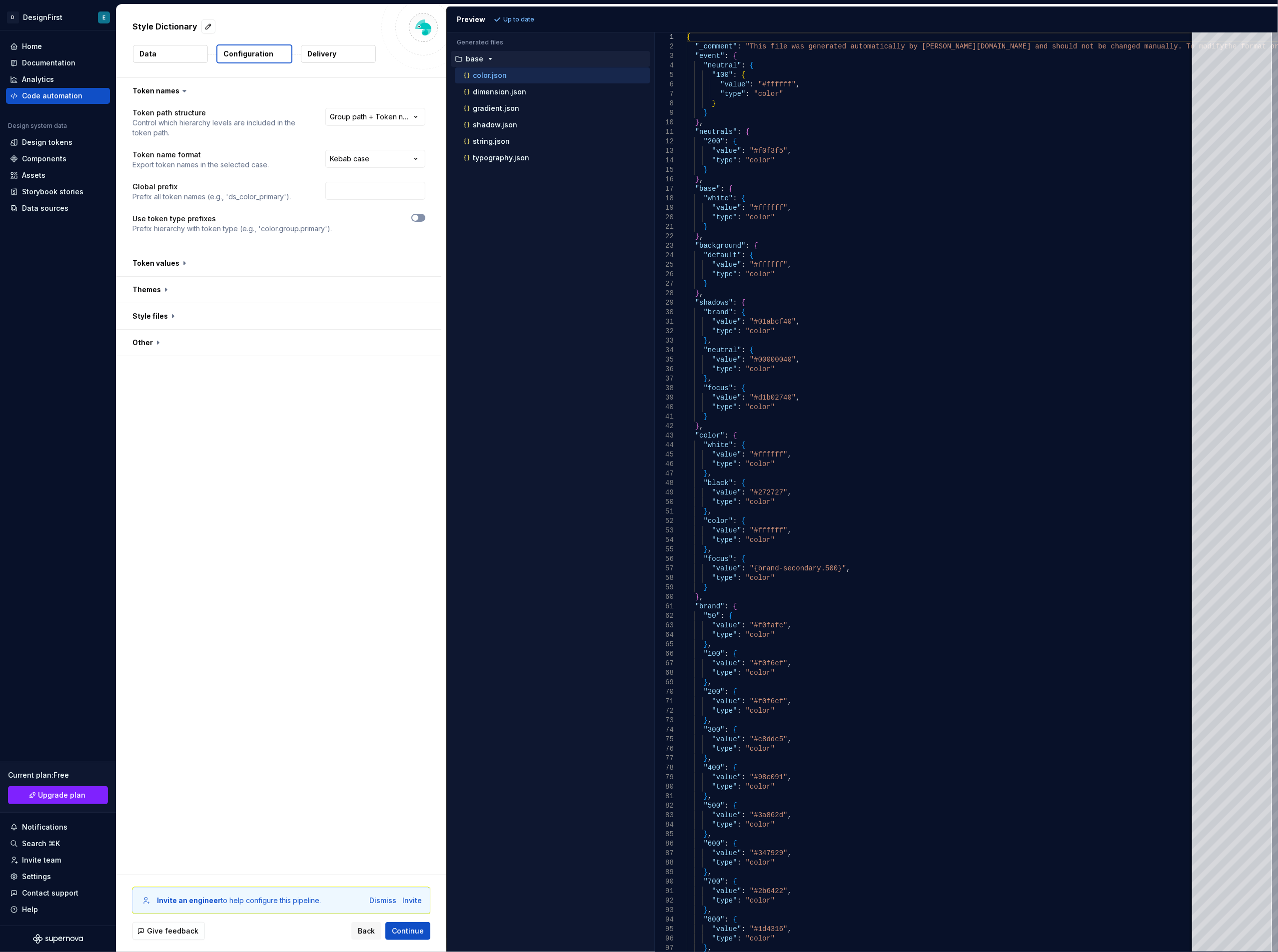
click at [416, 220] on span "button" at bounding box center [415, 218] width 6 height 6
click at [522, 19] on span "Refresh preview" at bounding box center [529, 19] width 50 height 8
type textarea "**********"
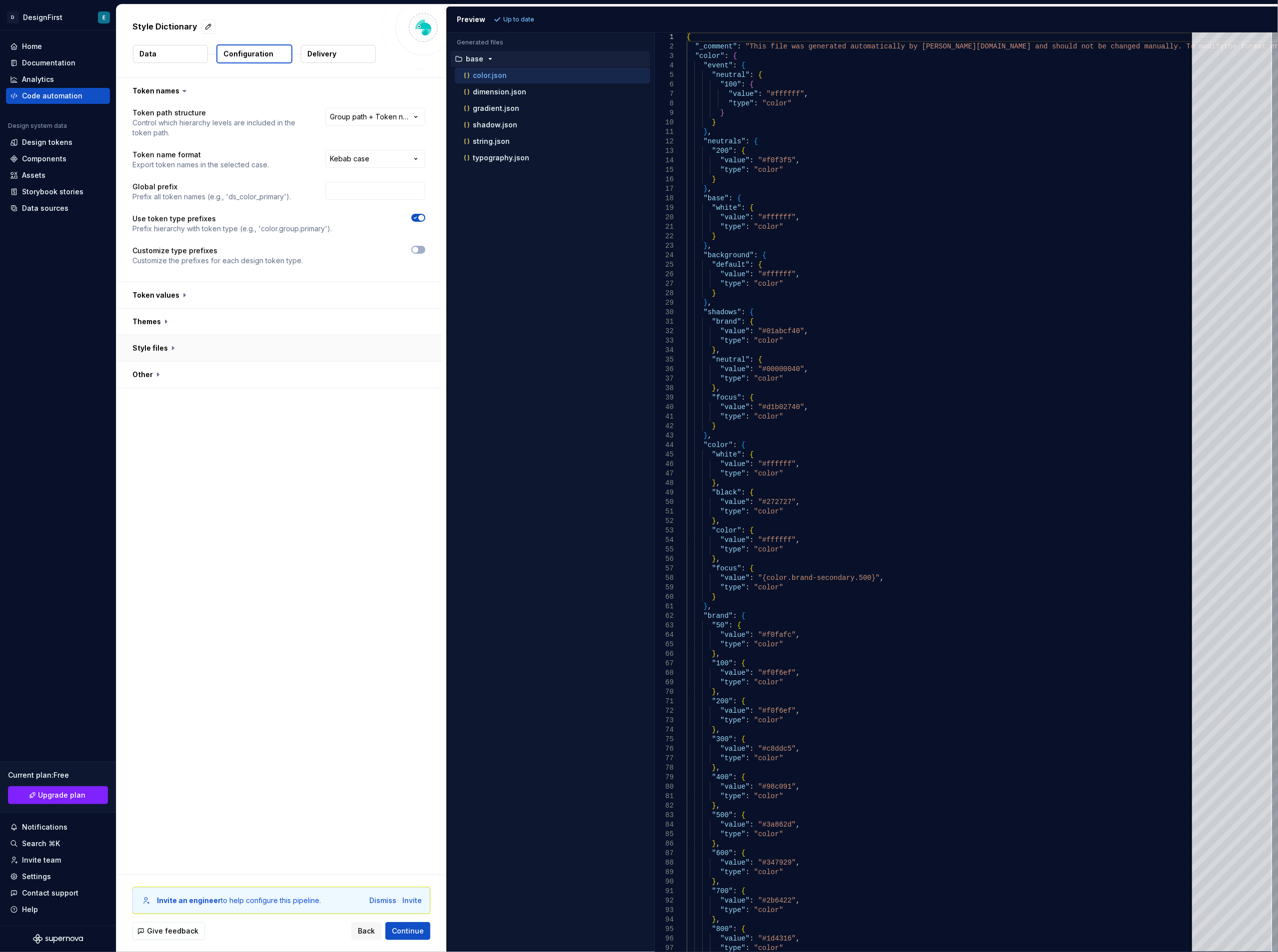
click at [159, 346] on button "button" at bounding box center [279, 348] width 325 height 26
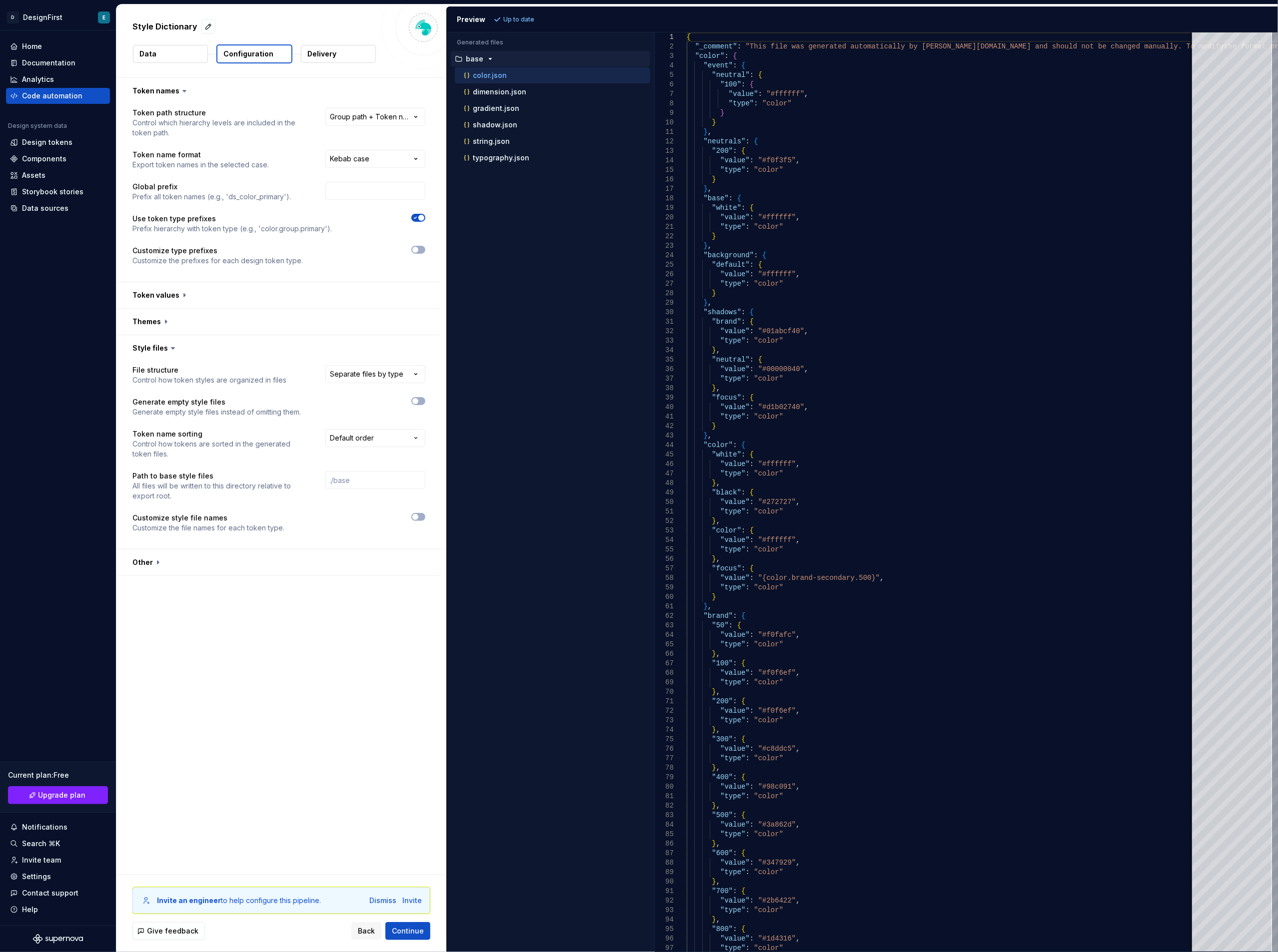
click at [345, 49] on button "Delivery" at bounding box center [339, 53] width 75 height 18
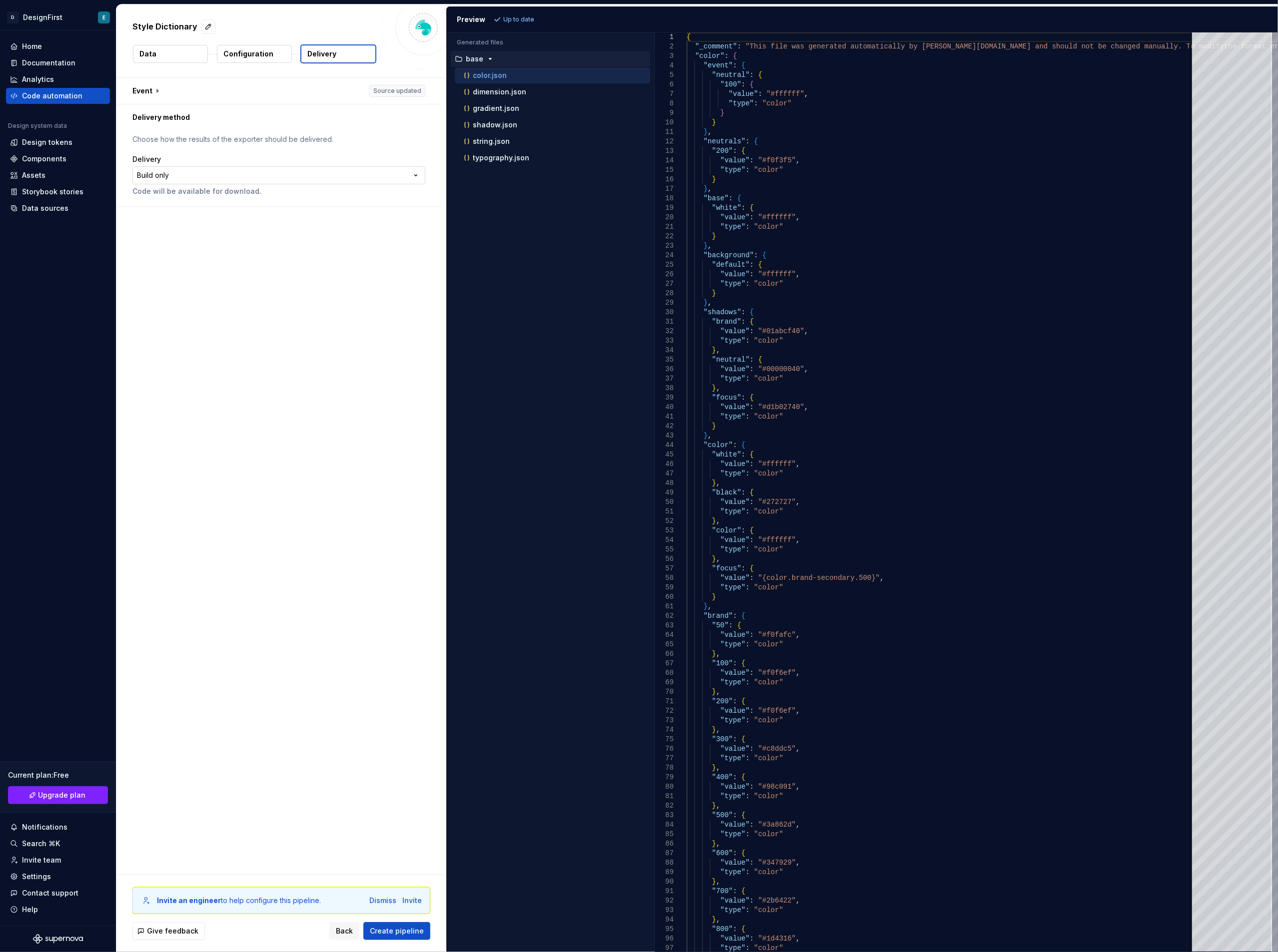
click at [196, 173] on html "**********" at bounding box center [639, 476] width 1278 height 952
click at [154, 93] on button "button" at bounding box center [279, 91] width 325 height 26
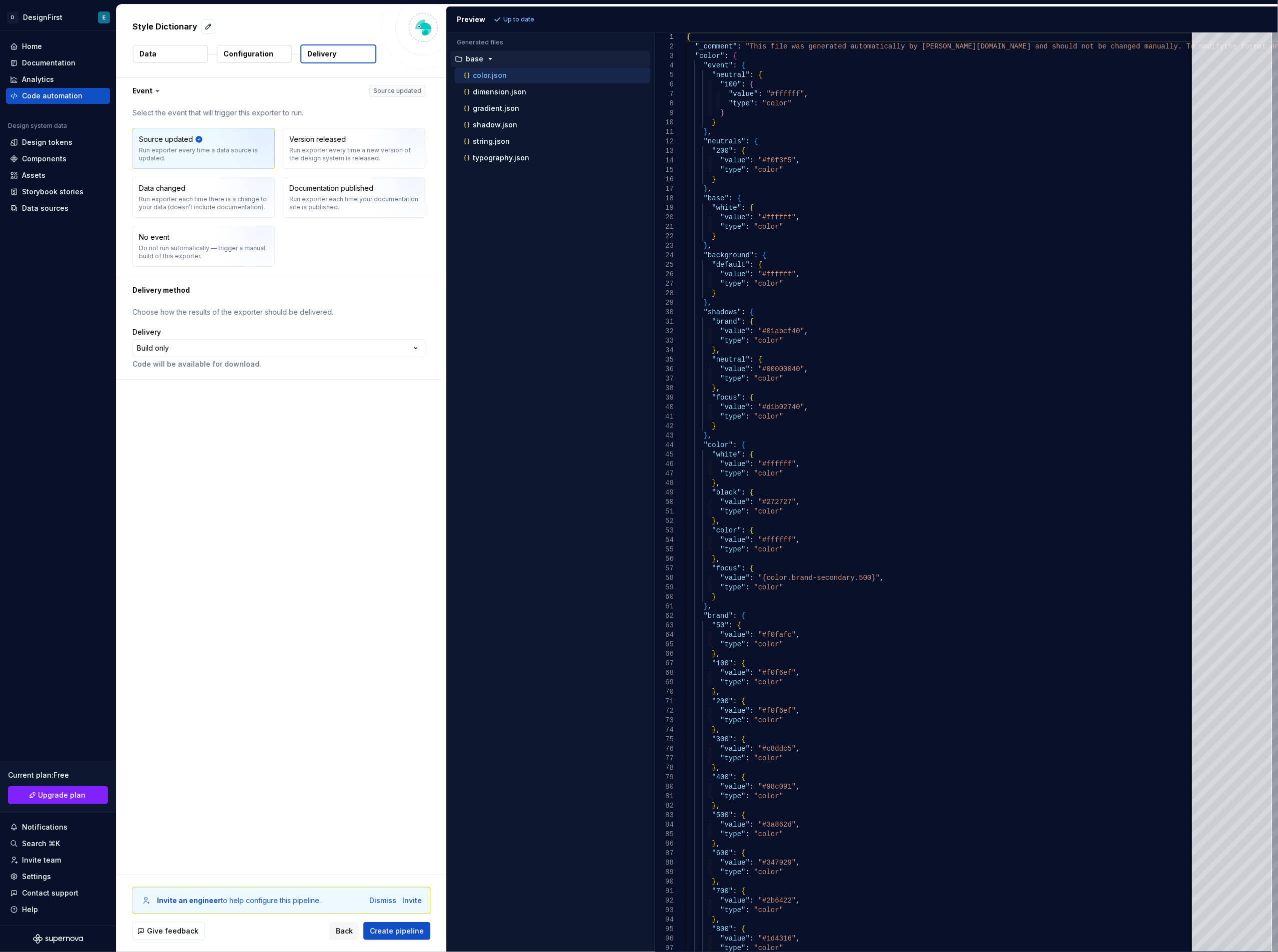
click at [172, 56] on button "Data" at bounding box center [170, 53] width 75 height 18
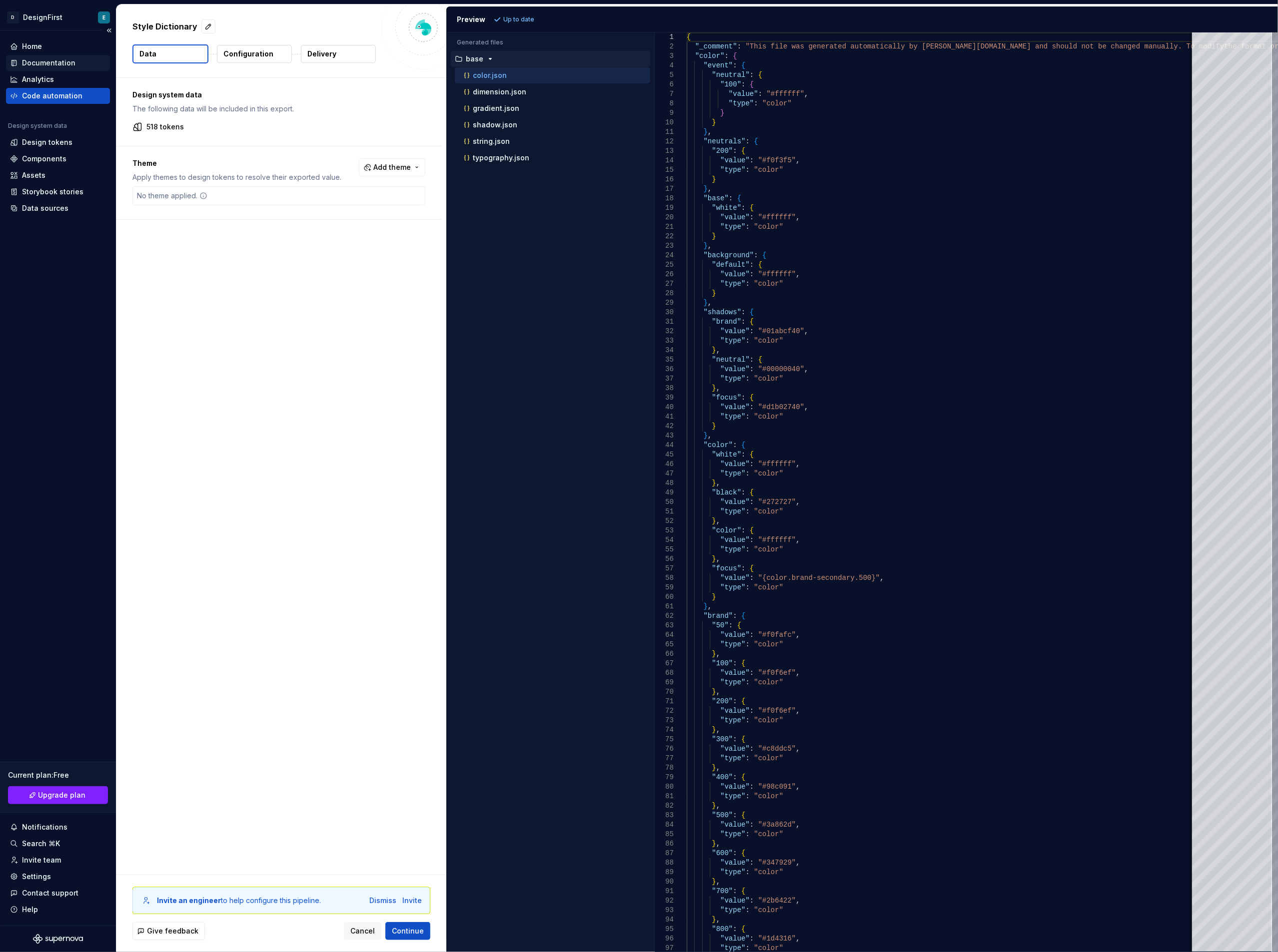
click at [34, 63] on div "Documentation" at bounding box center [48, 63] width 53 height 10
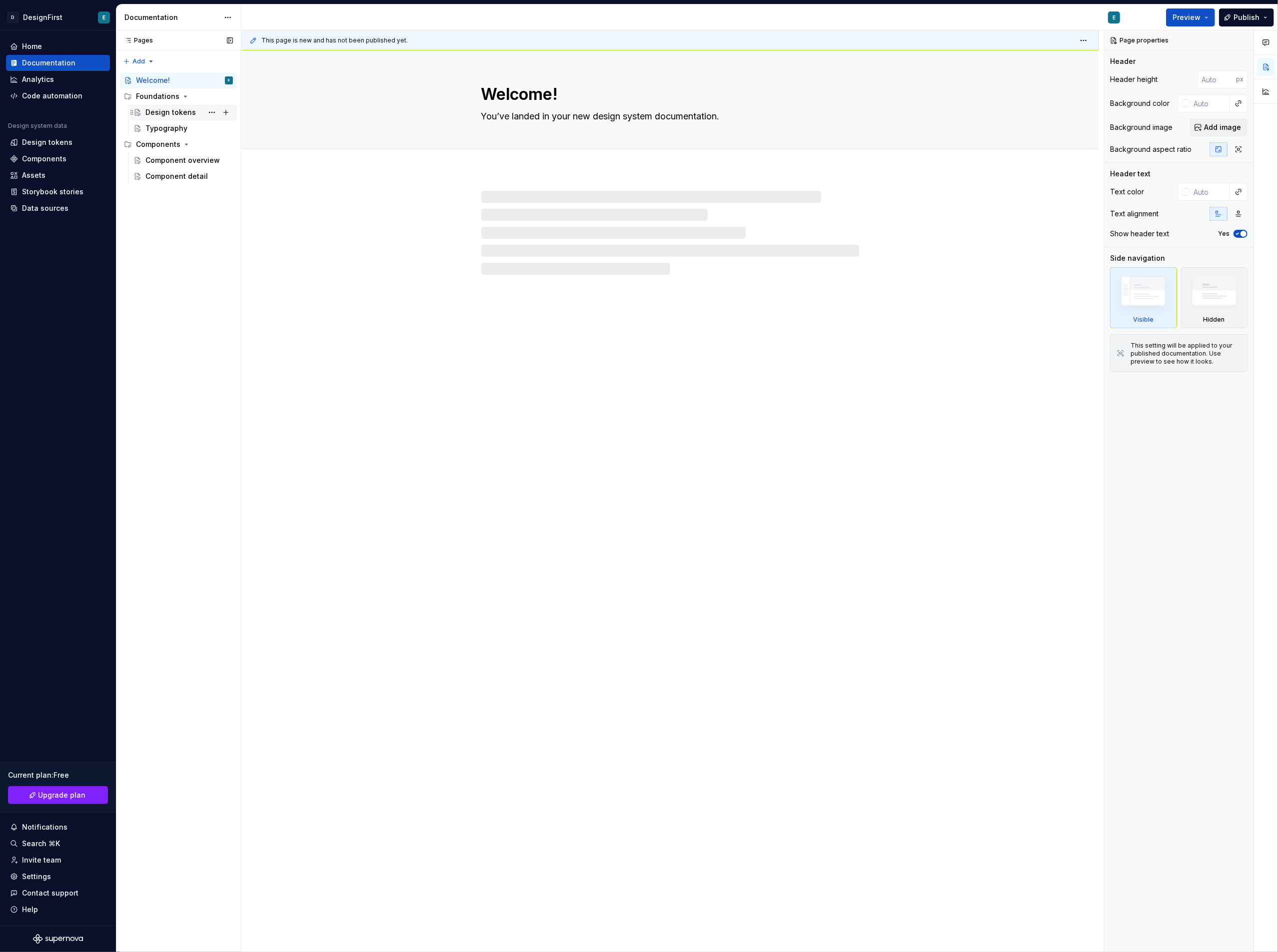
click at [178, 114] on div "Design tokens" at bounding box center [170, 112] width 50 height 10
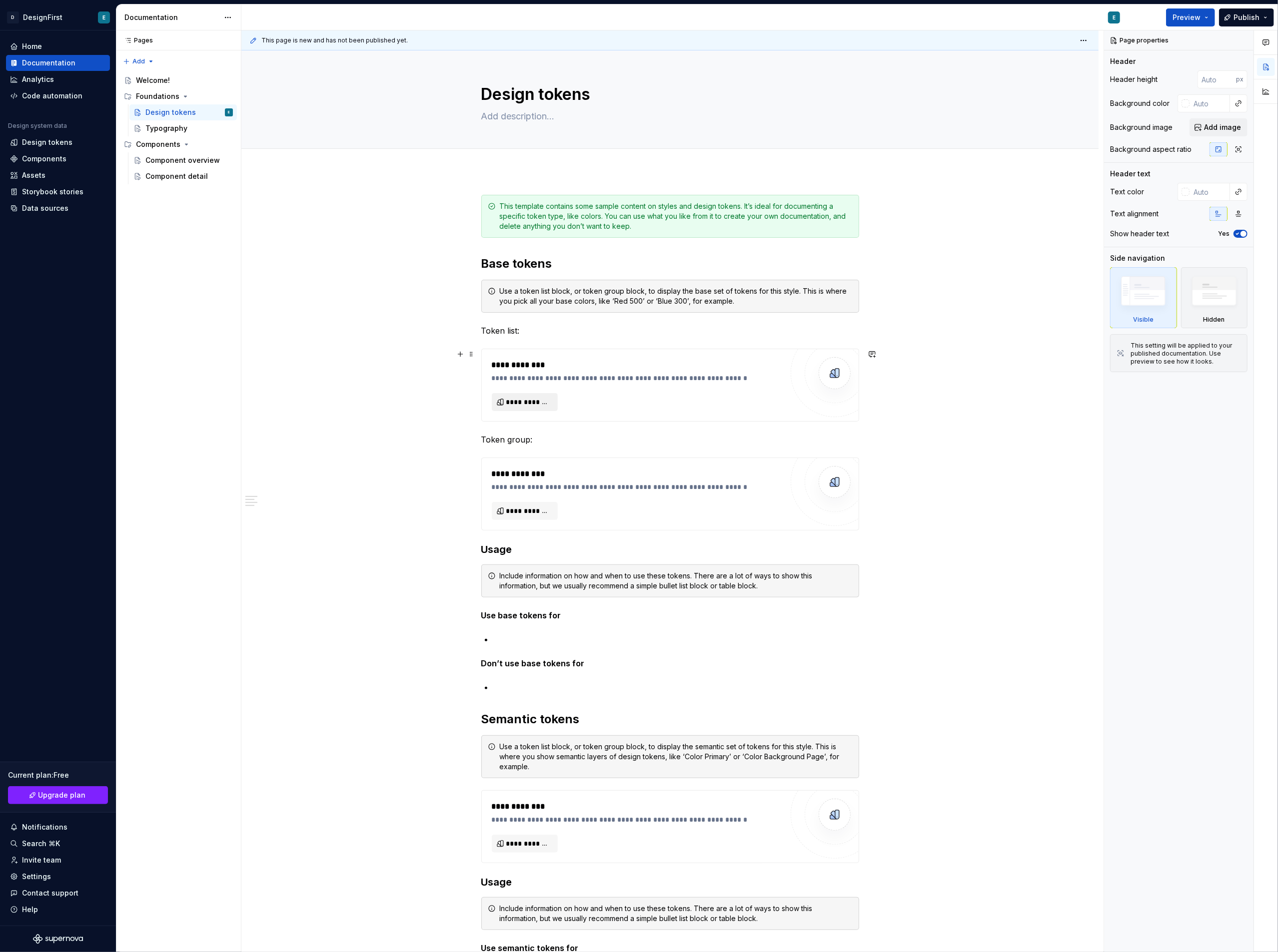
click at [524, 404] on span "**********" at bounding box center [529, 402] width 45 height 10
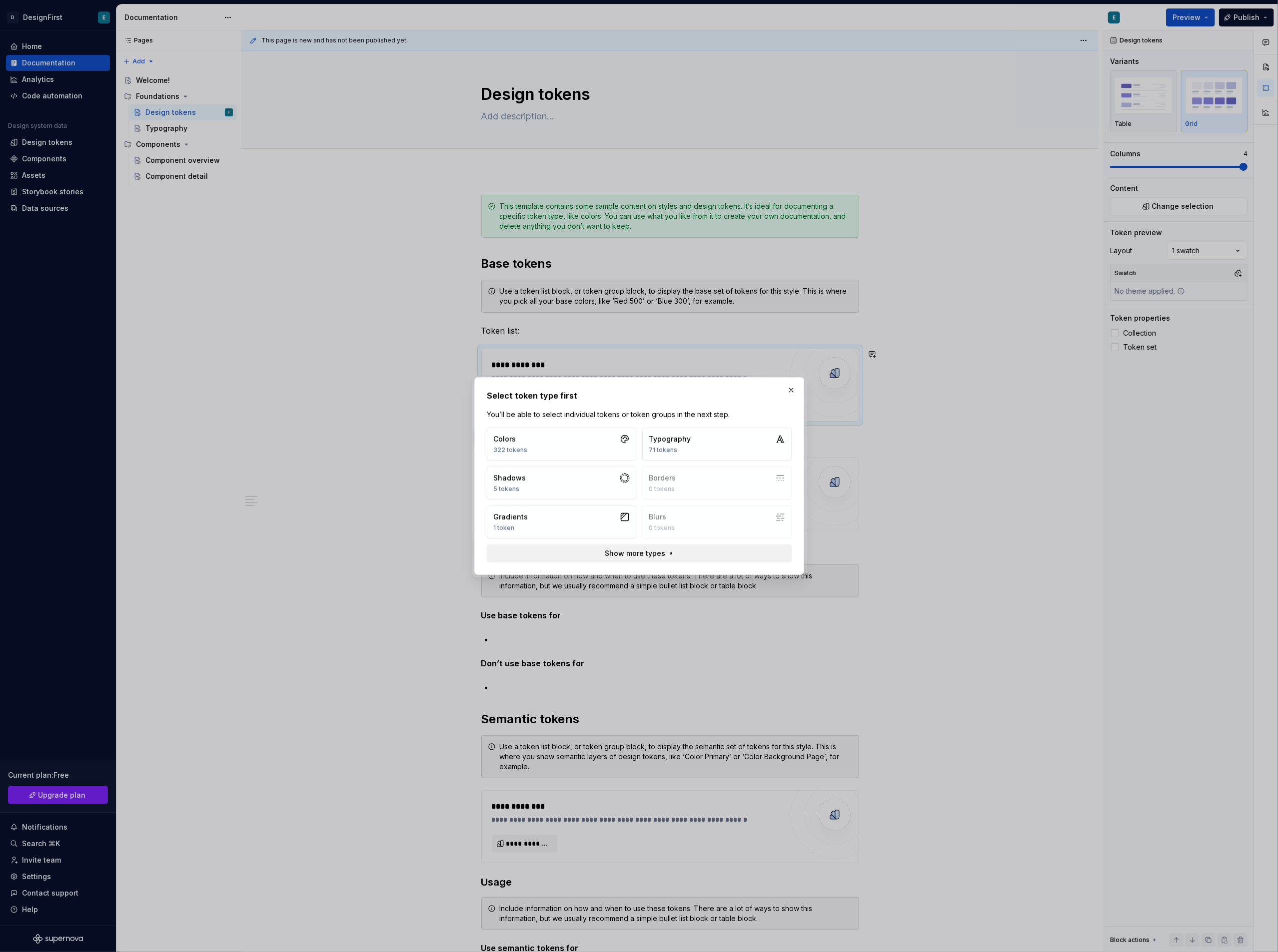
click at [631, 552] on span "Show more types" at bounding box center [635, 554] width 61 height 10
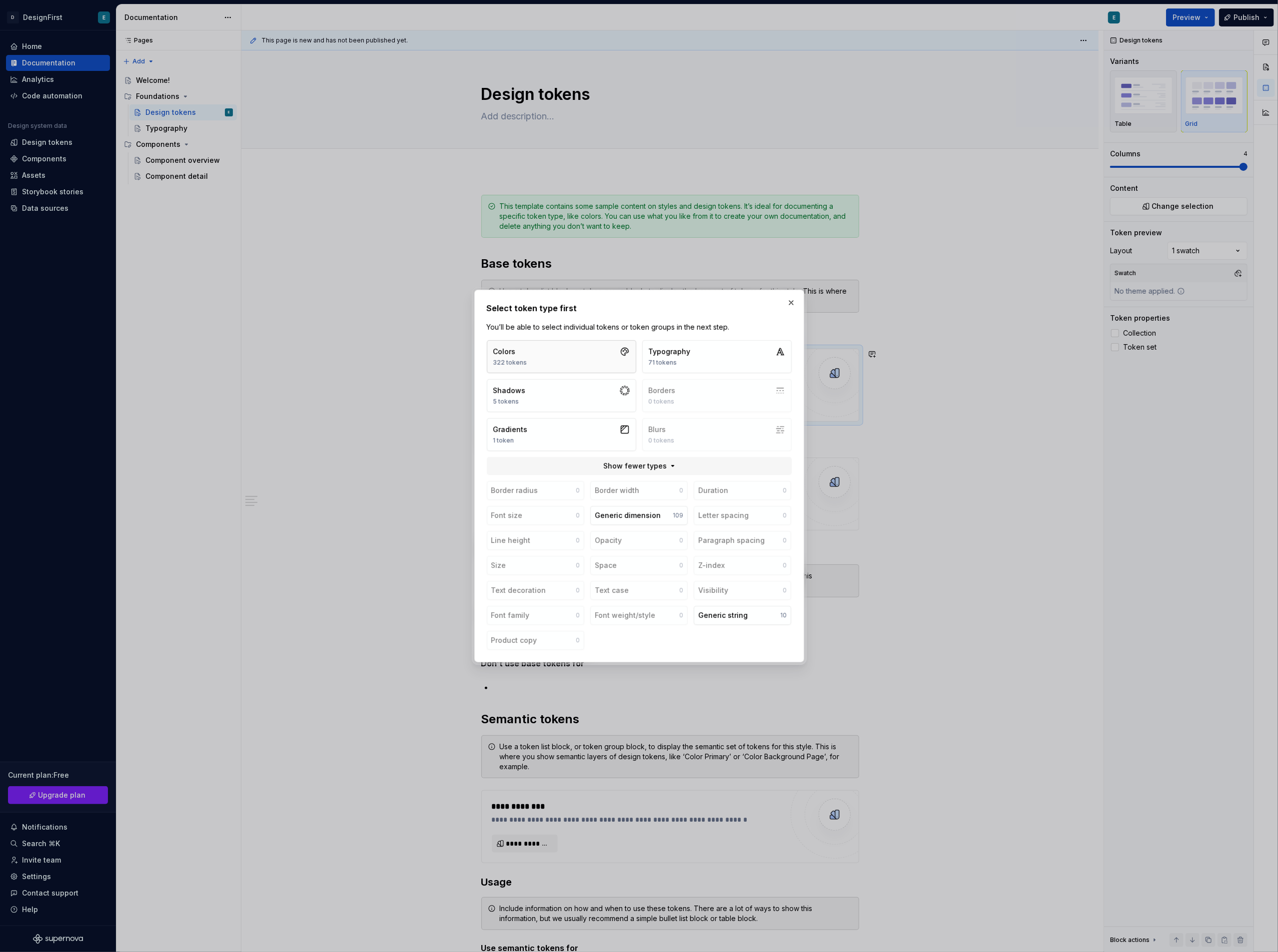
drag, startPoint x: 558, startPoint y: 345, endPoint x: 516, endPoint y: 354, distance: 43.0
click at [516, 354] on div "Colors" at bounding box center [510, 352] width 34 height 10
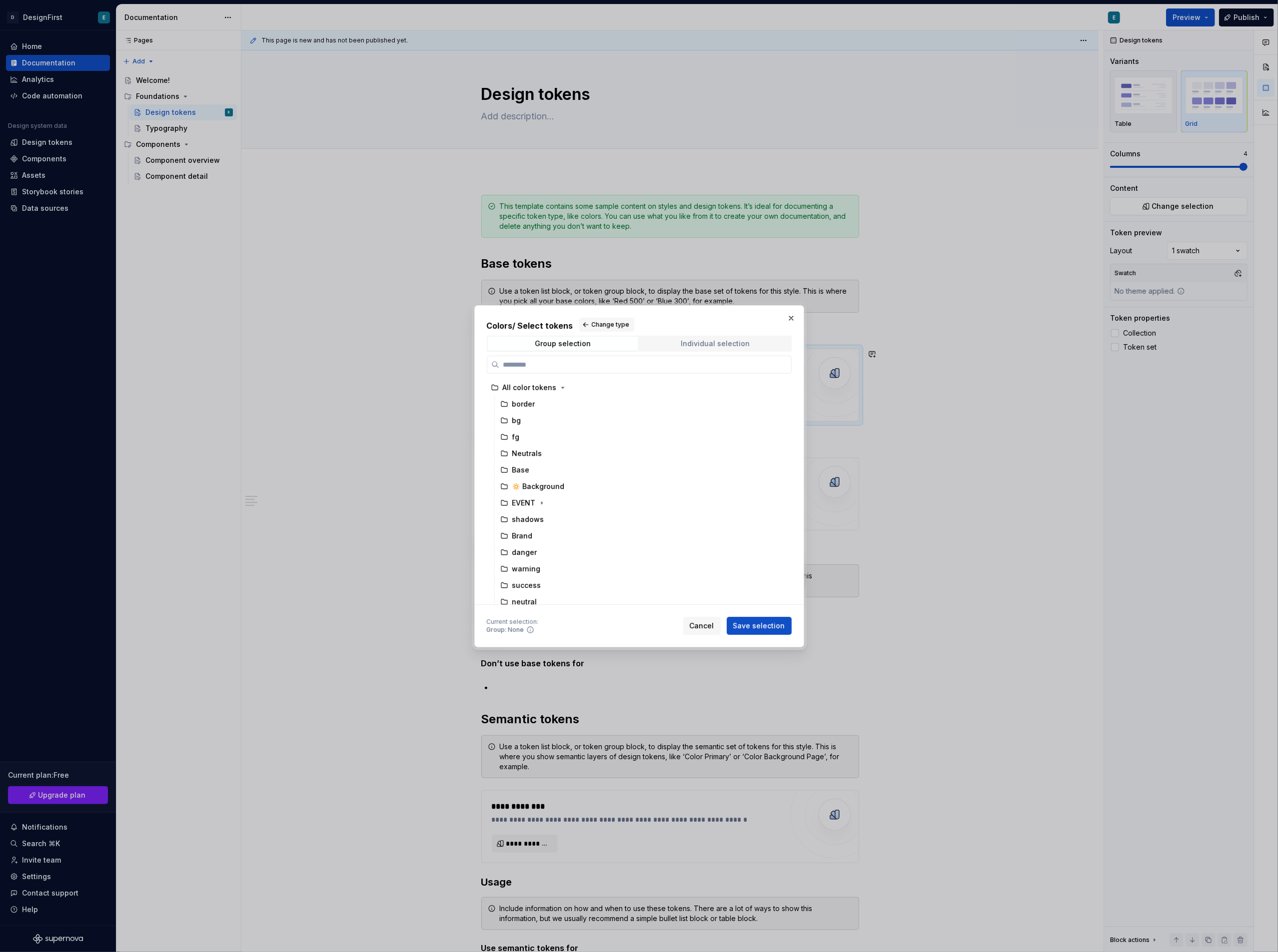
click at [668, 345] on span "Individual selection" at bounding box center [715, 343] width 150 height 14
click at [585, 345] on div "Group selection" at bounding box center [562, 343] width 56 height 8
click at [573, 436] on div "blue" at bounding box center [640, 432] width 288 height 16
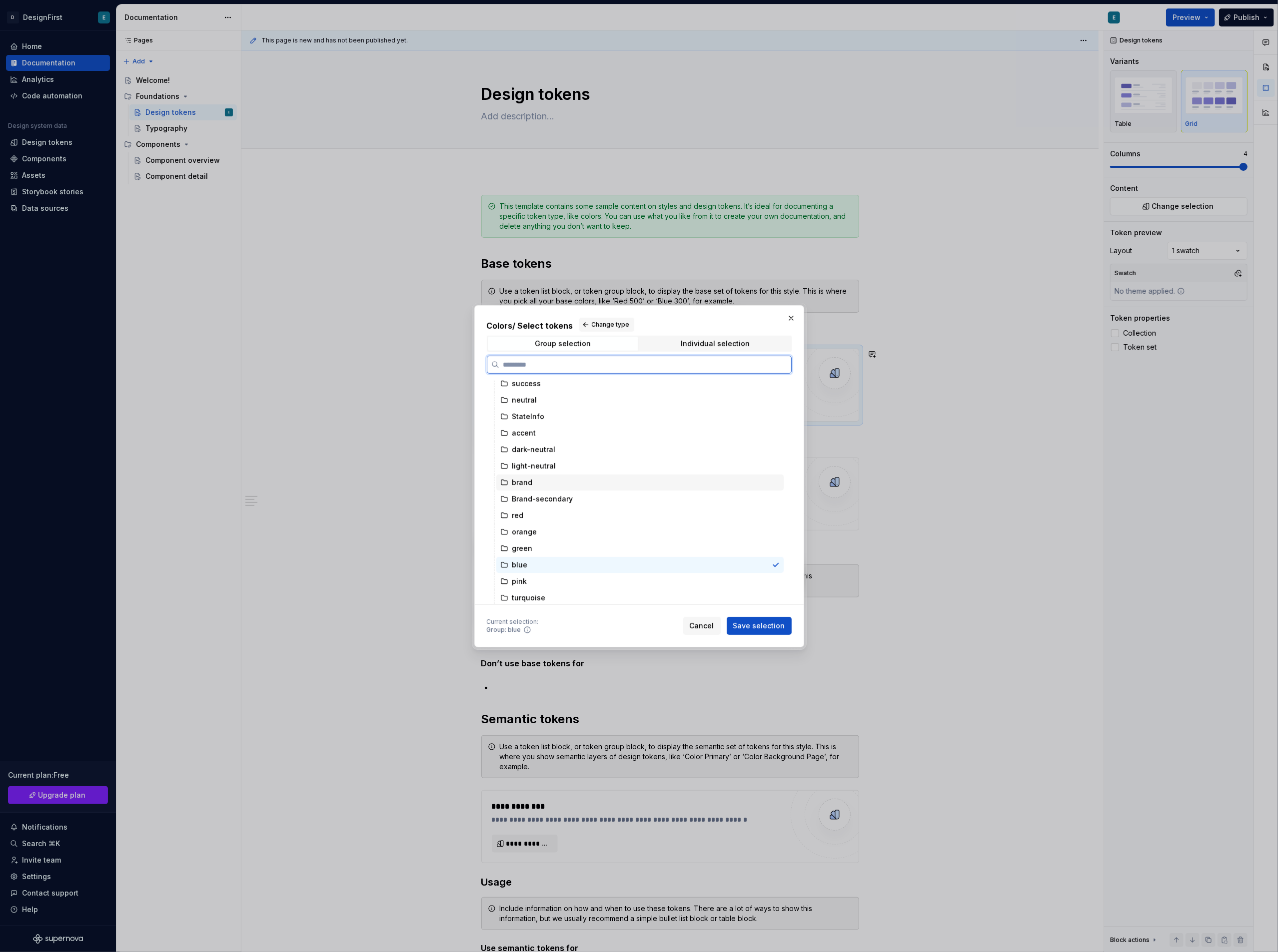
click at [599, 482] on div "brand" at bounding box center [640, 482] width 288 height 16
click at [594, 498] on div "Brand-secondary" at bounding box center [640, 499] width 288 height 16
click at [574, 481] on div "brand" at bounding box center [640, 482] width 288 height 16
click at [580, 498] on div "Brand-secondary" at bounding box center [640, 499] width 288 height 16
click at [580, 486] on div "brand" at bounding box center [640, 482] width 288 height 16
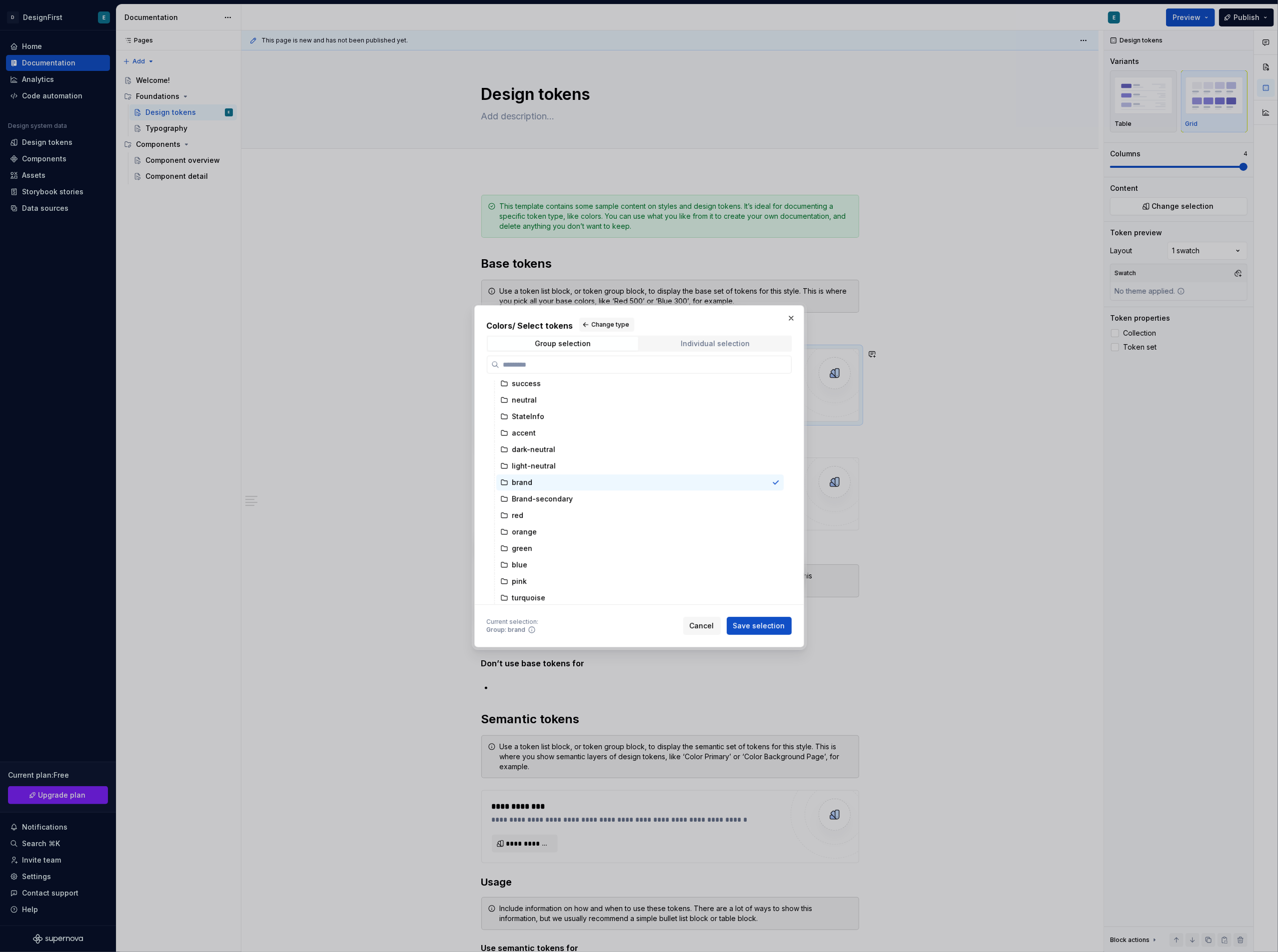
click at [730, 347] on div "Individual selection" at bounding box center [715, 343] width 69 height 8
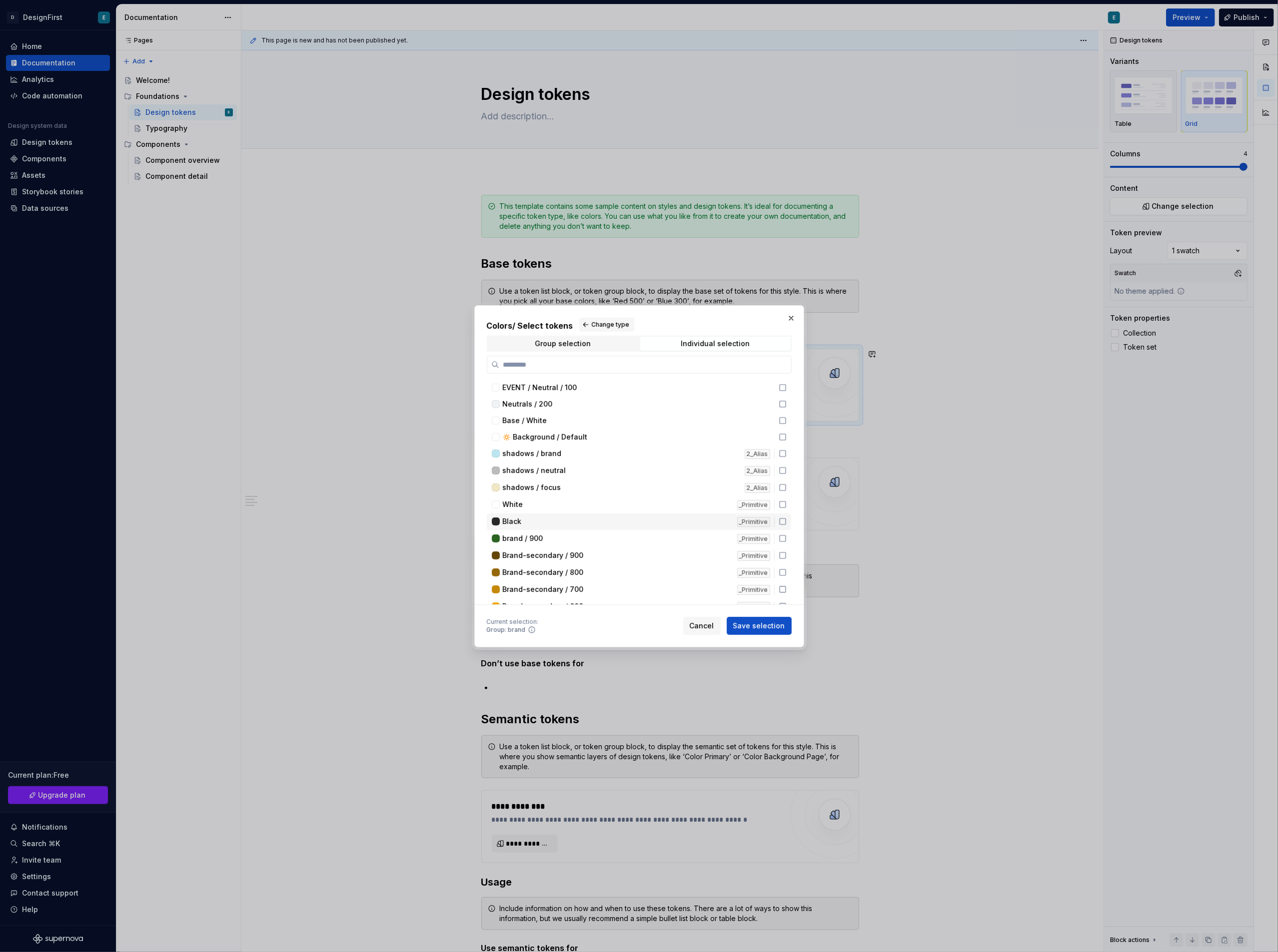
scroll to position [133, 0]
type textarea "*"
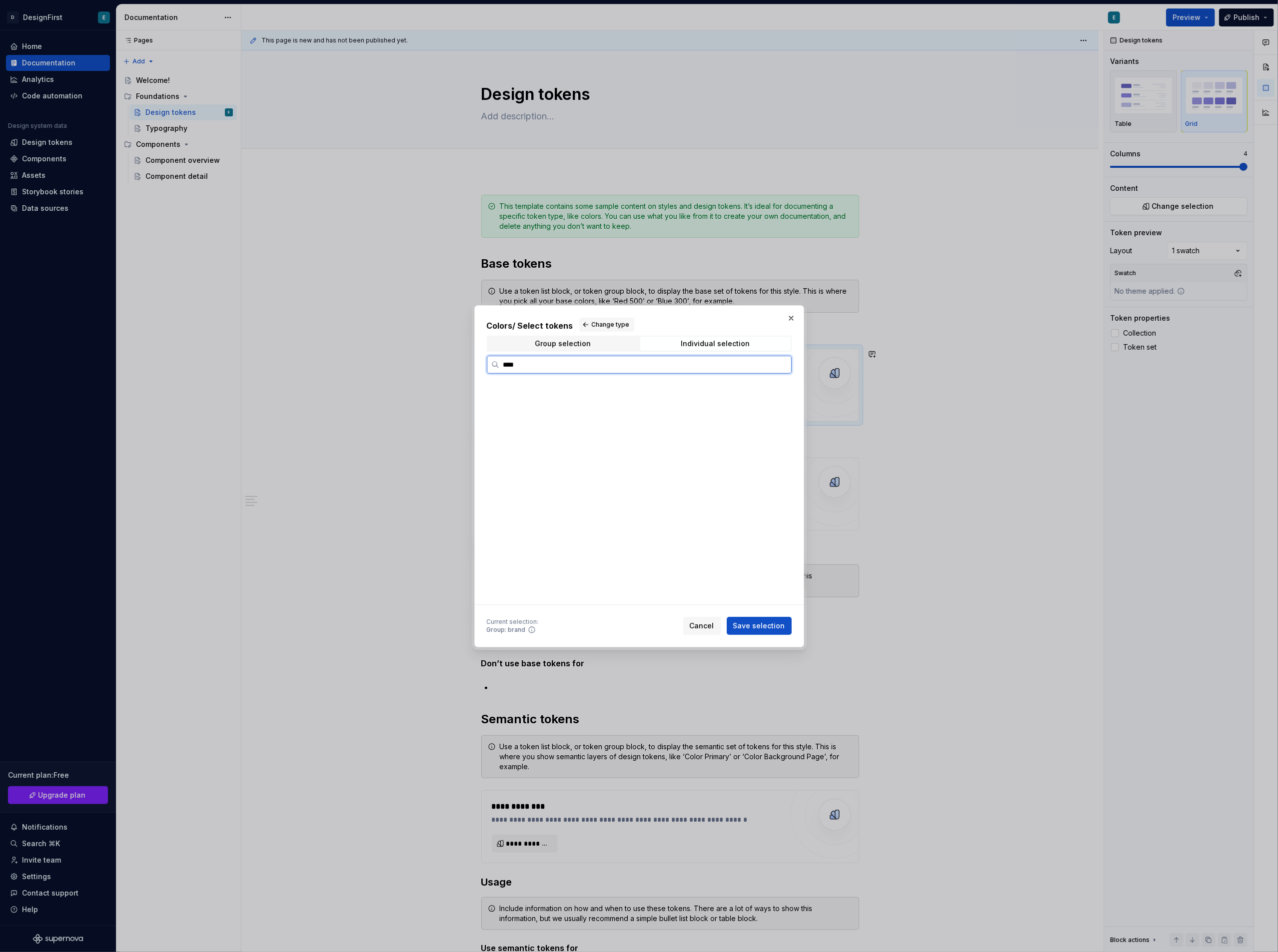
scroll to position [0, 0]
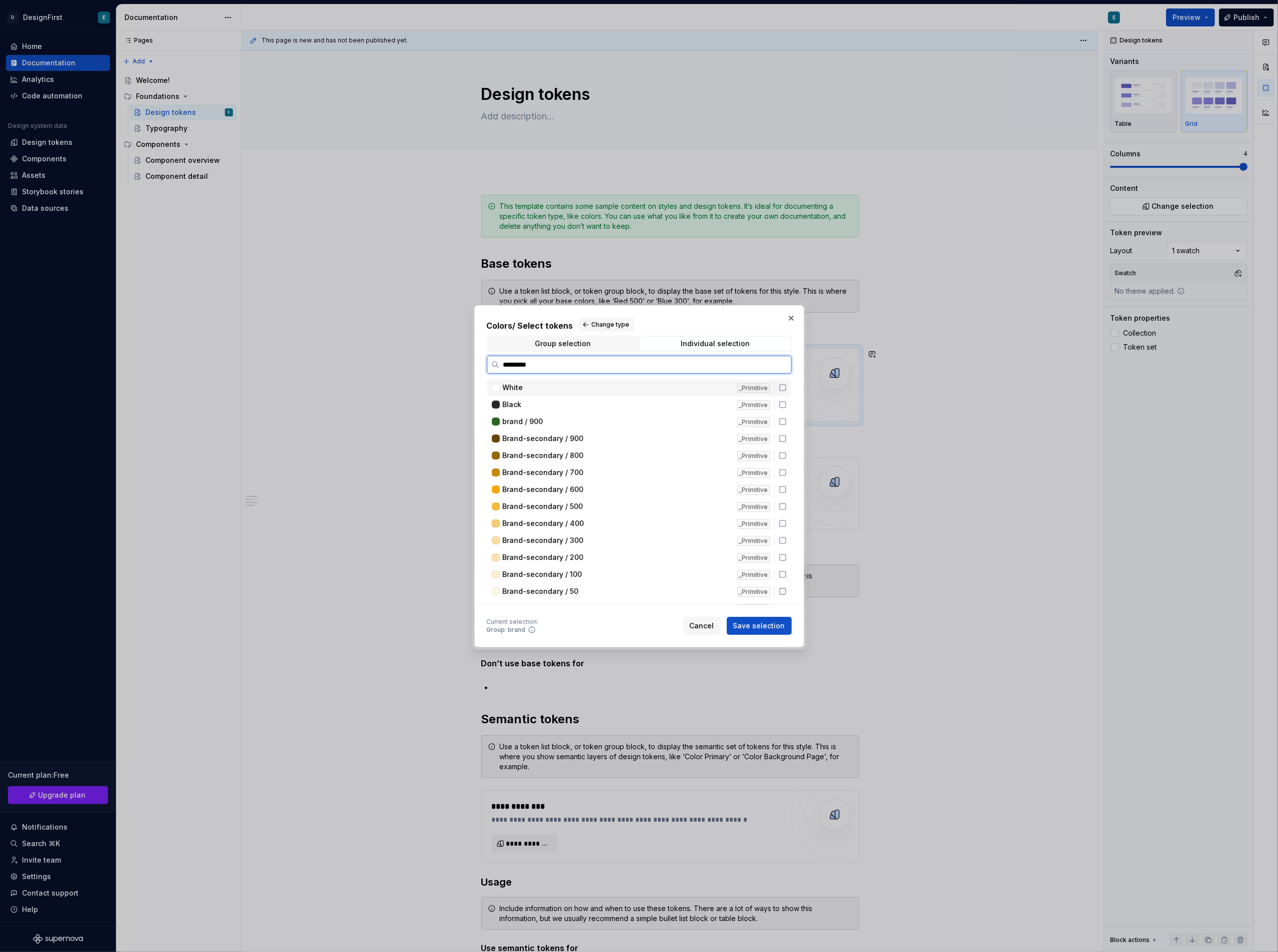
type input "**********"
click at [779, 390] on icon at bounding box center [782, 387] width 8 height 8
click at [779, 406] on icon at bounding box center [782, 405] width 6 height 6
click at [781, 422] on icon at bounding box center [782, 421] width 8 height 8
click at [784, 436] on icon at bounding box center [782, 439] width 6 height 6
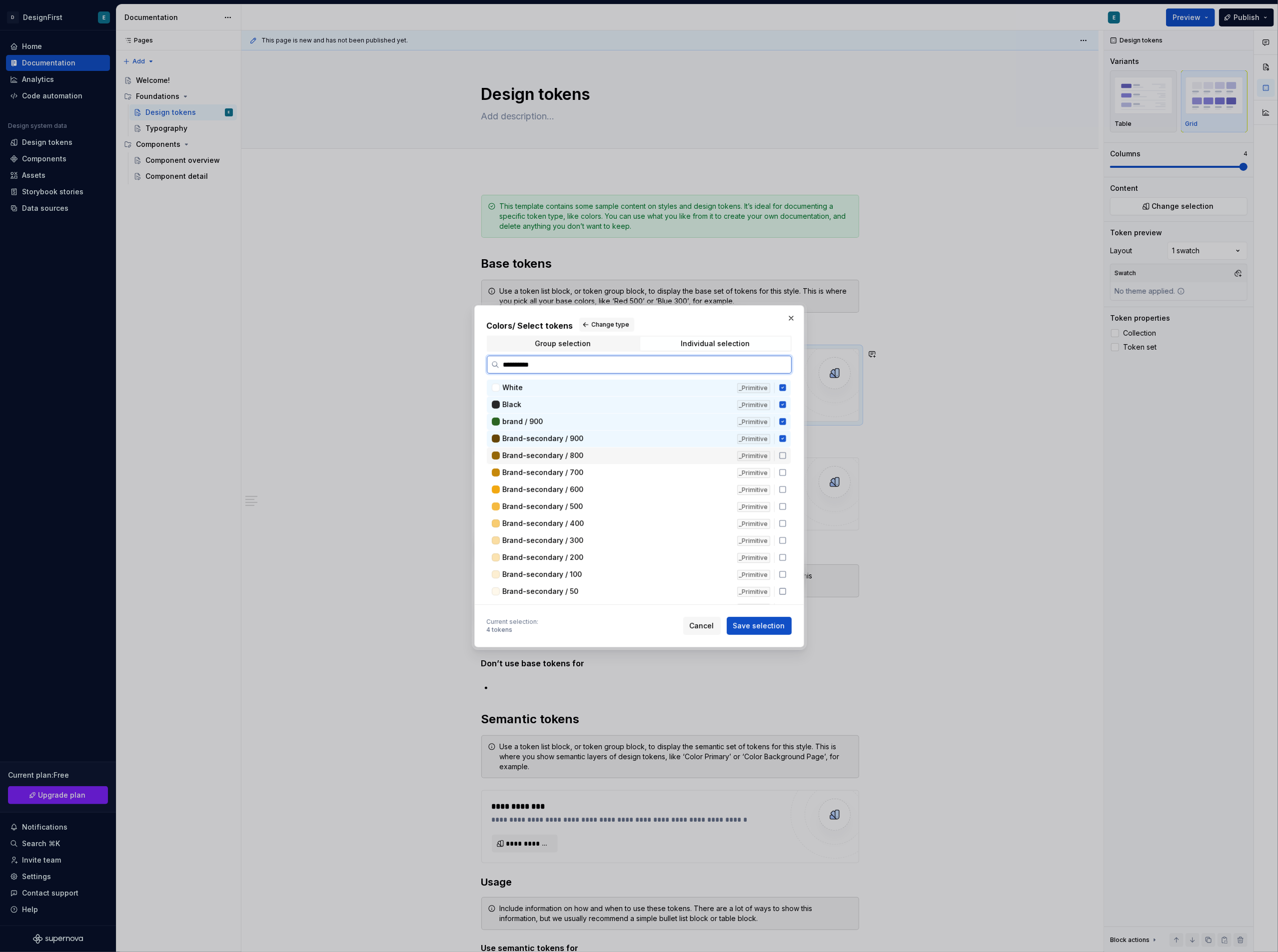
click at [784, 449] on div "Brand-secondary / 800 _Primitive" at bounding box center [639, 455] width 304 height 17
click at [782, 472] on icon at bounding box center [782, 472] width 8 height 8
click at [782, 487] on icon at bounding box center [782, 489] width 8 height 8
click at [780, 503] on icon at bounding box center [782, 506] width 8 height 8
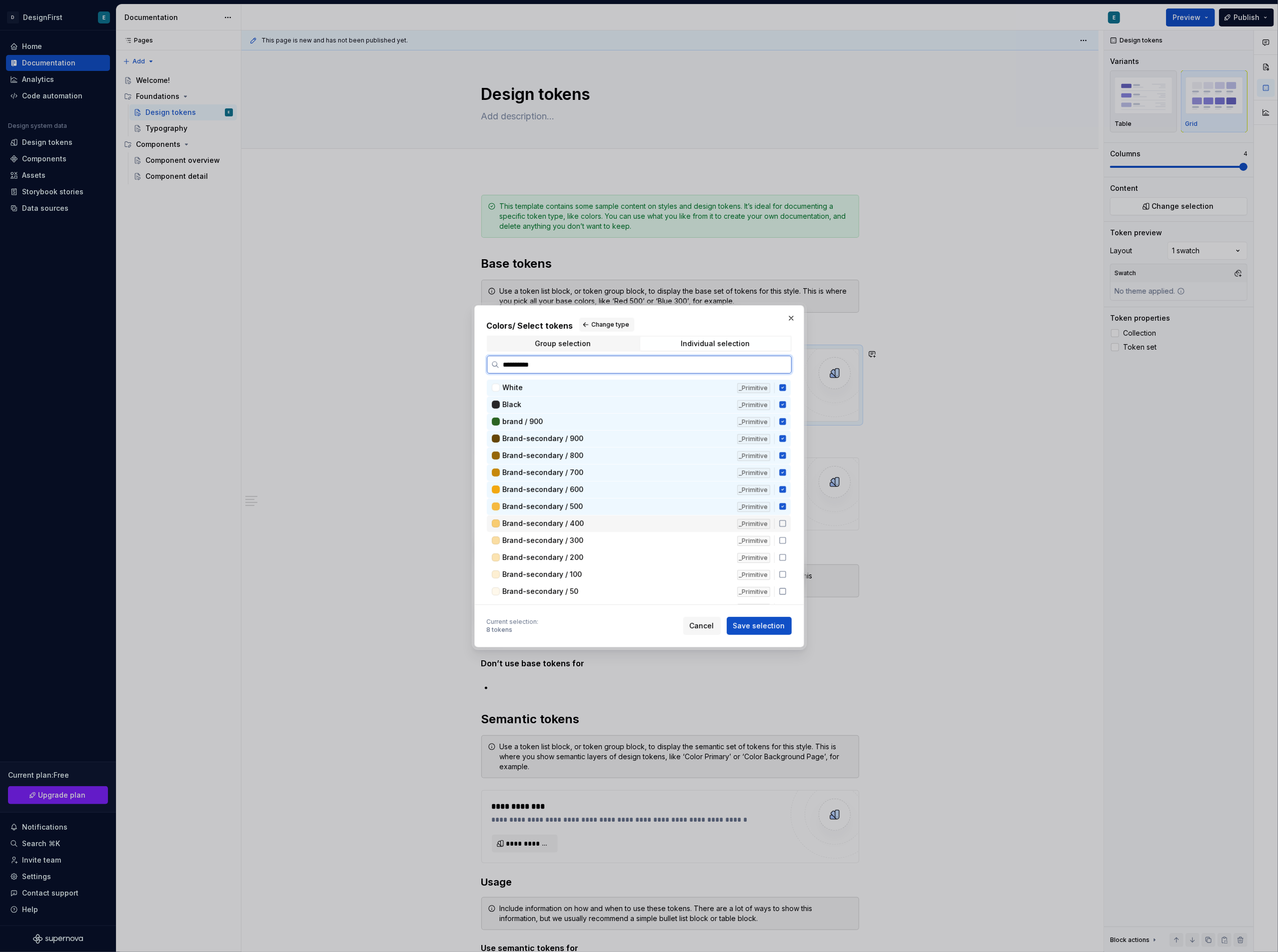
drag, startPoint x: 782, startPoint y: 520, endPoint x: 782, endPoint y: 531, distance: 11.0
click at [782, 520] on icon at bounding box center [782, 524] width 8 height 8
click at [781, 533] on div "Brand-secondary / 300 _Primitive" at bounding box center [639, 541] width 304 height 17
click at [779, 550] on div "Brand-secondary / 200 _Primitive" at bounding box center [639, 558] width 304 height 17
click at [780, 576] on icon at bounding box center [782, 574] width 6 height 6
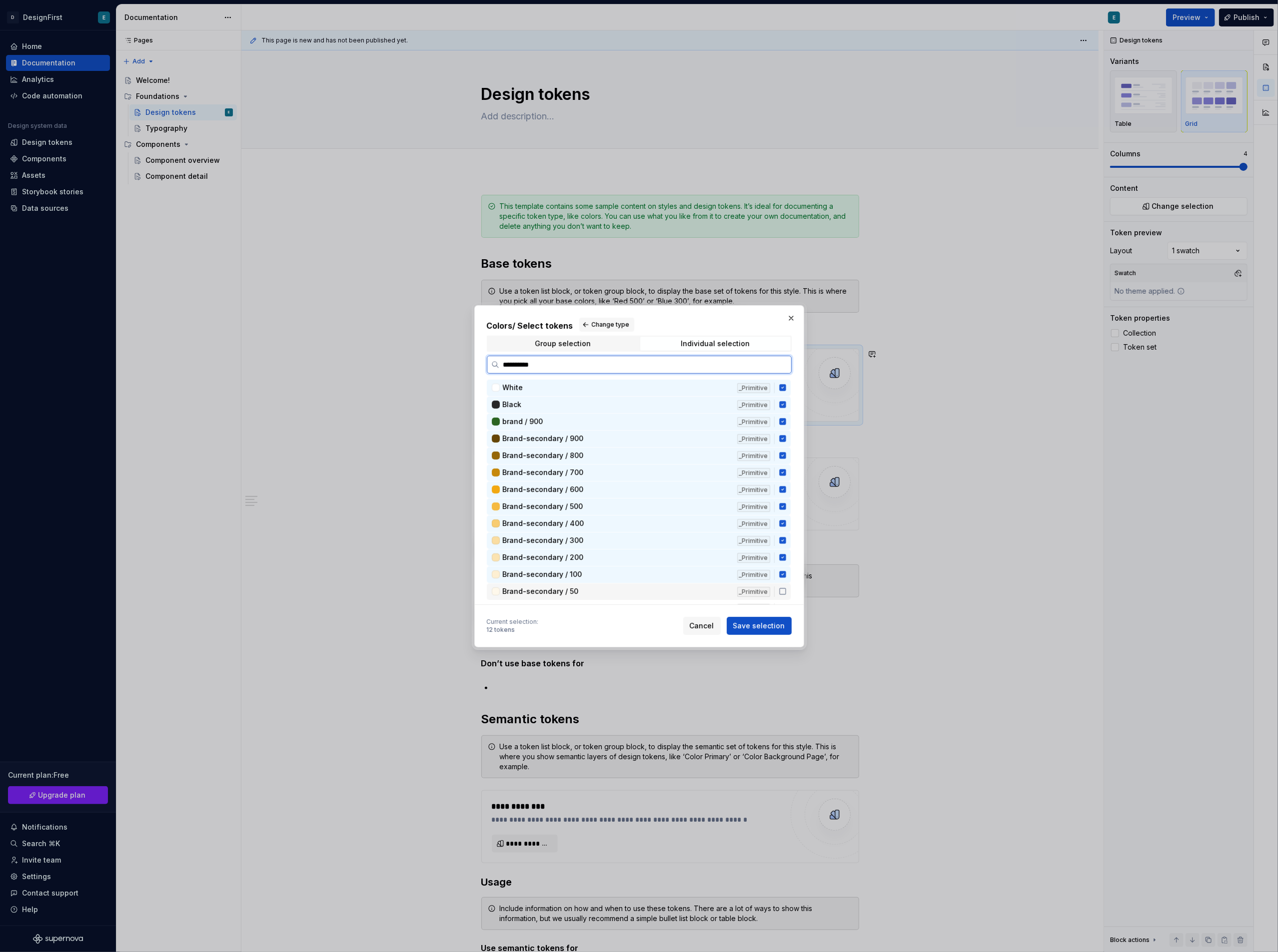
click at [780, 587] on icon at bounding box center [782, 591] width 8 height 8
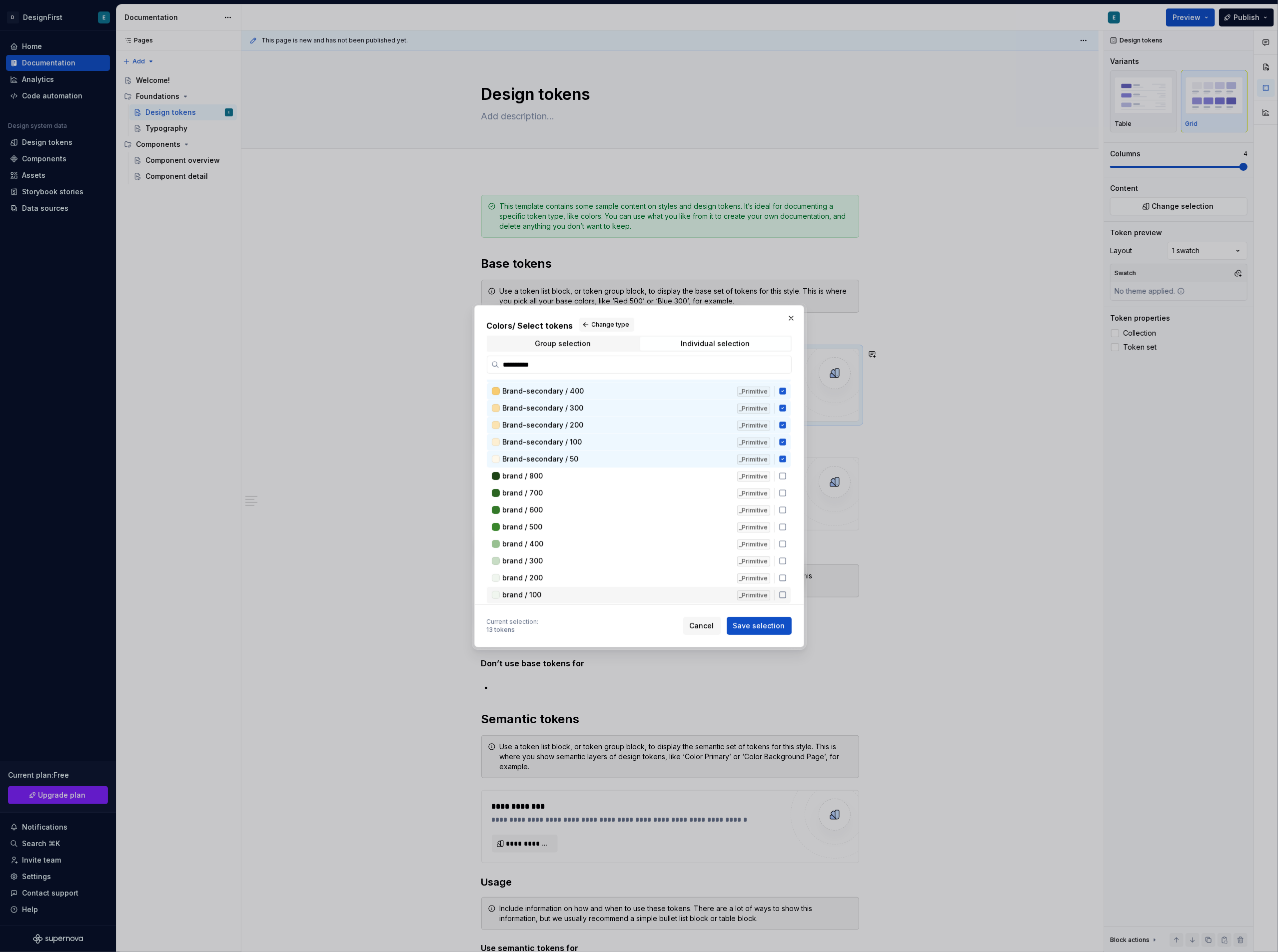
scroll to position [133, 0]
click at [781, 473] on icon at bounding box center [782, 475] width 8 height 8
click at [782, 489] on icon at bounding box center [782, 492] width 8 height 8
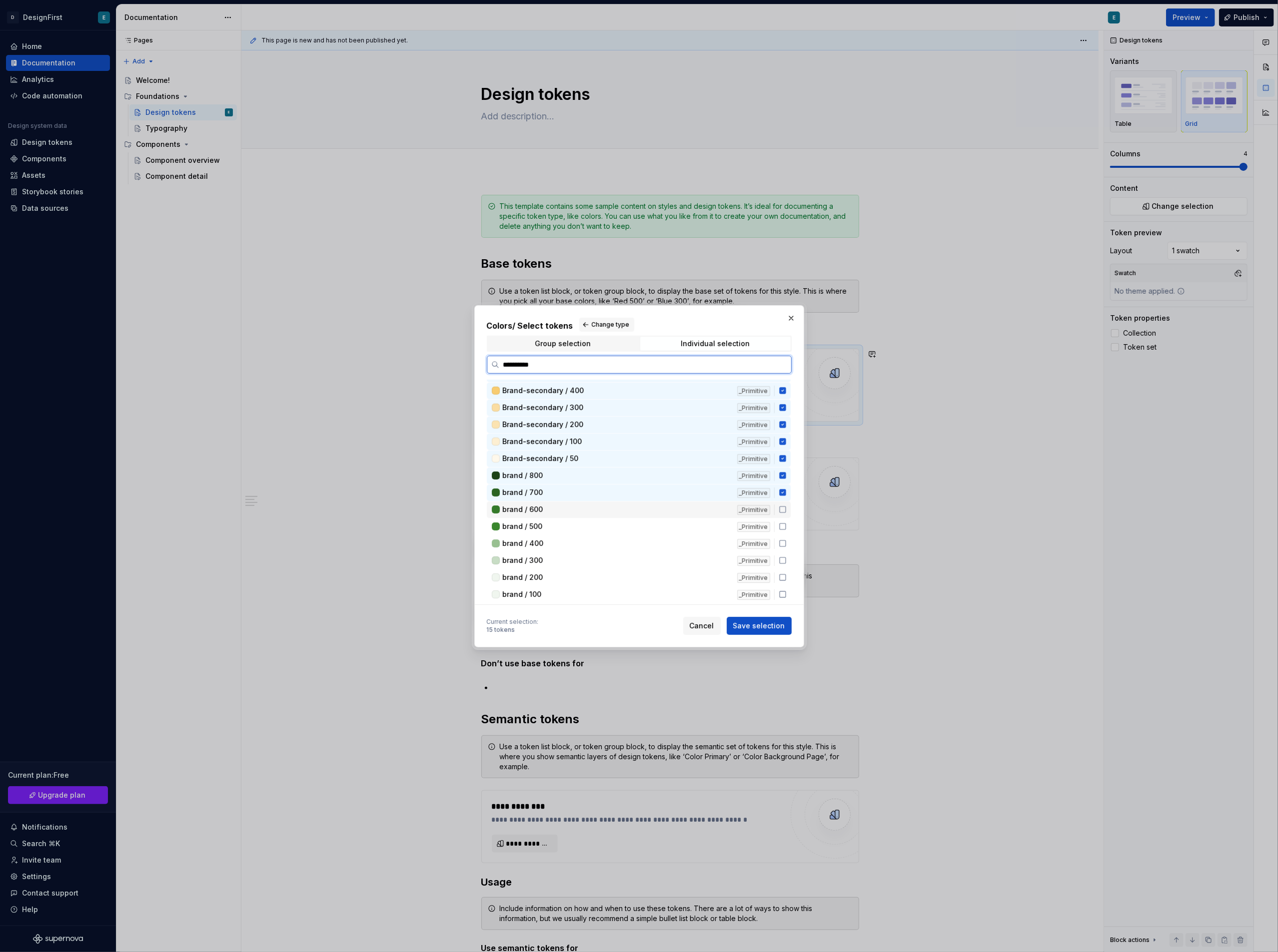
click at [782, 511] on div "brand / 600 _Primitive" at bounding box center [639, 509] width 304 height 17
click at [782, 524] on icon at bounding box center [782, 526] width 8 height 8
click at [780, 540] on icon at bounding box center [782, 543] width 8 height 8
click at [779, 557] on icon at bounding box center [782, 560] width 8 height 8
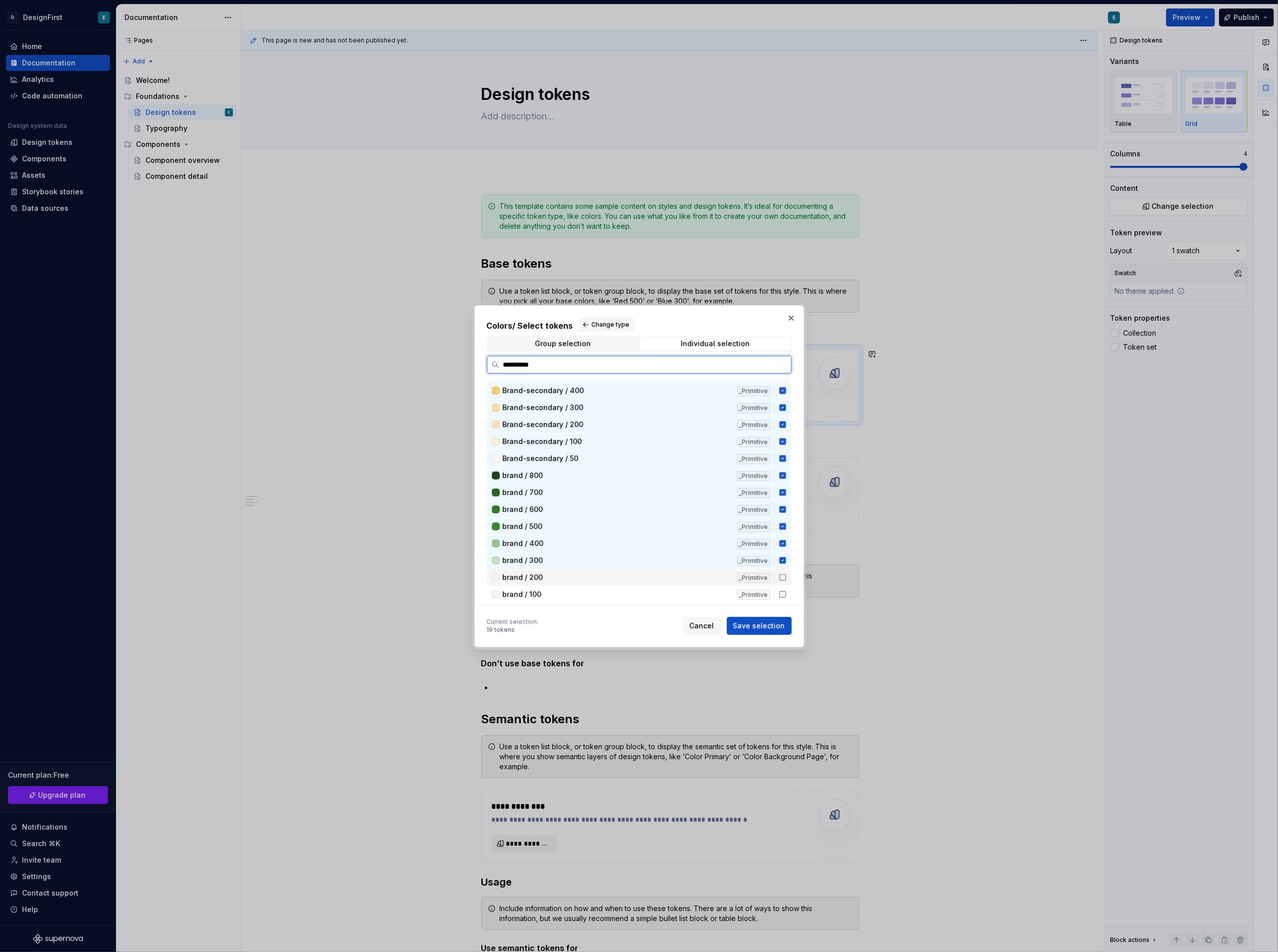
click at [782, 574] on icon at bounding box center [782, 577] width 8 height 8
click at [781, 590] on icon at bounding box center [782, 594] width 8 height 8
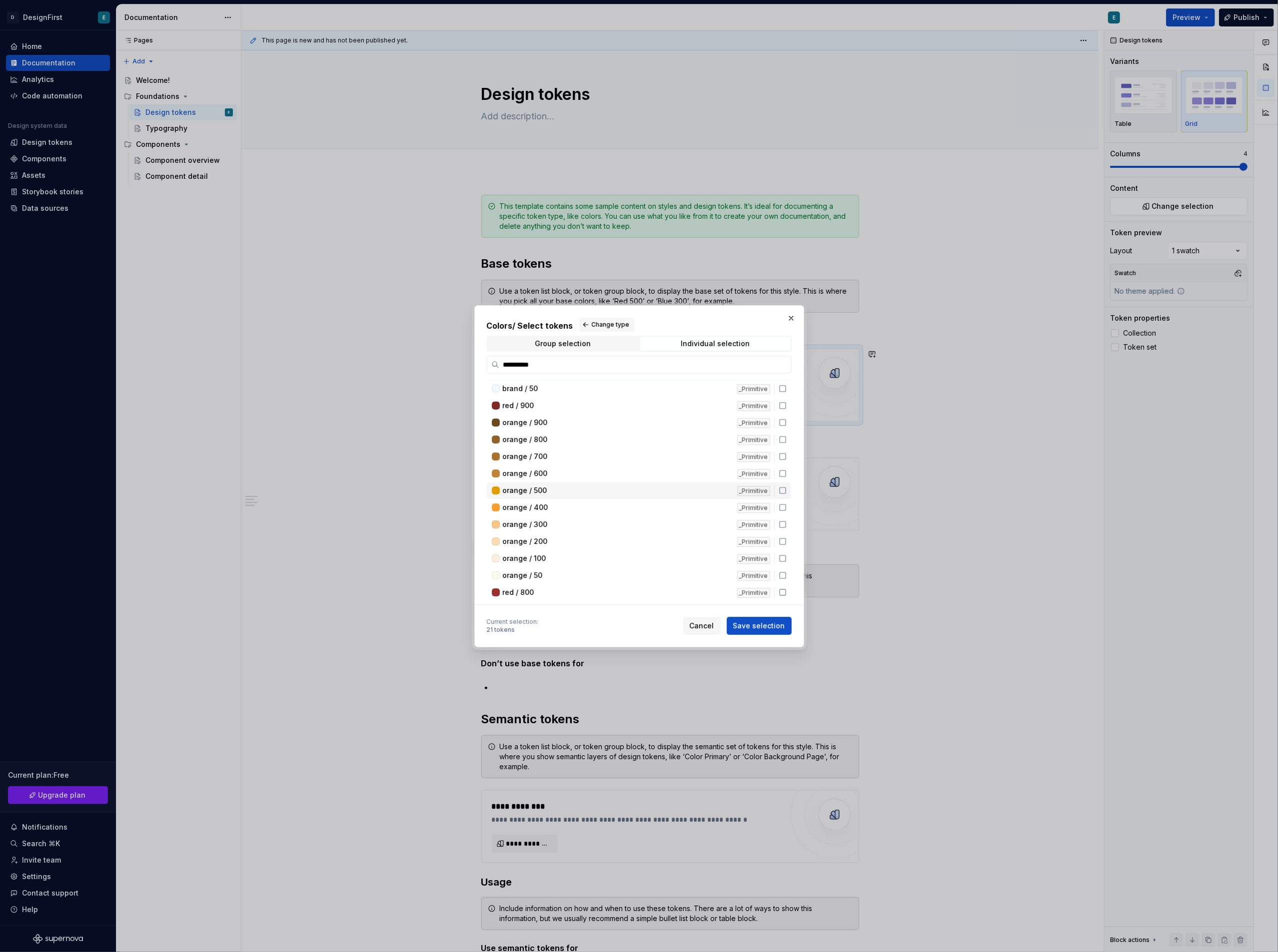
scroll to position [333, 0]
click at [645, 403] on div "brand / 50" at bounding box center [617, 408] width 228 height 10
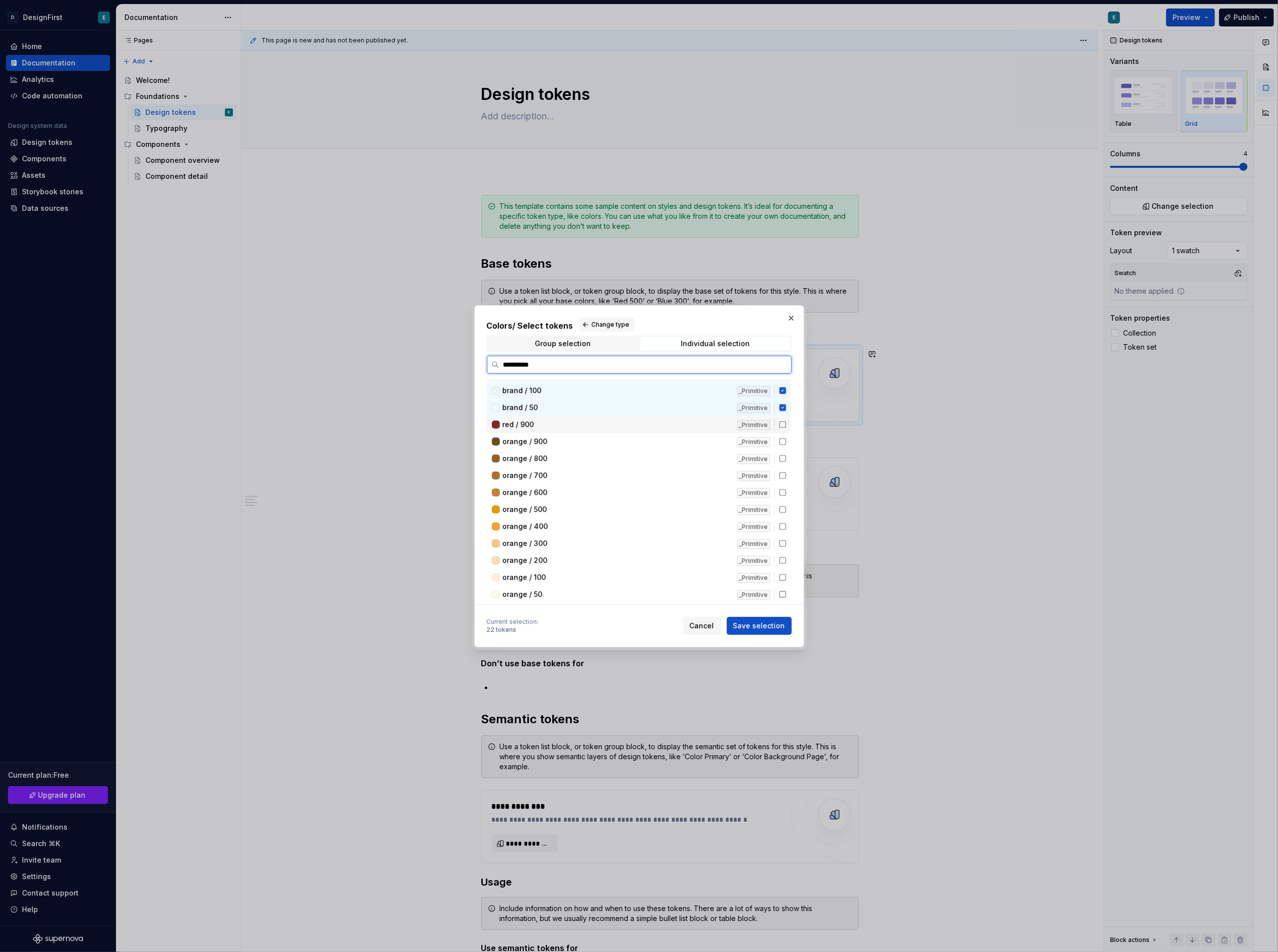
click at [643, 422] on div "red / 900" at bounding box center [617, 425] width 228 height 10
click at [643, 444] on div "orange / 900 _Primitive" at bounding box center [639, 441] width 304 height 17
click at [640, 462] on div "orange / 800 _Primitive" at bounding box center [639, 459] width 304 height 17
click at [632, 522] on div "orange / 400" at bounding box center [617, 527] width 228 height 10
click at [628, 485] on div "orange / 600 _Primitive" at bounding box center [639, 493] width 304 height 17
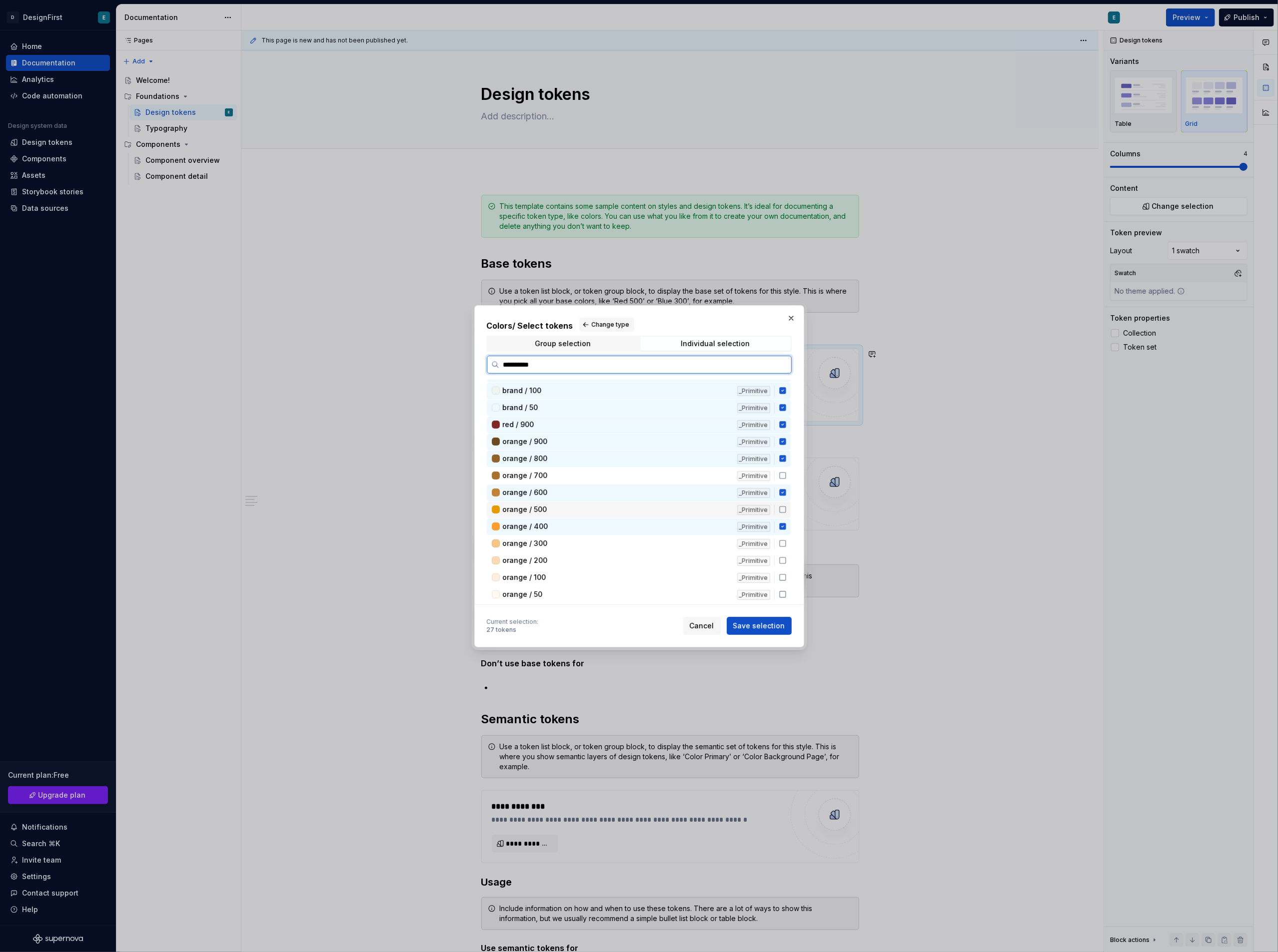
click at [622, 505] on div "orange / 500" at bounding box center [617, 509] width 228 height 10
click at [618, 587] on div "orange / 50 _Primitive" at bounding box center [639, 595] width 304 height 17
click at [617, 569] on div "orange / 100 _Primitive" at bounding box center [639, 577] width 304 height 17
click at [614, 555] on div "orange / 200" at bounding box center [617, 560] width 228 height 10
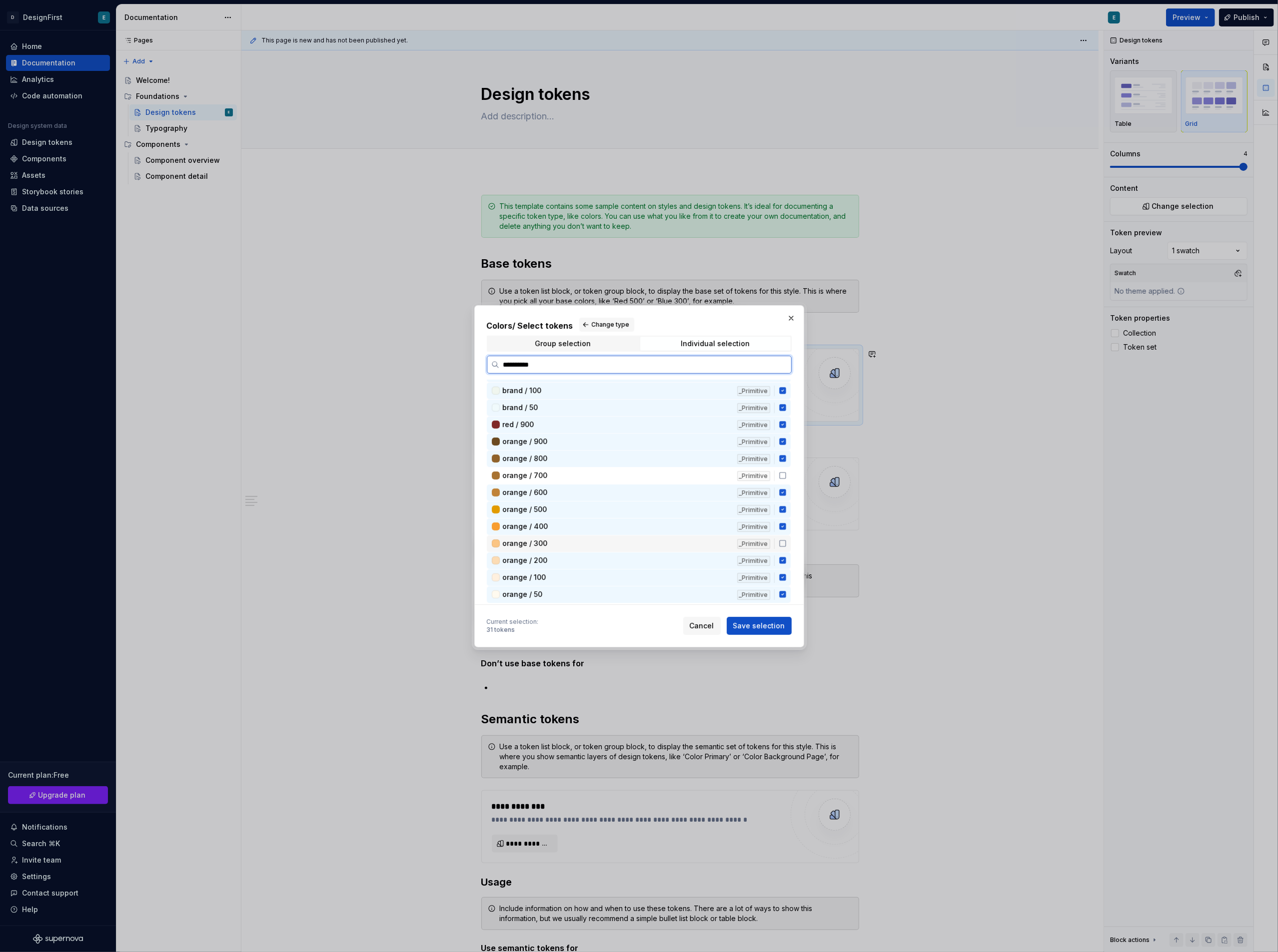
click at [617, 539] on div "orange / 300" at bounding box center [617, 544] width 228 height 10
click at [630, 471] on div "orange / 700" at bounding box center [617, 476] width 228 height 10
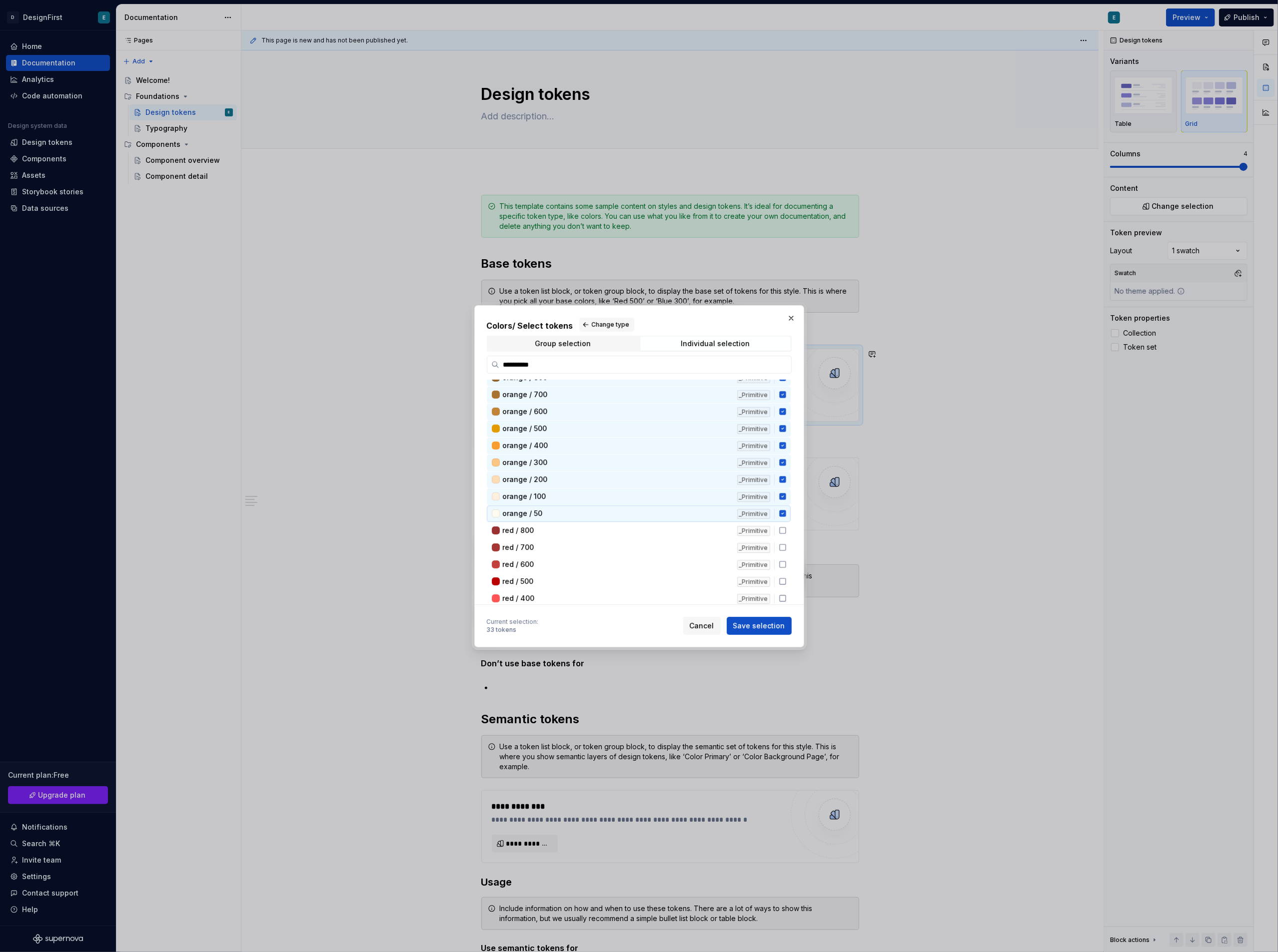
scroll to position [533, 0]
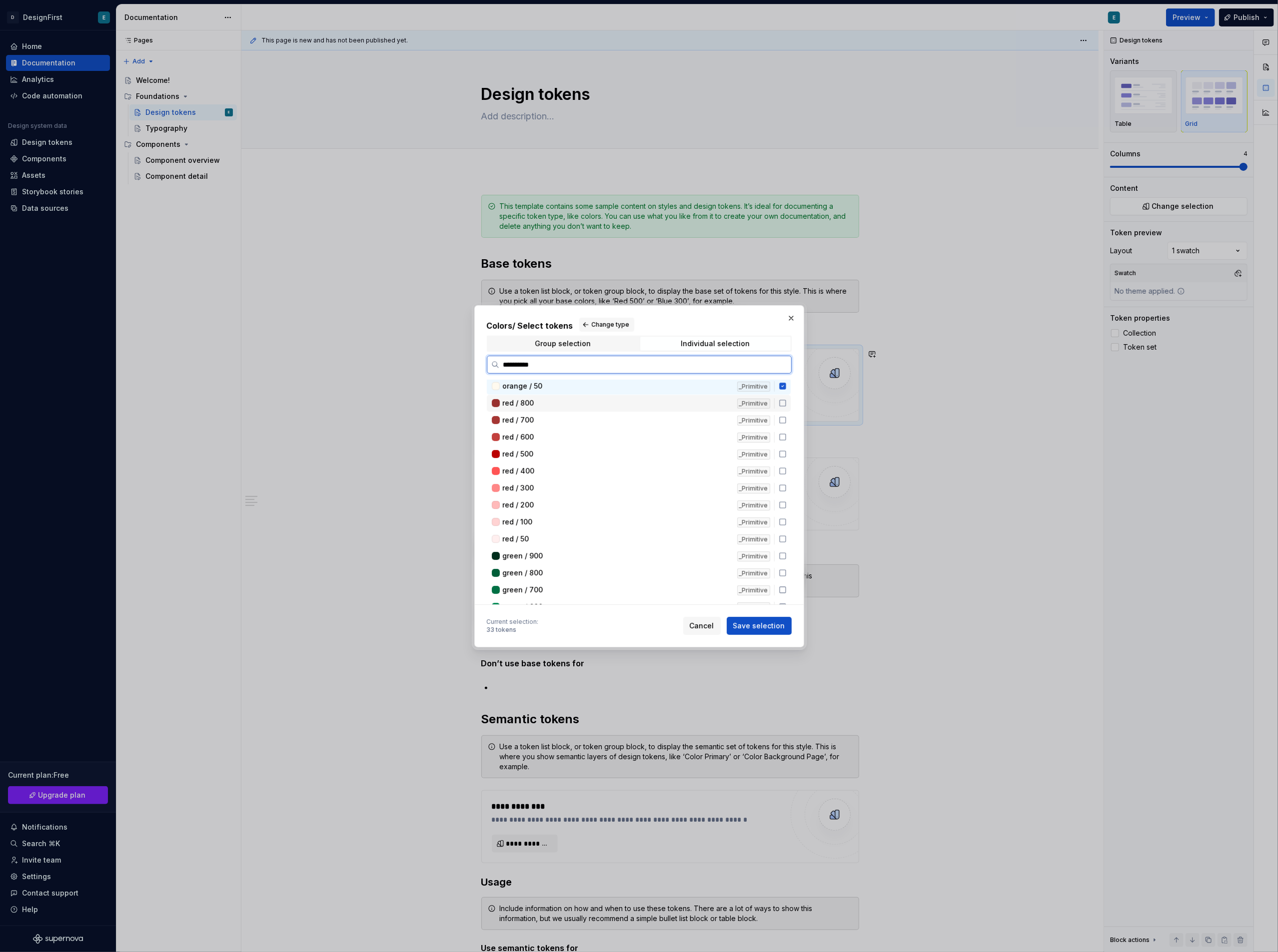
click at [634, 409] on div "red / 800 _Primitive" at bounding box center [639, 403] width 304 height 17
click at [627, 436] on div "red / 600" at bounding box center [617, 437] width 228 height 10
drag, startPoint x: 624, startPoint y: 412, endPoint x: 624, endPoint y: 441, distance: 29.0
click at [624, 413] on div "red / 700 _Primitive" at bounding box center [639, 420] width 304 height 17
click at [620, 454] on div "red / 500" at bounding box center [617, 454] width 228 height 10
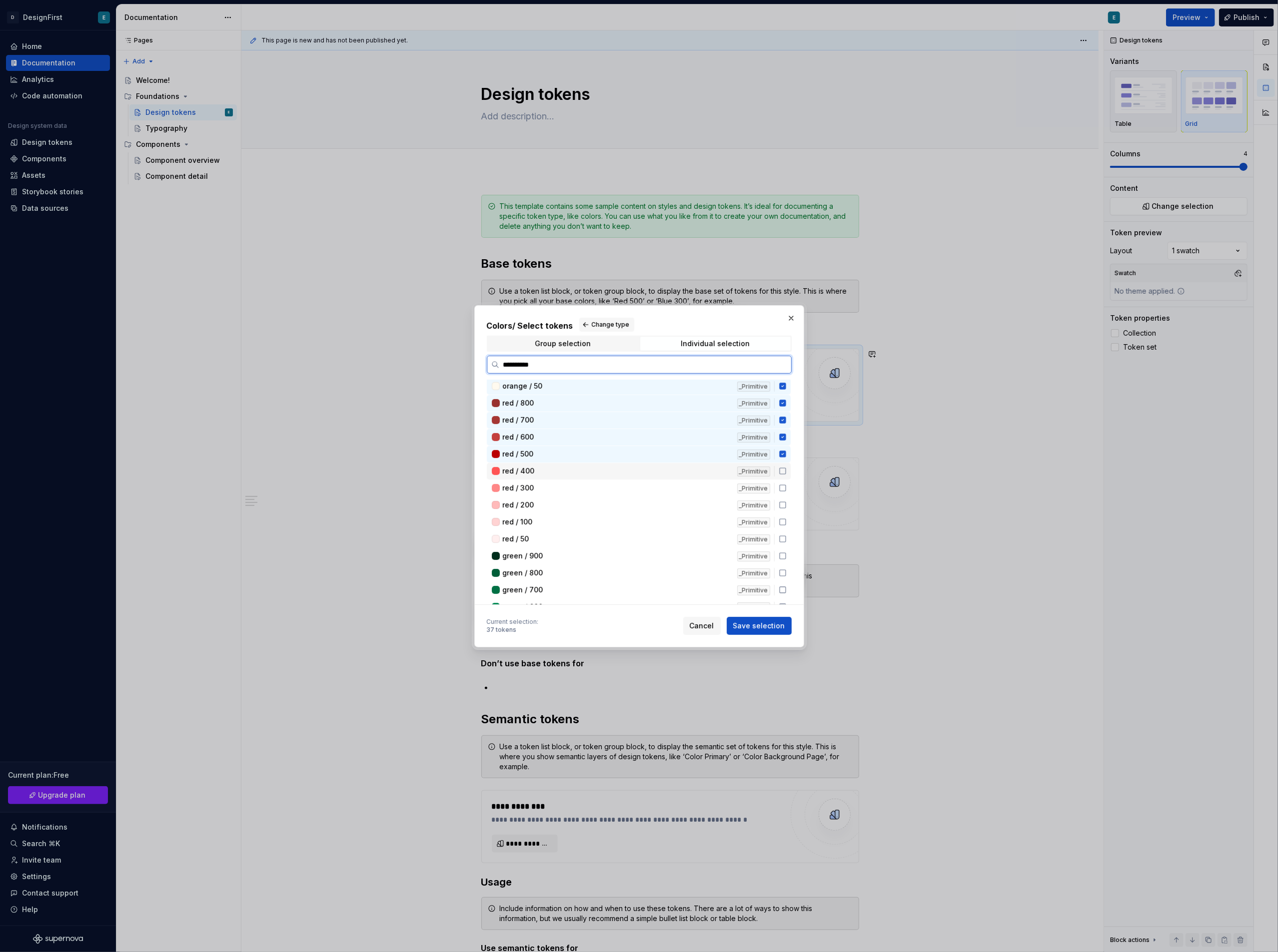
click at [620, 476] on div "red / 400 _Primitive" at bounding box center [639, 471] width 304 height 17
click at [617, 487] on div "red / 300" at bounding box center [617, 488] width 228 height 10
click at [612, 502] on div "red / 200" at bounding box center [617, 505] width 228 height 10
drag, startPoint x: 608, startPoint y: 519, endPoint x: 608, endPoint y: 531, distance: 12.0
click at [608, 520] on div "red / 100" at bounding box center [617, 522] width 228 height 10
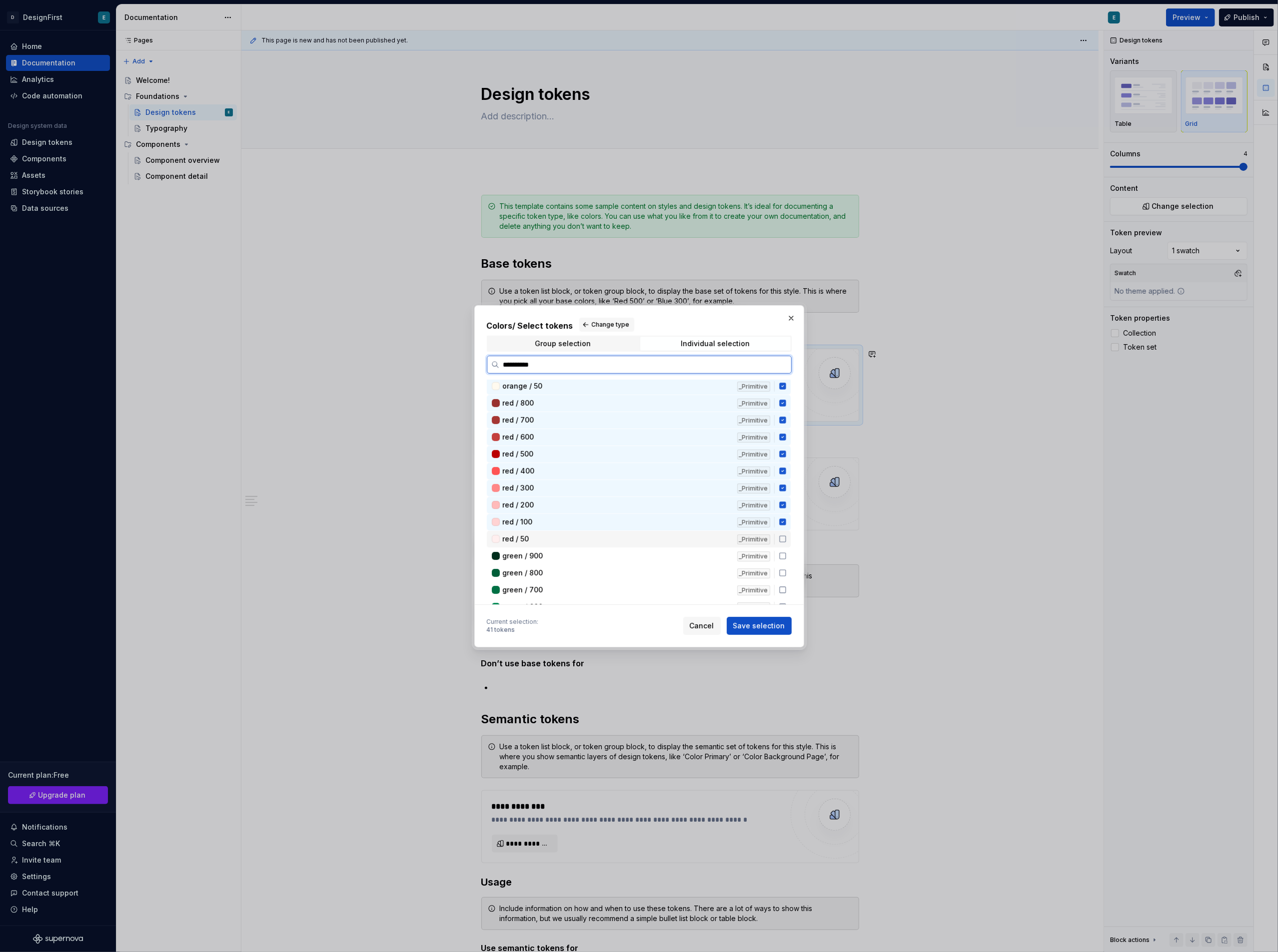
click at [608, 536] on div "red / 50" at bounding box center [617, 539] width 228 height 10
drag, startPoint x: 608, startPoint y: 550, endPoint x: 606, endPoint y: 558, distance: 8.2
click at [608, 551] on div "green / 900" at bounding box center [617, 556] width 228 height 10
click at [606, 565] on div "green / 800 _Primitive" at bounding box center [639, 573] width 304 height 17
drag, startPoint x: 605, startPoint y: 581, endPoint x: 605, endPoint y: 590, distance: 9.0
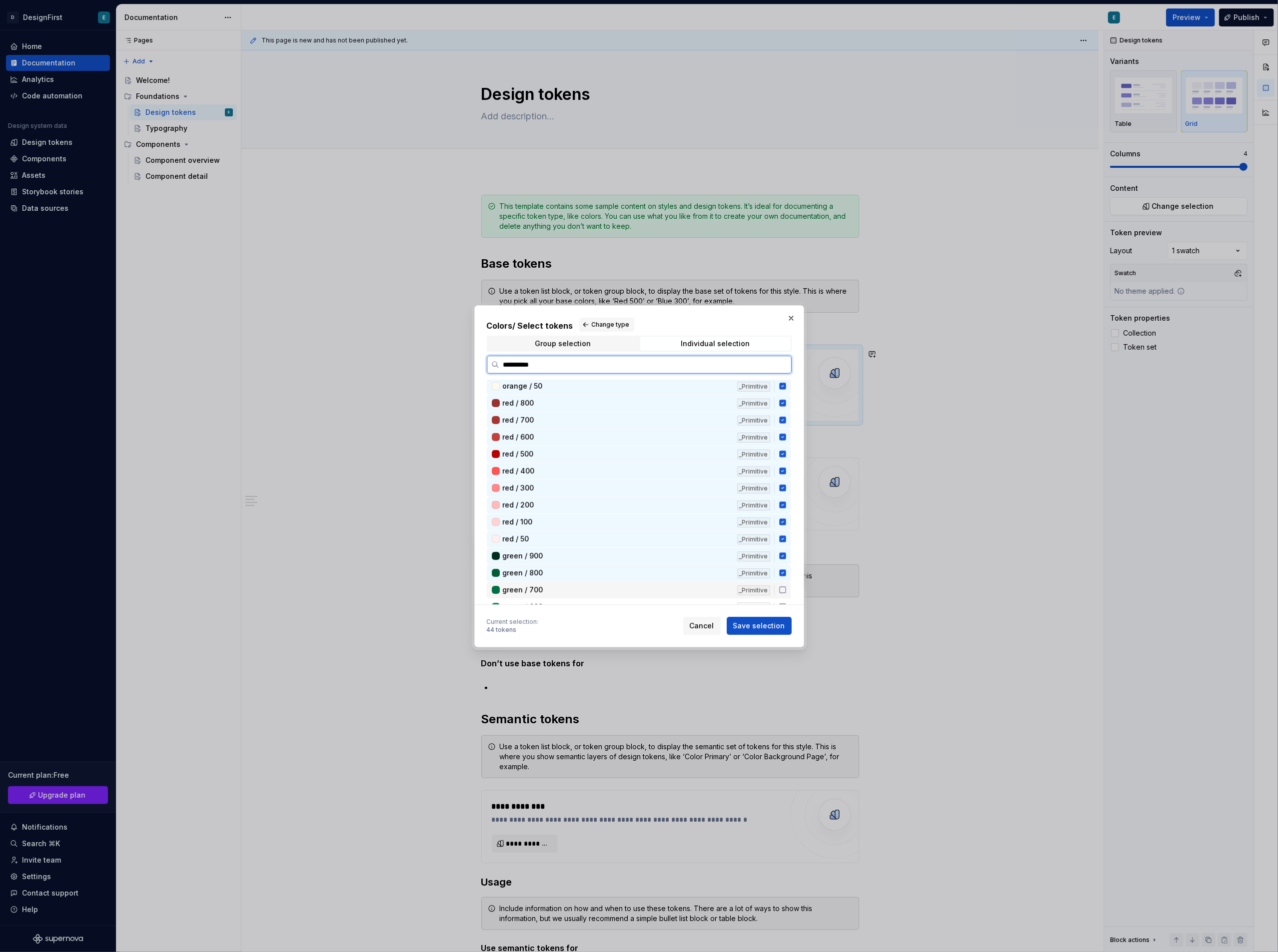
click at [605, 585] on div "green / 700" at bounding box center [617, 590] width 228 height 10
click at [604, 594] on div "green / 700 _Primitive" at bounding box center [639, 590] width 304 height 17
click at [604, 599] on div "green / 600 _Primitive" at bounding box center [639, 607] width 304 height 17
click at [603, 585] on div "green / 700" at bounding box center [617, 590] width 228 height 10
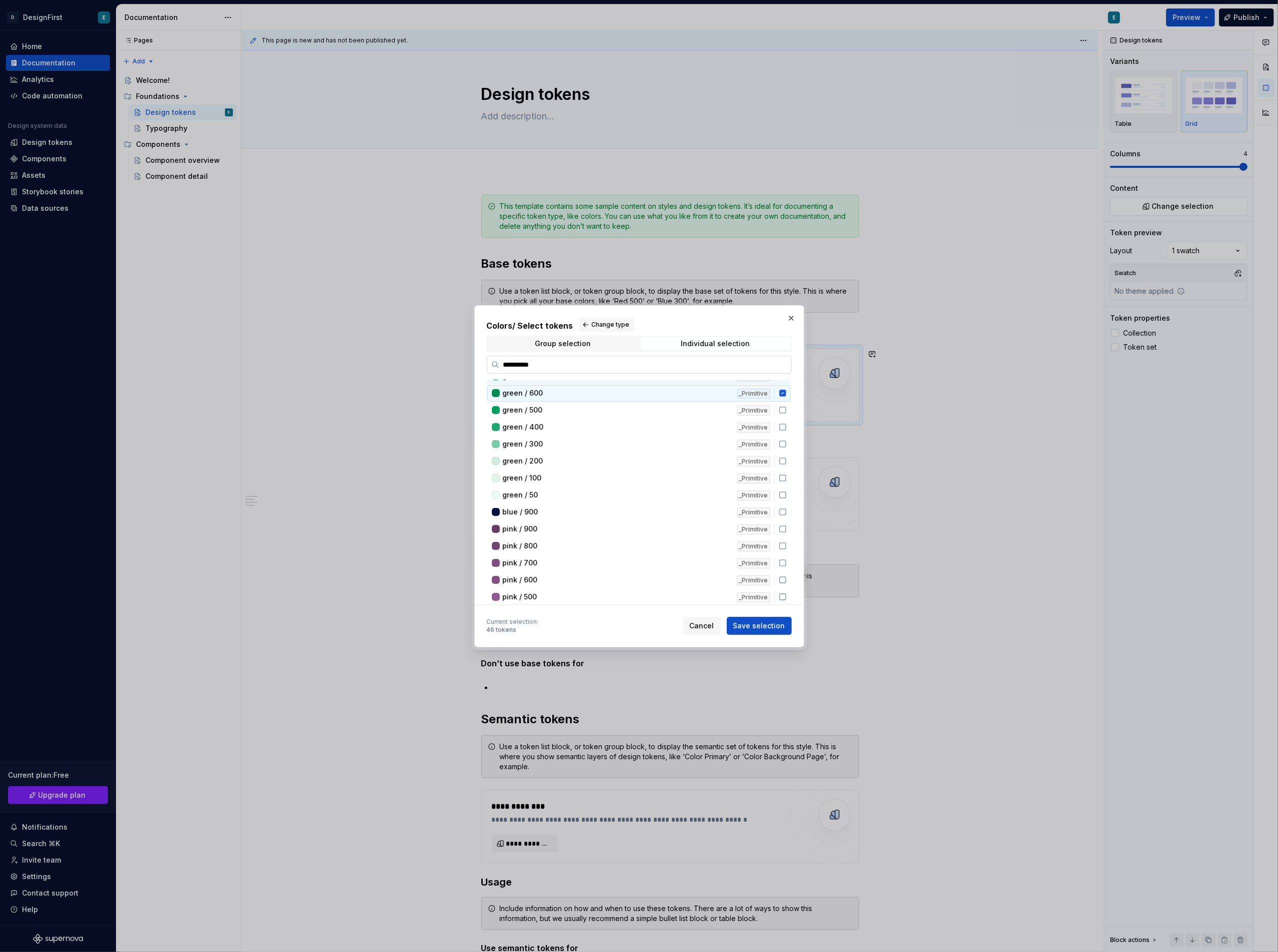
scroll to position [733, 0]
click at [566, 343] on div "Group selection" at bounding box center [562, 343] width 56 height 8
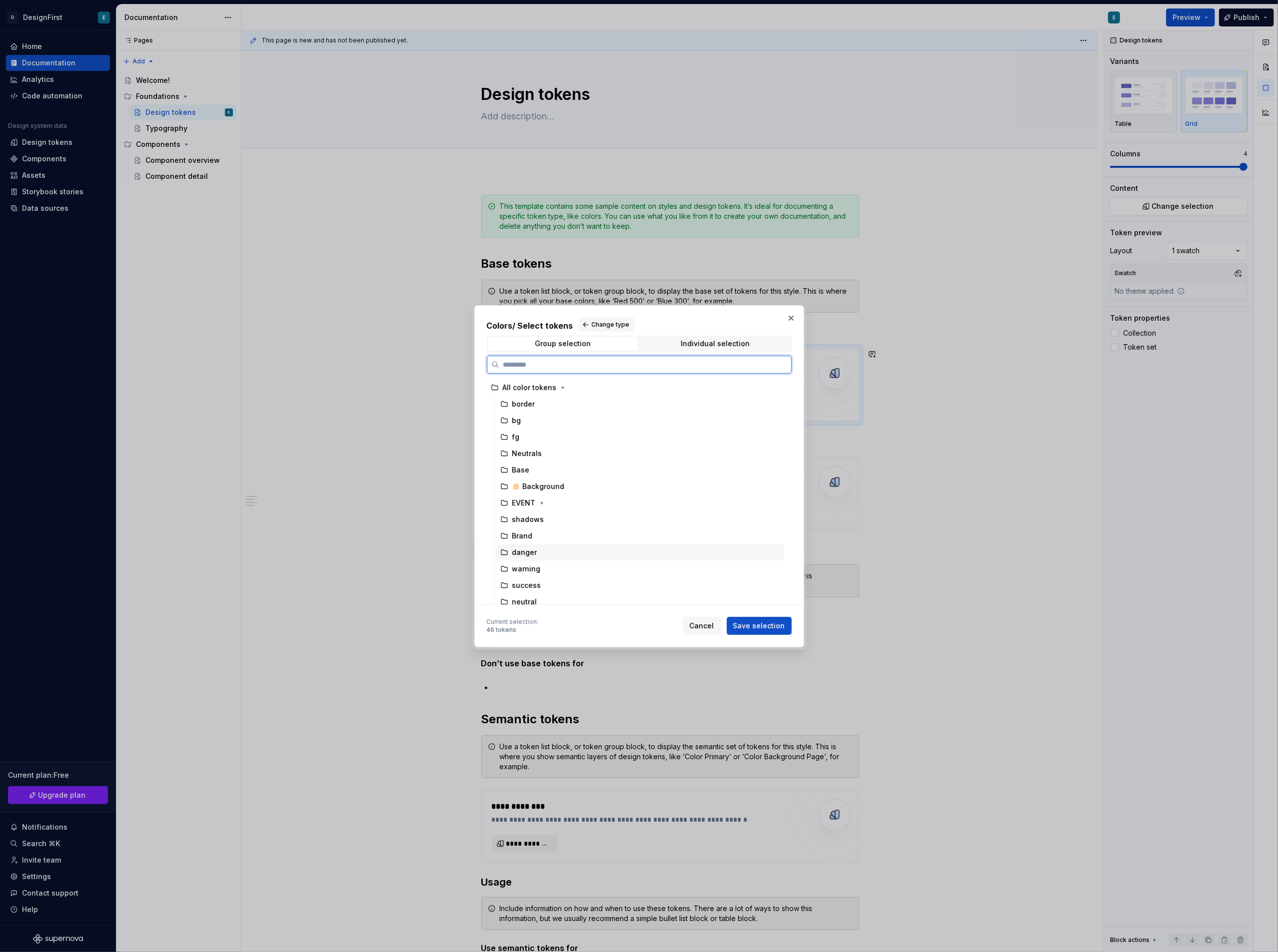
click at [566, 552] on div "danger" at bounding box center [640, 552] width 288 height 16
click at [565, 536] on div "Brand" at bounding box center [640, 536] width 288 height 16
click at [592, 328] on span "Change type" at bounding box center [611, 324] width 38 height 8
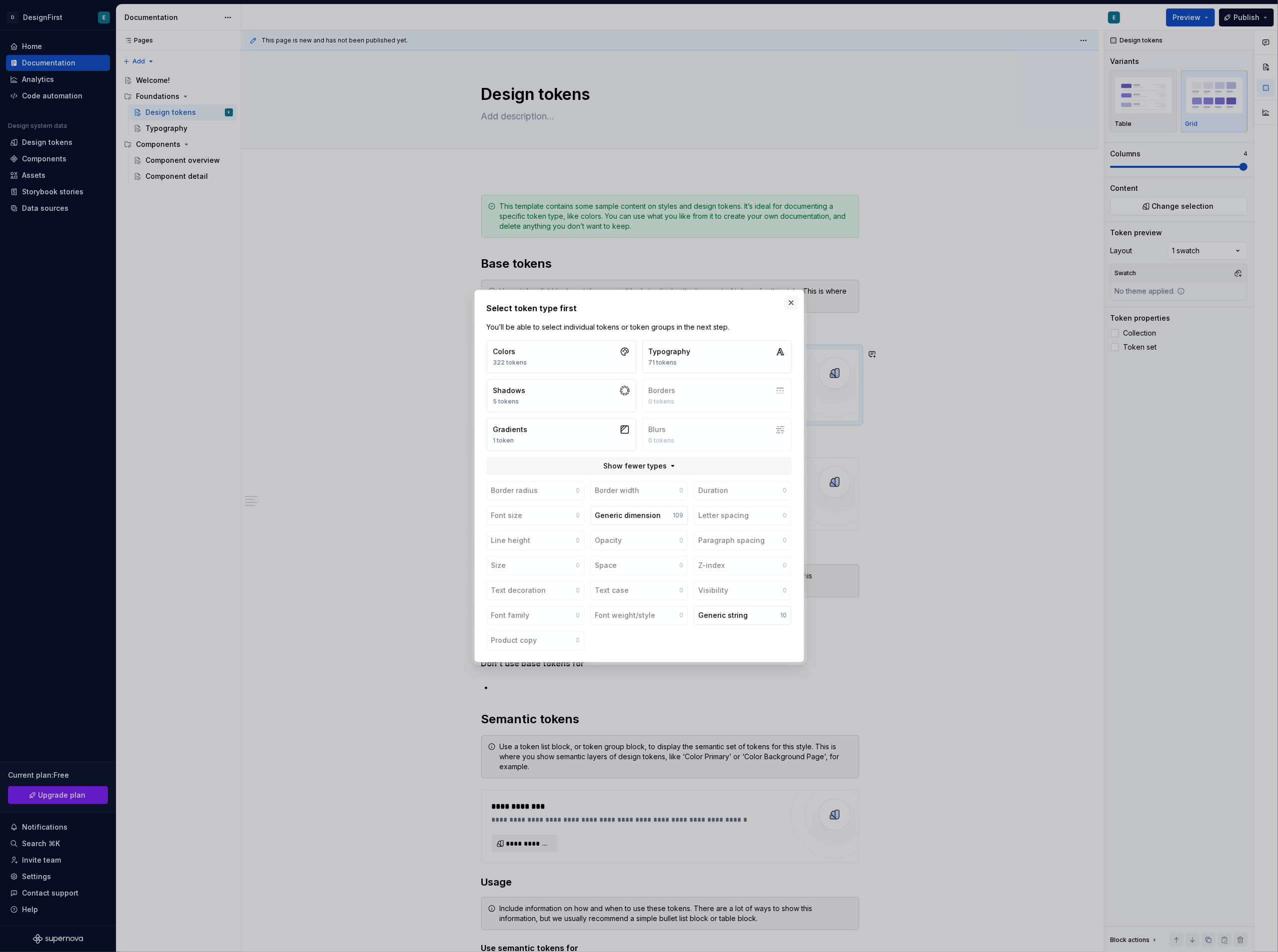
click at [789, 300] on button "button" at bounding box center [791, 302] width 14 height 14
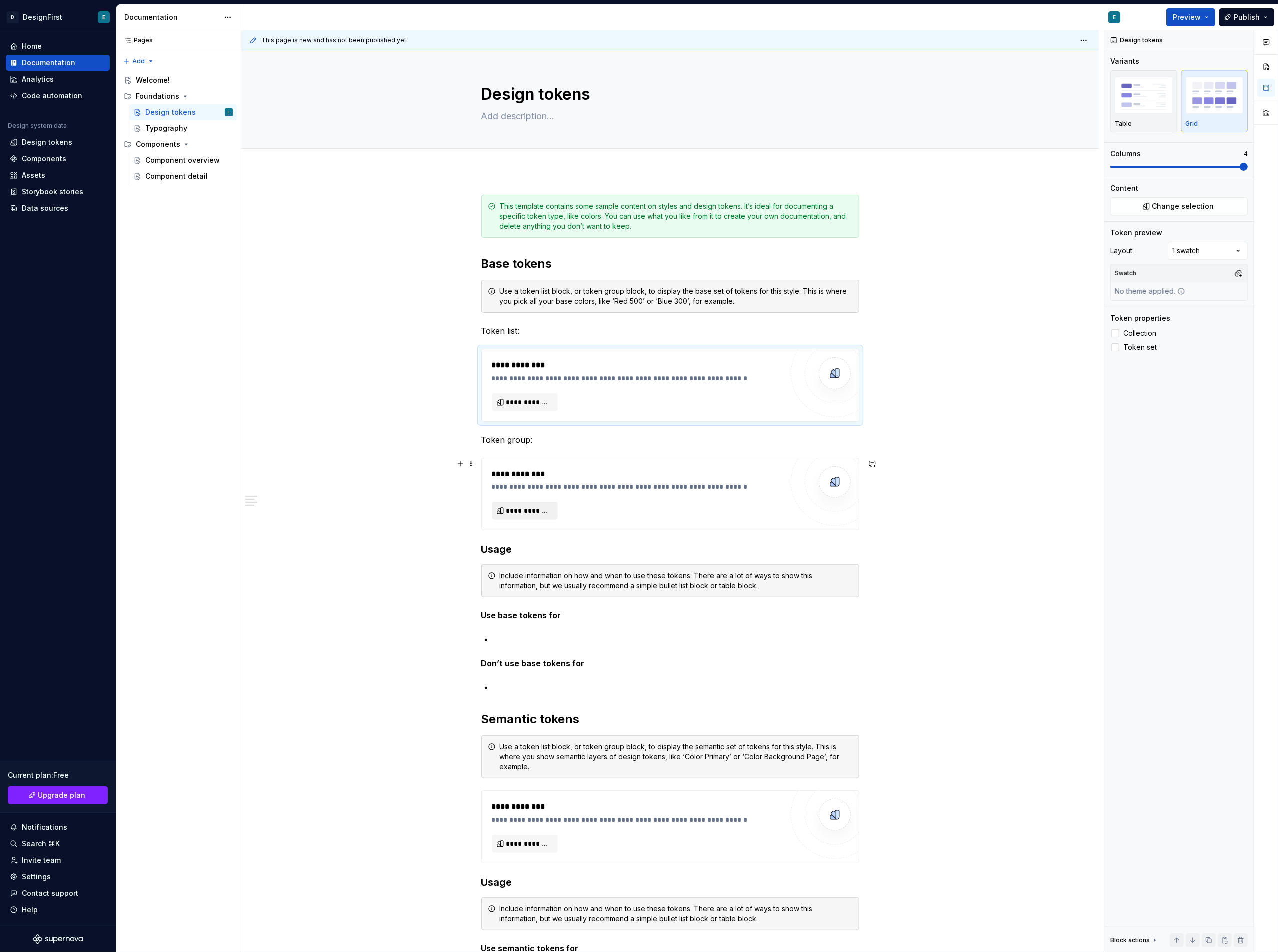
click at [534, 516] on span "**********" at bounding box center [529, 511] width 45 height 10
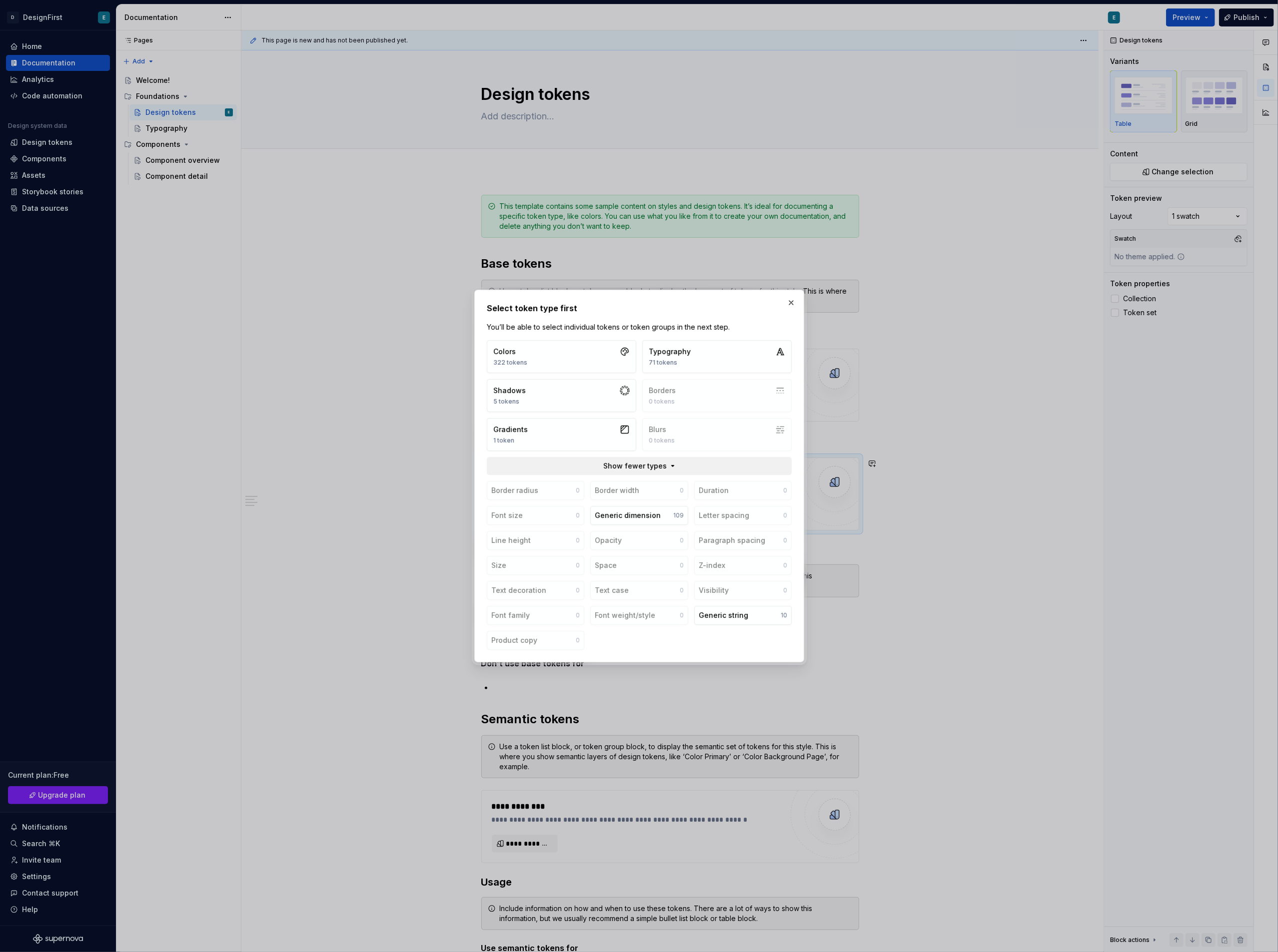
click at [666, 468] on button "Show fewer types" at bounding box center [639, 466] width 305 height 18
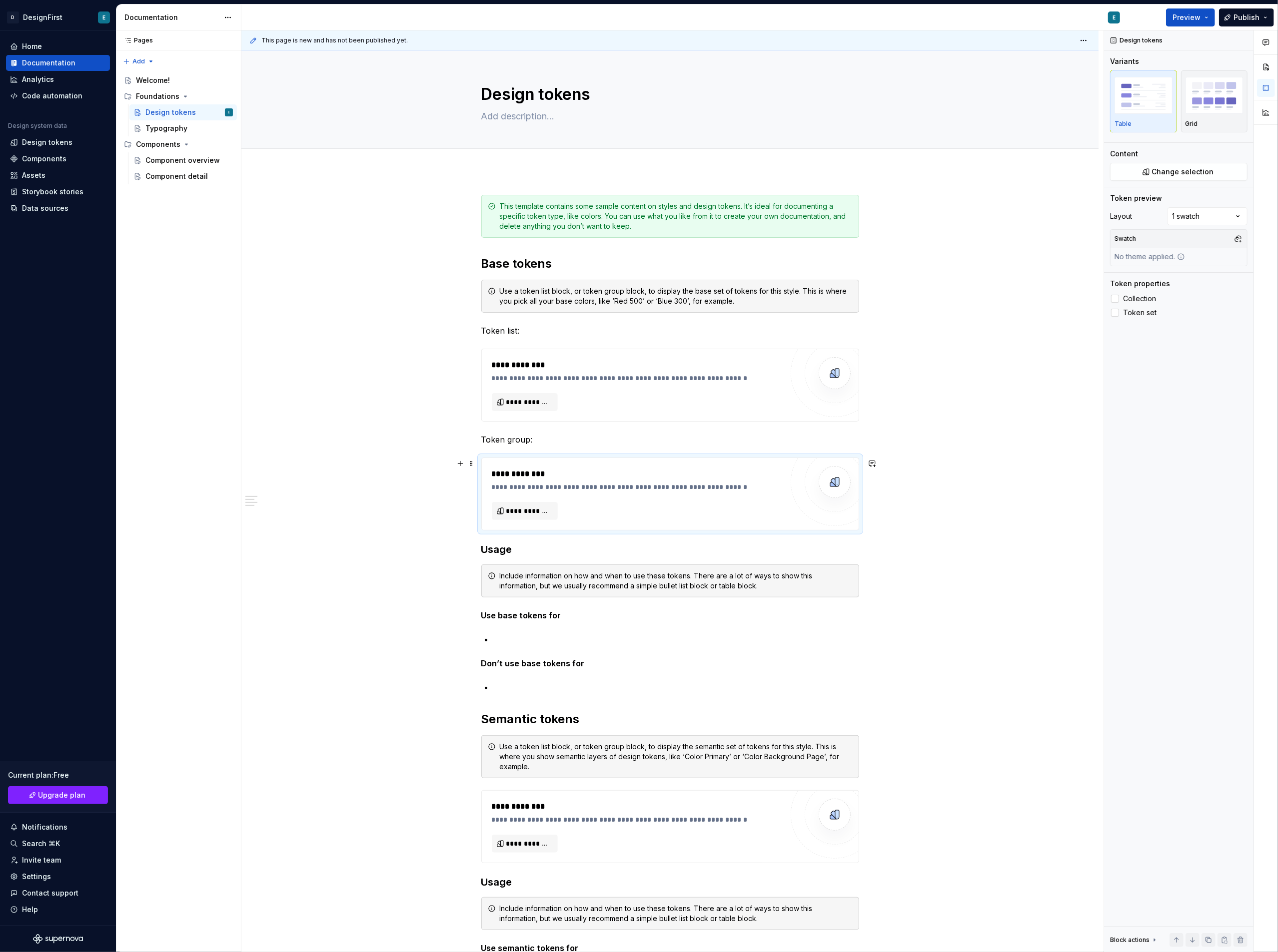
drag, startPoint x: 574, startPoint y: 438, endPoint x: 913, endPoint y: 501, distance: 344.8
click at [1198, 216] on div "Comments Open comments No comments yet Select ‘Comment’ from the block context …" at bounding box center [1191, 492] width 174 height 922
click at [1198, 211] on div "Comments Open comments No comments yet Select ‘Comment’ from the block context …" at bounding box center [1191, 492] width 174 height 922
click at [1209, 117] on div "Grid" at bounding box center [1214, 101] width 58 height 53
drag, startPoint x: 1117, startPoint y: 162, endPoint x: 1161, endPoint y: 162, distance: 44.0
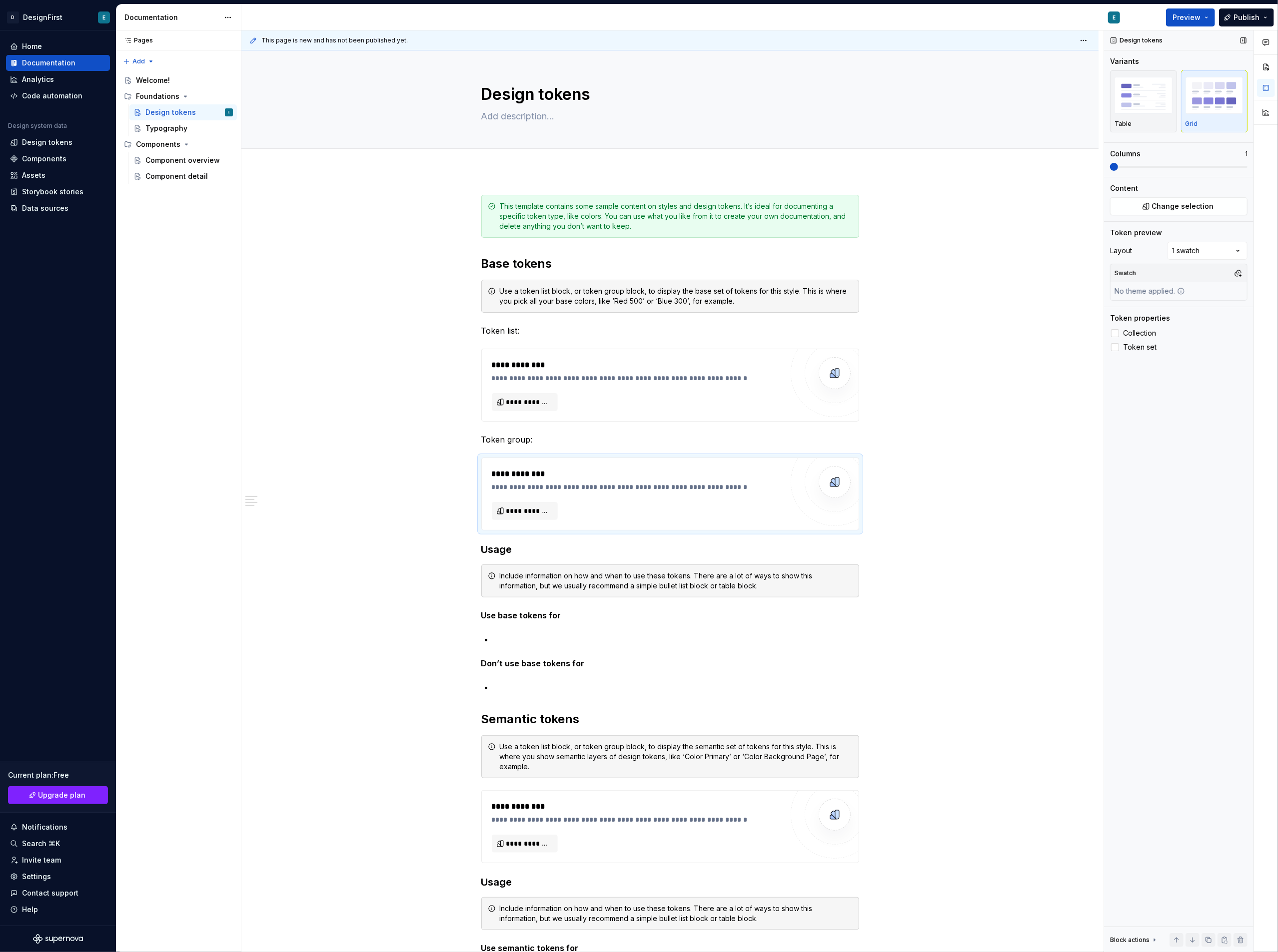
click at [1161, 162] on div "Columns 1" at bounding box center [1179, 160] width 137 height 22
click at [994, 232] on div "**********" at bounding box center [670, 786] width 857 height 1230
click at [1017, 324] on div "**********" at bounding box center [670, 786] width 857 height 1230
click at [641, 388] on div "**********" at bounding box center [637, 385] width 291 height 52
click at [952, 343] on div "**********" at bounding box center [670, 786] width 857 height 1230
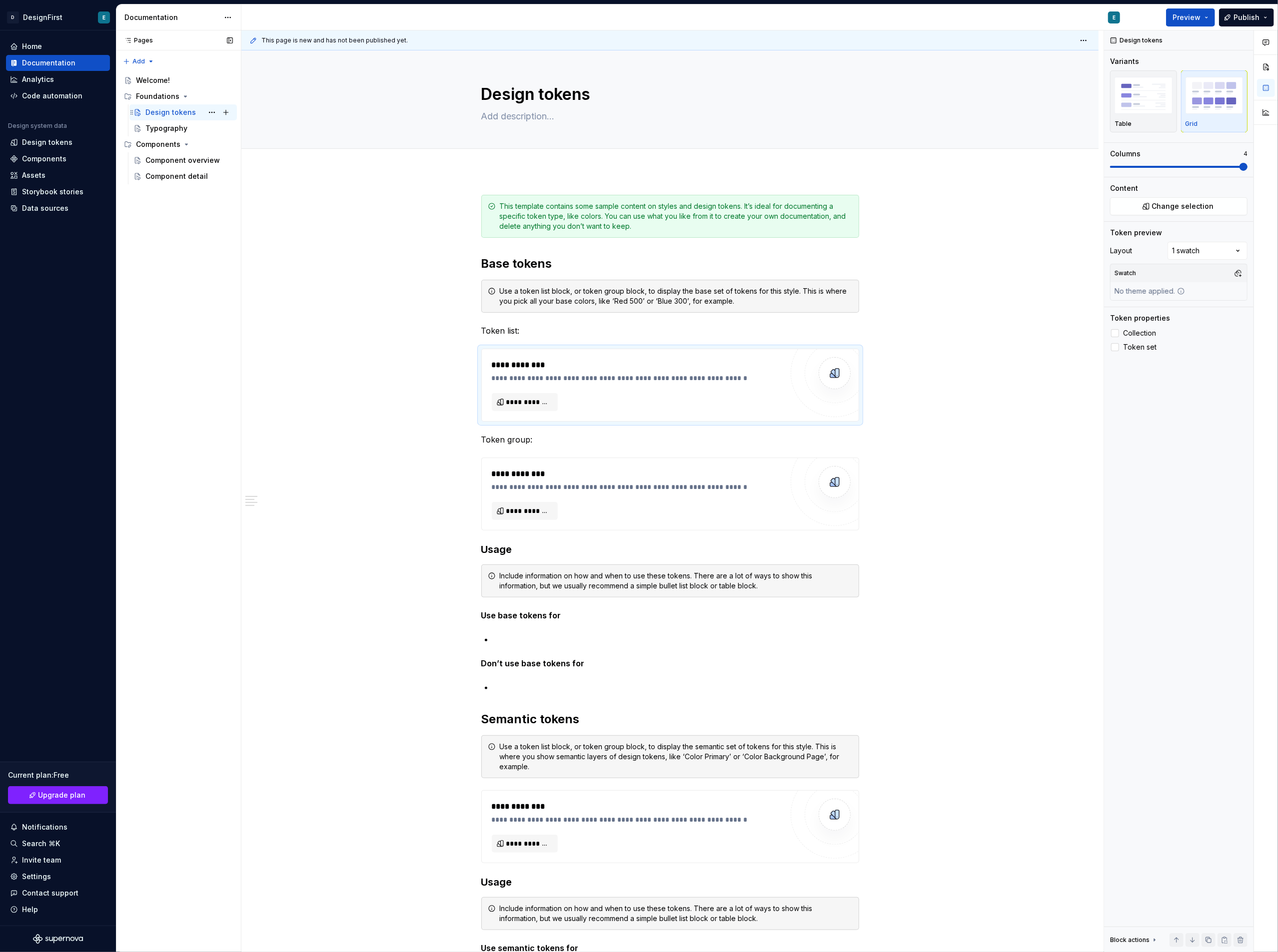
click at [192, 109] on div "Design tokens" at bounding box center [170, 112] width 50 height 10
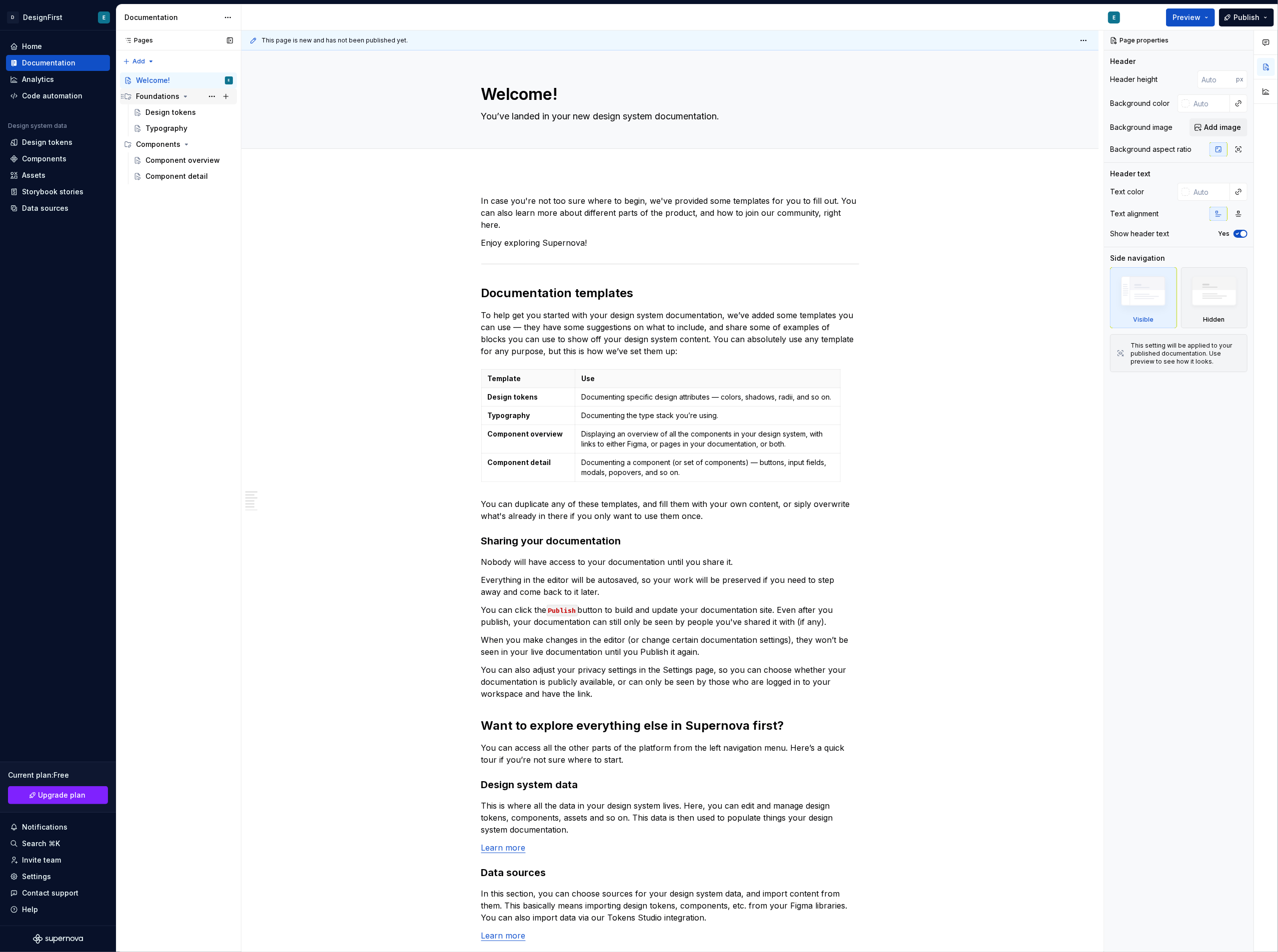
click at [163, 96] on div "Foundations" at bounding box center [158, 96] width 44 height 10
click at [165, 93] on div "Foundations" at bounding box center [158, 96] width 44 height 10
click at [163, 109] on div "Design tokens" at bounding box center [170, 112] width 50 height 10
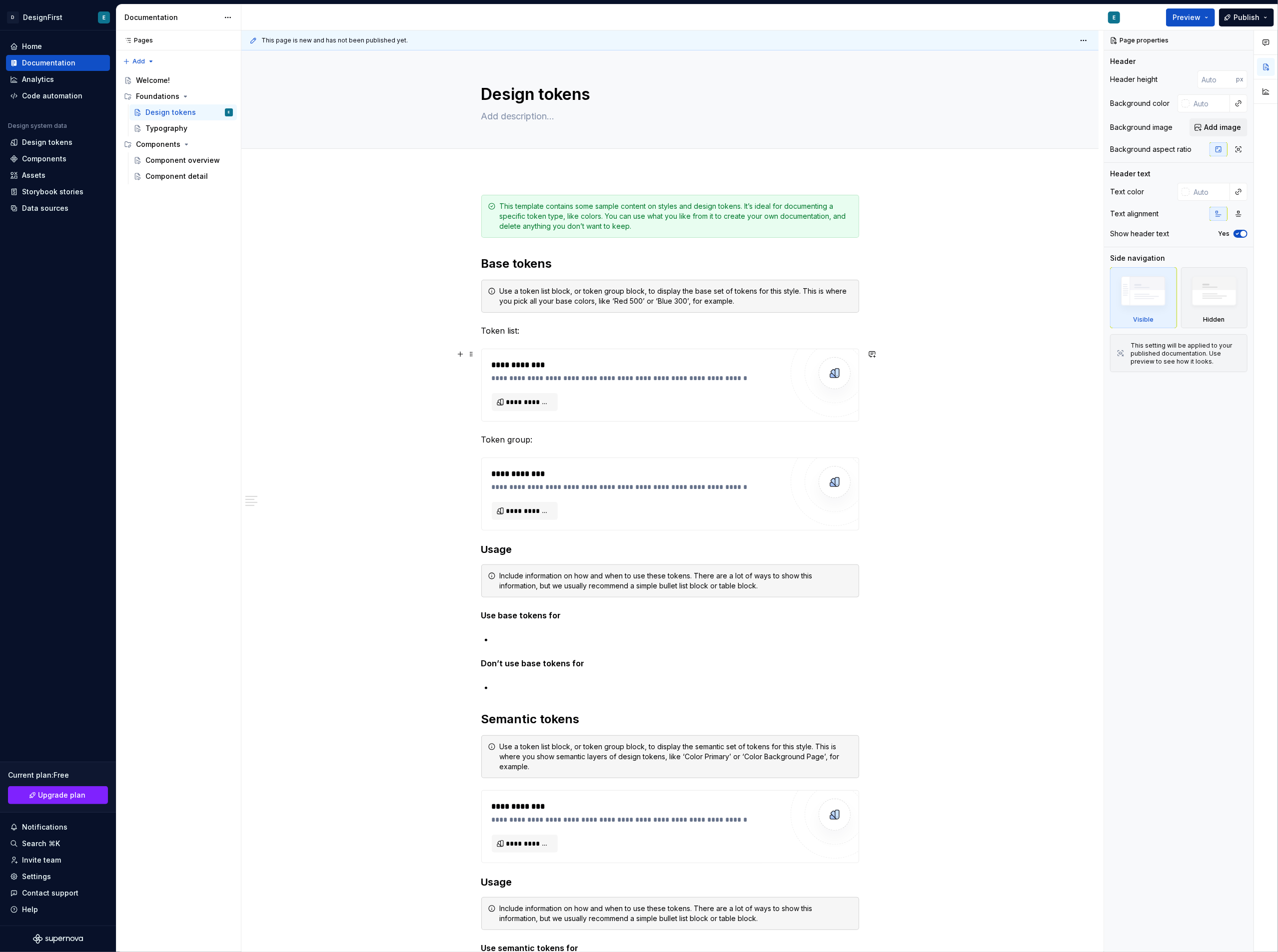
click at [724, 382] on div "**********" at bounding box center [637, 378] width 291 height 10
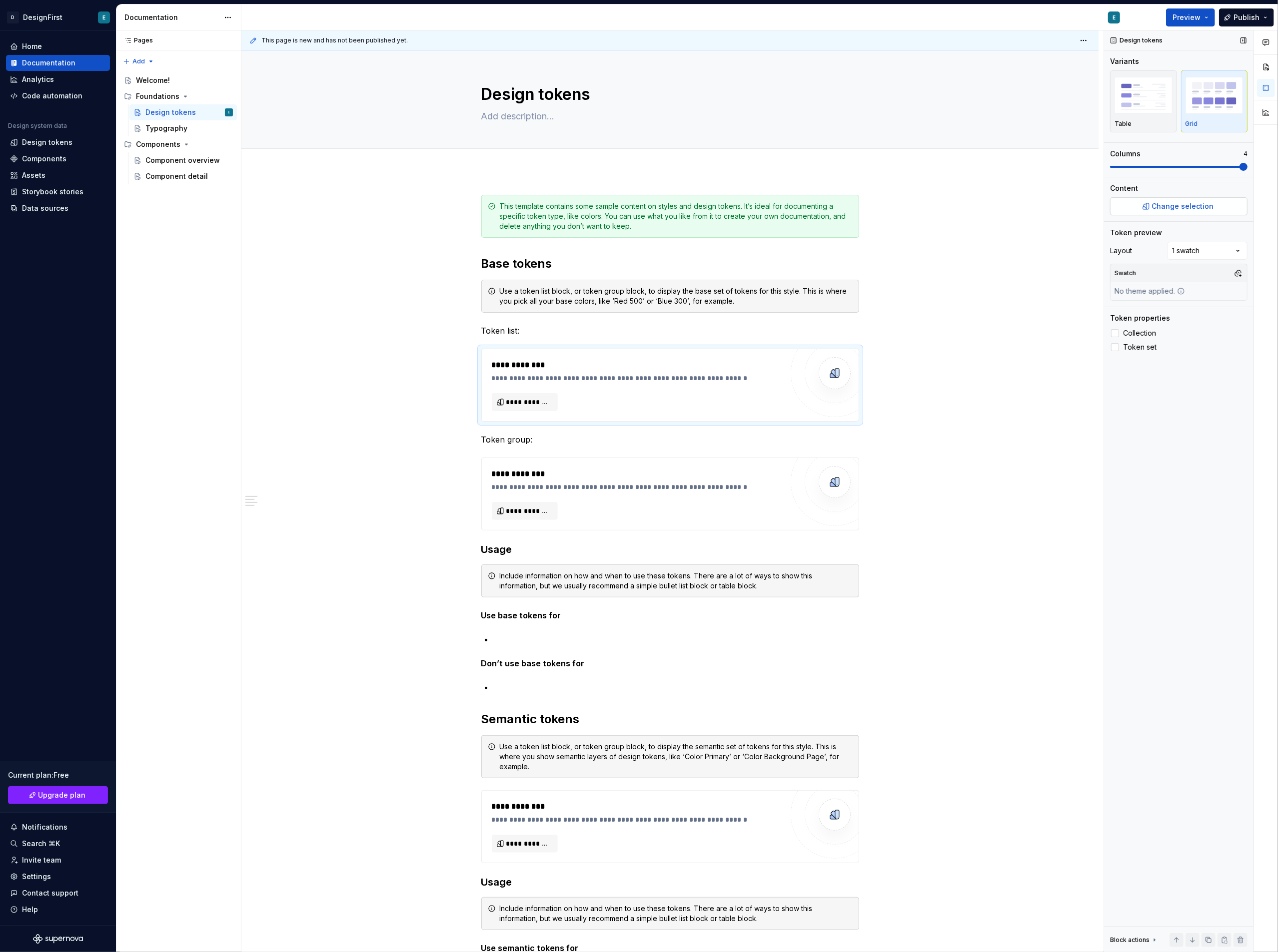
click at [1204, 208] on span "Change selection" at bounding box center [1183, 206] width 62 height 10
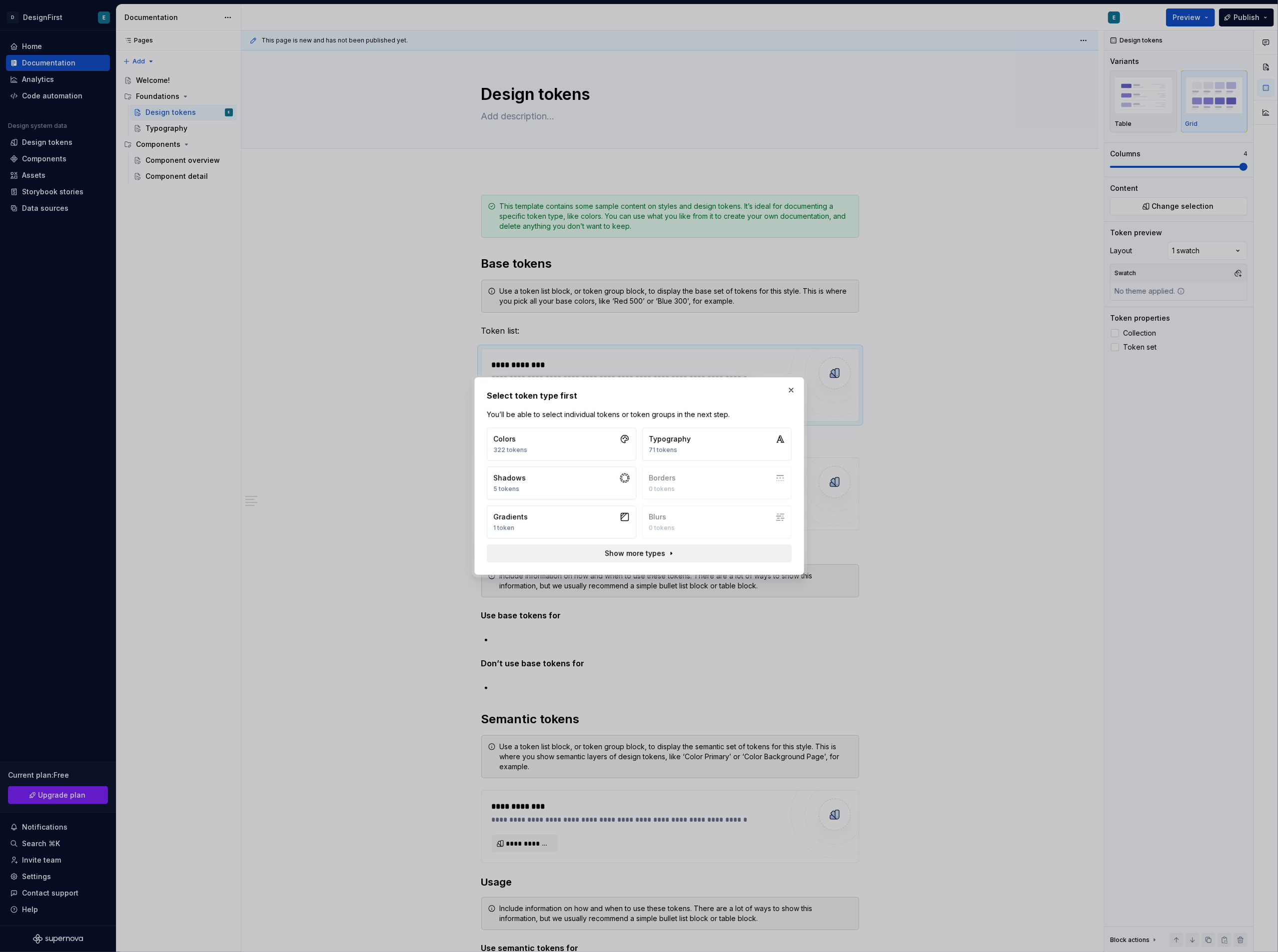
click at [636, 557] on span "Show more types" at bounding box center [635, 554] width 61 height 10
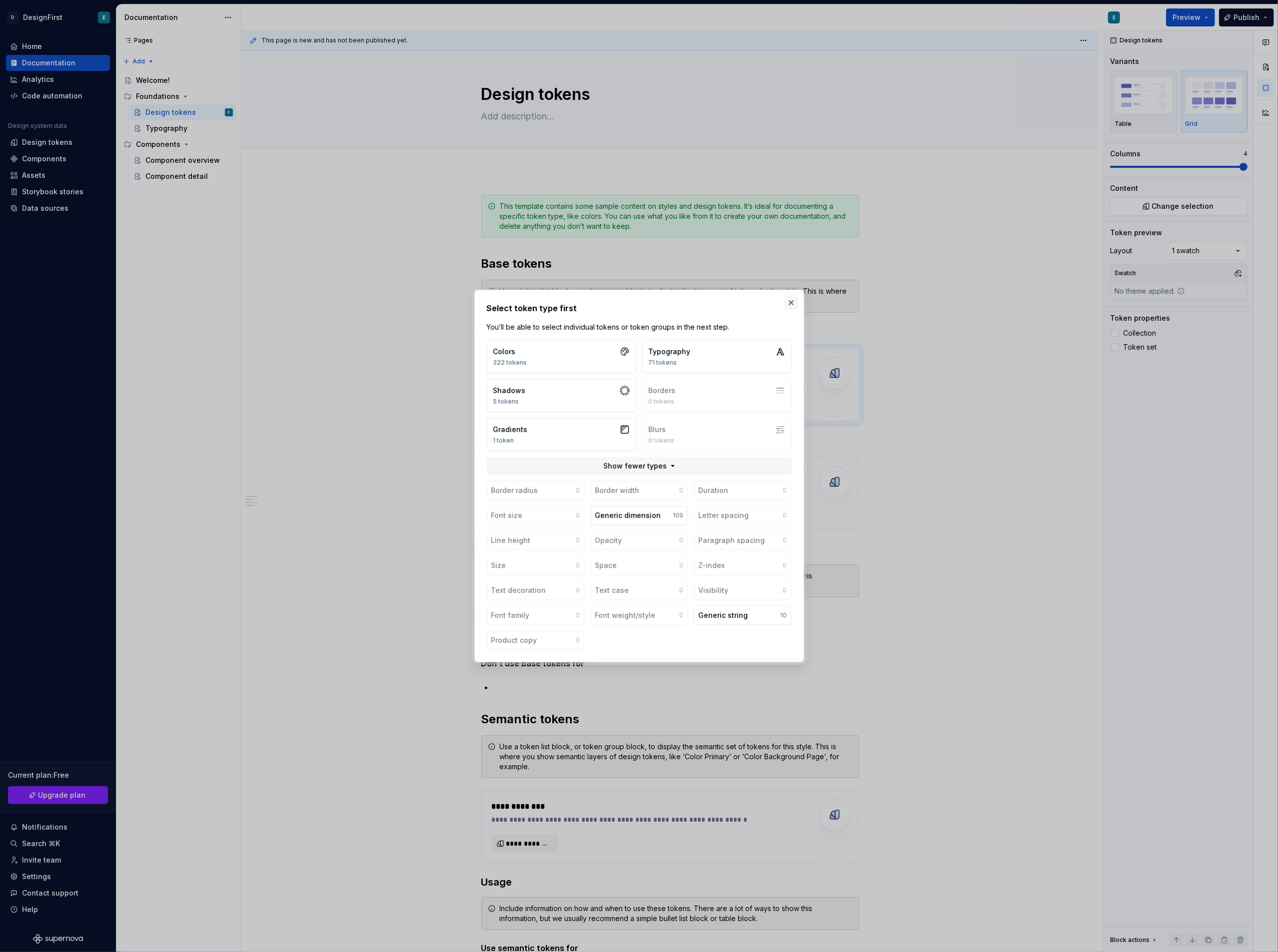
click at [787, 300] on button "button" at bounding box center [791, 302] width 14 height 14
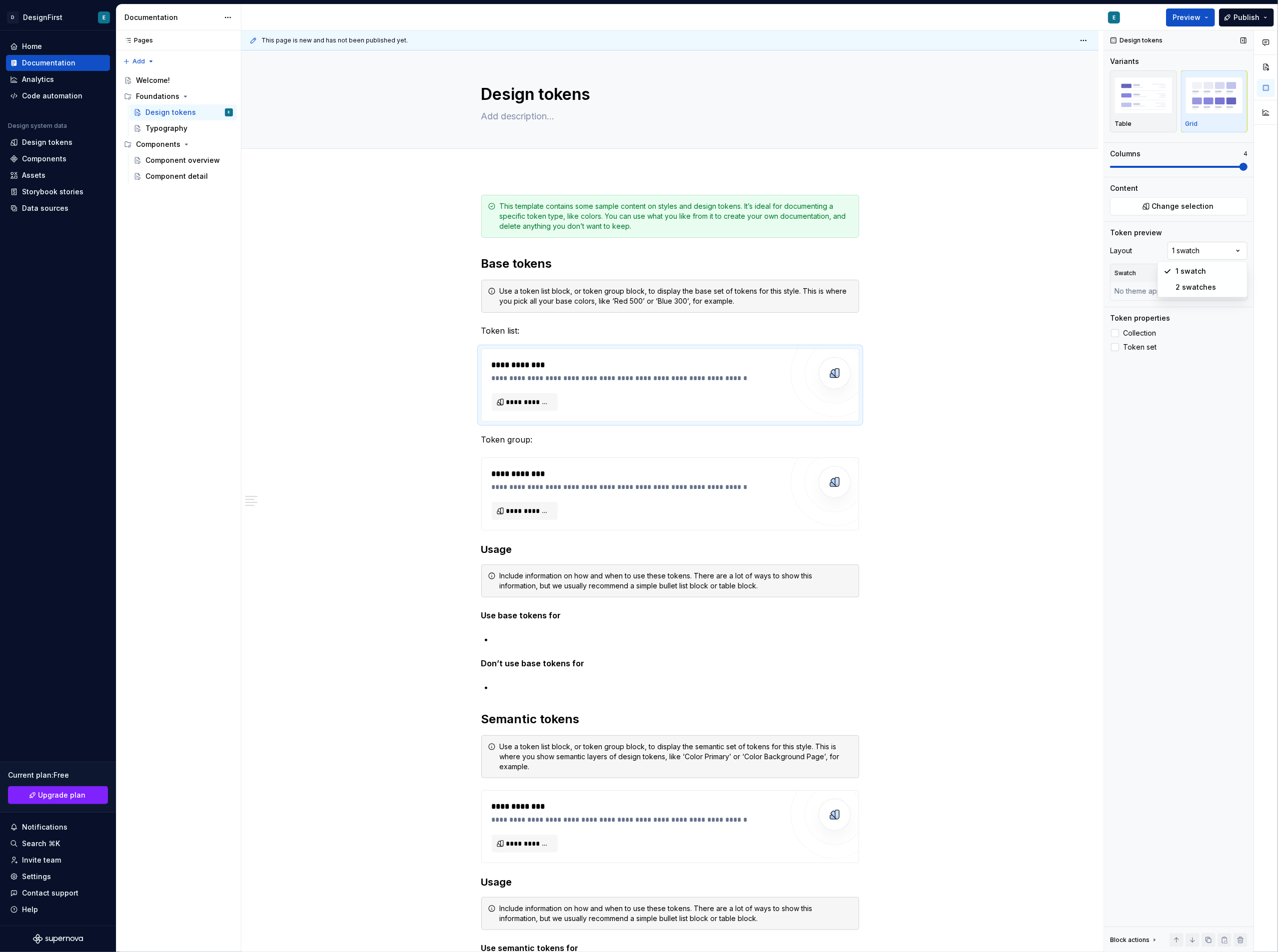
click at [1228, 250] on div "Comments Open comments No comments yet Select ‘Comment’ from the block context …" at bounding box center [1191, 492] width 174 height 922
click at [1195, 228] on div "Comments Open comments No comments yet Select ‘Comment’ from the block context …" at bounding box center [1191, 492] width 174 height 922
click at [714, 489] on div "**********" at bounding box center [637, 487] width 291 height 10
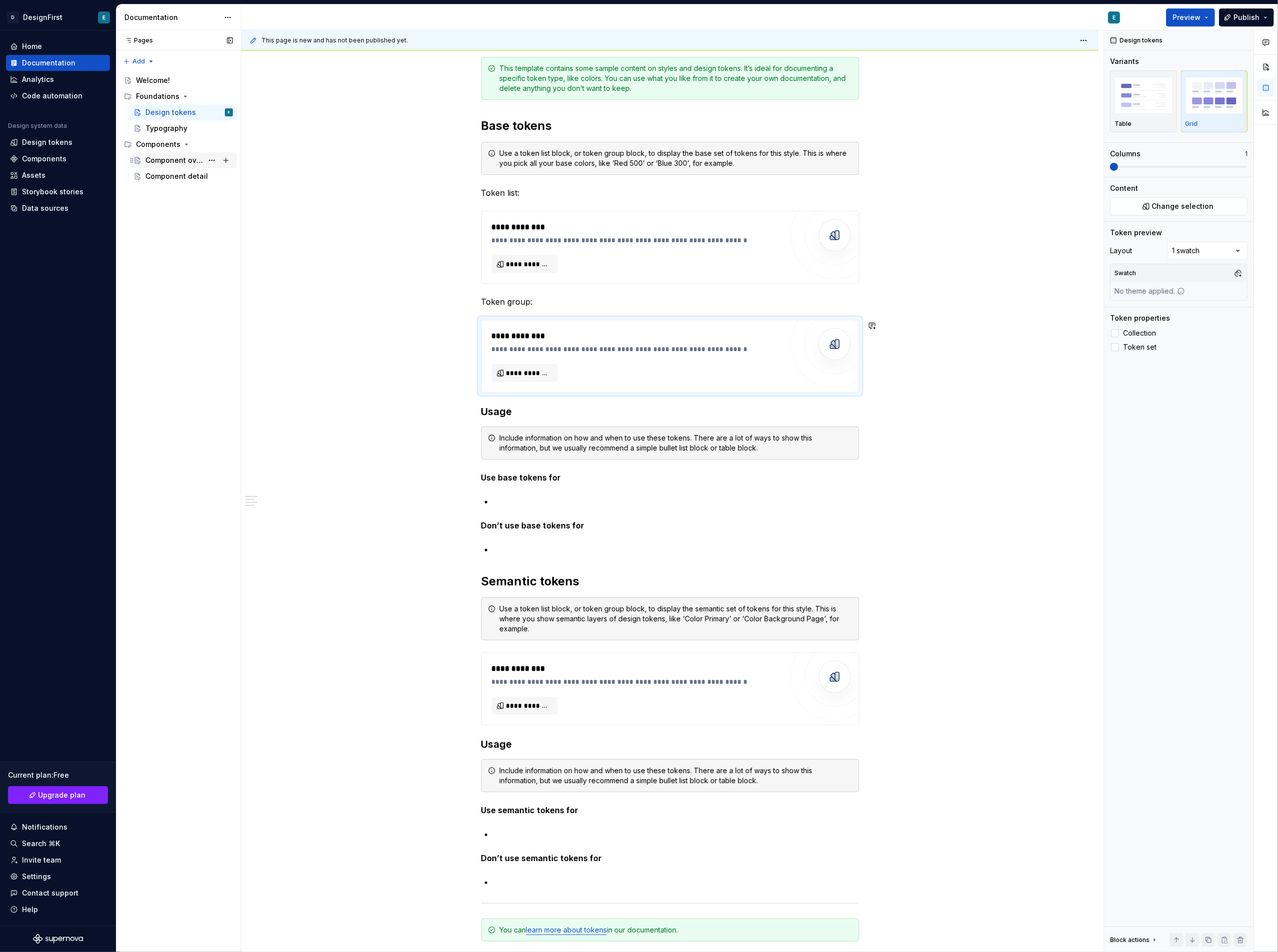
scroll to position [118, 0]
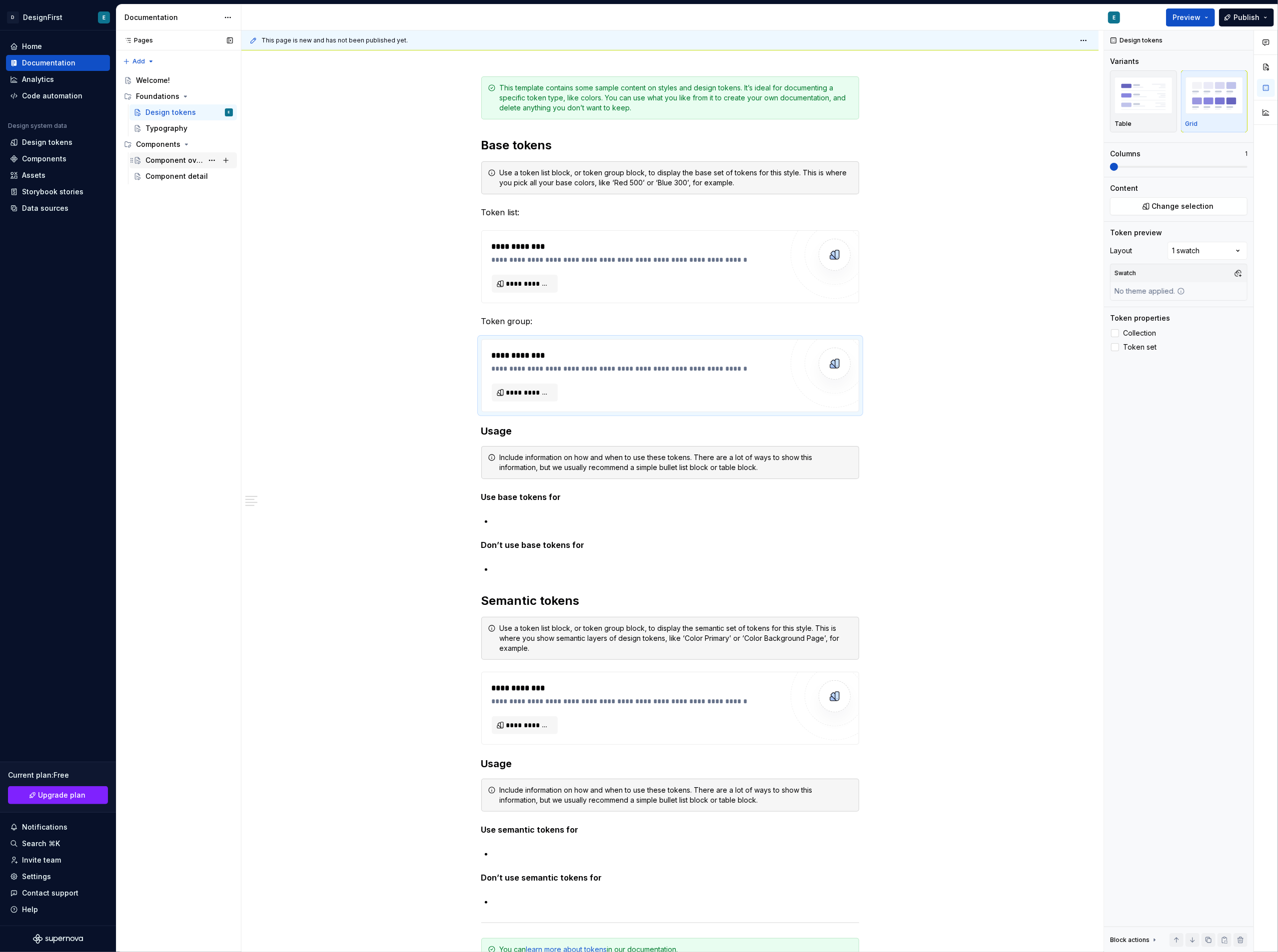
click at [177, 159] on div "Component overview" at bounding box center [174, 160] width 58 height 10
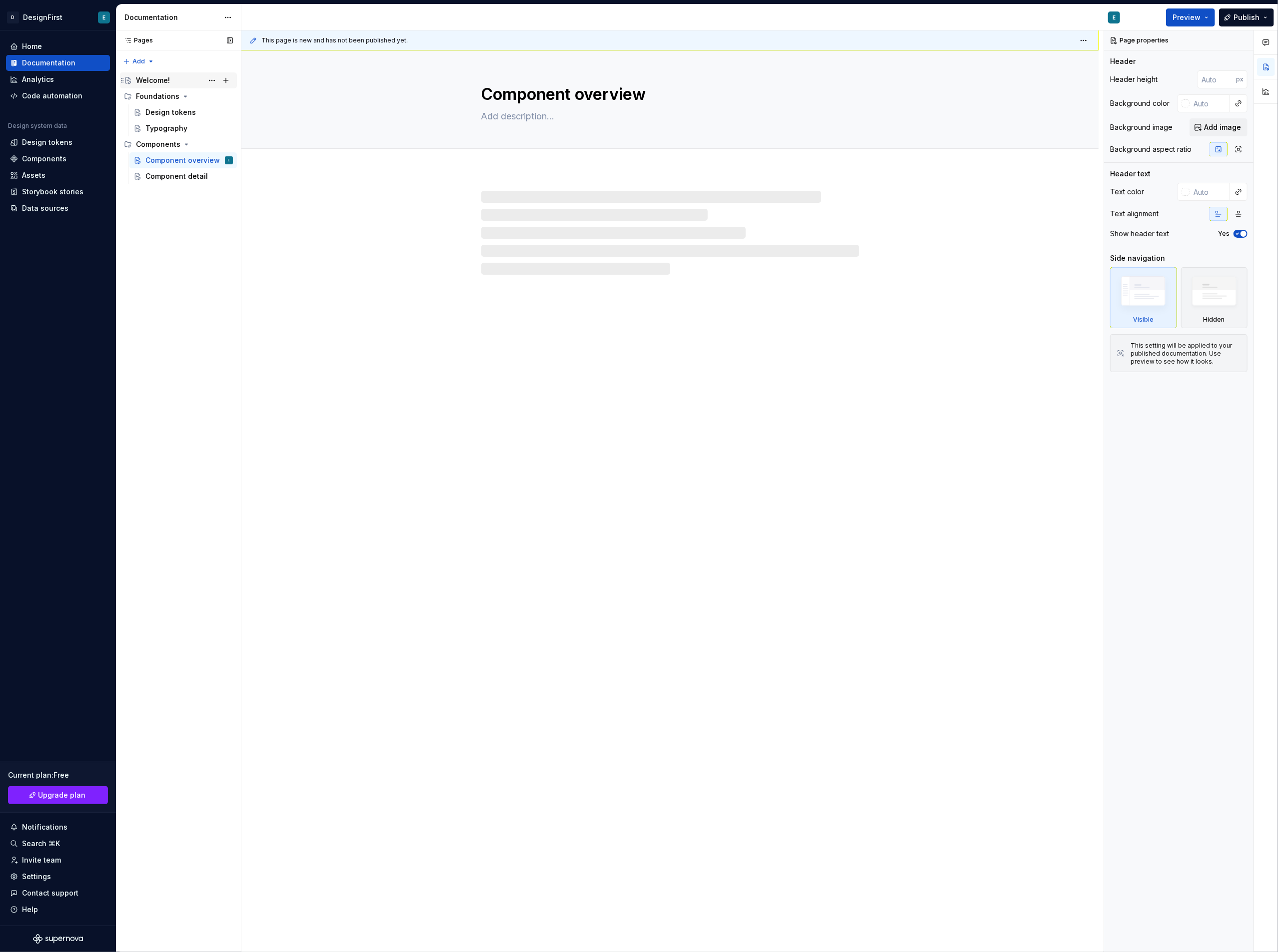
click at [160, 84] on div "Welcome!" at bounding box center [153, 80] width 34 height 10
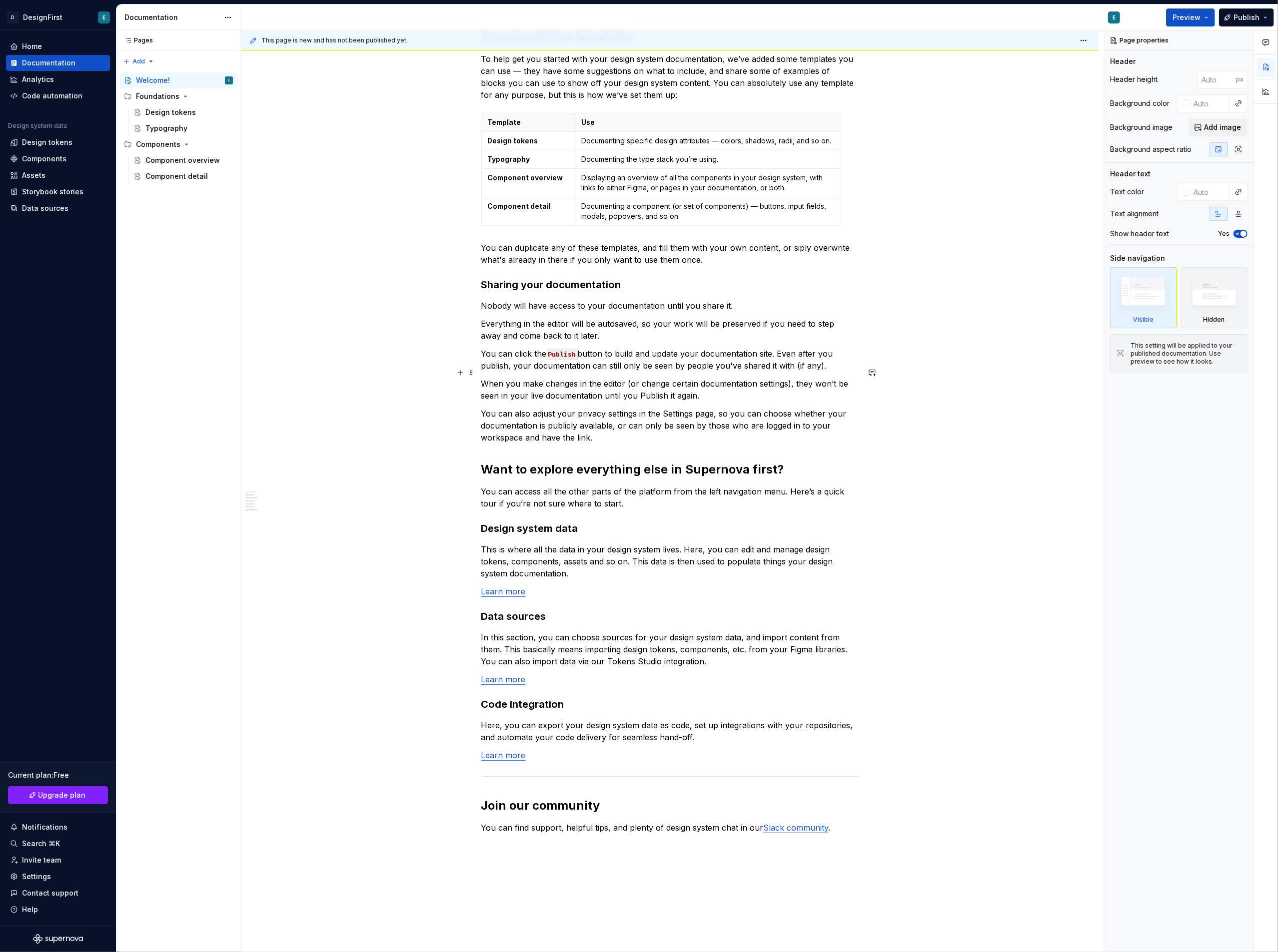
scroll to position [266, 0]
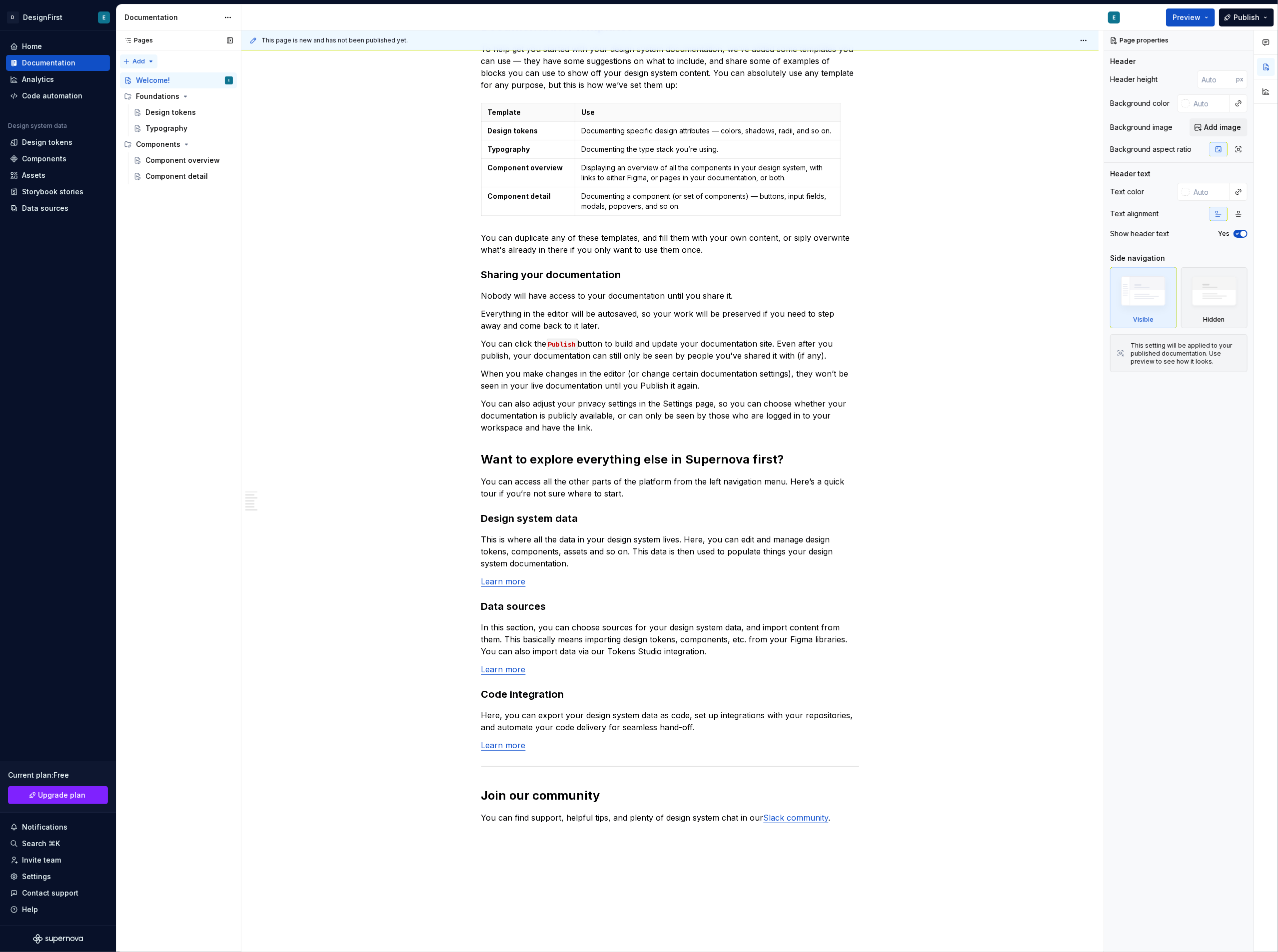
click at [146, 62] on div "Pages Pages Add Accessibility guide for tree Page tree. Navigate the tree with …" at bounding box center [178, 492] width 125 height 922
type textarea "*"
click at [316, 133] on html "D DesignFirst E Home Documentation Analytics Code automation Design system data…" at bounding box center [639, 476] width 1278 height 952
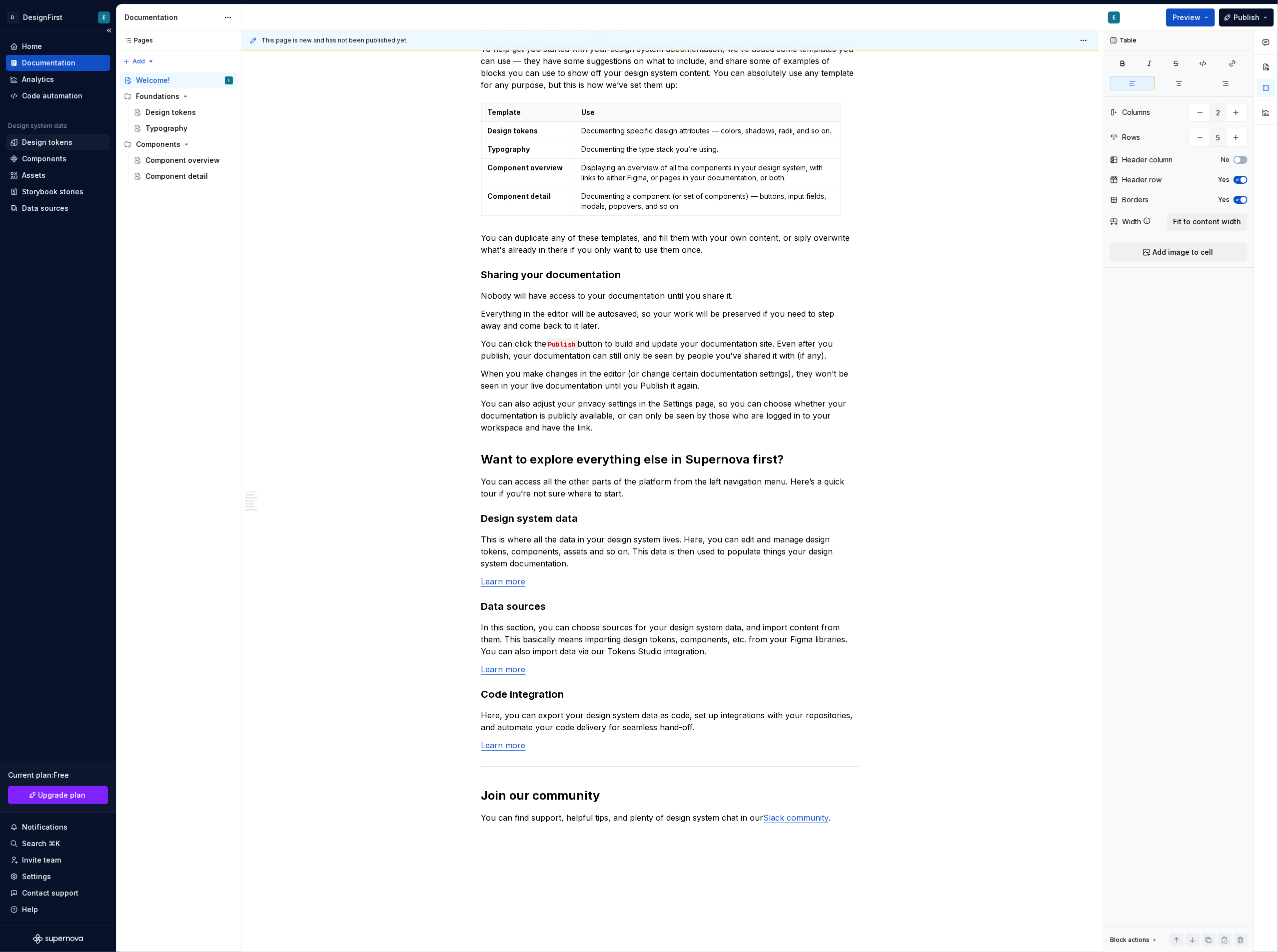
click at [48, 139] on div "Design tokens" at bounding box center [47, 142] width 50 height 10
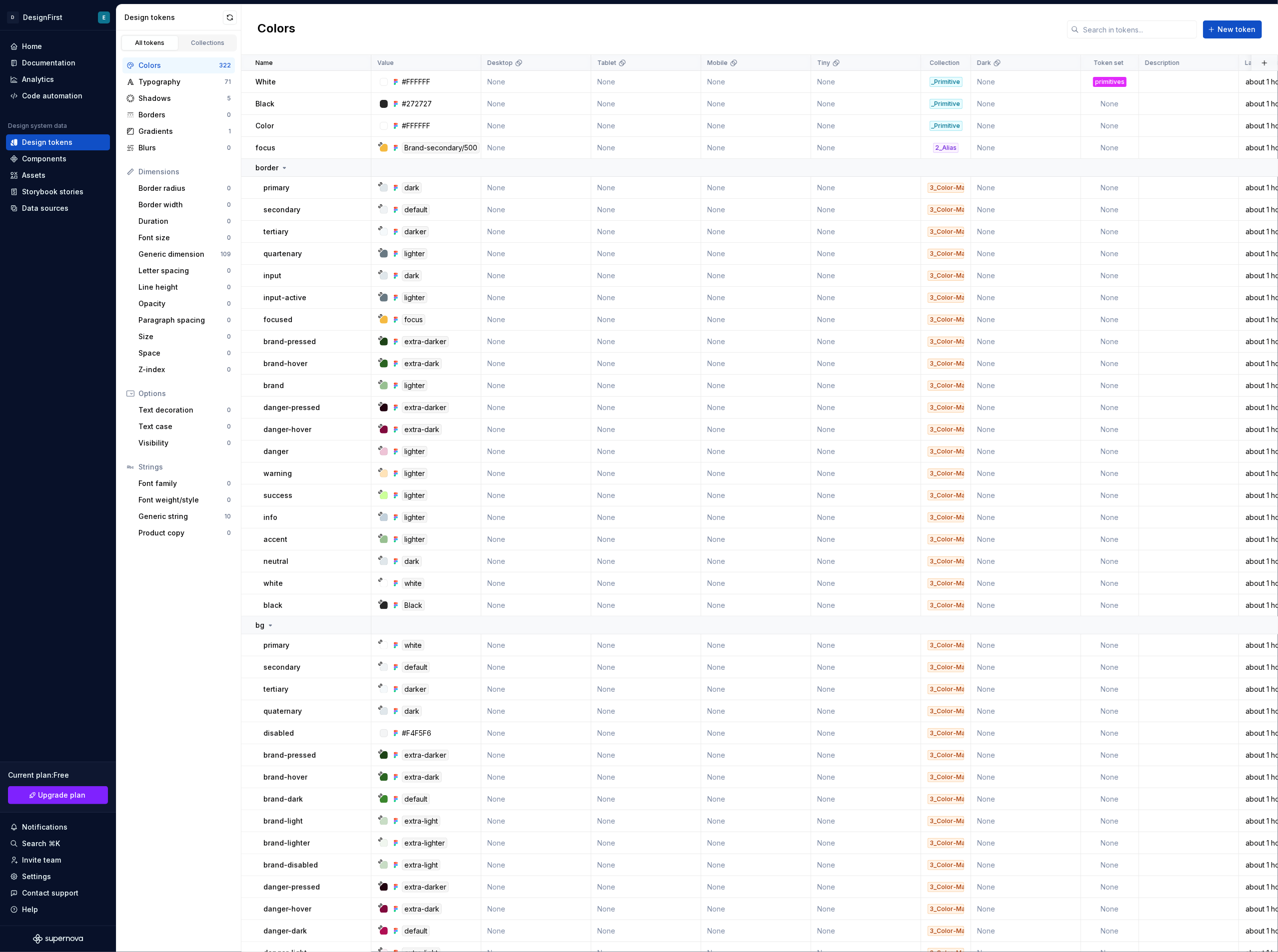
click at [174, 64] on div "Colors" at bounding box center [178, 66] width 80 height 10
drag, startPoint x: 174, startPoint y: 64, endPoint x: 165, endPoint y: 69, distance: 10.3
click at [165, 69] on div "Colors" at bounding box center [178, 66] width 80 height 10
click at [63, 180] on div "Assets" at bounding box center [58, 175] width 96 height 10
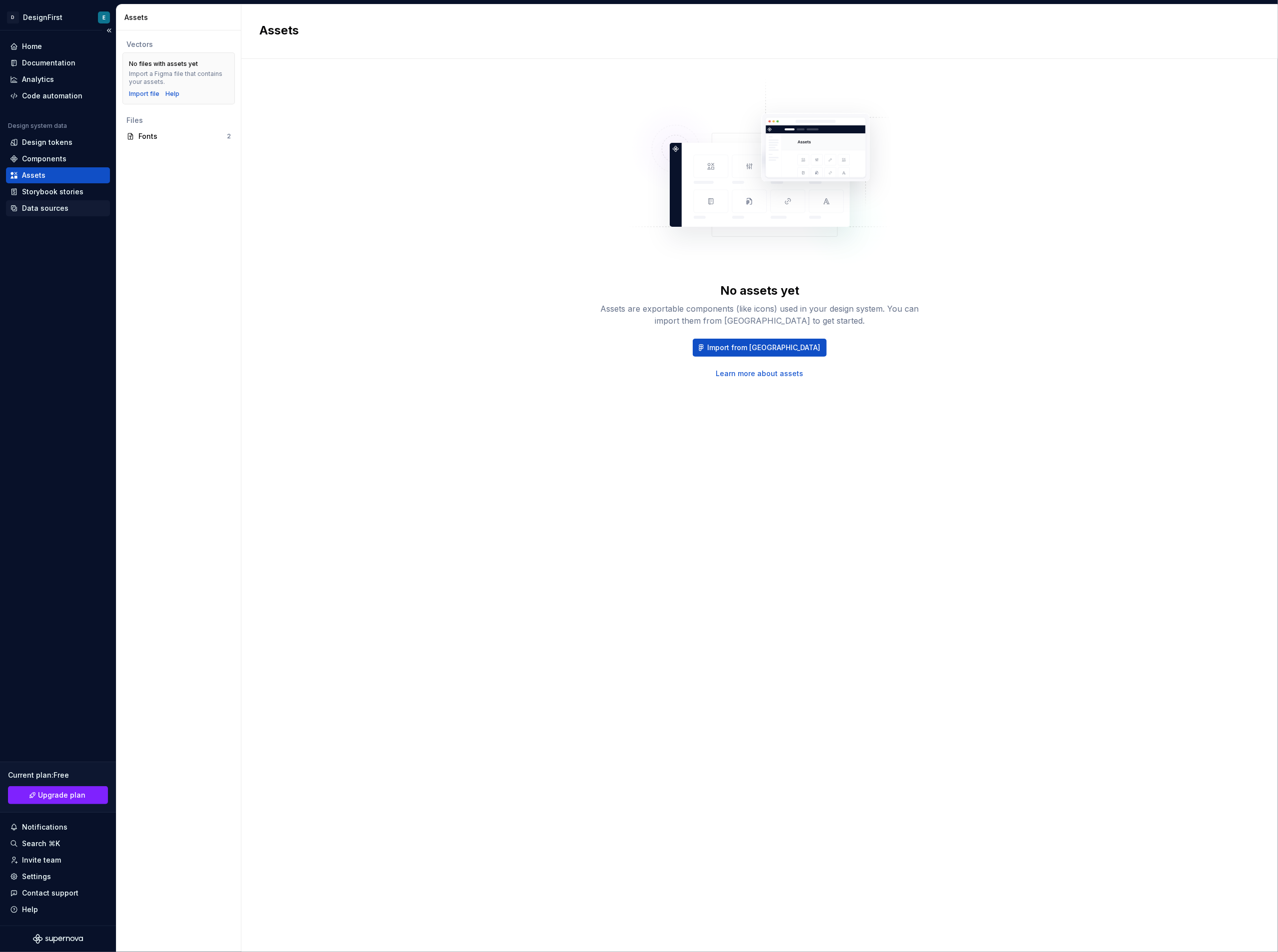
click at [59, 211] on div "Data sources" at bounding box center [45, 208] width 47 height 10
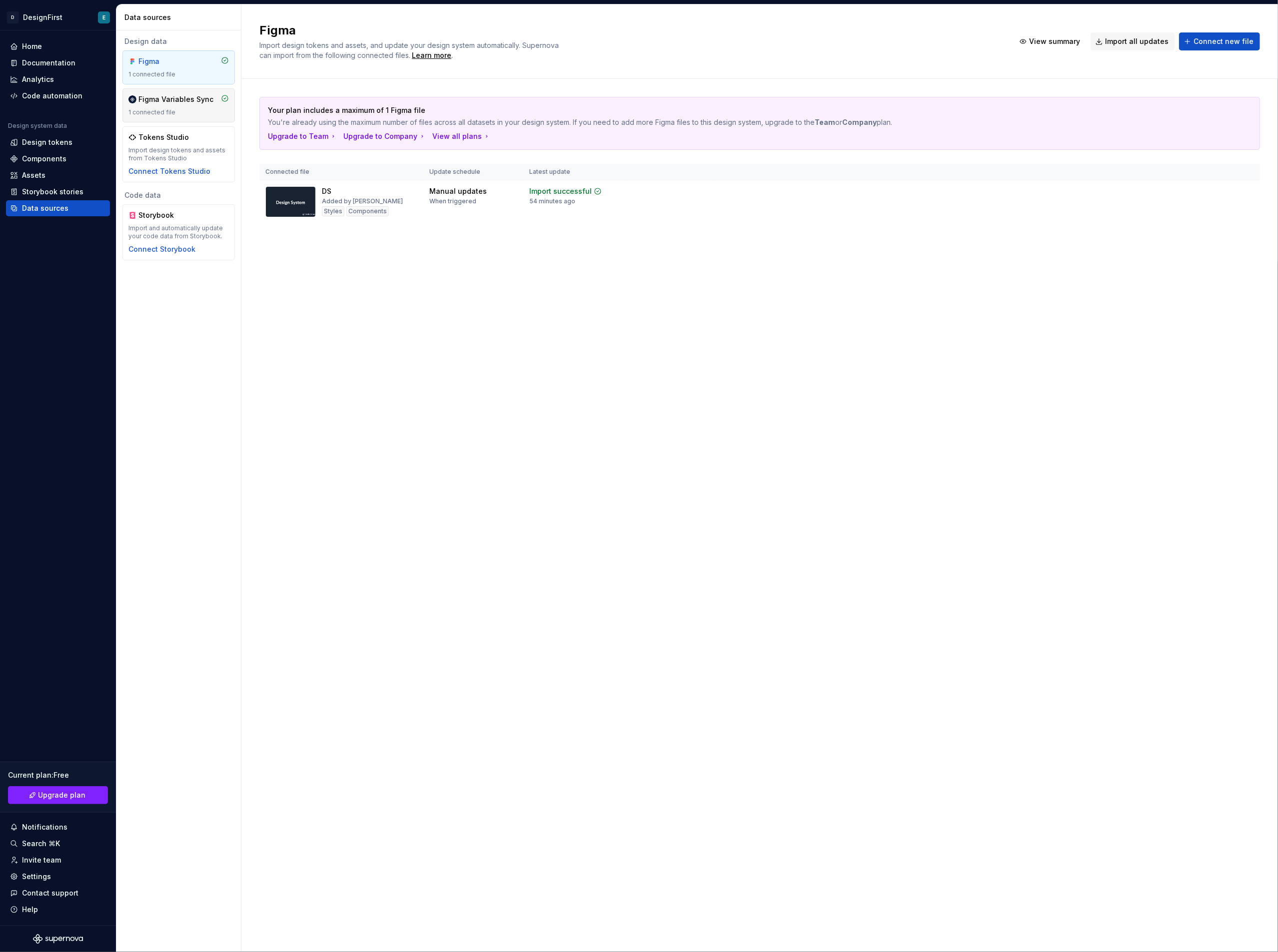
click at [179, 110] on div "1 connected file" at bounding box center [178, 112] width 101 height 8
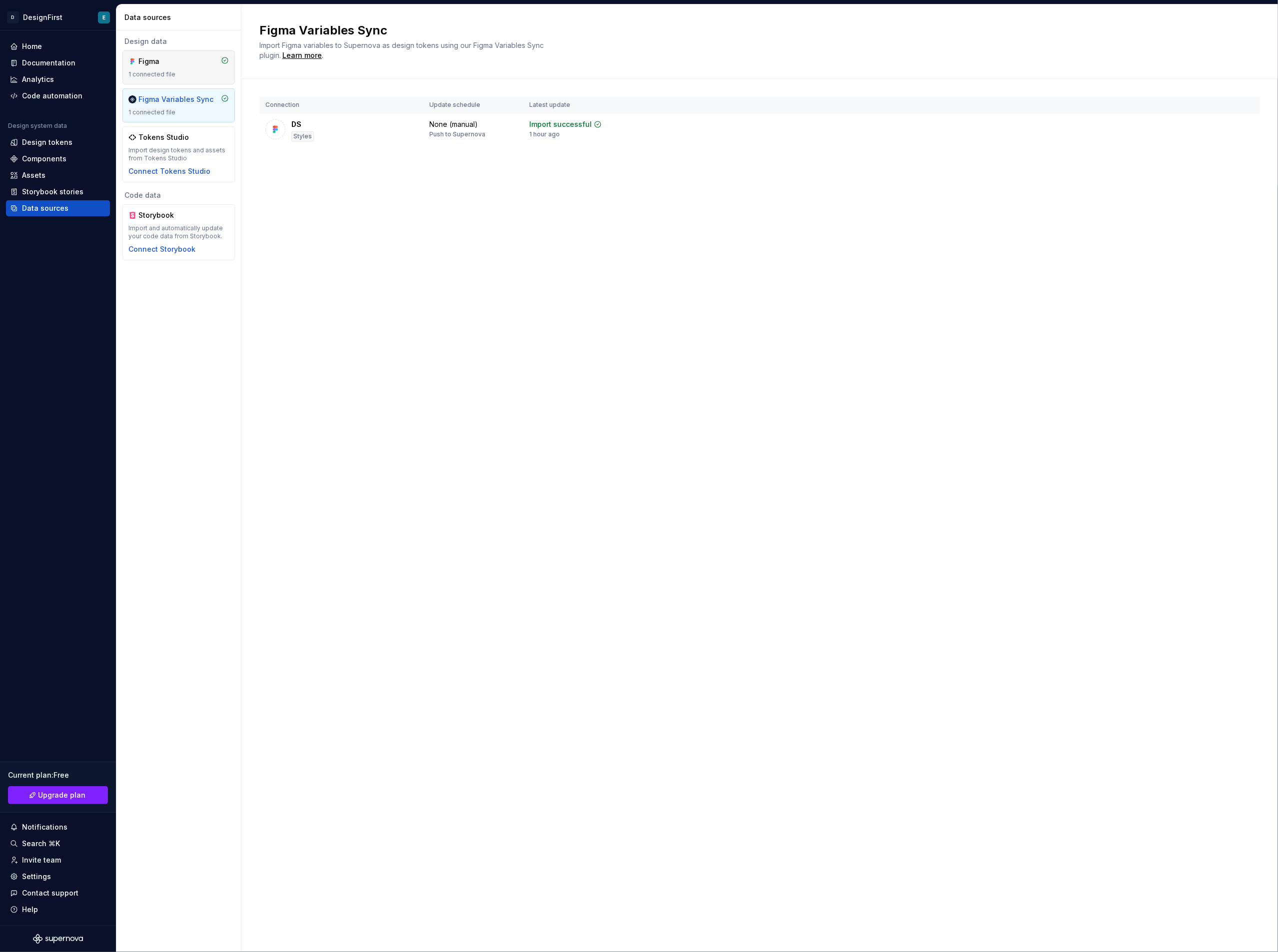
click at [179, 71] on div "1 connected file" at bounding box center [178, 74] width 101 height 8
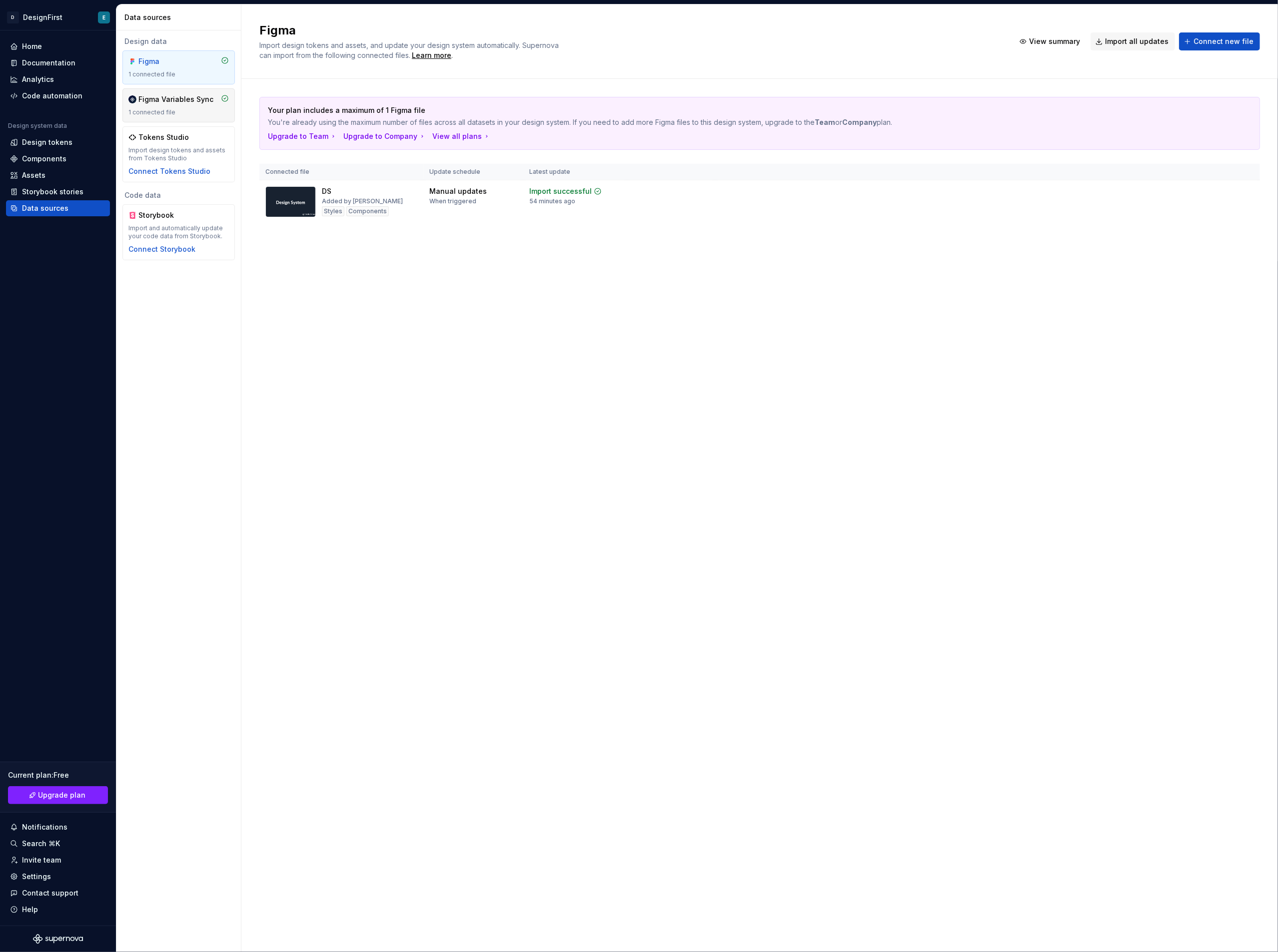
click at [172, 93] on div "Figma Variables Sync 1 connected file" at bounding box center [178, 105] width 112 height 34
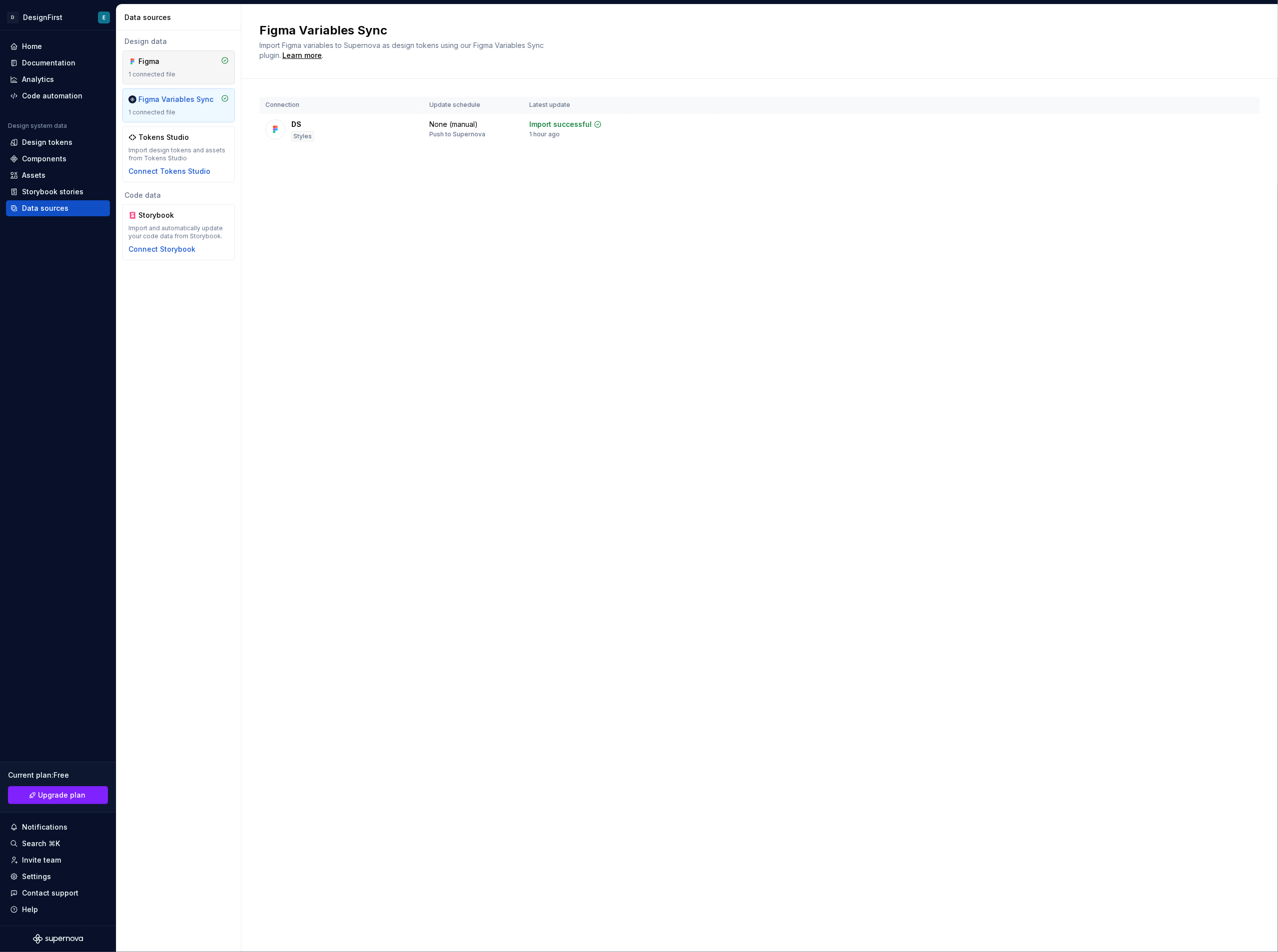
click at [166, 77] on div "1 connected file" at bounding box center [178, 74] width 101 height 8
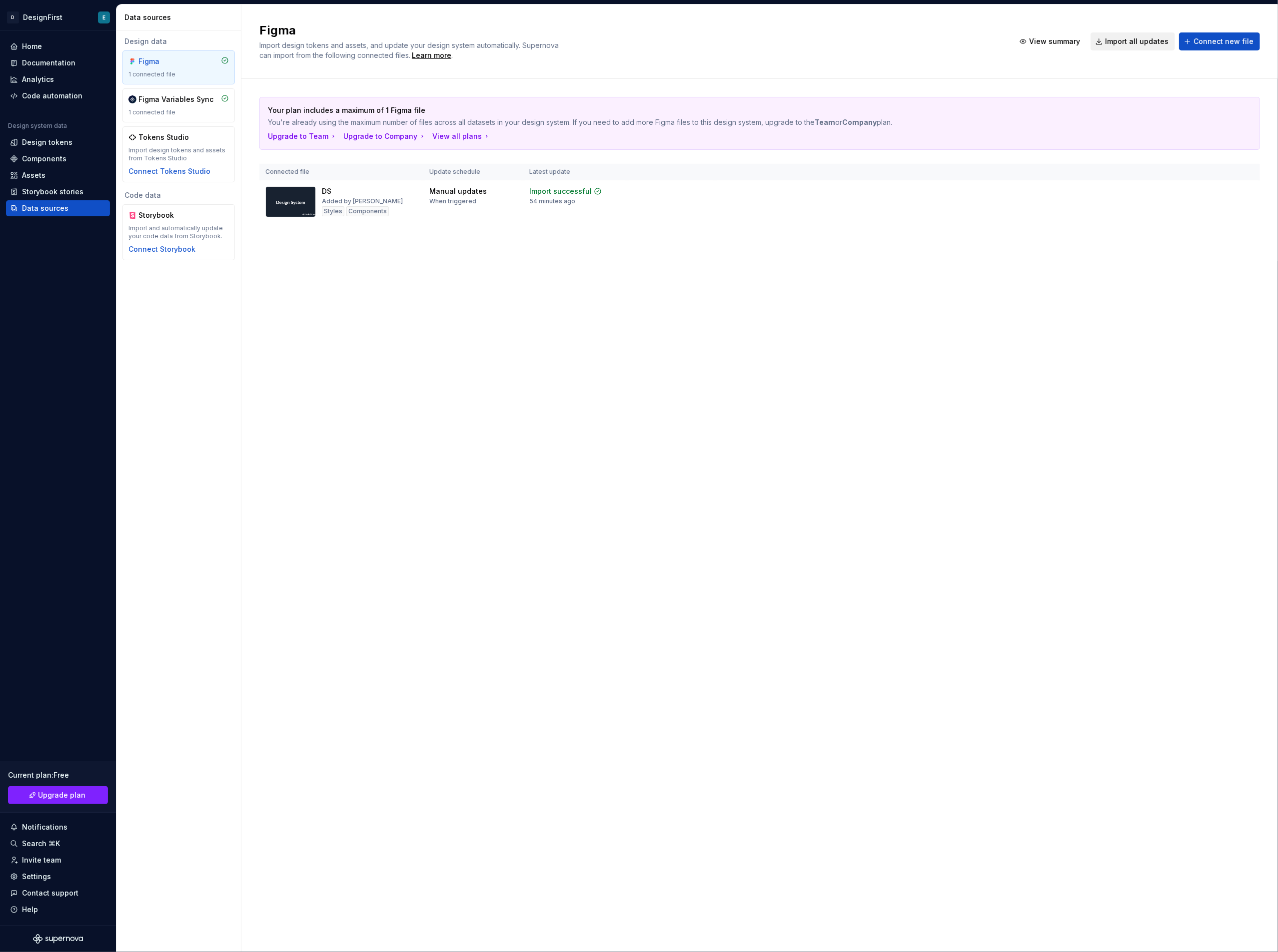
click at [1127, 42] on span "Import all updates" at bounding box center [1137, 41] width 64 height 10
click at [47, 134] on div "Design tokens" at bounding box center [58, 142] width 104 height 16
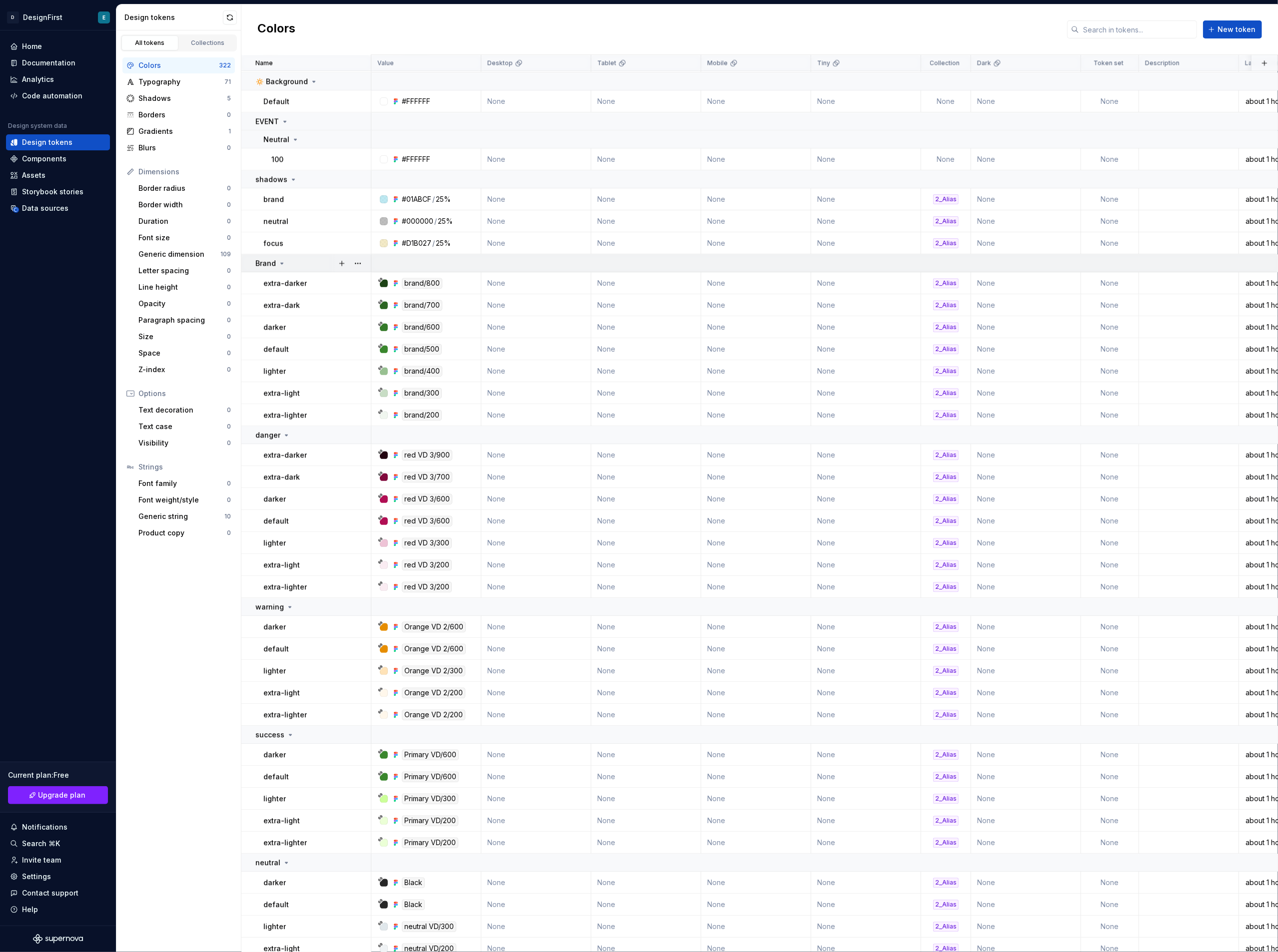
scroll to position [2065, 0]
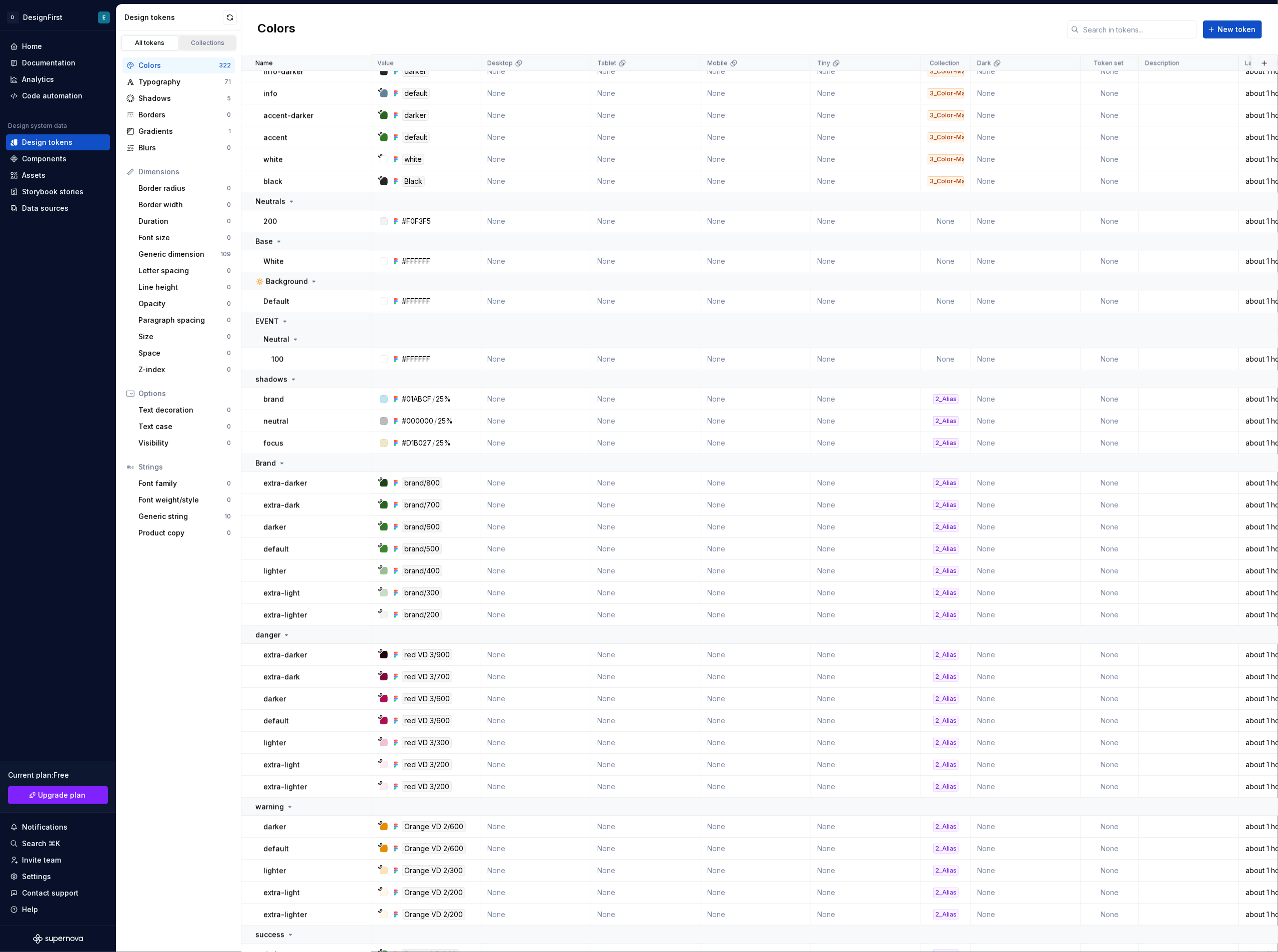
click at [196, 42] on div "Collections" at bounding box center [208, 43] width 50 height 8
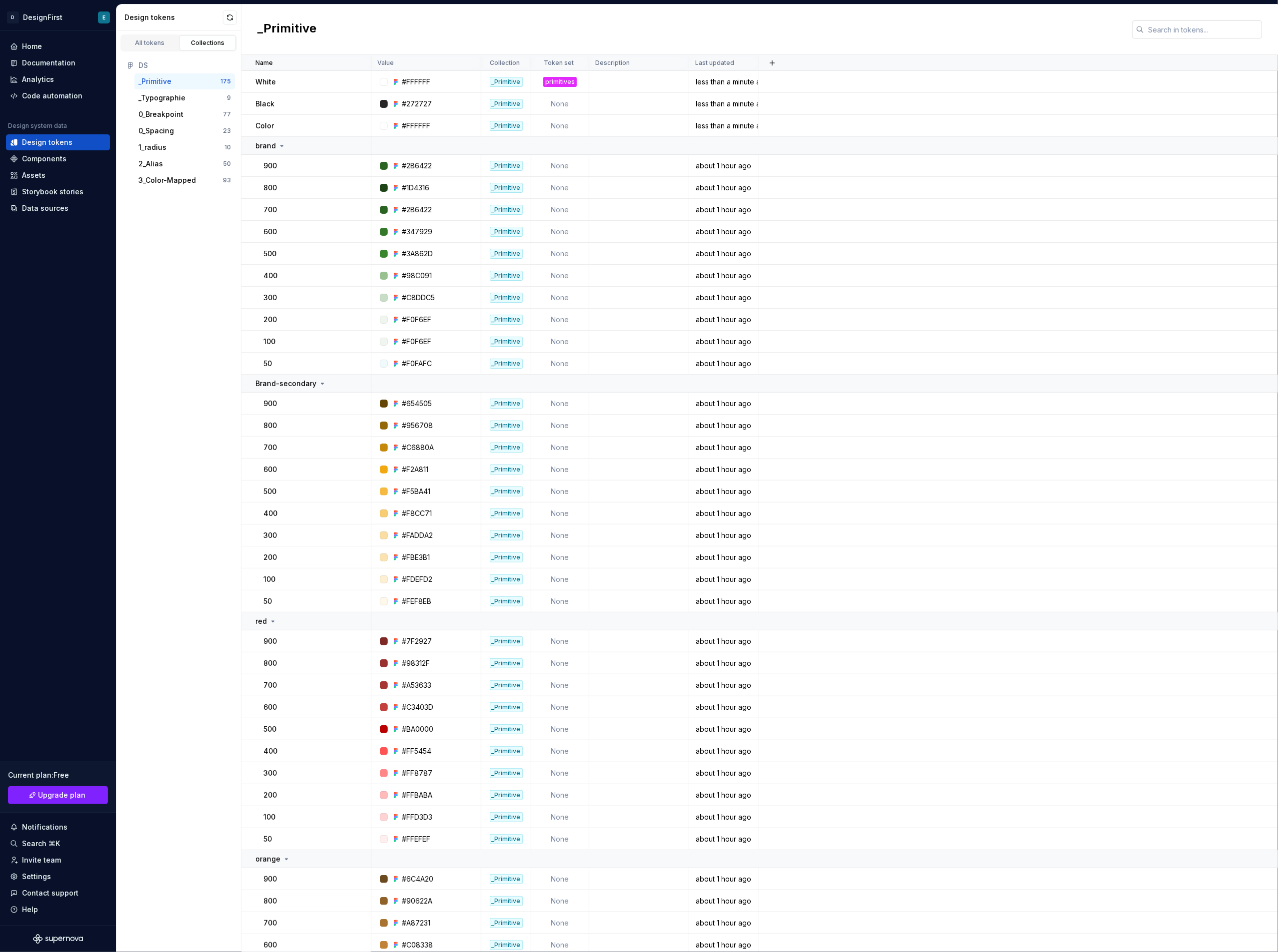
click at [1148, 26] on input "text" at bounding box center [1203, 29] width 118 height 18
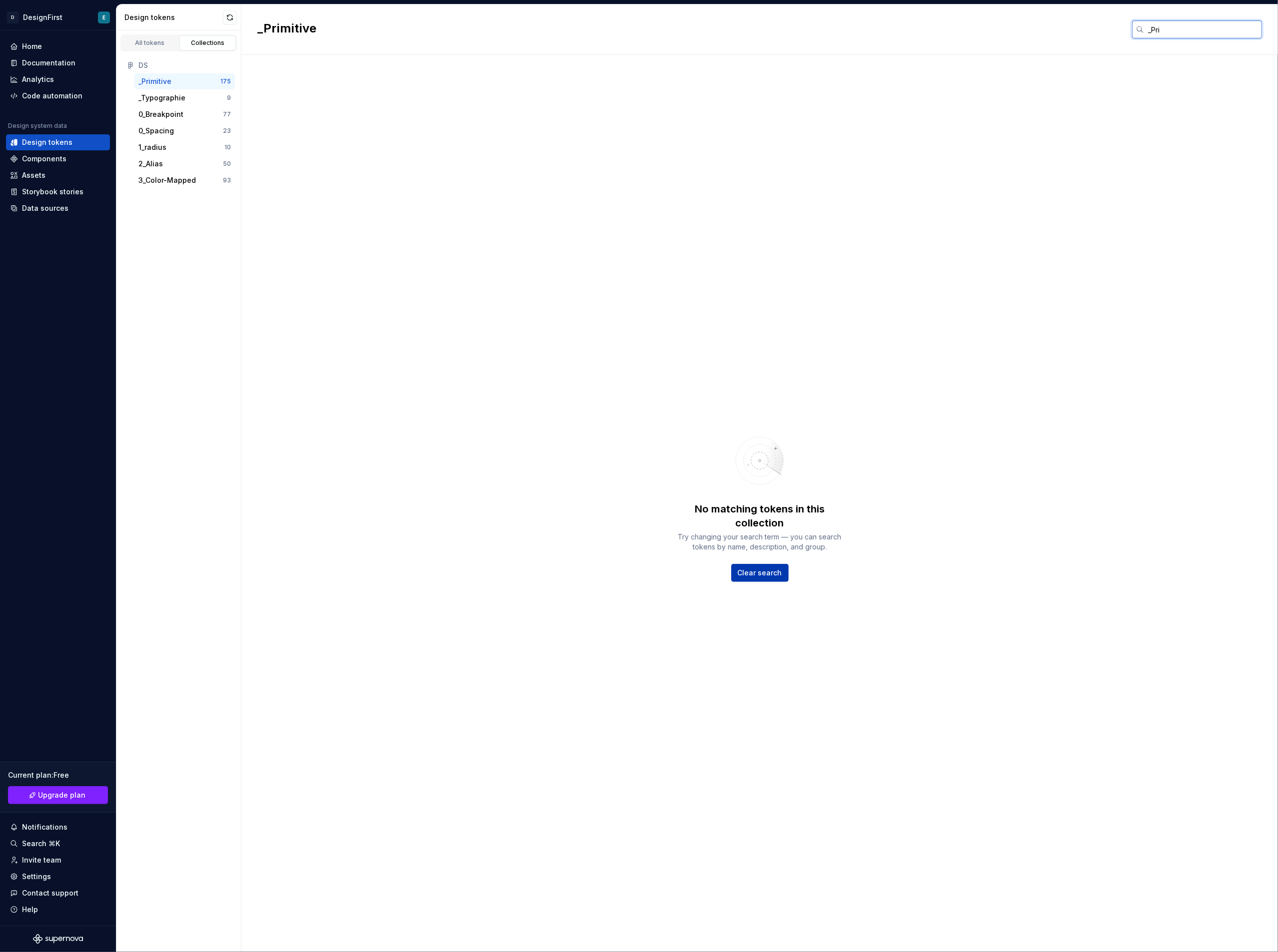
type input "_Pri"
click at [768, 568] on span "Clear search" at bounding box center [760, 573] width 45 height 10
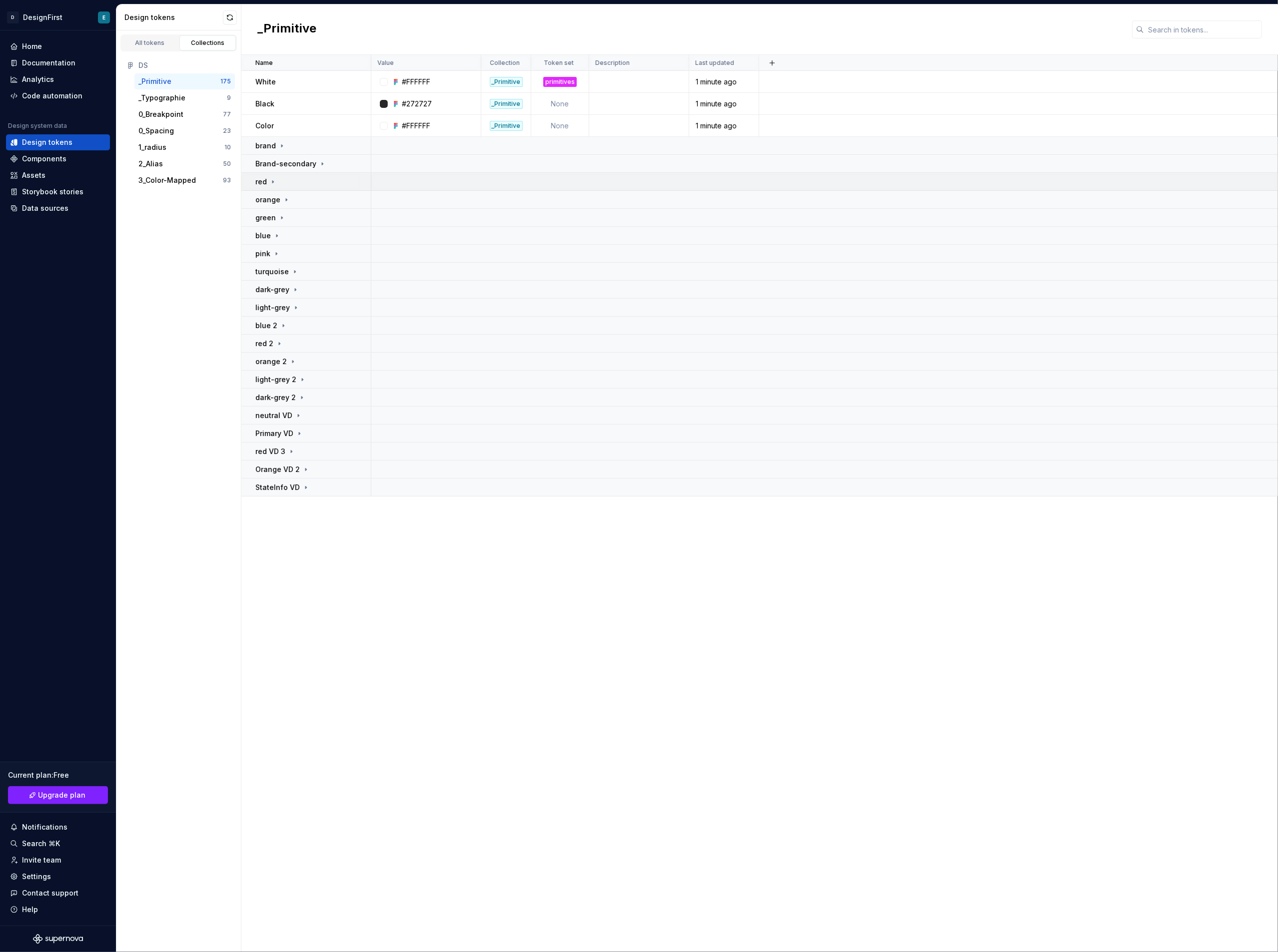
click at [277, 180] on div "red" at bounding box center [312, 182] width 115 height 10
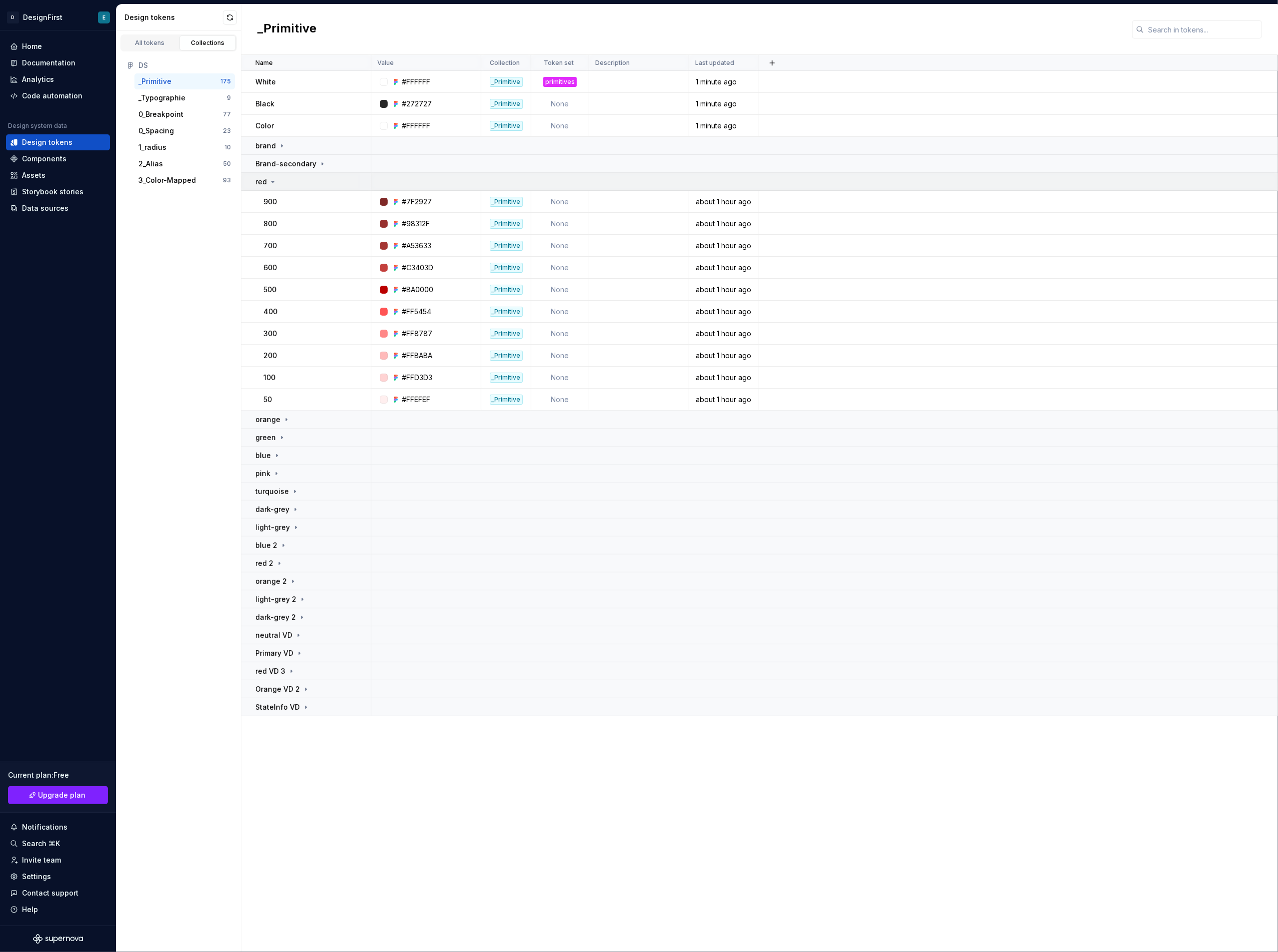
click at [277, 180] on div "red" at bounding box center [266, 182] width 21 height 10
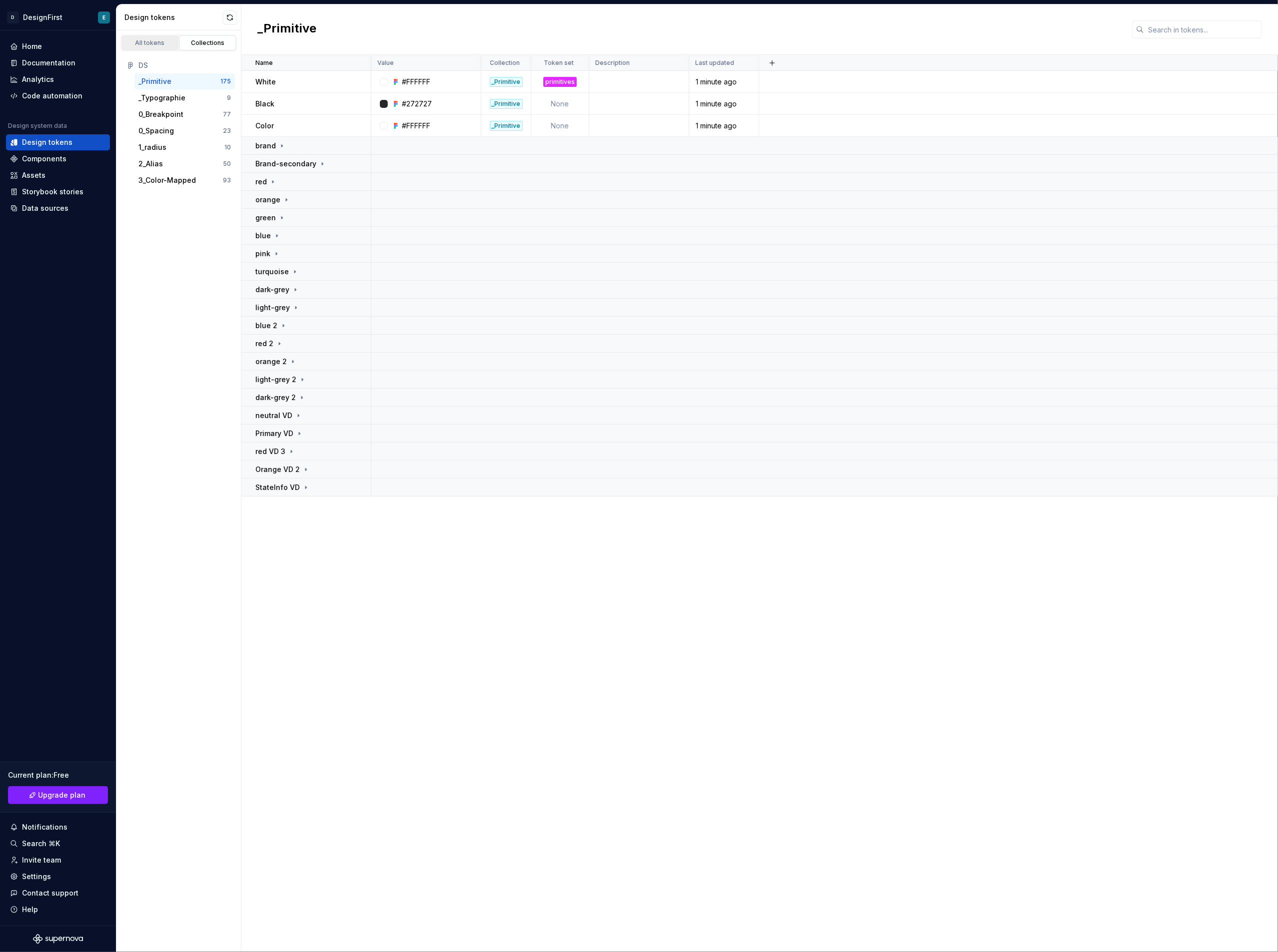
click at [153, 39] on link "All tokens" at bounding box center [150, 43] width 57 height 15
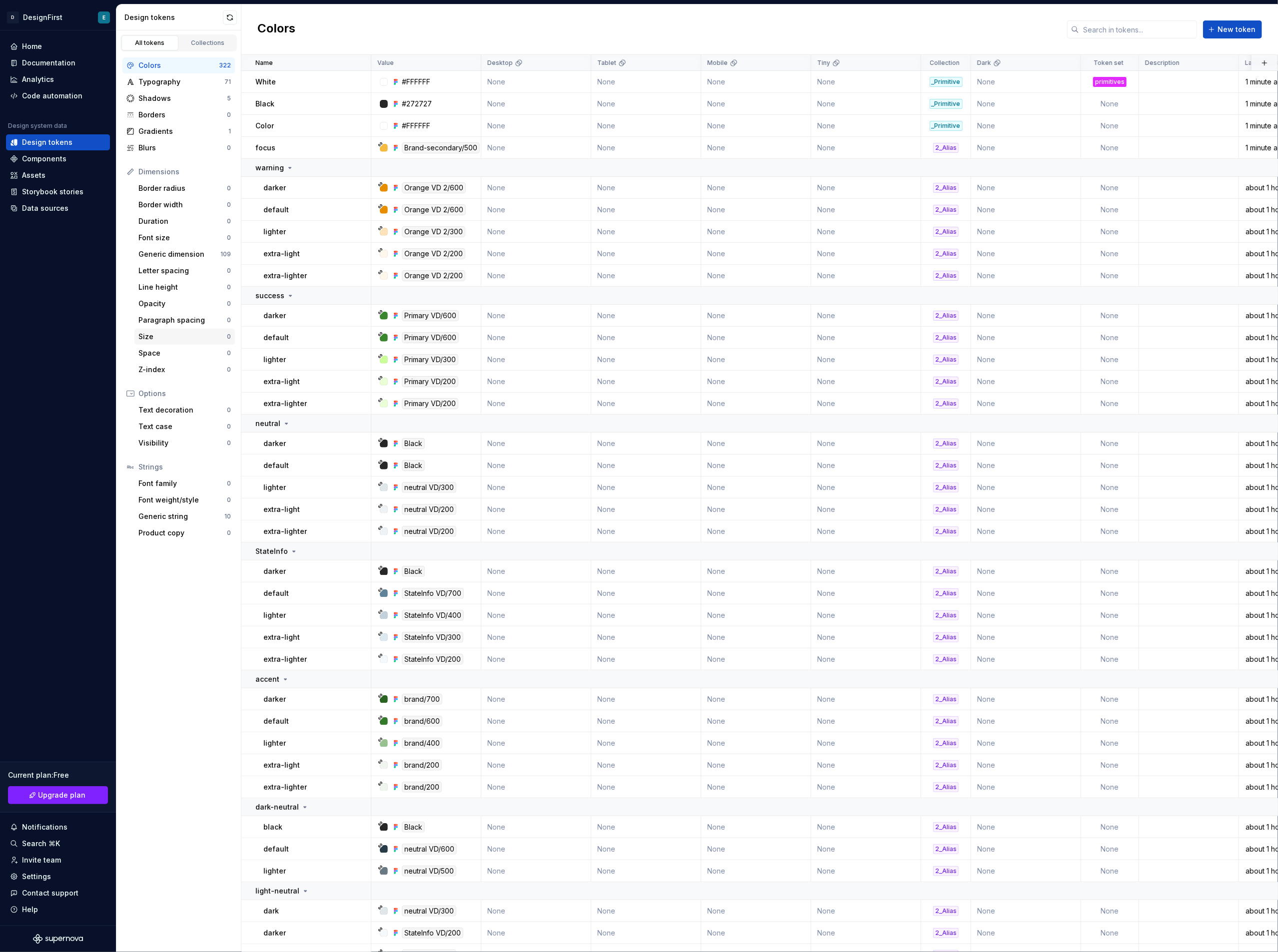
click at [178, 337] on div "Size" at bounding box center [183, 337] width 88 height 10
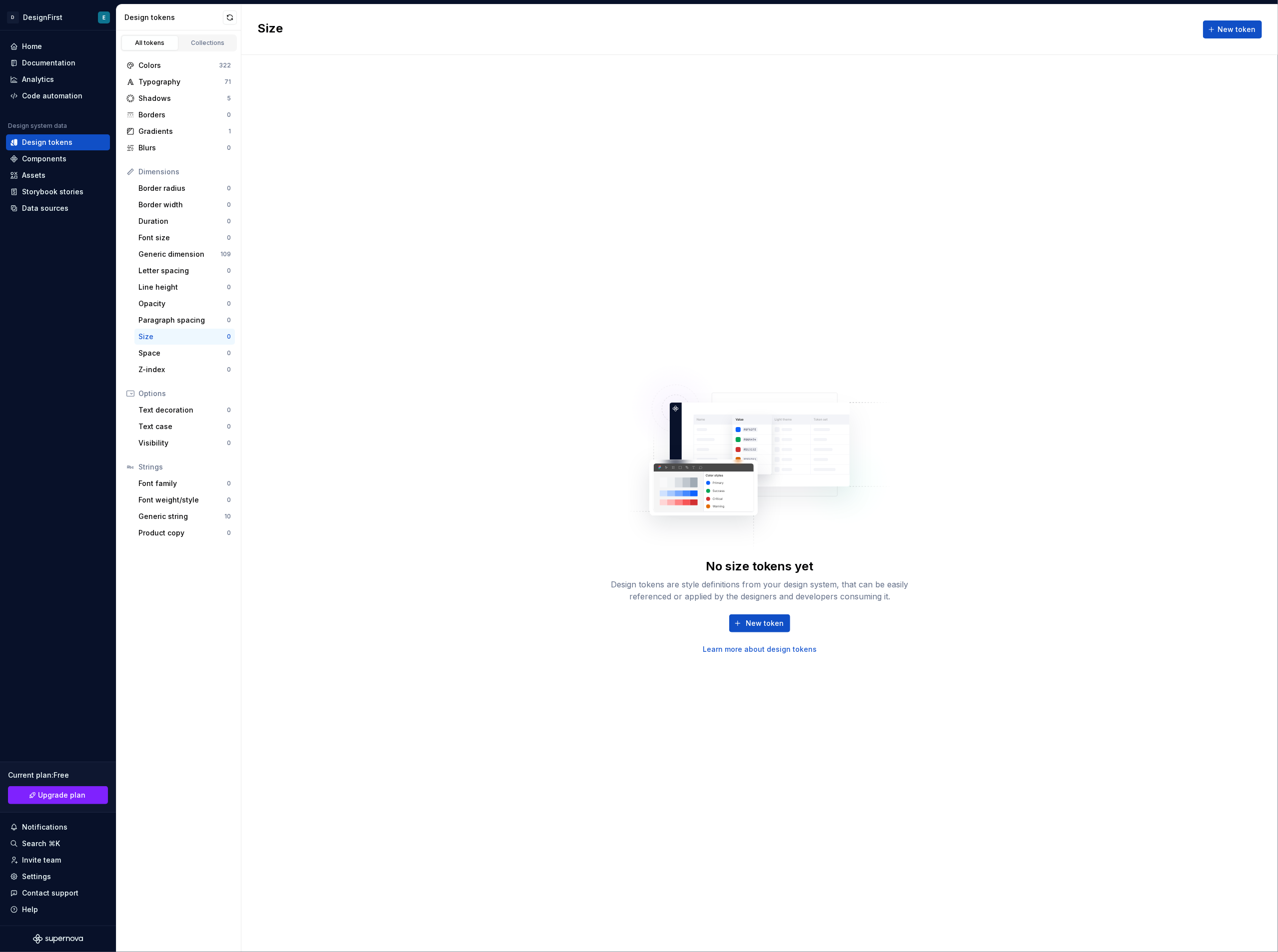
click at [765, 636] on div "New token Learn more about design tokens" at bounding box center [760, 634] width 320 height 40
click at [760, 625] on span "New token" at bounding box center [765, 623] width 38 height 10
click at [1136, 932] on span "Cancel" at bounding box center [1140, 935] width 25 height 10
click at [183, 250] on div "Generic dimension" at bounding box center [180, 254] width 82 height 10
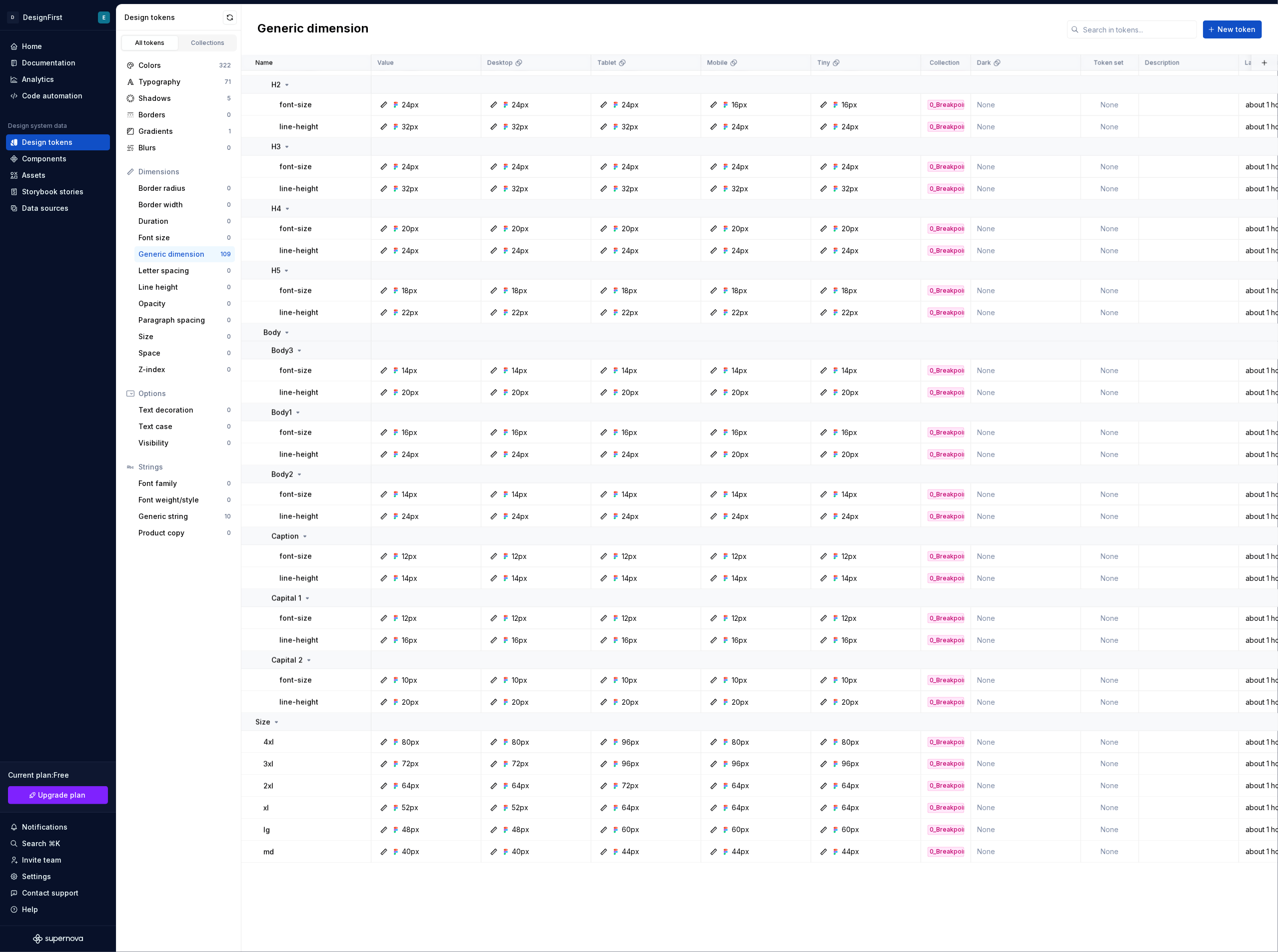
scroll to position [887, 0]
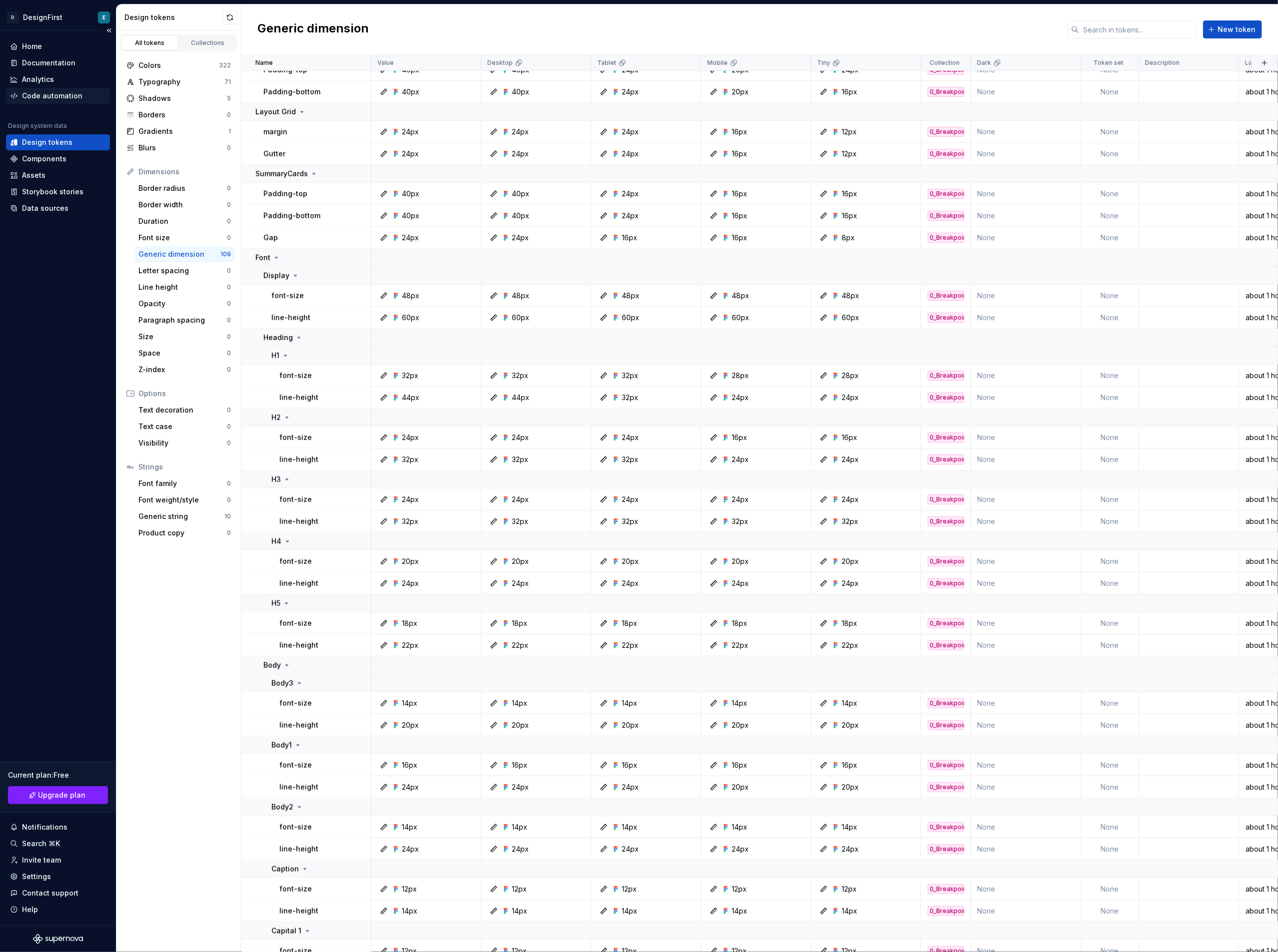
click at [34, 92] on div "Code automation" at bounding box center [52, 96] width 61 height 10
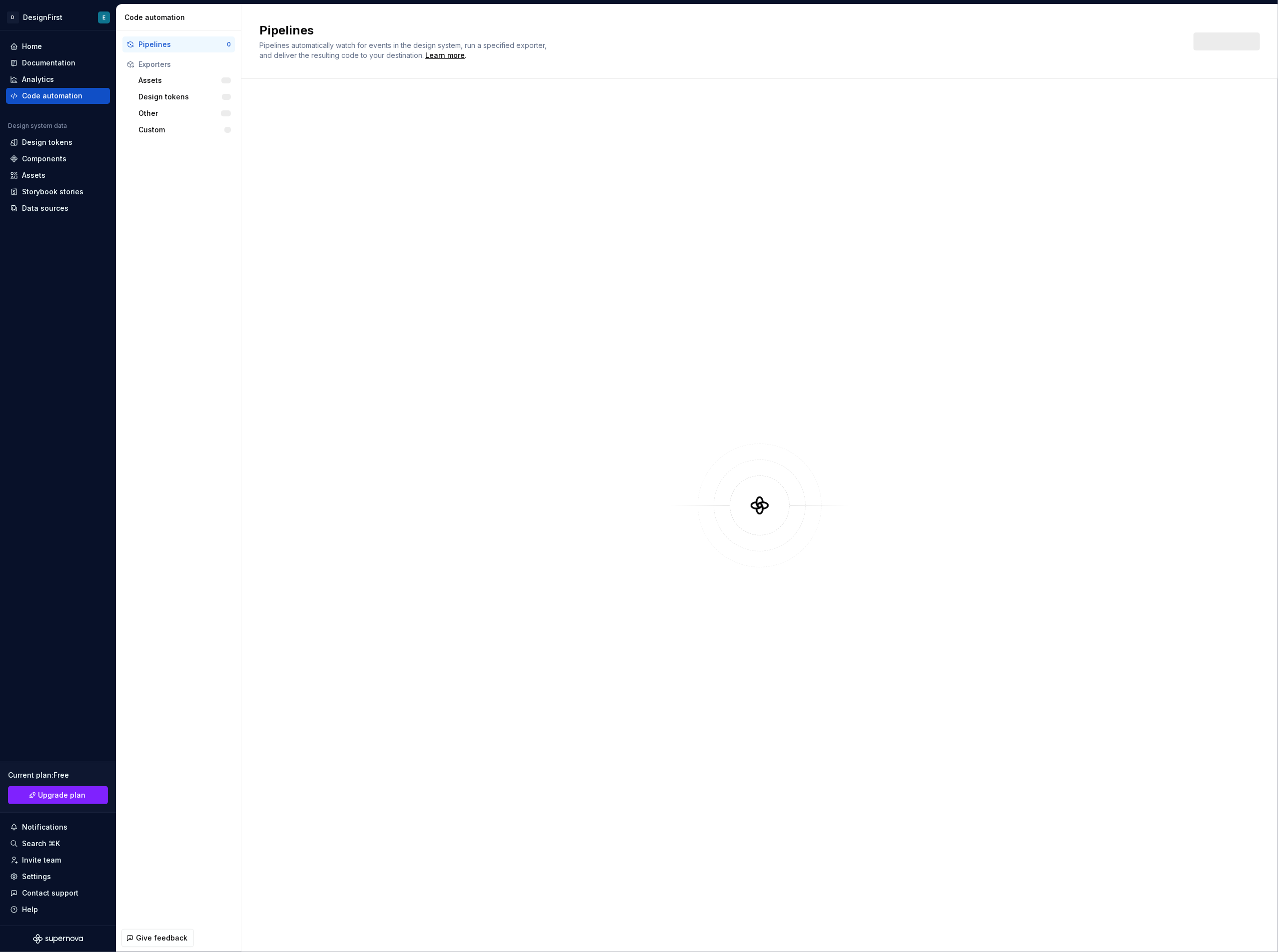
click at [172, 44] on div "Pipelines" at bounding box center [183, 44] width 88 height 10
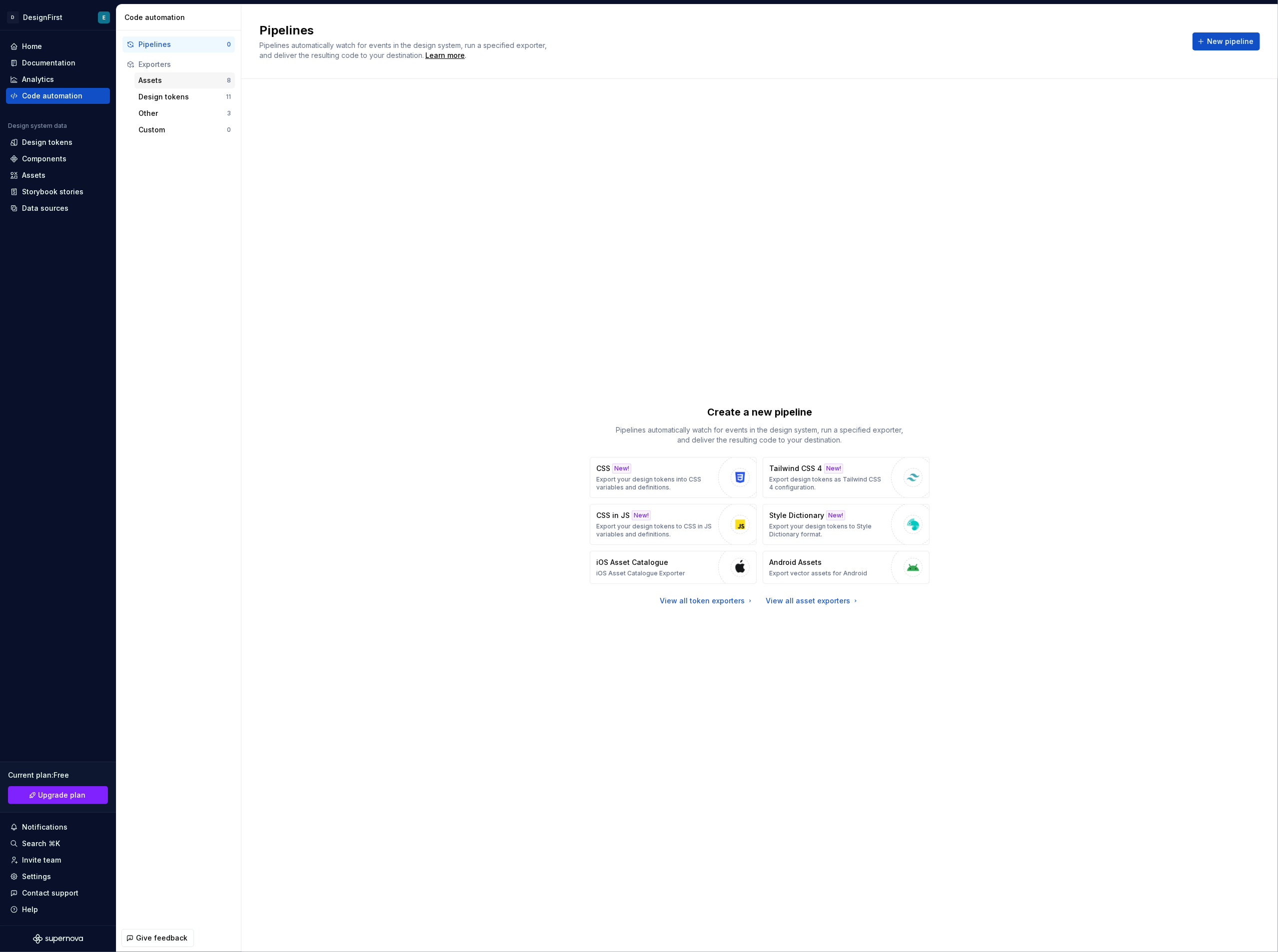
click at [161, 76] on div "Assets" at bounding box center [183, 80] width 88 height 10
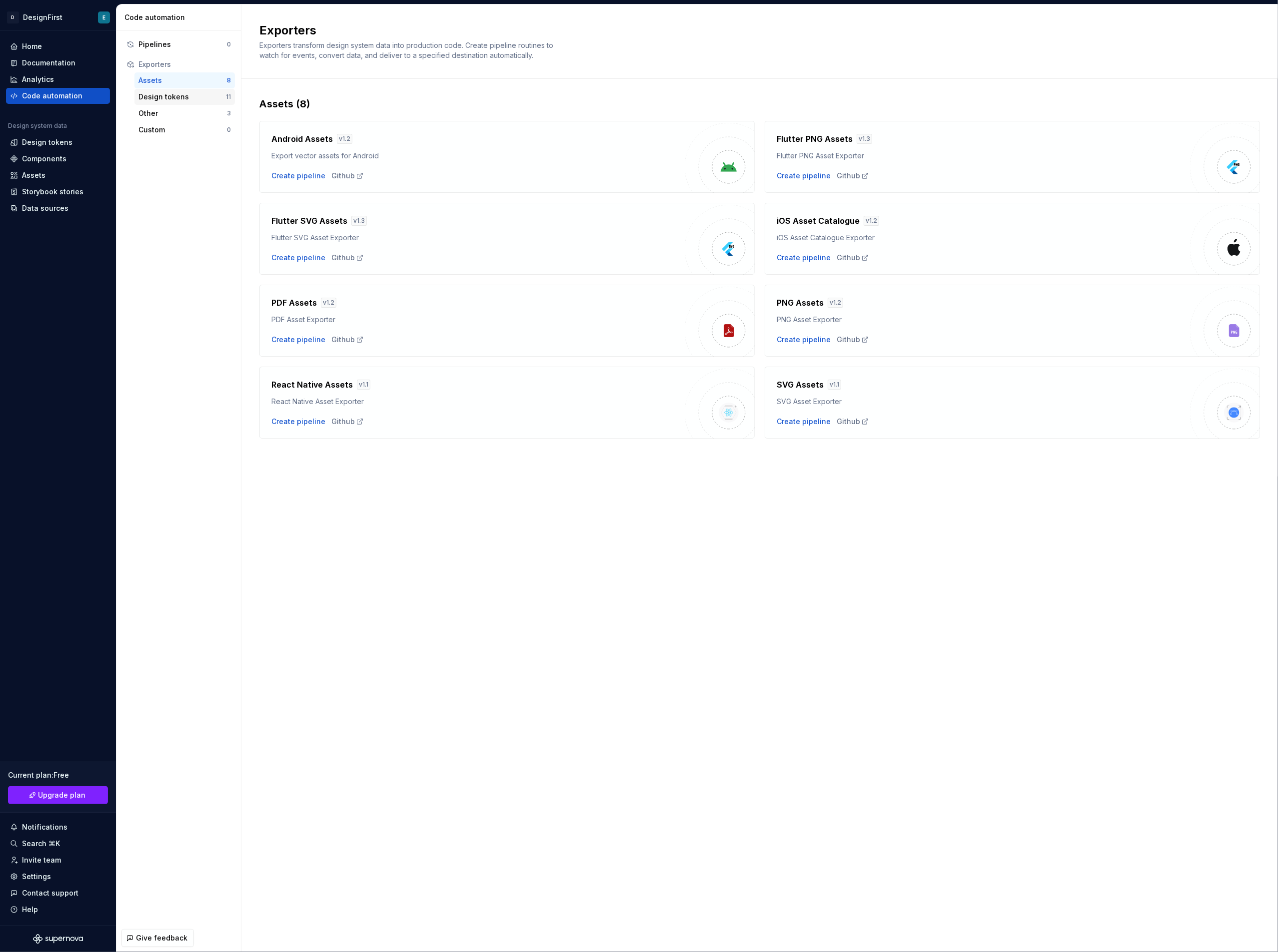
click at [155, 95] on div "Design tokens" at bounding box center [182, 97] width 88 height 10
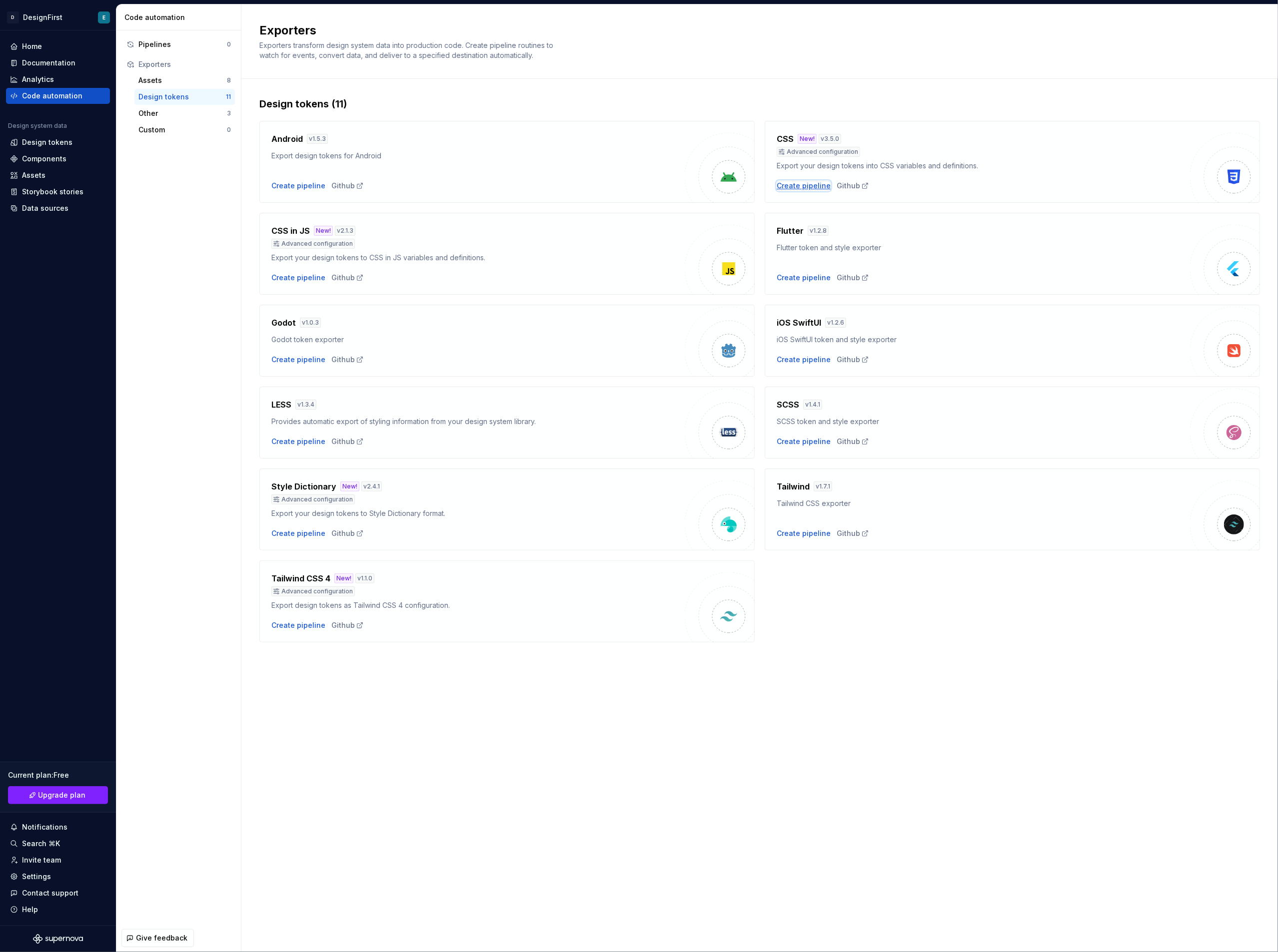
click at [808, 184] on div "Create pipeline" at bounding box center [804, 186] width 54 height 10
drag, startPoint x: 286, startPoint y: 258, endPoint x: 488, endPoint y: 256, distance: 202.0
click at [488, 256] on div "Export your design tokens to CSS in JS variables and definitions." at bounding box center [478, 257] width 413 height 10
click at [53, 161] on div "Components" at bounding box center [44, 159] width 45 height 10
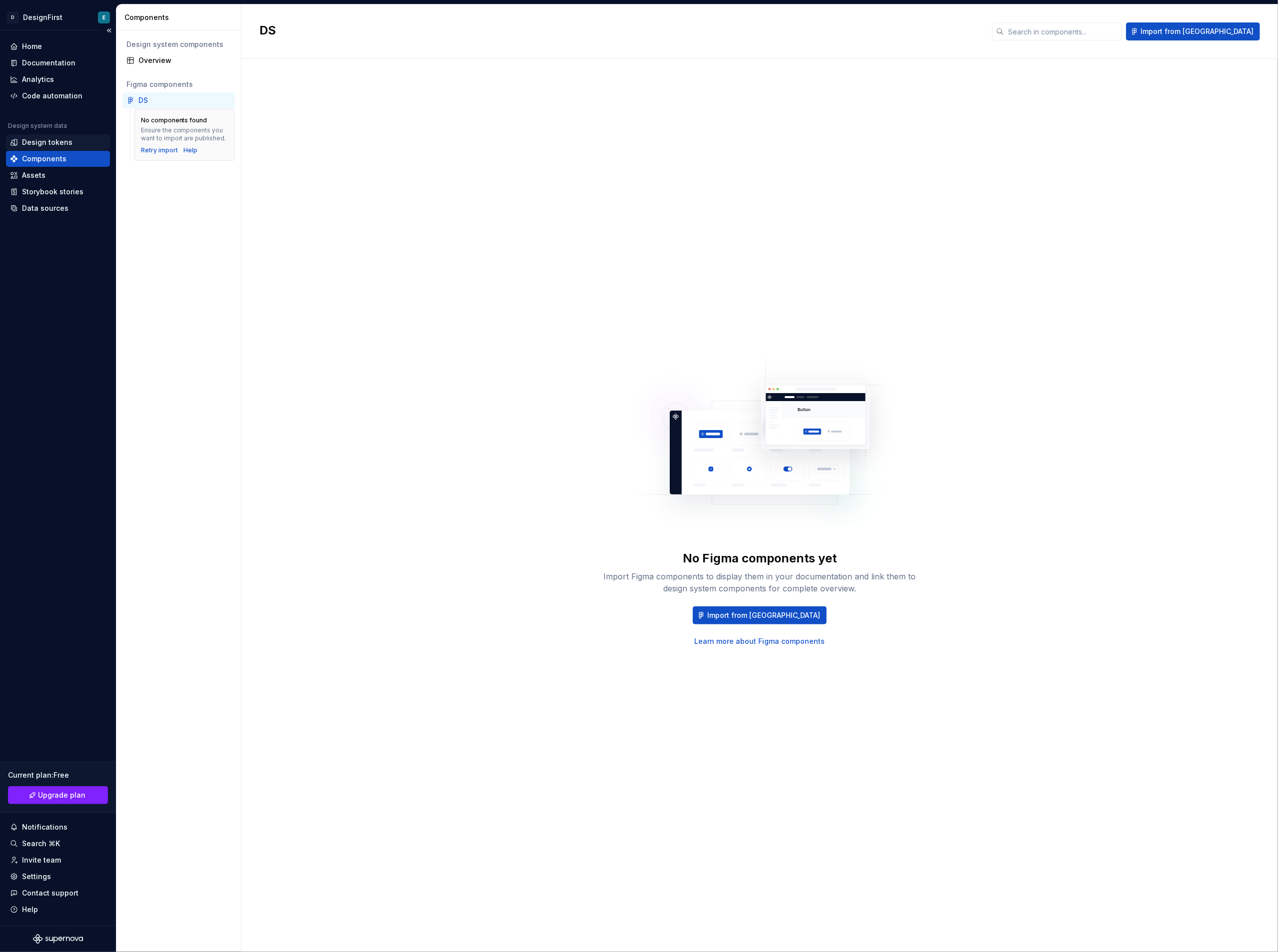
click at [50, 142] on div "Design tokens" at bounding box center [47, 142] width 50 height 10
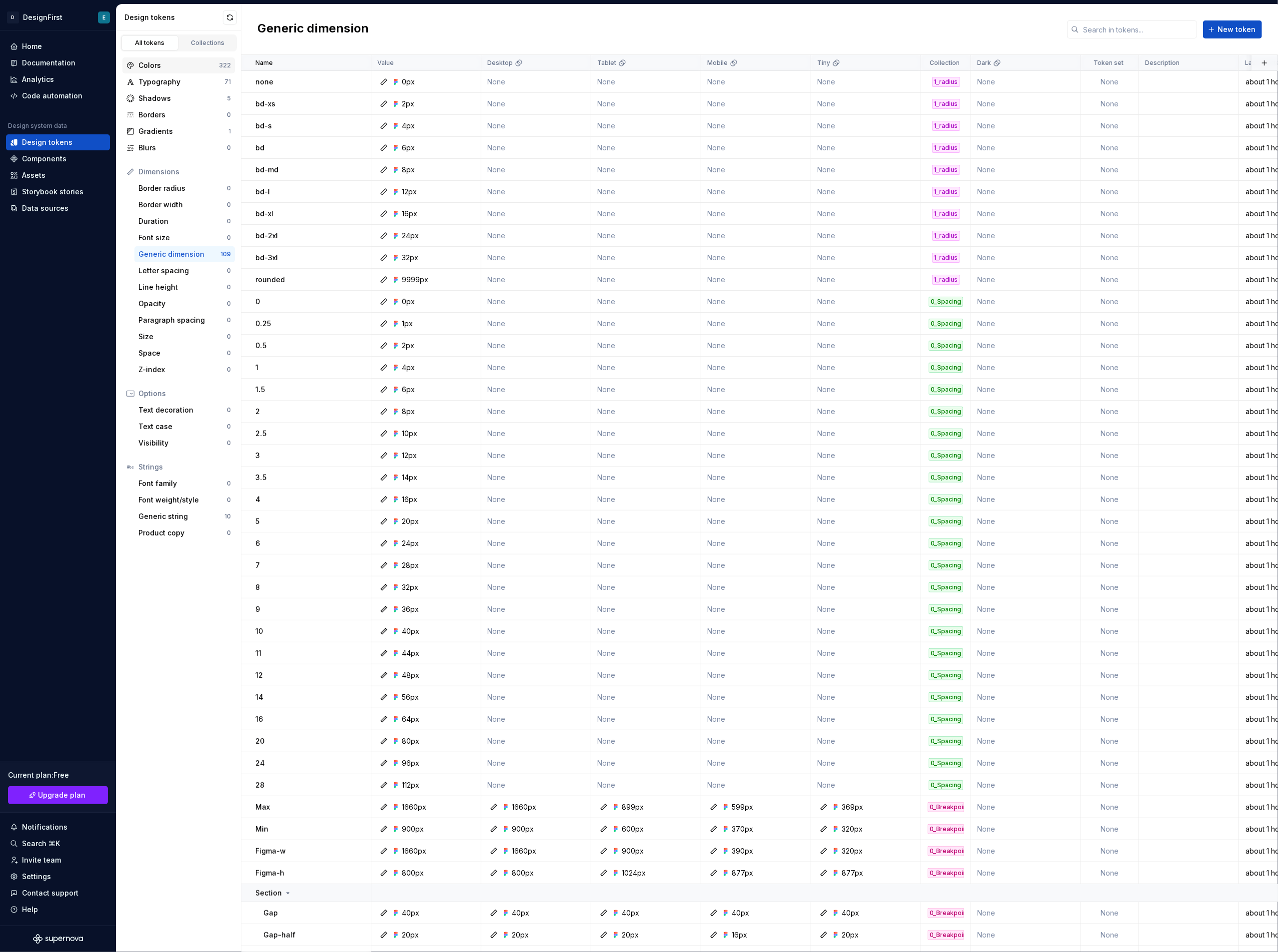
click at [156, 63] on div "Colors" at bounding box center [178, 66] width 80 height 10
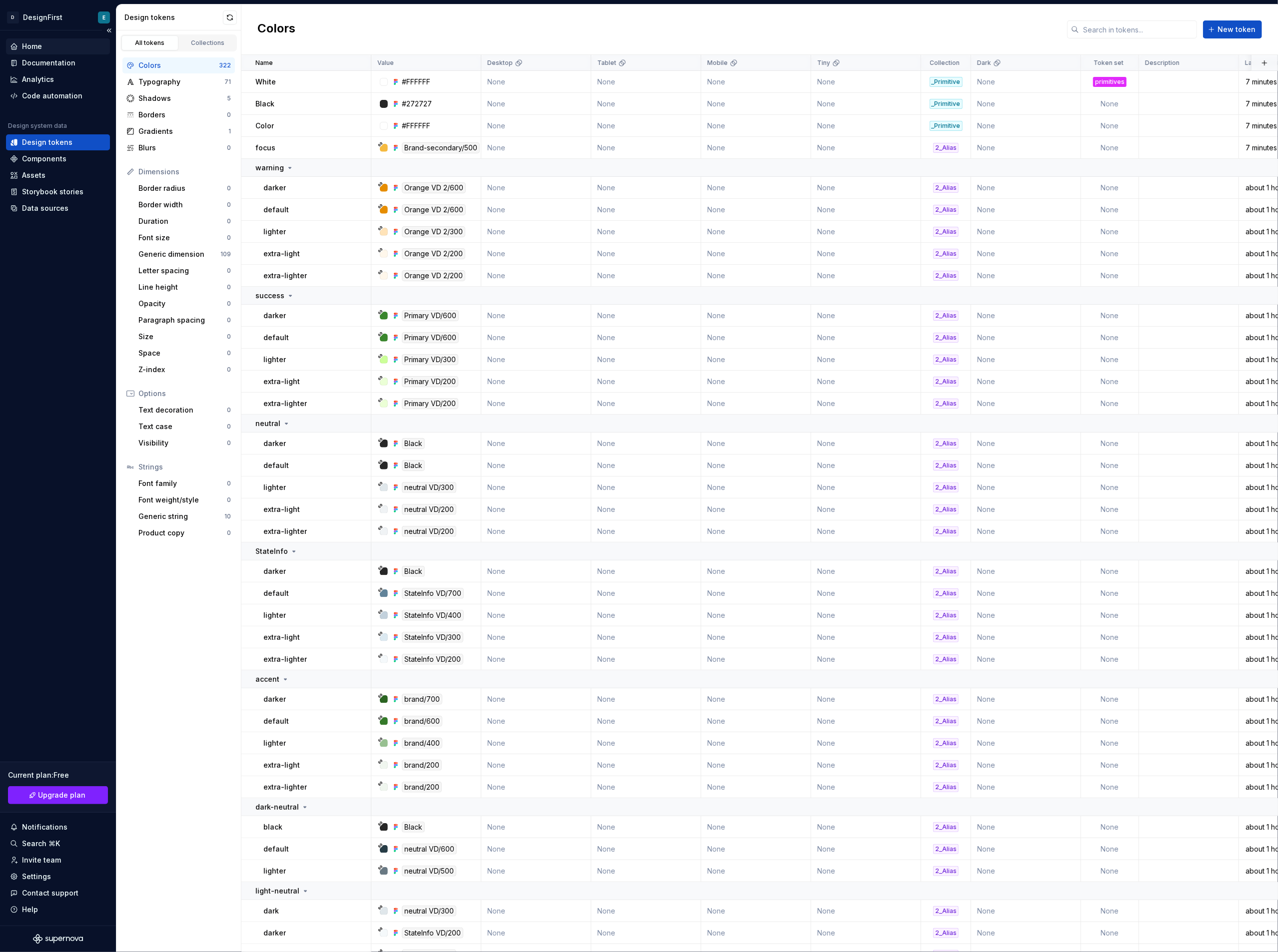
click at [45, 49] on div "Home" at bounding box center [58, 47] width 96 height 10
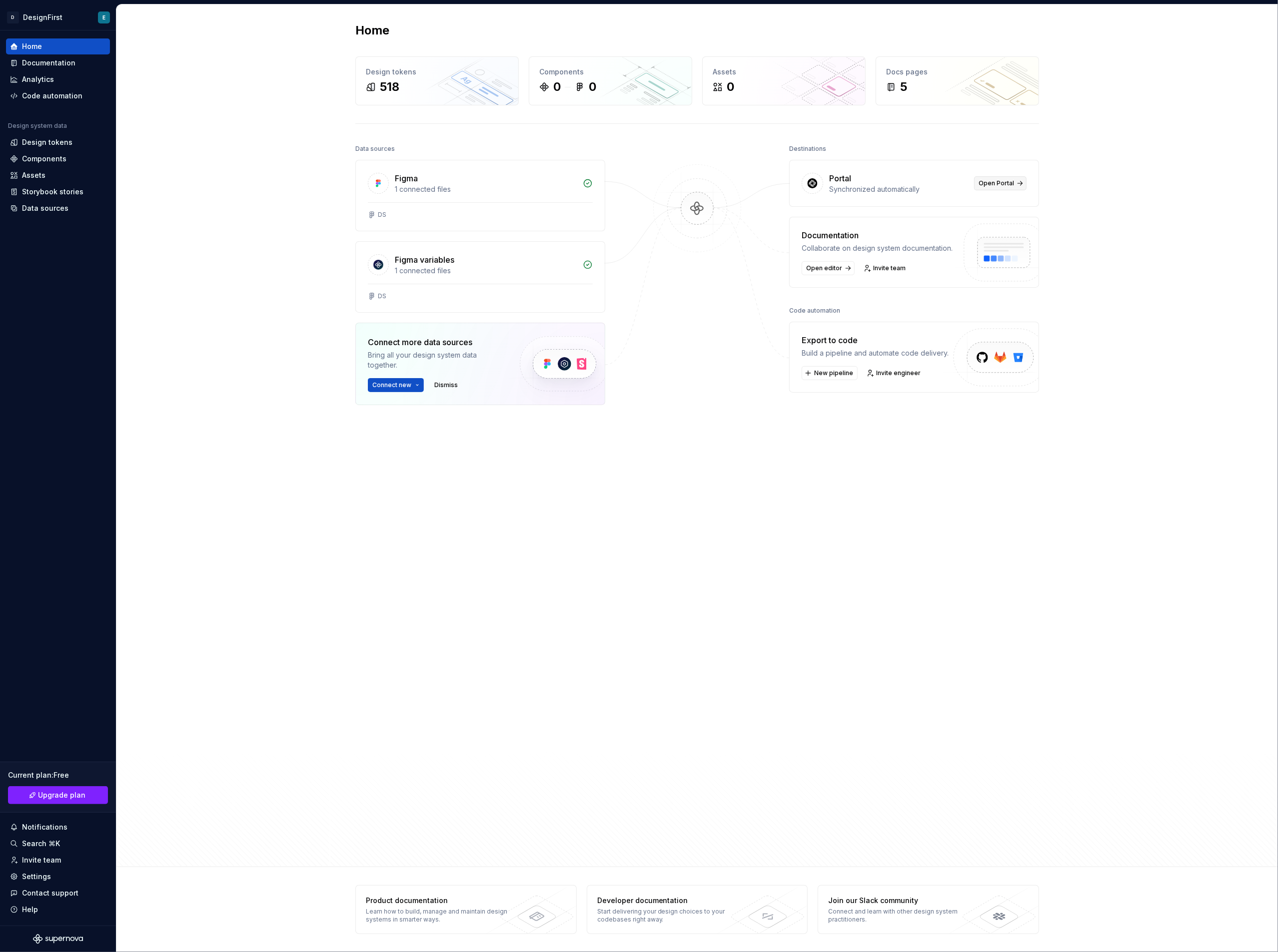
click at [1000, 186] on span "Open Portal" at bounding box center [997, 183] width 36 height 8
click at [827, 268] on span "Open editor" at bounding box center [824, 268] width 36 height 8
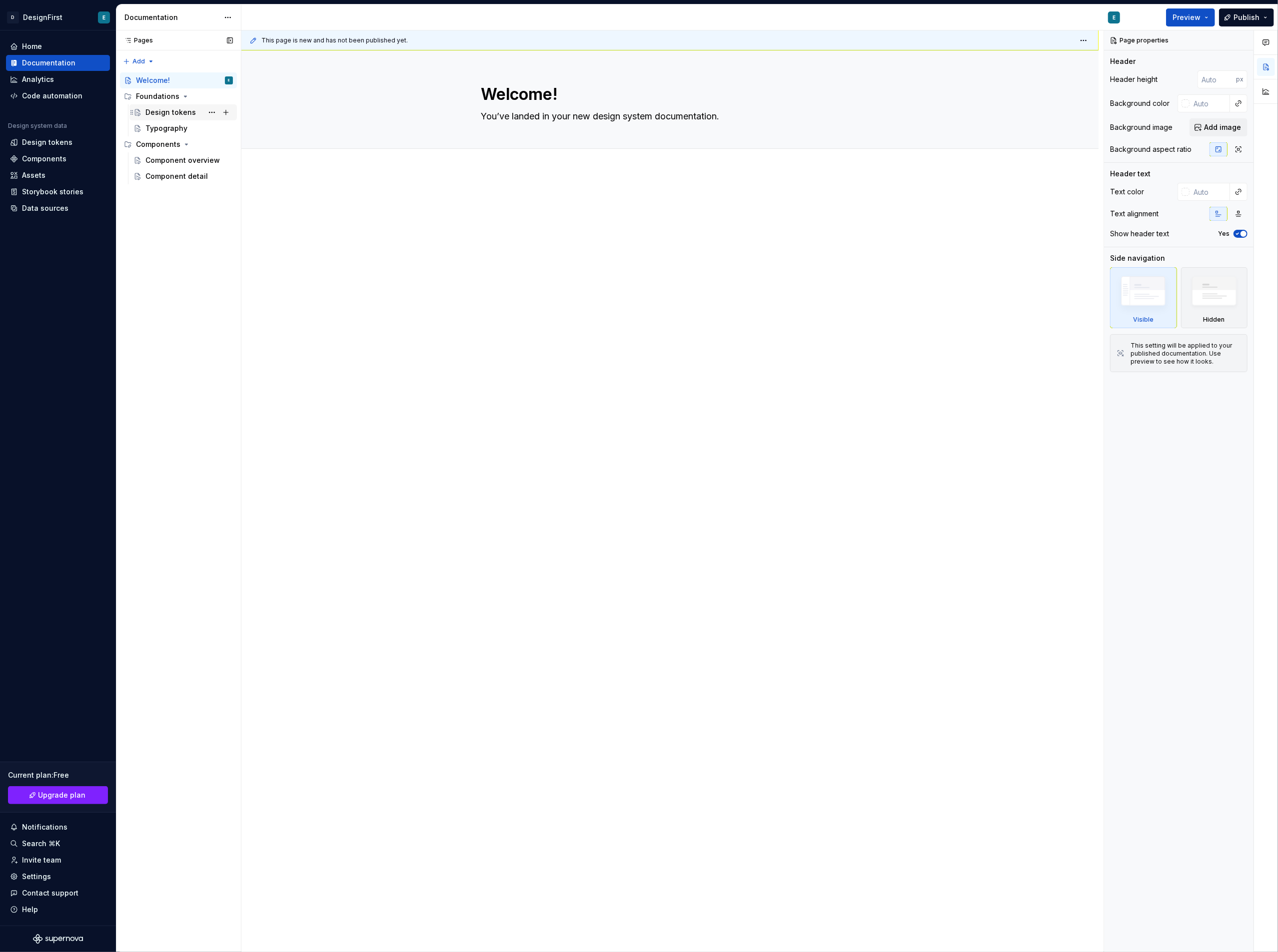
click at [173, 110] on div "Design tokens" at bounding box center [170, 112] width 50 height 10
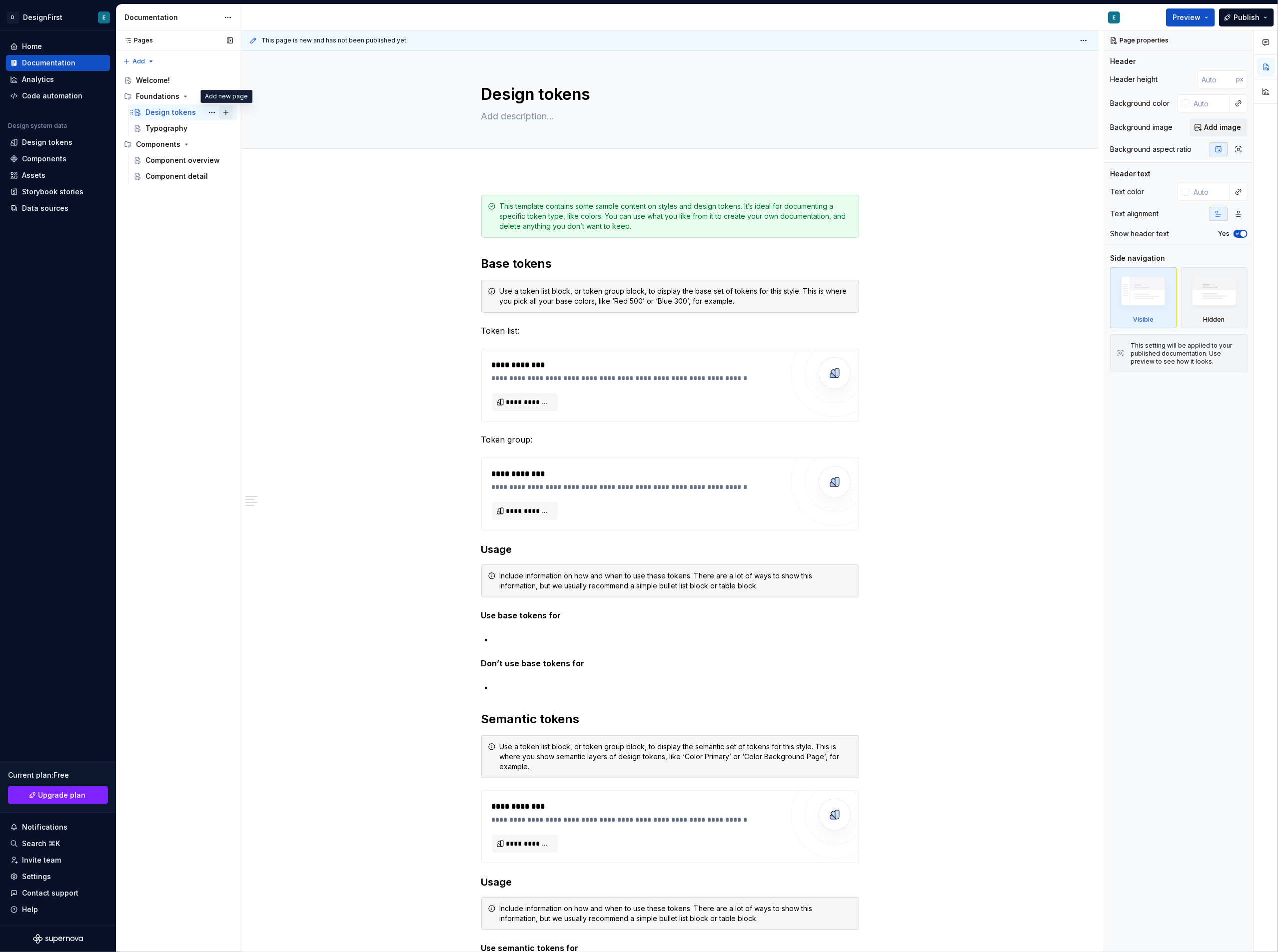
click at [226, 112] on button "Page tree" at bounding box center [226, 112] width 14 height 14
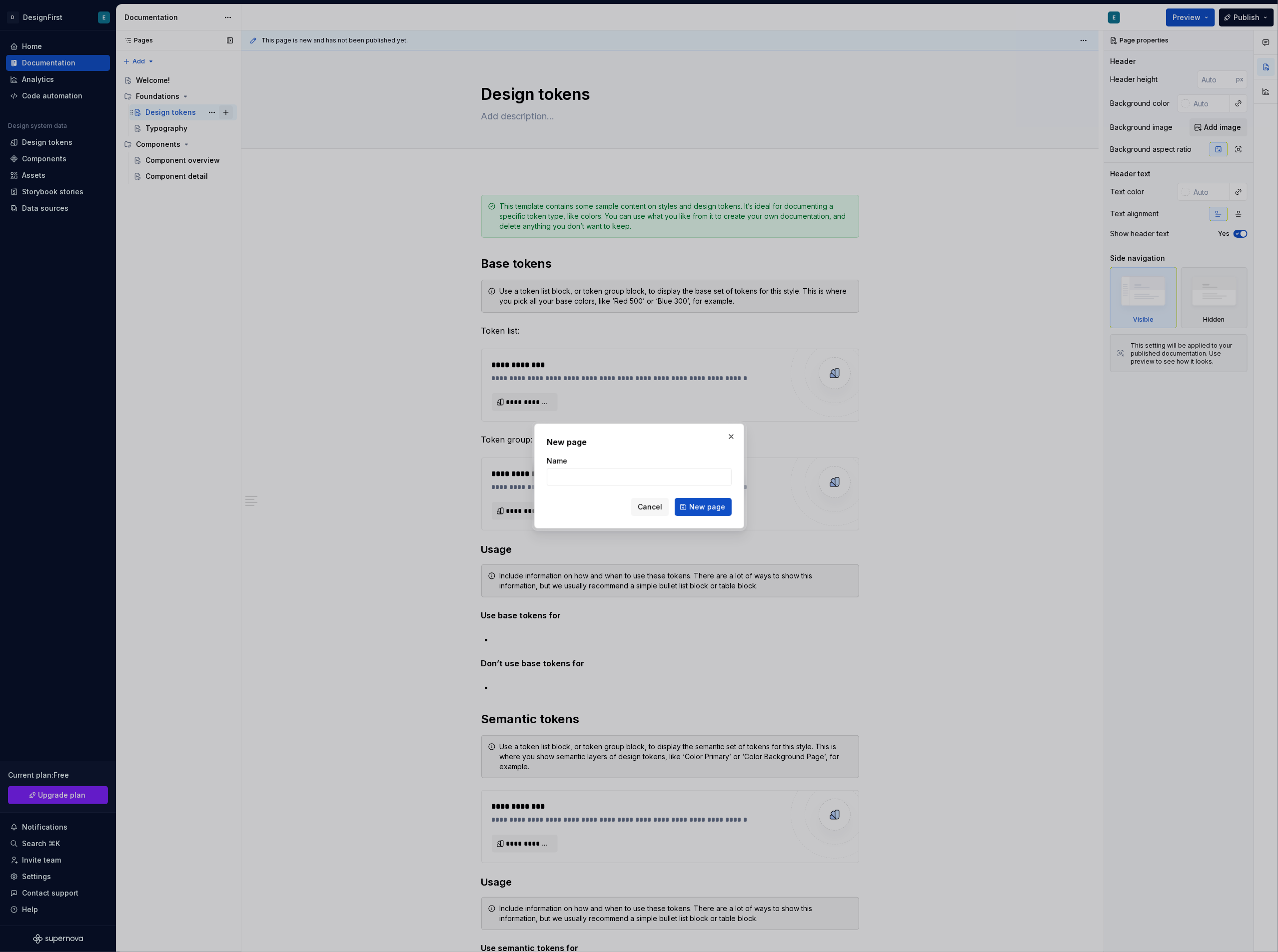
type textarea "*"
type input "test"
click button "New page" at bounding box center [703, 507] width 57 height 18
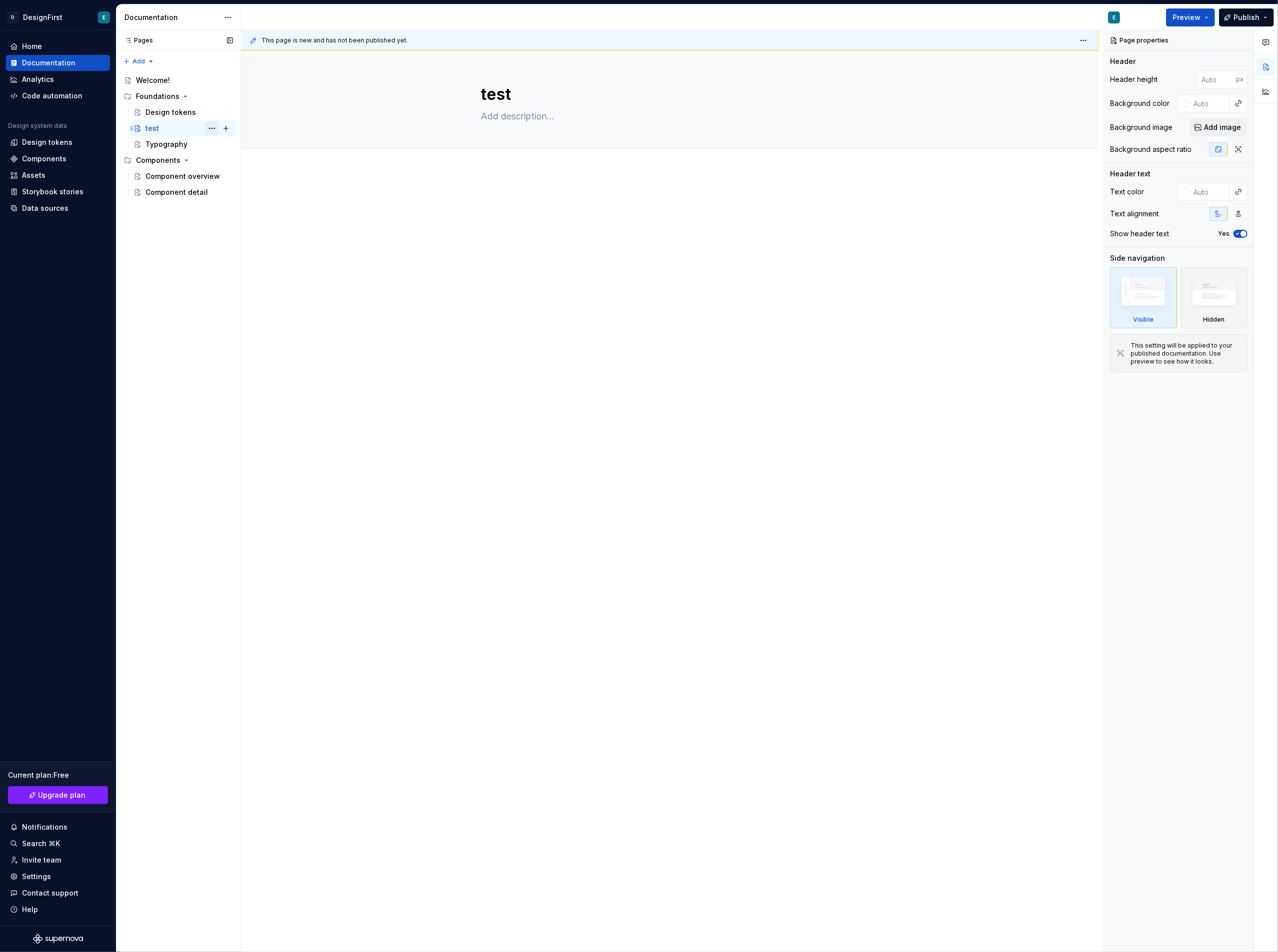
click at [208, 125] on button "Page tree" at bounding box center [212, 128] width 14 height 14
click at [249, 286] on div "Delete page" at bounding box center [272, 291] width 98 height 10
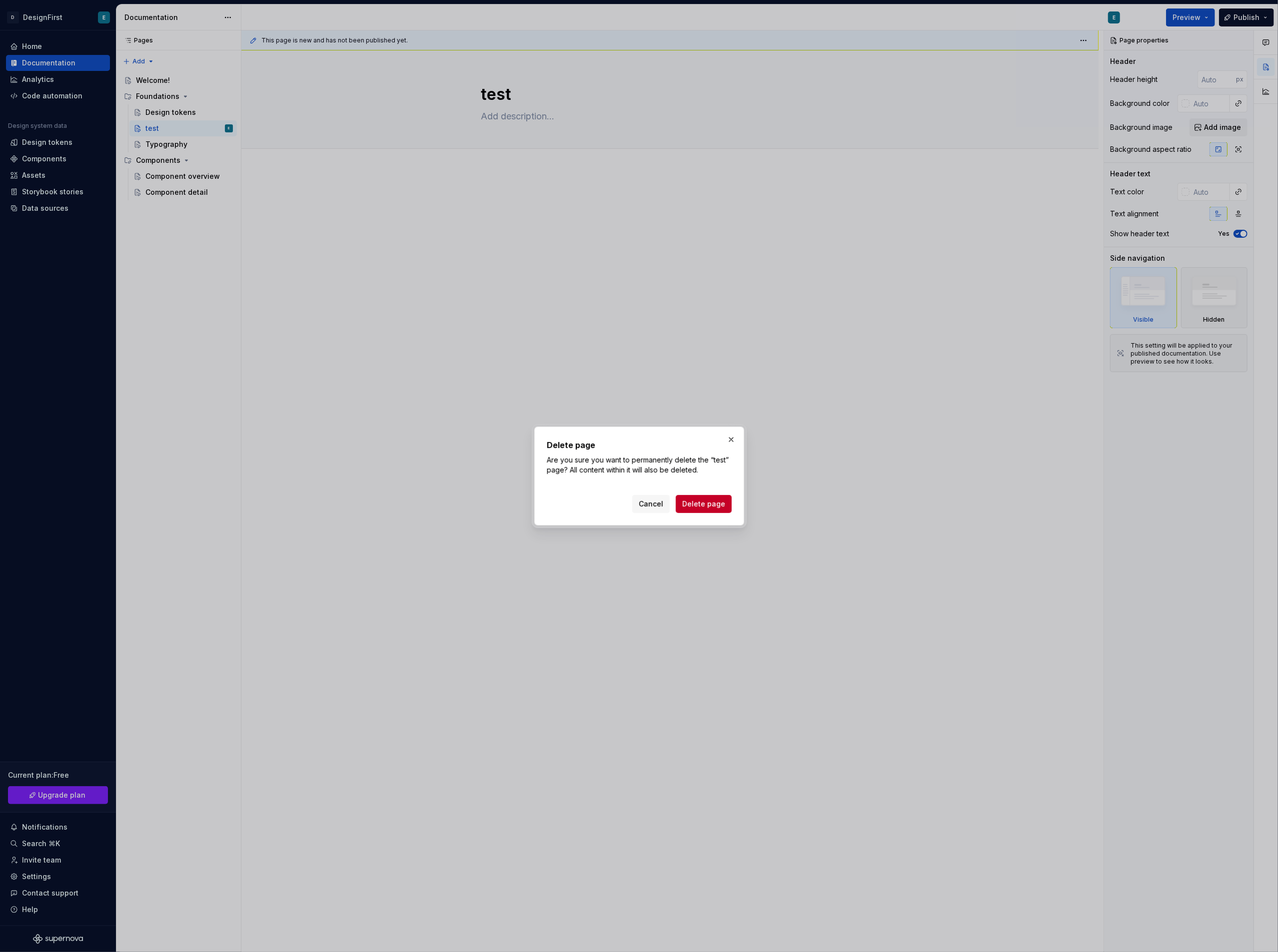
click at [712, 517] on div "Delete page Are you sure you want to permanently delete the “test” page? All co…" at bounding box center [639, 476] width 210 height 99
click at [703, 504] on span "Delete page" at bounding box center [703, 504] width 43 height 10
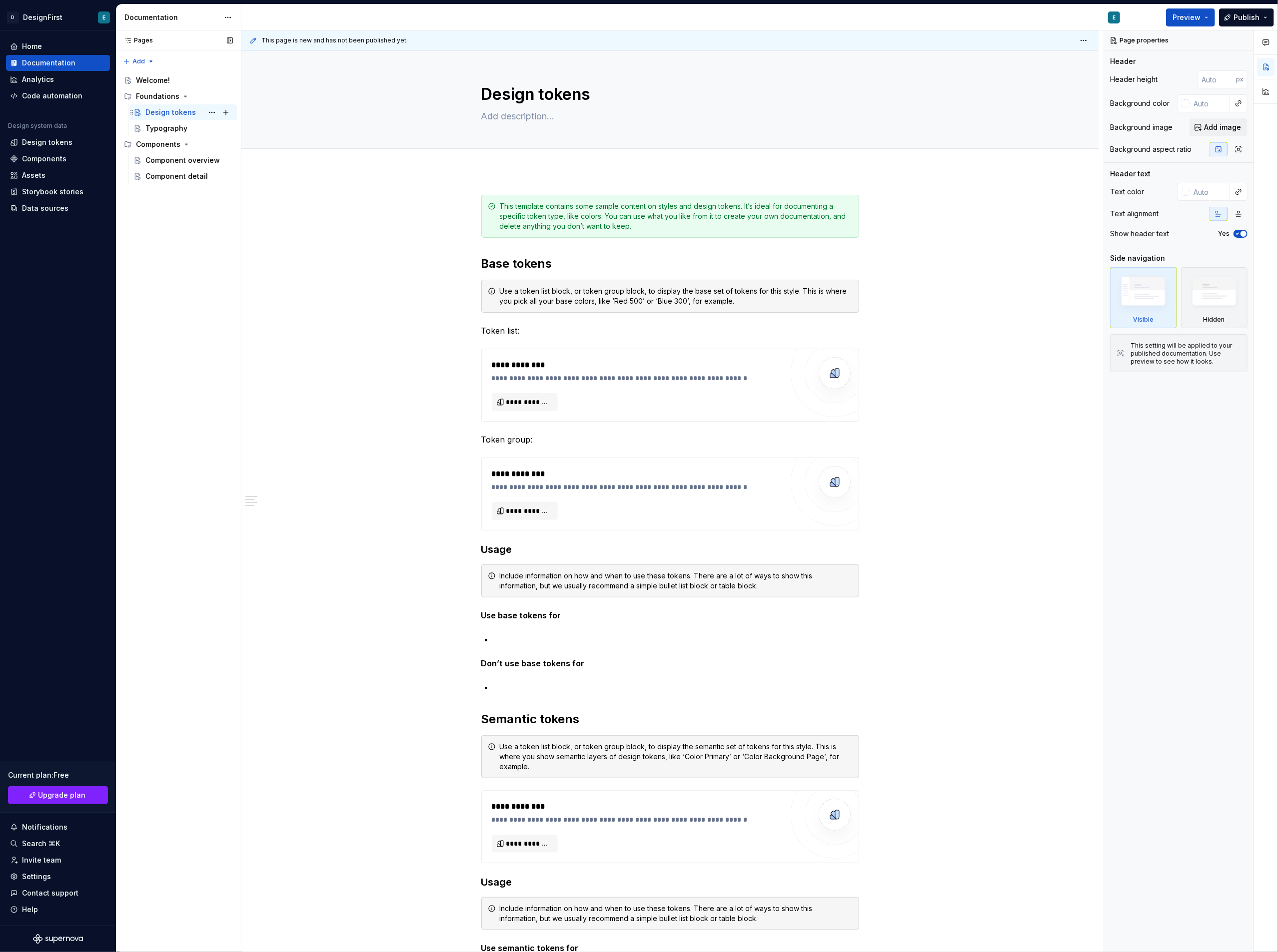
click at [174, 115] on div "Design tokens" at bounding box center [170, 112] width 50 height 10
type textarea "*"
click at [35, 78] on div "Analytics" at bounding box center [38, 79] width 32 height 10
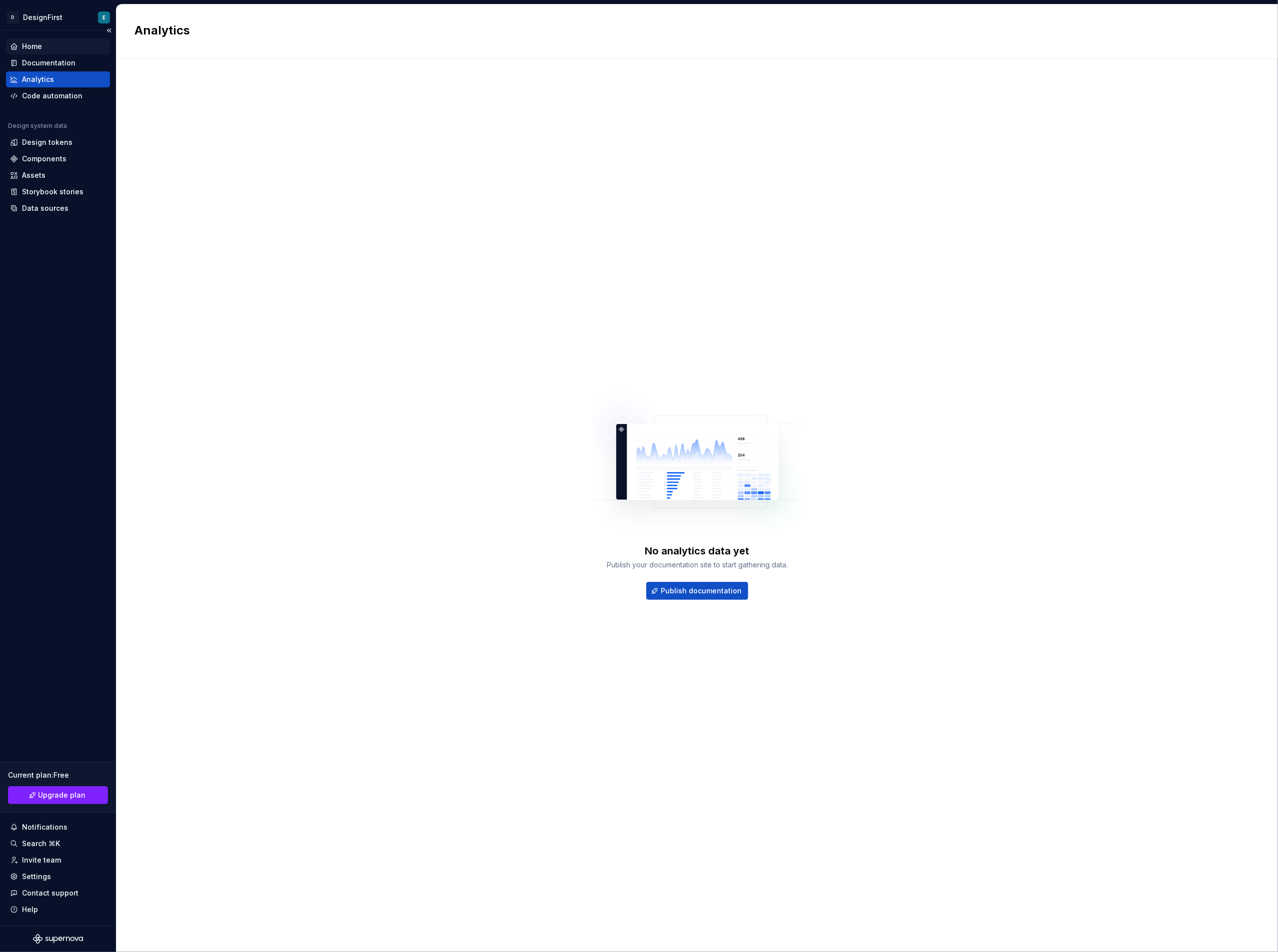
click at [41, 47] on div "Home" at bounding box center [32, 47] width 20 height 10
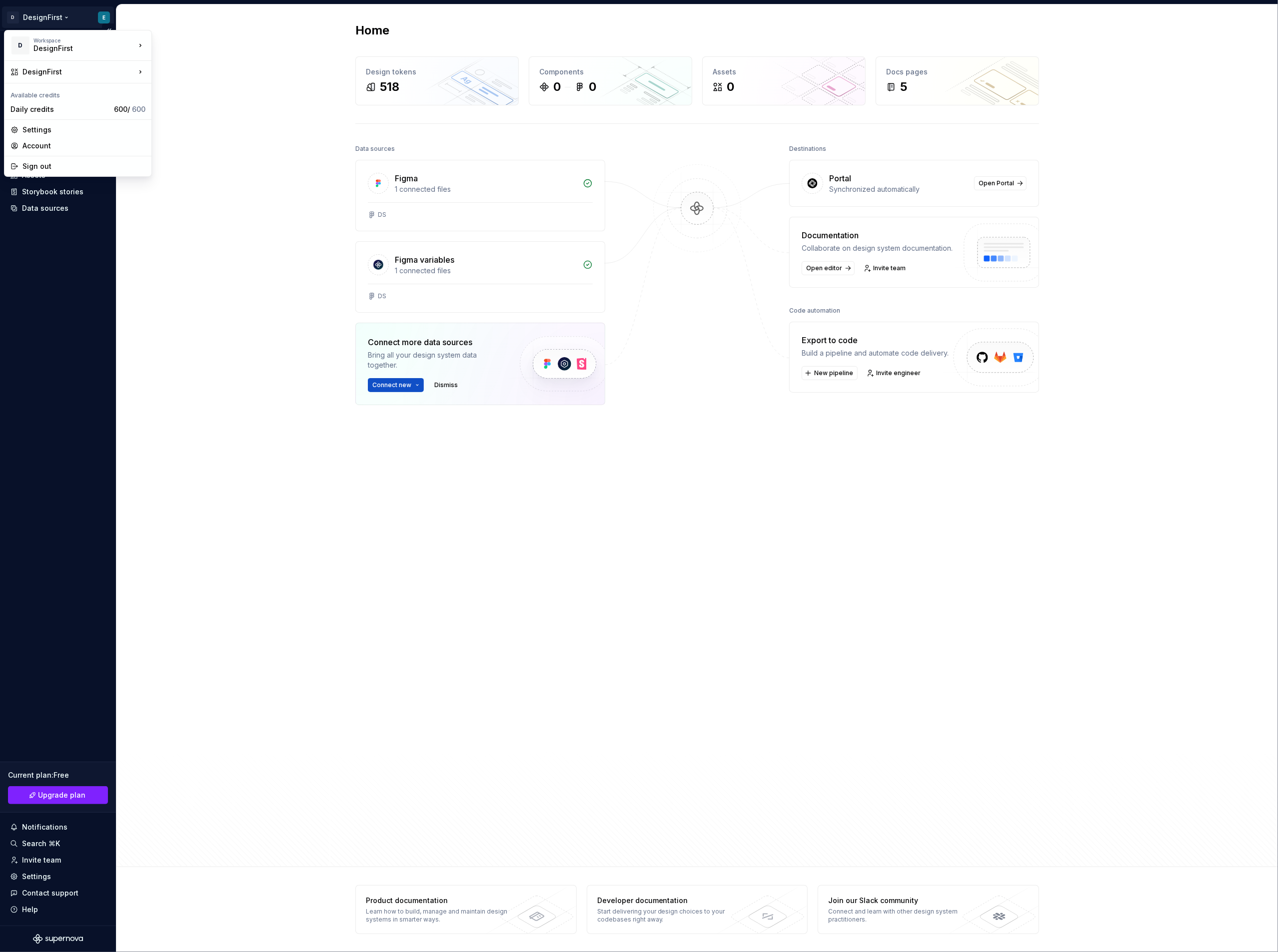
click at [43, 19] on html "D DesignFirst E Home Documentation Analytics Code automation Design system data…" at bounding box center [639, 476] width 1278 height 952
click at [212, 98] on div "Manage design systems" at bounding box center [220, 96] width 104 height 10
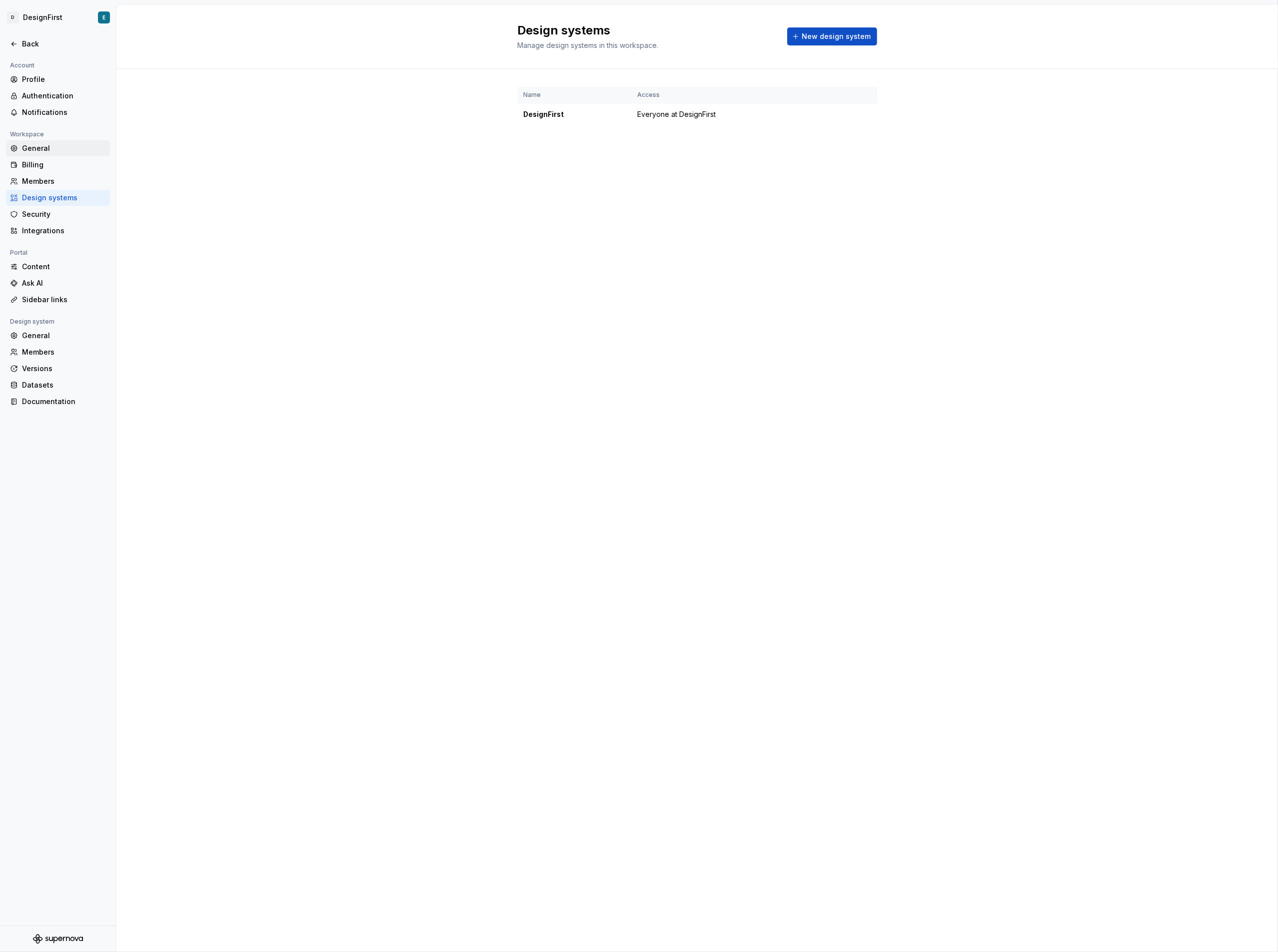
click at [61, 144] on div "General" at bounding box center [64, 148] width 84 height 10
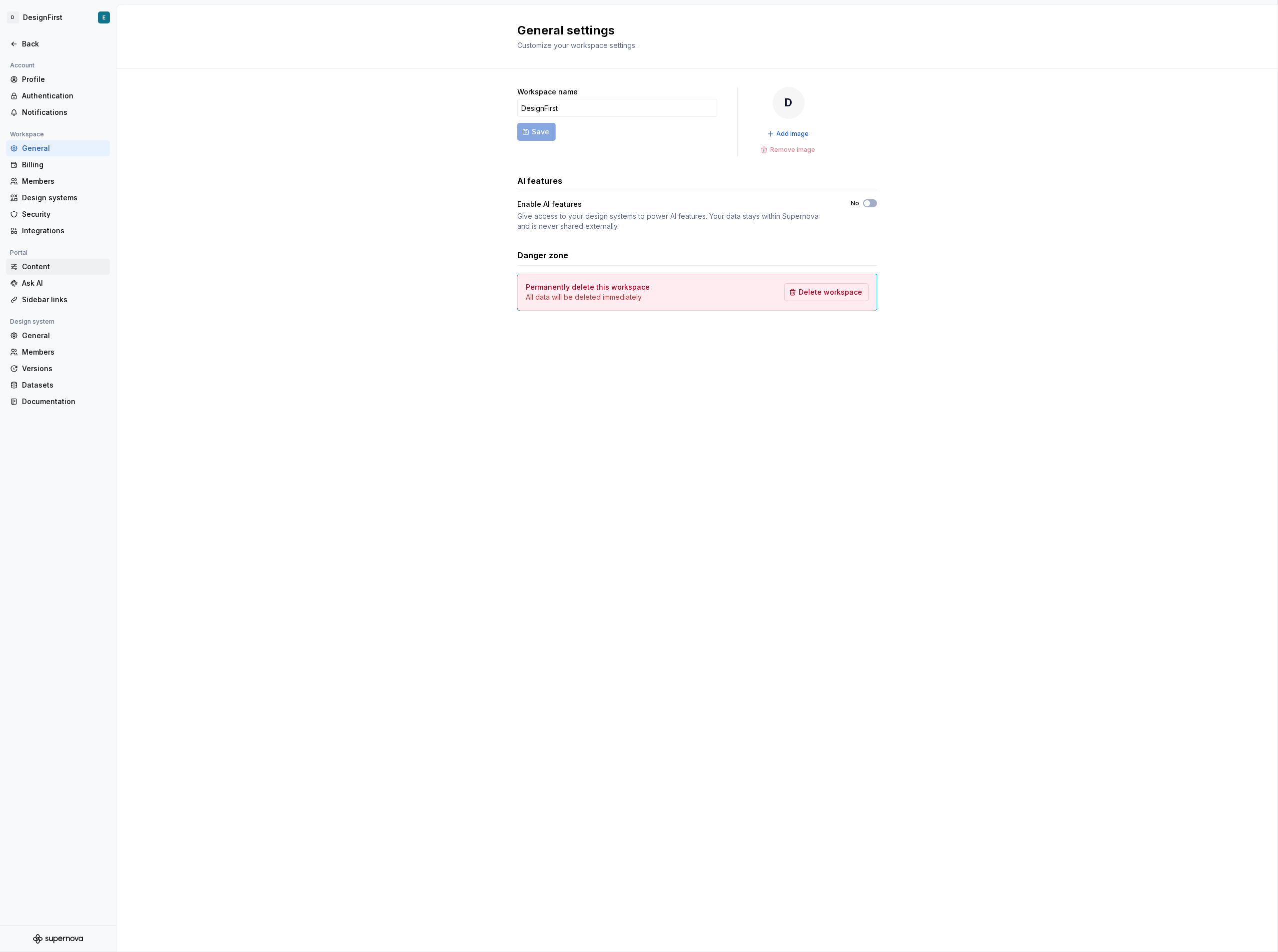
click at [44, 267] on div "Content" at bounding box center [64, 267] width 84 height 10
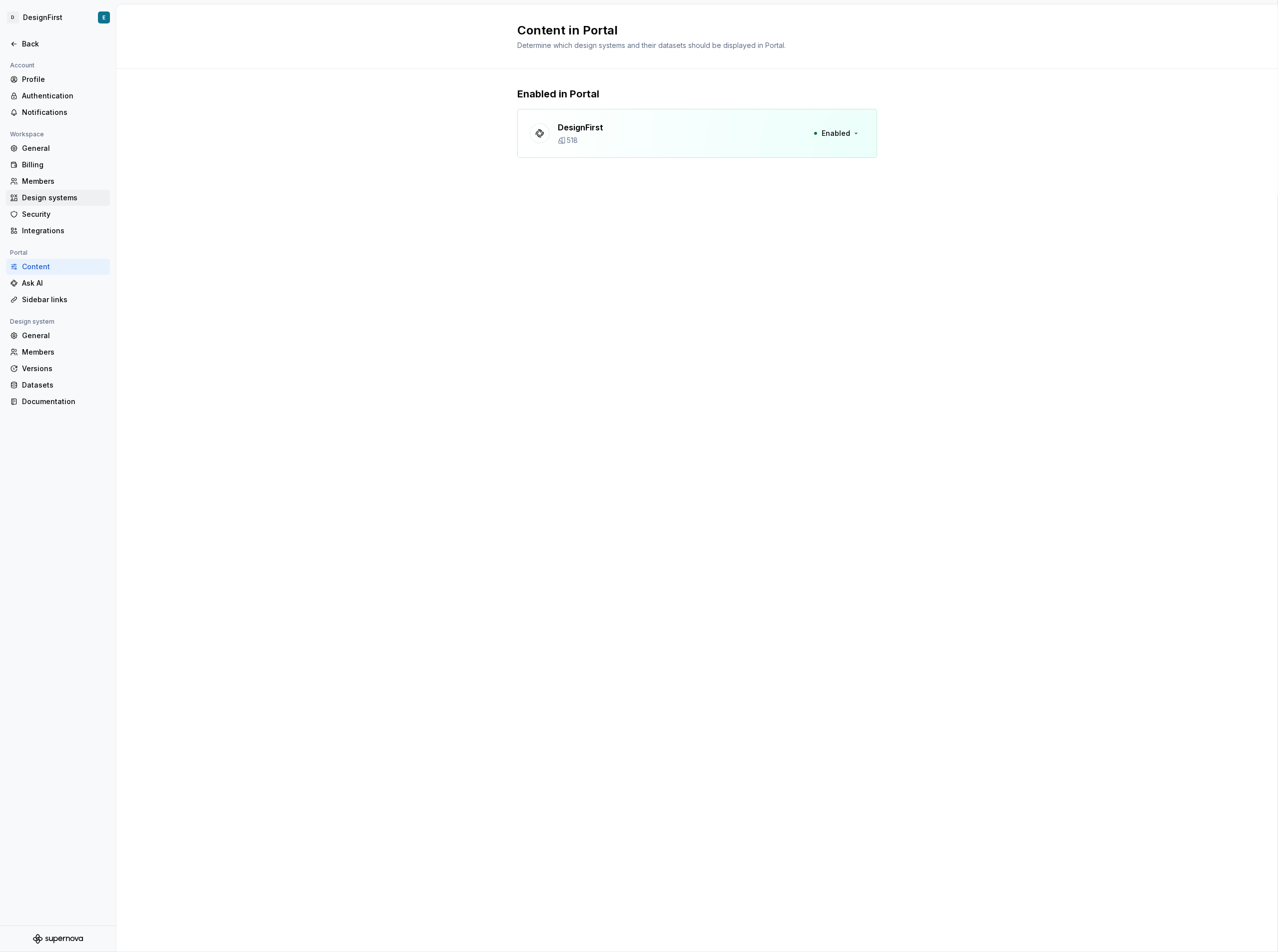
click at [62, 193] on div "Design systems" at bounding box center [64, 198] width 84 height 10
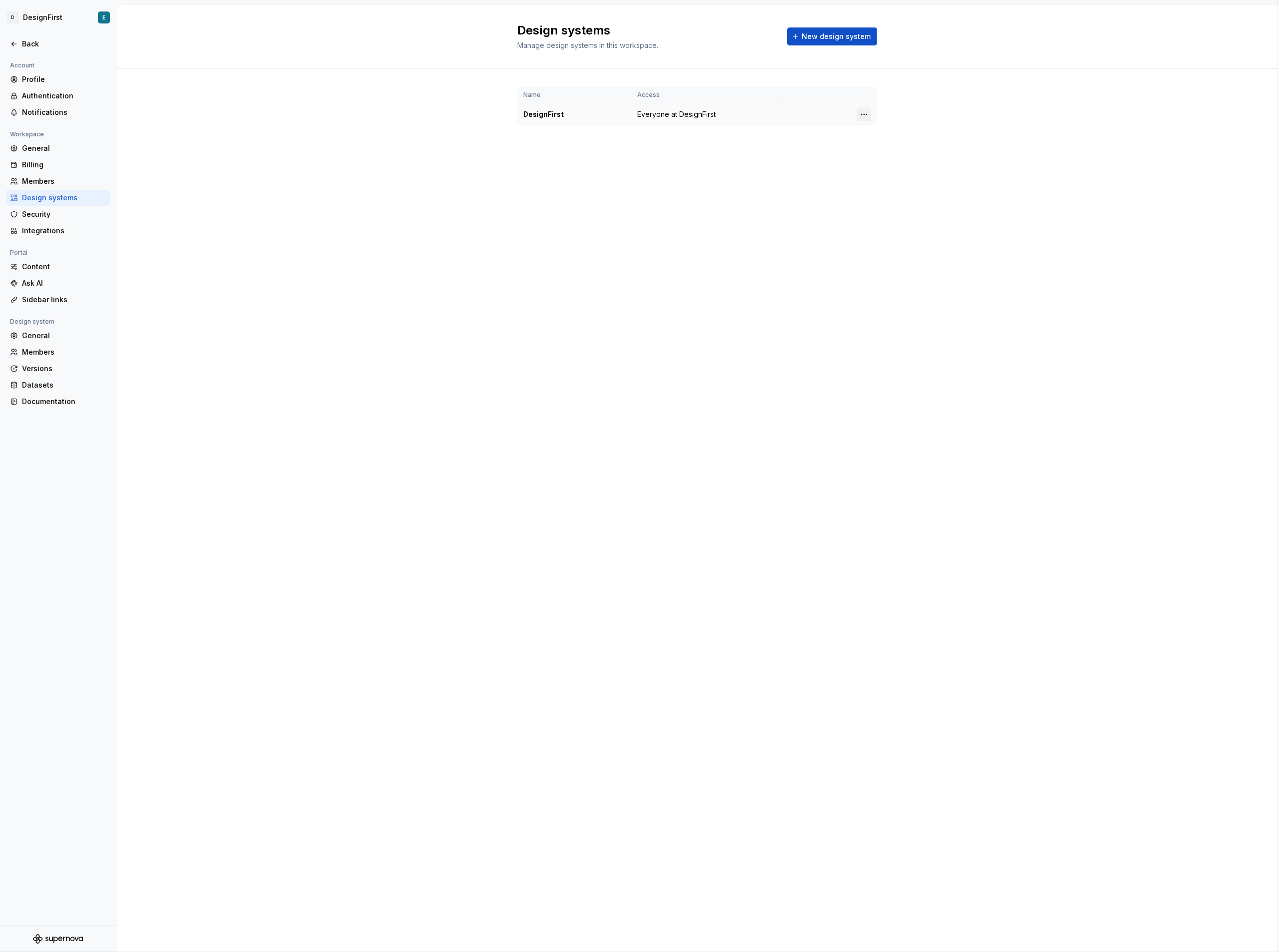
click at [866, 113] on html "D DesignFirst E Back Account Profile Authentication Notifications Workspace Gen…" at bounding box center [639, 476] width 1278 height 952
click at [880, 153] on div "Design system settings" at bounding box center [924, 150] width 95 height 10
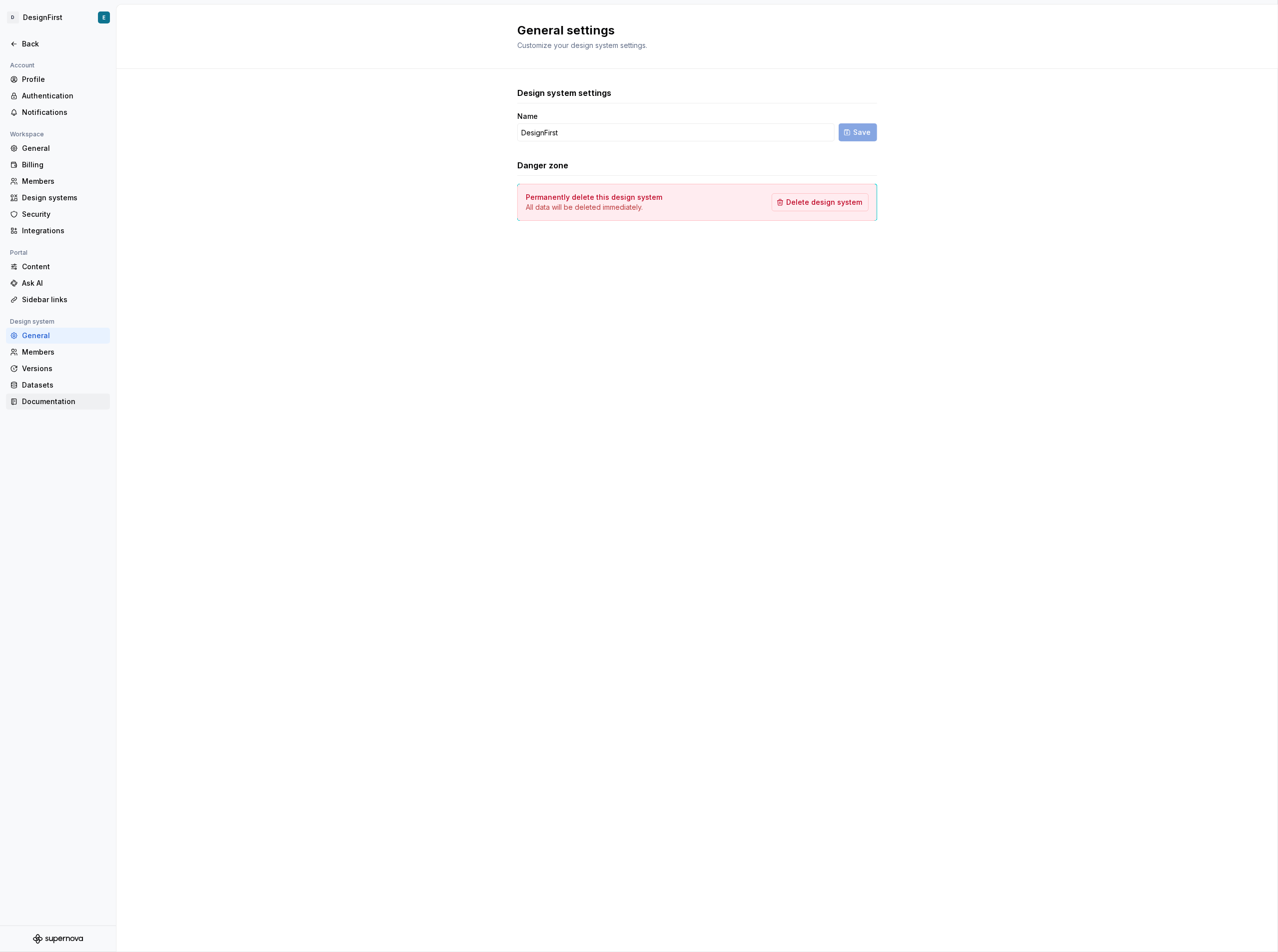
click at [45, 398] on div "Documentation" at bounding box center [64, 402] width 84 height 10
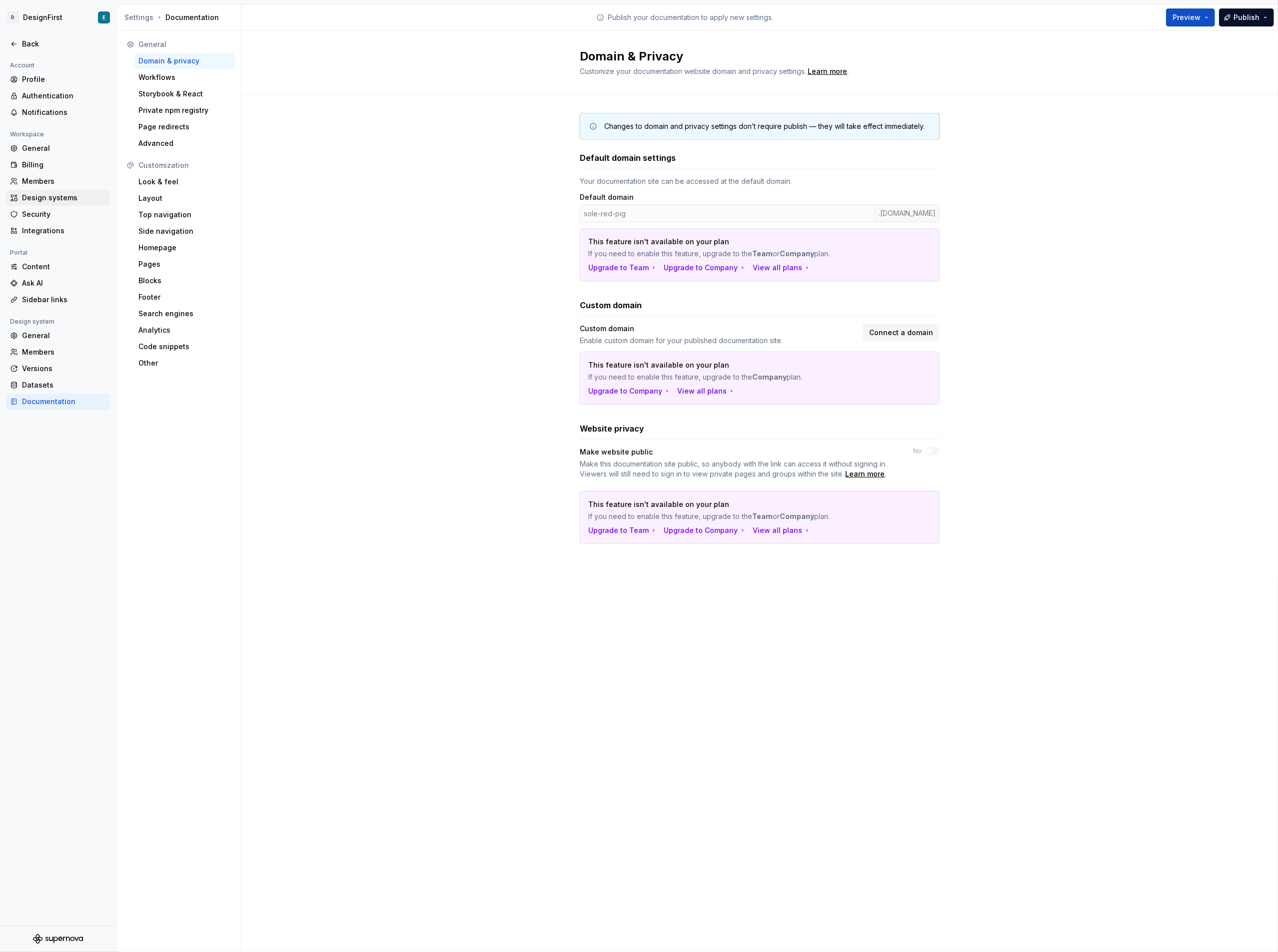
click at [42, 193] on div "Design systems" at bounding box center [64, 198] width 84 height 10
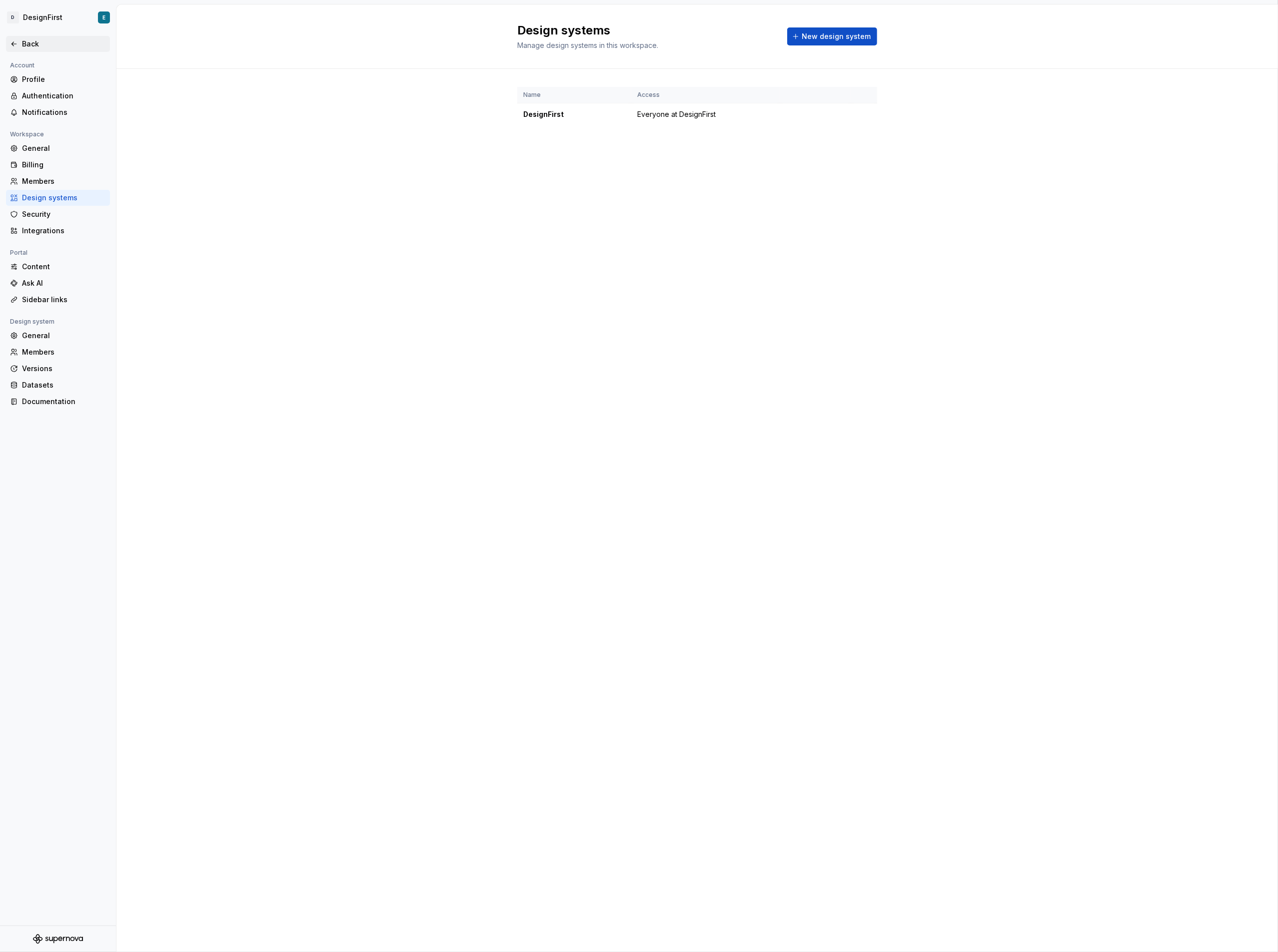
click at [20, 42] on div "Back" at bounding box center [58, 44] width 96 height 10
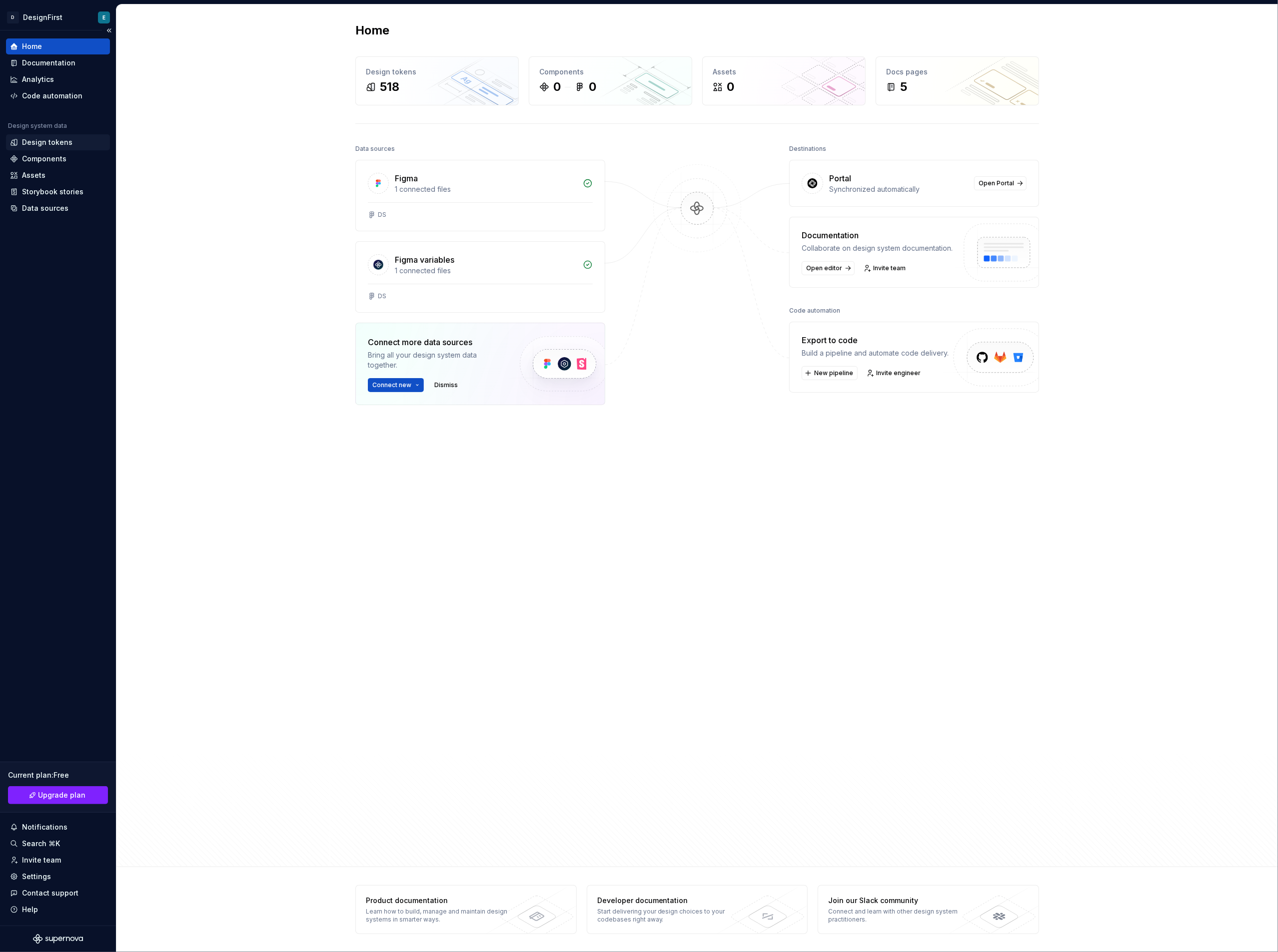
click at [42, 143] on div "Design tokens" at bounding box center [47, 142] width 50 height 10
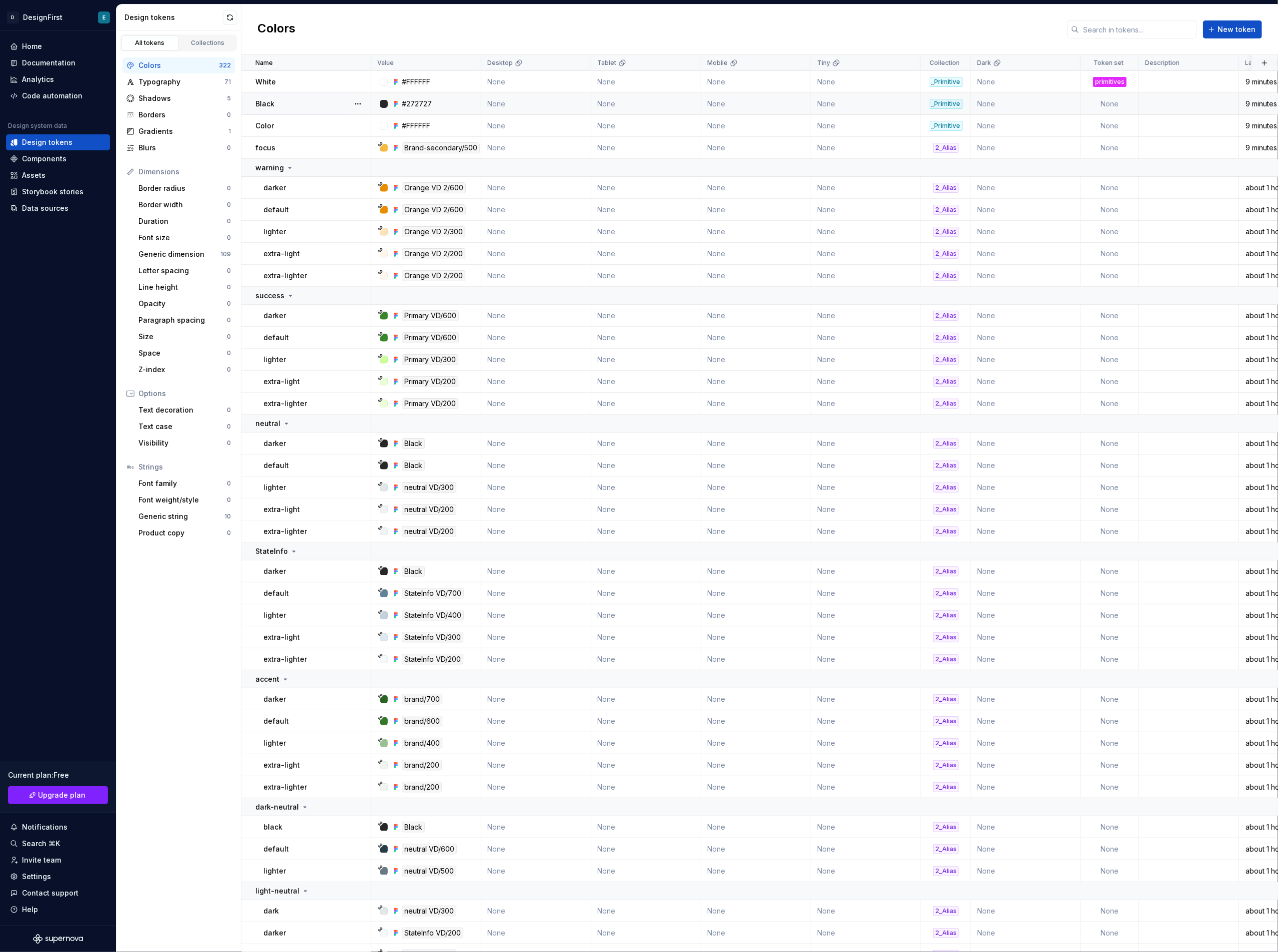
click at [1119, 108] on td "None" at bounding box center [1110, 104] width 58 height 22
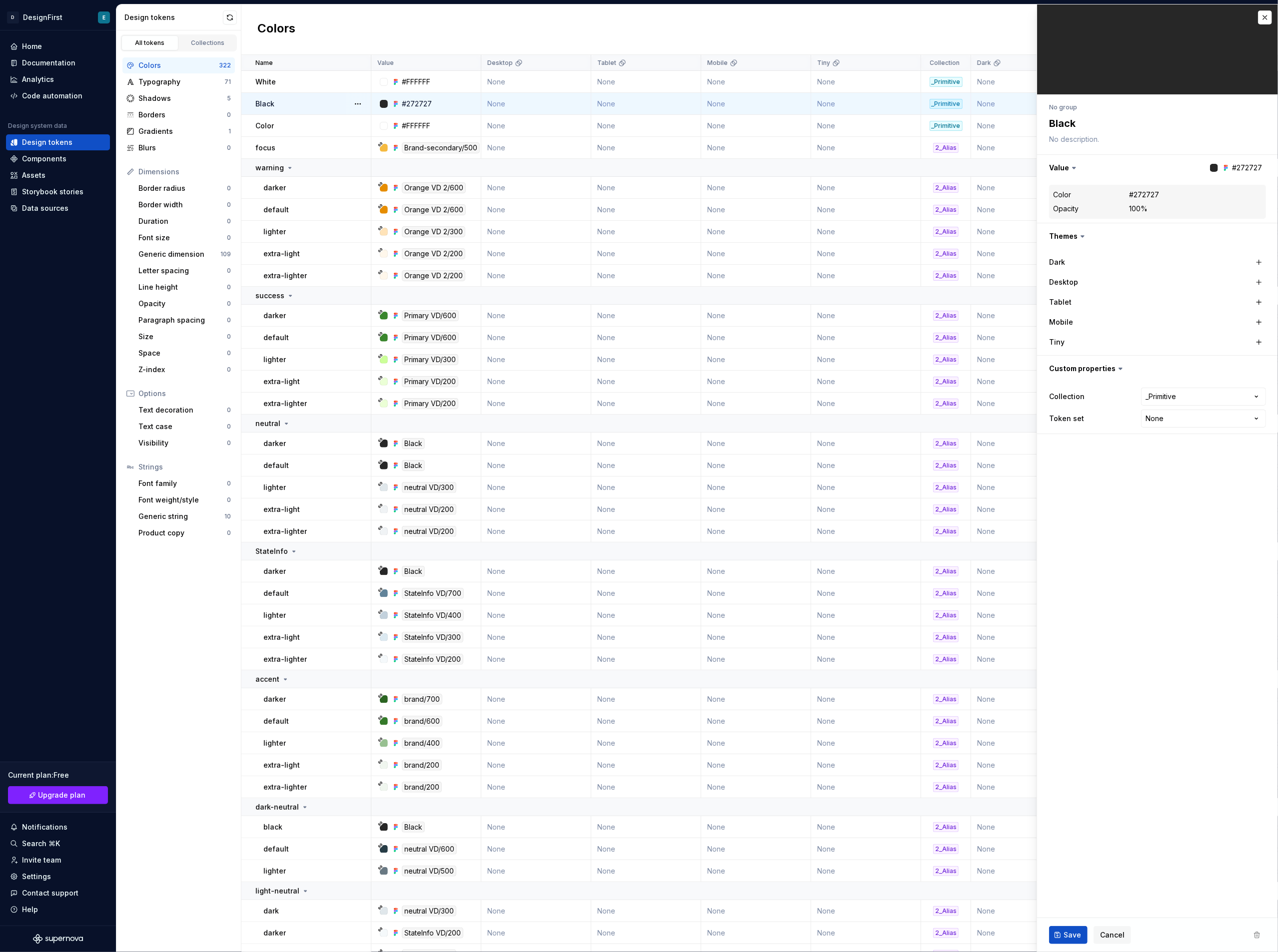
type textarea "*"
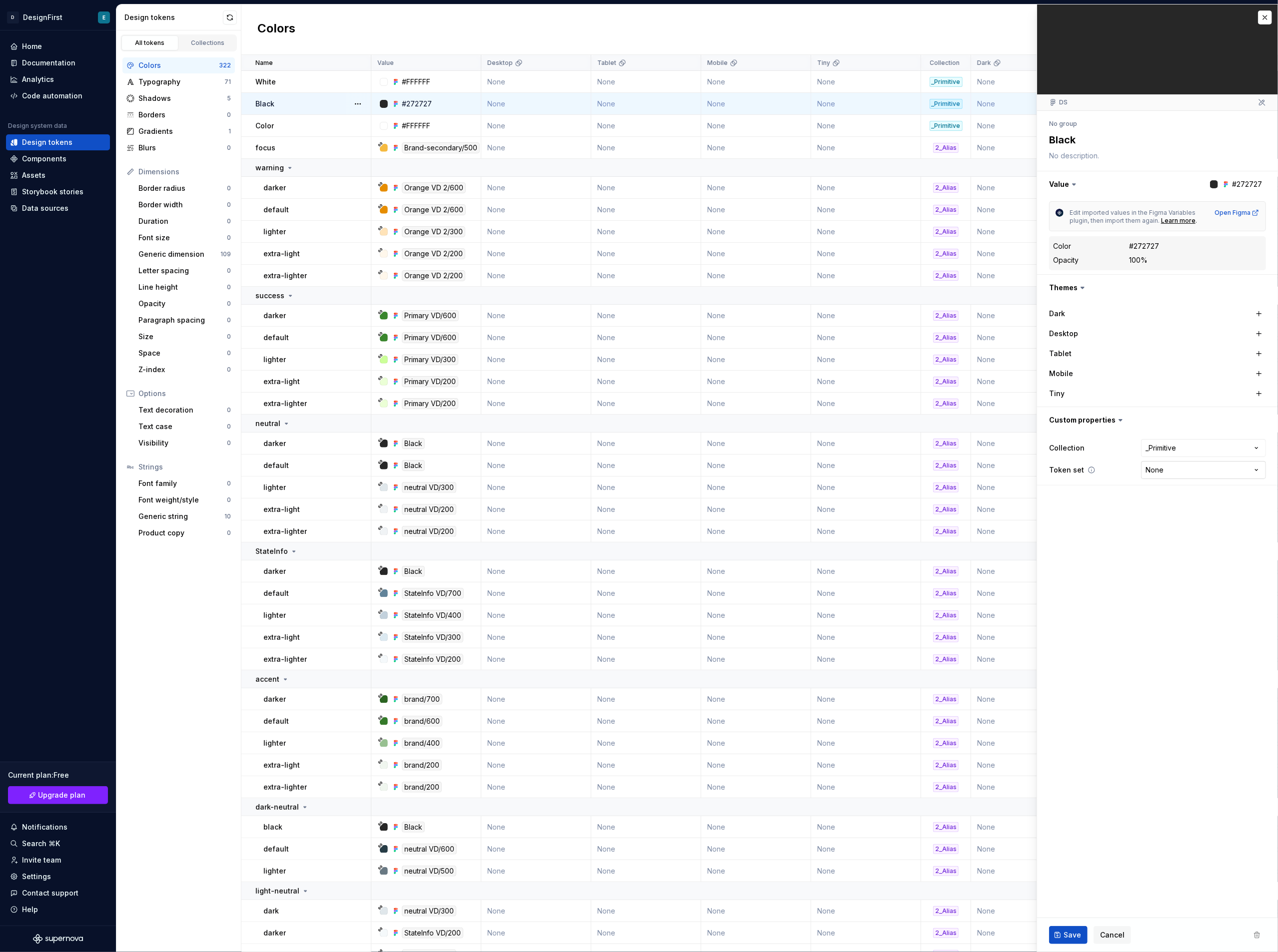
click at [1165, 470] on html "D DesignFirst E Home Documentation Analytics Code automation Design system data…" at bounding box center [639, 476] width 1278 height 952
select select "**********"
click at [946, 35] on div "Colors New token" at bounding box center [760, 29] width 1036 height 50
click at [1266, 15] on button "button" at bounding box center [1265, 17] width 14 height 14
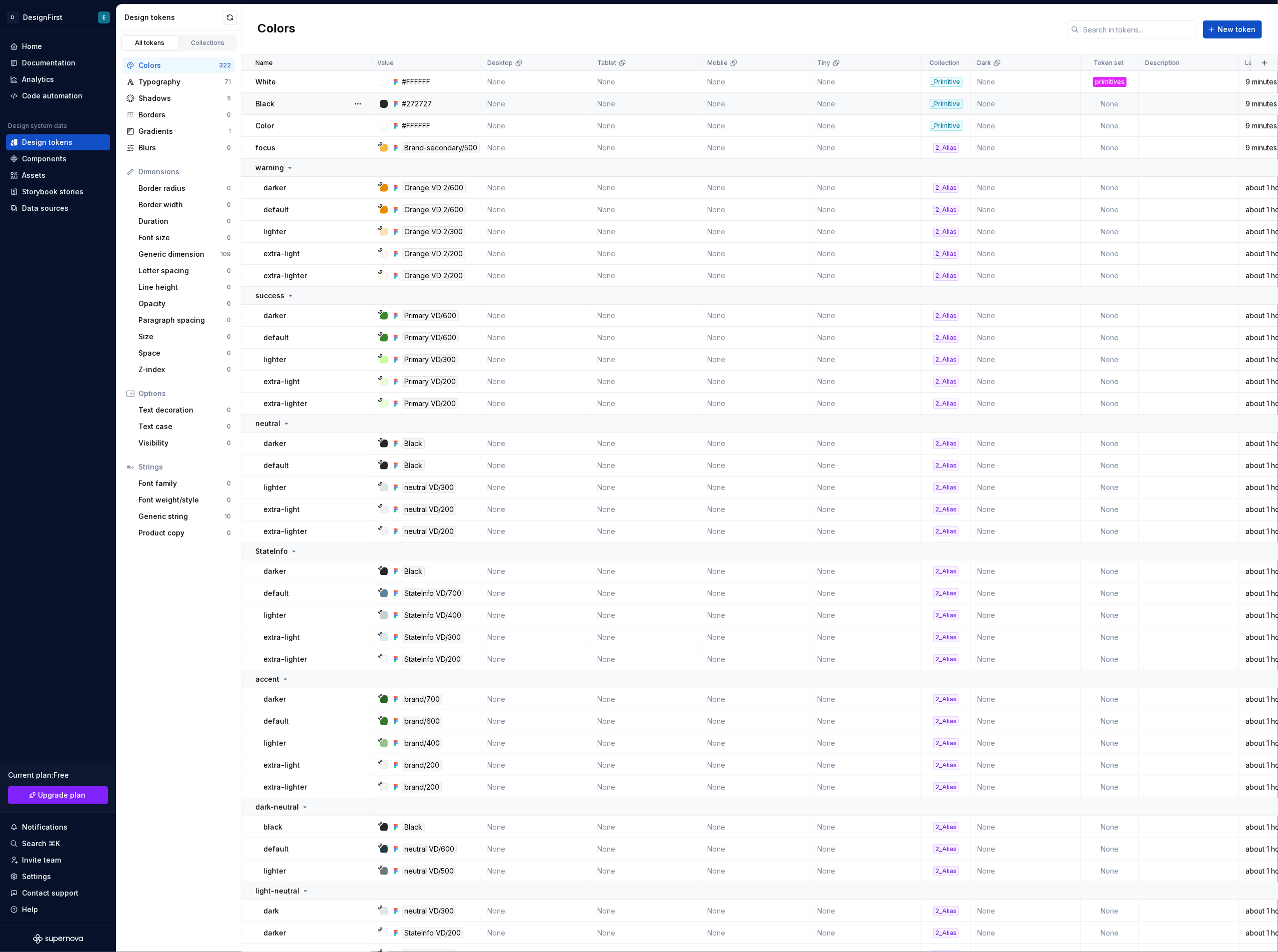
click at [1102, 102] on td "None" at bounding box center [1110, 104] width 58 height 22
type textarea "*"
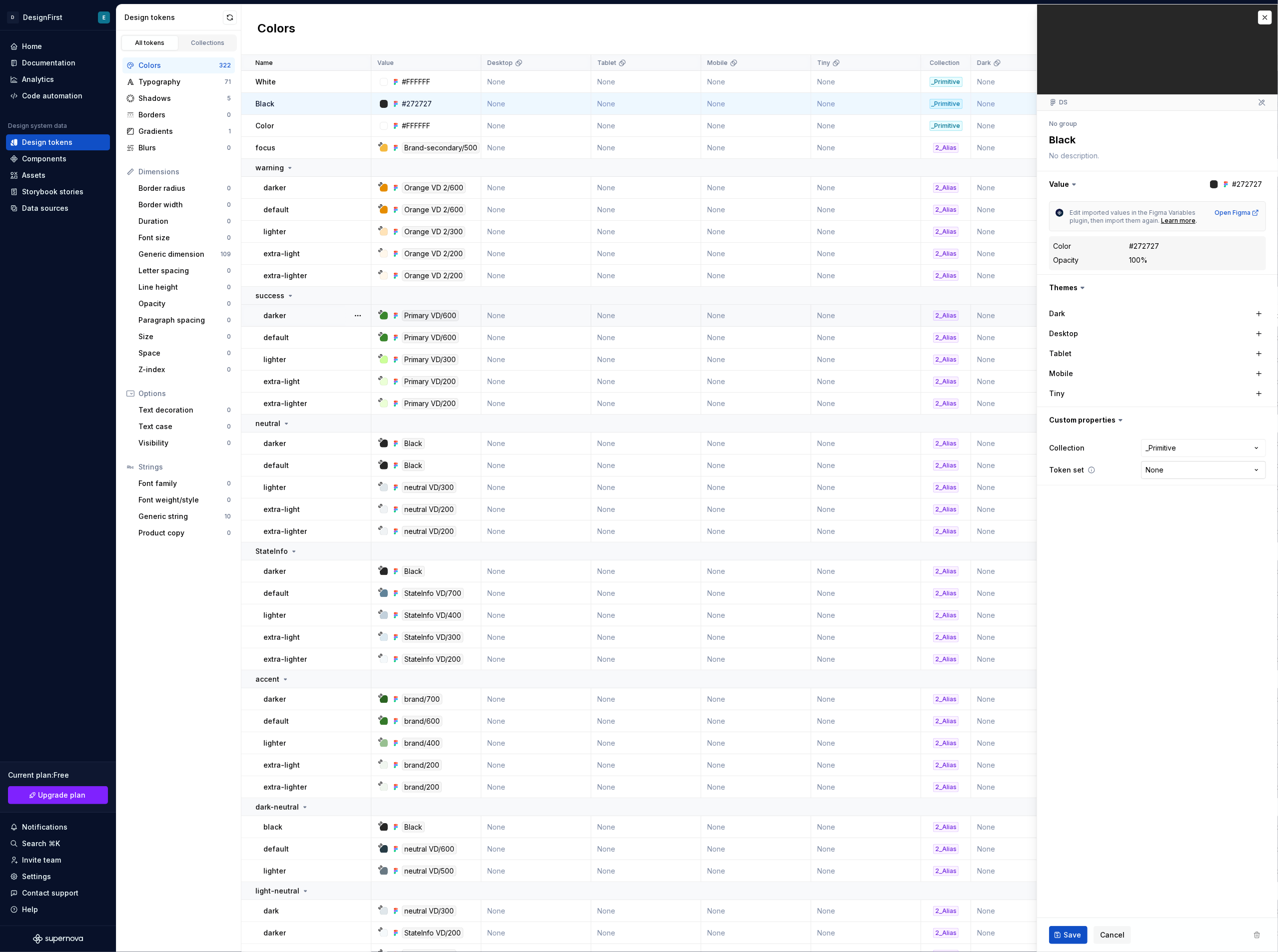
click at [1171, 474] on html "D DesignFirst E Home Documentation Analytics Code automation Design system data…" at bounding box center [639, 476] width 1278 height 952
select select "**********"
click at [1074, 934] on span "Save" at bounding box center [1072, 935] width 18 height 10
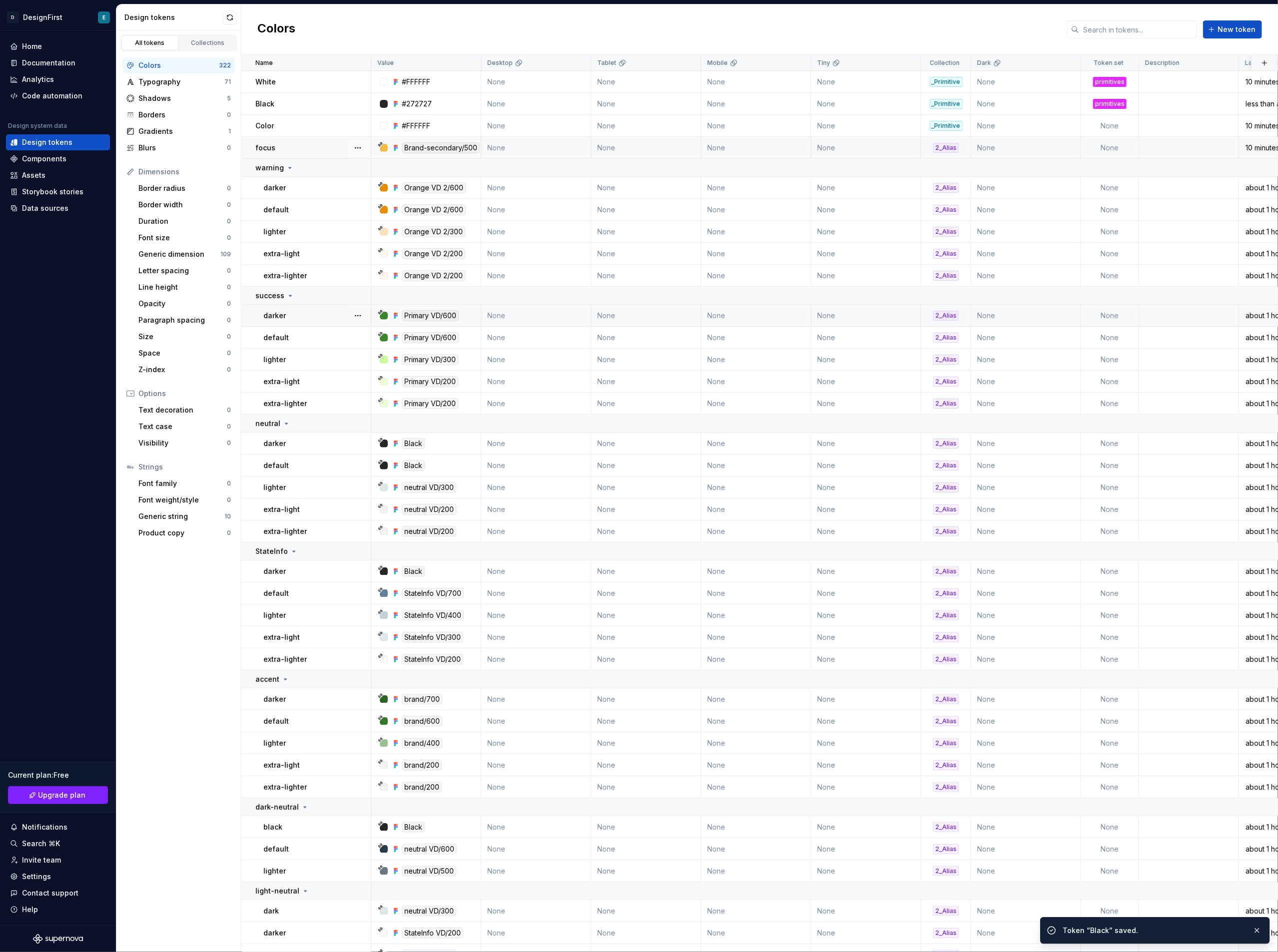
click at [1122, 148] on td "None" at bounding box center [1110, 148] width 58 height 22
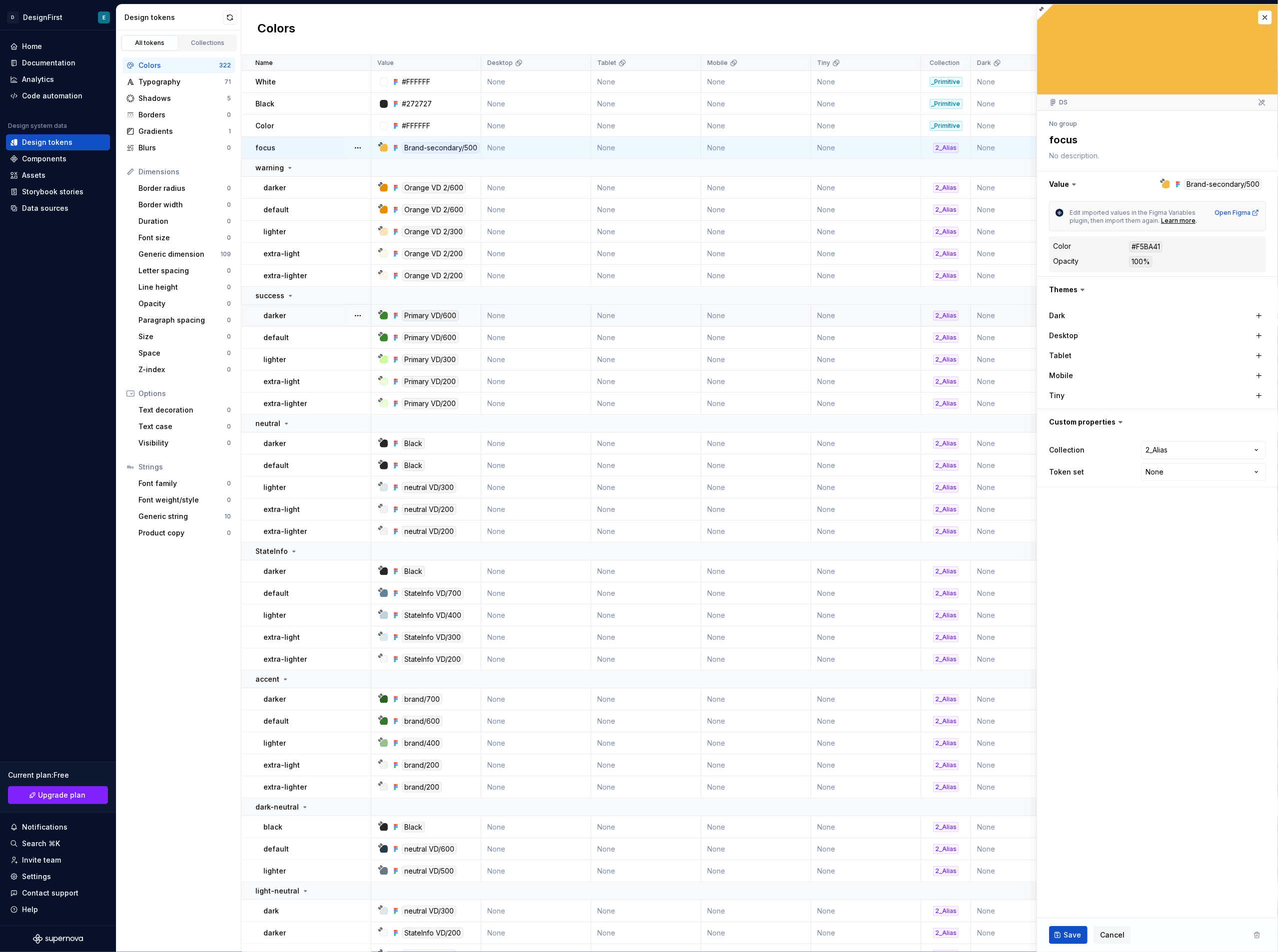
type textarea "*"
click at [1166, 474] on html "D DesignFirst E Home Documentation Analytics Code automation Design system data…" at bounding box center [639, 476] width 1278 height 952
select select "**********"
click at [1066, 930] on button "Save" at bounding box center [1068, 935] width 39 height 18
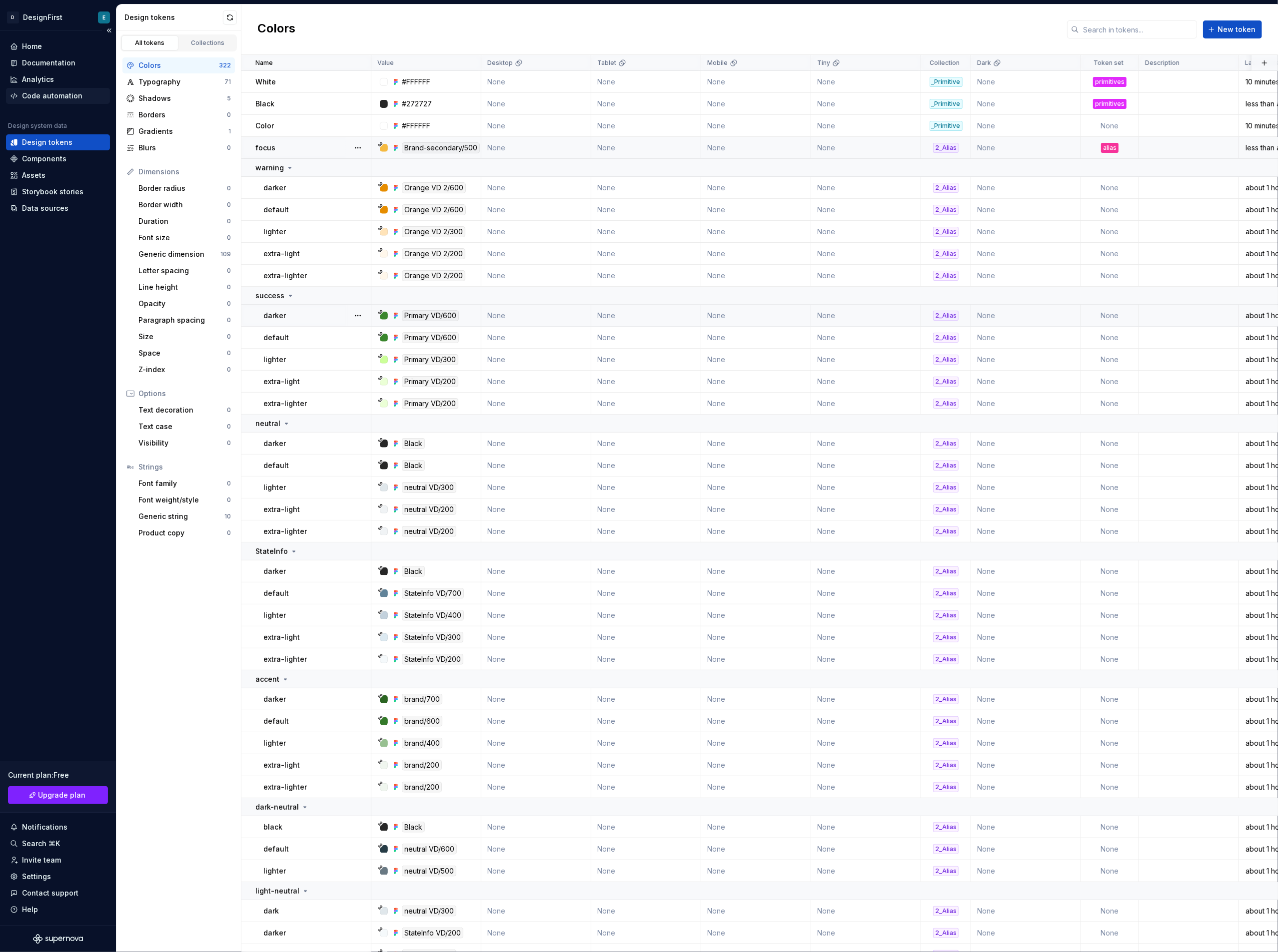
click at [50, 88] on div "Code automation" at bounding box center [58, 96] width 104 height 16
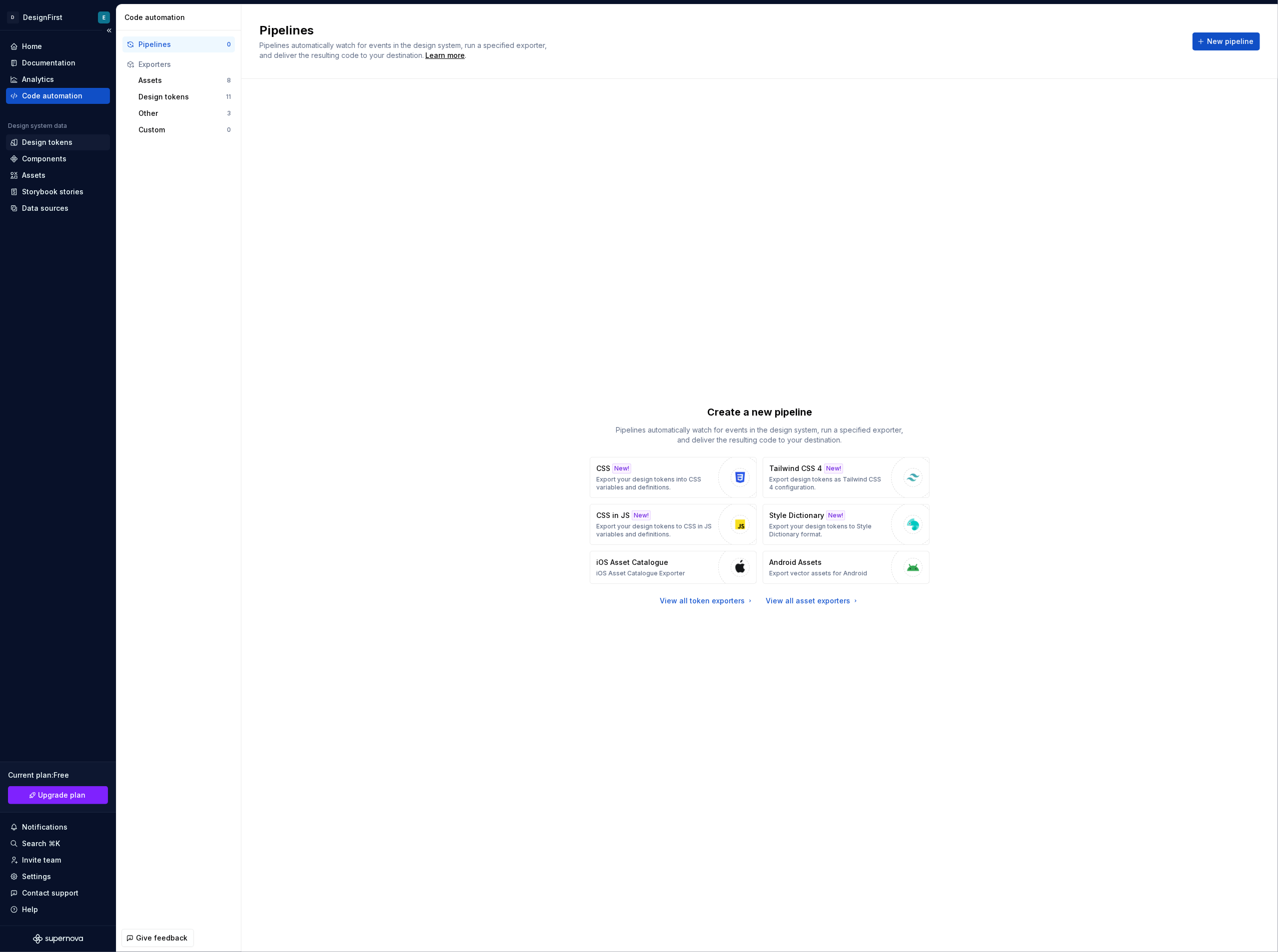
click at [66, 145] on div "Design tokens" at bounding box center [47, 142] width 50 height 10
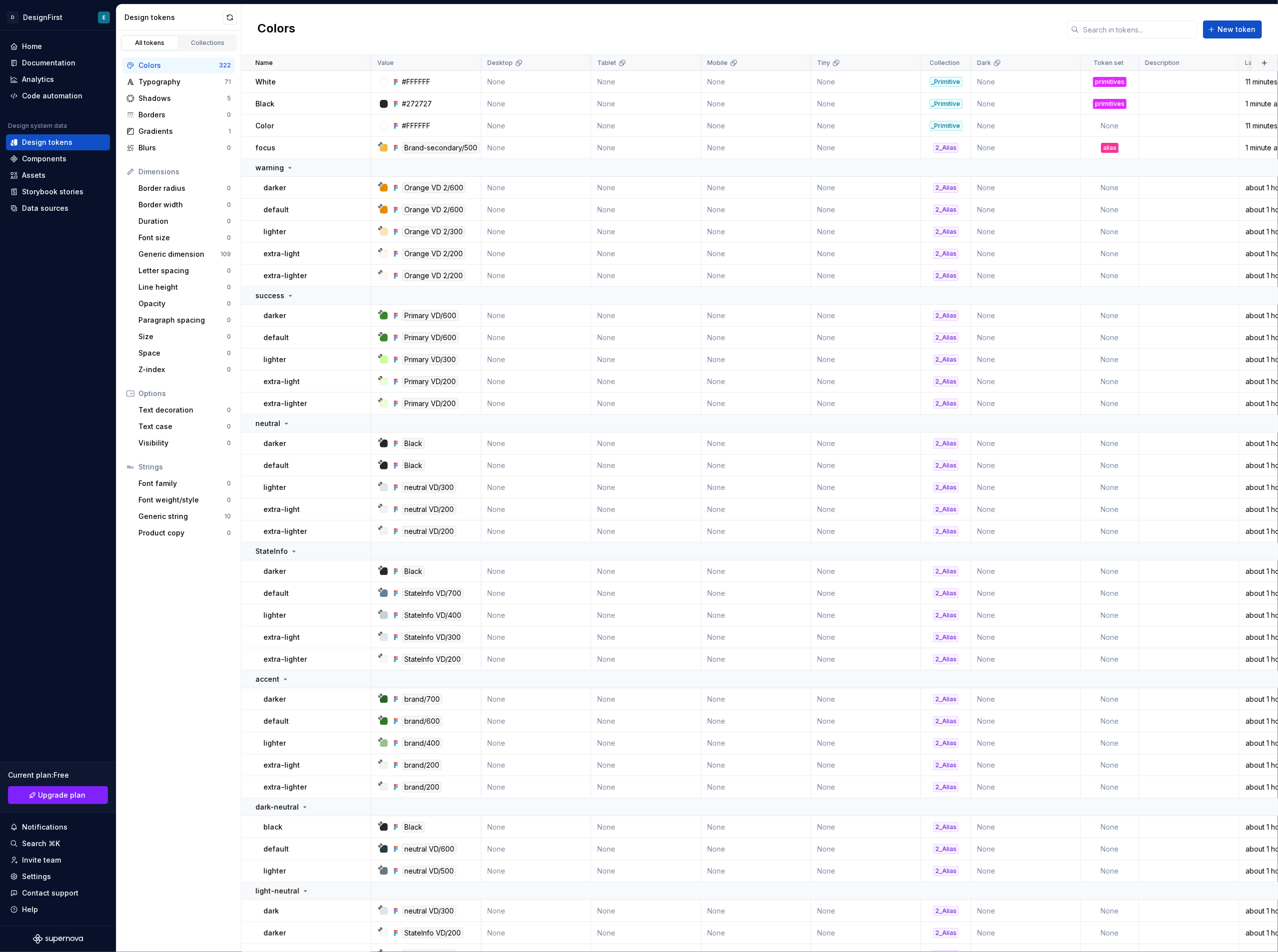
click at [156, 65] on div "Colors" at bounding box center [178, 66] width 80 height 10
click at [34, 94] on div "Code automation" at bounding box center [52, 96] width 61 height 10
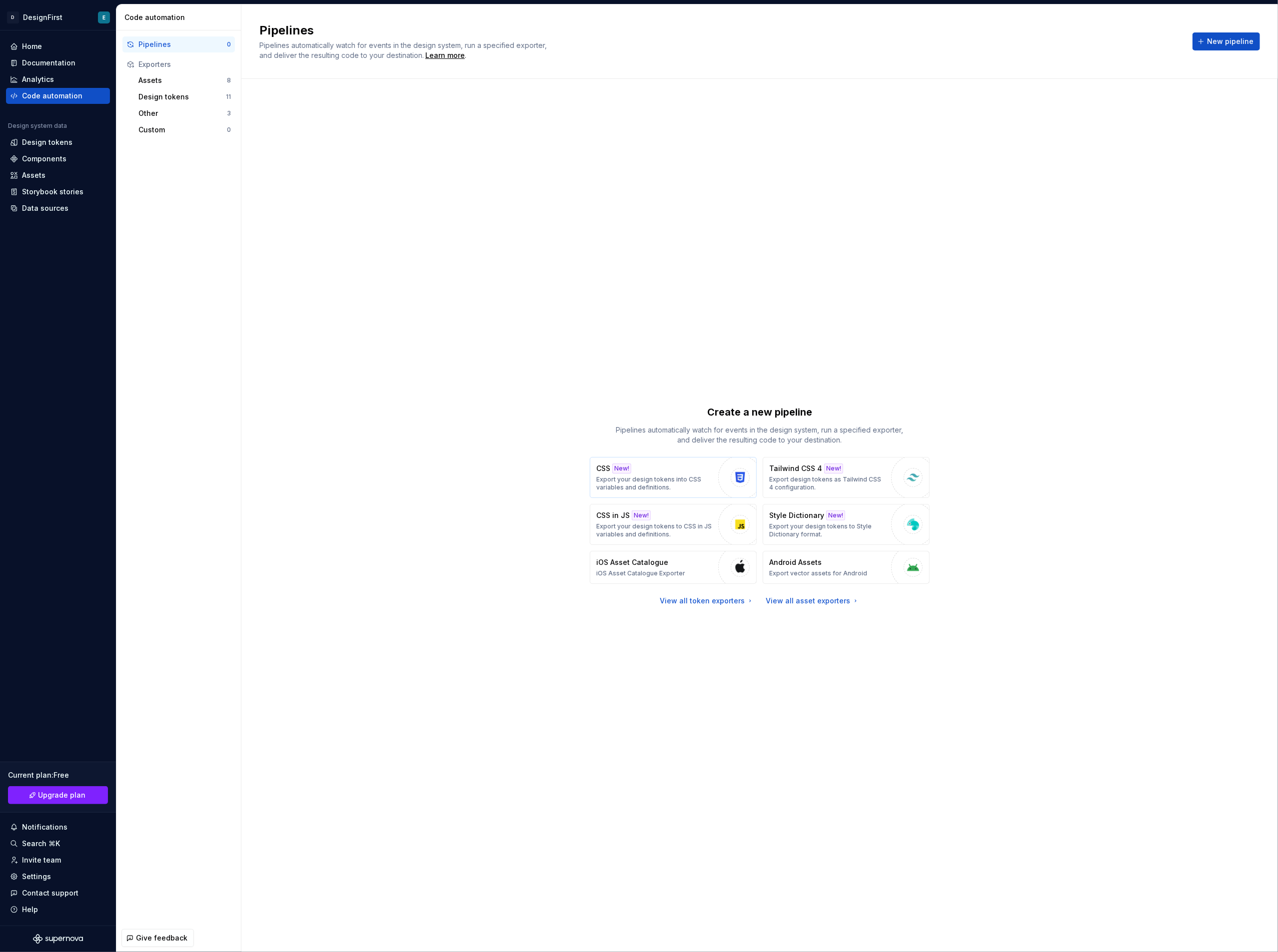
click at [651, 471] on div "CSS New! Export your design tokens into CSS variables and definitions." at bounding box center [654, 478] width 117 height 28
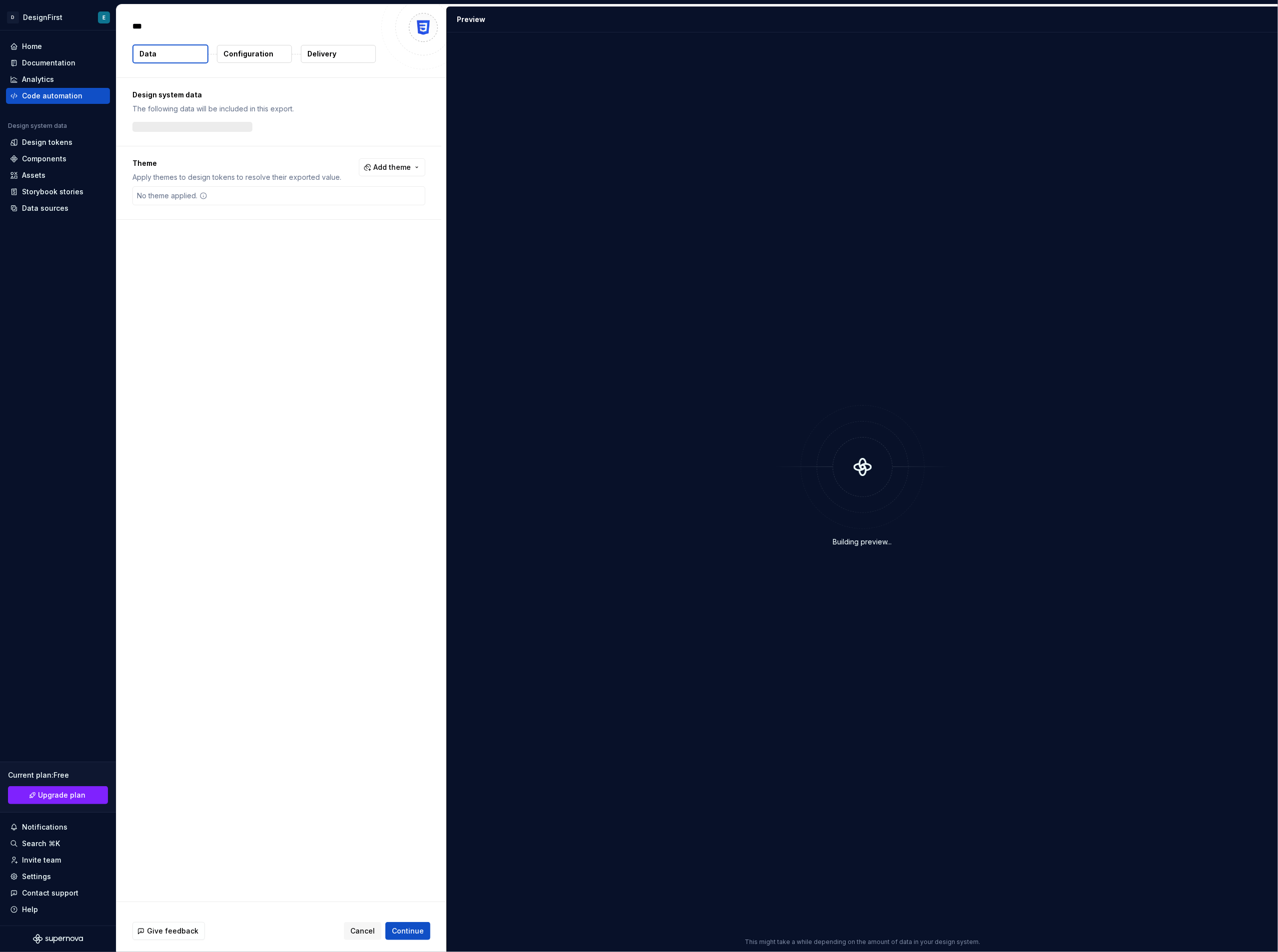
type textarea "*"
click at [242, 58] on p "Configuration" at bounding box center [248, 54] width 50 height 10
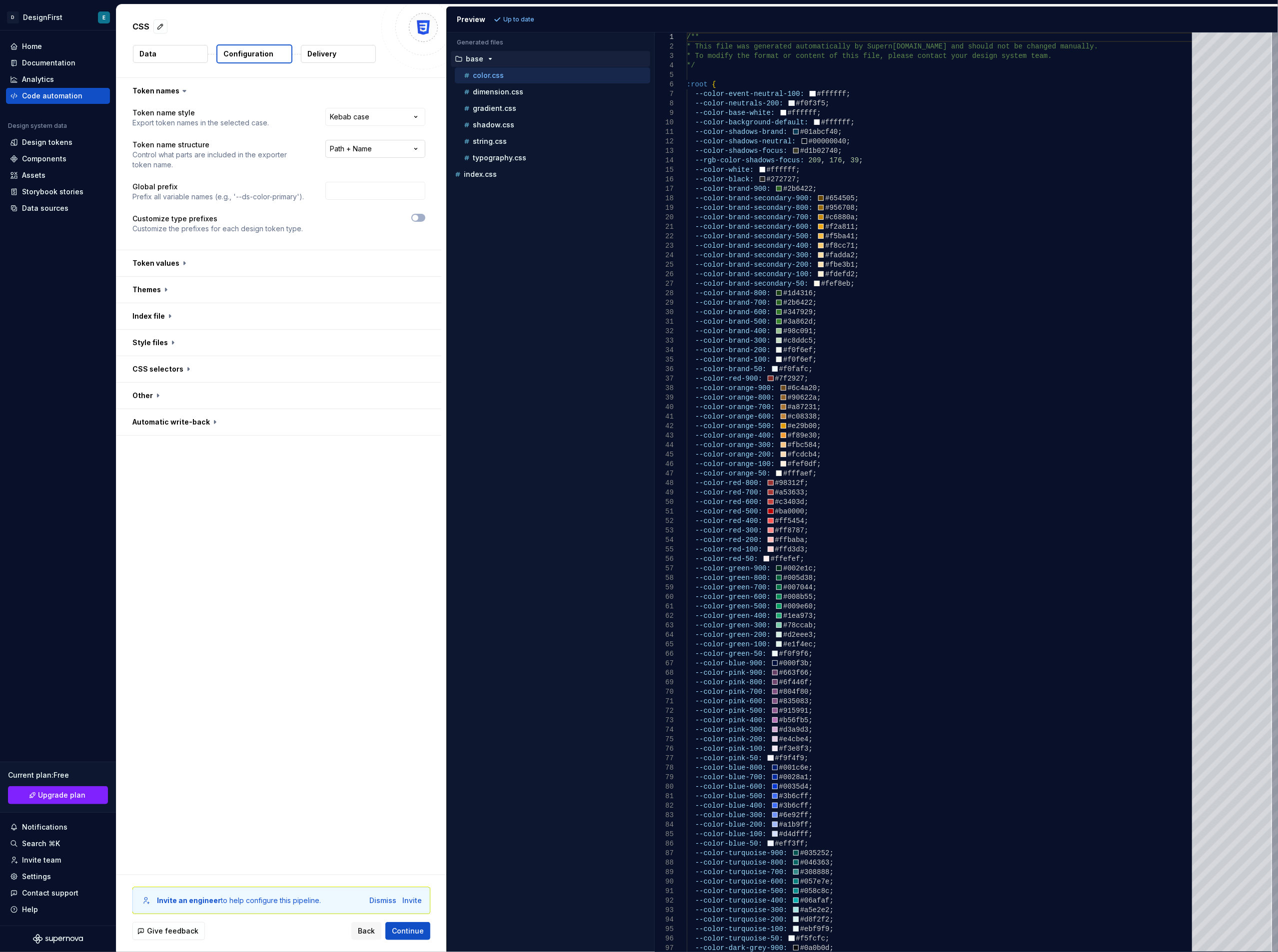
click at [356, 147] on html "**********" at bounding box center [639, 476] width 1278 height 952
click at [267, 148] on html "**********" at bounding box center [639, 476] width 1278 height 952
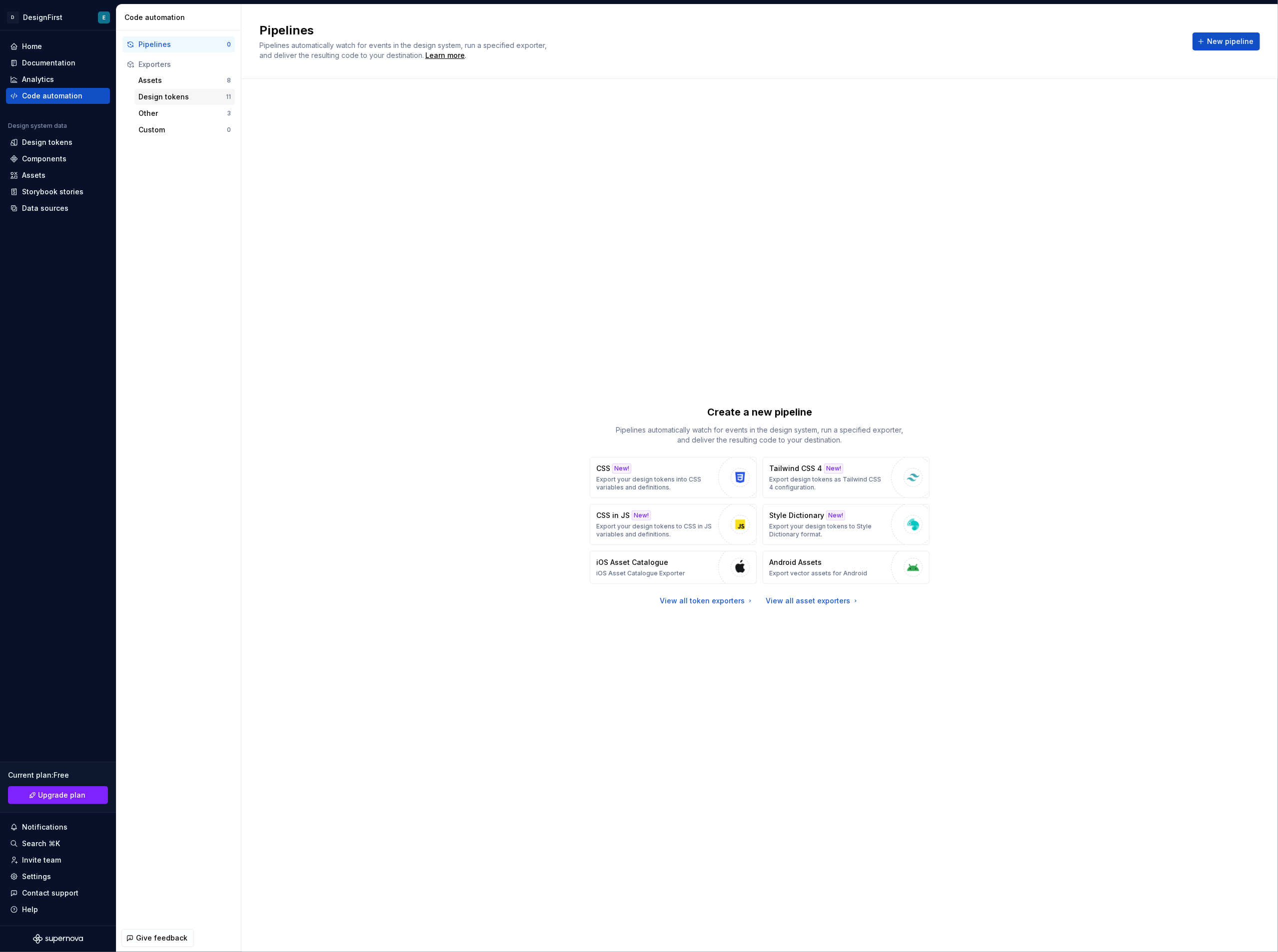
click at [180, 91] on div "Design tokens 11" at bounding box center [185, 97] width 101 height 16
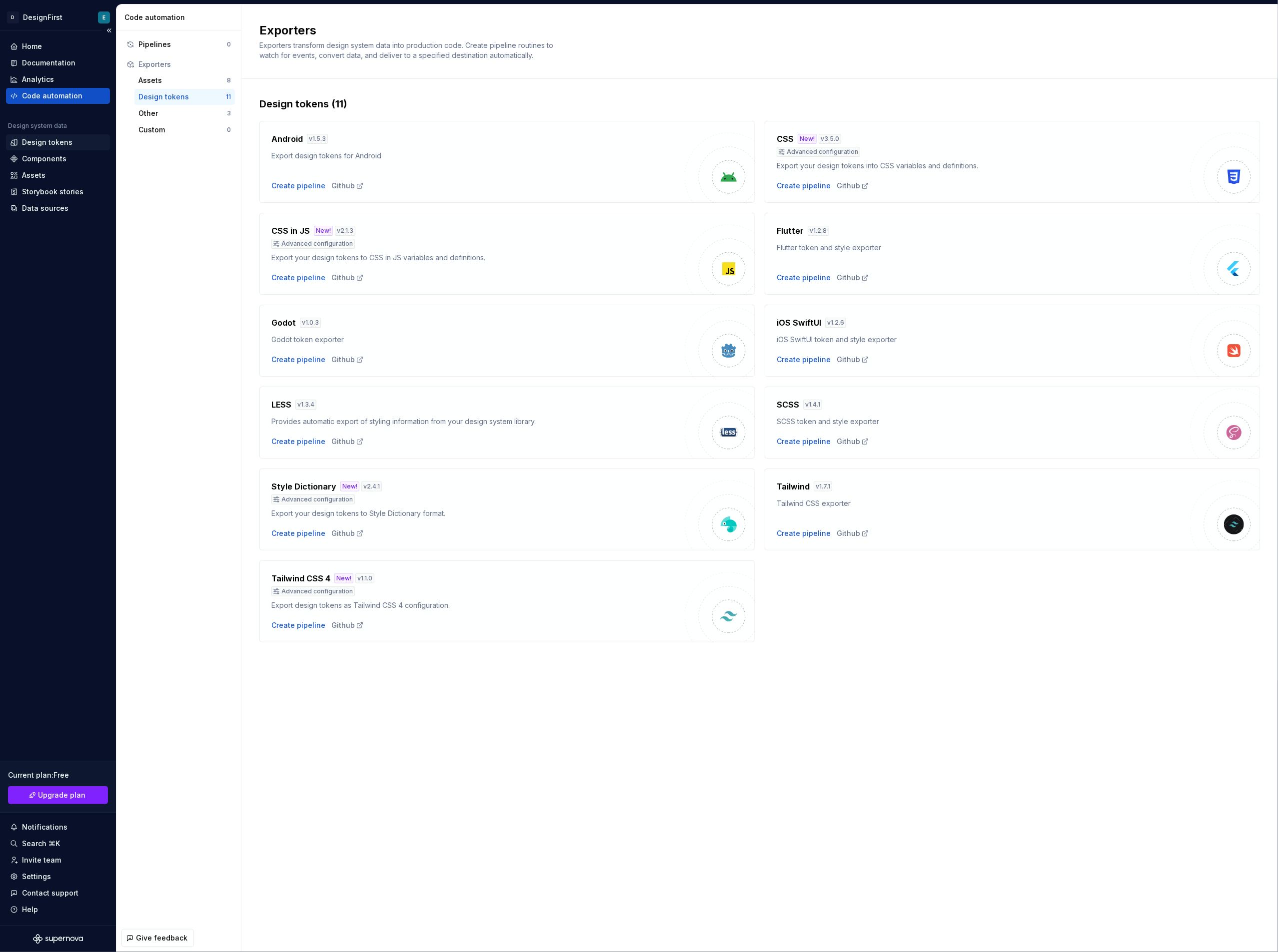
click at [50, 144] on div "Design tokens" at bounding box center [47, 142] width 50 height 10
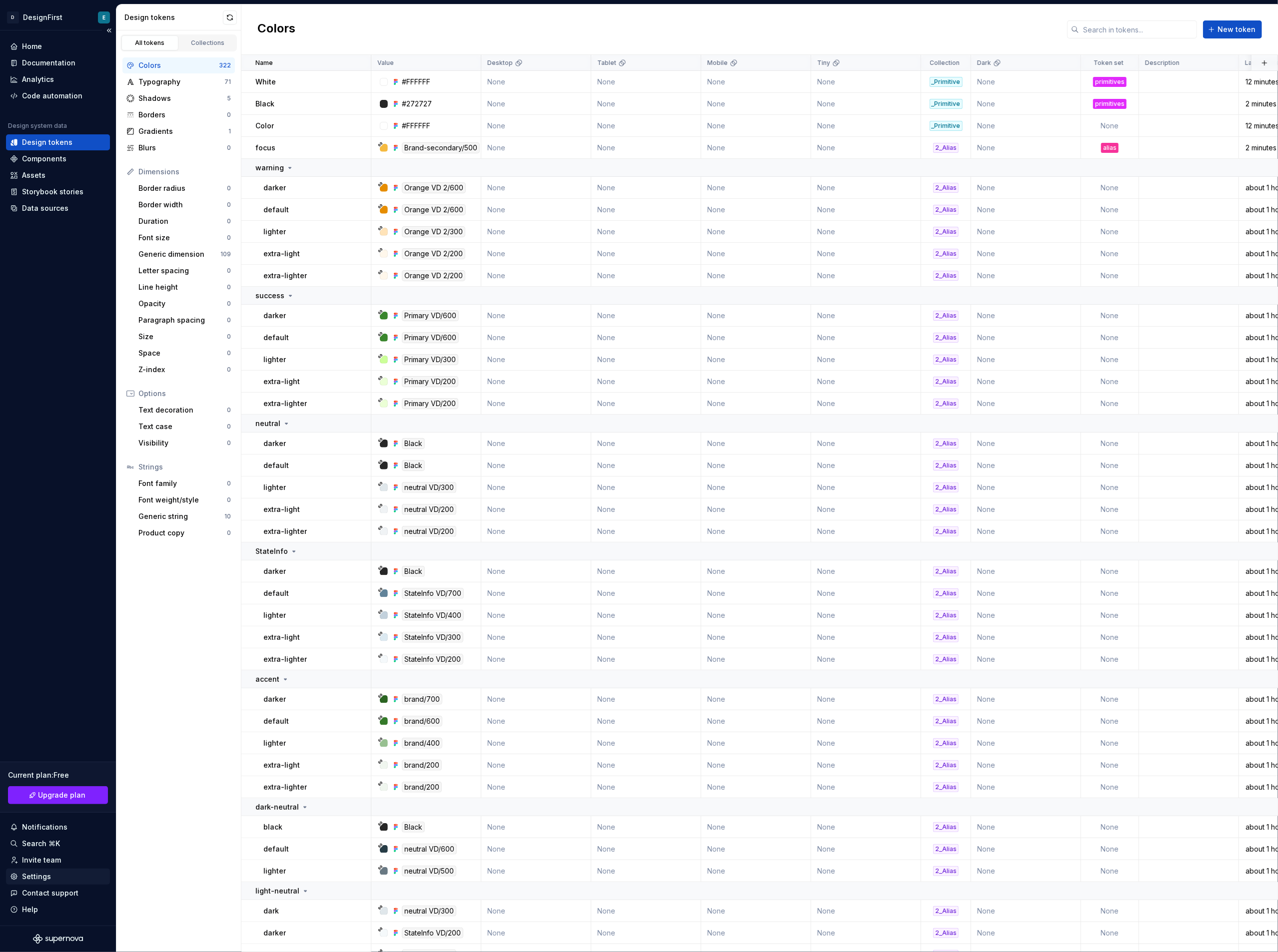
click at [53, 877] on div "Settings" at bounding box center [58, 877] width 96 height 10
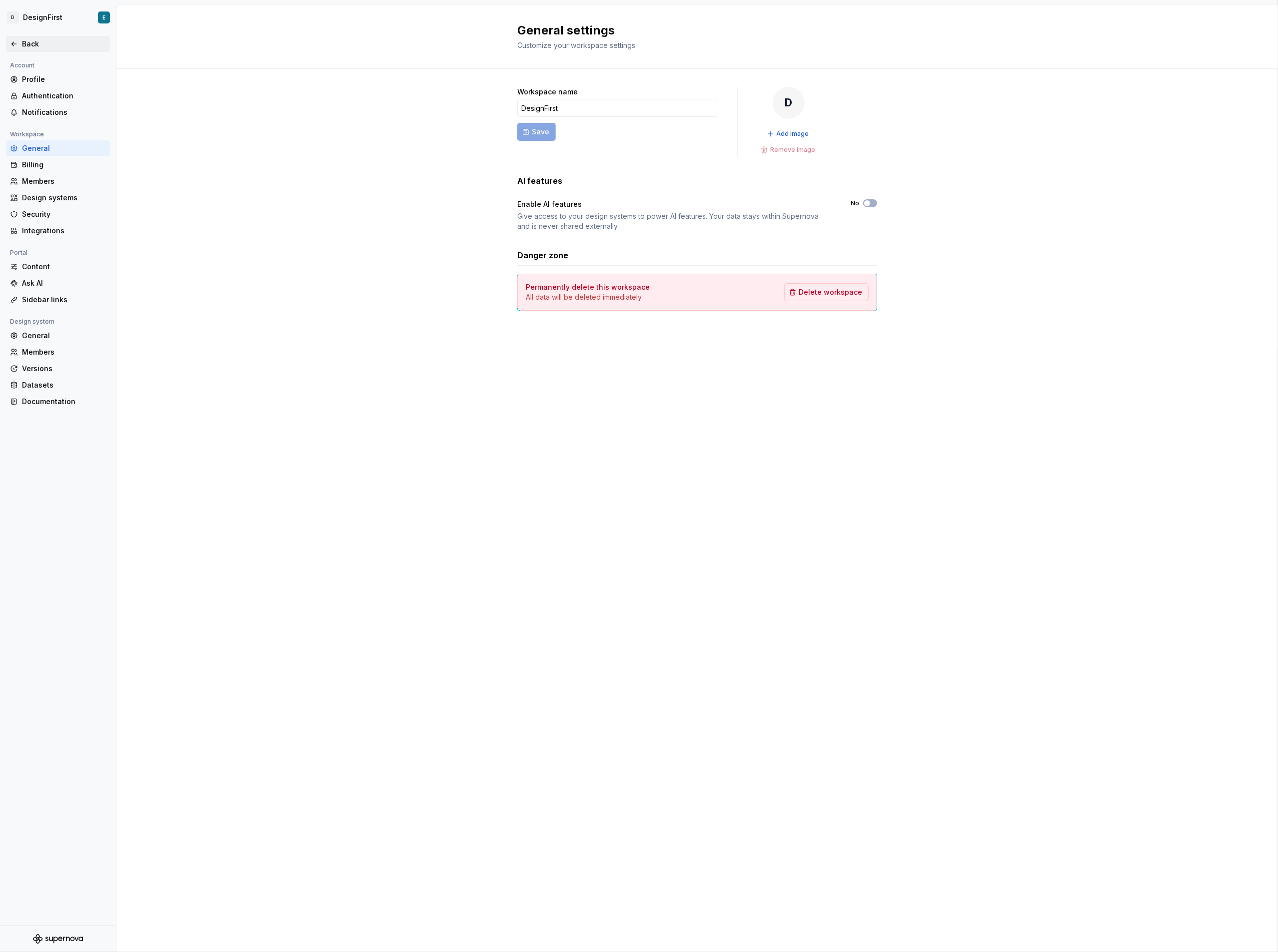
click at [20, 40] on div "Back" at bounding box center [58, 44] width 96 height 10
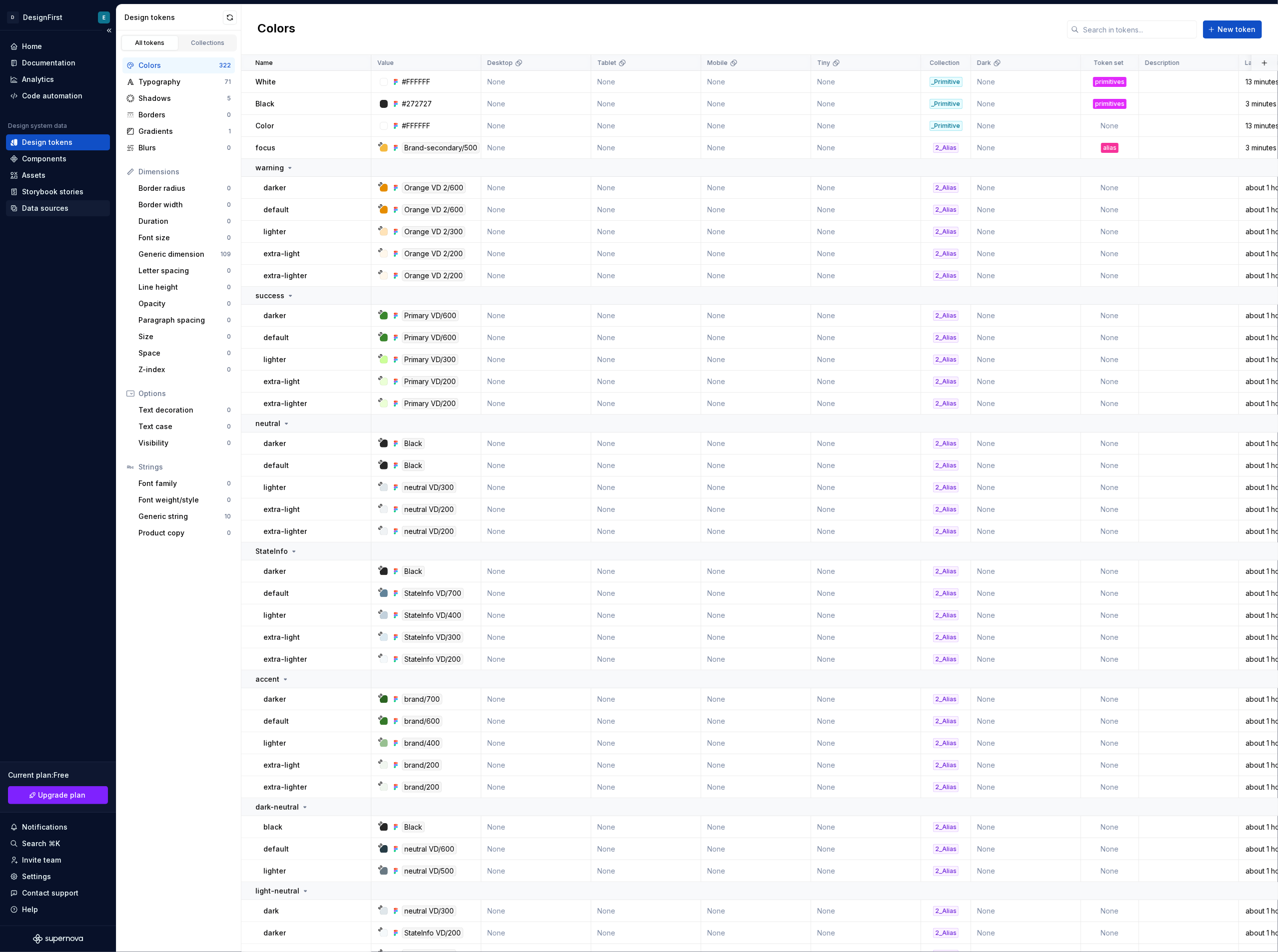
click at [50, 211] on div "Data sources" at bounding box center [45, 208] width 47 height 10
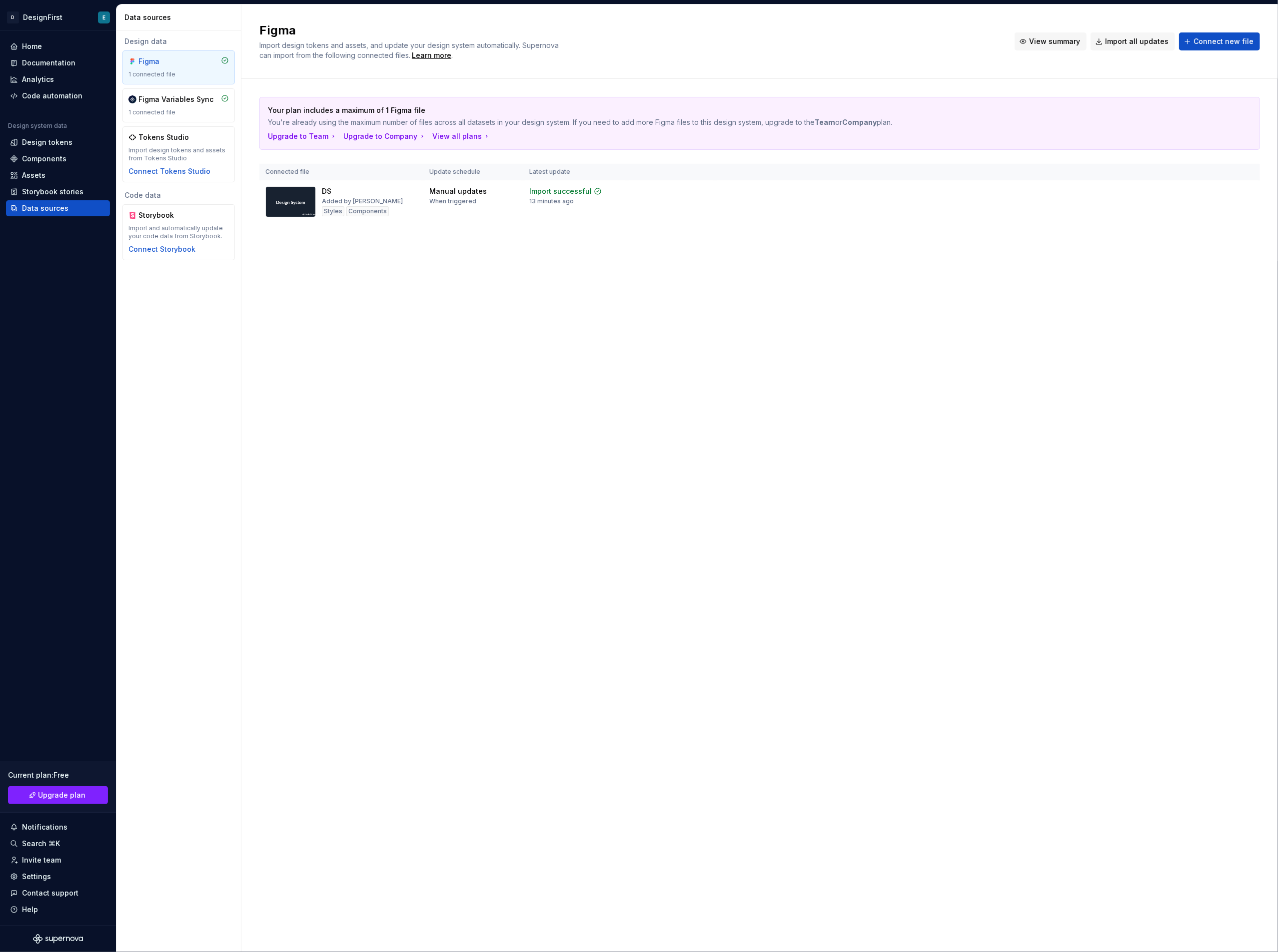
click at [1050, 39] on span "View summary" at bounding box center [1054, 41] width 51 height 10
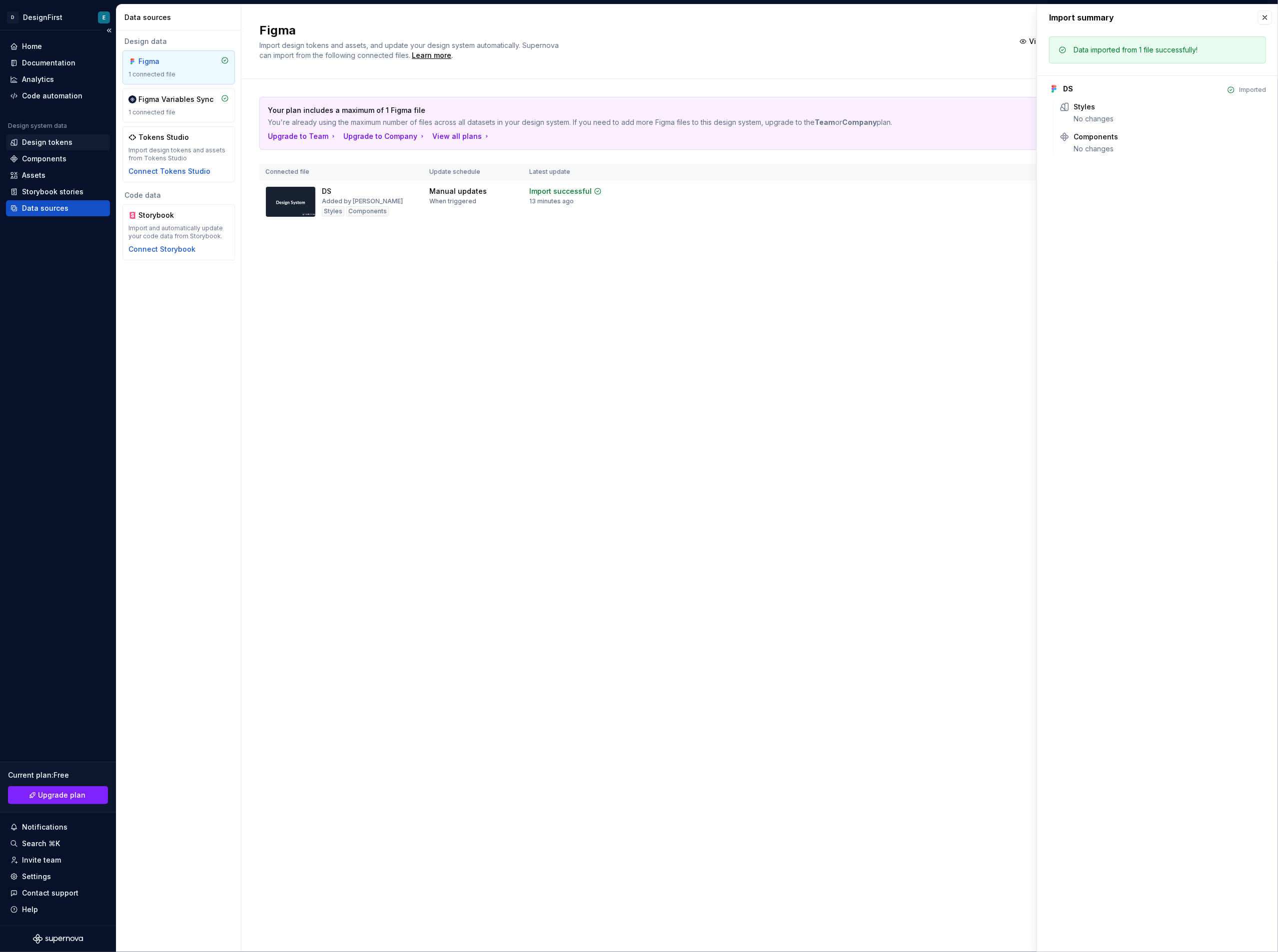
click at [42, 141] on div "Design tokens" at bounding box center [47, 142] width 50 height 10
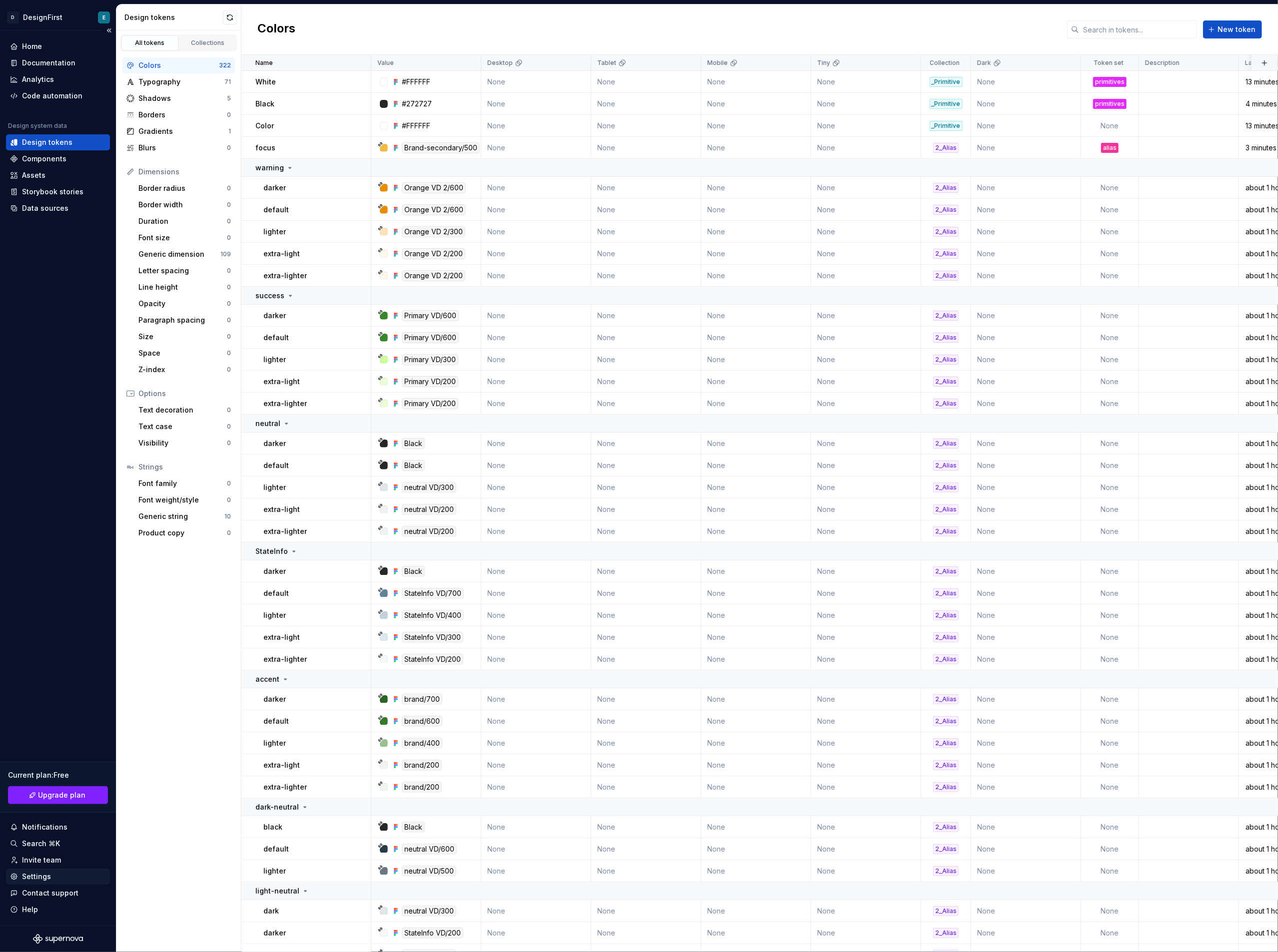
click at [67, 874] on div "Settings" at bounding box center [58, 877] width 96 height 10
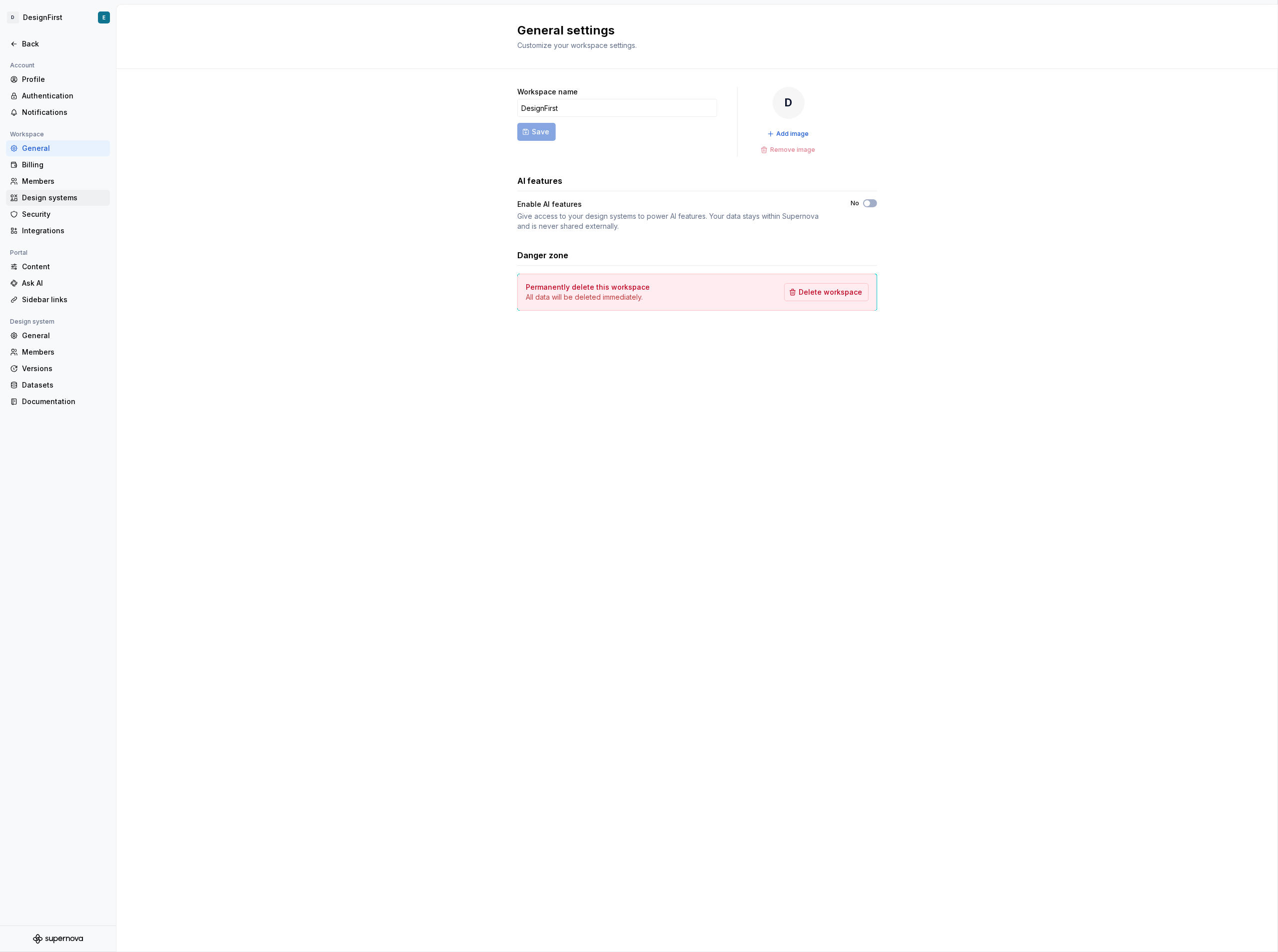
click at [75, 198] on div "Design systems" at bounding box center [64, 198] width 84 height 10
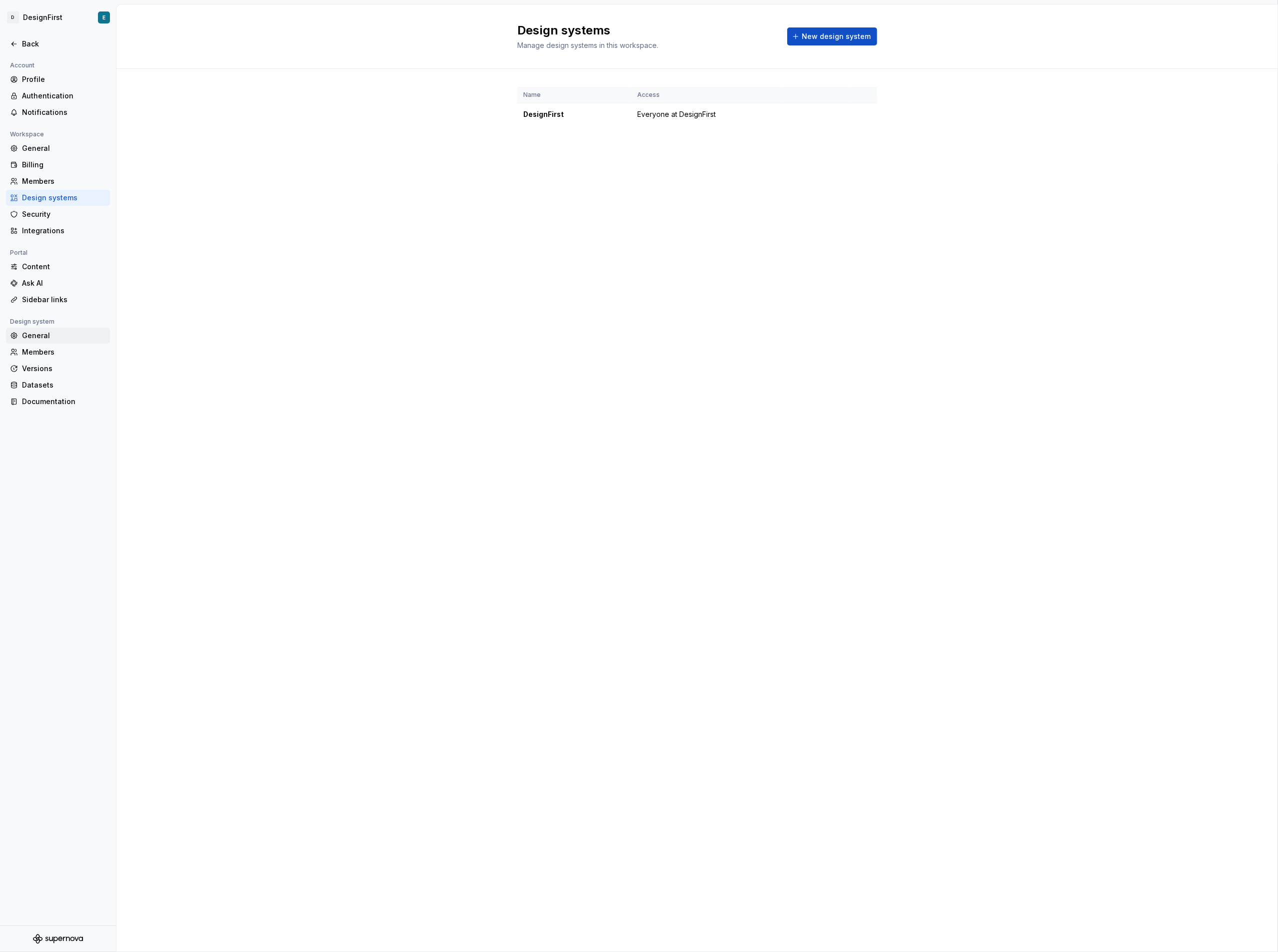
click at [58, 334] on div "General" at bounding box center [64, 336] width 84 height 10
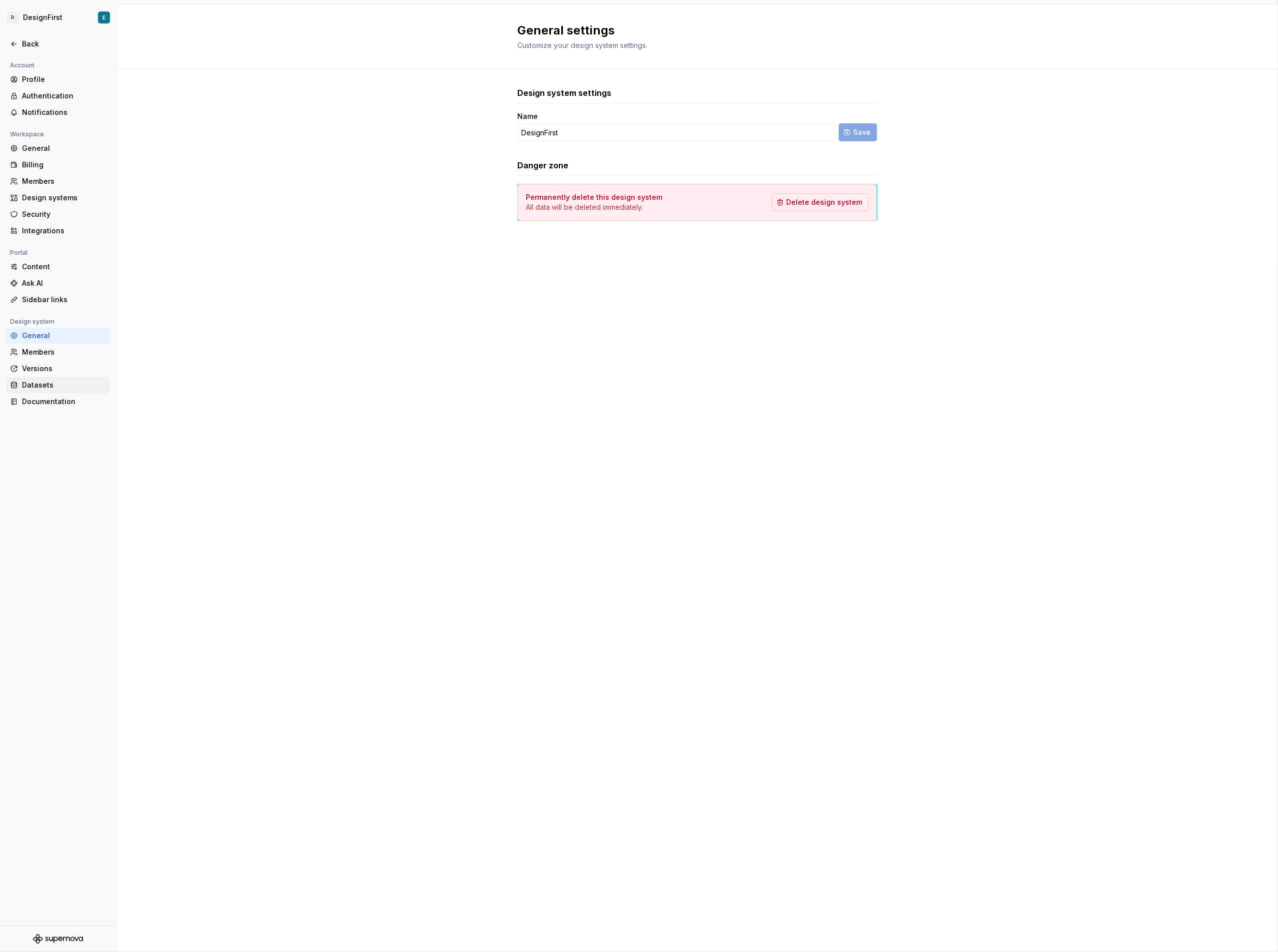
click at [55, 388] on div "Datasets" at bounding box center [64, 385] width 84 height 10
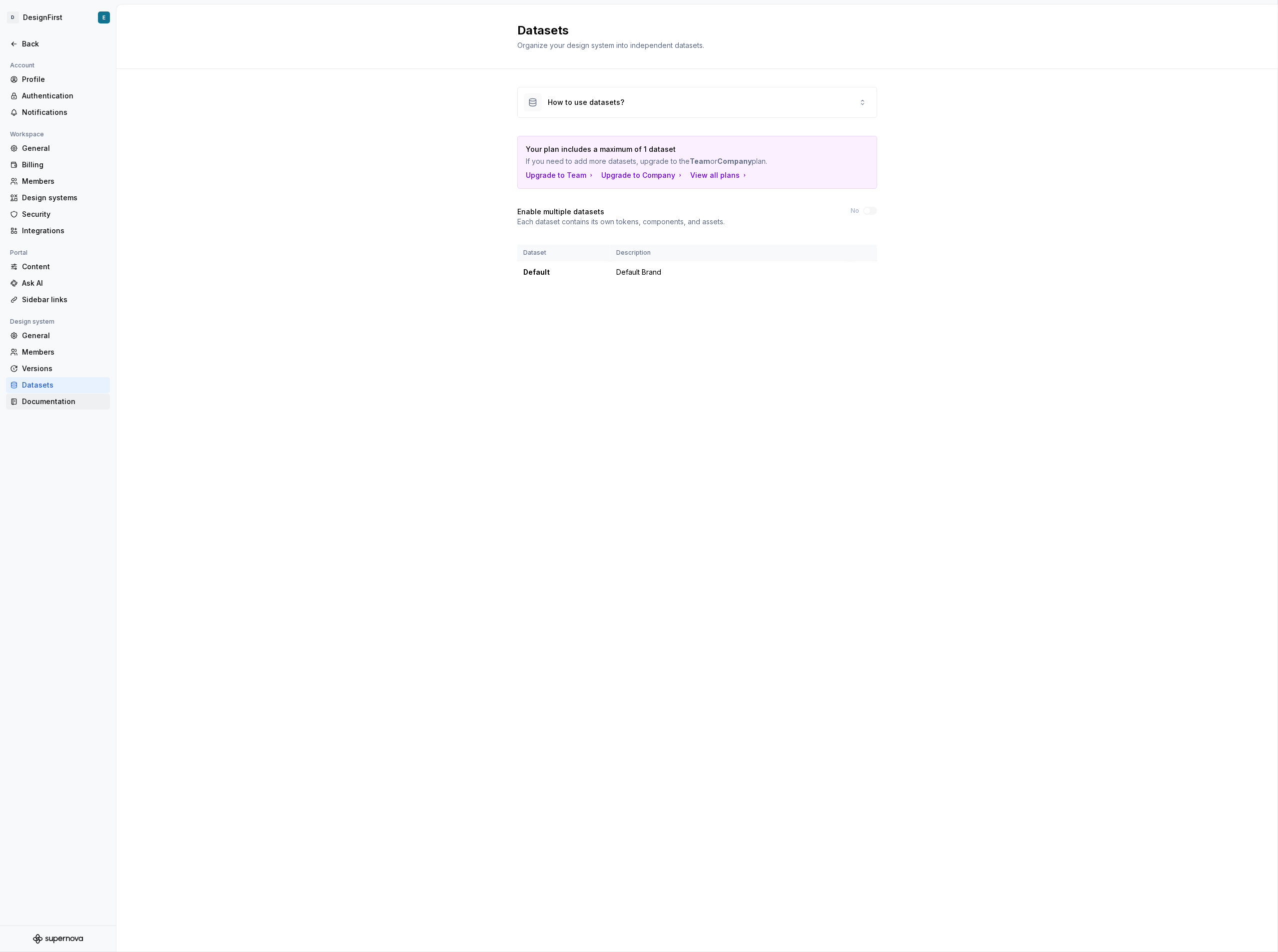
click at [42, 401] on div "Documentation" at bounding box center [64, 402] width 84 height 10
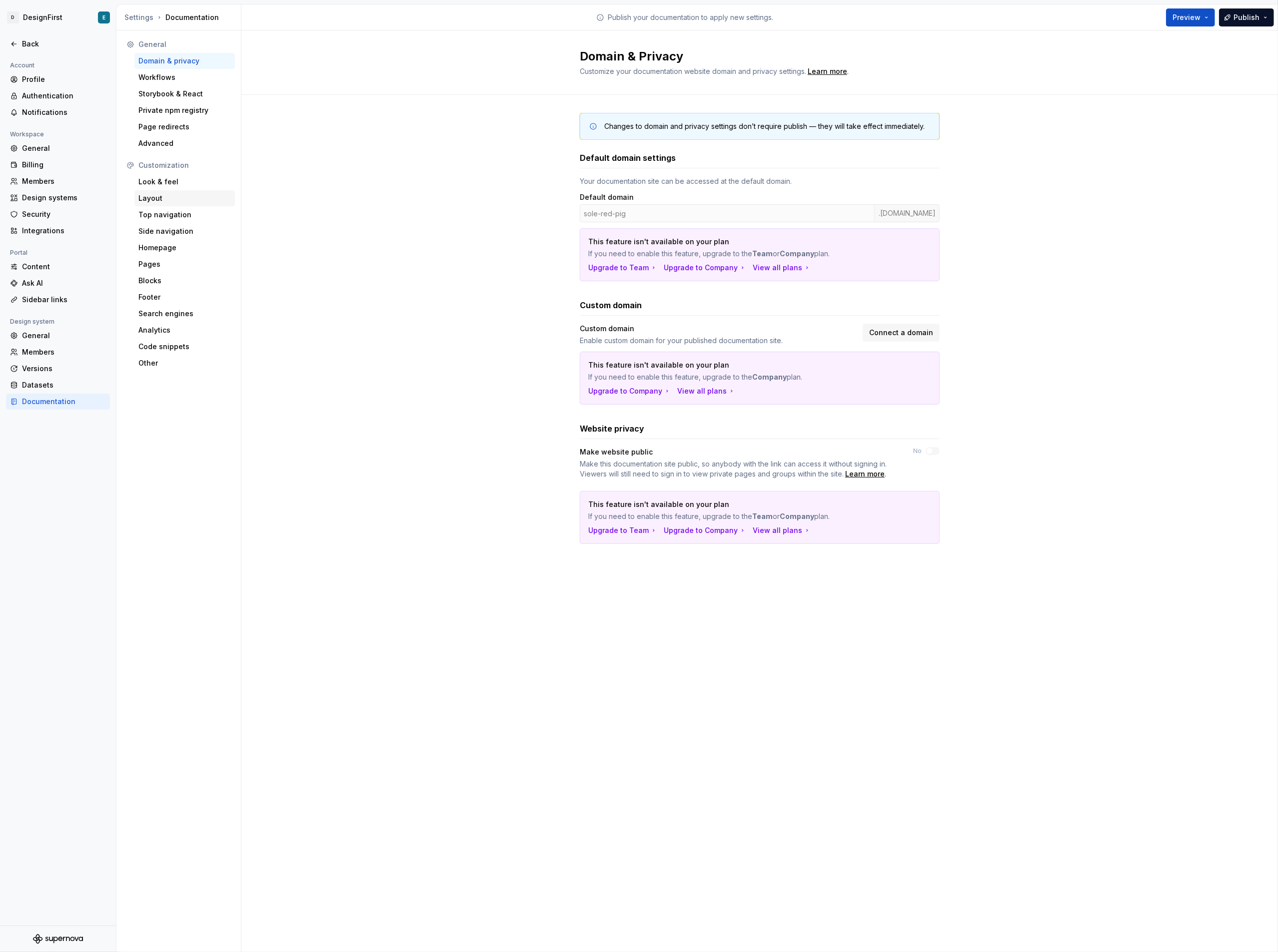
click at [170, 200] on div "Layout" at bounding box center [185, 198] width 93 height 10
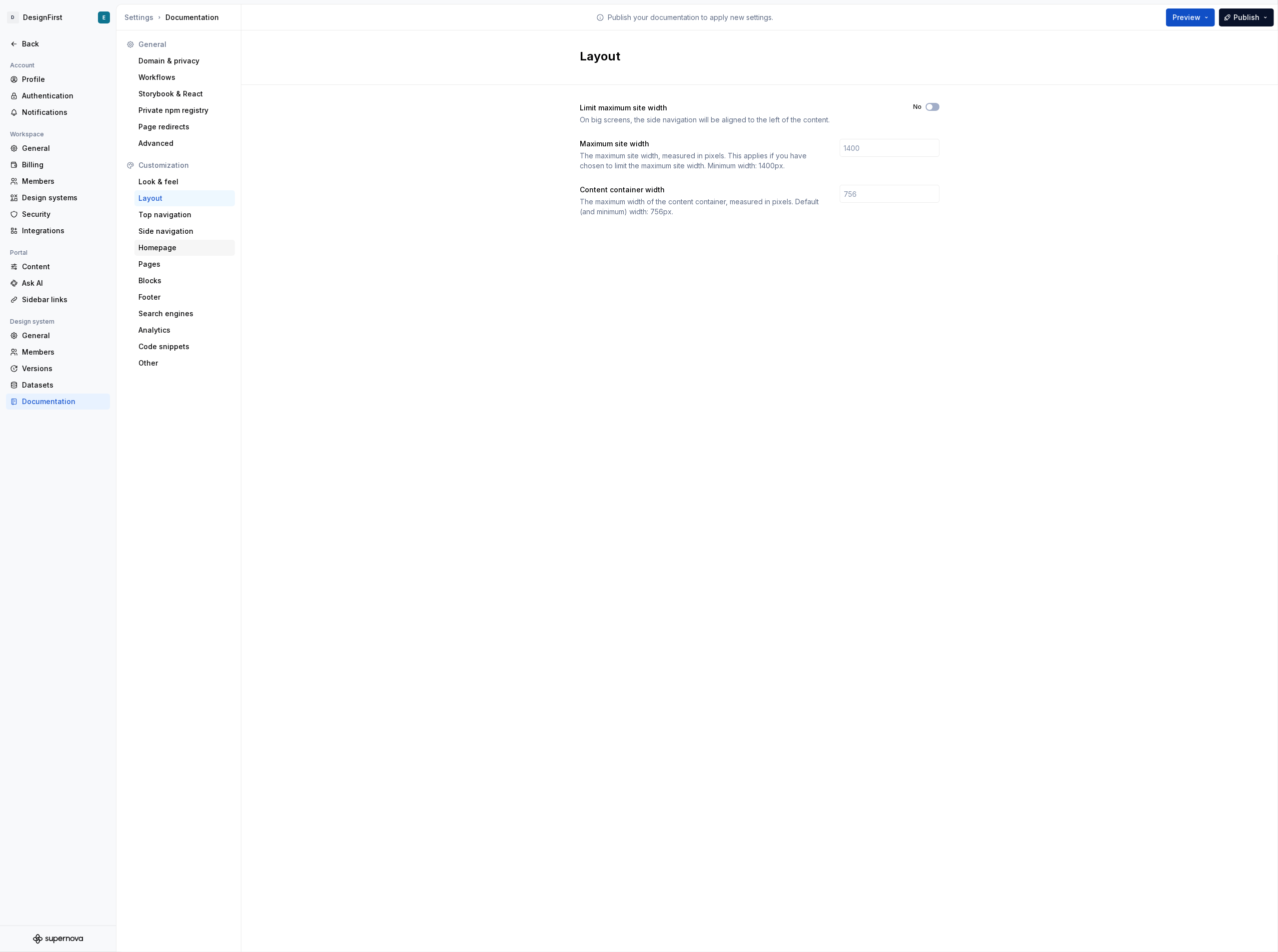
click at [174, 252] on div "Homepage" at bounding box center [185, 248] width 93 height 10
click at [172, 80] on div "Workflows" at bounding box center [185, 77] width 93 height 10
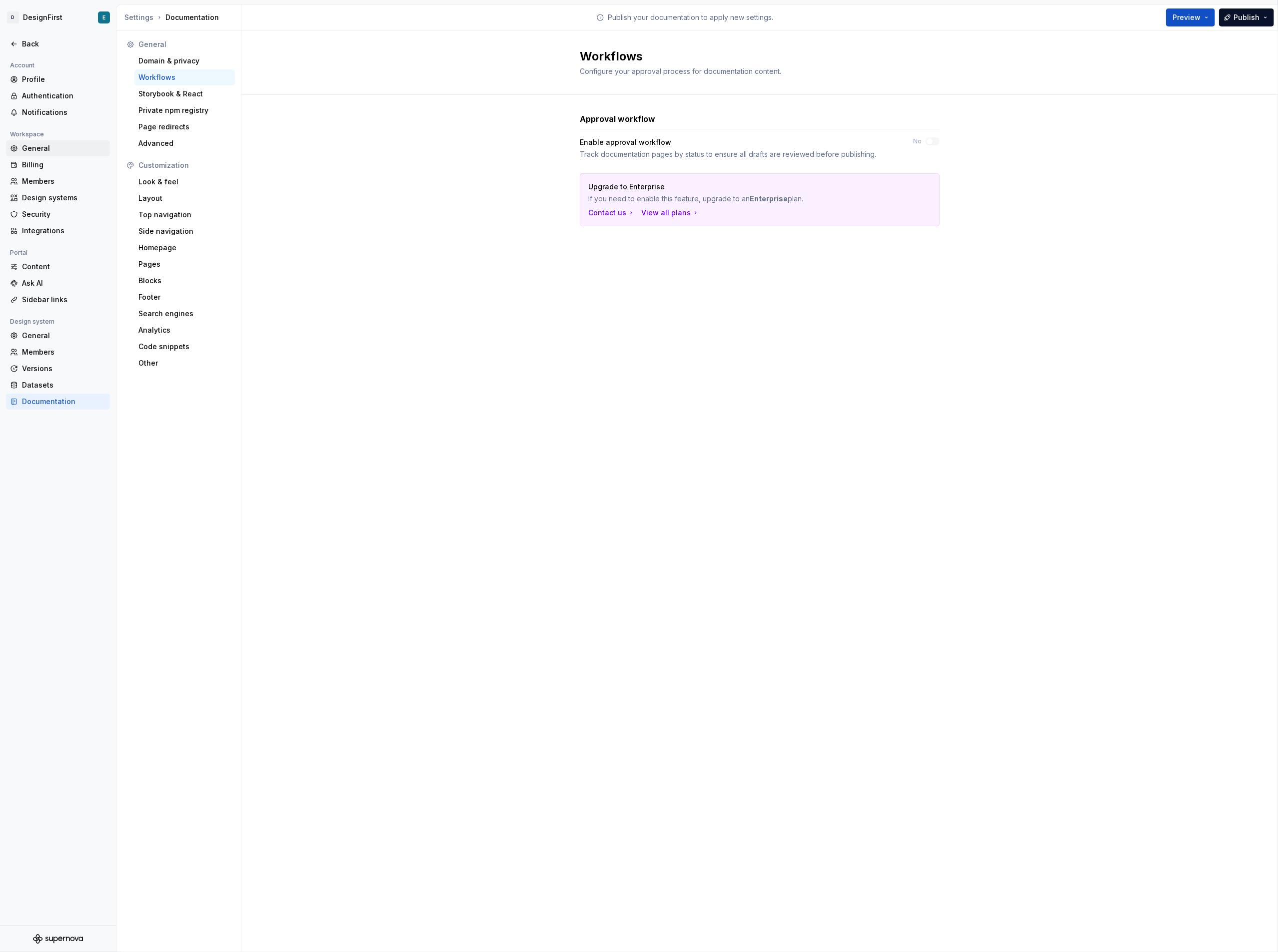
click at [49, 147] on div "General" at bounding box center [64, 148] width 84 height 10
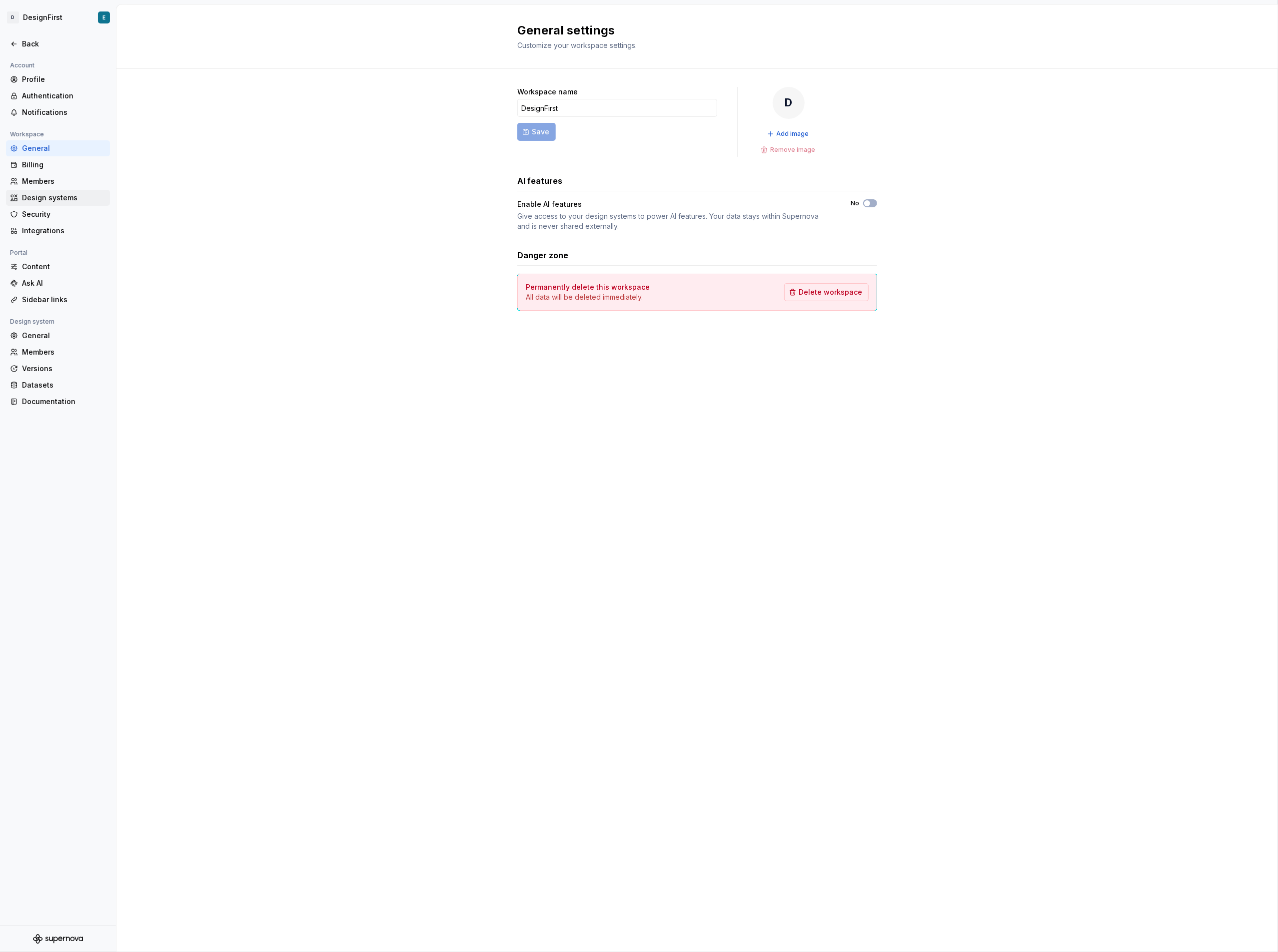
click at [64, 196] on div "Design systems" at bounding box center [64, 198] width 84 height 10
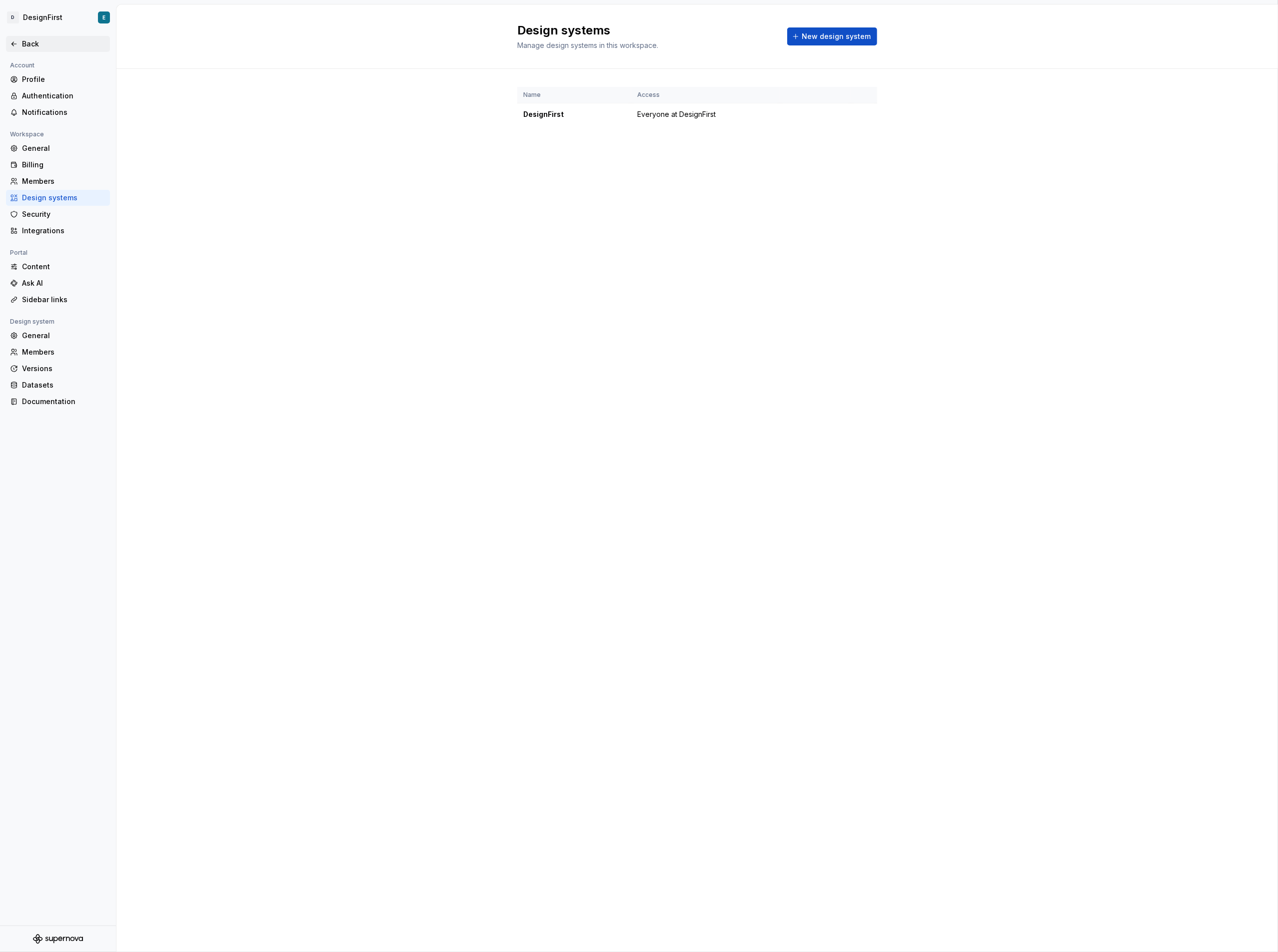
click at [12, 43] on icon at bounding box center [13, 44] width 4 height 4
